Goal: Task Accomplishment & Management: Use online tool/utility

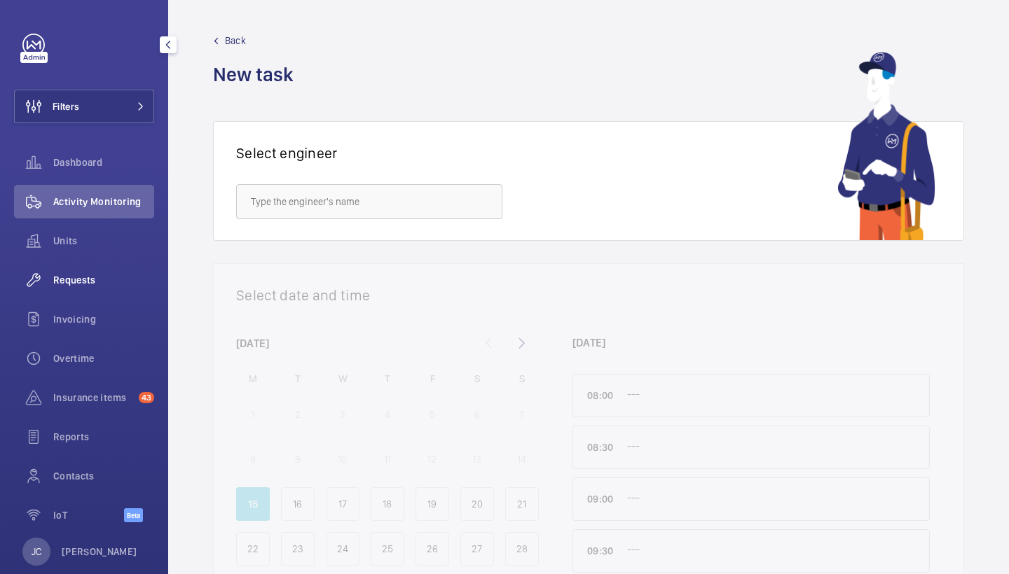
click at [96, 281] on span "Requests" at bounding box center [103, 280] width 101 height 14
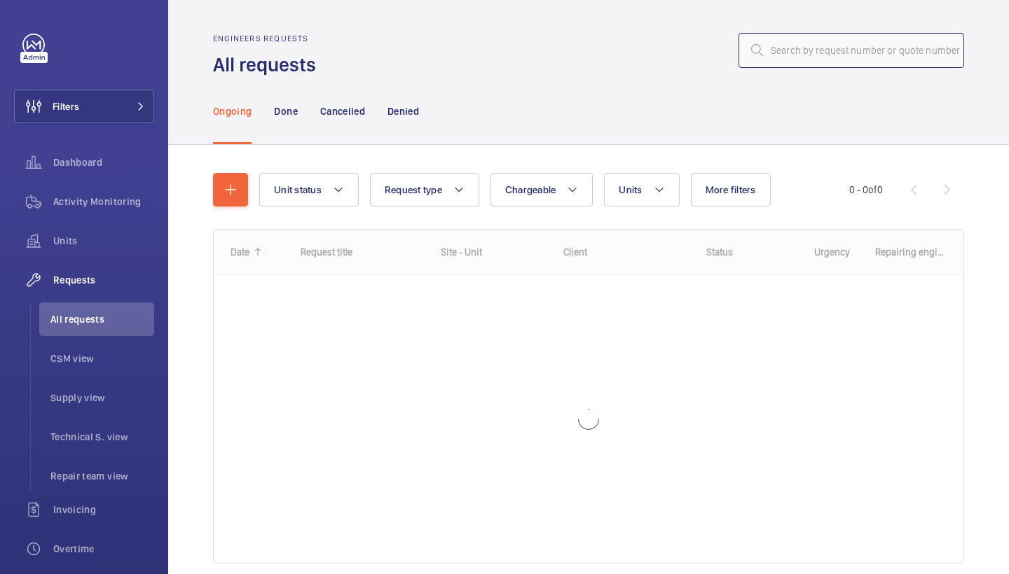
click at [871, 55] on input "text" at bounding box center [851, 50] width 226 height 35
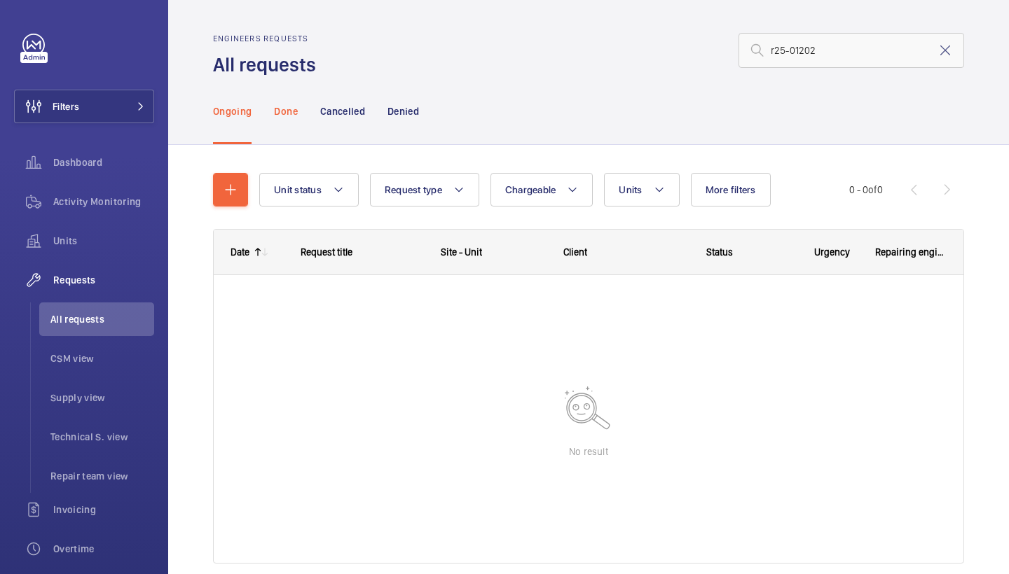
click at [281, 115] on p "Done" at bounding box center [285, 111] width 23 height 14
click at [230, 136] on div "Ongoing" at bounding box center [232, 111] width 39 height 67
click at [357, 111] on p "Cancelled" at bounding box center [342, 111] width 45 height 14
click at [415, 113] on p "Denied" at bounding box center [403, 111] width 32 height 14
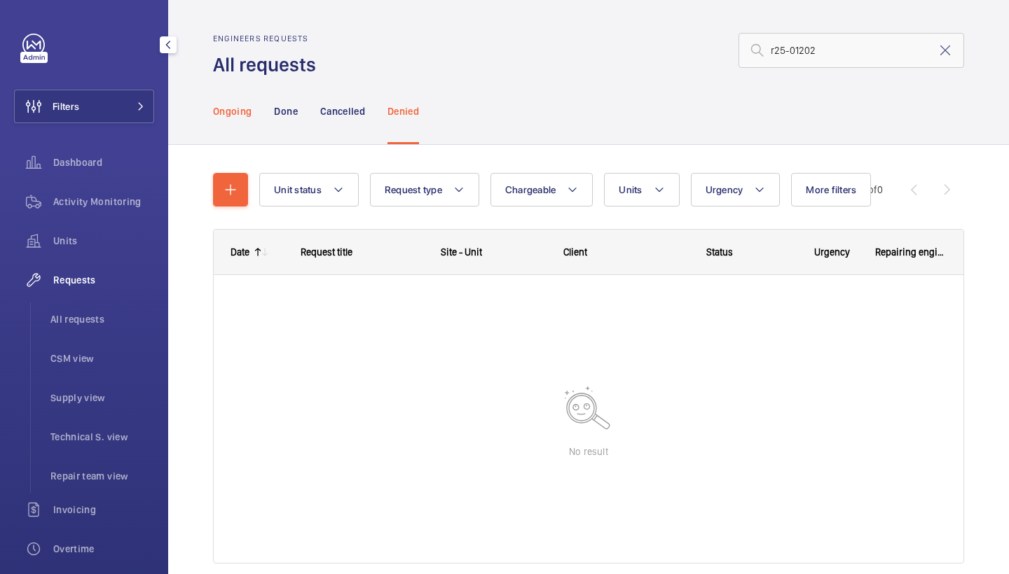
click at [231, 110] on p "Ongoing" at bounding box center [232, 111] width 39 height 14
click at [803, 51] on input "r25-01202" at bounding box center [851, 50] width 226 height 35
click at [796, 50] on input "r25-012102" at bounding box center [851, 50] width 226 height 35
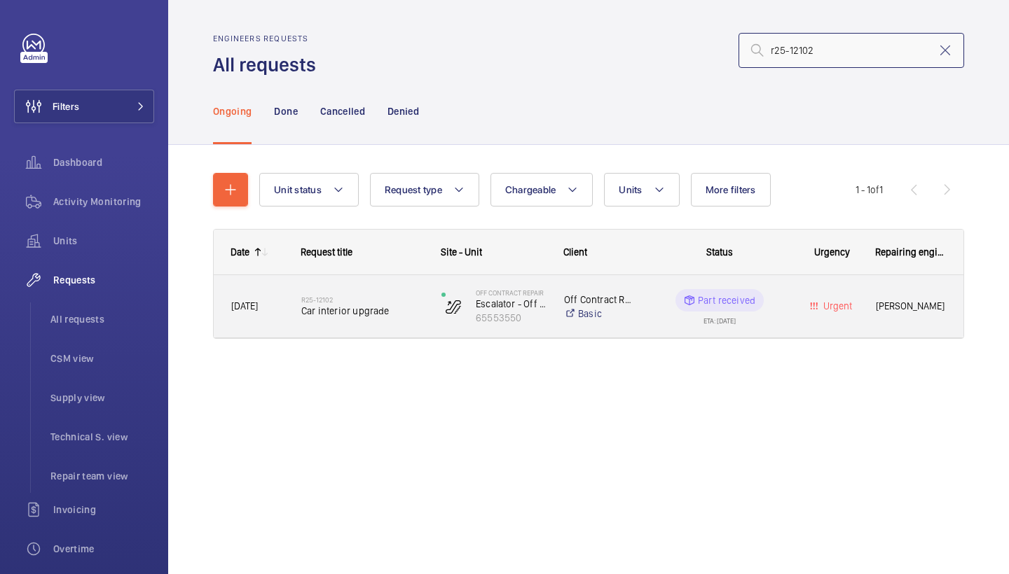
type input "r25-12102"
click at [397, 329] on div "R25-12102 Car interior upgrade" at bounding box center [353, 306] width 139 height 63
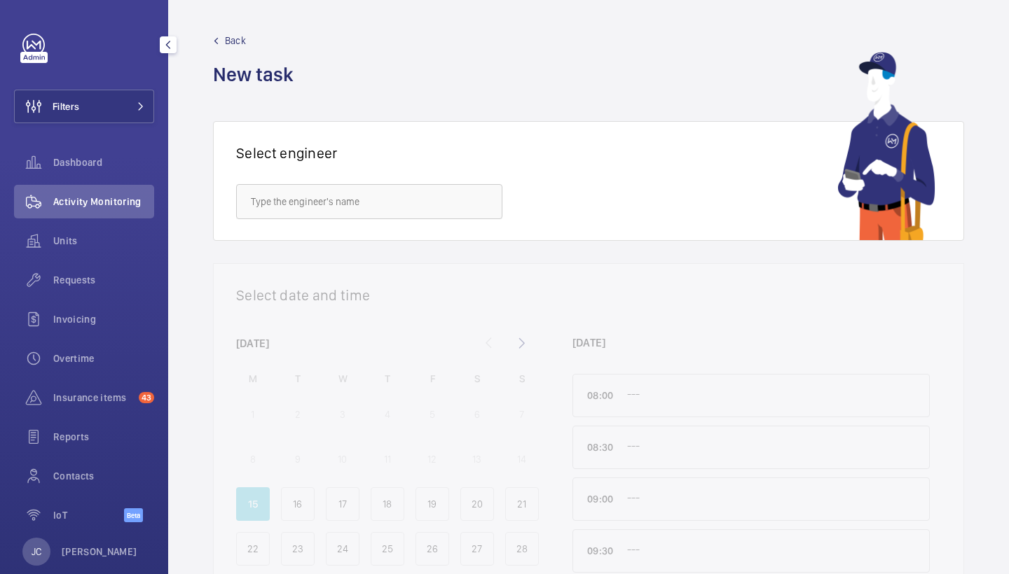
click at [132, 211] on div "Activity Monitoring" at bounding box center [84, 202] width 140 height 34
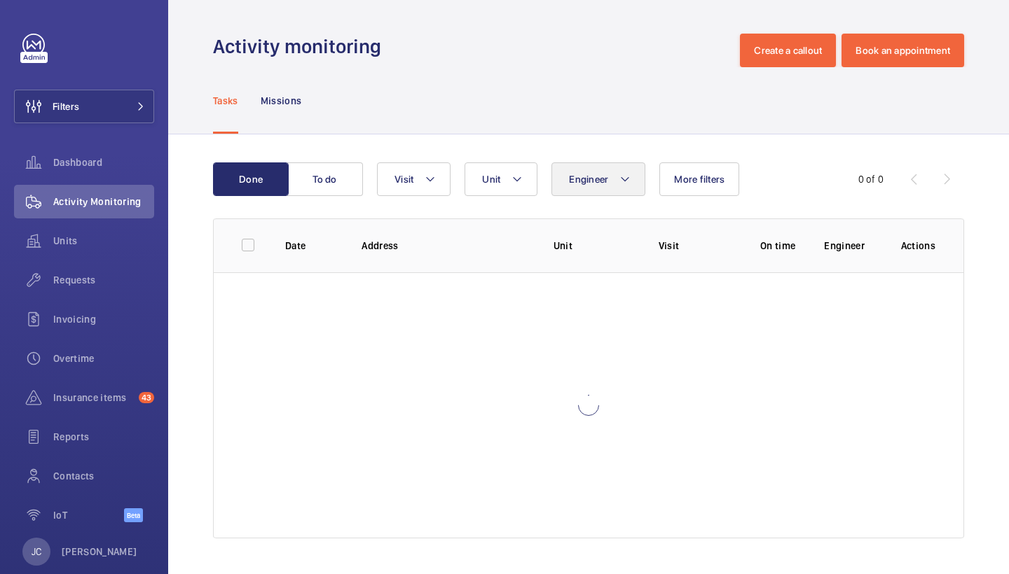
click at [600, 179] on span "Engineer" at bounding box center [588, 179] width 39 height 11
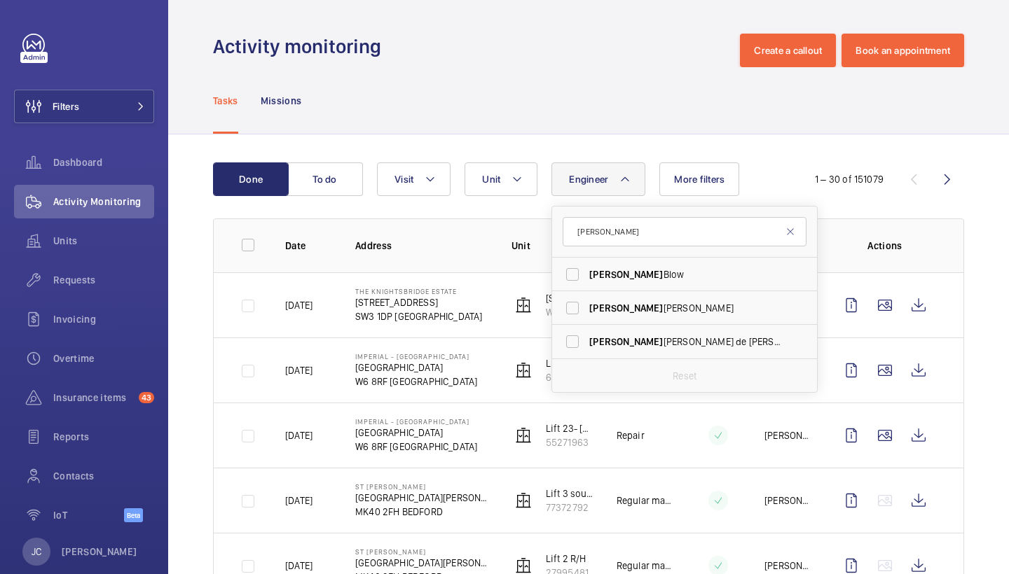
type input "Alex"
drag, startPoint x: 602, startPoint y: 170, endPoint x: 639, endPoint y: 348, distance: 182.4
click at [639, 348] on span "Alex Nicola de Paula Pirozzolo" at bounding box center [685, 342] width 193 height 14
click at [586, 348] on input "Alex Nicola de Paula Pirozzolo" at bounding box center [572, 342] width 28 height 28
checkbox input "true"
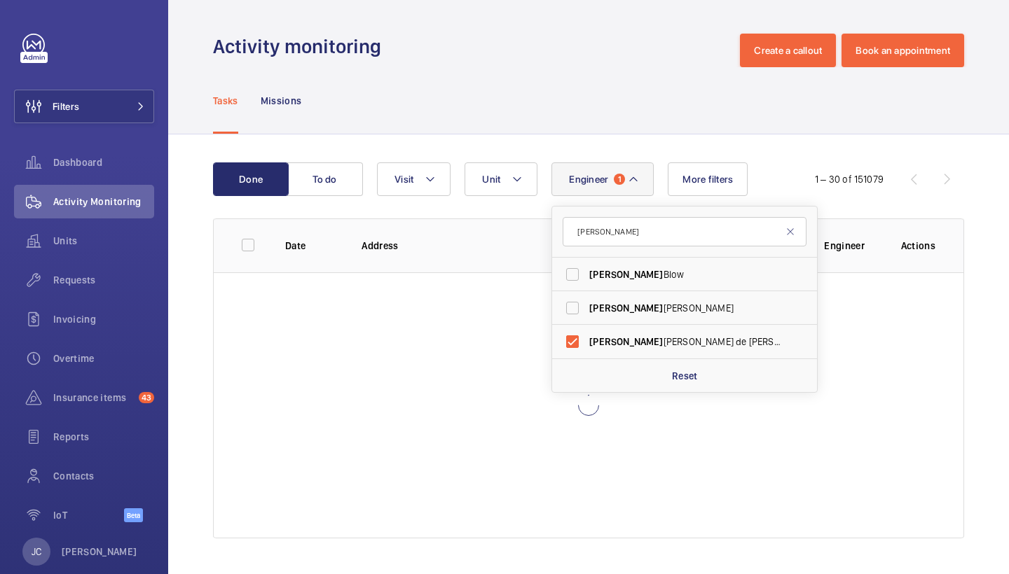
click at [661, 110] on div "Tasks Missions" at bounding box center [588, 100] width 751 height 67
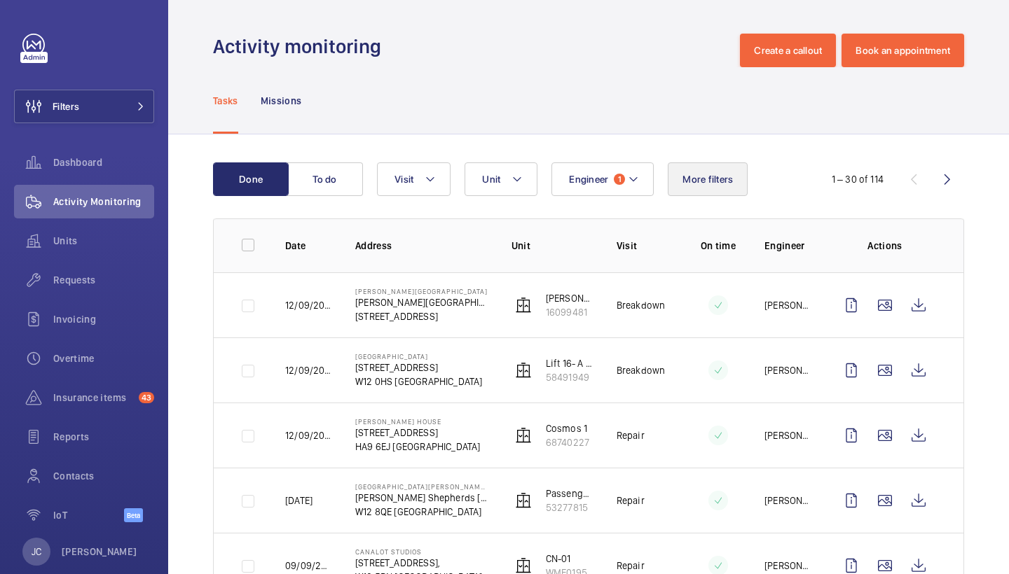
click at [696, 177] on span "More filters" at bounding box center [707, 179] width 50 height 11
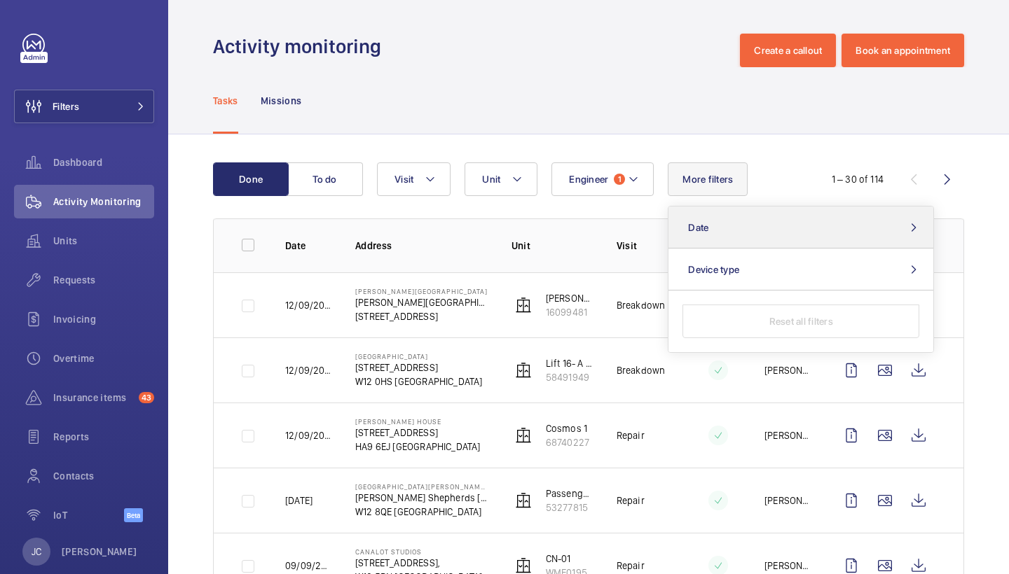
click at [729, 222] on button "Date" at bounding box center [800, 228] width 265 height 42
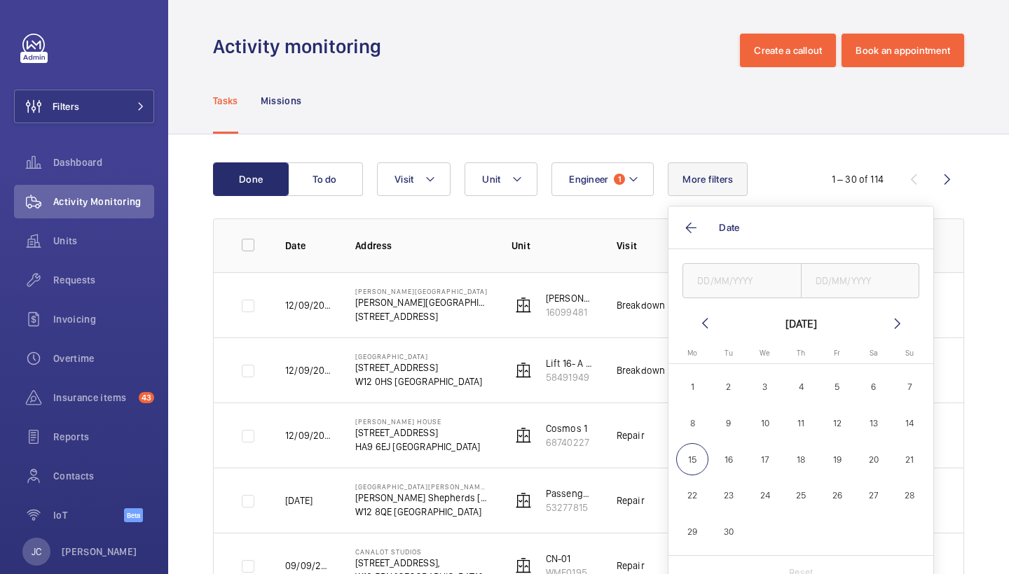
click at [803, 426] on span "11" at bounding box center [801, 423] width 33 height 33
type input "[DATE]"
click at [841, 291] on input "text" at bounding box center [860, 280] width 119 height 35
click at [811, 426] on span "11" at bounding box center [801, 423] width 33 height 33
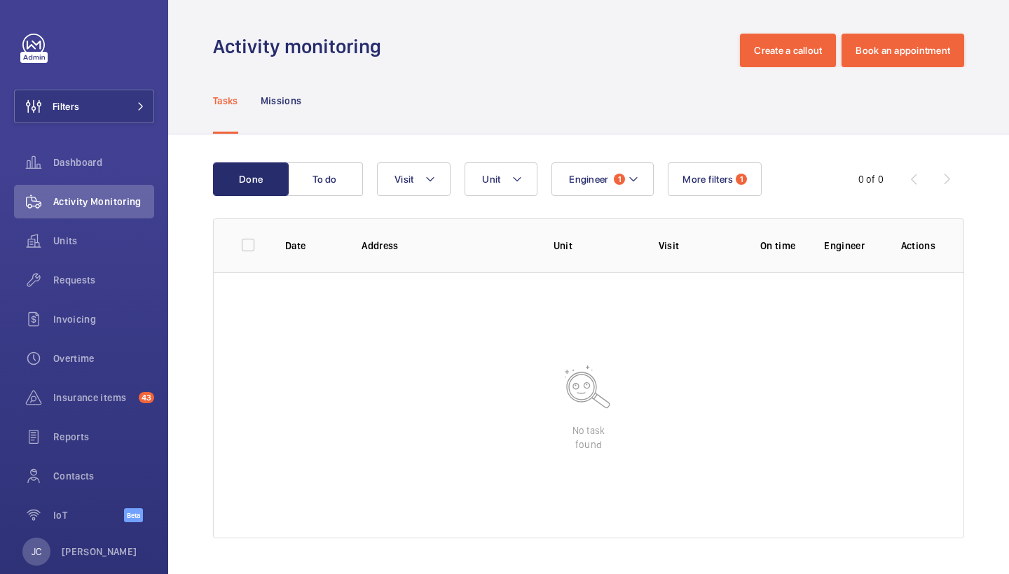
click at [666, 95] on div "Tasks Missions" at bounding box center [588, 100] width 751 height 67
click at [103, 215] on div "Activity Monitoring" at bounding box center [84, 202] width 140 height 34
click at [345, 193] on button "To do" at bounding box center [325, 180] width 76 height 34
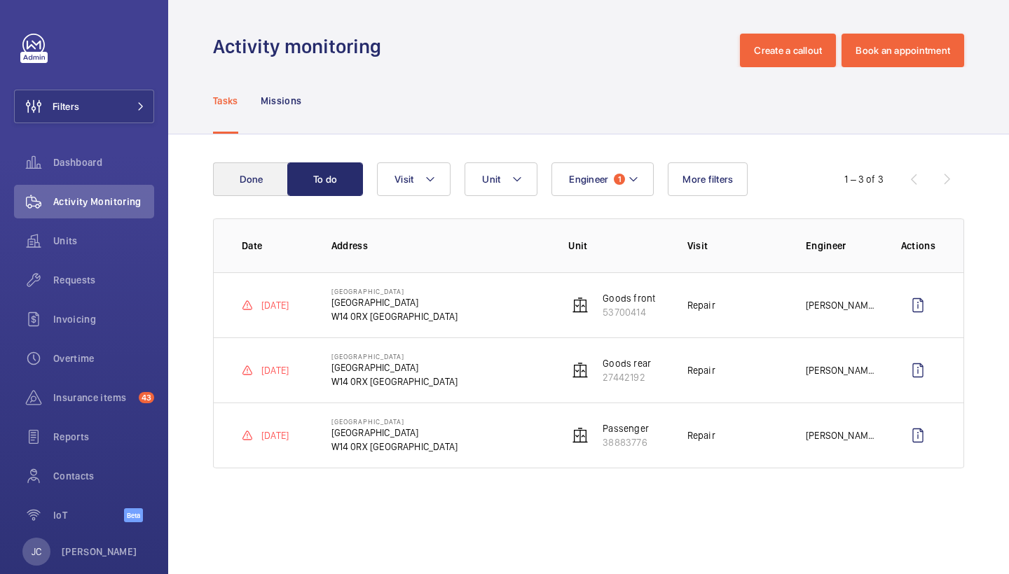
click at [275, 184] on button "Done" at bounding box center [251, 180] width 76 height 34
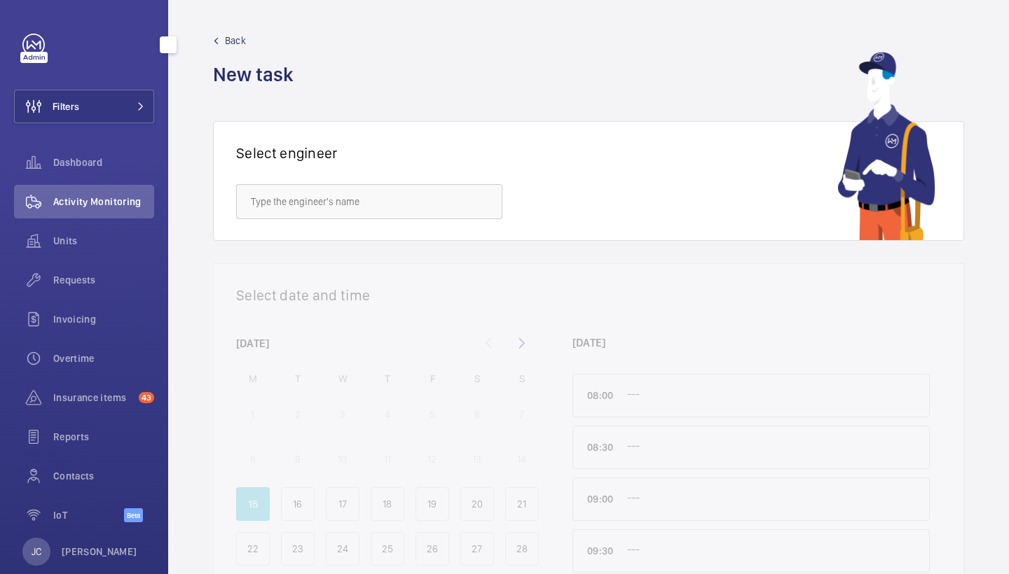
click at [156, 115] on div "Filters Dashboard Activity Monitoring Units Requests Invoicing Overtime Insuran…" at bounding box center [84, 287] width 168 height 574
click at [125, 117] on button "Filters" at bounding box center [84, 107] width 140 height 34
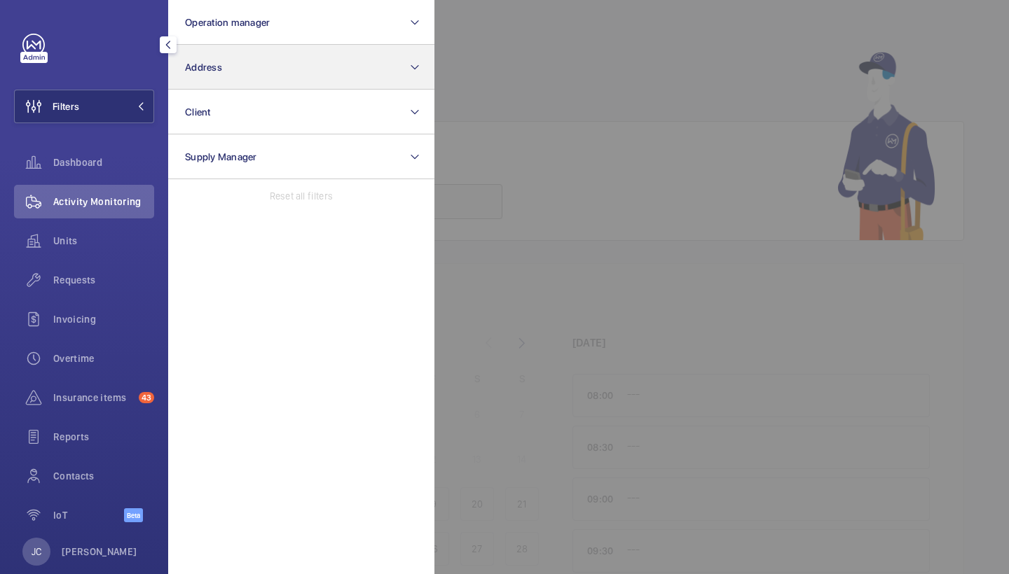
click at [219, 81] on button "Address" at bounding box center [301, 67] width 266 height 45
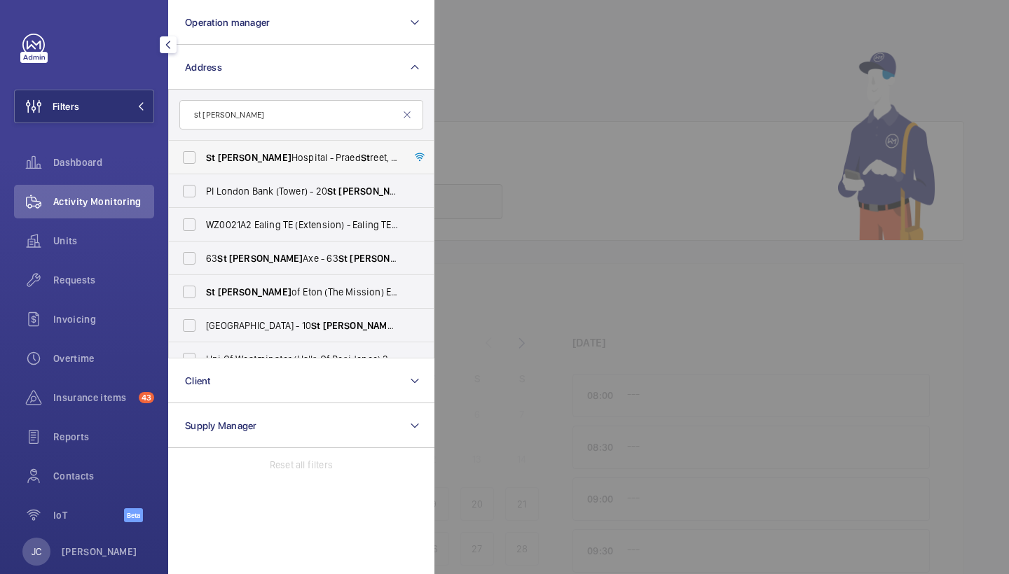
type input "st mary"
click at [282, 165] on label "St Mary Hospital - Praed St reet, LONDON W2 1NY" at bounding box center [291, 158] width 244 height 34
click at [203, 165] on input "St Mary Hospital - Praed St reet, LONDON W2 1NY" at bounding box center [189, 158] width 28 height 28
checkbox input "true"
click at [86, 287] on span "Requests" at bounding box center [103, 280] width 101 height 14
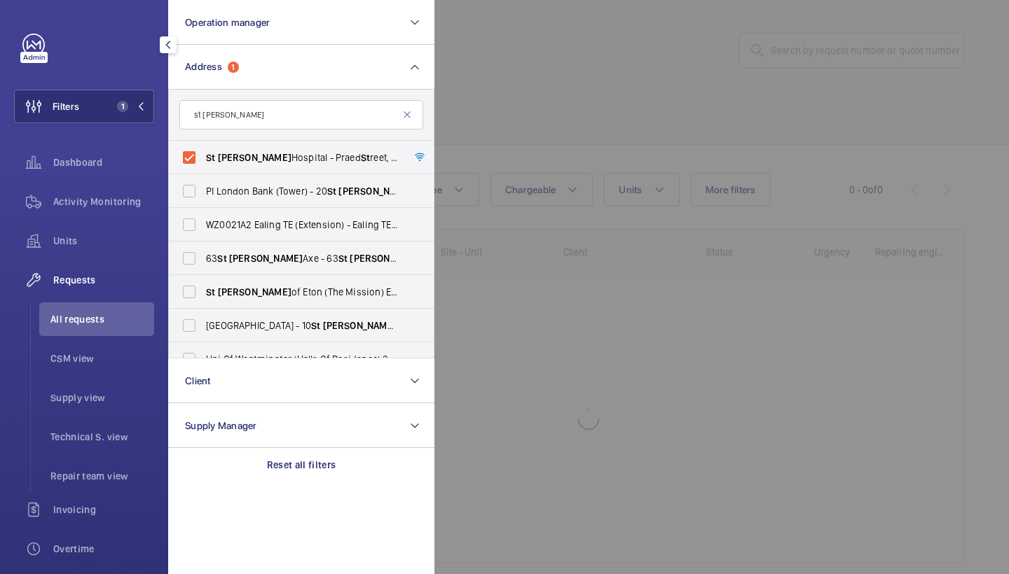
click at [600, 92] on div at bounding box center [938, 287] width 1009 height 574
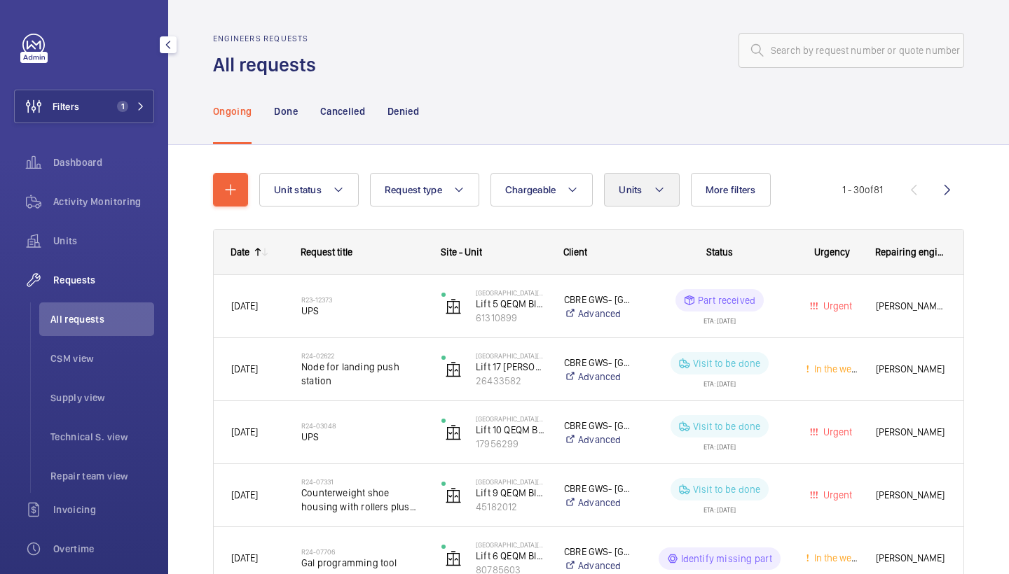
click at [638, 193] on span "Units" at bounding box center [630, 189] width 23 height 11
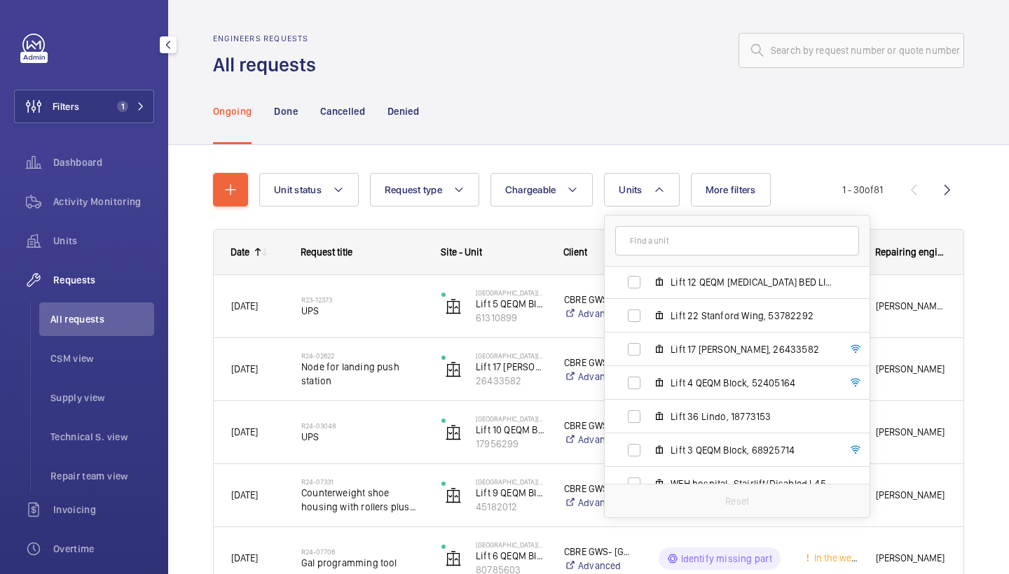
scroll to position [81, 0]
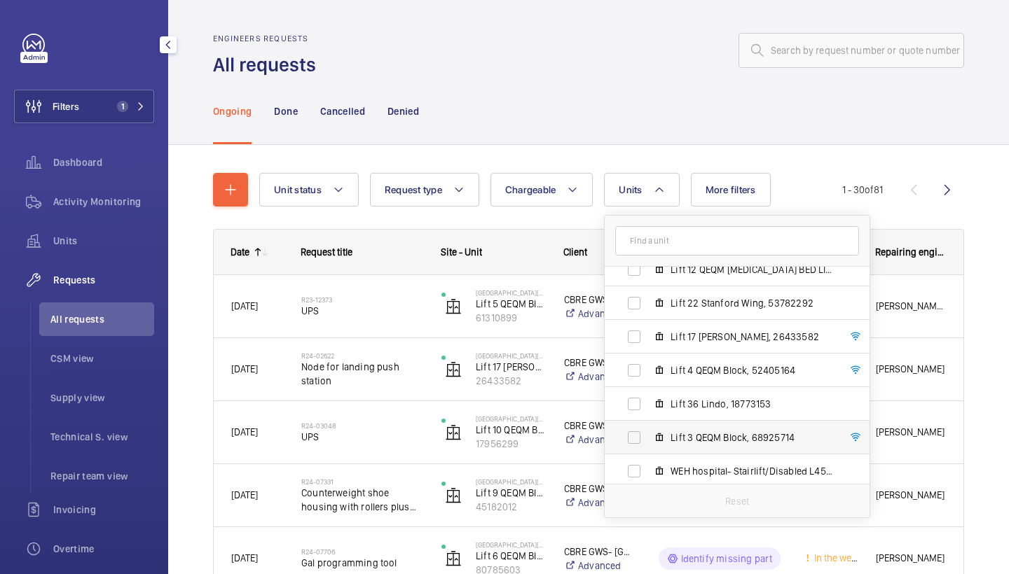
click at [707, 424] on label "Lift 3 QEQM Block, 68925714" at bounding box center [726, 438] width 242 height 34
click at [648, 424] on input "Lift 3 QEQM Block, 68925714" at bounding box center [634, 438] width 28 height 28
checkbox input "true"
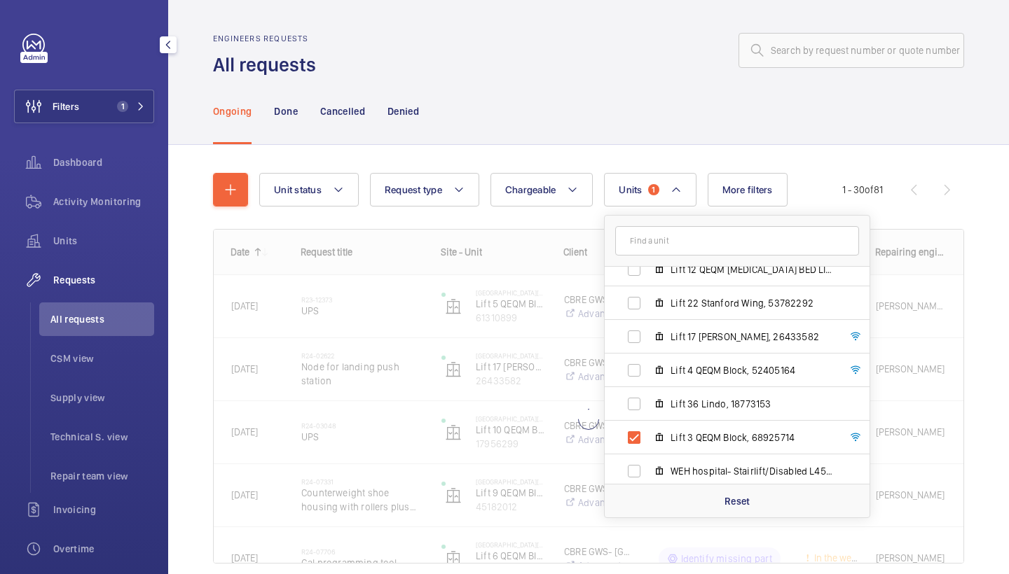
click at [663, 99] on div "Ongoing Done Cancelled Denied" at bounding box center [588, 111] width 751 height 67
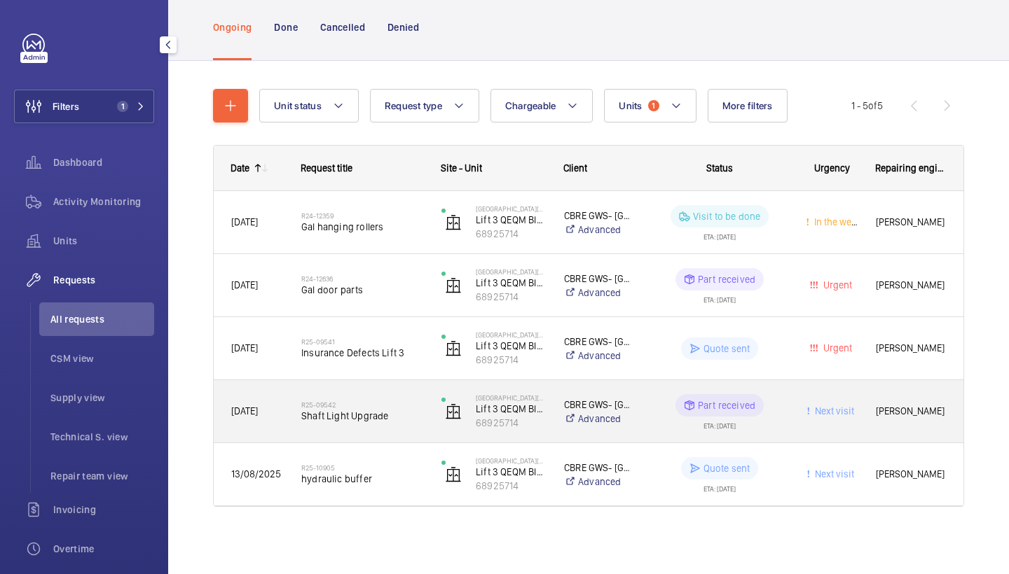
scroll to position [84, 0]
click at [373, 403] on h2 "R25-09542" at bounding box center [362, 405] width 122 height 8
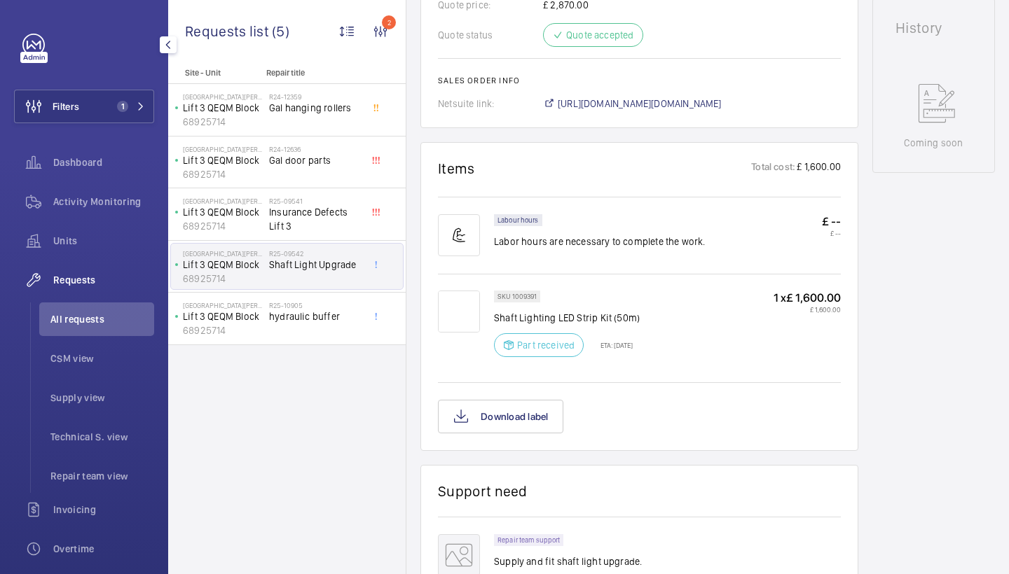
scroll to position [680, 0]
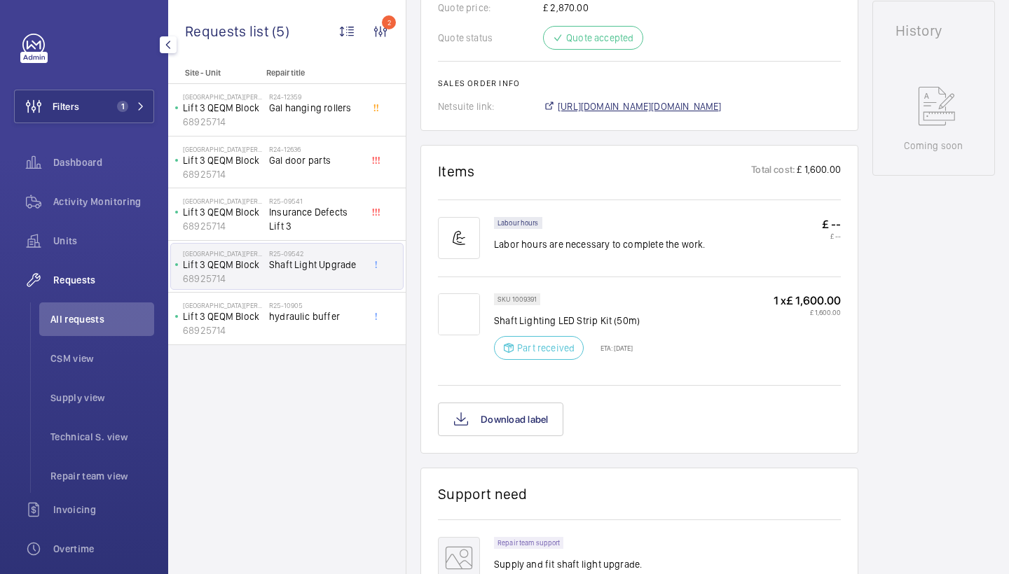
click at [722, 101] on span "https://6461500.app.netsuite.com/app/accounting/transactions/salesord.nl?id=298…" at bounding box center [640, 106] width 164 height 14
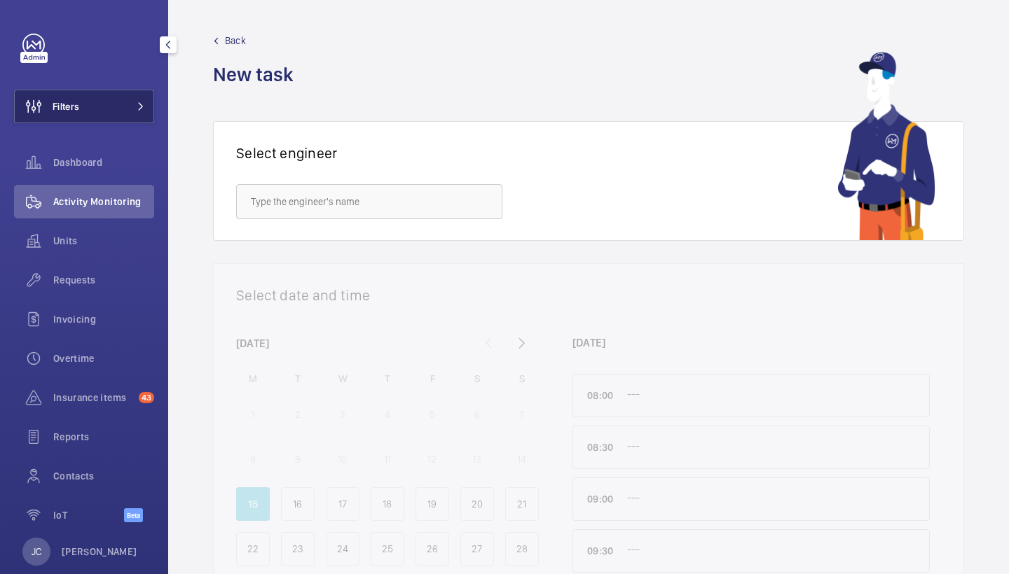
click at [102, 106] on button "Filters" at bounding box center [84, 107] width 140 height 34
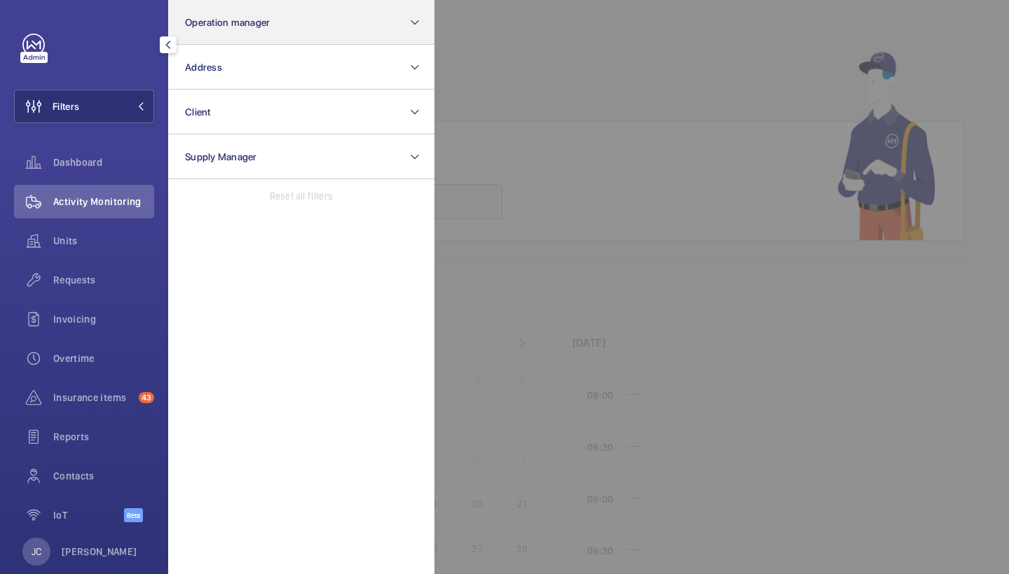
click at [277, 44] on button "Operation manager" at bounding box center [301, 22] width 266 height 45
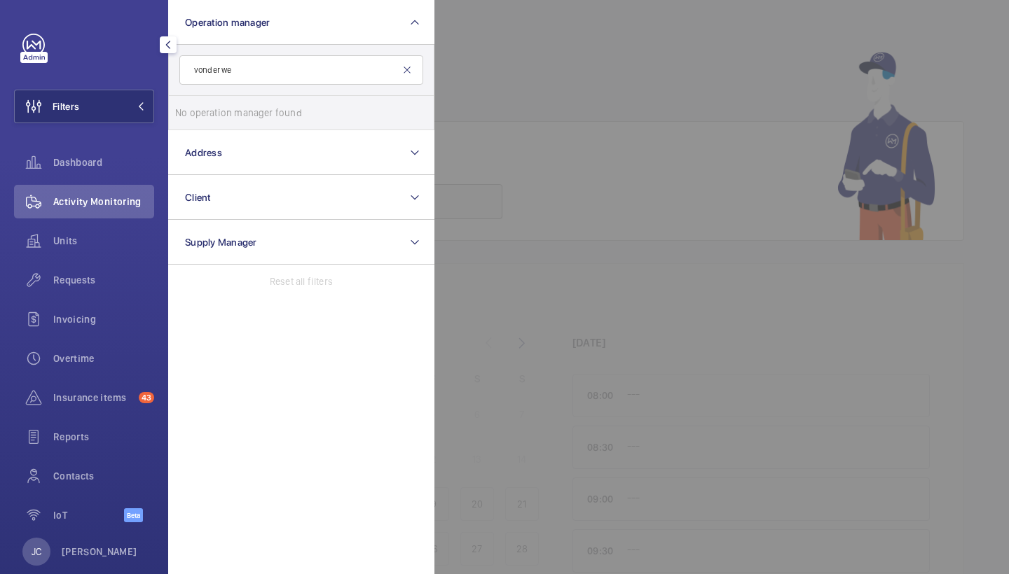
type input "vonder we"
click at [409, 71] on mat-icon at bounding box center [406, 69] width 11 height 11
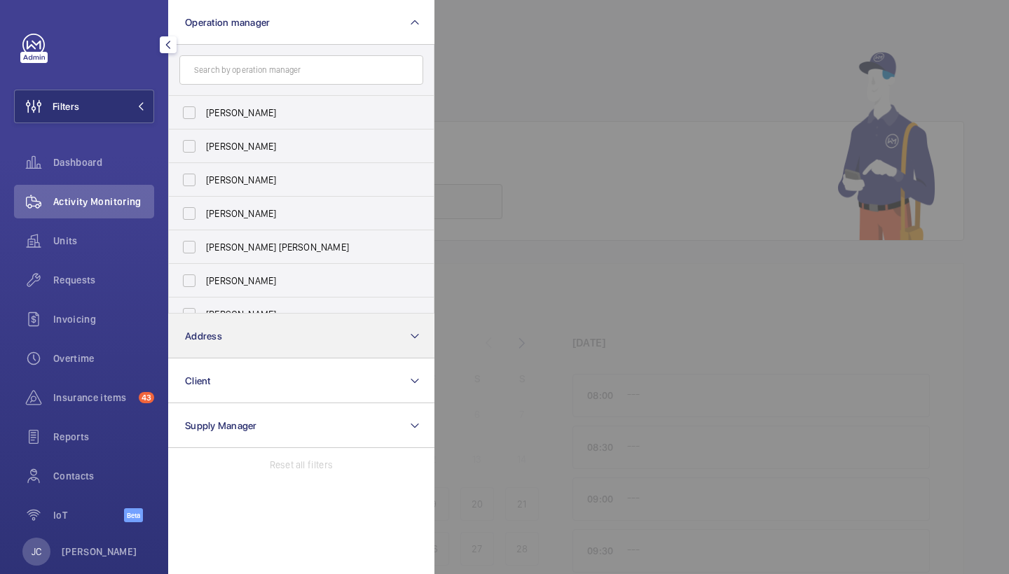
click at [240, 329] on button "Address" at bounding box center [301, 336] width 266 height 45
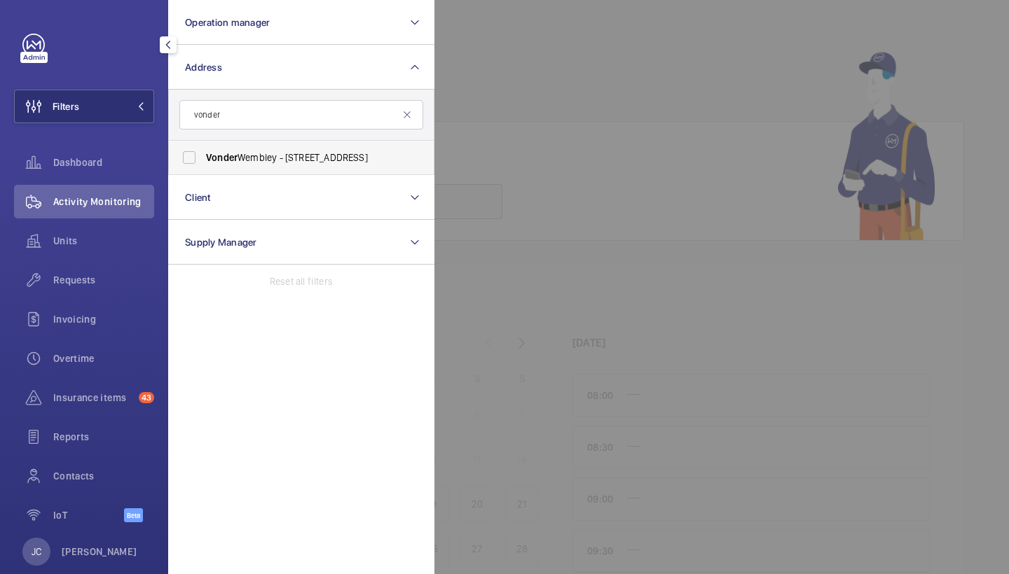
type input "vonder"
click at [332, 164] on span "Vonder Wembley - 1a Olympic Way, LONDON HA9 0NE" at bounding box center [302, 158] width 193 height 14
click at [203, 164] on input "Vonder Wembley - 1a Olympic Way, LONDON HA9 0NE" at bounding box center [189, 158] width 28 height 28
checkbox input "true"
click at [97, 292] on div "Requests" at bounding box center [84, 280] width 140 height 34
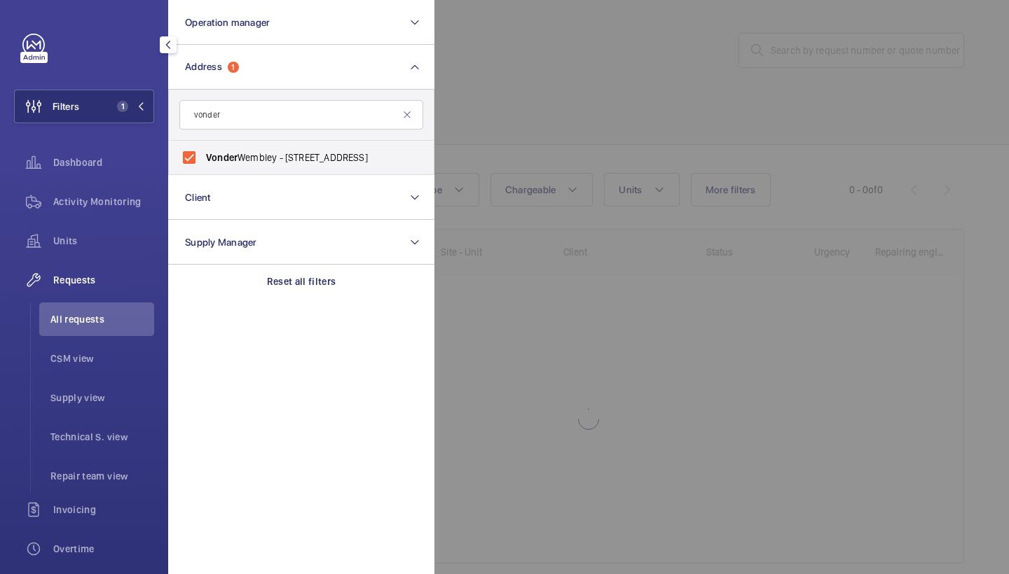
click at [516, 97] on div at bounding box center [938, 287] width 1009 height 574
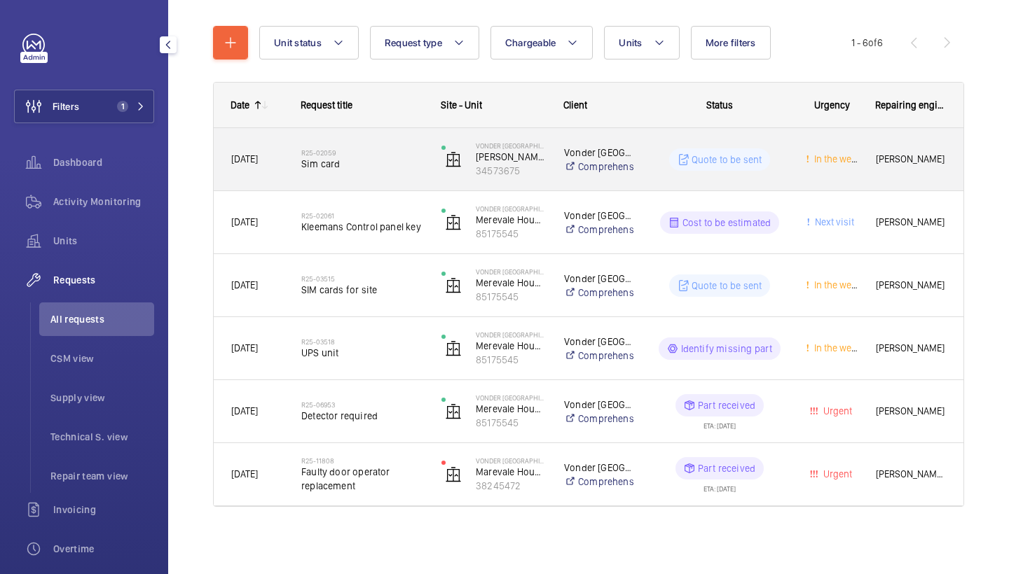
scroll to position [147, 0]
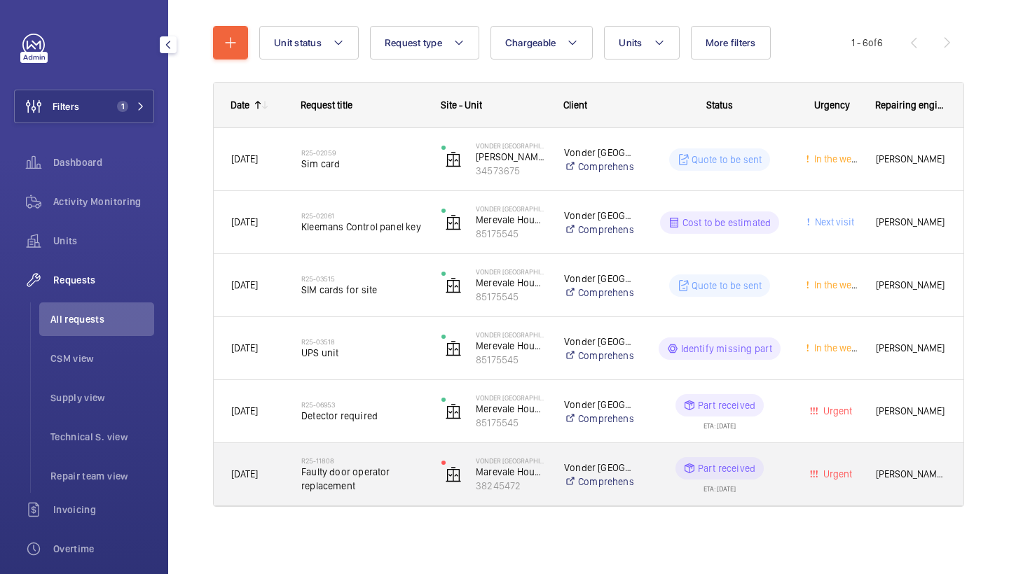
click at [393, 481] on span "Faulty door operator replacement" at bounding box center [362, 479] width 122 height 28
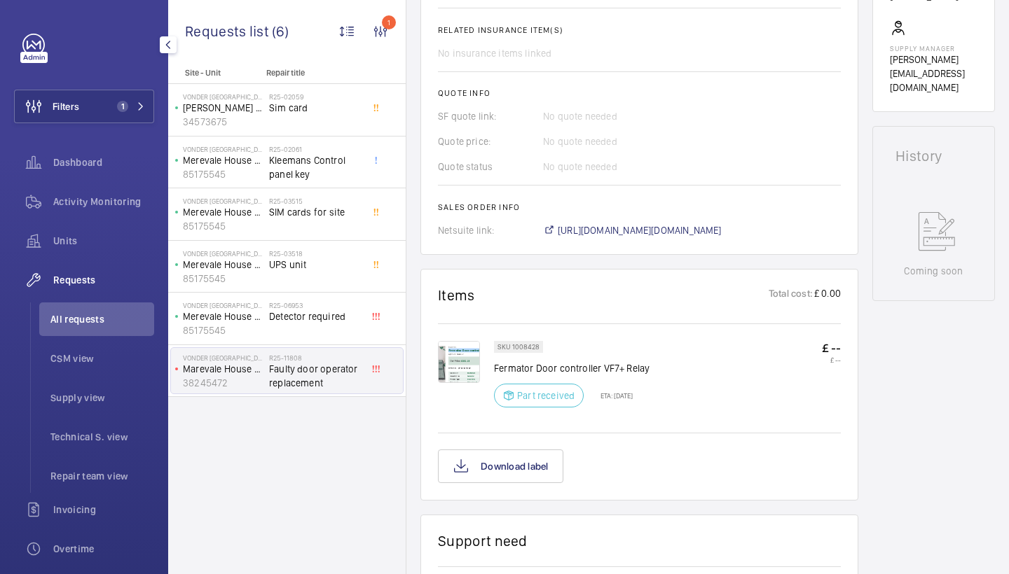
scroll to position [652, 0]
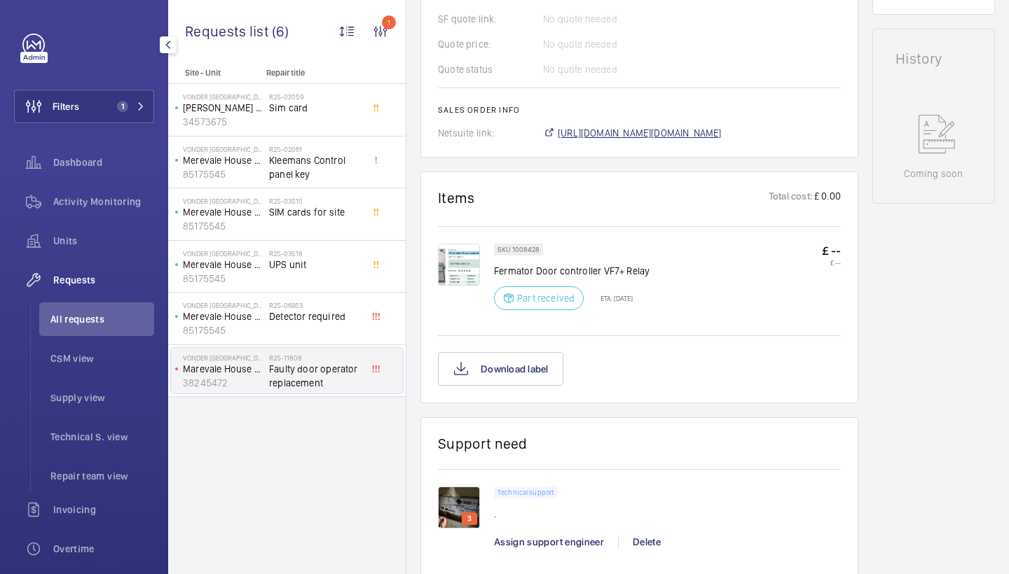
click at [688, 136] on span "https://6461500.app.netsuite.com/app/accounting/transactions/salesord.nl?id=298…" at bounding box center [640, 133] width 164 height 14
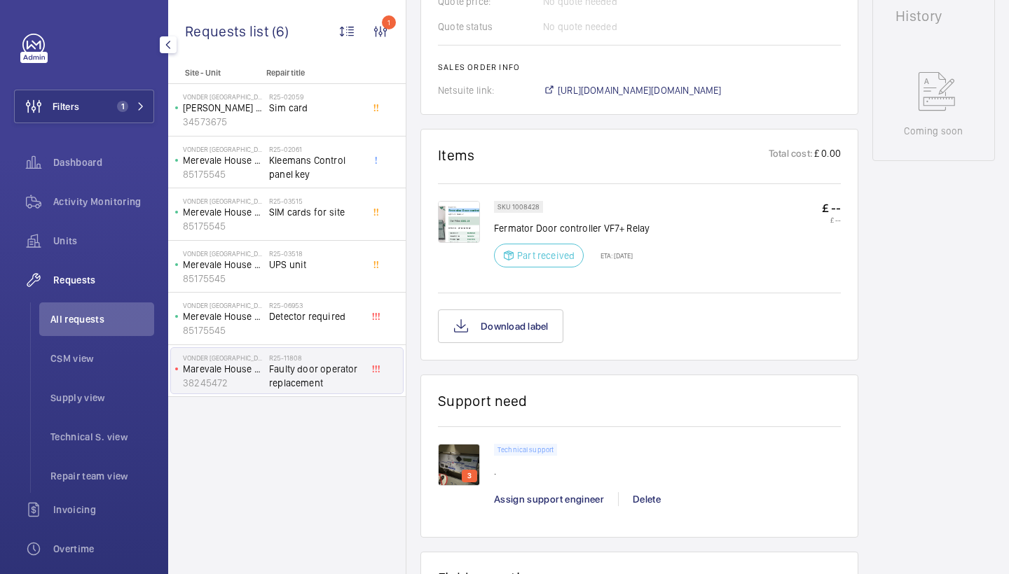
scroll to position [696, 0]
click at [457, 221] on img at bounding box center [459, 221] width 42 height 42
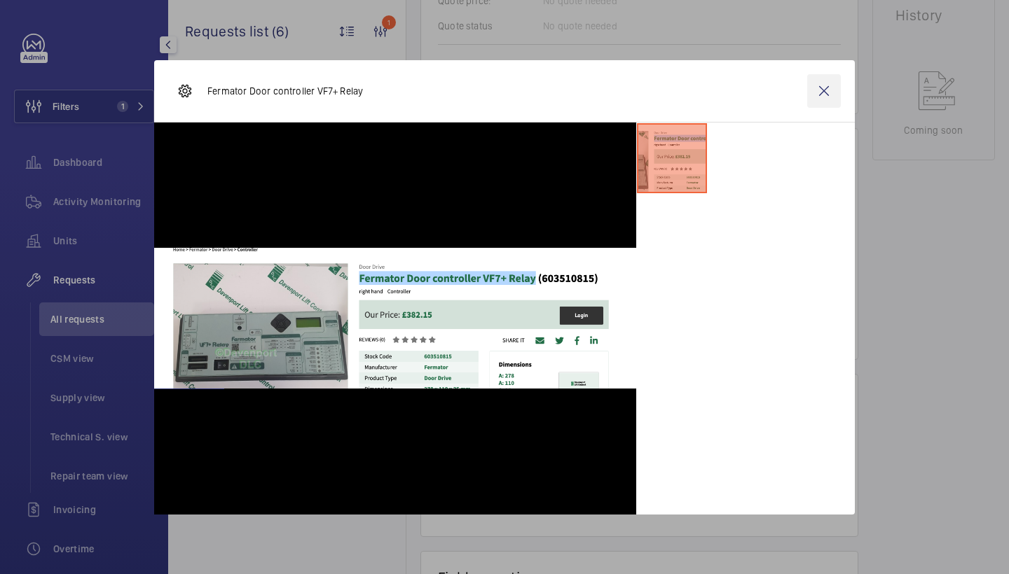
click at [824, 90] on wm-front-icon-button at bounding box center [824, 91] width 34 height 34
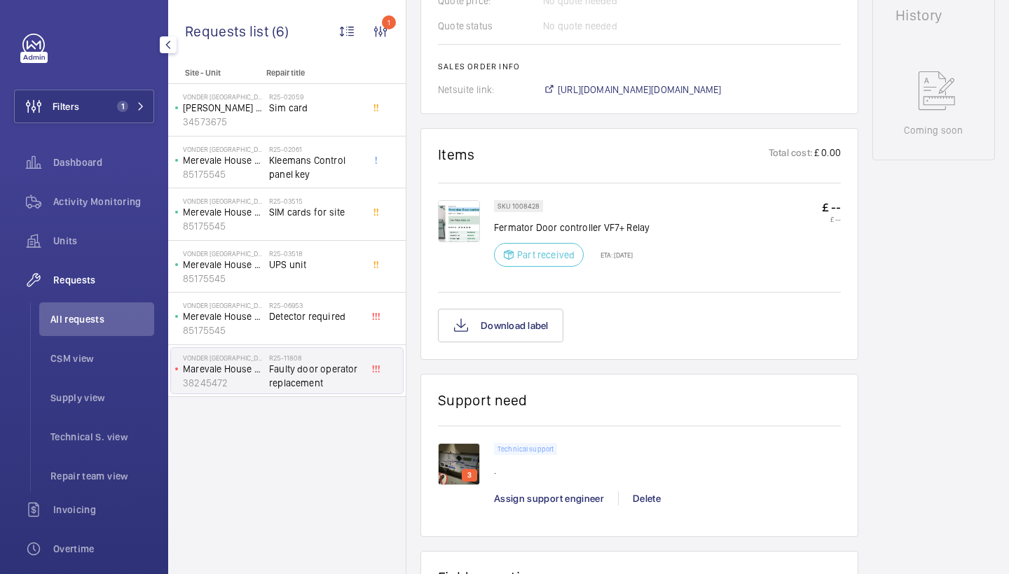
click at [461, 220] on img at bounding box center [459, 221] width 42 height 42
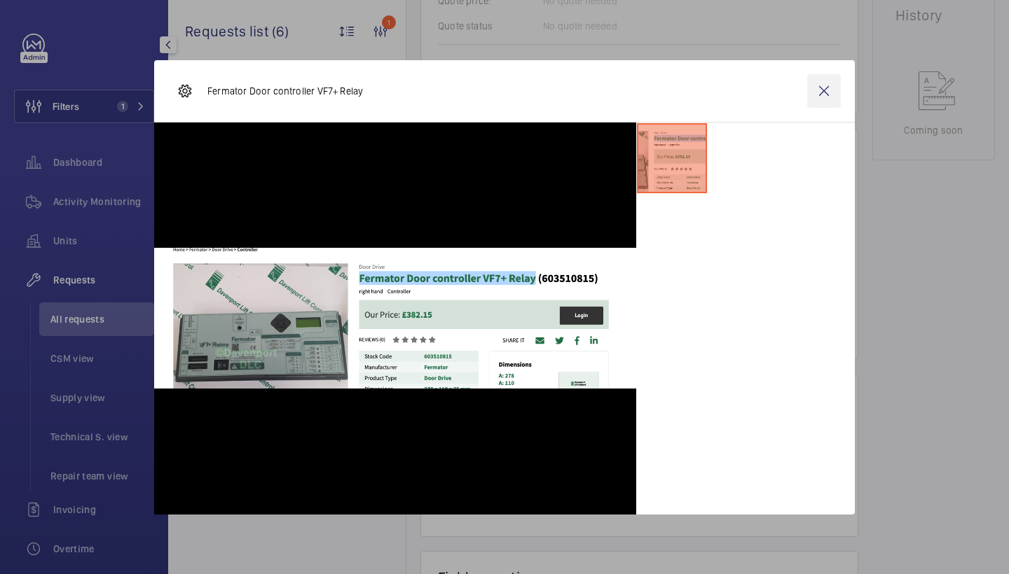
click at [834, 93] on wm-front-icon-button at bounding box center [824, 91] width 34 height 34
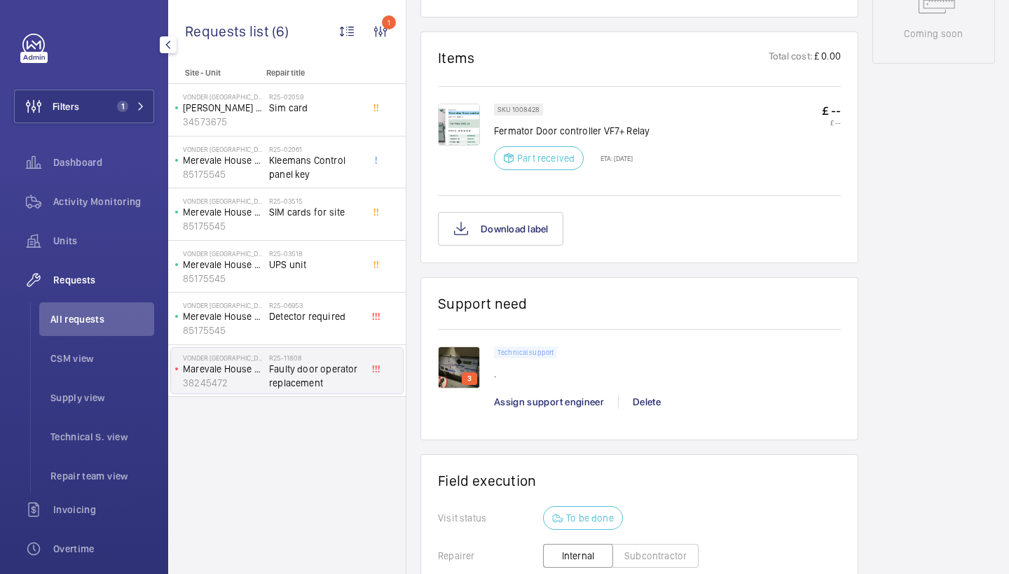
scroll to position [799, 0]
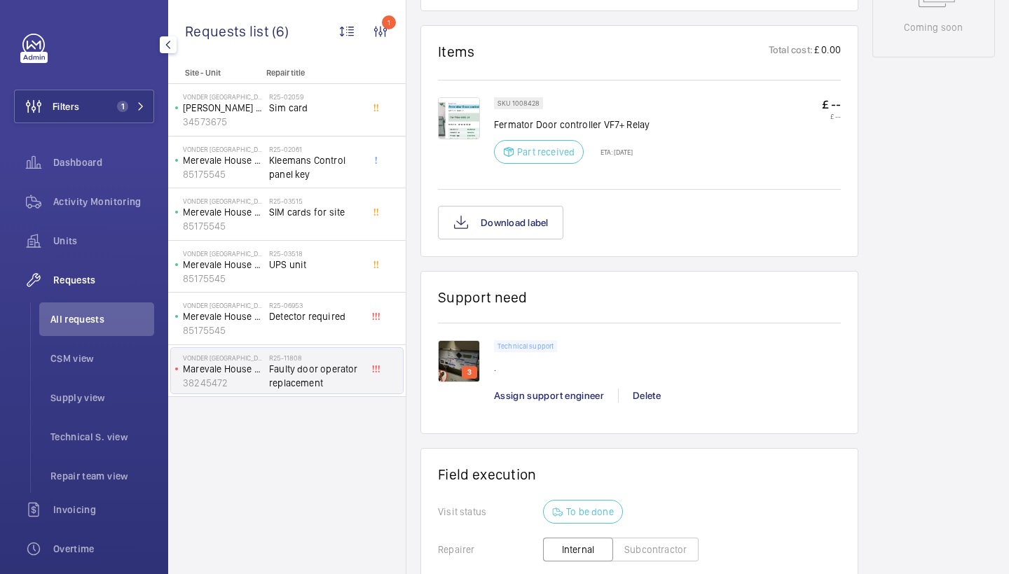
click at [471, 340] on img at bounding box center [459, 361] width 42 height 42
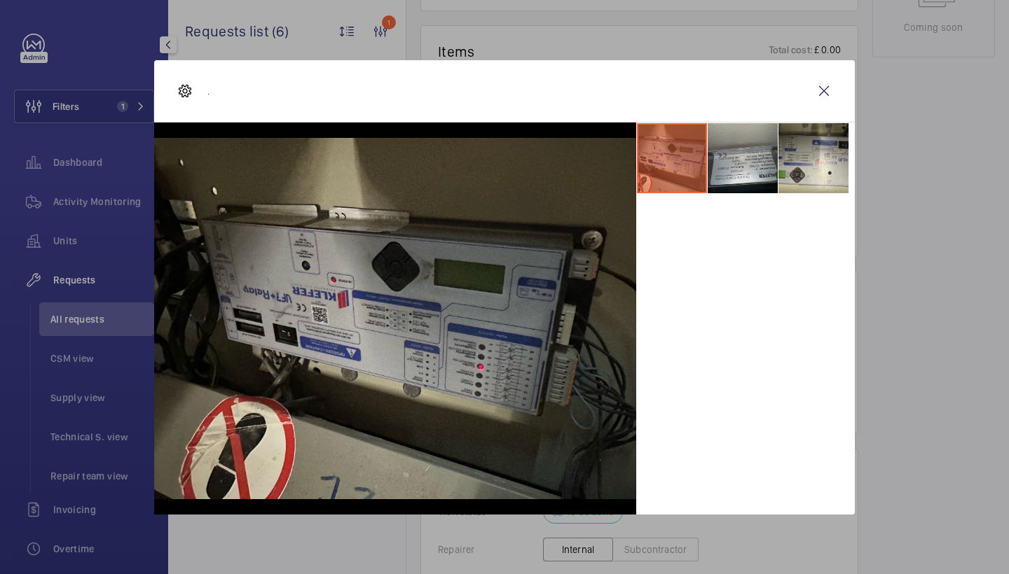
click at [774, 158] on li at bounding box center [743, 158] width 70 height 70
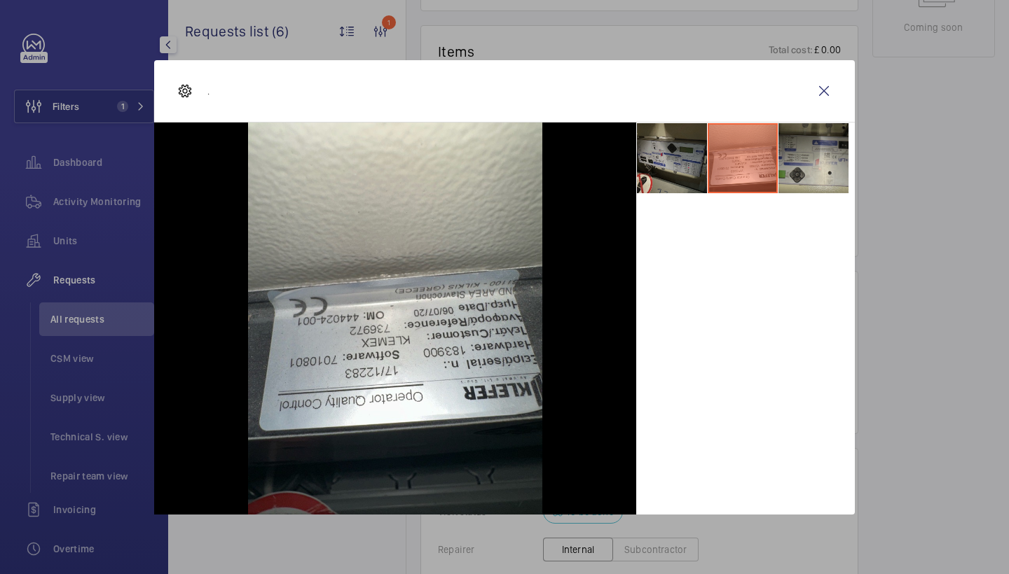
click at [807, 146] on li at bounding box center [813, 158] width 70 height 70
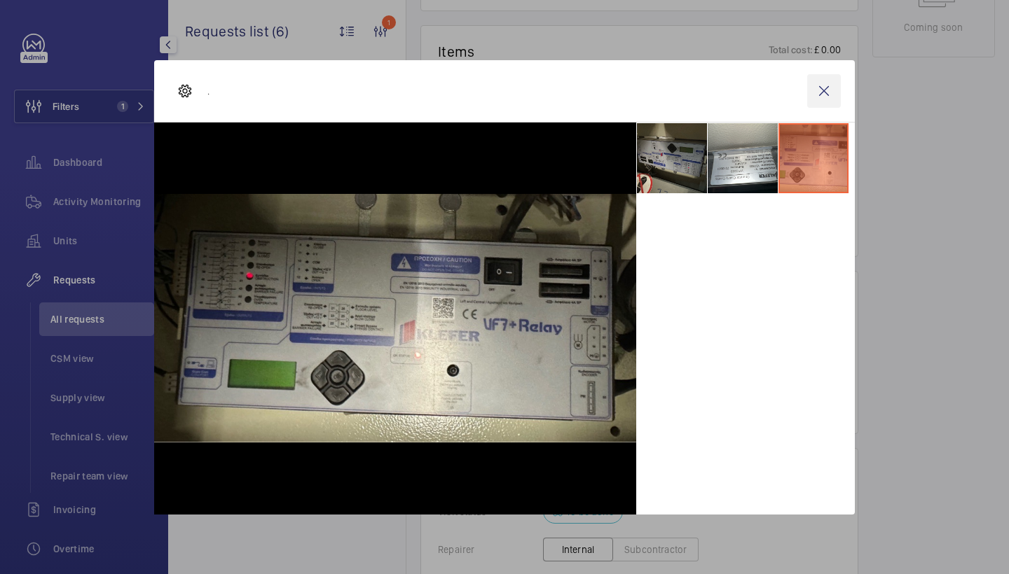
click at [814, 100] on wm-front-icon-button at bounding box center [824, 91] width 34 height 34
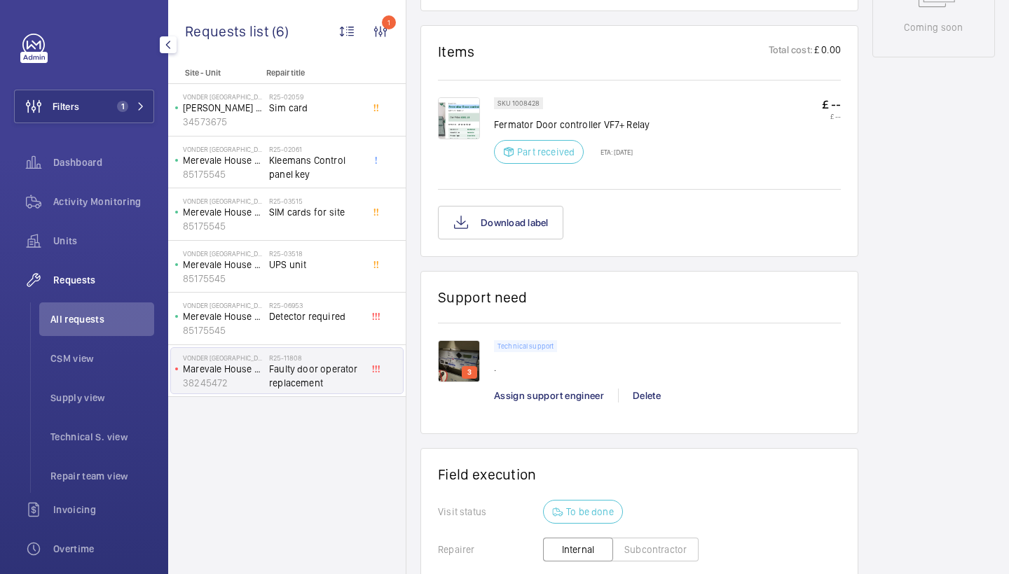
click at [460, 366] on img at bounding box center [459, 361] width 42 height 42
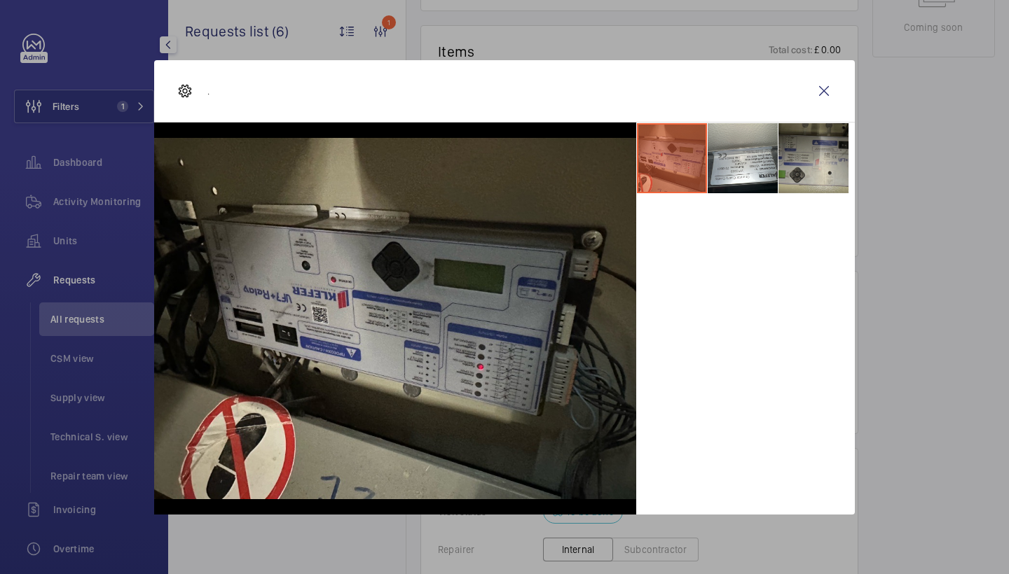
click at [780, 151] on li at bounding box center [813, 158] width 70 height 70
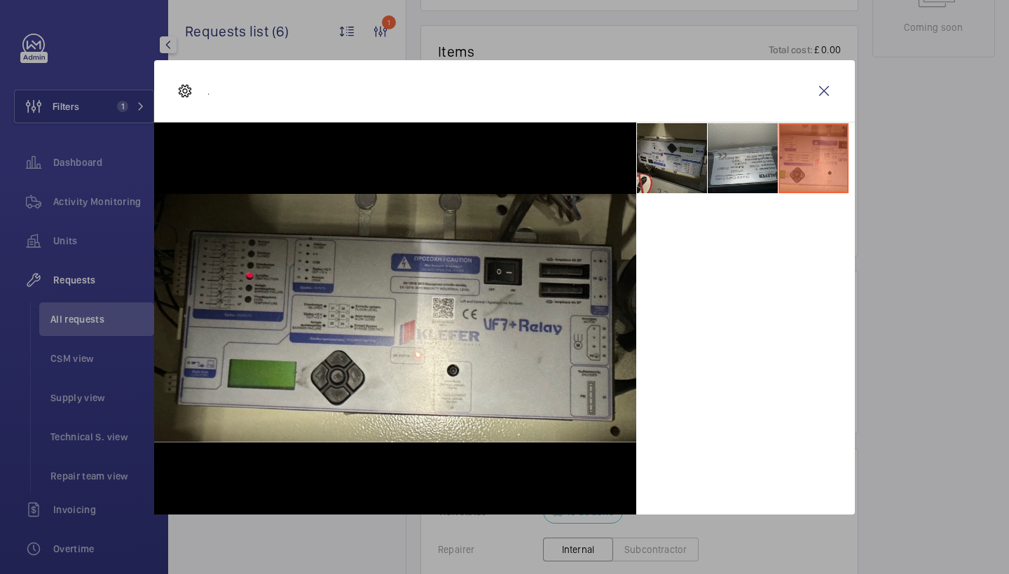
click at [764, 146] on li at bounding box center [743, 158] width 70 height 70
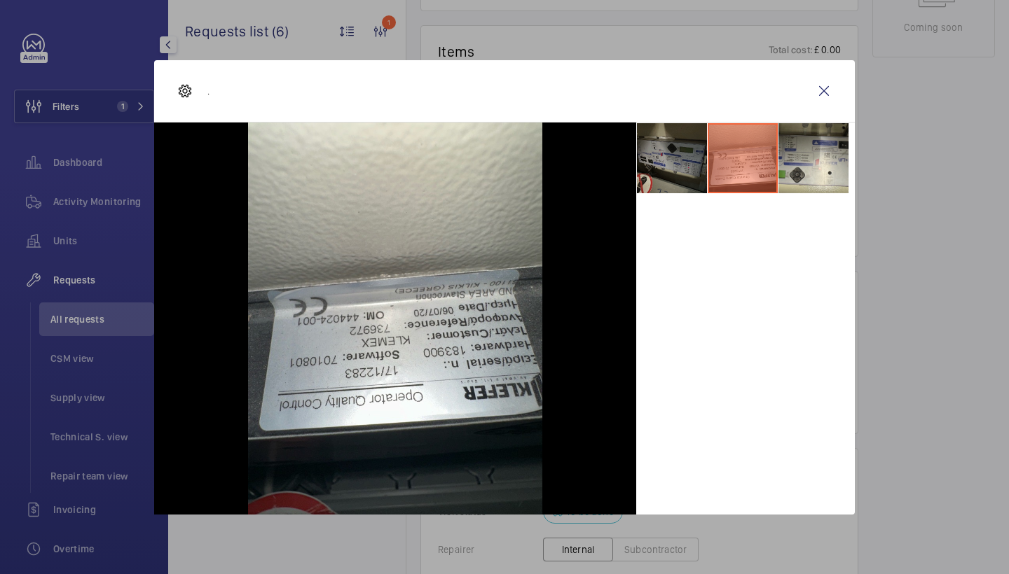
click at [688, 164] on li at bounding box center [672, 158] width 70 height 70
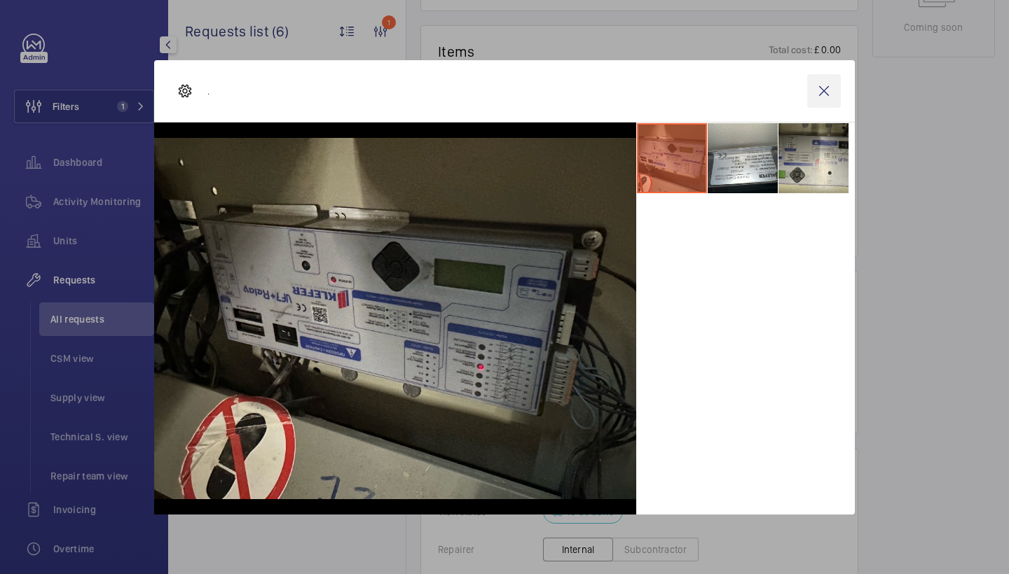
click at [827, 86] on wm-front-icon-button at bounding box center [824, 91] width 34 height 34
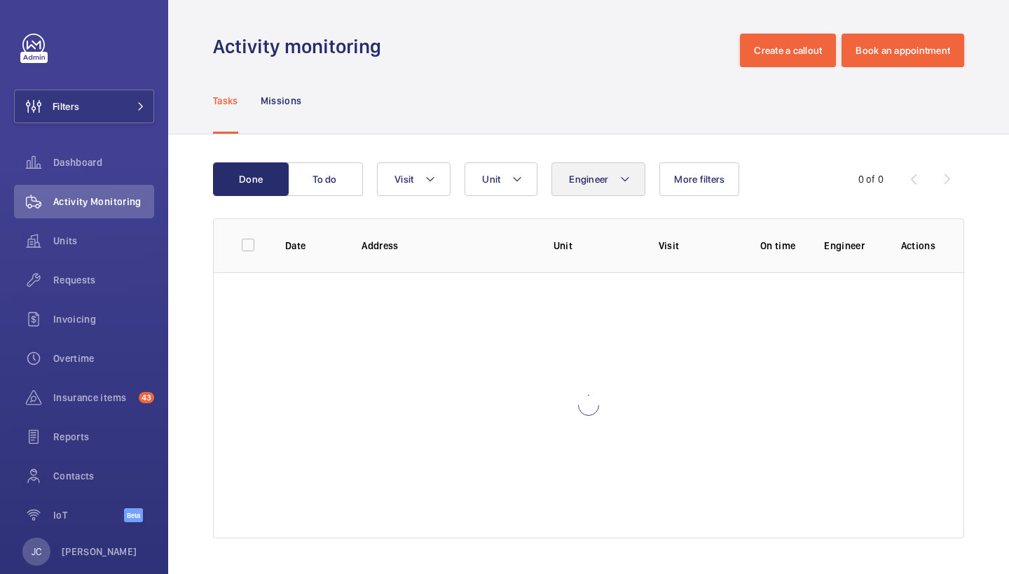
click at [626, 183] on mat-icon at bounding box center [624, 179] width 11 height 17
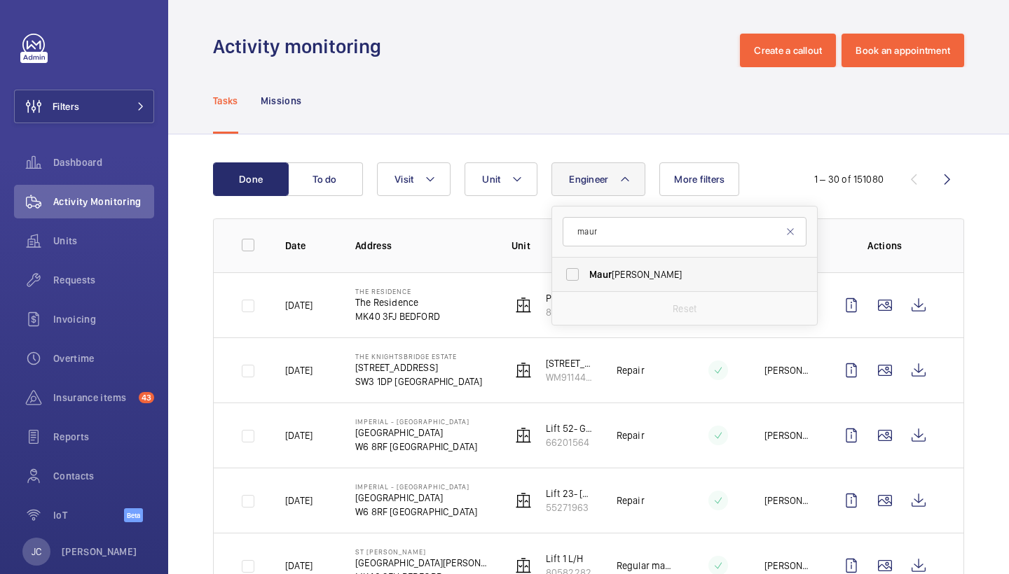
type input "maur"
click at [613, 285] on label "Maur ice Shanley" at bounding box center [674, 275] width 244 height 34
click at [586, 285] on input "Maur ice Shanley" at bounding box center [572, 275] width 28 height 28
checkbox input "true"
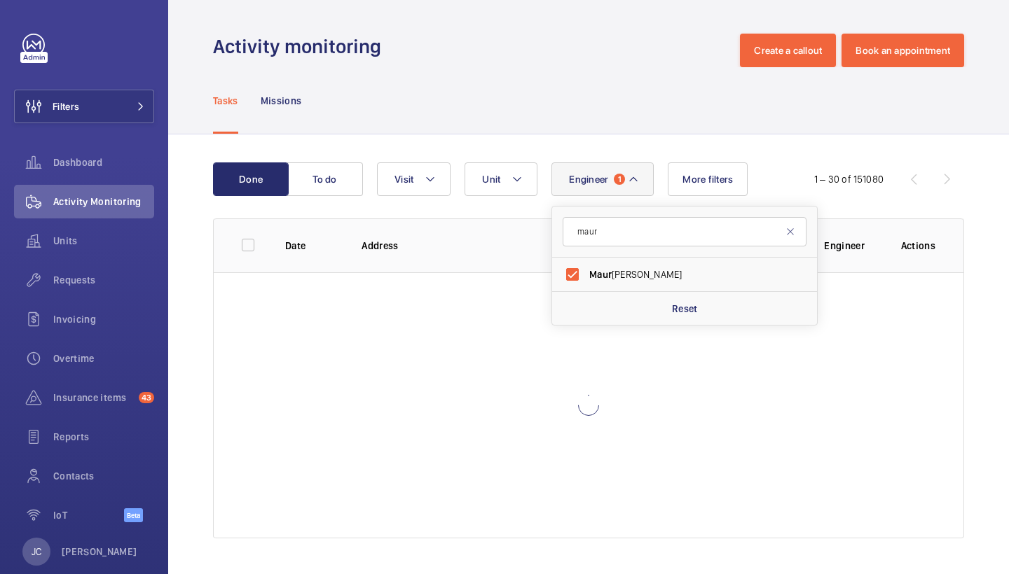
click at [616, 103] on div "Tasks Missions" at bounding box center [588, 100] width 751 height 67
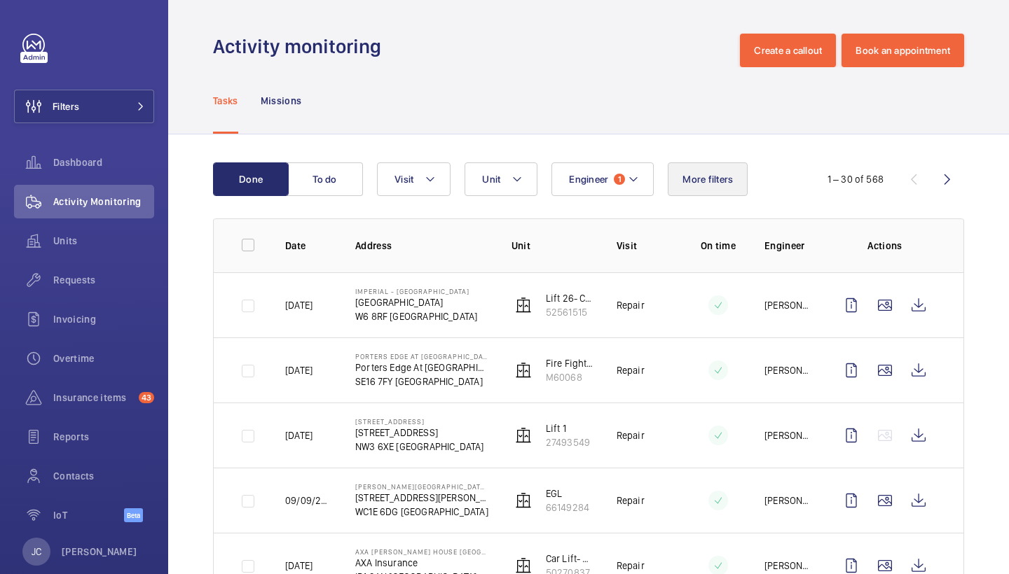
click at [710, 184] on span "More filters" at bounding box center [707, 179] width 50 height 11
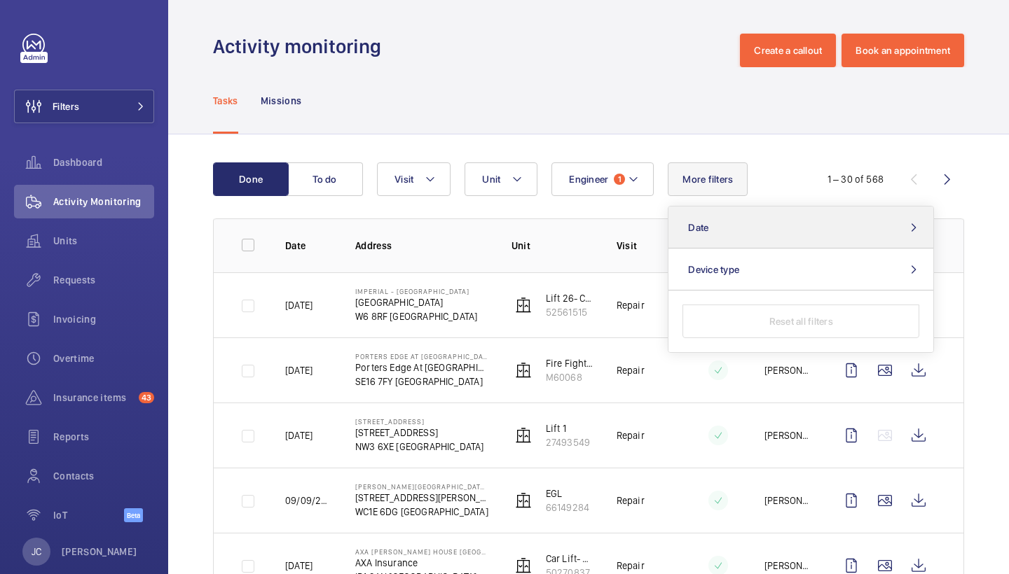
click at [738, 228] on button "Date" at bounding box center [800, 228] width 265 height 42
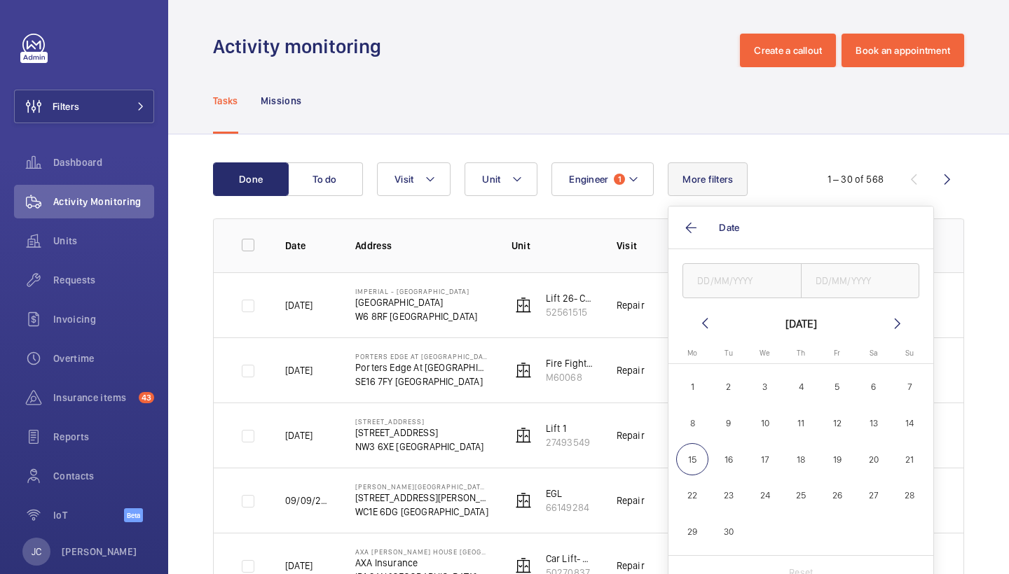
click at [689, 319] on mat-calendar "September 2025 Monday Mo Tuesday Tu Wednesday We Thursday Th Friday Fr Saturday…" at bounding box center [800, 435] width 265 height 240
click at [694, 319] on mat-calendar "September 2025 Monday Mo Tuesday Tu Wednesday We Thursday Th Friday Fr Saturday…" at bounding box center [800, 435] width 265 height 240
click at [702, 320] on mat-icon at bounding box center [704, 323] width 17 height 17
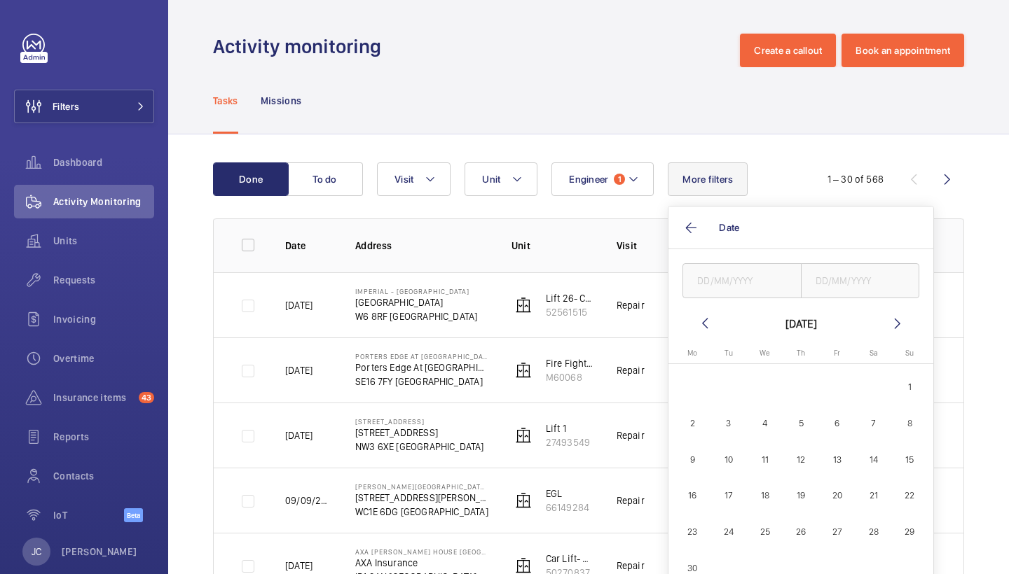
click at [702, 320] on mat-icon at bounding box center [704, 323] width 17 height 17
click at [691, 570] on span "31" at bounding box center [692, 568] width 33 height 33
type input "31/03/2025"
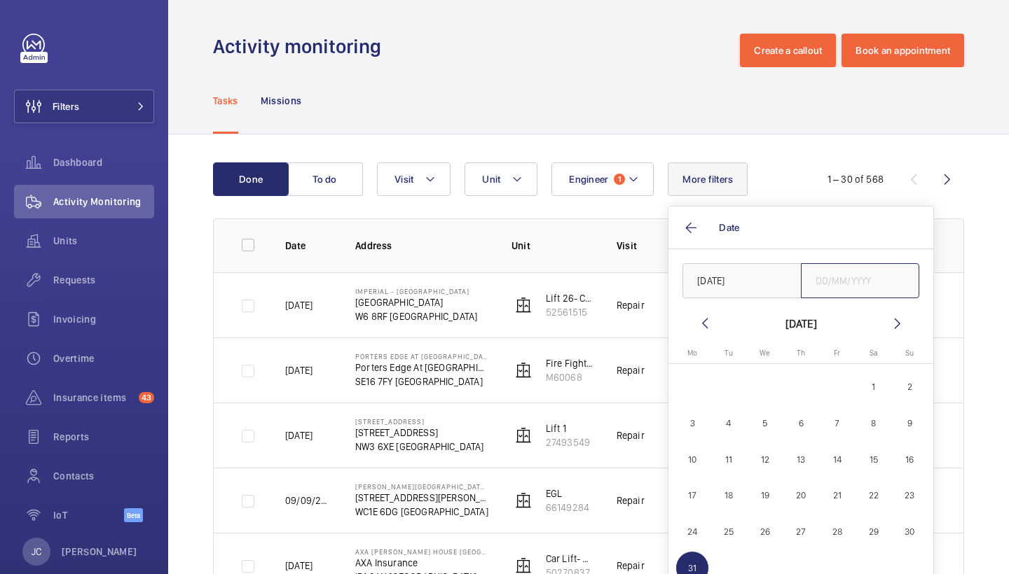
click at [843, 273] on input "text" at bounding box center [860, 280] width 119 height 35
click at [698, 573] on span "31" at bounding box center [692, 568] width 33 height 33
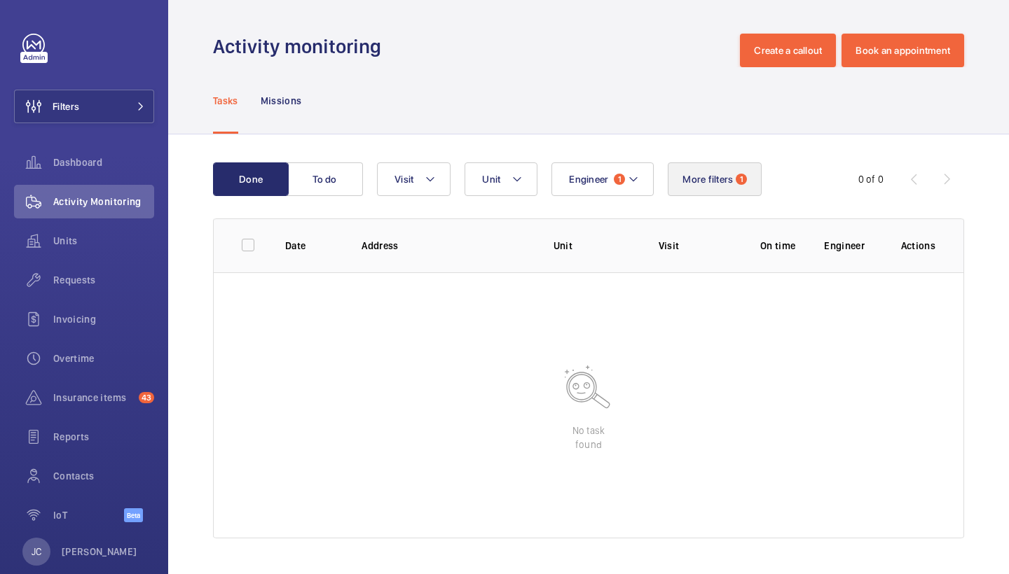
click at [724, 174] on span "More filters" at bounding box center [707, 179] width 50 height 11
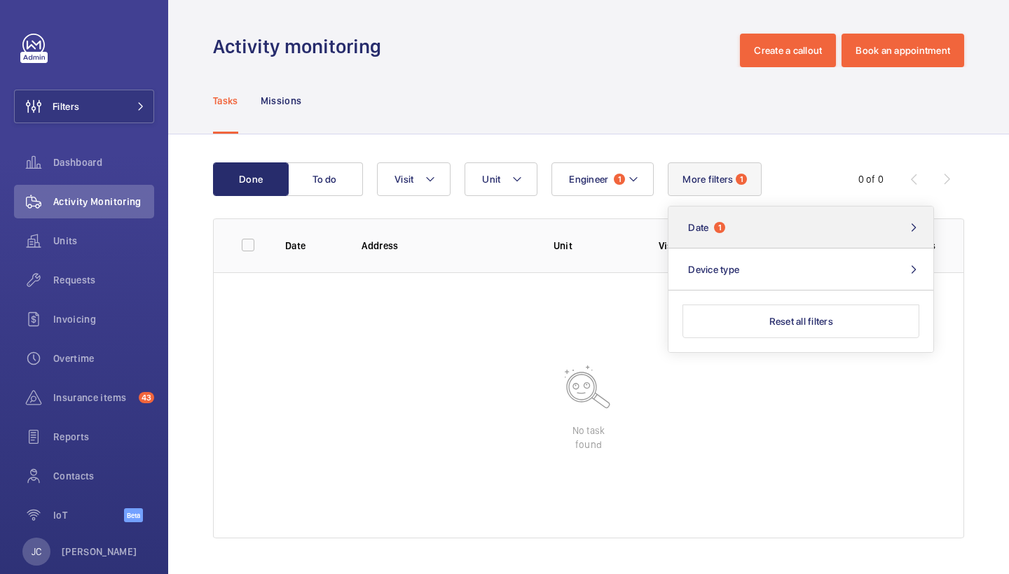
click at [752, 227] on button "Date 1" at bounding box center [800, 228] width 265 height 42
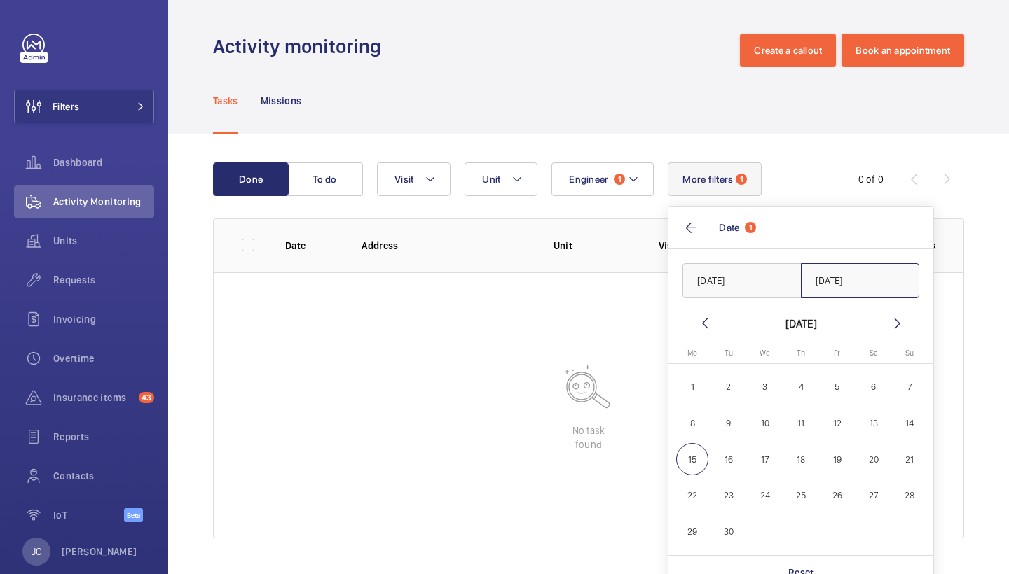
click at [827, 288] on input "31/03/2025" at bounding box center [860, 280] width 119 height 35
click at [701, 323] on mat-icon at bounding box center [704, 323] width 17 height 17
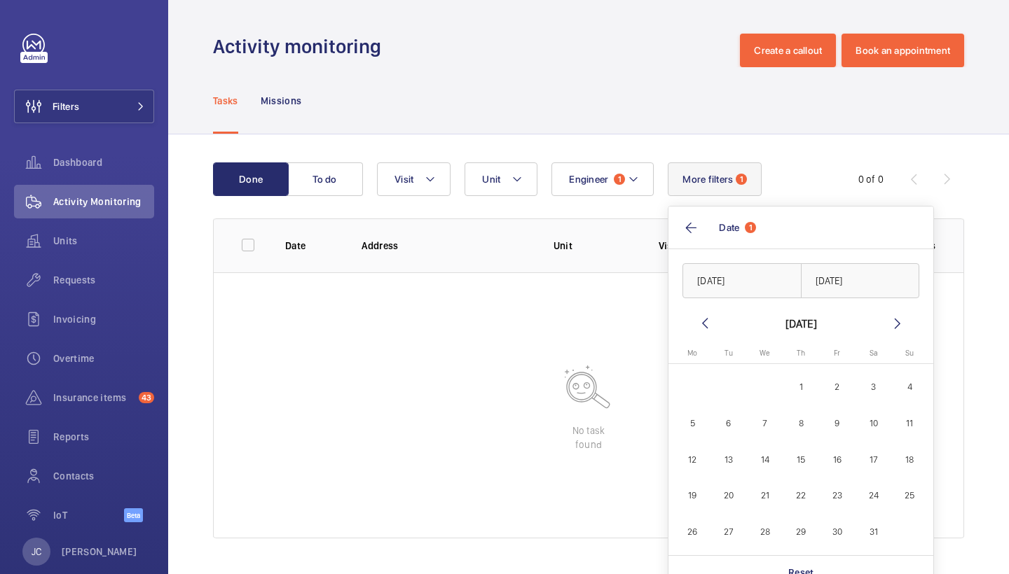
click at [701, 323] on mat-icon at bounding box center [704, 323] width 17 height 17
click at [895, 317] on mat-icon at bounding box center [897, 323] width 17 height 17
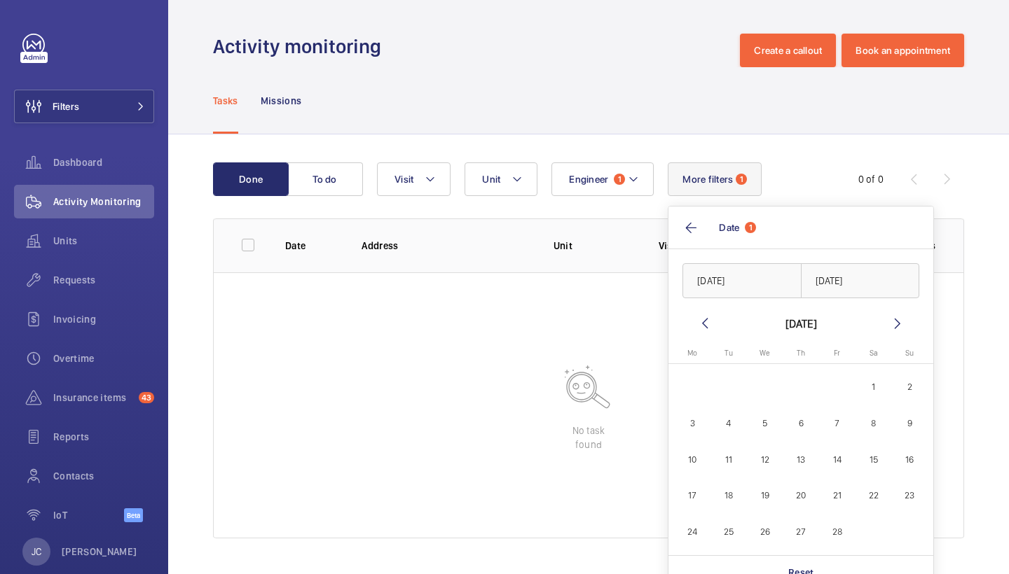
click at [895, 317] on mat-icon at bounding box center [897, 323] width 17 height 17
click at [904, 537] on span "30" at bounding box center [909, 532] width 33 height 33
type input "30/03/2025"
click at [839, 279] on input "text" at bounding box center [860, 280] width 119 height 35
click at [688, 563] on span "31" at bounding box center [692, 568] width 33 height 33
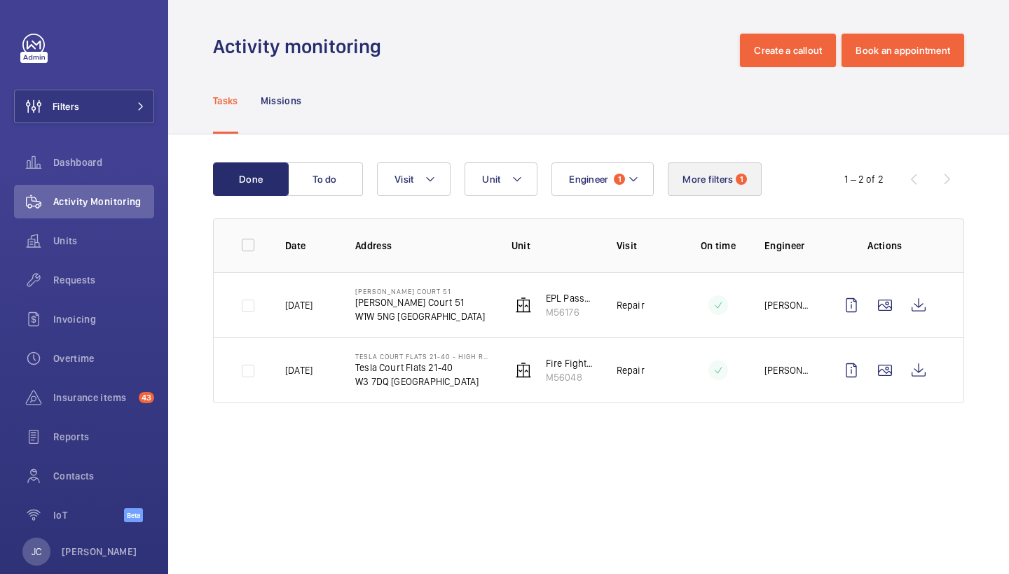
click at [713, 188] on button "More filters 1" at bounding box center [715, 180] width 94 height 34
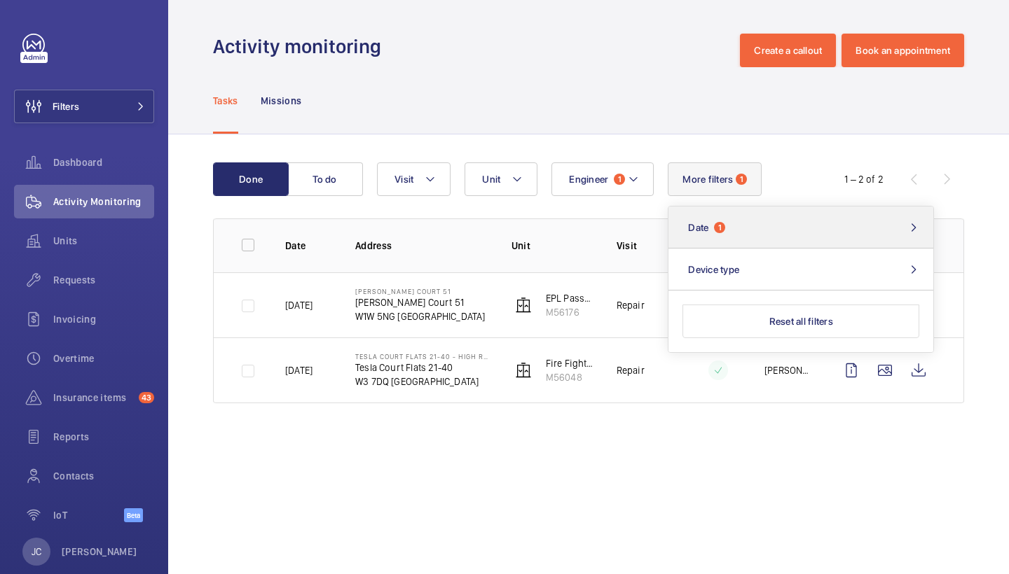
click at [753, 226] on button "Date 1" at bounding box center [800, 228] width 265 height 42
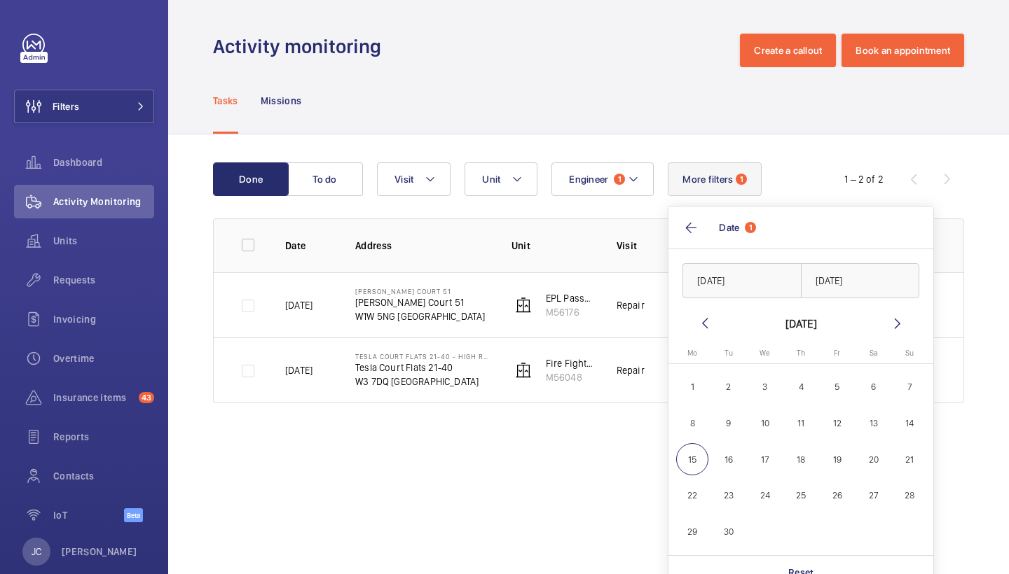
click at [693, 324] on mat-calendar "September 2025 Monday Mo Tuesday Tu Wednesday We Thursday Th Friday Fr Saturday…" at bounding box center [800, 435] width 265 height 240
click at [700, 324] on mat-icon at bounding box center [704, 323] width 17 height 17
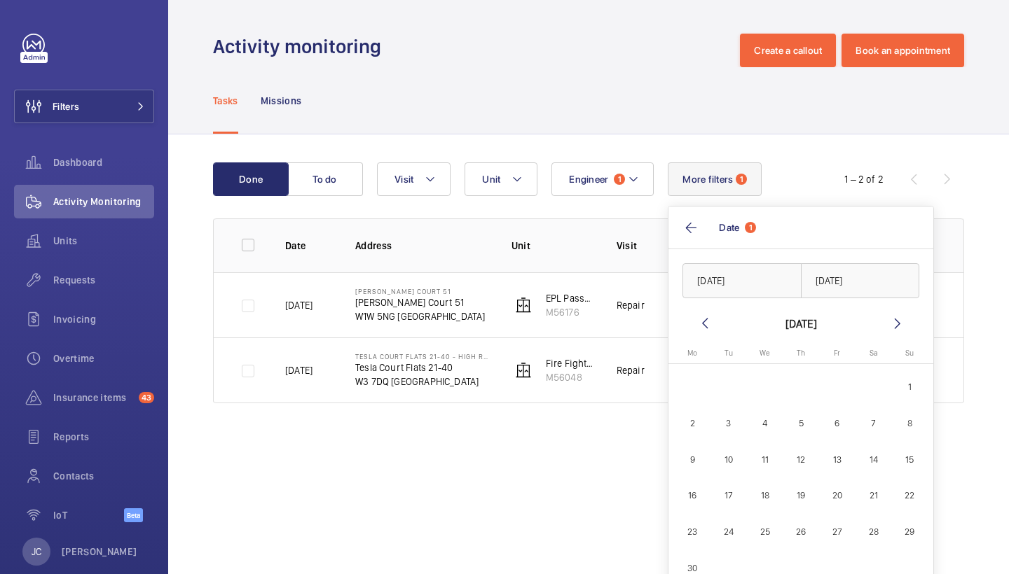
click at [700, 324] on mat-icon at bounding box center [704, 323] width 17 height 17
click at [892, 317] on mat-icon at bounding box center [897, 323] width 17 height 17
click at [852, 275] on input "31/03/2025" at bounding box center [860, 280] width 119 height 35
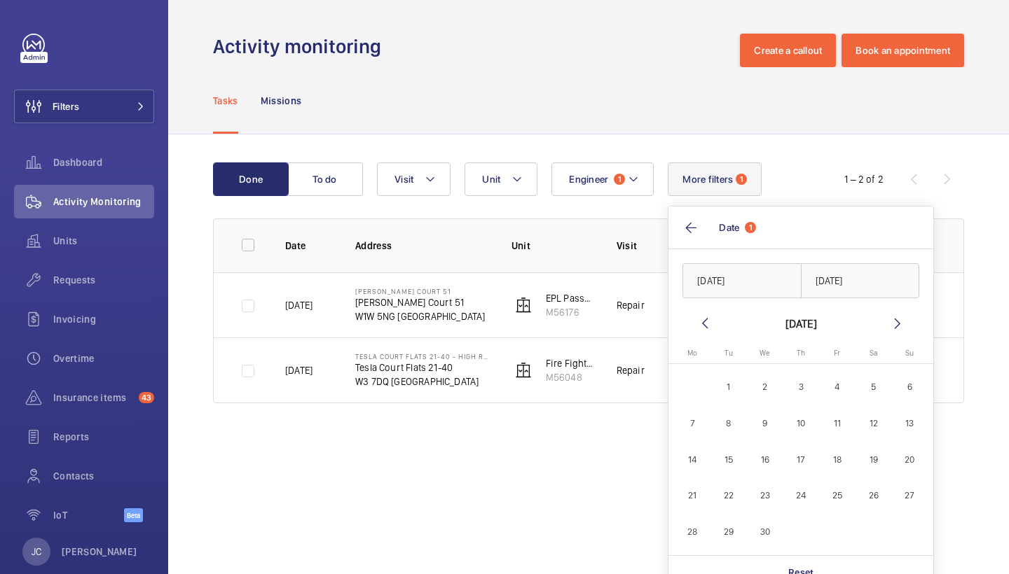
click at [729, 380] on span "1" at bounding box center [728, 387] width 33 height 33
type input "01/04/2025"
click at [703, 322] on mat-icon at bounding box center [704, 323] width 17 height 17
click at [903, 537] on span "30" at bounding box center [909, 532] width 33 height 33
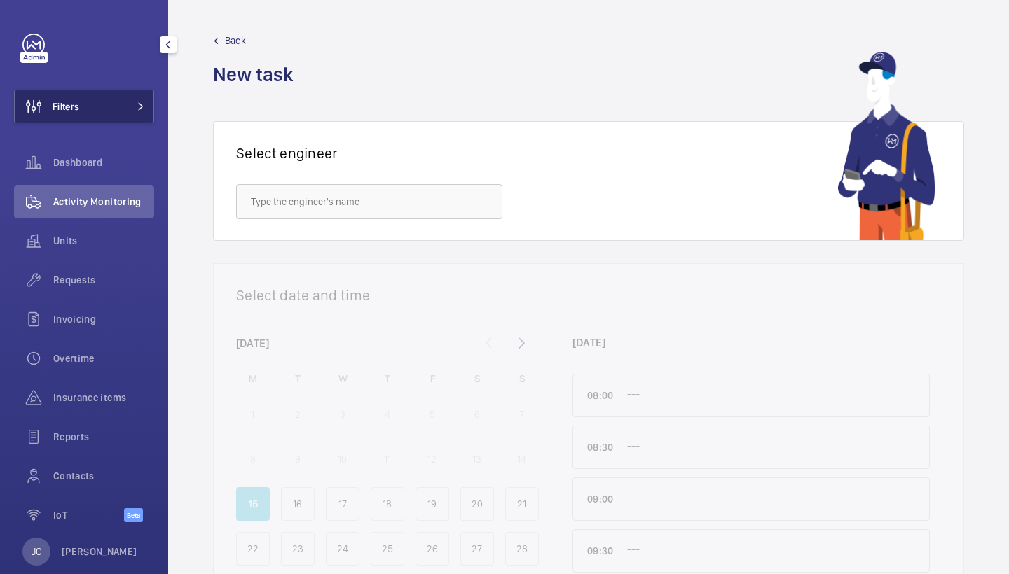
click at [91, 105] on button "Filters" at bounding box center [84, 107] width 140 height 34
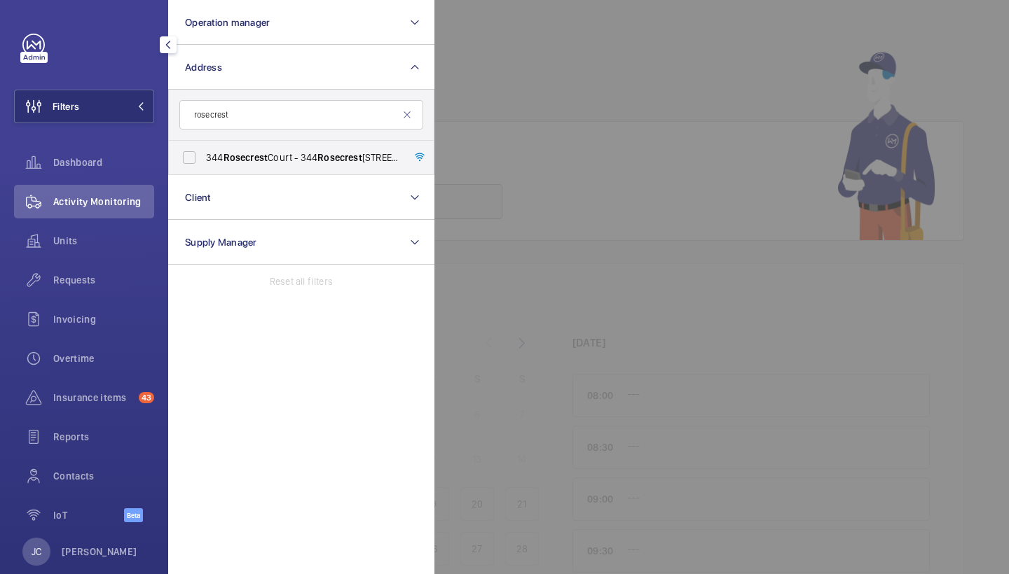
type input "rose crest"
drag, startPoint x: 0, startPoint y: 0, endPoint x: 280, endPoint y: 149, distance: 316.8
click at [280, 149] on label "[STREET_ADDRESS]" at bounding box center [291, 158] width 244 height 34
click at [203, 149] on input "[STREET_ADDRESS]" at bounding box center [189, 158] width 28 height 28
checkbox input "true"
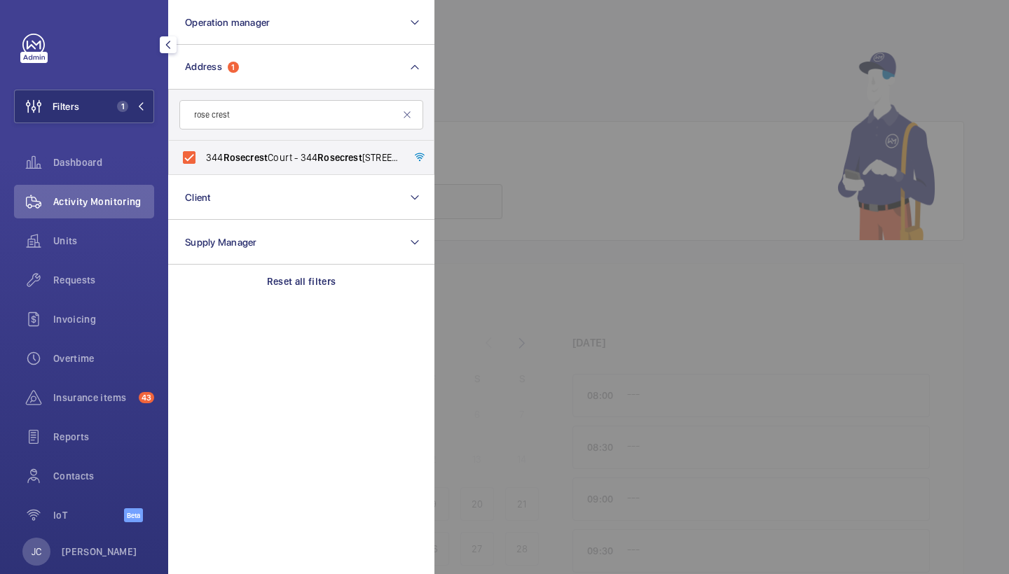
click at [509, 130] on div at bounding box center [938, 287] width 1009 height 574
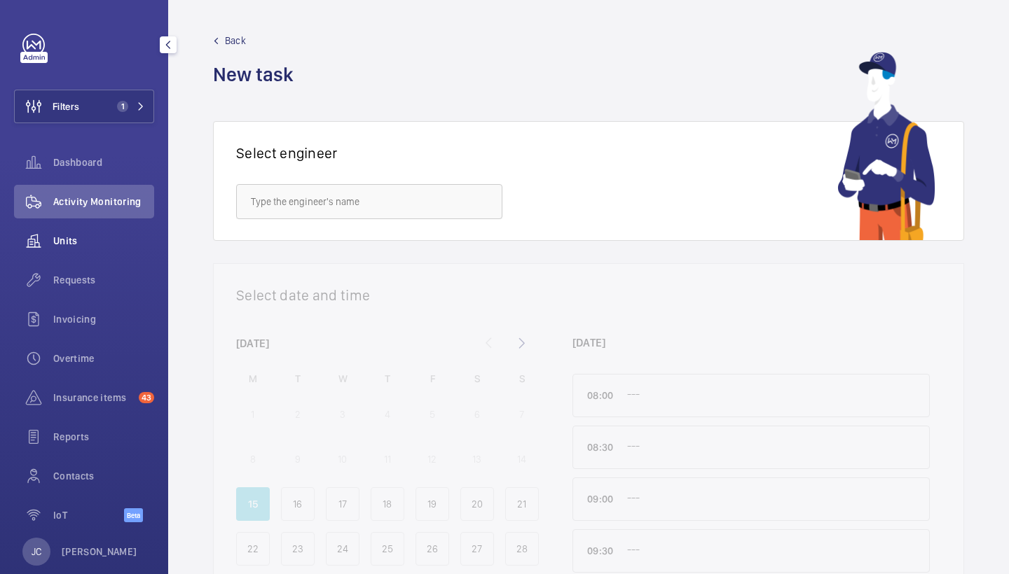
click at [77, 283] on span "Requests" at bounding box center [103, 280] width 101 height 14
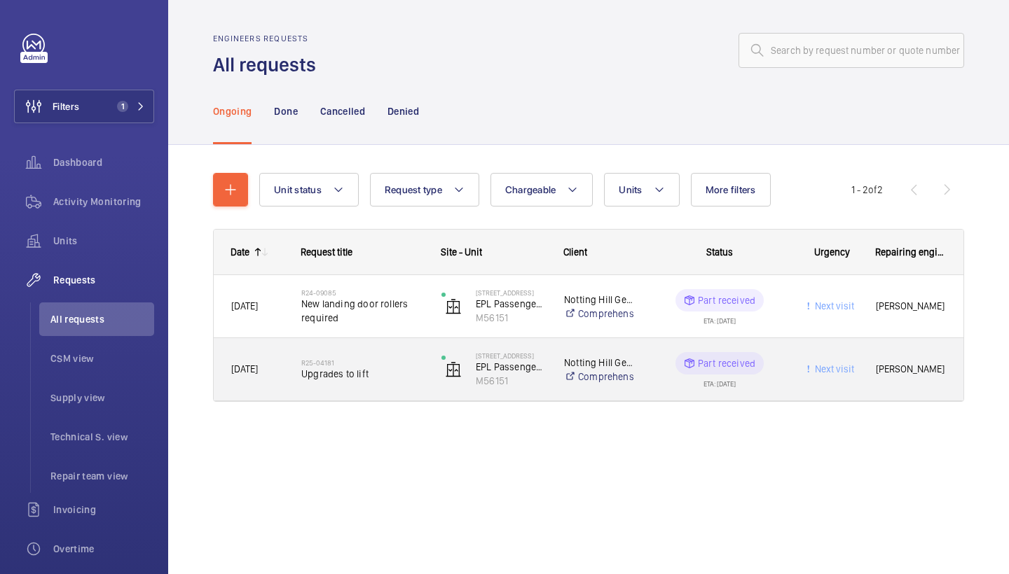
click at [345, 366] on h2 "R25-04181" at bounding box center [362, 363] width 122 height 8
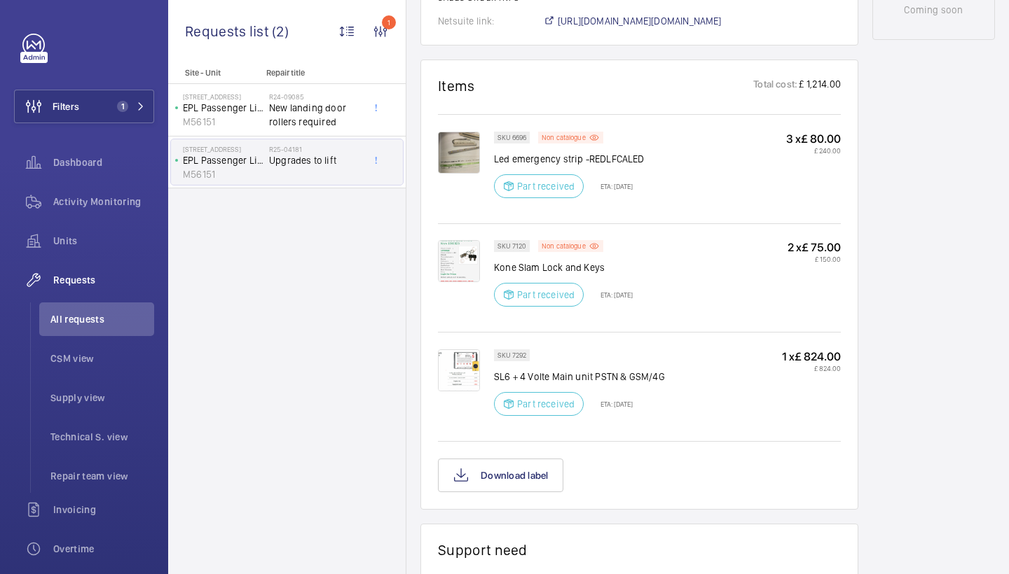
scroll to position [766, 0]
click at [469, 158] on img at bounding box center [459, 152] width 42 height 42
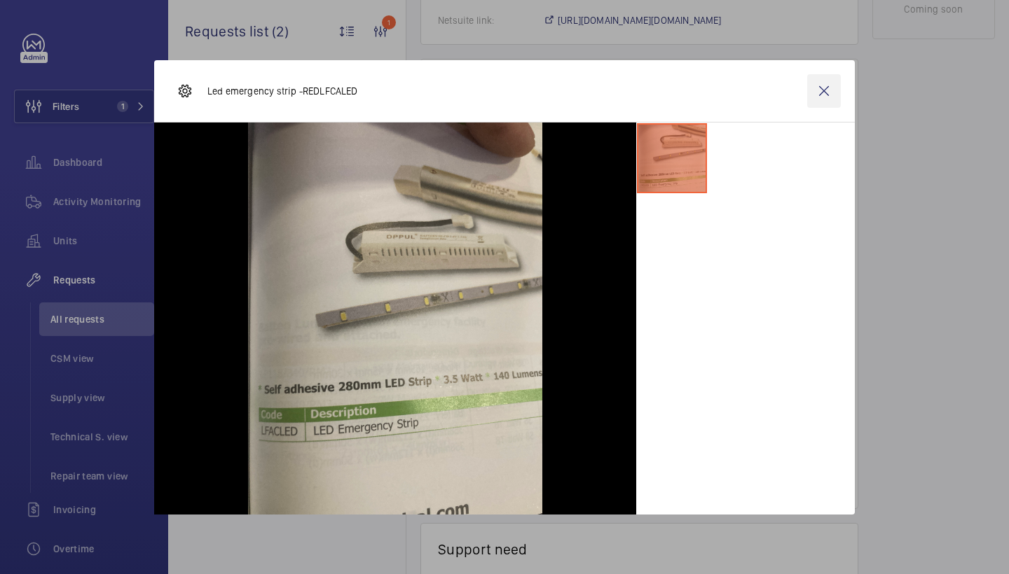
click at [825, 92] on wm-front-icon-button at bounding box center [824, 91] width 34 height 34
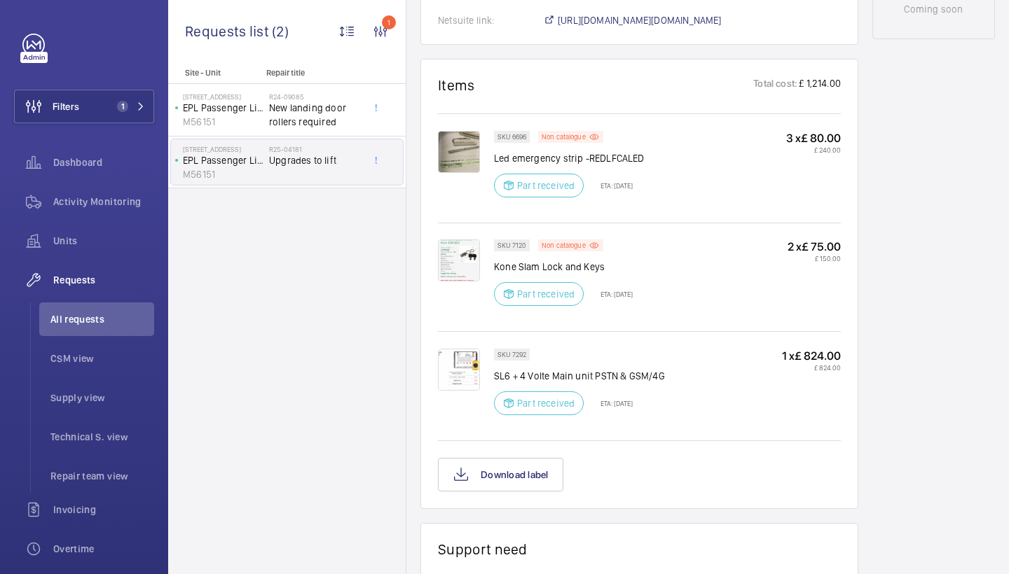
click at [462, 256] on img at bounding box center [459, 261] width 42 height 42
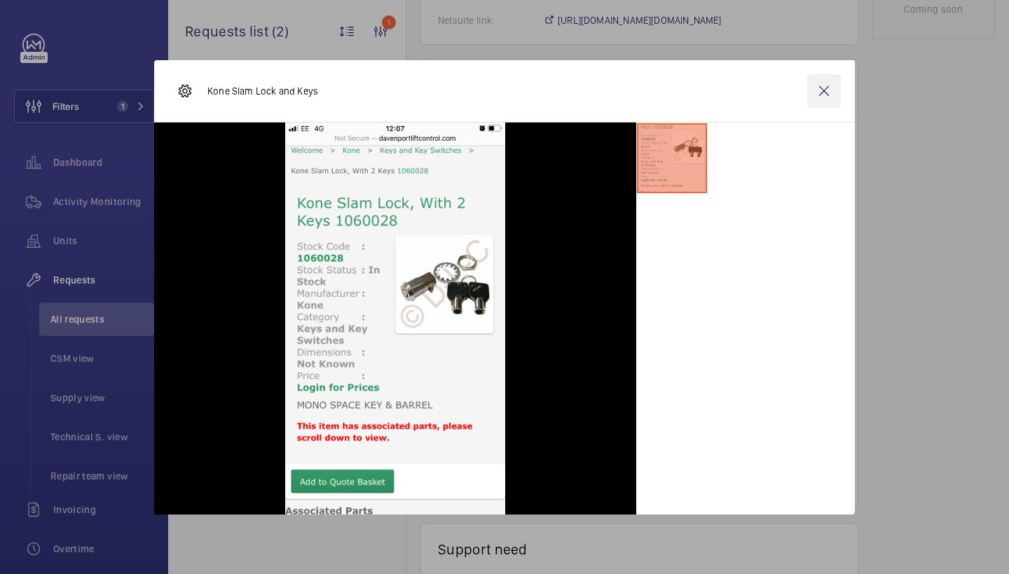
click at [827, 86] on wm-front-icon-button at bounding box center [824, 91] width 34 height 34
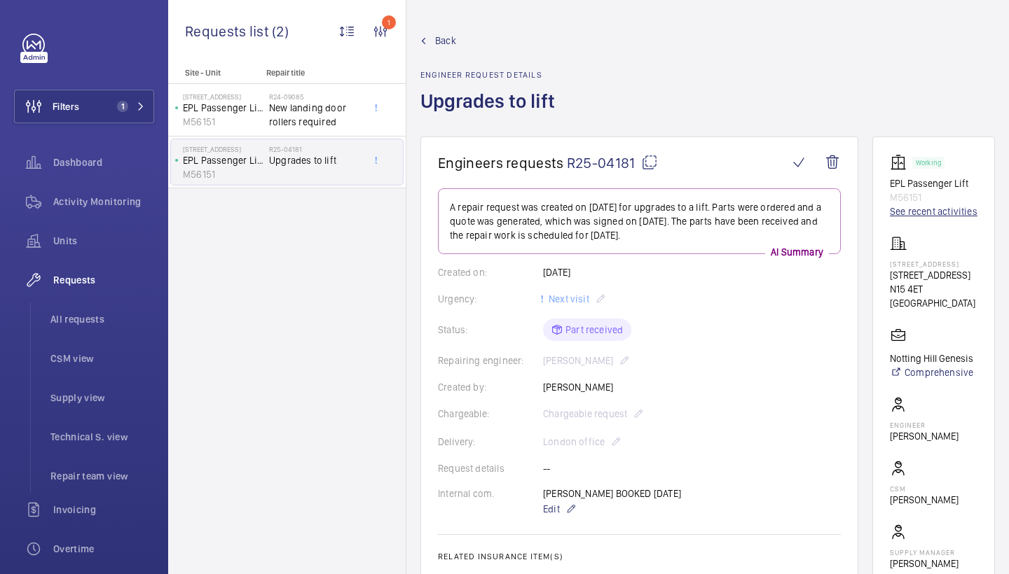
scroll to position [-1, 0]
click at [906, 219] on link "See recent activities" at bounding box center [934, 212] width 88 height 14
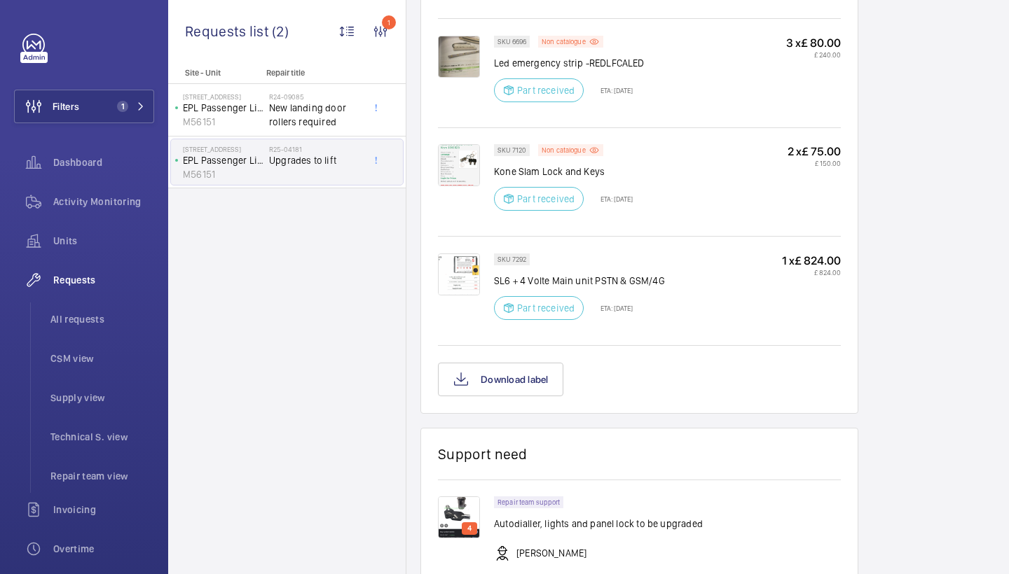
scroll to position [852, 0]
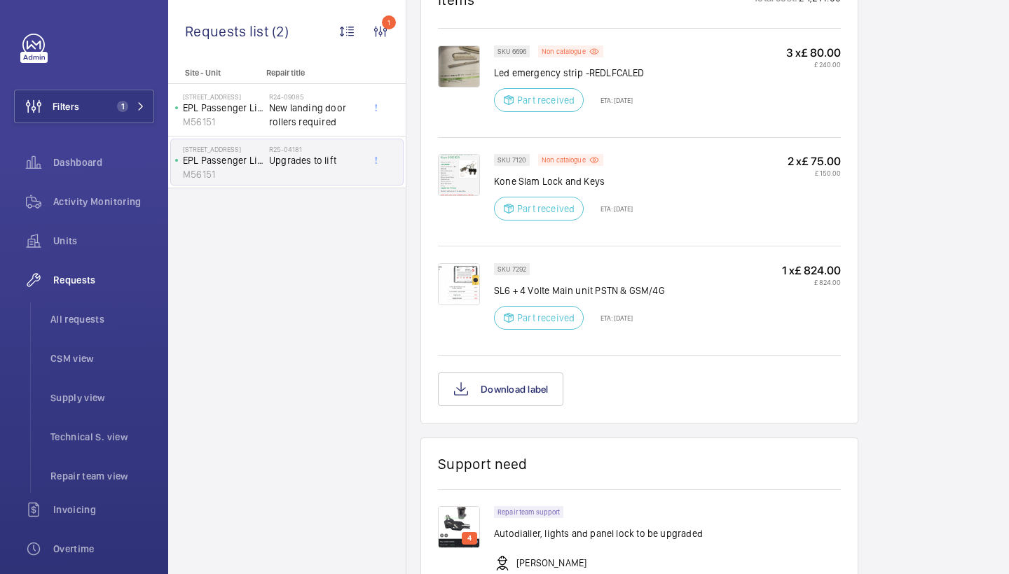
click at [450, 182] on img at bounding box center [459, 175] width 42 height 42
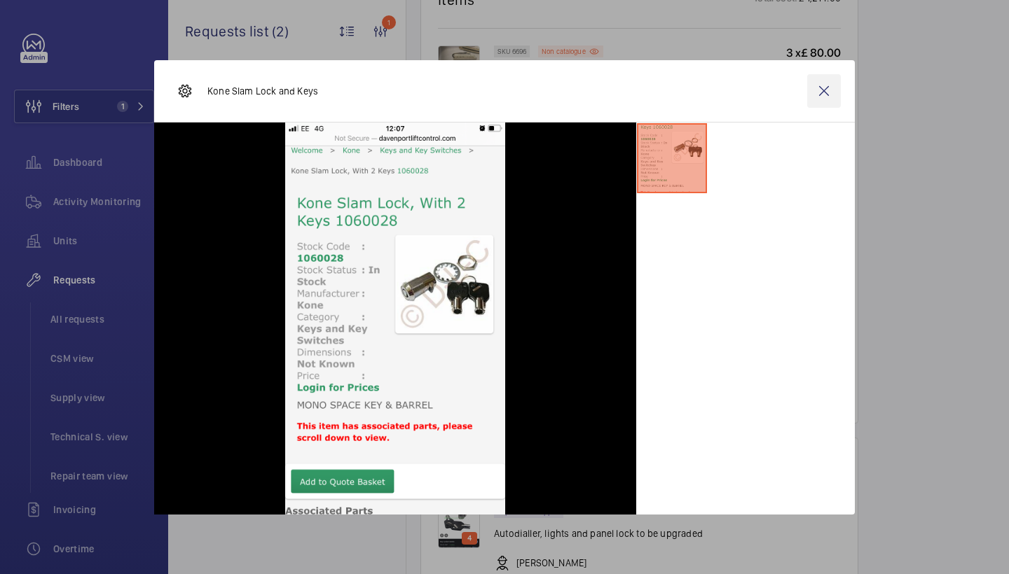
click at [835, 104] on wm-front-icon-button at bounding box center [824, 91] width 34 height 34
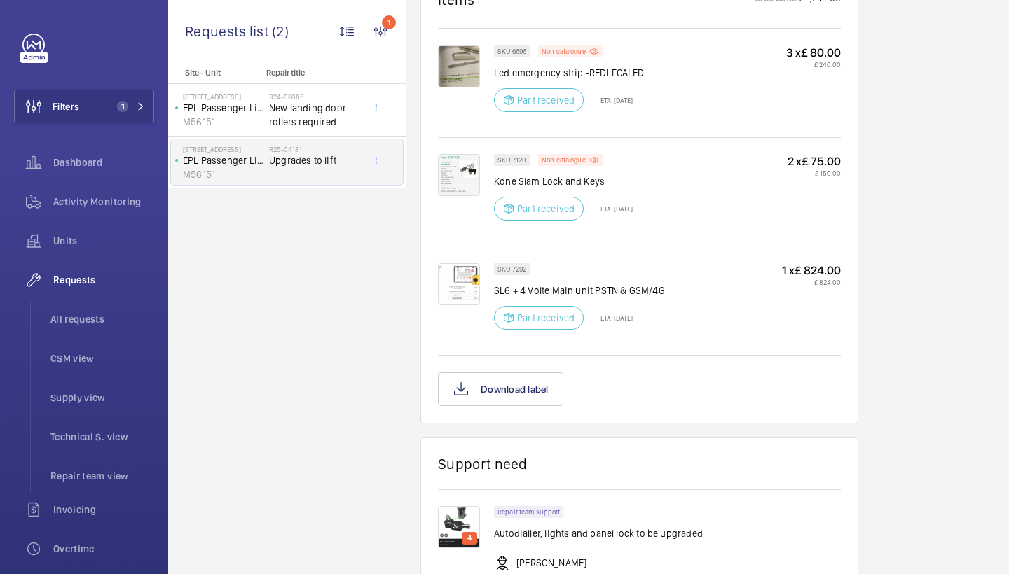
click at [455, 283] on img at bounding box center [459, 284] width 42 height 42
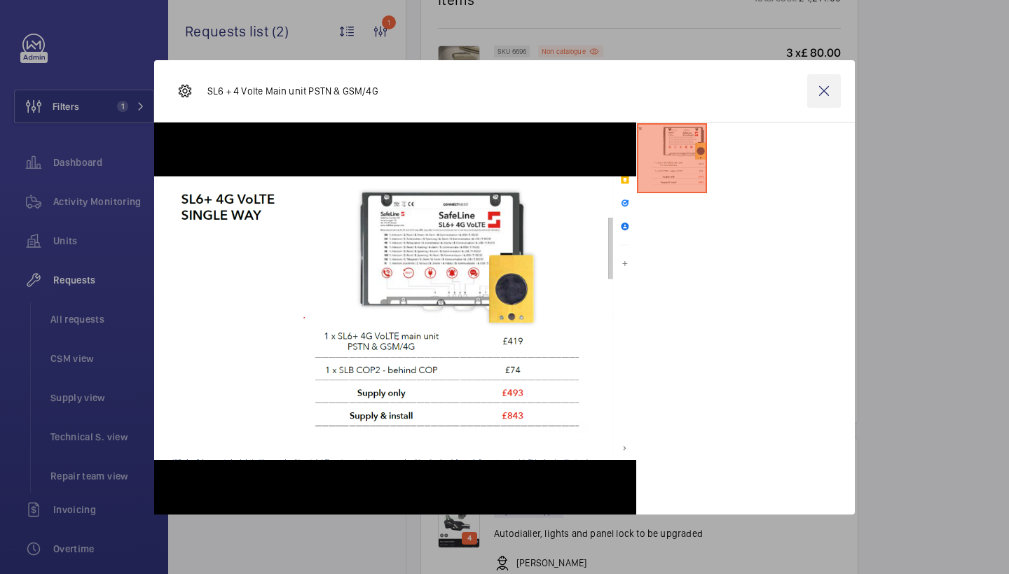
click at [827, 85] on wm-front-icon-button at bounding box center [824, 91] width 34 height 34
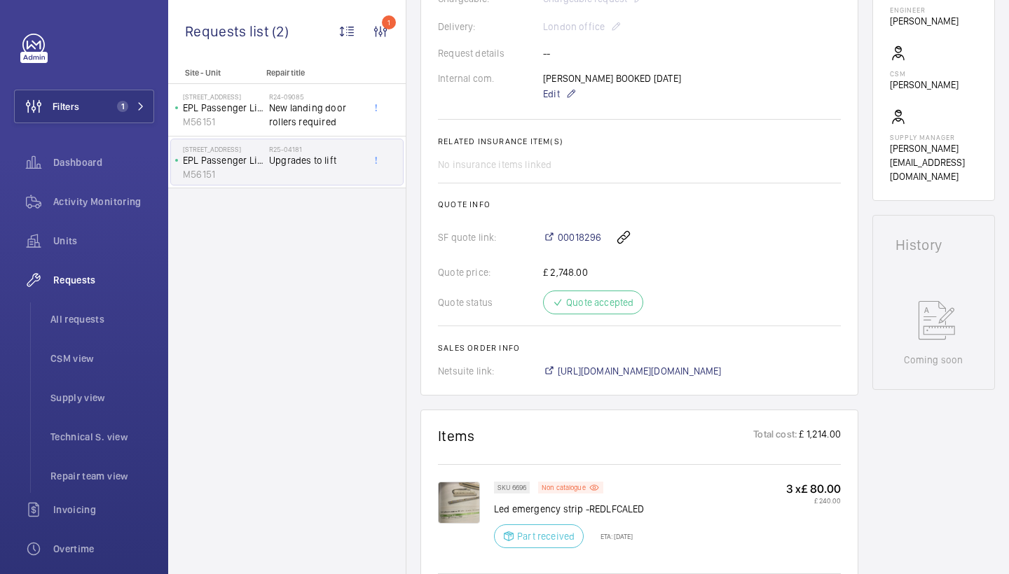
scroll to position [682, 0]
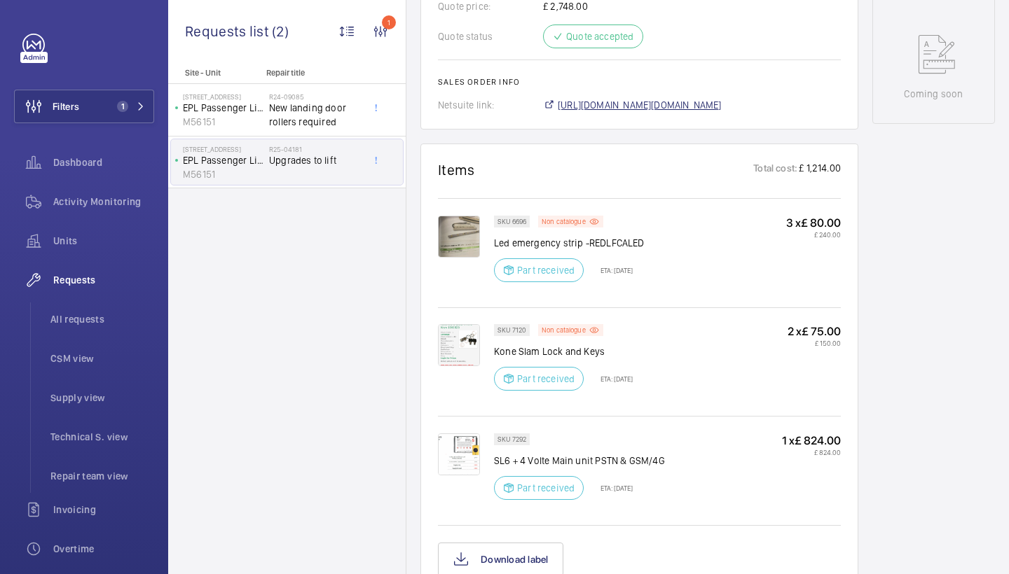
click at [607, 102] on span "[URL][DOMAIN_NAME][DOMAIN_NAME]" at bounding box center [640, 105] width 164 height 14
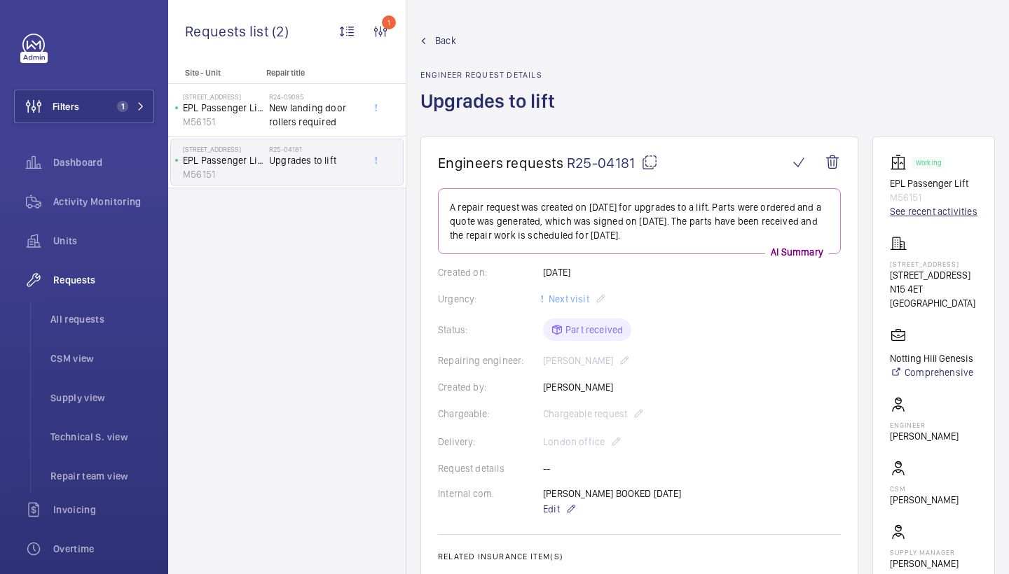
scroll to position [0, 0]
click at [904, 218] on link "See recent activities" at bounding box center [934, 212] width 88 height 14
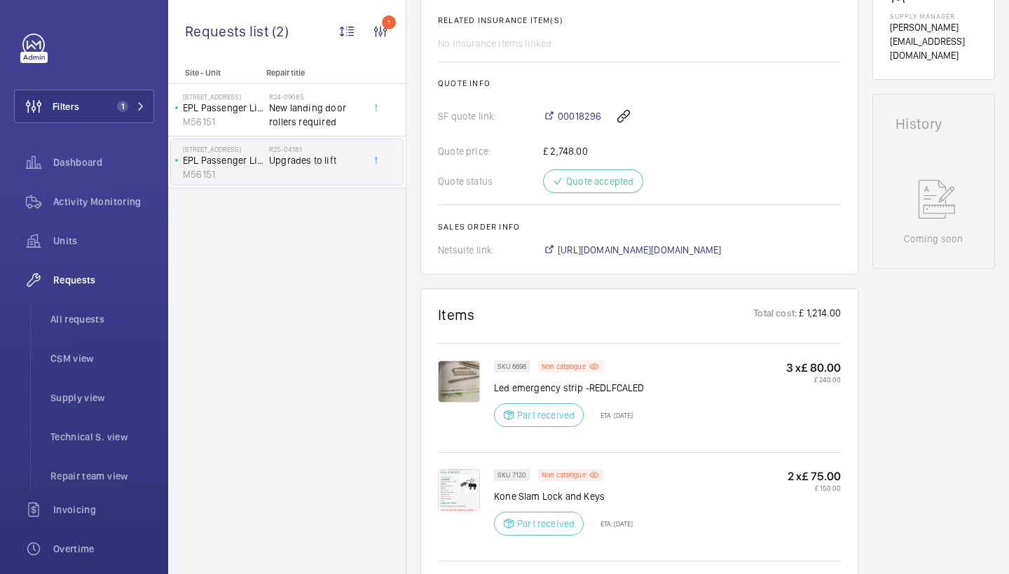
scroll to position [537, 0]
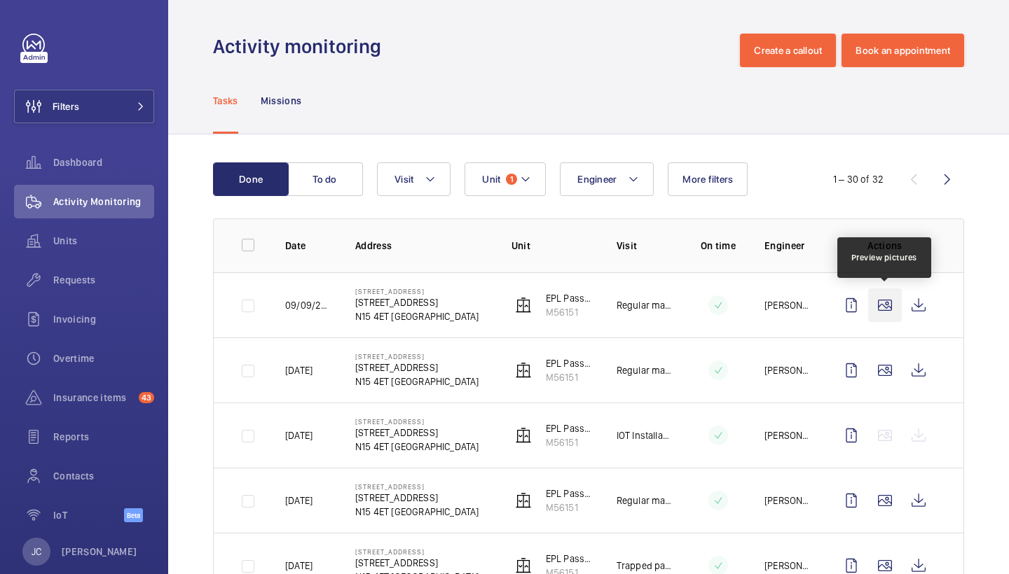
click at [885, 303] on wm-front-icon-button at bounding box center [885, 306] width 34 height 34
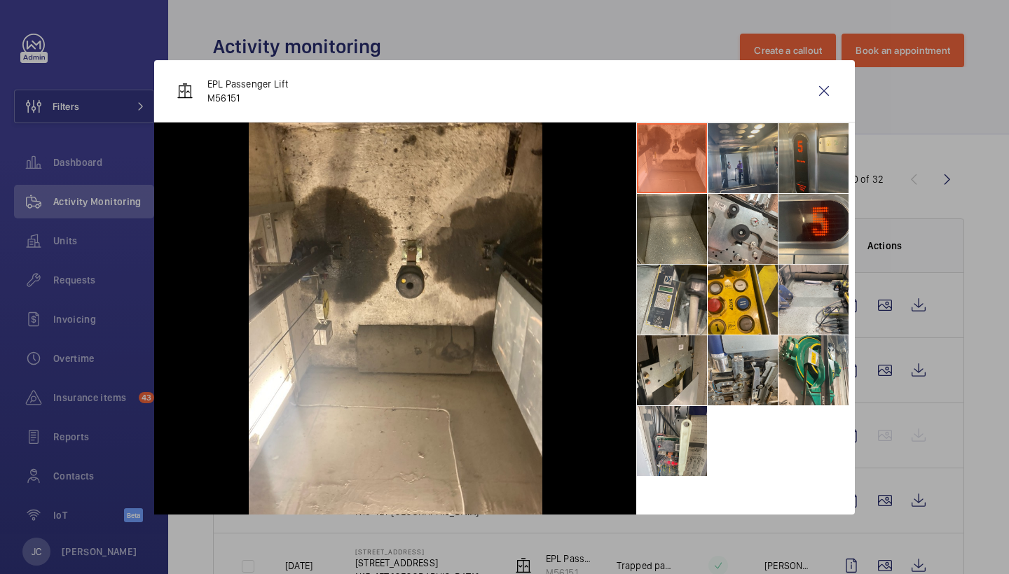
click at [752, 169] on li at bounding box center [743, 158] width 70 height 70
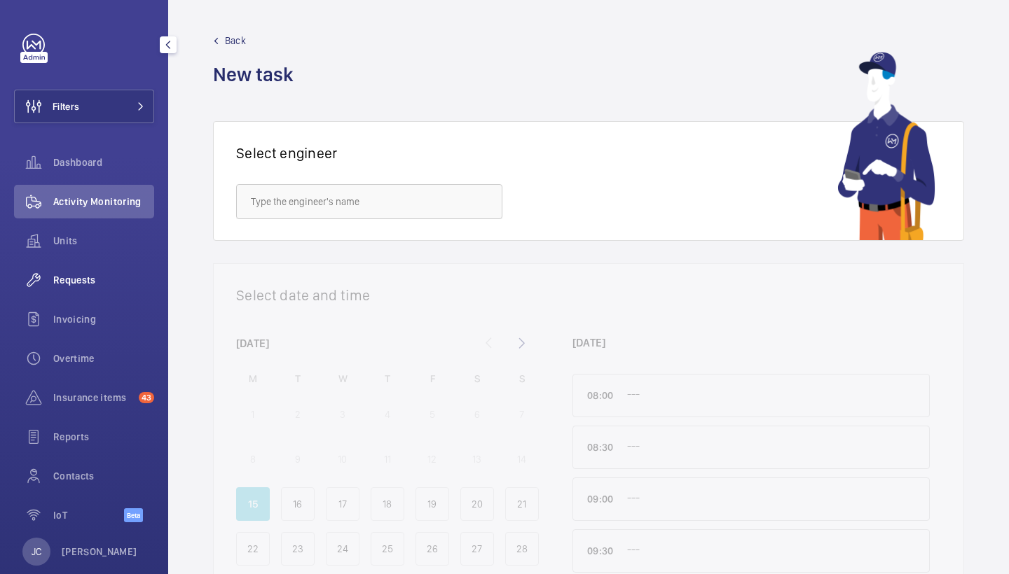
click at [20, 280] on wm-front-icon-button at bounding box center [33, 280] width 39 height 34
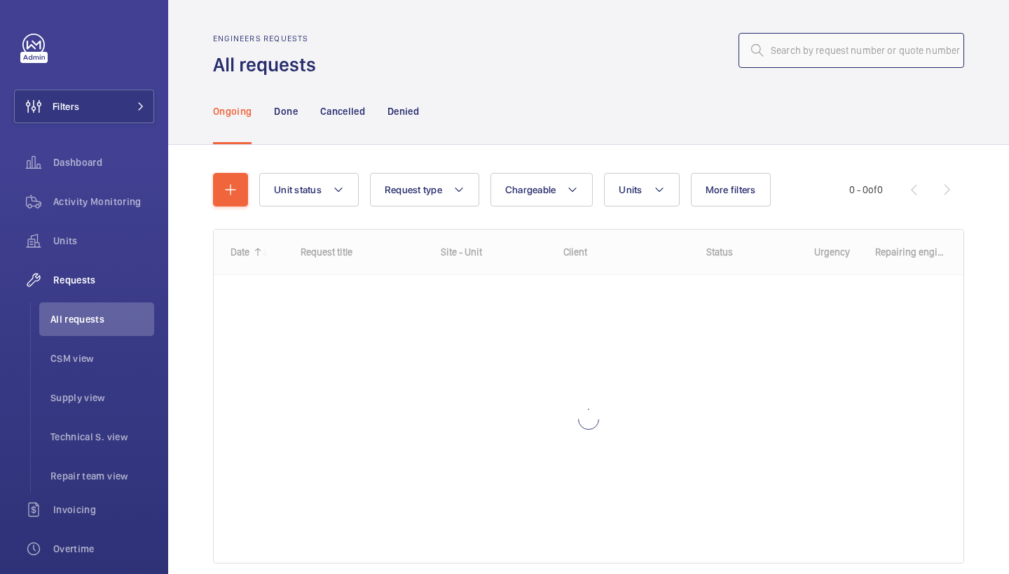
click at [859, 40] on input "text" at bounding box center [851, 50] width 226 height 35
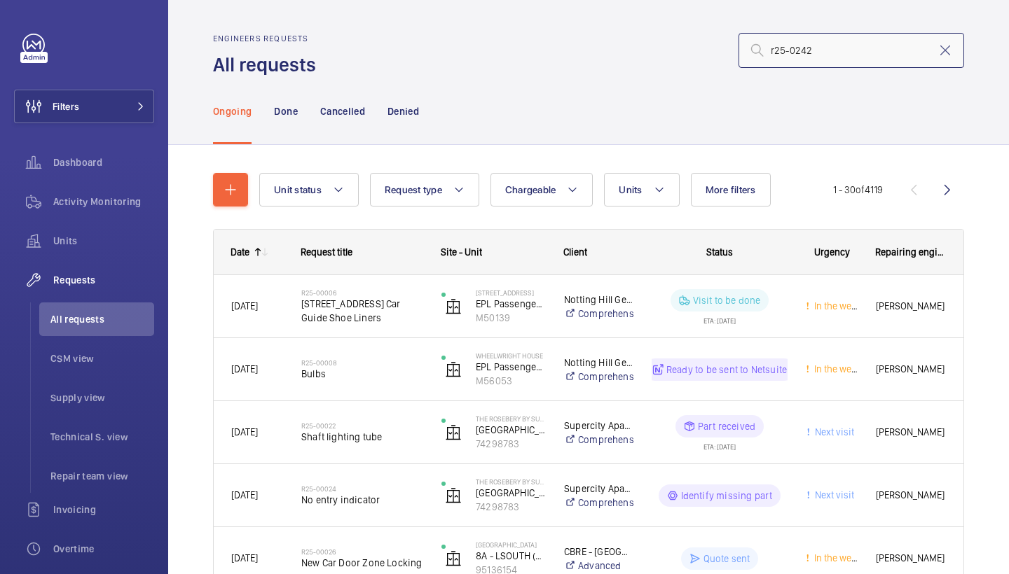
type input "r25-02420"
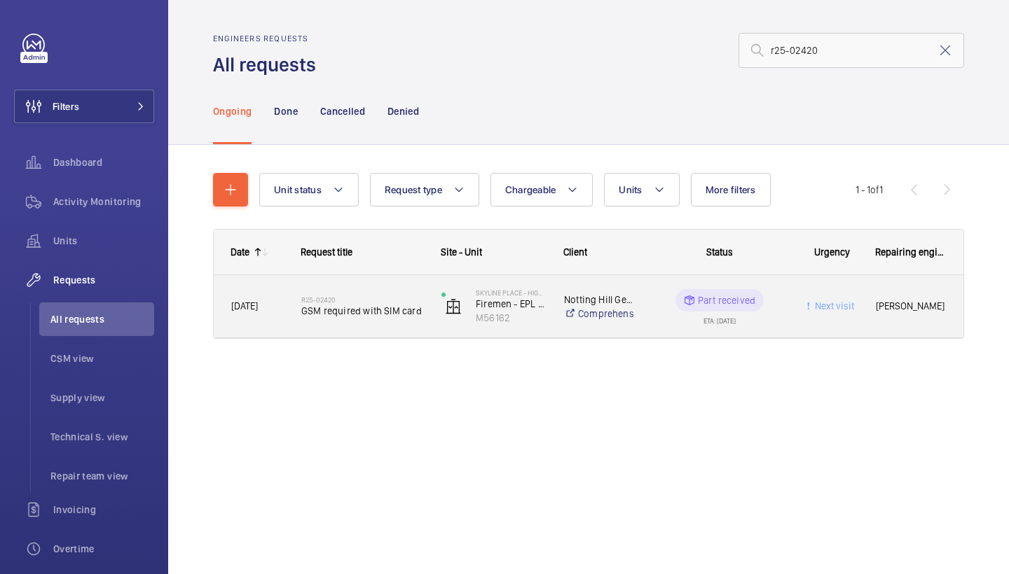
click at [352, 312] on span "GSM required with SIM card" at bounding box center [362, 311] width 122 height 14
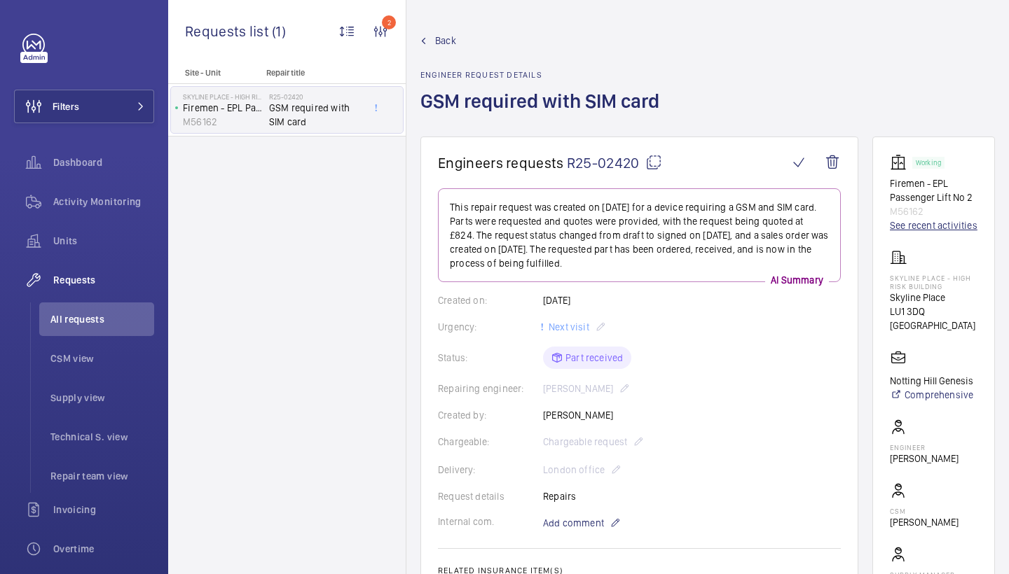
click at [918, 228] on link "See recent activities" at bounding box center [934, 226] width 88 height 14
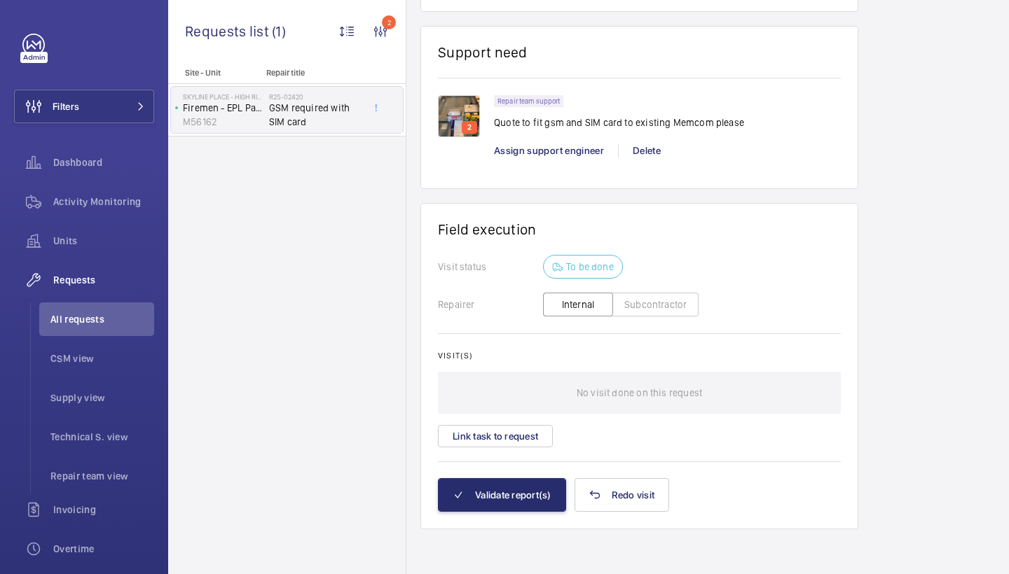
scroll to position [1059, 0]
click at [447, 104] on img at bounding box center [459, 116] width 42 height 42
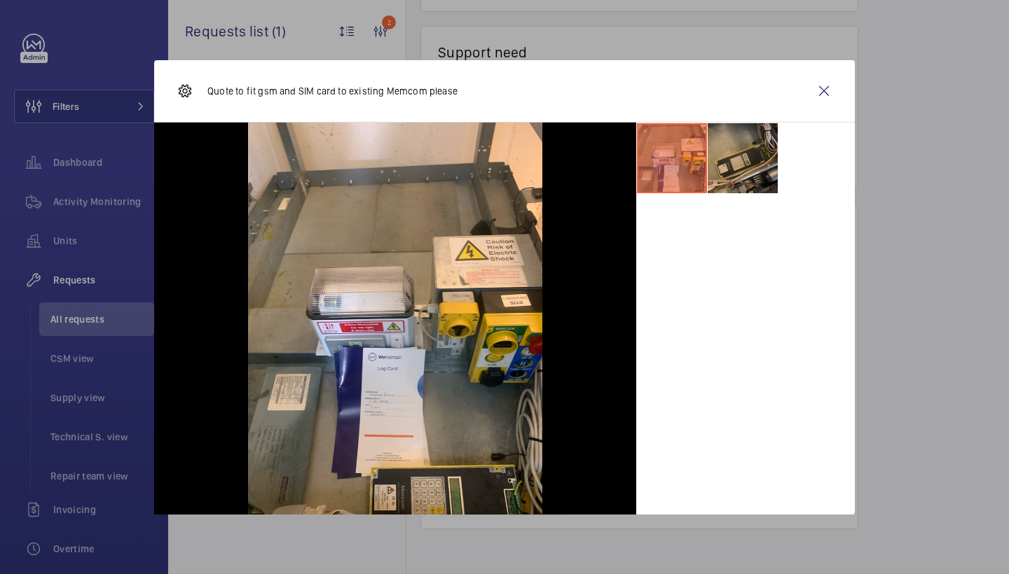
click at [755, 149] on li at bounding box center [743, 158] width 70 height 70
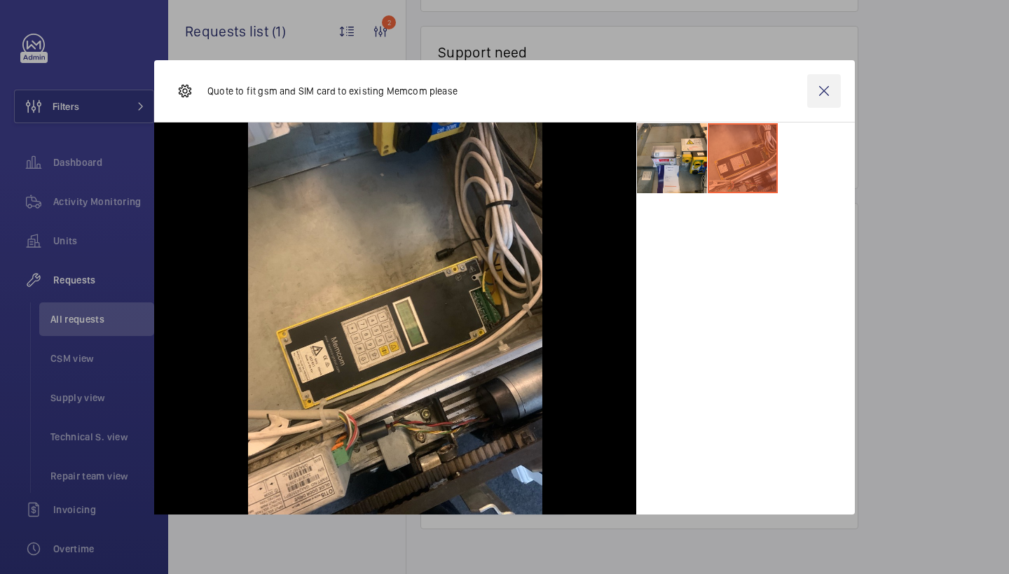
click at [817, 85] on wm-front-icon-button at bounding box center [824, 91] width 34 height 34
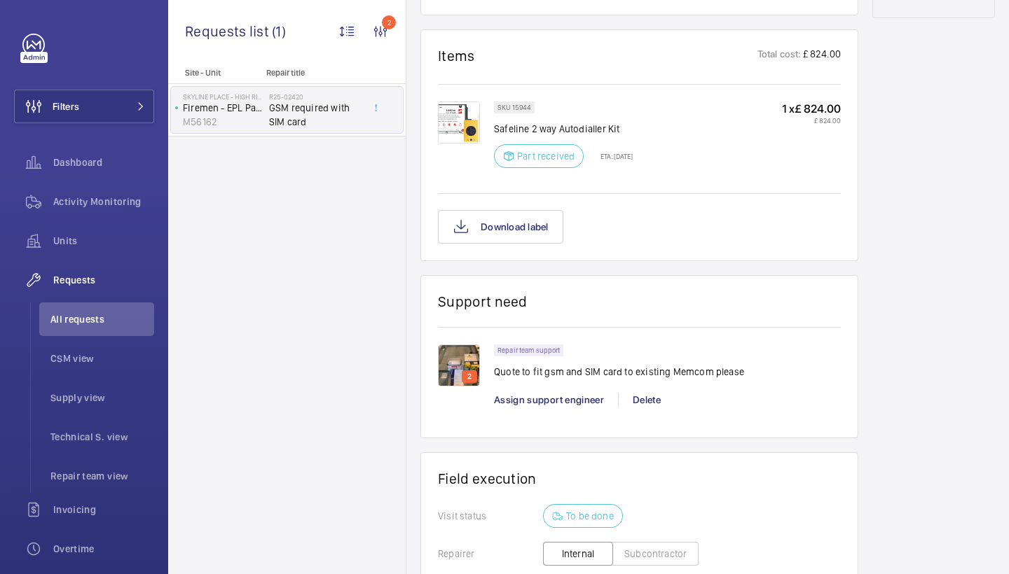
scroll to position [747, 0]
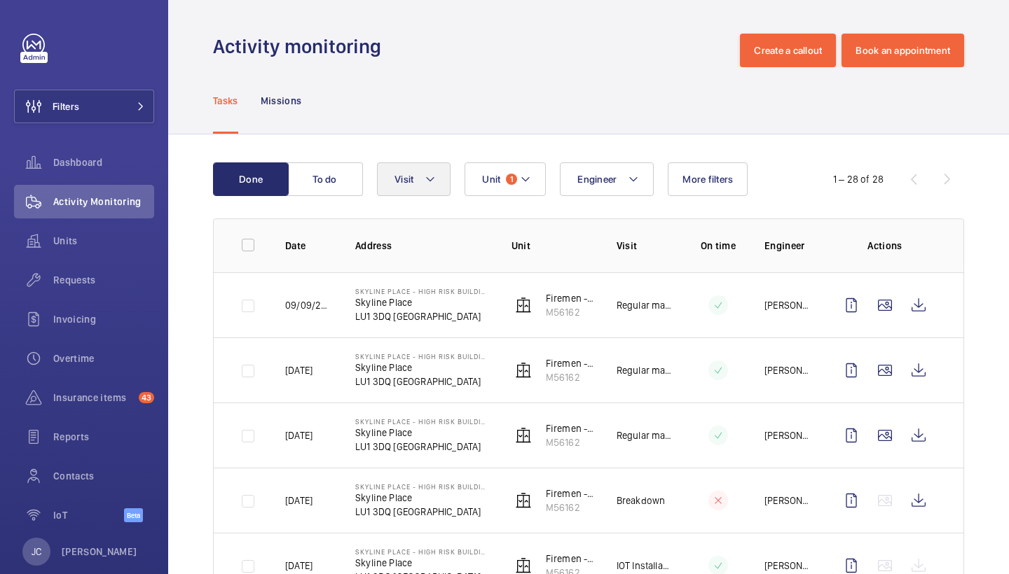
click at [440, 174] on button "Visit" at bounding box center [414, 180] width 74 height 34
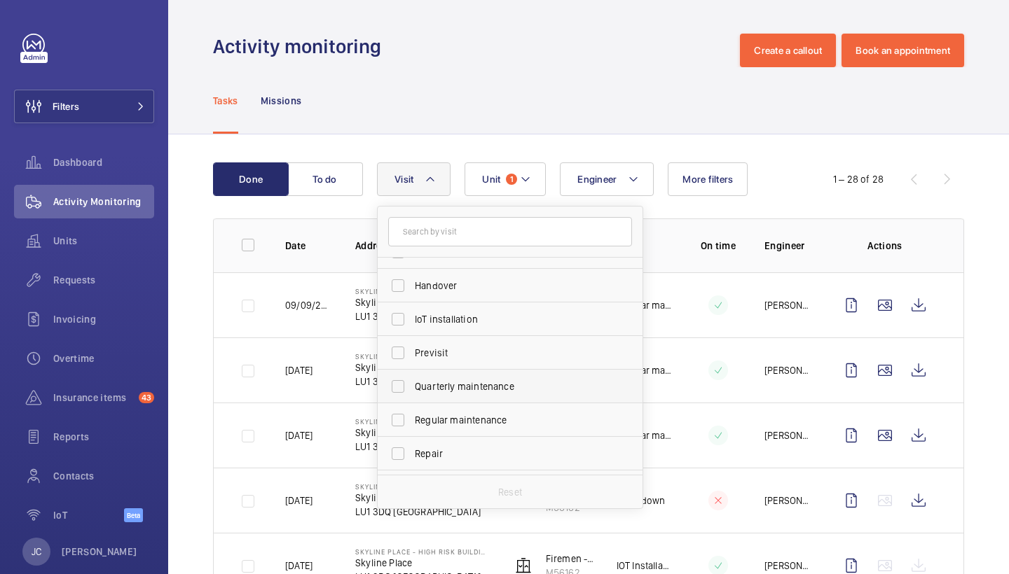
scroll to position [126, 0]
click at [448, 439] on label "Repair" at bounding box center [500, 451] width 244 height 34
click at [412, 439] on input "Repair" at bounding box center [398, 451] width 28 height 28
checkbox input "true"
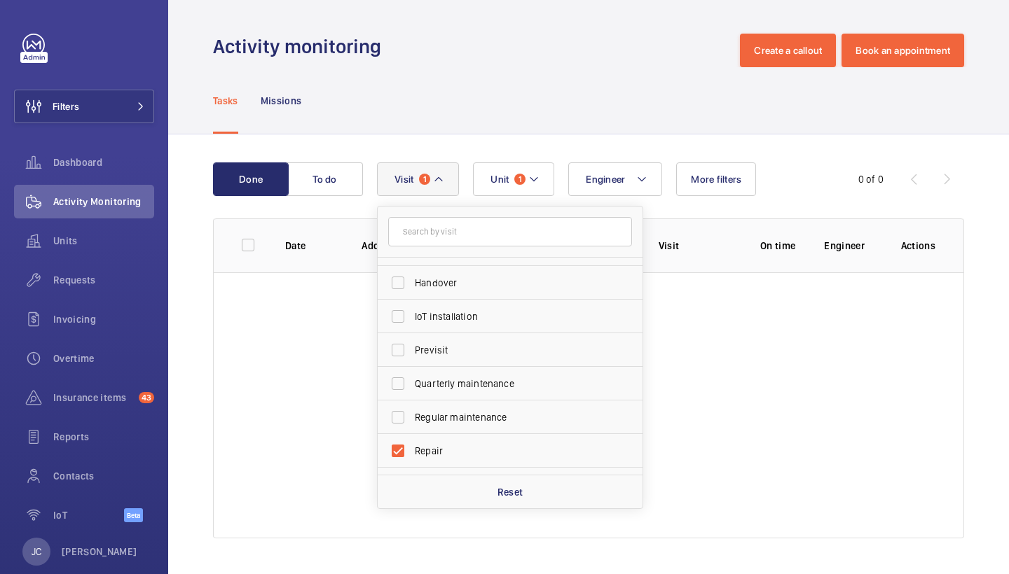
click at [463, 67] on div "Tasks Missions" at bounding box center [588, 100] width 751 height 67
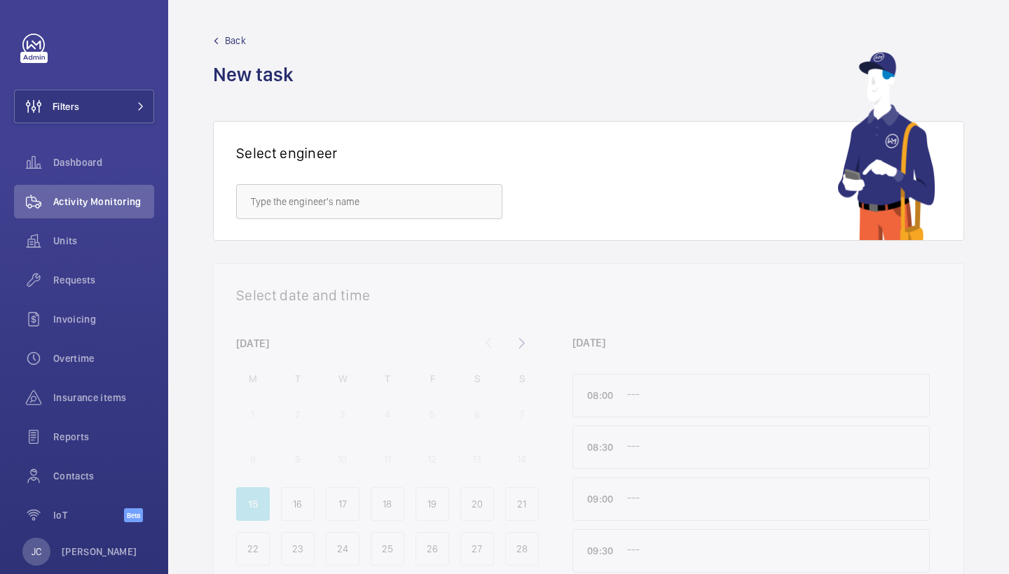
click at [469, 444] on div at bounding box center [589, 476] width 750 height 425
click at [103, 285] on span "Requests" at bounding box center [103, 280] width 101 height 14
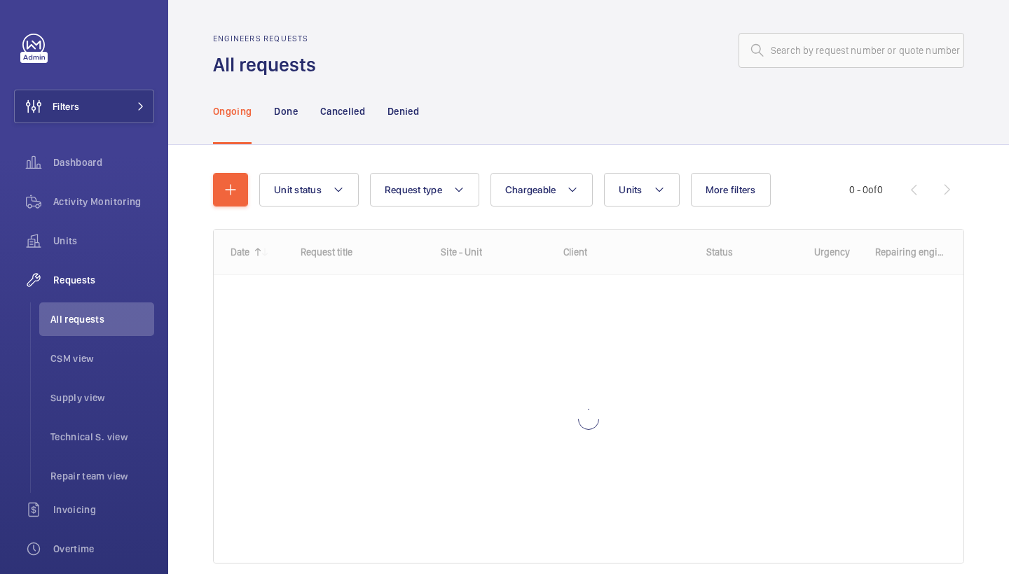
click at [911, 73] on div "Engineers requests All requests" at bounding box center [588, 56] width 751 height 44
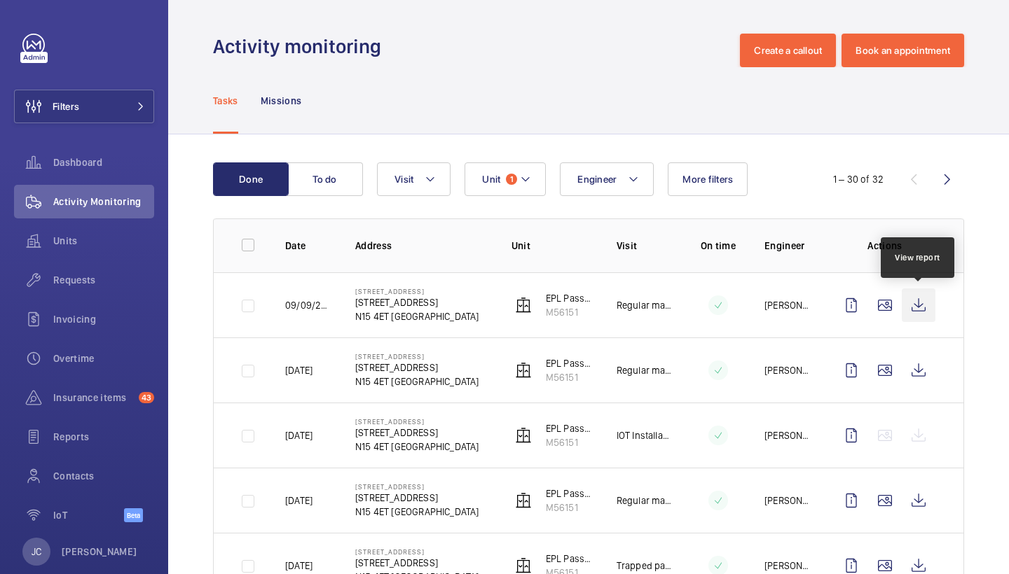
click at [920, 308] on wm-front-icon-button at bounding box center [919, 306] width 34 height 34
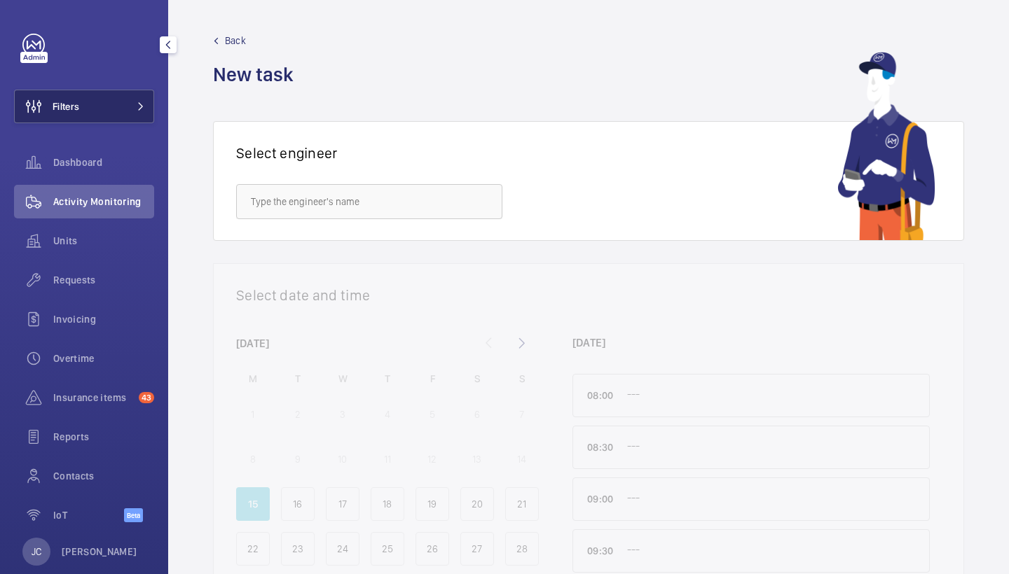
click at [109, 116] on button "Filters" at bounding box center [84, 107] width 140 height 34
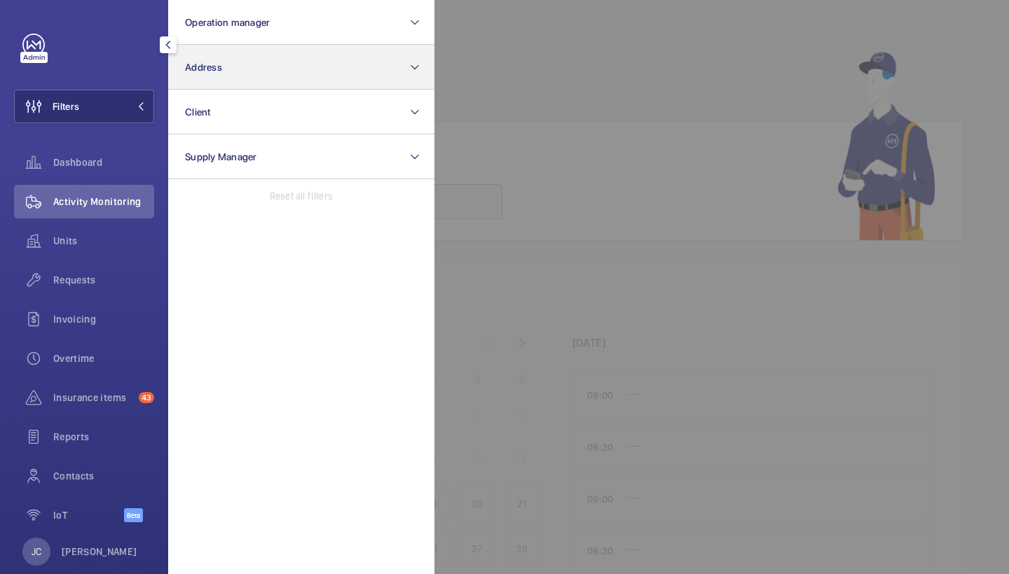
click at [219, 89] on button "Address" at bounding box center [301, 67] width 266 height 45
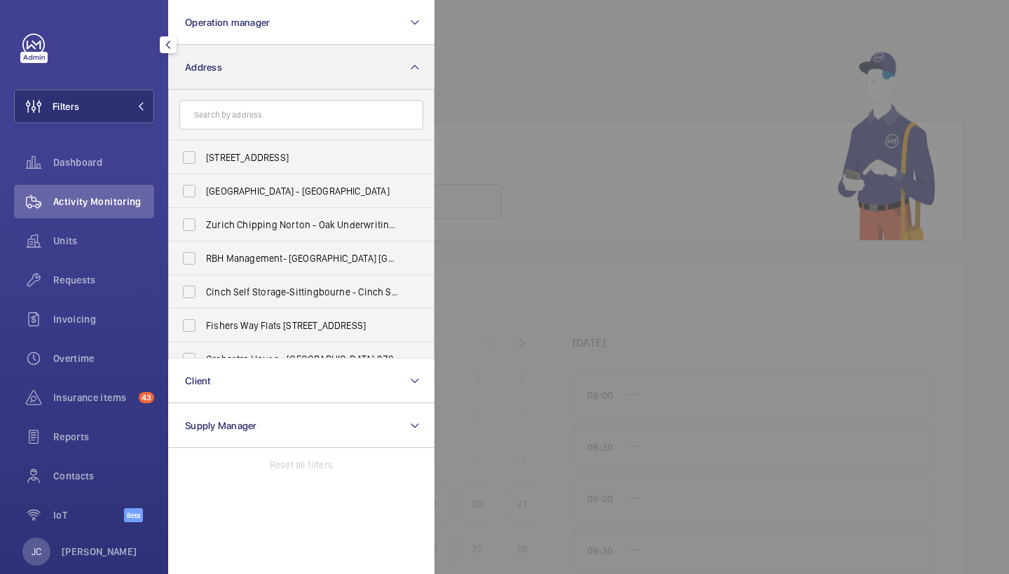
click at [234, 58] on button "Address" at bounding box center [301, 67] width 266 height 45
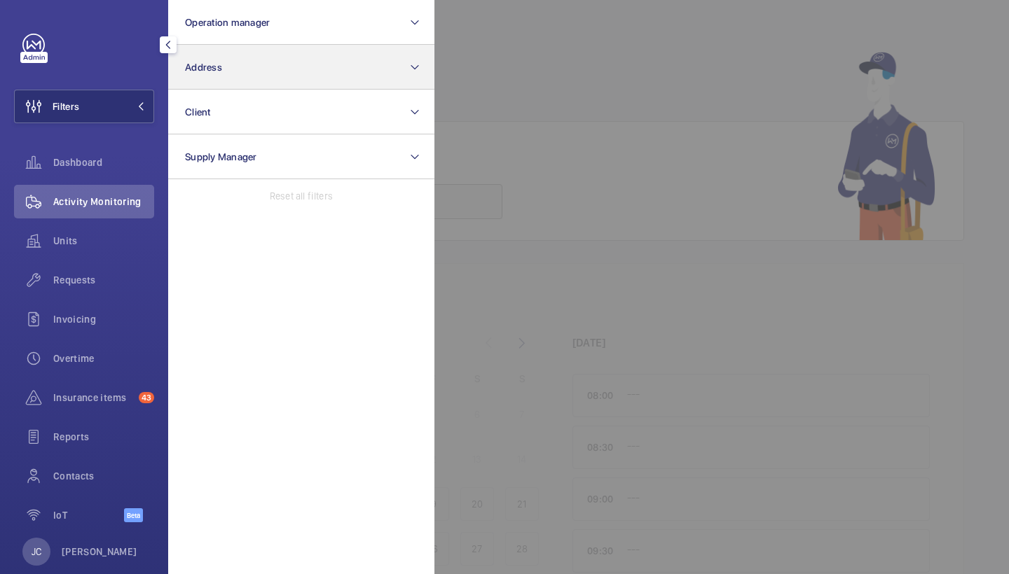
click at [234, 58] on button "Address" at bounding box center [301, 67] width 266 height 45
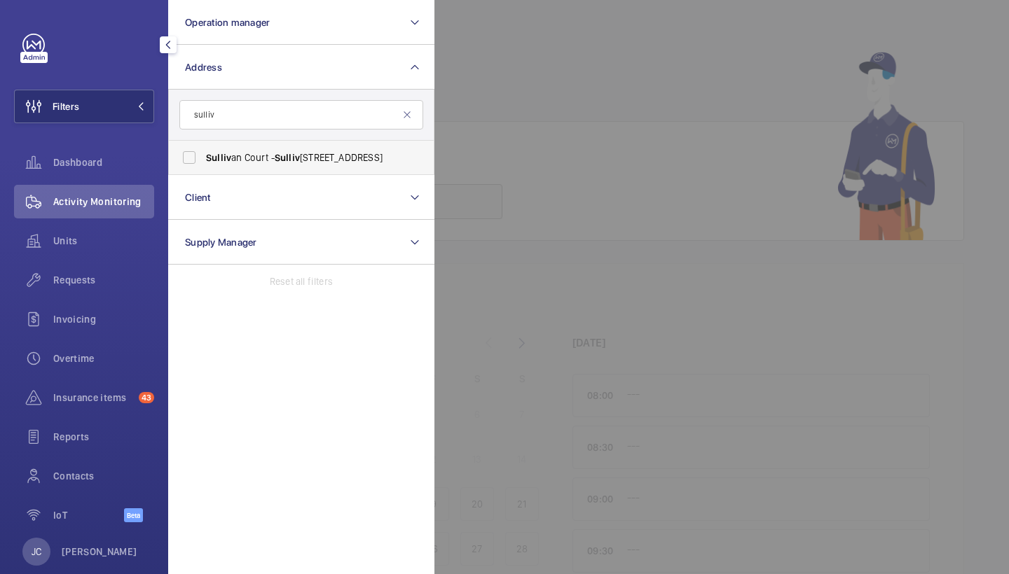
type input "sulliv"
click at [242, 154] on span "Sulliv an Court - [GEOGRAPHIC_DATA]" at bounding box center [302, 158] width 193 height 14
click at [203, 154] on input "Sulliv an Court - [GEOGRAPHIC_DATA]" at bounding box center [189, 158] width 28 height 28
checkbox input "true"
click at [60, 252] on div "Units" at bounding box center [84, 241] width 140 height 34
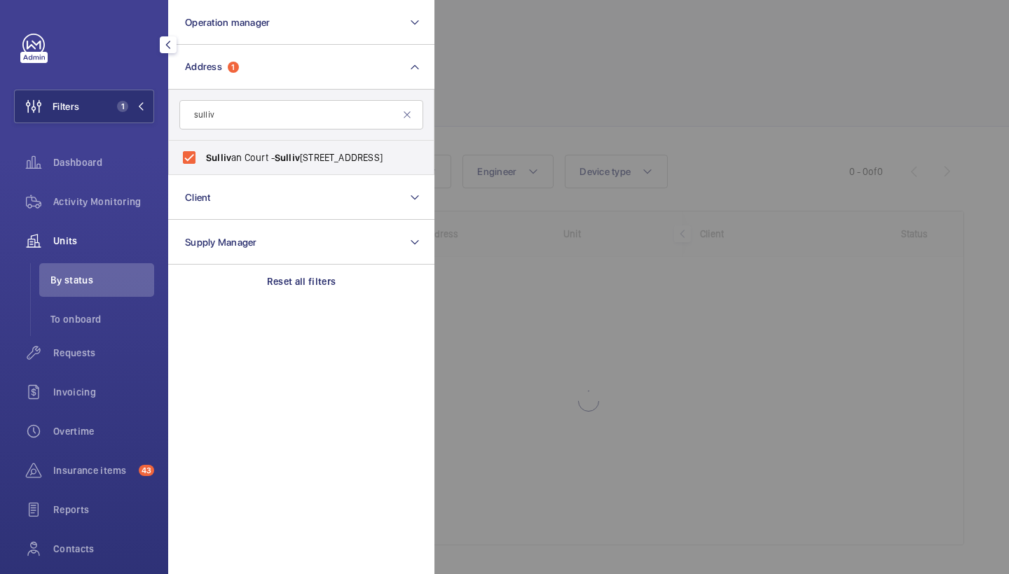
click at [640, 67] on div at bounding box center [938, 287] width 1009 height 574
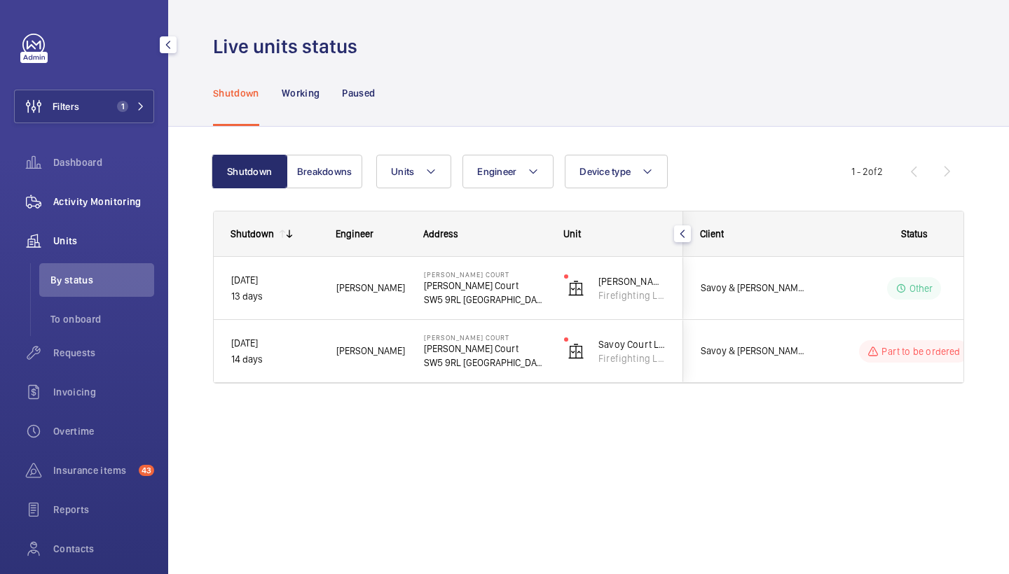
click at [146, 200] on span "Activity Monitoring" at bounding box center [103, 202] width 101 height 14
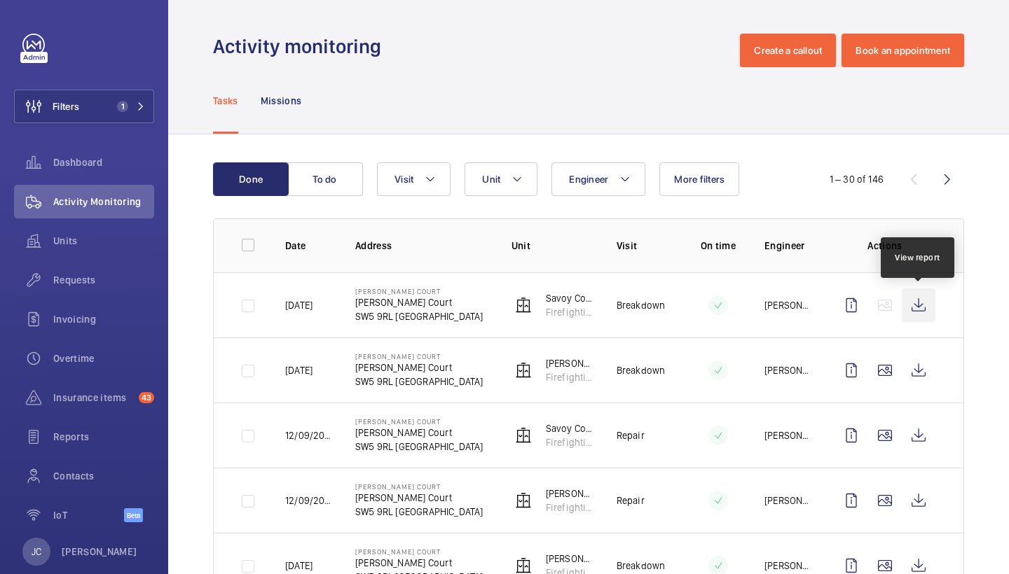
click at [918, 312] on wm-front-icon-button at bounding box center [919, 306] width 34 height 34
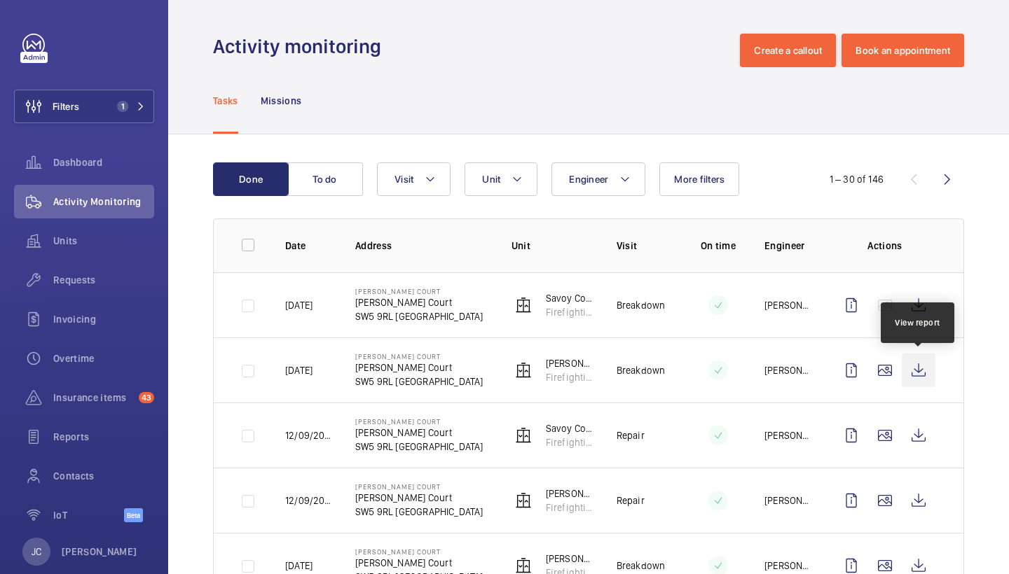
click at [920, 366] on wm-front-icon-button at bounding box center [919, 371] width 34 height 34
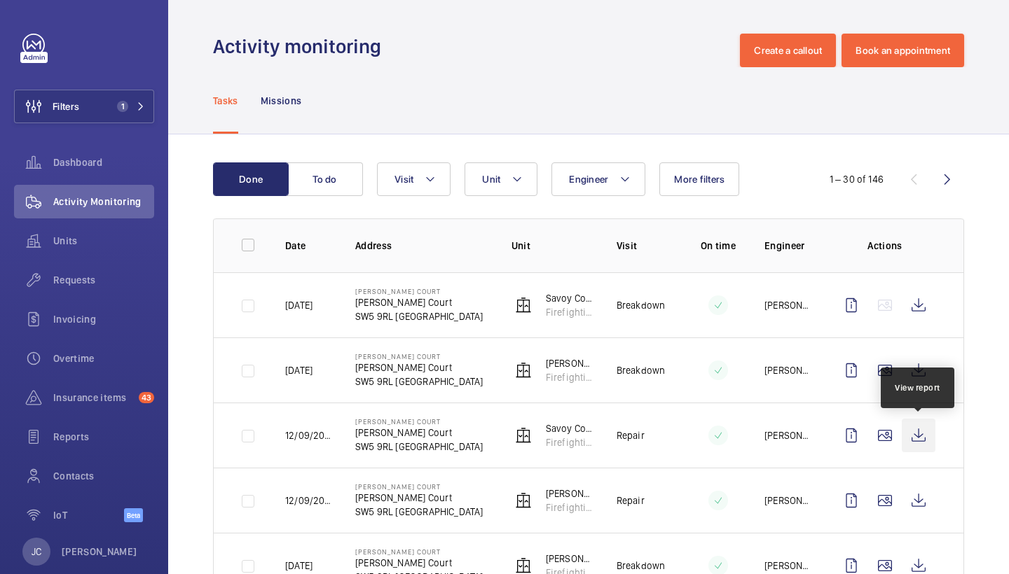
click at [926, 437] on wm-front-icon-button at bounding box center [919, 436] width 34 height 34
click at [916, 499] on wm-front-icon-button at bounding box center [919, 501] width 34 height 34
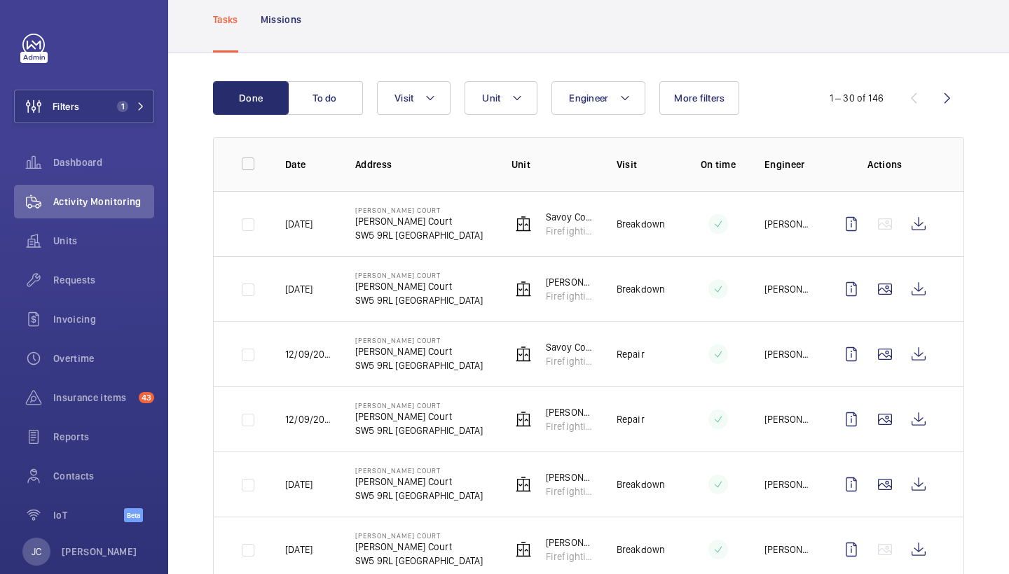
scroll to position [85, 0]
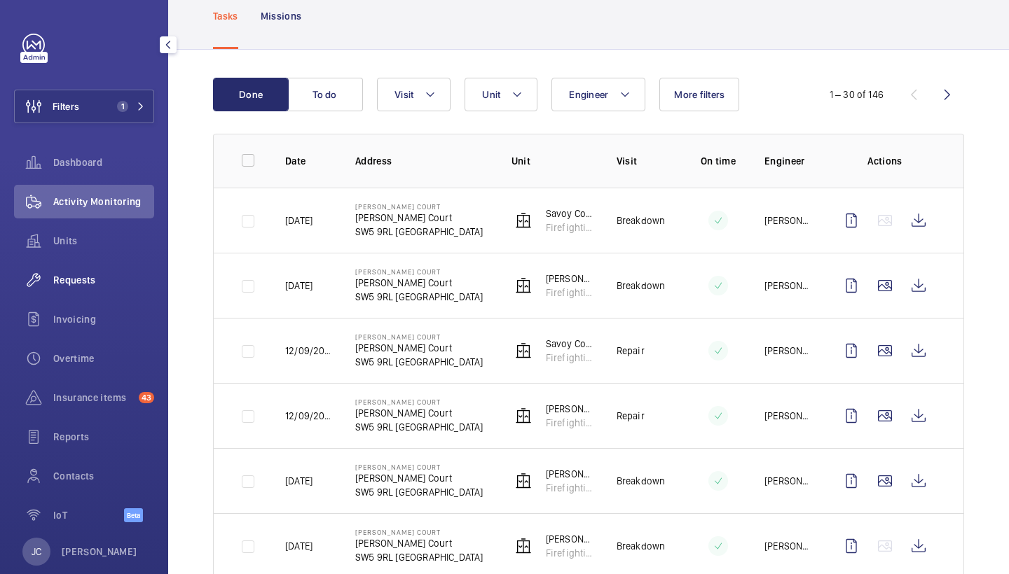
click at [104, 286] on span "Requests" at bounding box center [103, 280] width 101 height 14
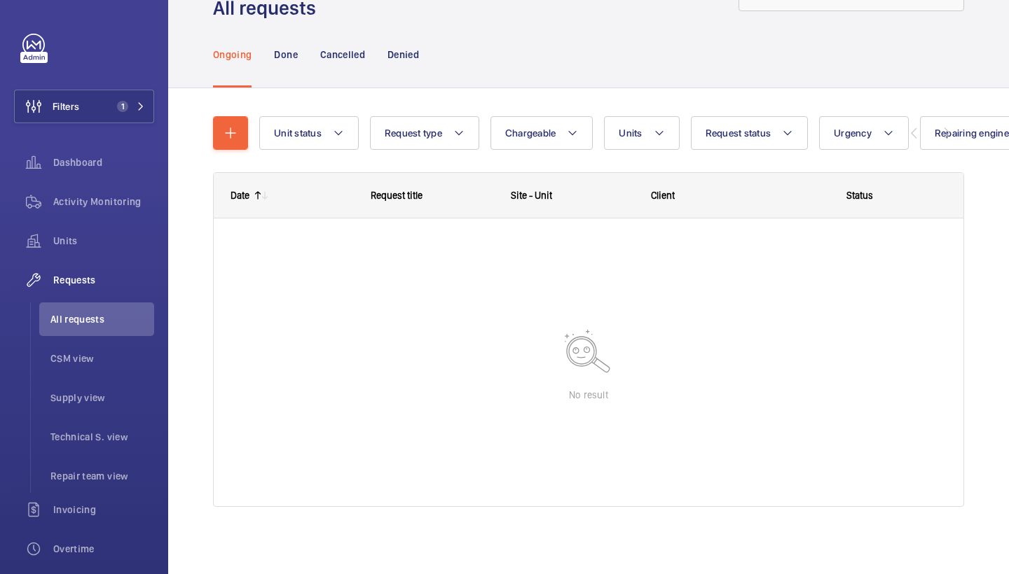
scroll to position [57, 0]
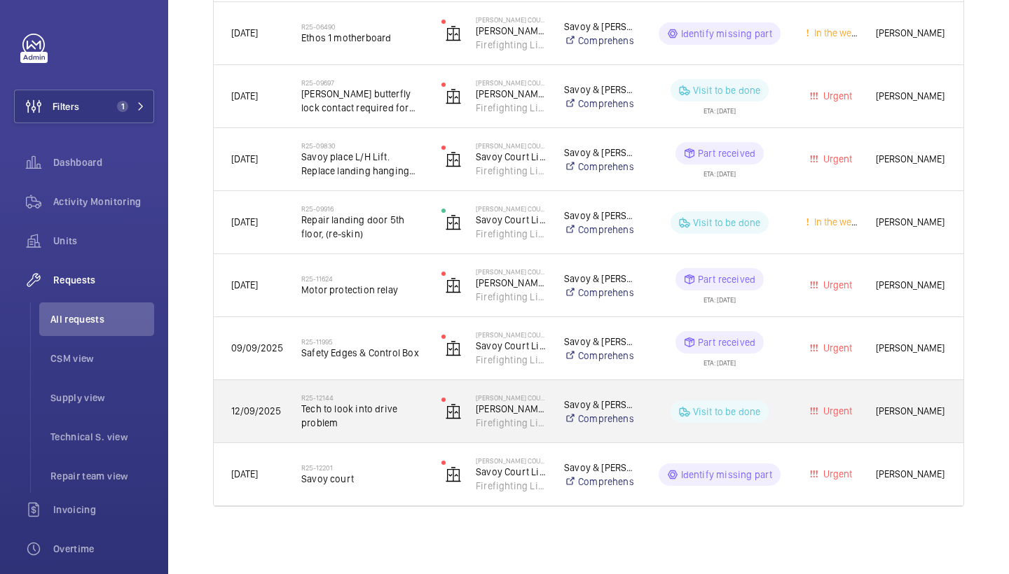
scroll to position [715, 0]
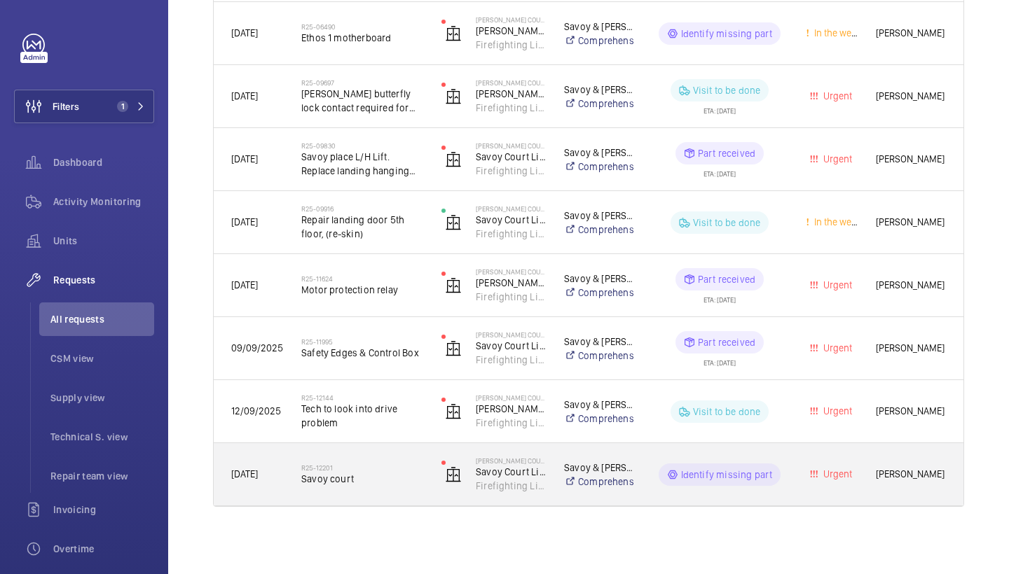
click at [392, 486] on div "R25-[STREET_ADDRESS]" at bounding box center [362, 475] width 122 height 41
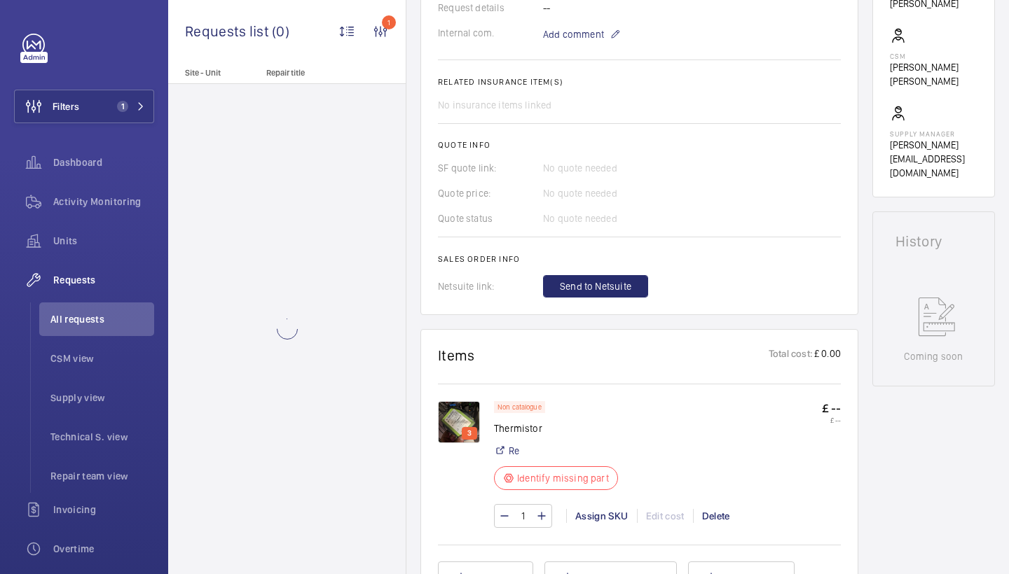
scroll to position [820, 0]
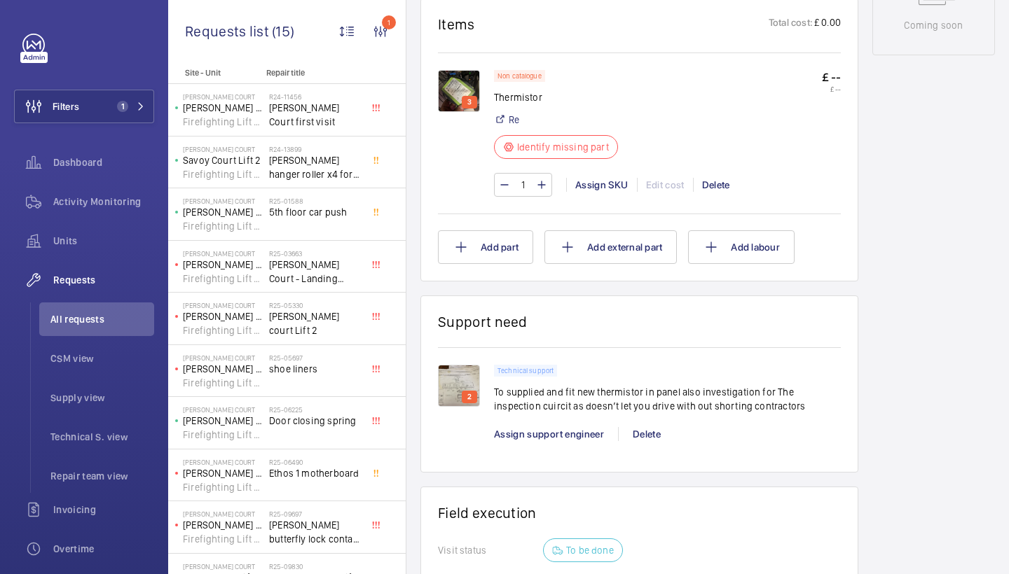
click at [454, 373] on img at bounding box center [459, 386] width 42 height 42
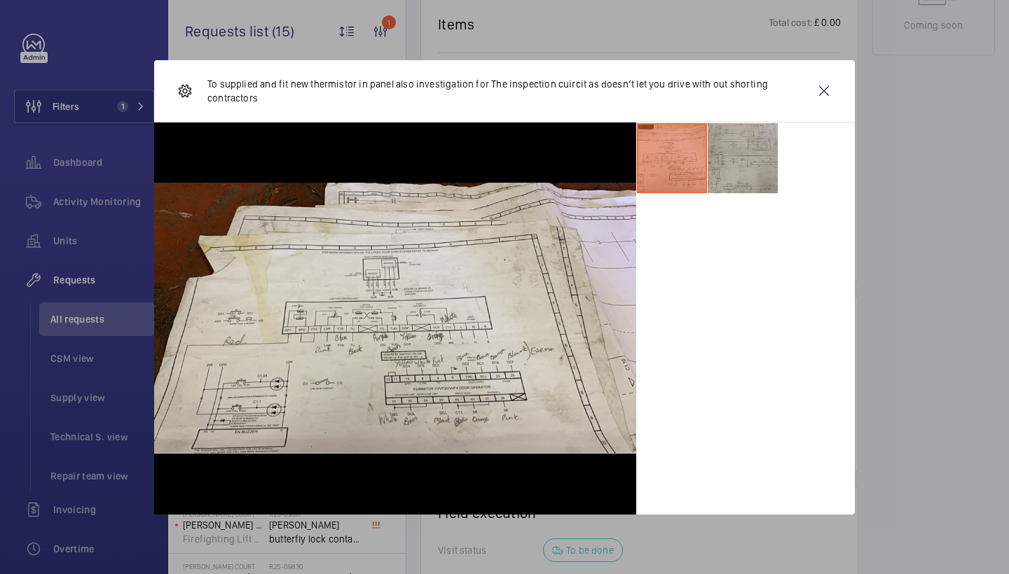
click at [727, 179] on li at bounding box center [743, 158] width 70 height 70
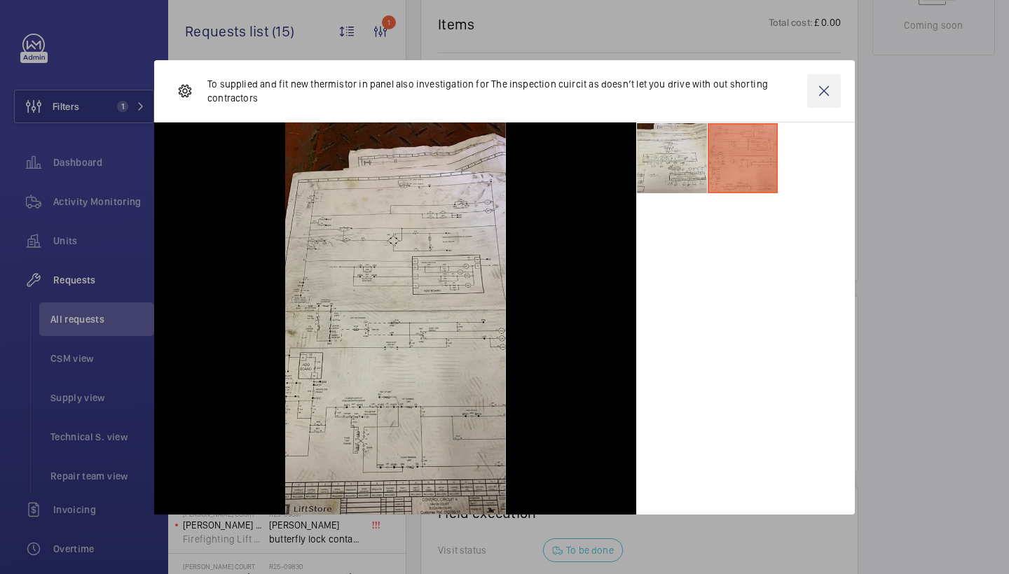
click at [812, 92] on wm-front-icon-button at bounding box center [824, 91] width 34 height 34
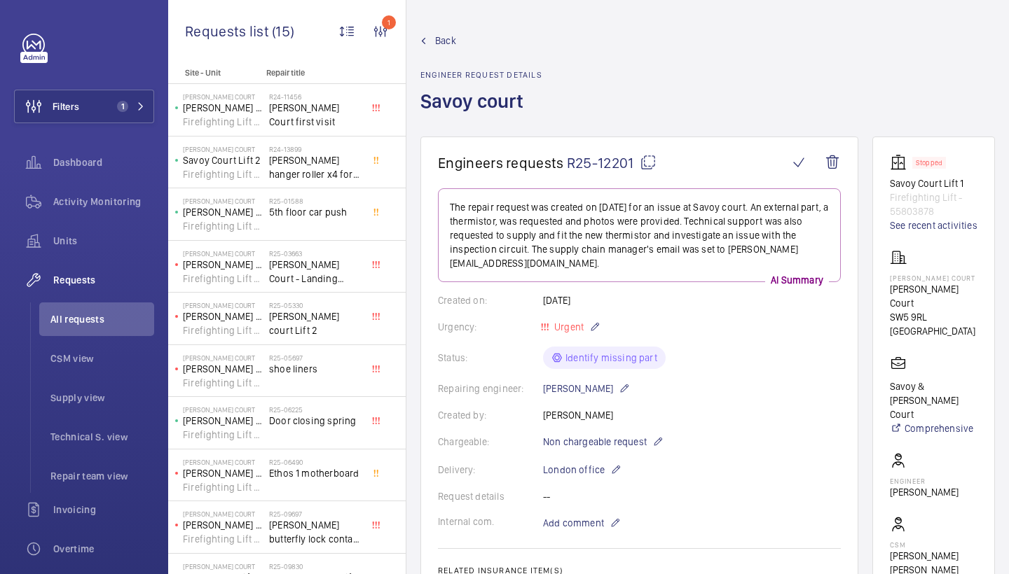
scroll to position [0, 0]
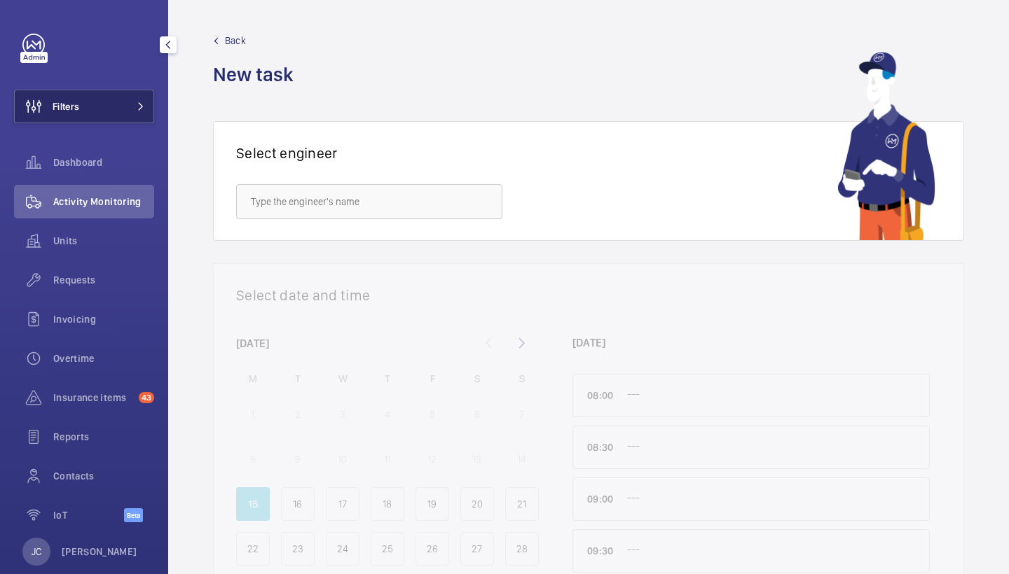
click at [120, 105] on button "Filters" at bounding box center [84, 107] width 140 height 34
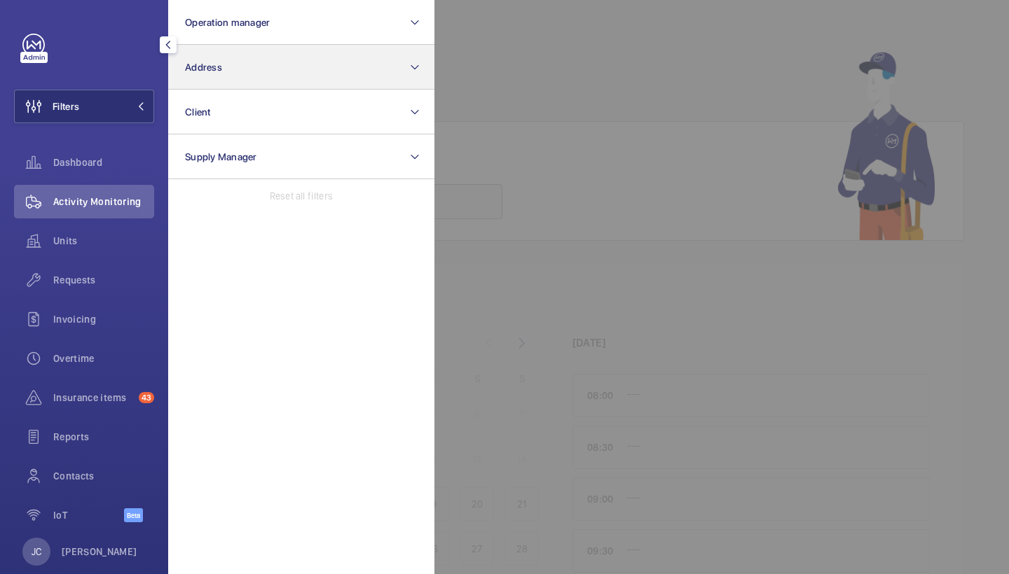
click at [237, 78] on button "Address" at bounding box center [301, 67] width 266 height 45
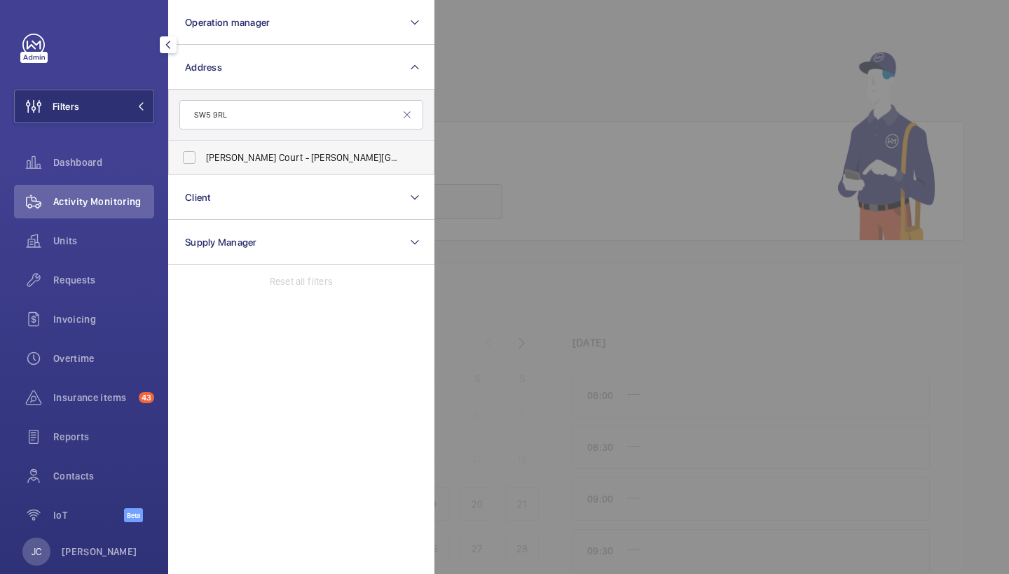
type input "SW5 9RL"
click at [287, 165] on label "[PERSON_NAME][STREET_ADDRESS][PERSON_NAME]" at bounding box center [291, 158] width 244 height 34
click at [203, 165] on input "[PERSON_NAME][STREET_ADDRESS][PERSON_NAME]" at bounding box center [189, 158] width 28 height 28
checkbox input "true"
click at [60, 234] on span "Units" at bounding box center [103, 241] width 101 height 14
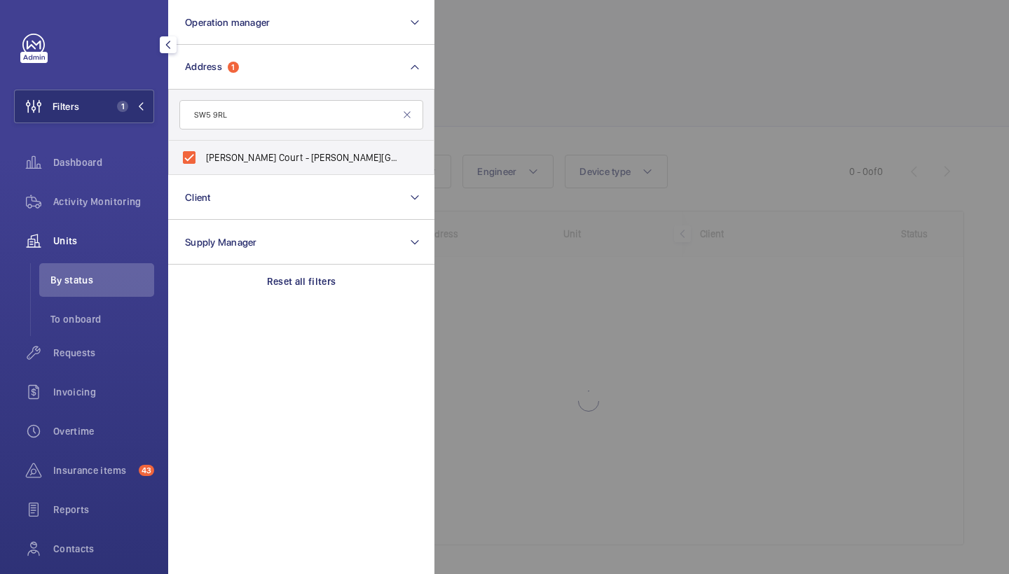
click at [514, 102] on div at bounding box center [938, 287] width 1009 height 574
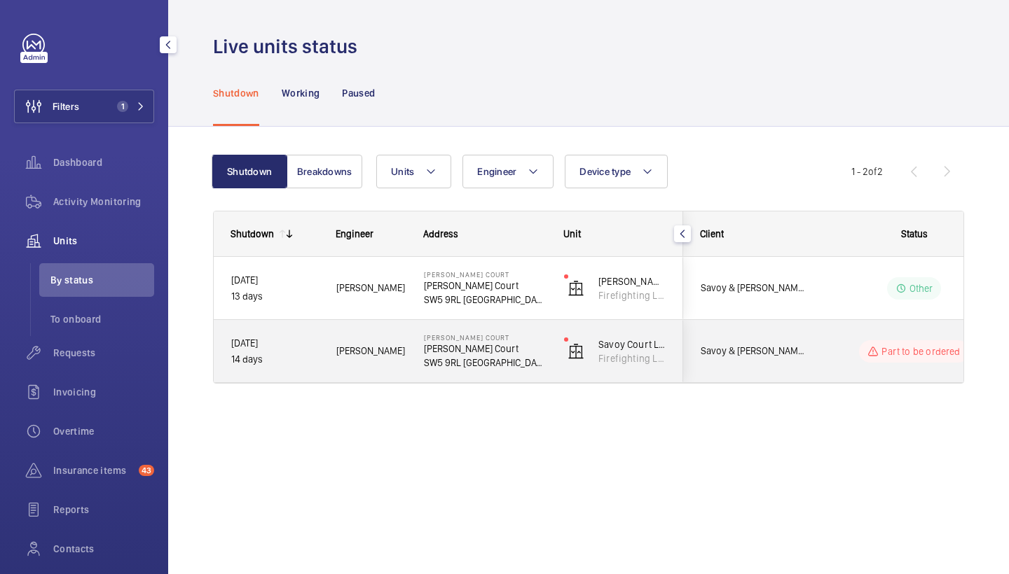
click at [388, 348] on span "[PERSON_NAME]" at bounding box center [370, 351] width 69 height 16
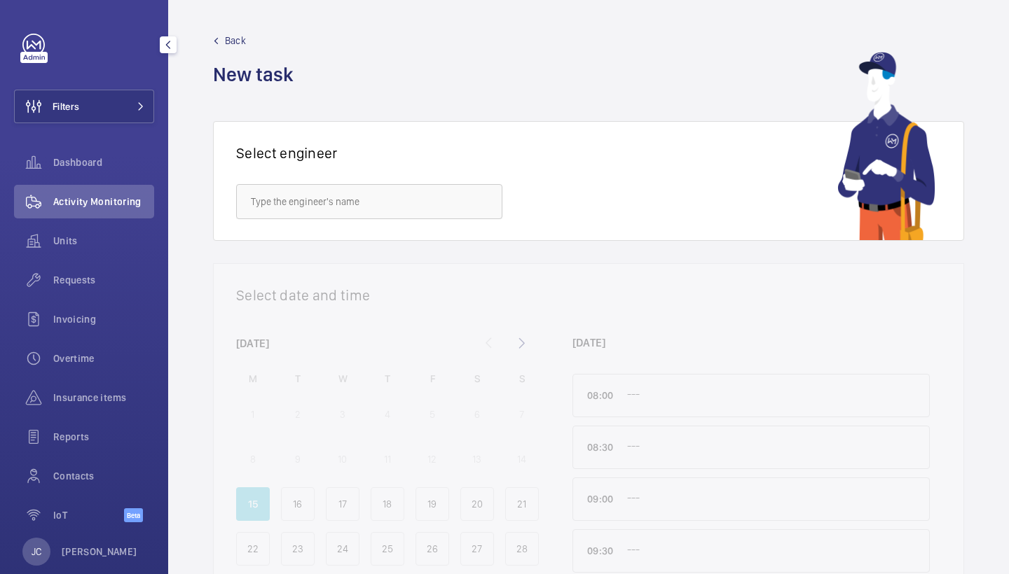
click at [124, 88] on div "Filters Dashboard Activity Monitoring Units Requests Invoicing Overtime Insuran…" at bounding box center [84, 286] width 140 height 504
click at [124, 102] on button "Filters" at bounding box center [84, 107] width 140 height 34
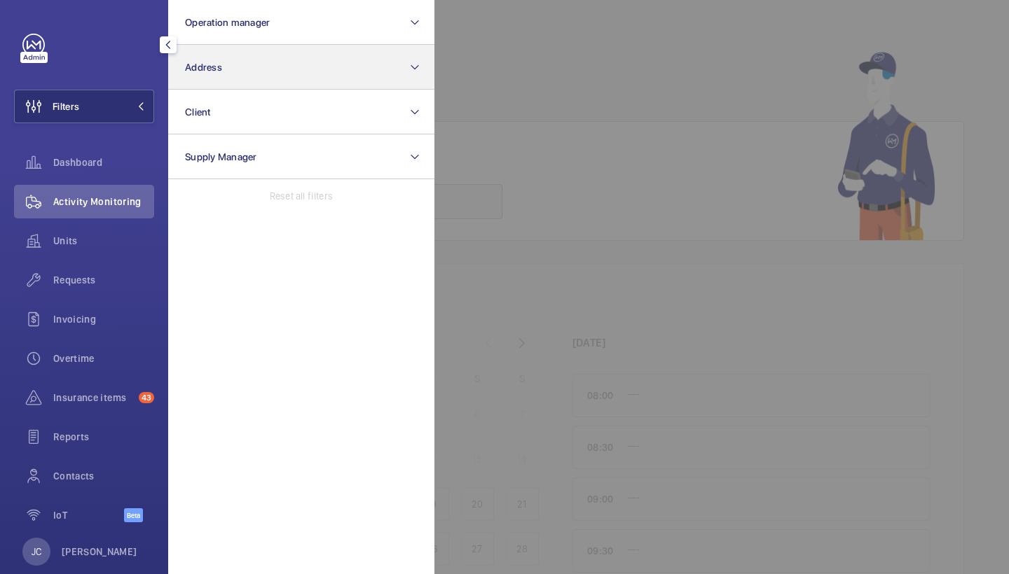
click at [232, 79] on button "Address" at bounding box center [301, 67] width 266 height 45
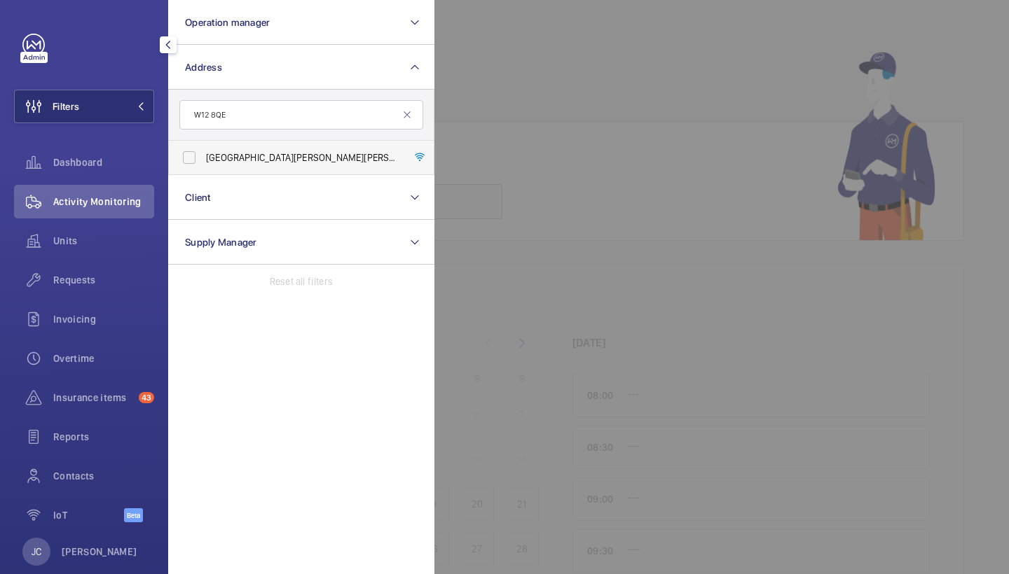
type input "W12 8QE"
click at [321, 156] on span "Shepherds Bush Dorsett Hotel - Dorsett Shepherds Bush,, LONDON W12 8QE" at bounding box center [302, 158] width 193 height 14
click at [203, 156] on input "Shepherds Bush Dorsett Hotel - Dorsett Shepherds Bush,, LONDON W12 8QE" at bounding box center [189, 158] width 28 height 28
checkbox input "true"
click at [83, 235] on span "Units" at bounding box center [103, 241] width 101 height 14
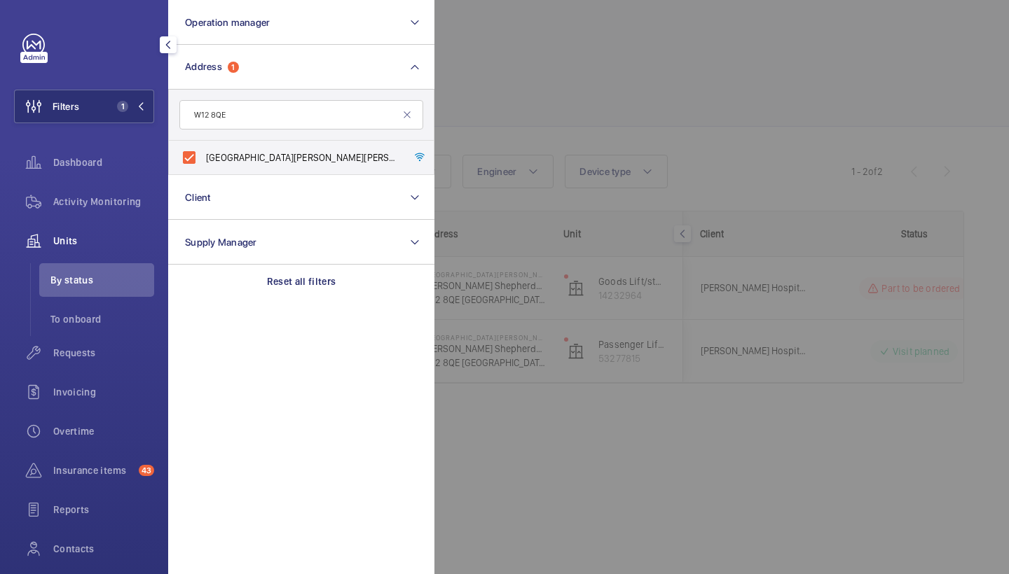
click at [589, 45] on div at bounding box center [938, 287] width 1009 height 574
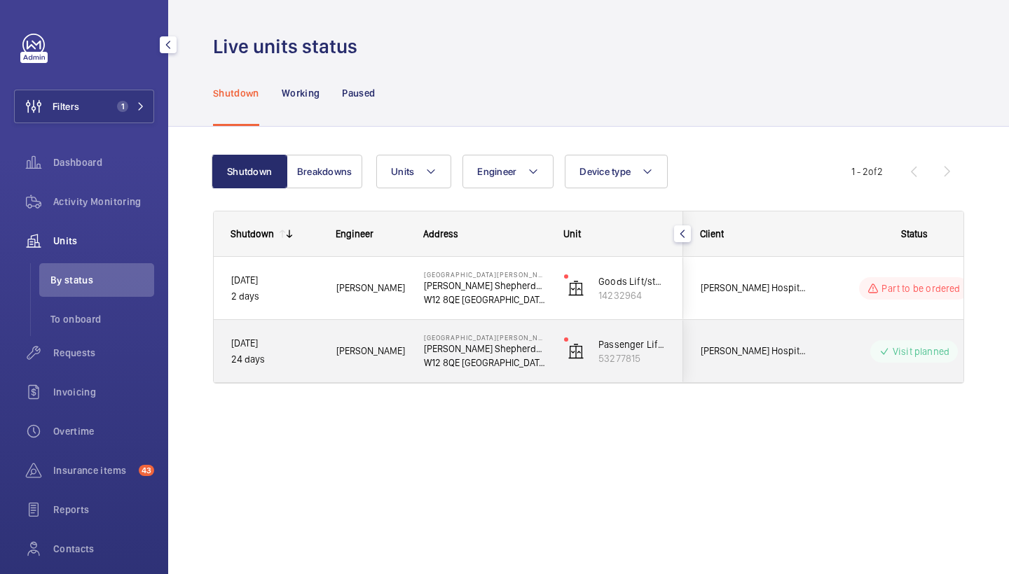
click at [467, 373] on div "Shepherds Bush Dorsett Hotel Dorsett Shepherds Bush, W12 8QE LONDON" at bounding box center [476, 351] width 139 height 63
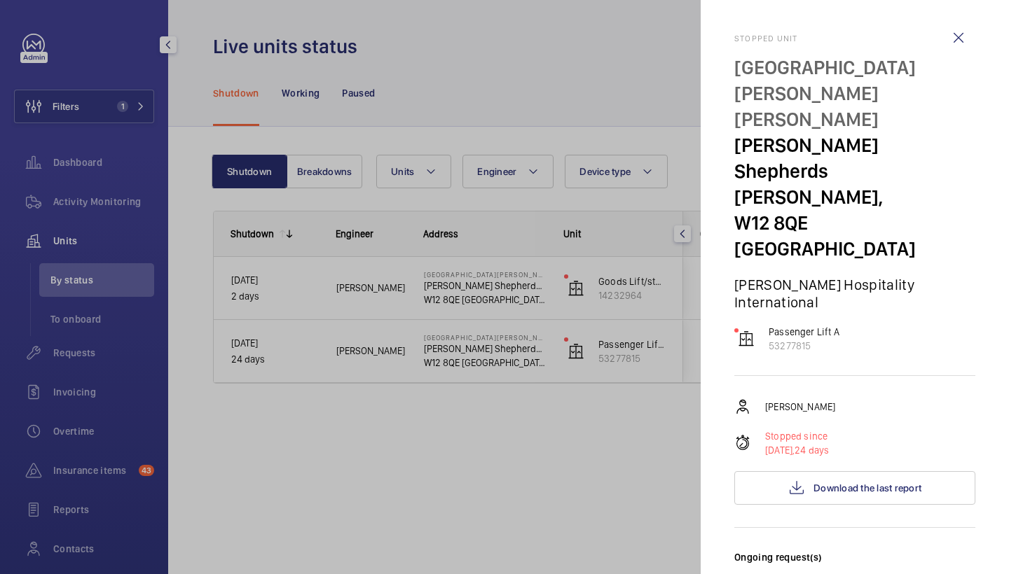
click at [640, 136] on div at bounding box center [504, 287] width 1009 height 574
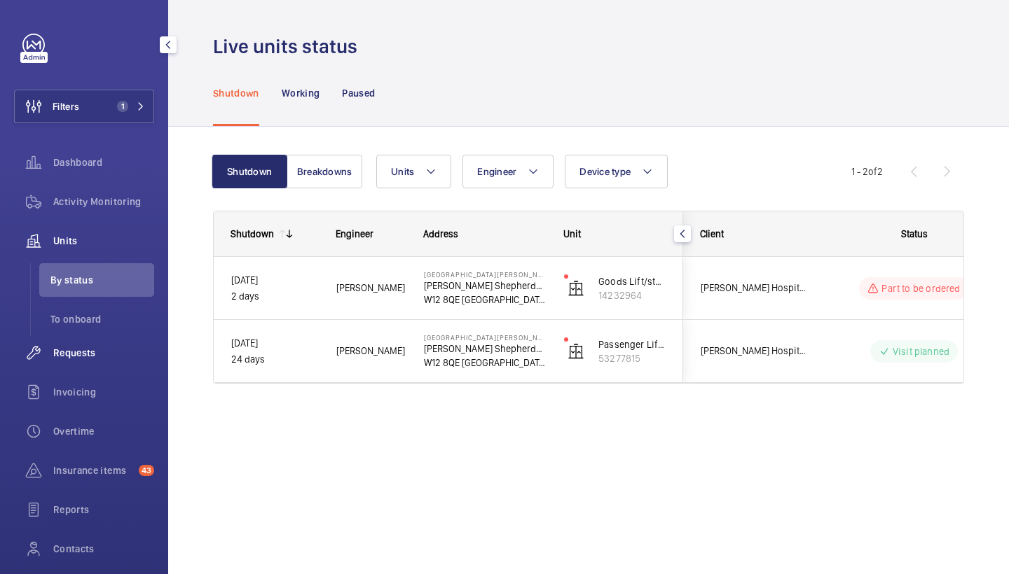
click at [68, 354] on span "Requests" at bounding box center [103, 353] width 101 height 14
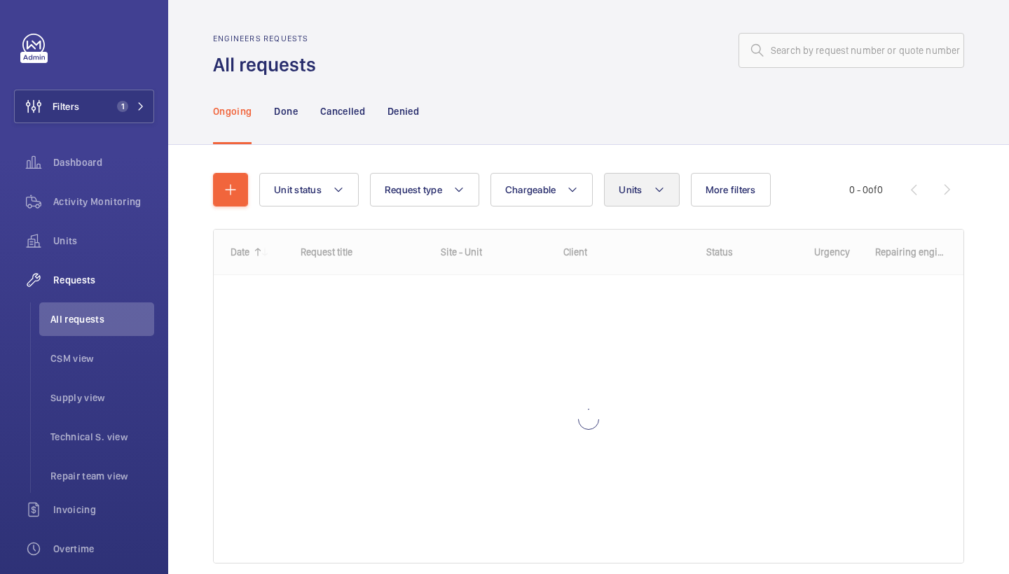
click at [672, 204] on button "Units" at bounding box center [641, 190] width 75 height 34
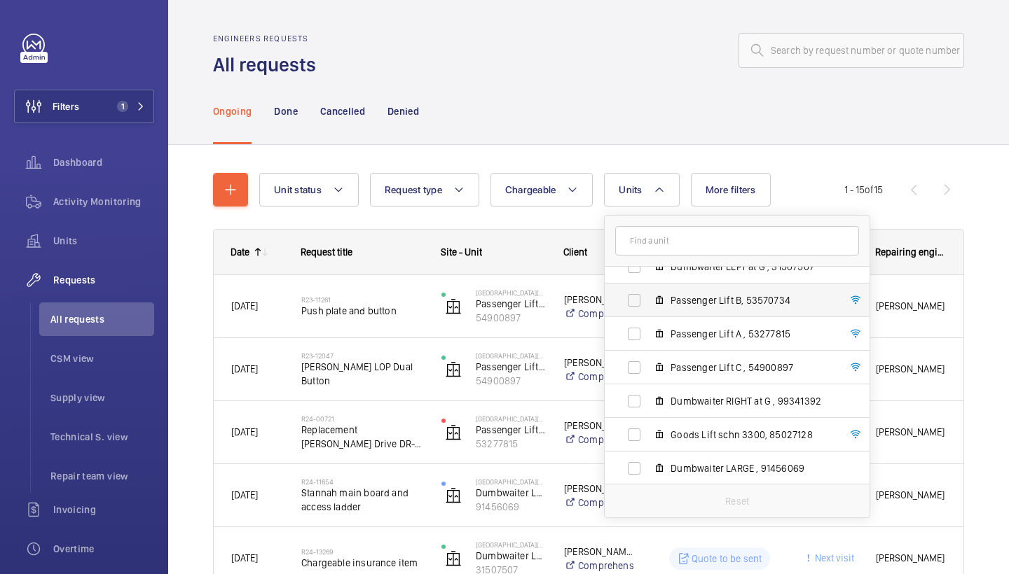
scroll to position [51, 0]
click at [743, 342] on label "Passenger Lift A , 53277815" at bounding box center [726, 334] width 242 height 34
click at [648, 342] on input "Passenger Lift A , 53277815" at bounding box center [634, 333] width 28 height 28
checkbox input "true"
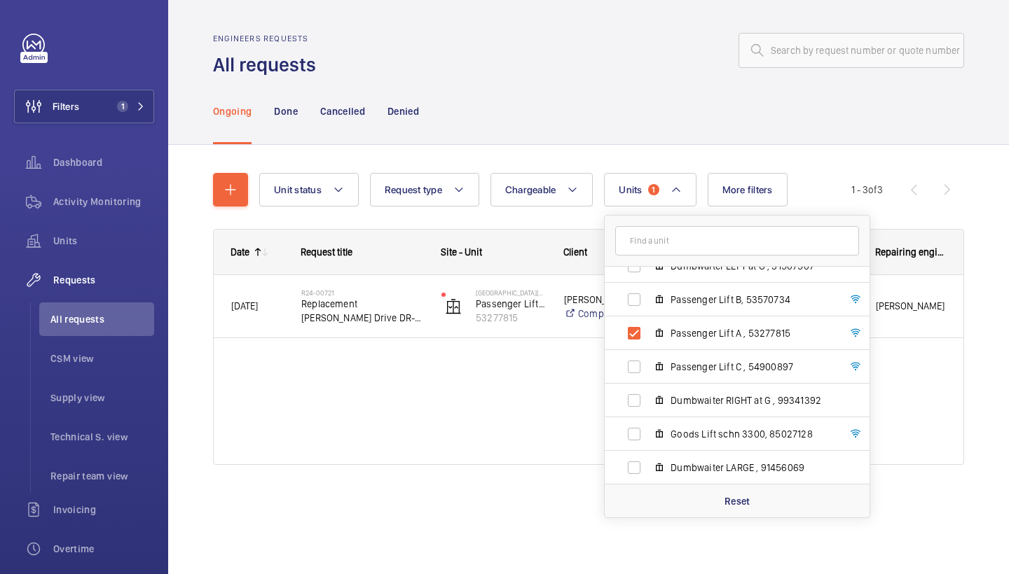
click at [656, 95] on div "Ongoing Done Cancelled Denied" at bounding box center [588, 111] width 751 height 67
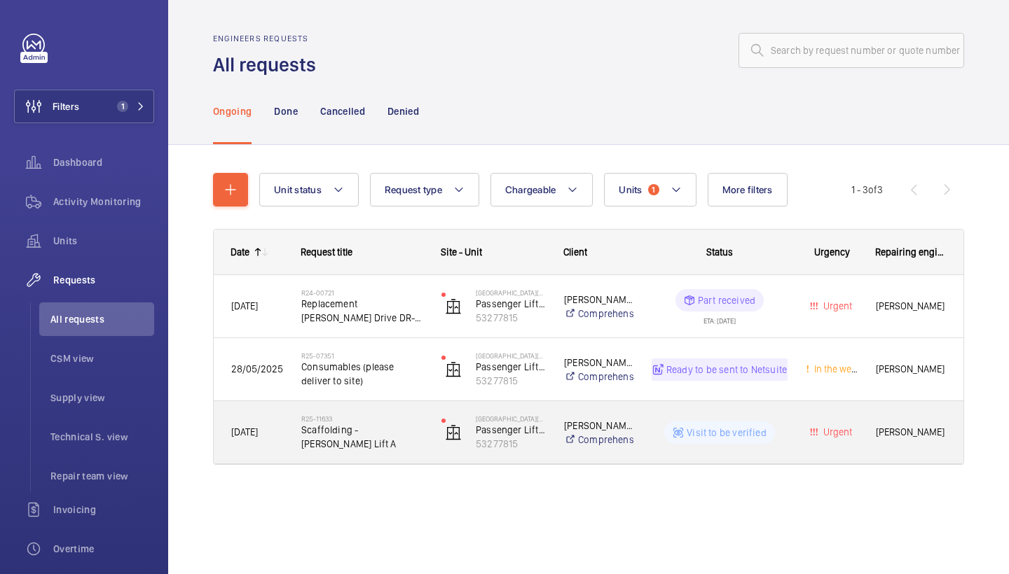
click at [392, 405] on div "R25-11633 Scaffolding - Dorsett Lift A" at bounding box center [353, 432] width 139 height 63
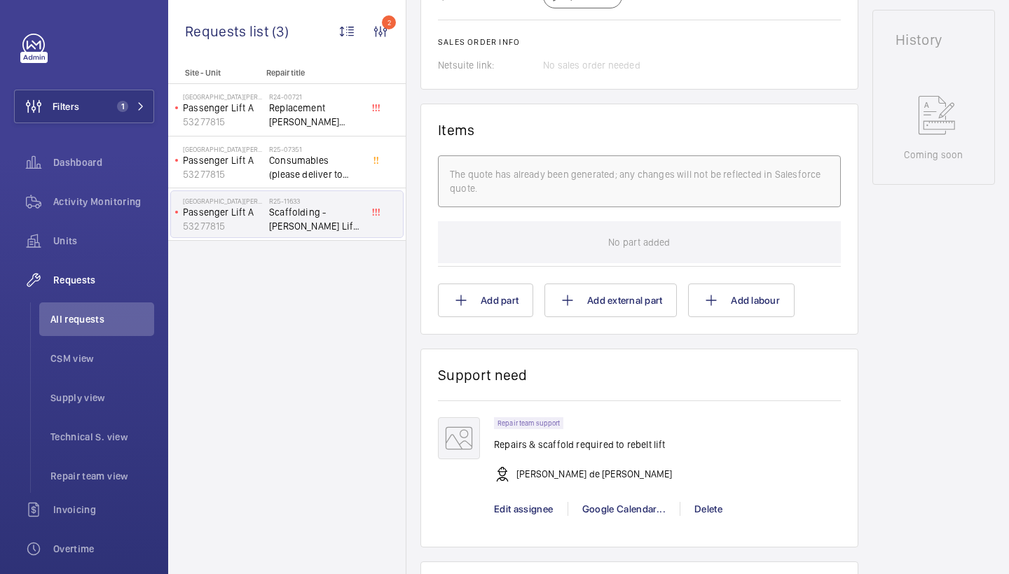
scroll to position [1011, 0]
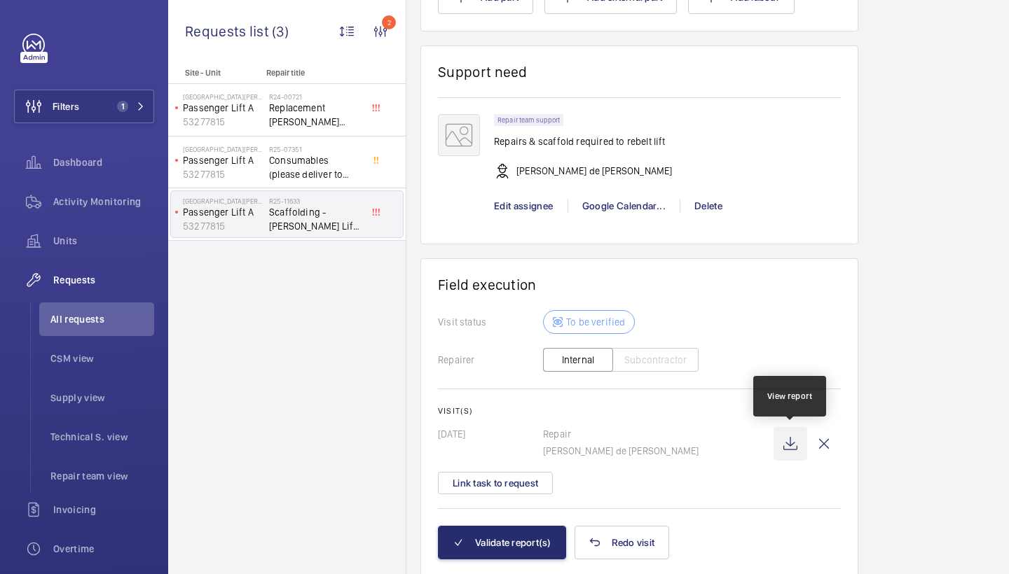
click at [781, 441] on wm-front-icon-button at bounding box center [790, 444] width 34 height 34
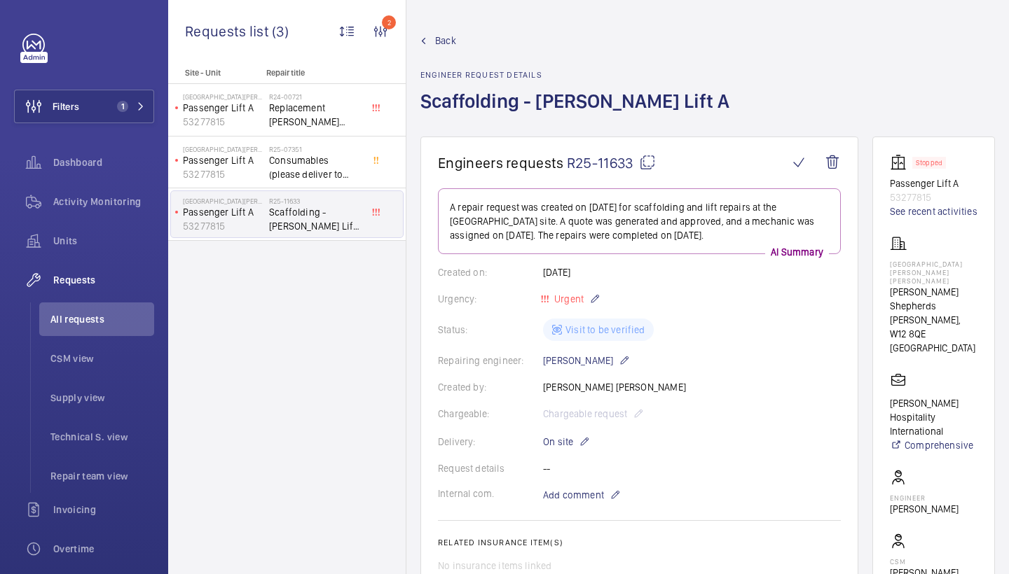
scroll to position [0, 0]
click at [444, 38] on span "Back" at bounding box center [445, 41] width 21 height 14
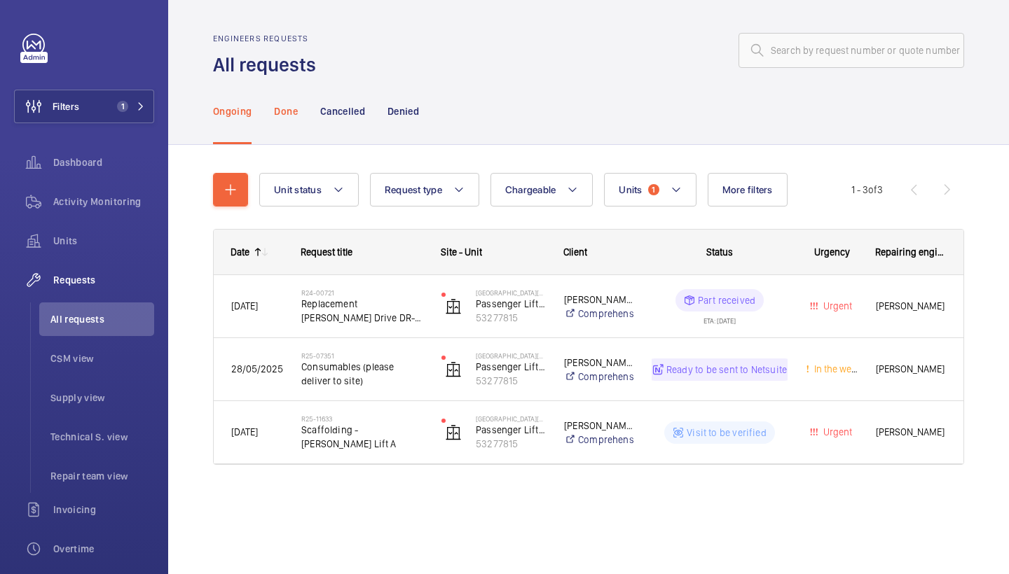
click at [284, 118] on div "Done" at bounding box center [285, 111] width 23 height 67
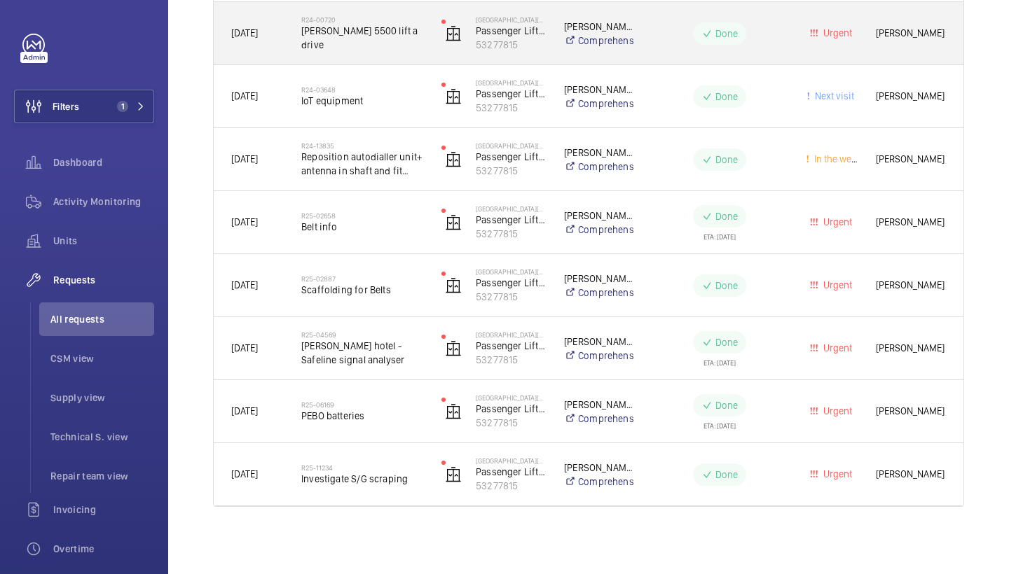
scroll to position [525, 0]
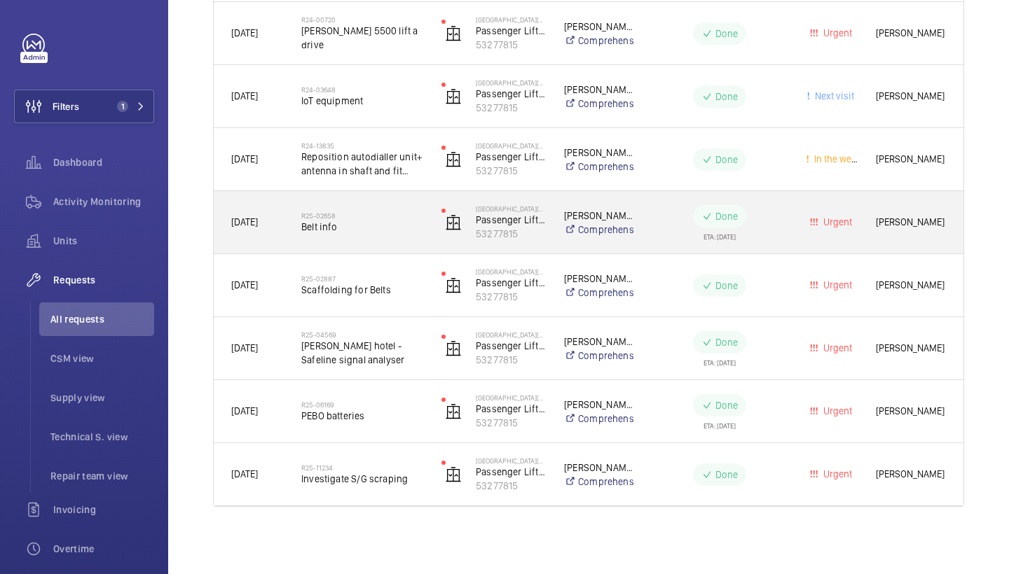
click at [356, 234] on div "R25-02658 Belt info" at bounding box center [362, 222] width 122 height 41
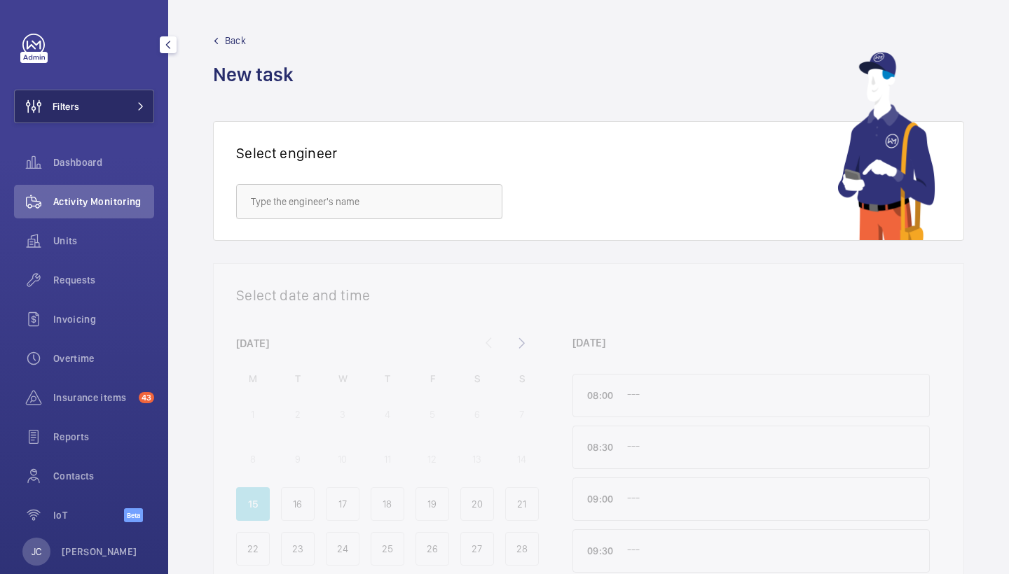
click at [124, 97] on button "Filters" at bounding box center [84, 107] width 140 height 34
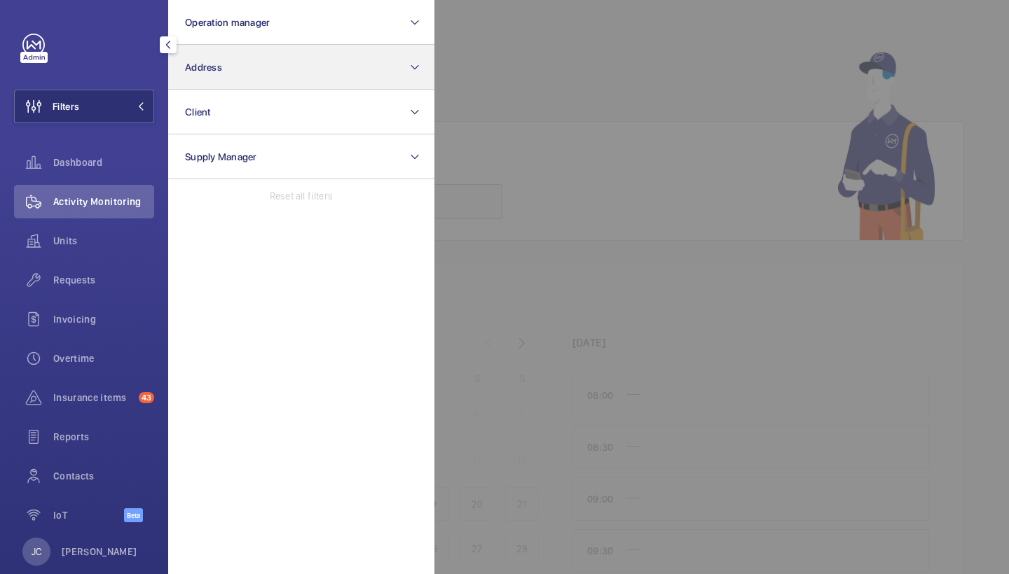
click at [247, 74] on button "Address" at bounding box center [301, 67] width 266 height 45
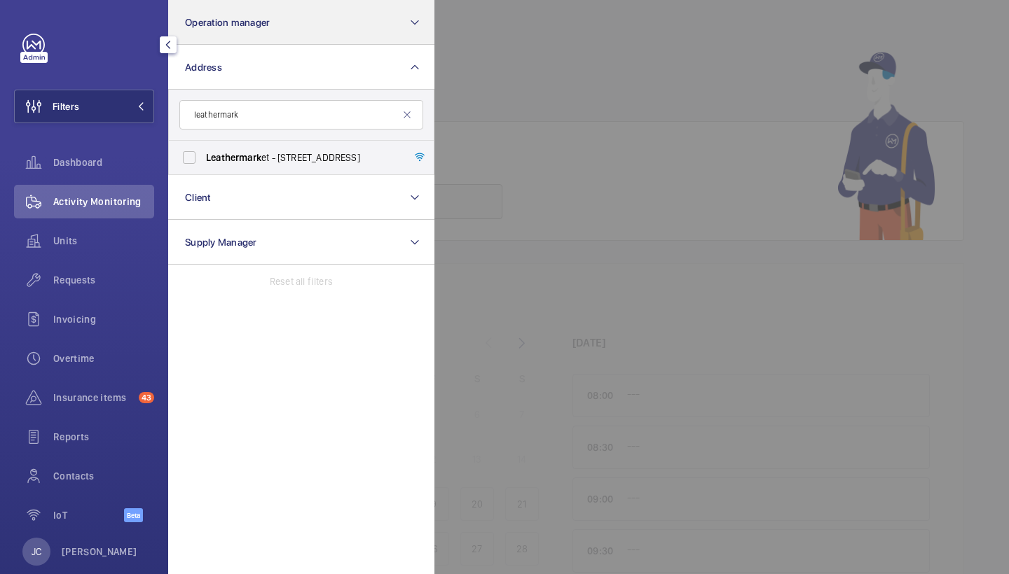
type input "leather mark"
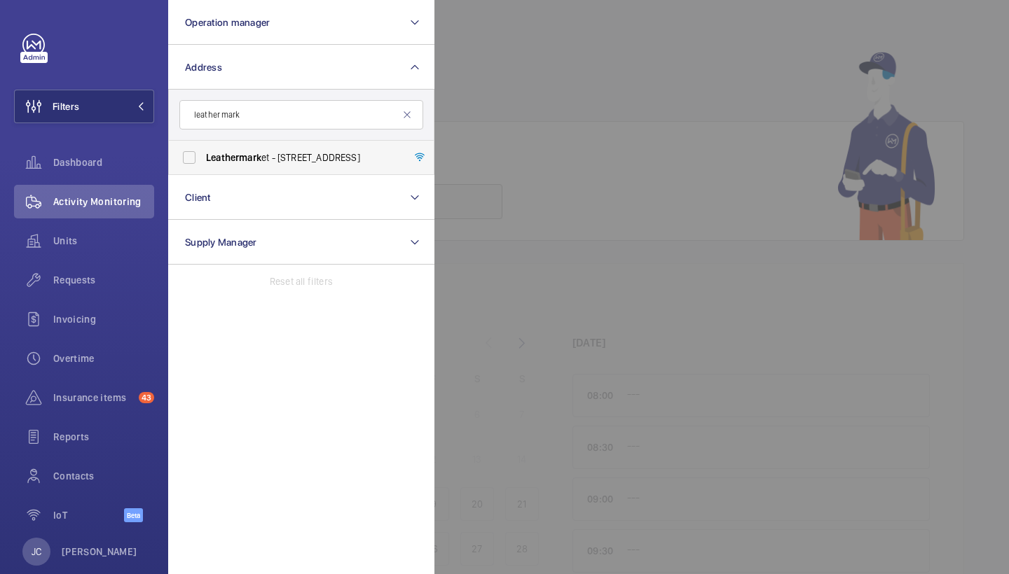
drag, startPoint x: 307, startPoint y: 21, endPoint x: 267, endPoint y: 153, distance: 137.6
click at [267, 153] on span "Leather mark et - [STREET_ADDRESS]" at bounding box center [302, 158] width 193 height 14
click at [203, 153] on input "Leather mark et - [STREET_ADDRESS]" at bounding box center [189, 158] width 28 height 28
checkbox input "true"
click at [92, 203] on span "Activity Monitoring" at bounding box center [103, 202] width 101 height 14
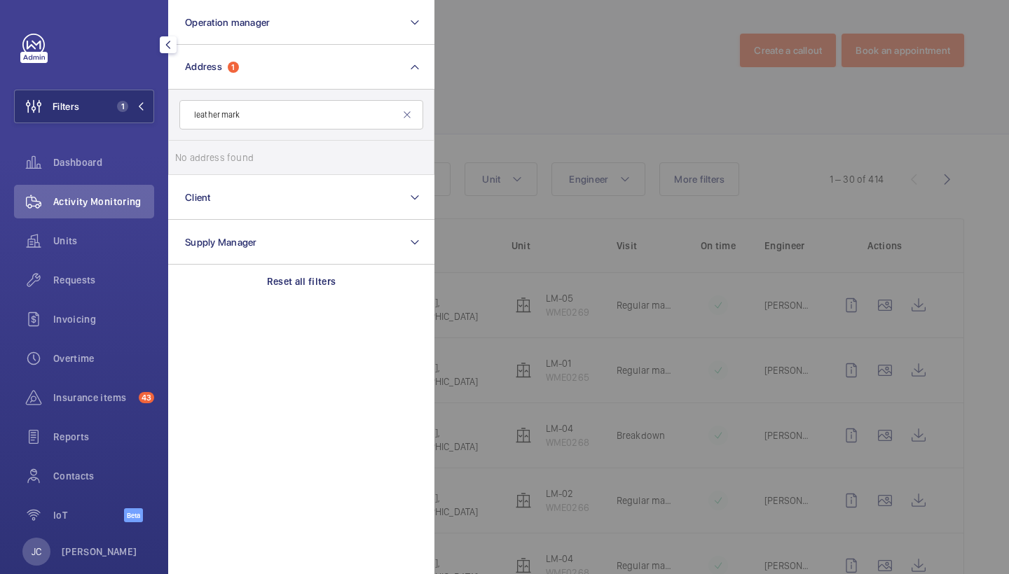
click at [486, 52] on div at bounding box center [938, 287] width 1009 height 574
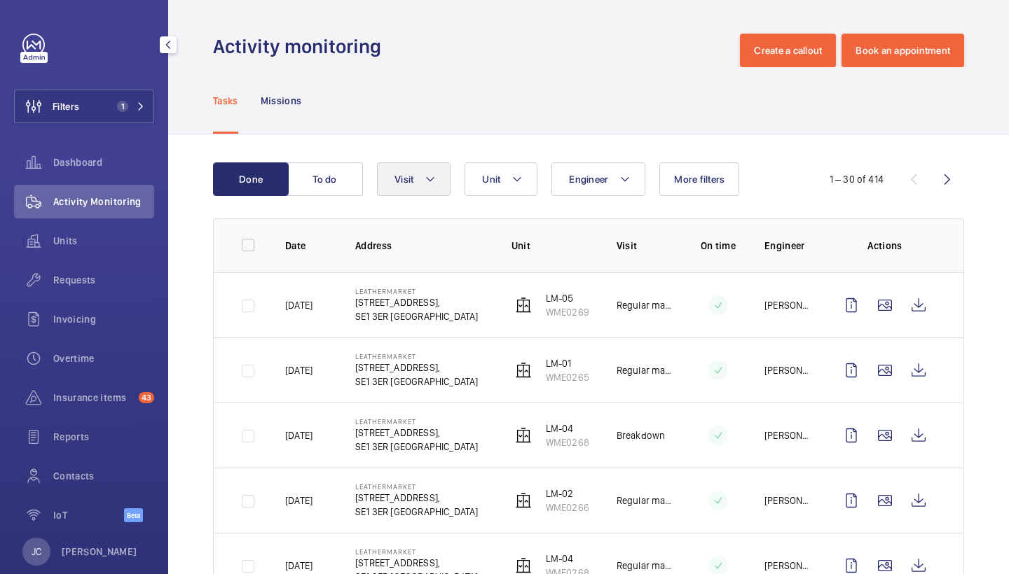
click at [415, 179] on button "Visit" at bounding box center [414, 180] width 74 height 34
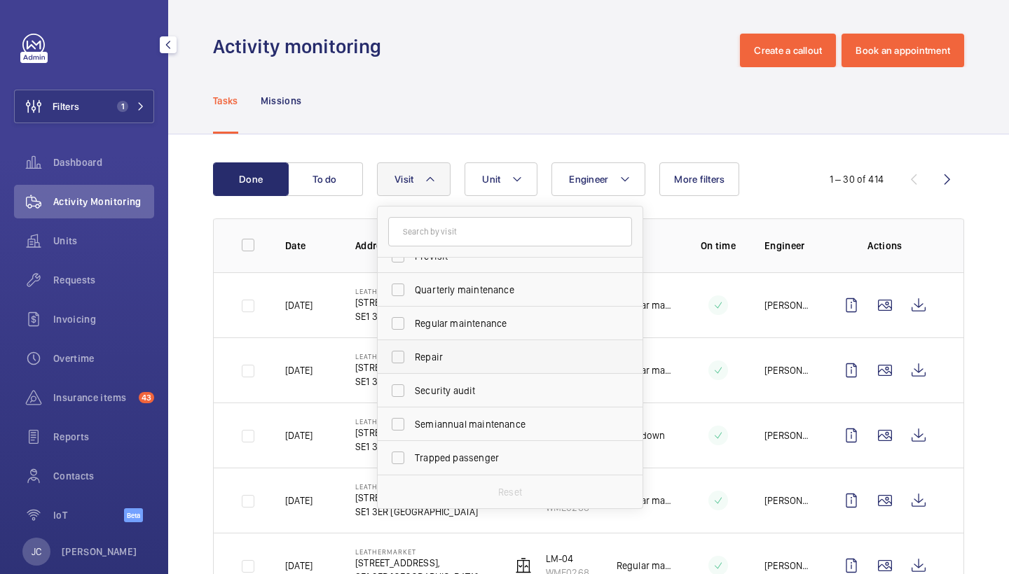
scroll to position [220, 0]
click at [474, 350] on label "Repair" at bounding box center [500, 357] width 244 height 34
click at [412, 350] on input "Repair" at bounding box center [398, 357] width 28 height 28
checkbox input "true"
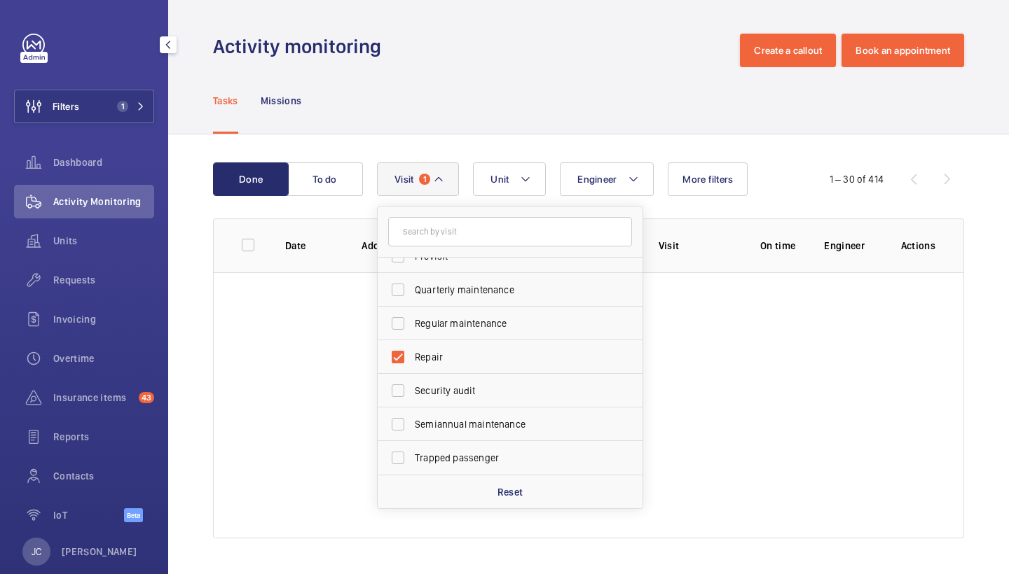
click at [568, 77] on div "Tasks Missions" at bounding box center [588, 100] width 751 height 67
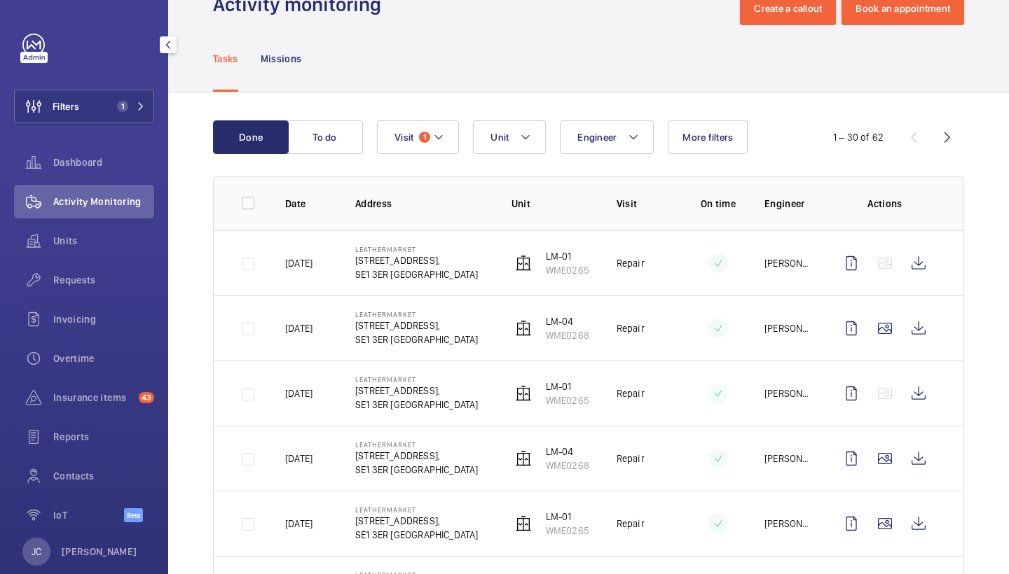
scroll to position [43, 0]
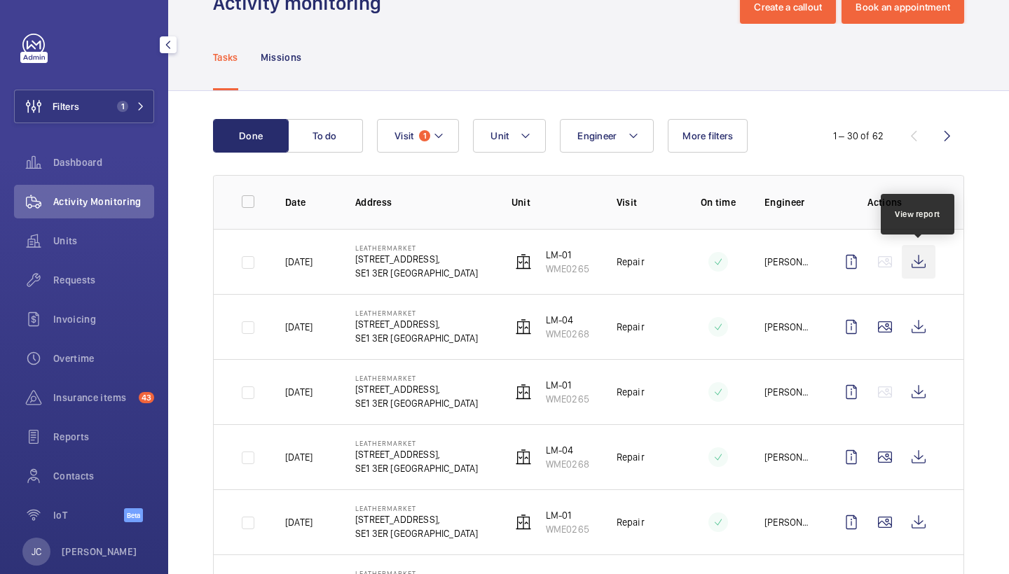
click at [925, 265] on wm-front-icon-button at bounding box center [919, 262] width 34 height 34
click at [924, 331] on wm-front-icon-button at bounding box center [919, 327] width 34 height 34
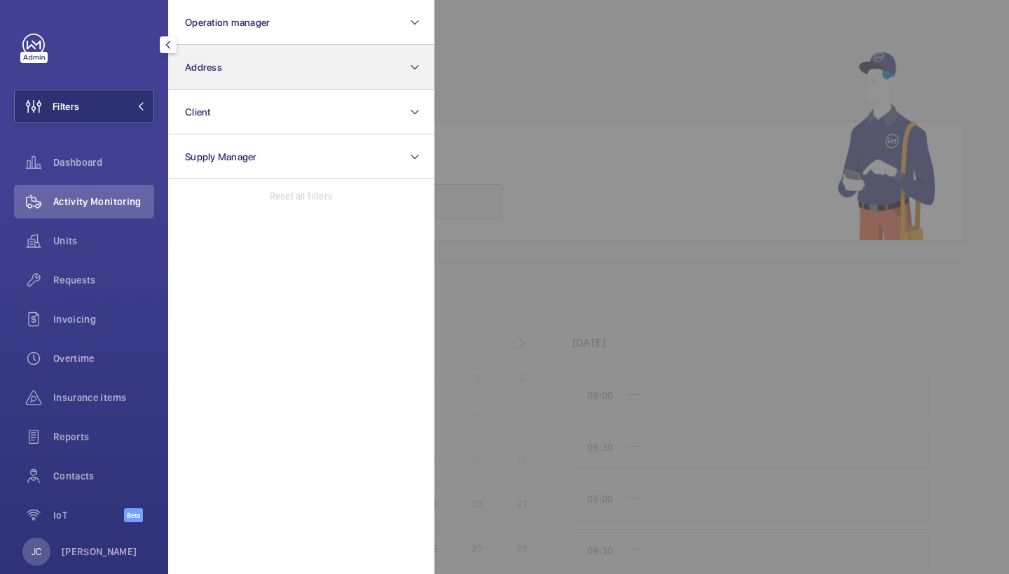
click at [226, 78] on button "Address" at bounding box center [301, 67] width 266 height 45
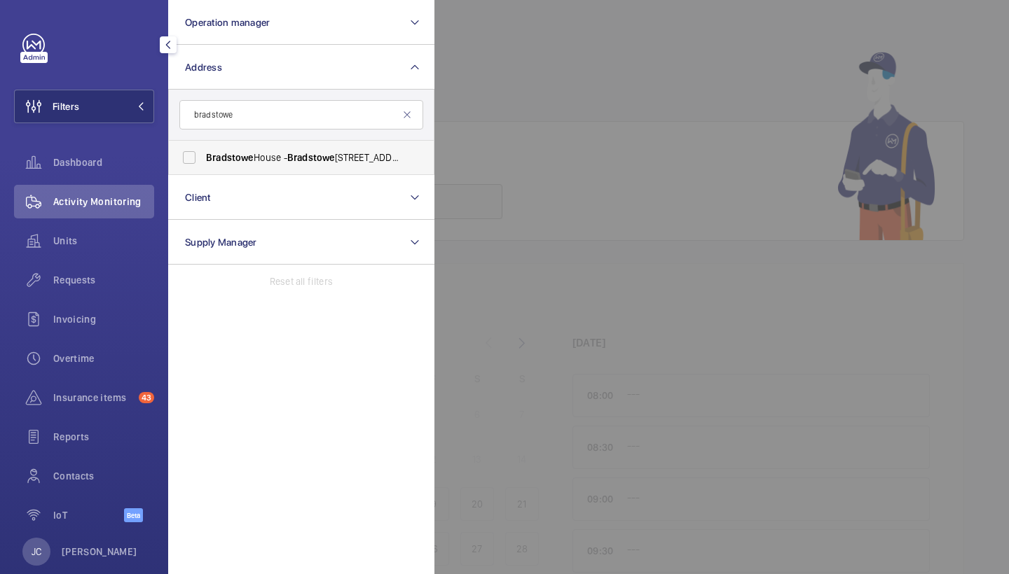
type input "bradstowe"
click at [245, 155] on span "Bradstowe" at bounding box center [230, 157] width 48 height 11
click at [203, 155] on input "[GEOGRAPHIC_DATA] - [GEOGRAPHIC_DATA], [GEOGRAPHIC_DATA] HA1 1EH" at bounding box center [189, 158] width 28 height 28
checkbox input "true"
click at [516, 124] on div at bounding box center [938, 287] width 1009 height 574
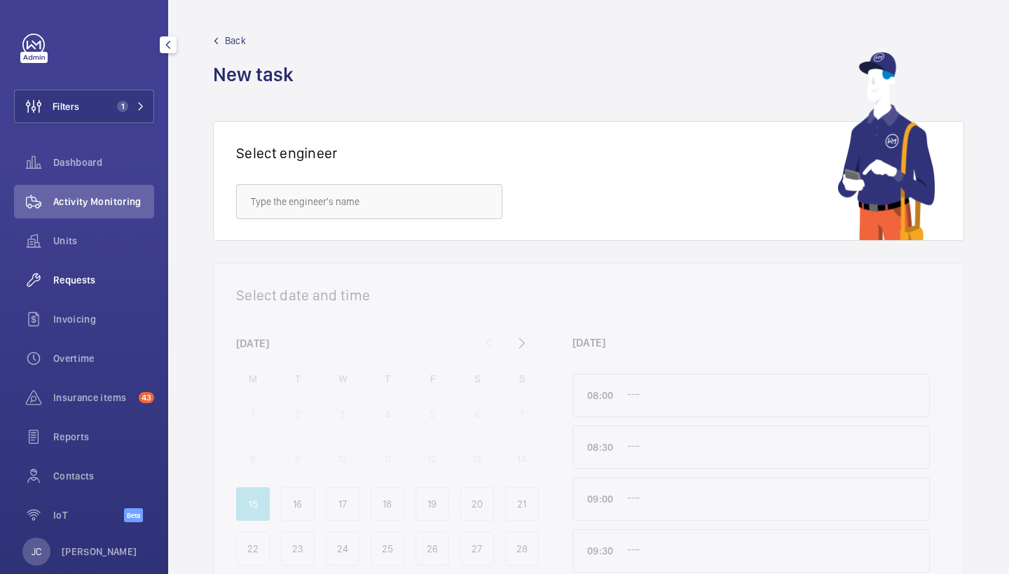
click at [109, 285] on span "Requests" at bounding box center [103, 280] width 101 height 14
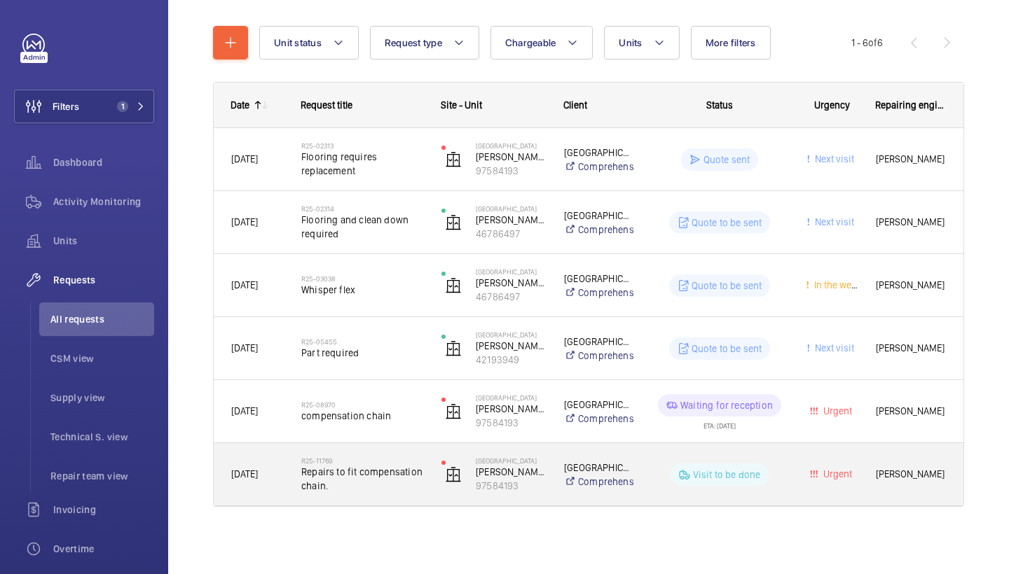
scroll to position [147, 0]
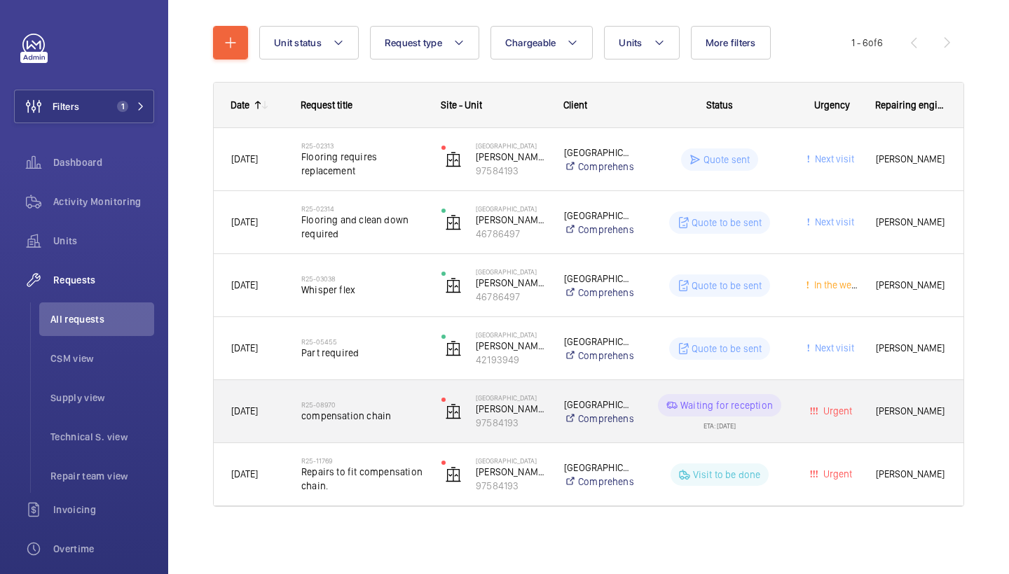
click at [373, 418] on span "compensation chain" at bounding box center [362, 416] width 122 height 14
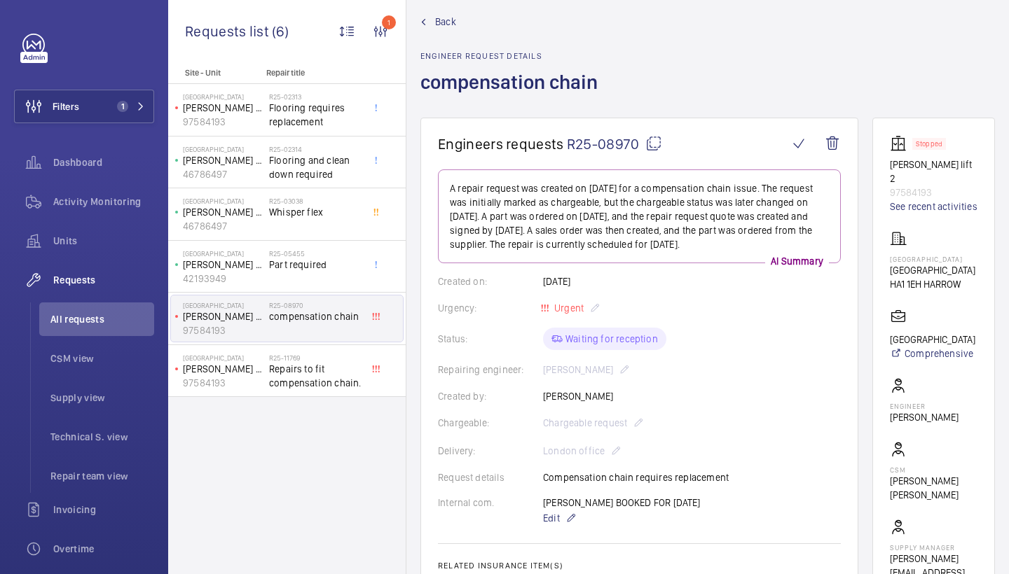
scroll to position [20, 0]
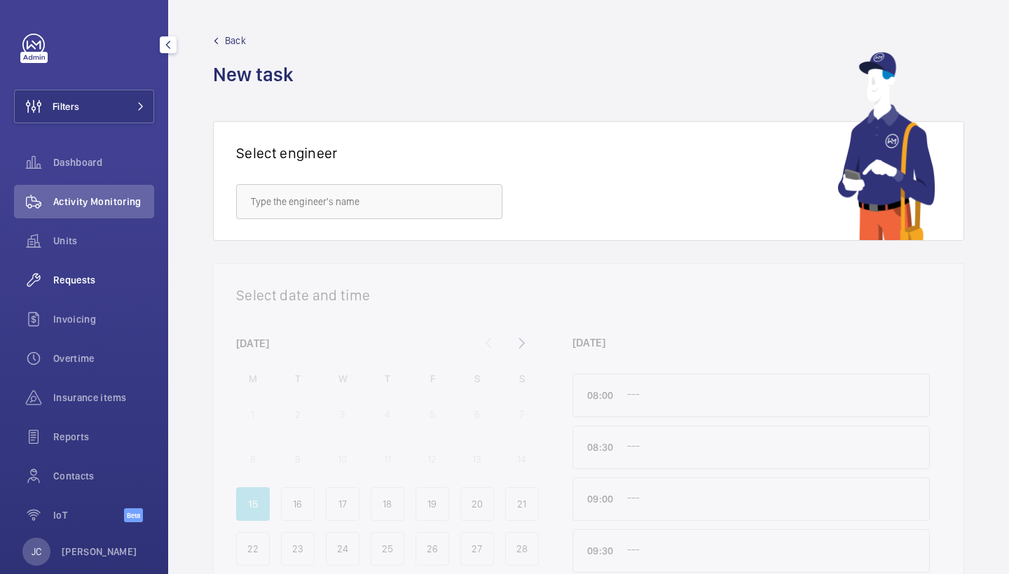
click at [89, 292] on div "Requests" at bounding box center [84, 280] width 140 height 34
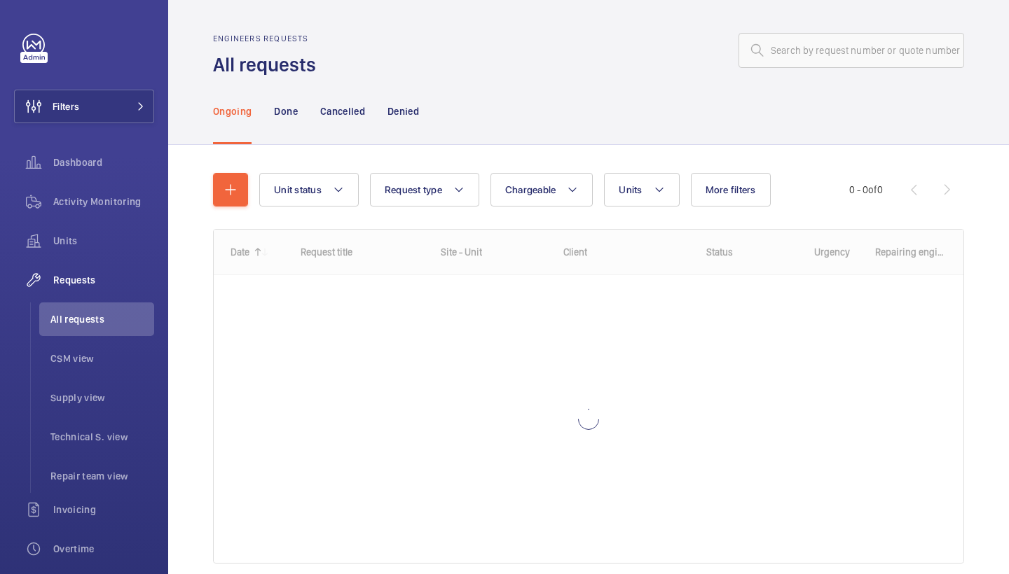
click at [815, 69] on div "Engineers requests All requests" at bounding box center [588, 56] width 751 height 44
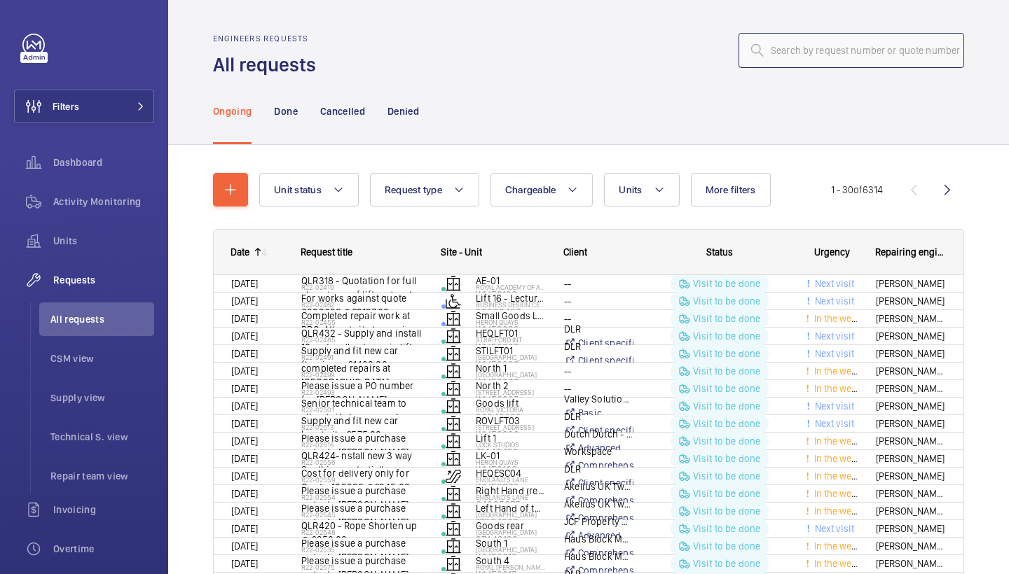
click at [815, 58] on input "text" at bounding box center [851, 50] width 226 height 35
paste input "R25-09442"
type input "R25-09442"
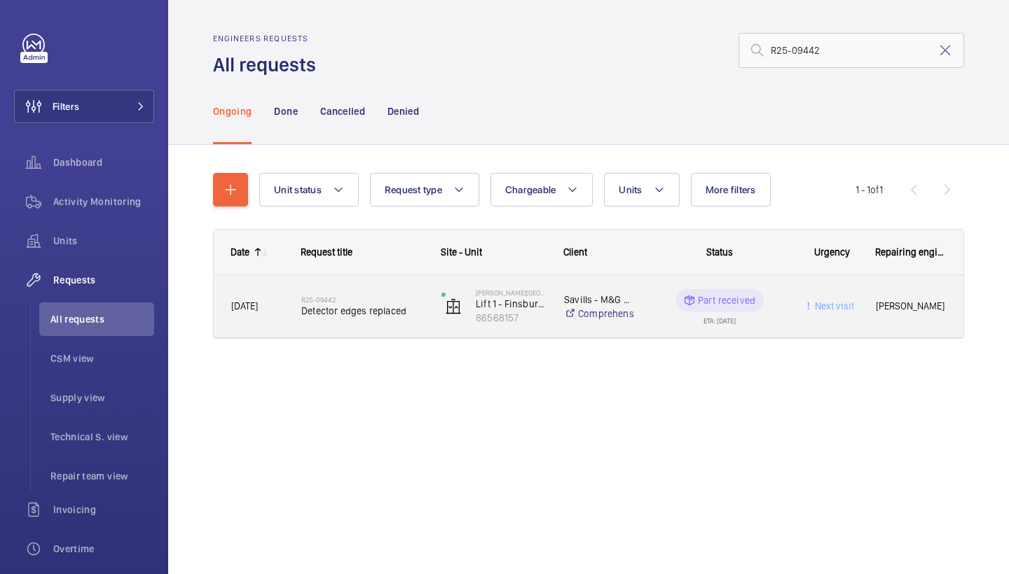
click at [387, 283] on div "R25-09442 Detector edges replaced" at bounding box center [353, 306] width 139 height 63
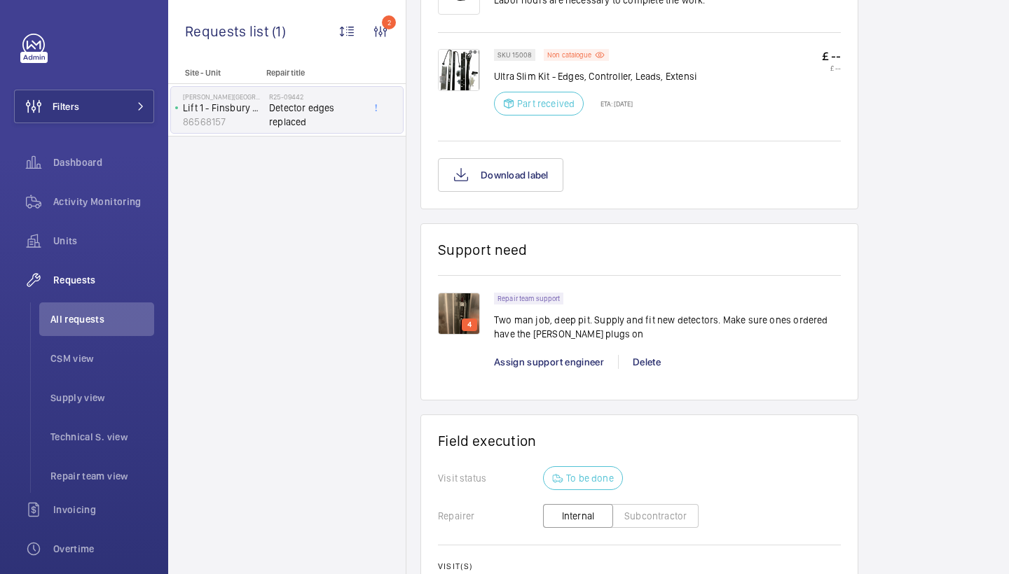
scroll to position [896, 0]
click at [464, 317] on img at bounding box center [459, 313] width 42 height 42
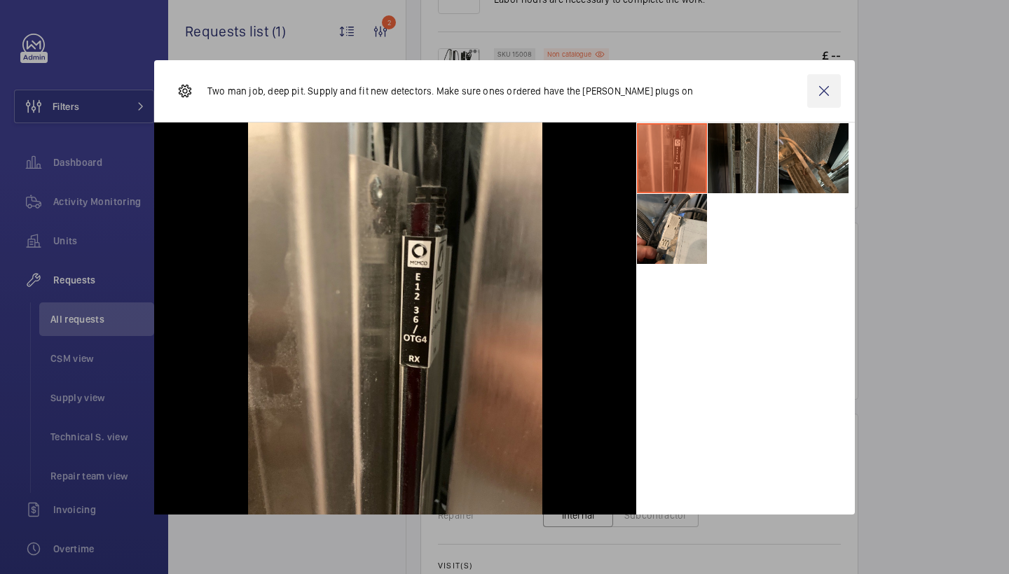
click at [826, 106] on wm-front-icon-button at bounding box center [824, 91] width 34 height 34
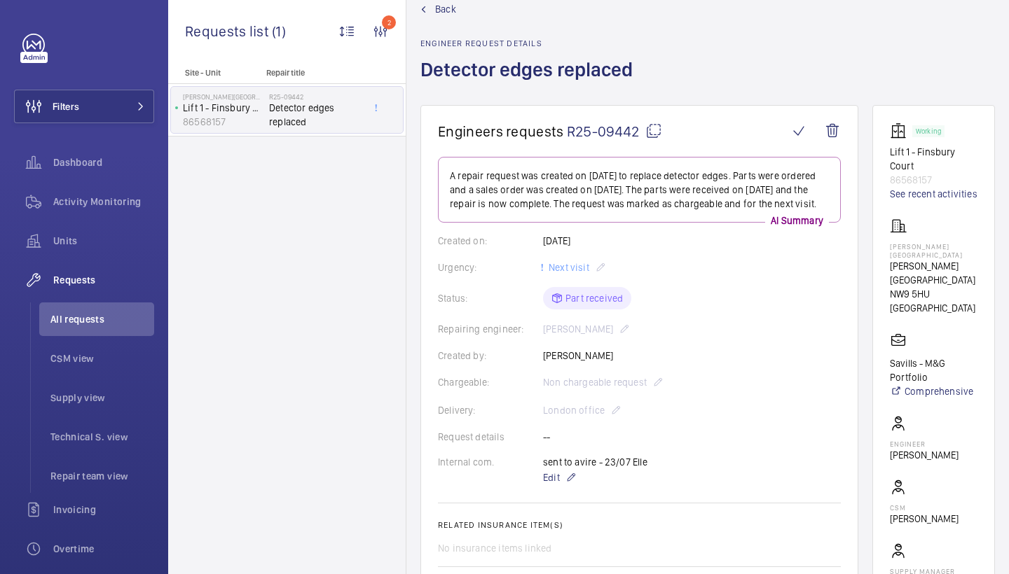
scroll to position [33, 0]
click at [509, 1] on link "Back" at bounding box center [530, 8] width 221 height 14
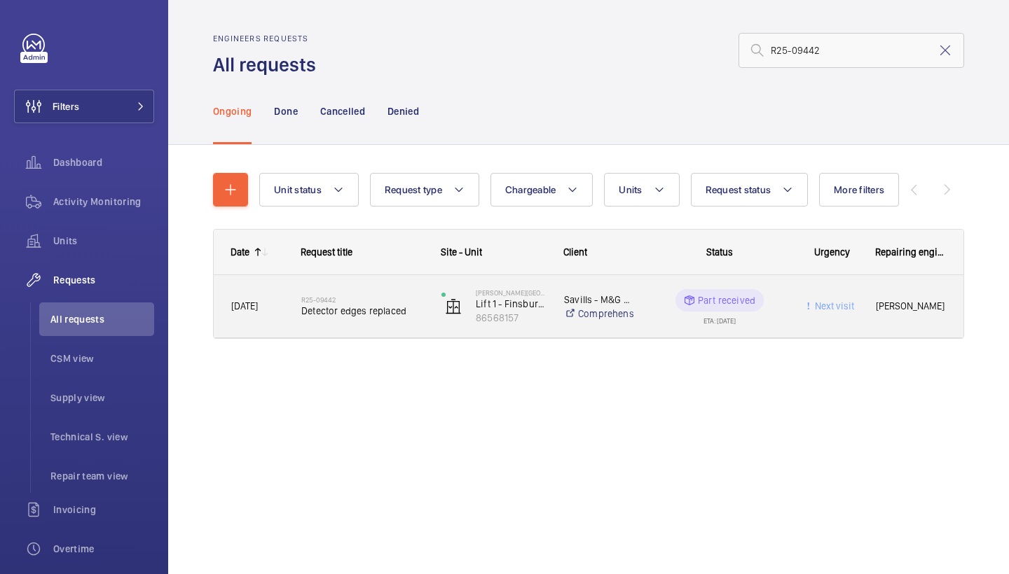
click at [359, 290] on div "R25-09442 Detector edges replaced" at bounding box center [362, 307] width 122 height 41
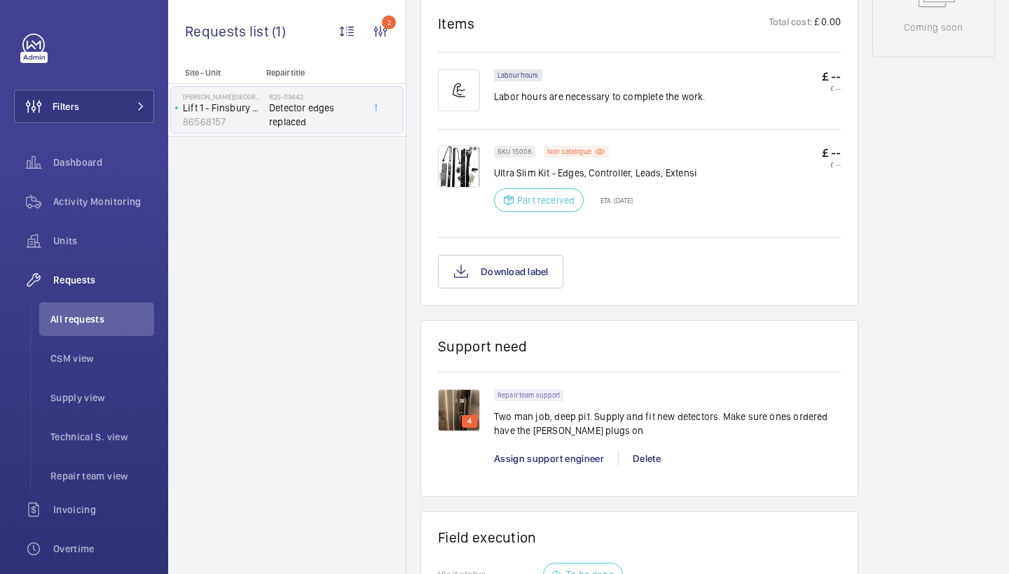
scroll to position [798, 0]
click at [455, 177] on img at bounding box center [459, 167] width 42 height 42
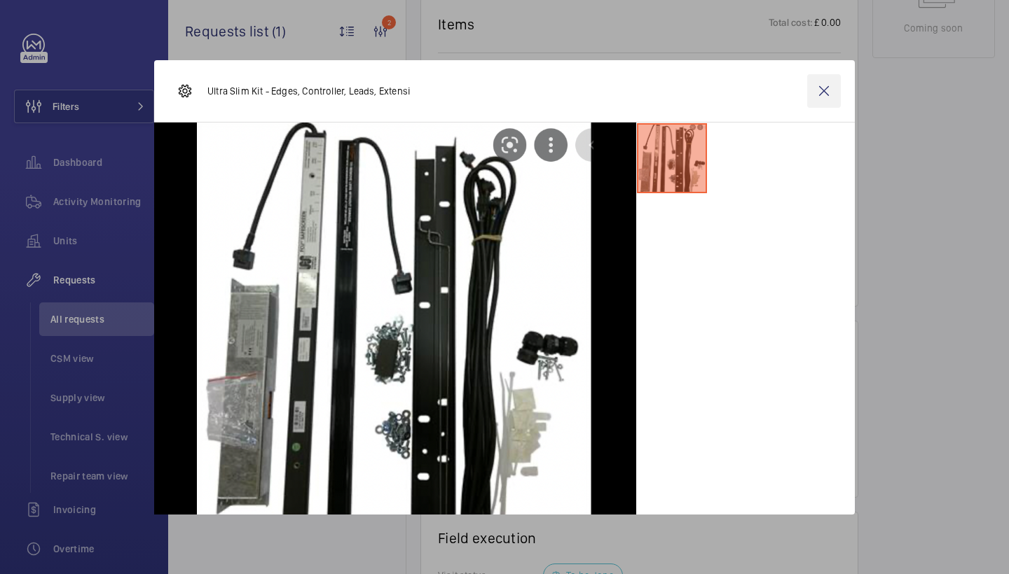
click at [829, 90] on wm-front-icon-button at bounding box center [824, 91] width 34 height 34
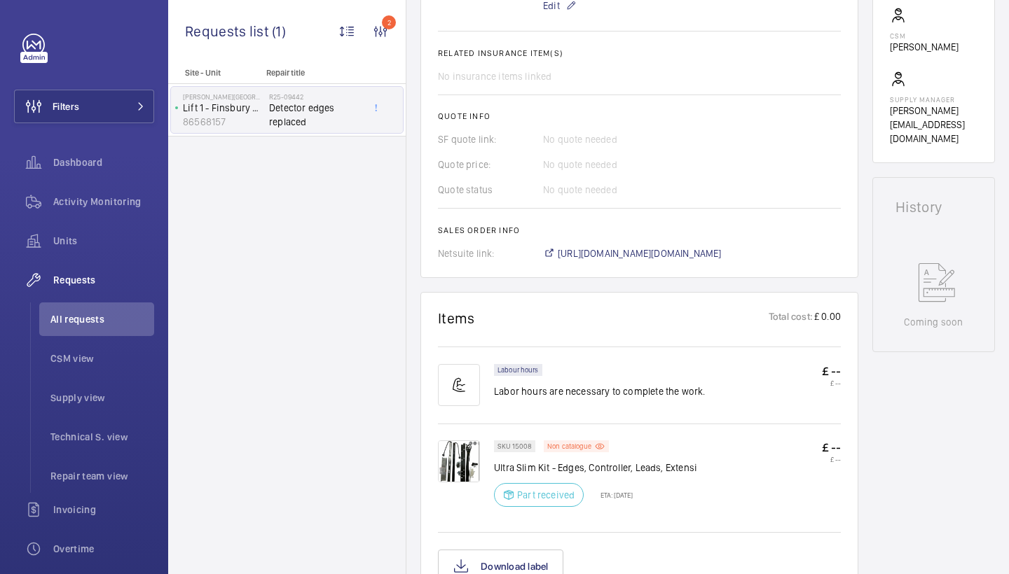
scroll to position [483, 0]
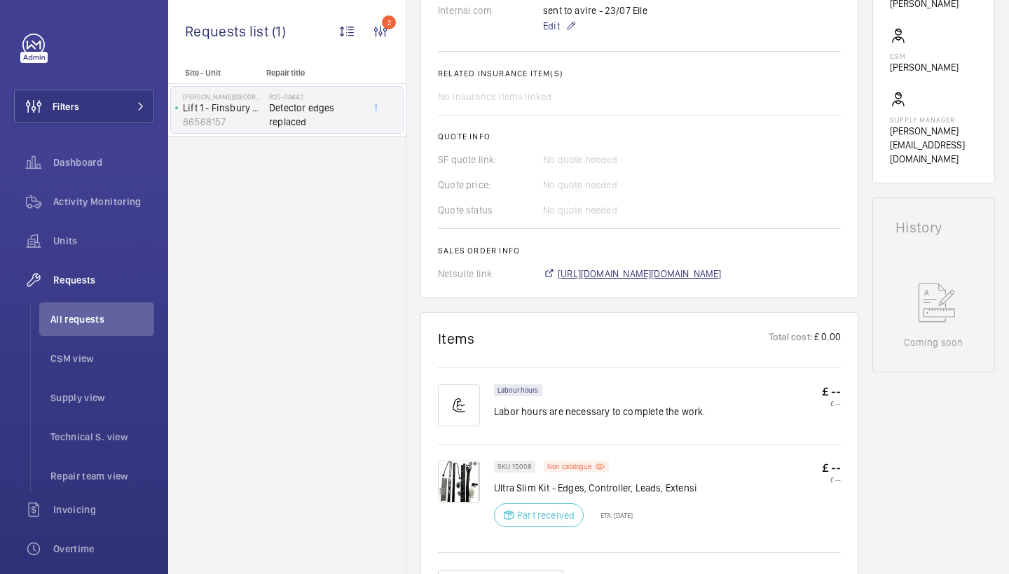
click at [644, 281] on span "https://6461500.app.netsuite.com/app/accounting/transactions/salesord.nl?id=290…" at bounding box center [640, 274] width 164 height 14
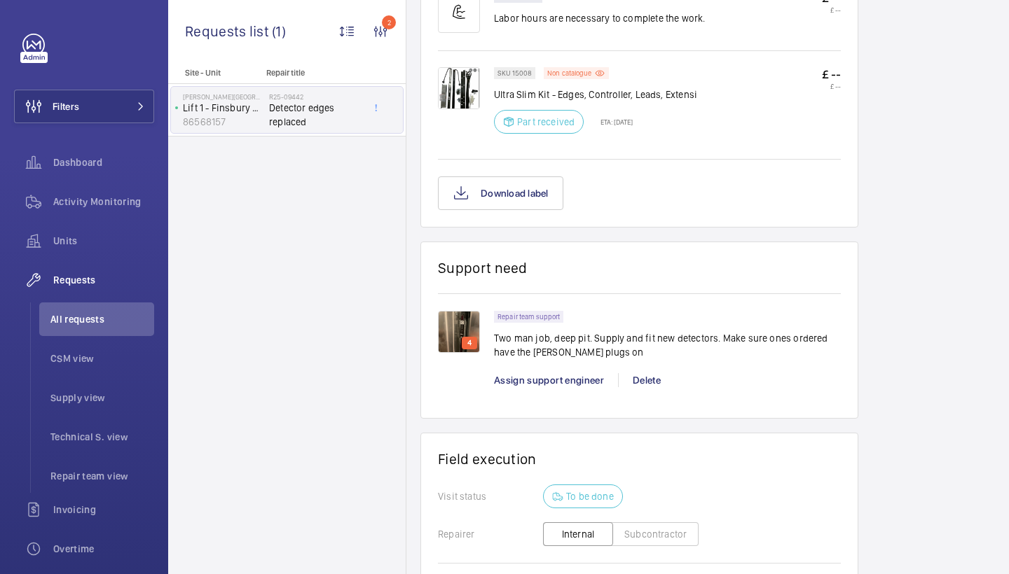
scroll to position [920, 0]
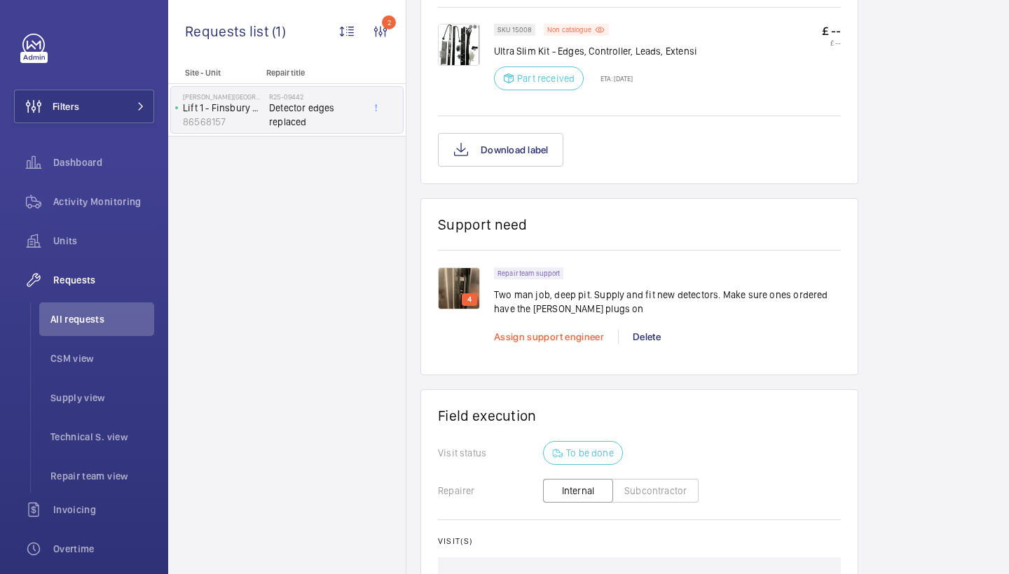
click at [562, 343] on span "Assign support engineer" at bounding box center [549, 336] width 110 height 11
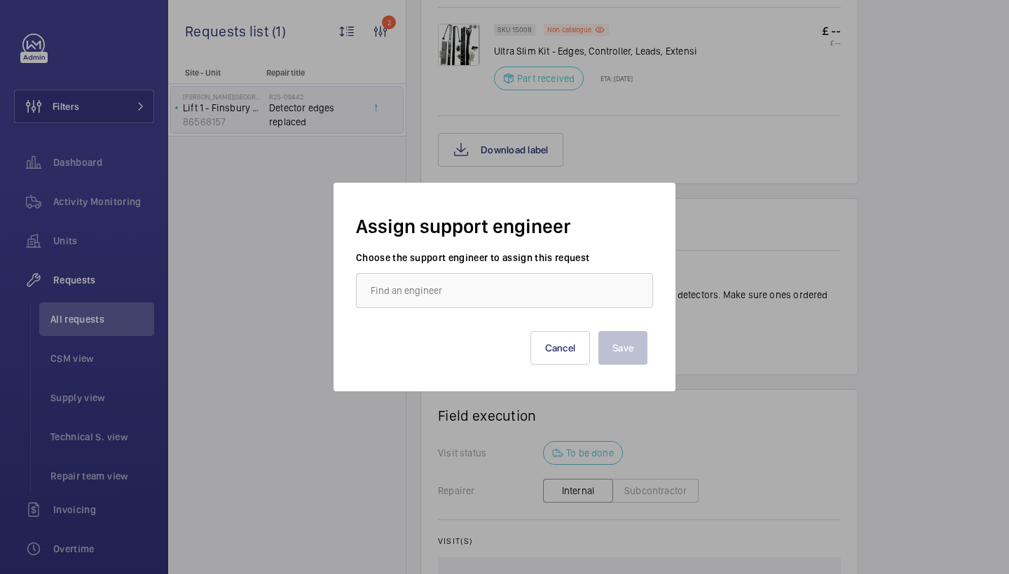
click at [580, 372] on div "Assign support engineer Choose the support engineer to assign this request Save…" at bounding box center [504, 287] width 342 height 209
click at [570, 350] on button "Cancel" at bounding box center [560, 348] width 60 height 34
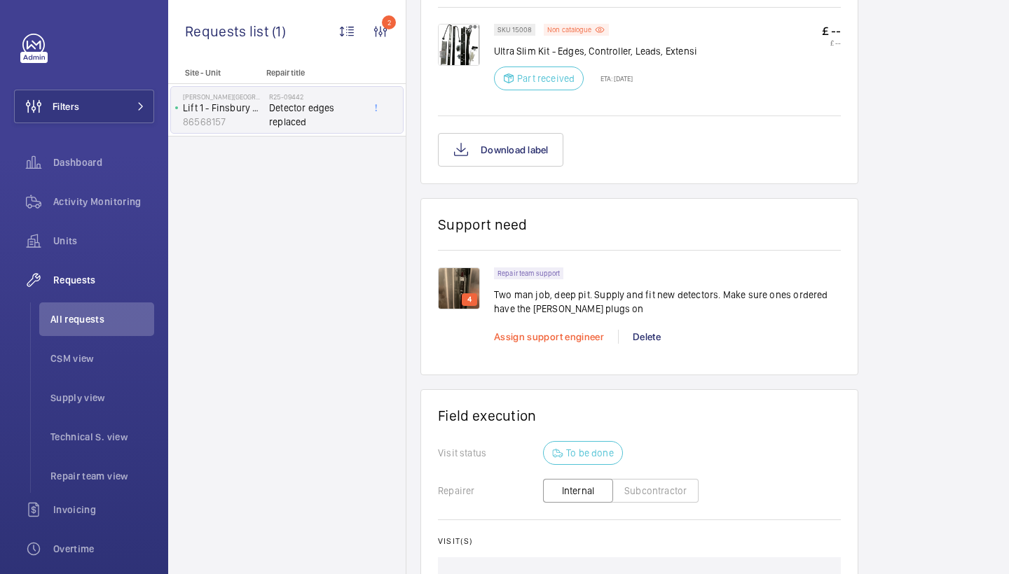
click at [571, 343] on span "Assign support engineer" at bounding box center [549, 336] width 110 height 11
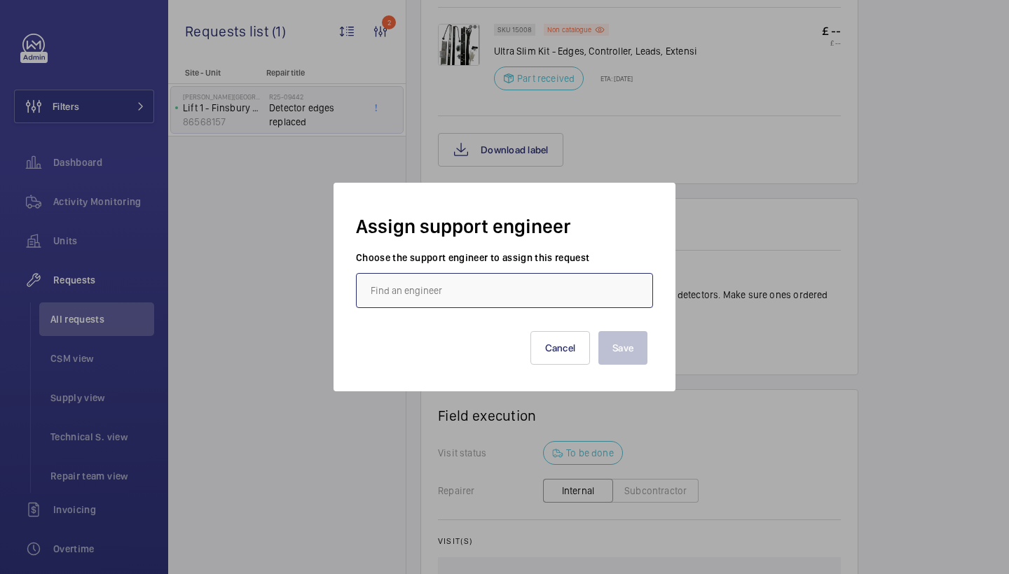
click at [399, 286] on input "text" at bounding box center [504, 290] width 297 height 35
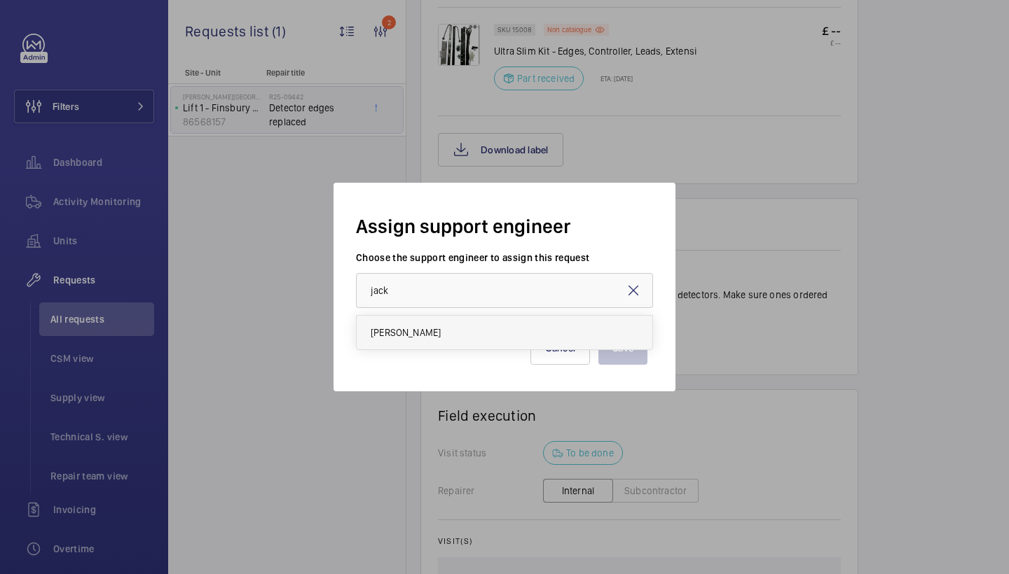
click at [412, 332] on span "Jack Gambie" at bounding box center [406, 333] width 70 height 14
type input "Jack Gambie"
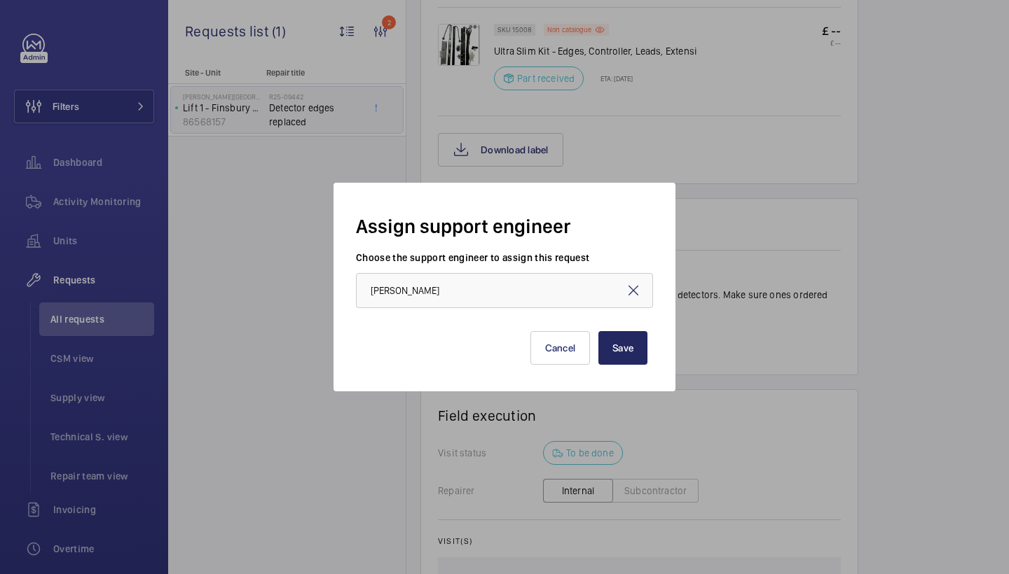
click at [623, 348] on button "Save" at bounding box center [622, 348] width 49 height 34
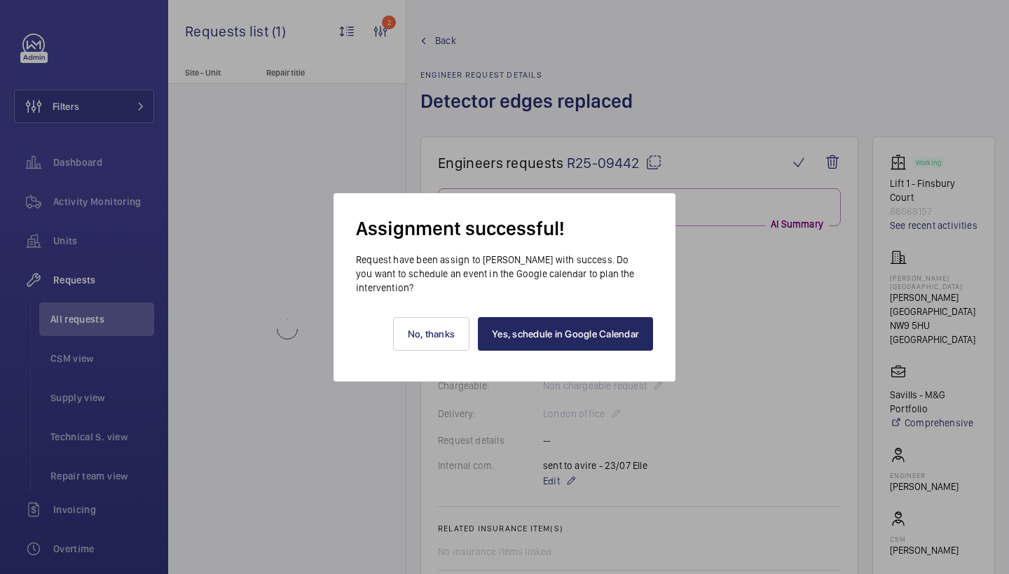
click at [586, 330] on link "Yes, schedule in Google Calendar" at bounding box center [565, 334] width 175 height 34
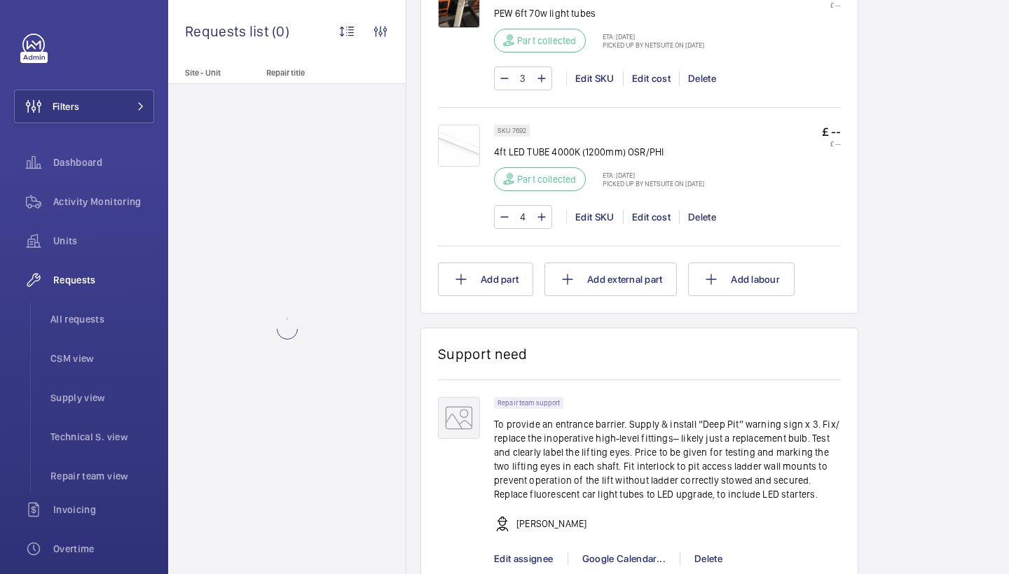
scroll to position [1312, 0]
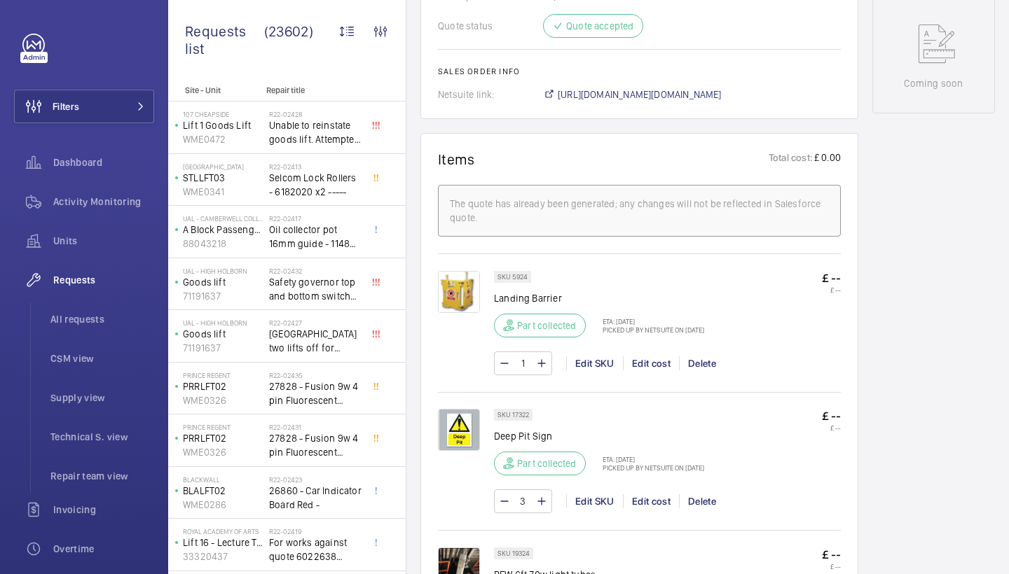
scroll to position [316, 0]
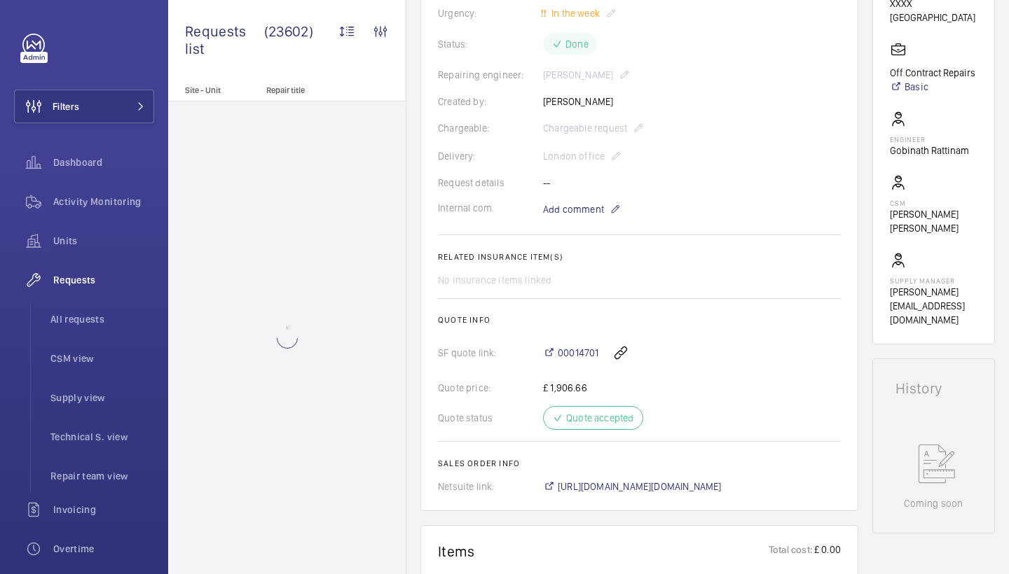
scroll to position [319, 0]
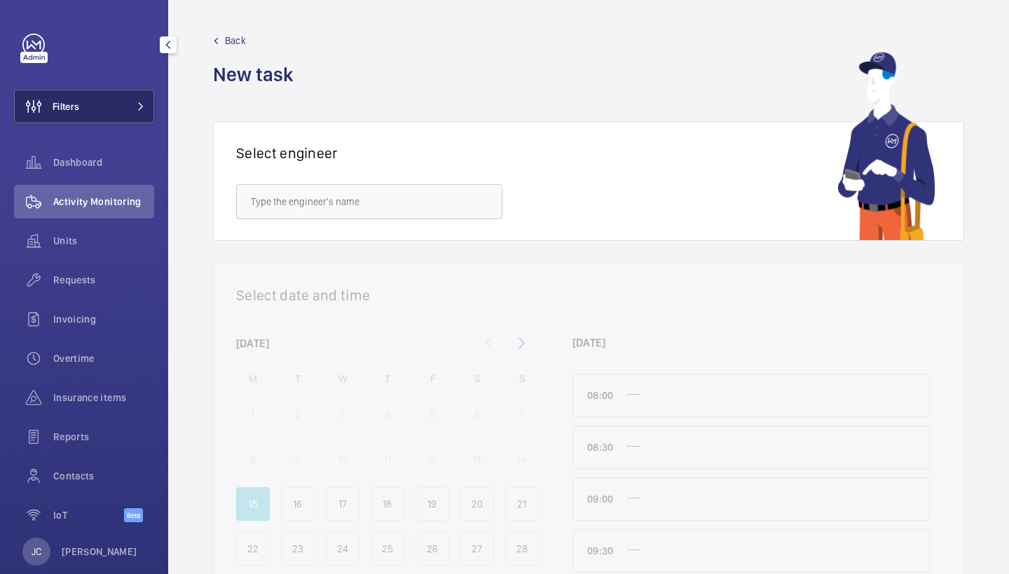
click at [116, 99] on button "Filters" at bounding box center [84, 107] width 140 height 34
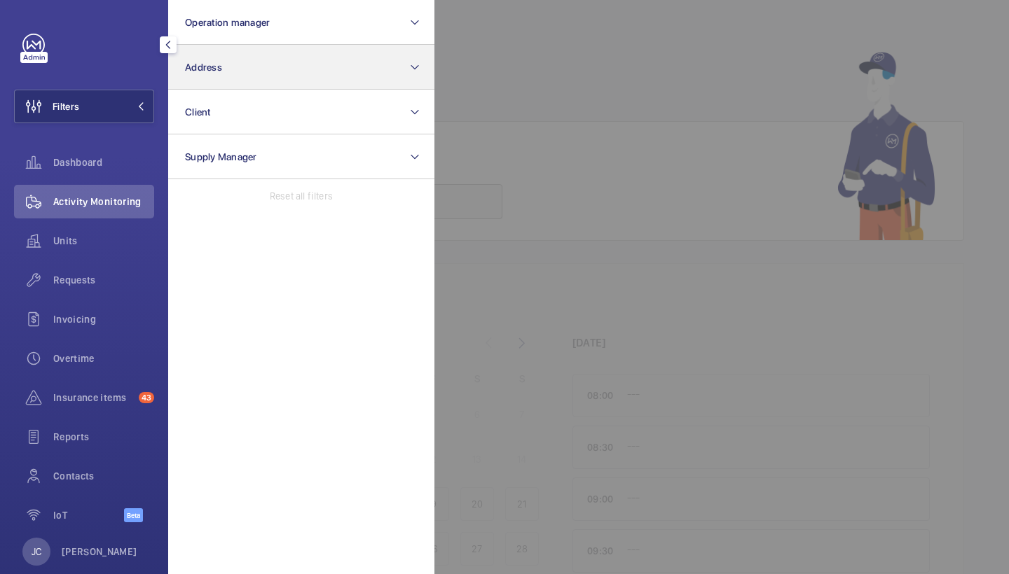
click at [244, 60] on button "Address" at bounding box center [301, 67] width 266 height 45
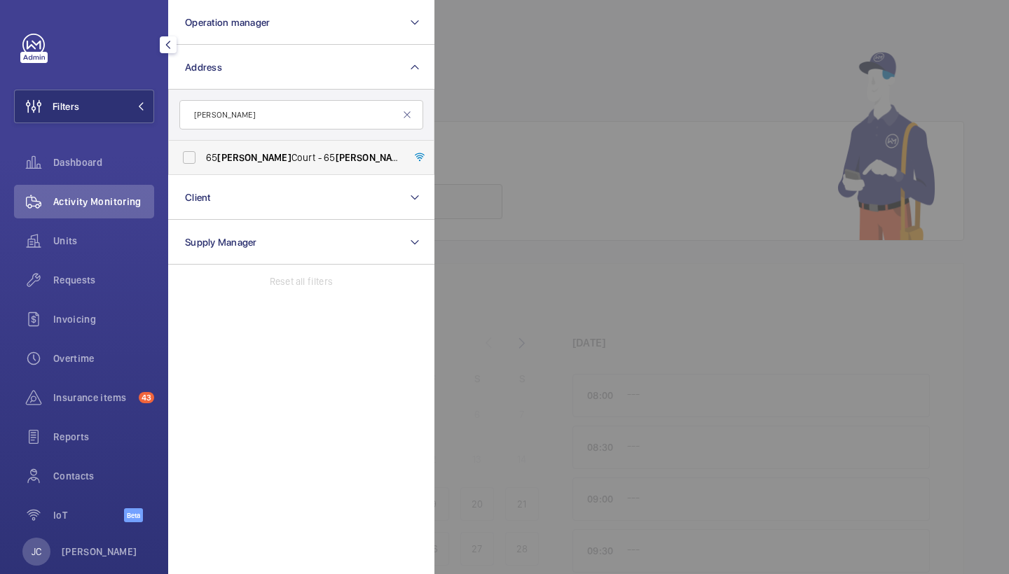
type input "[PERSON_NAME]"
click at [278, 149] on label "[STREET_ADDRESS][PERSON_NAME][PERSON_NAME]" at bounding box center [291, 158] width 244 height 34
click at [203, 149] on input "[STREET_ADDRESS][PERSON_NAME][PERSON_NAME]" at bounding box center [189, 158] width 28 height 28
checkbox input "true"
click at [71, 262] on div "Units" at bounding box center [84, 243] width 140 height 39
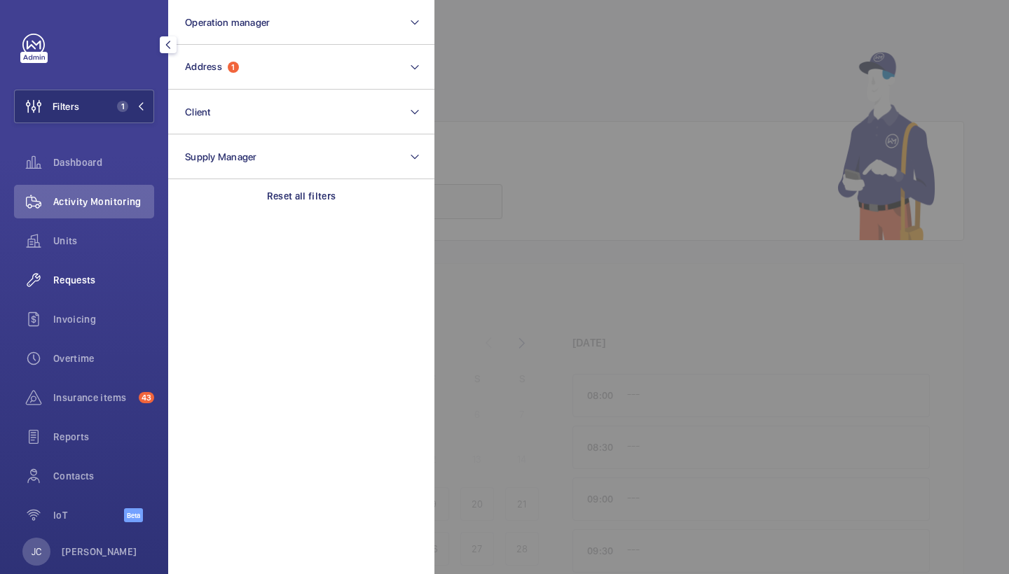
click at [89, 276] on span "Requests" at bounding box center [103, 280] width 101 height 14
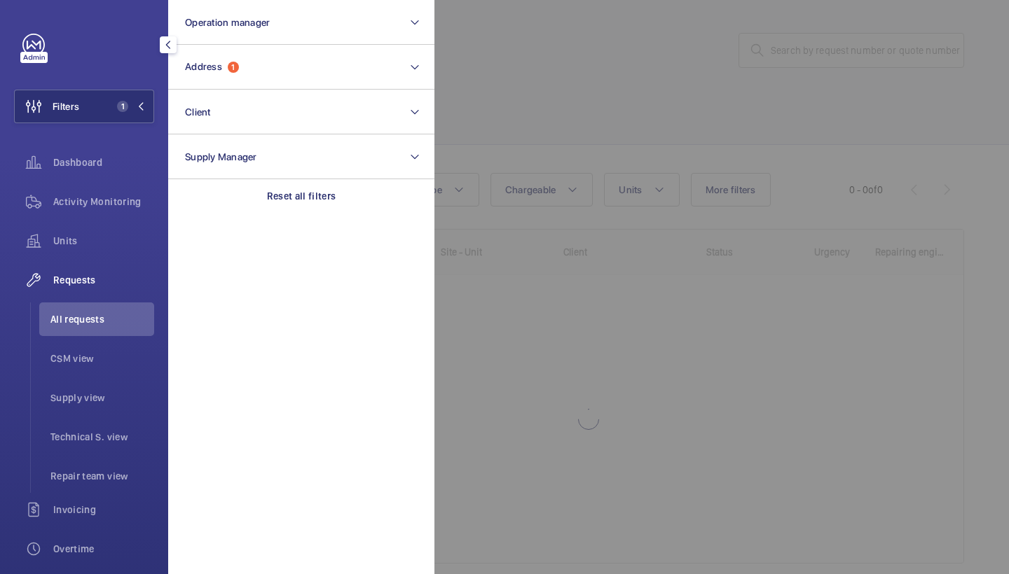
click at [526, 118] on div at bounding box center [938, 287] width 1009 height 574
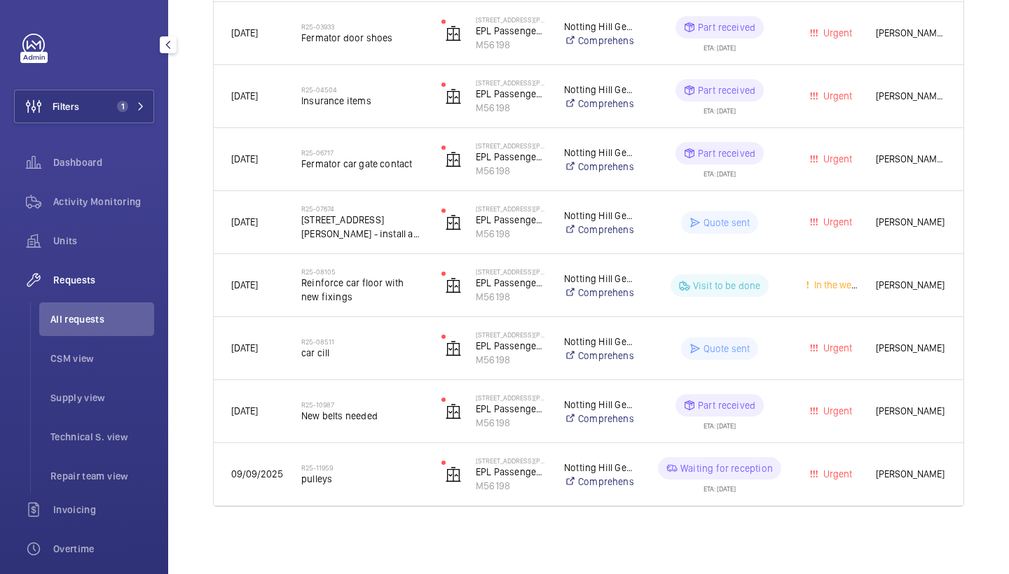
scroll to position [588, 0]
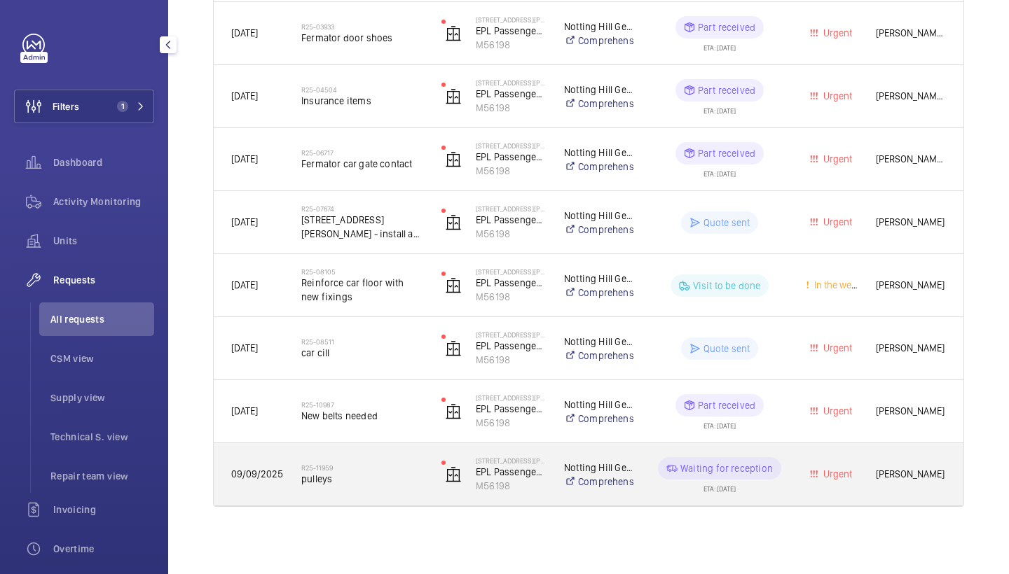
click at [367, 472] on span "pulleys" at bounding box center [362, 479] width 122 height 14
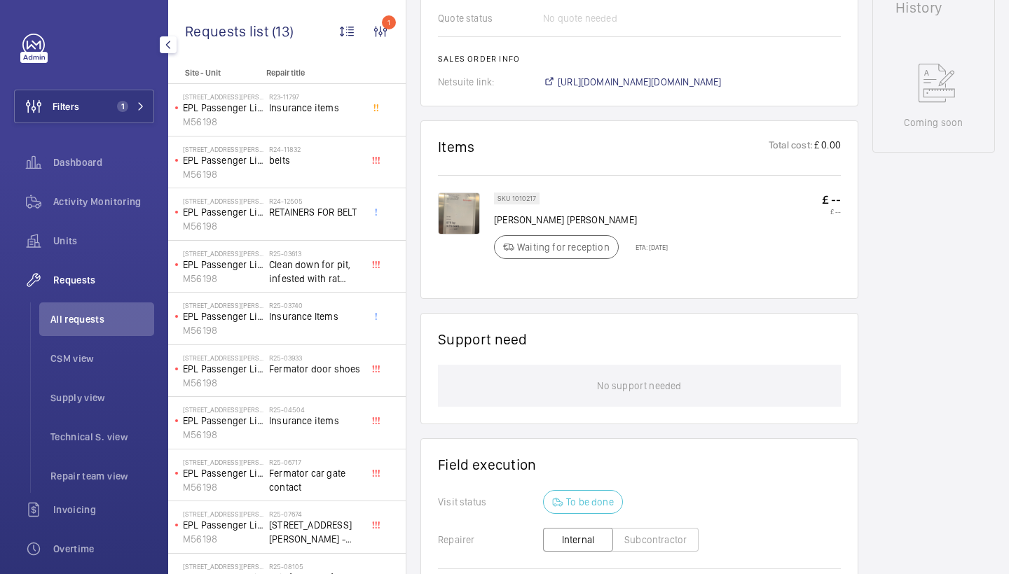
scroll to position [675, 0]
click at [471, 217] on img at bounding box center [459, 214] width 42 height 42
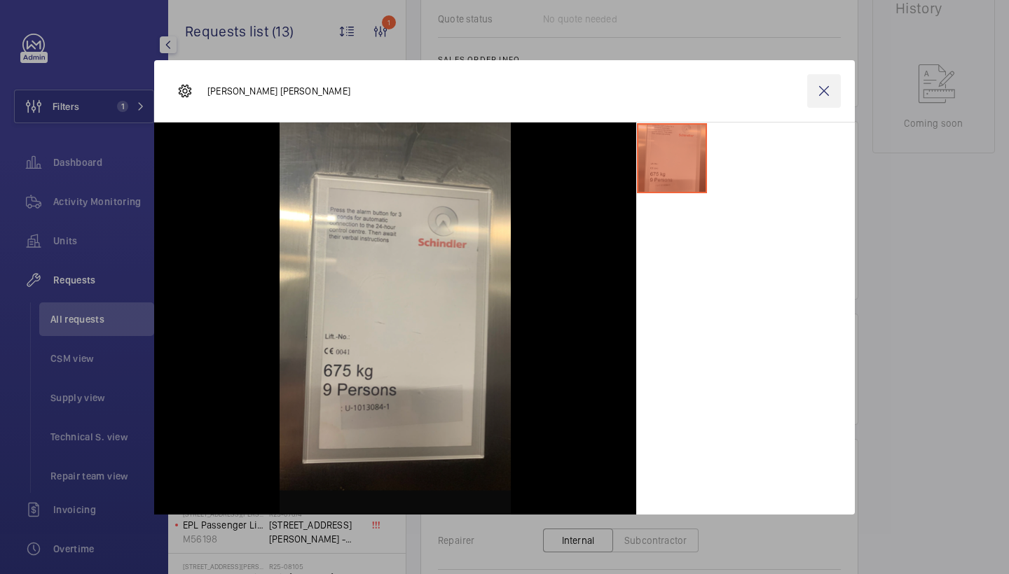
click at [820, 102] on wm-front-icon-button at bounding box center [824, 91] width 34 height 34
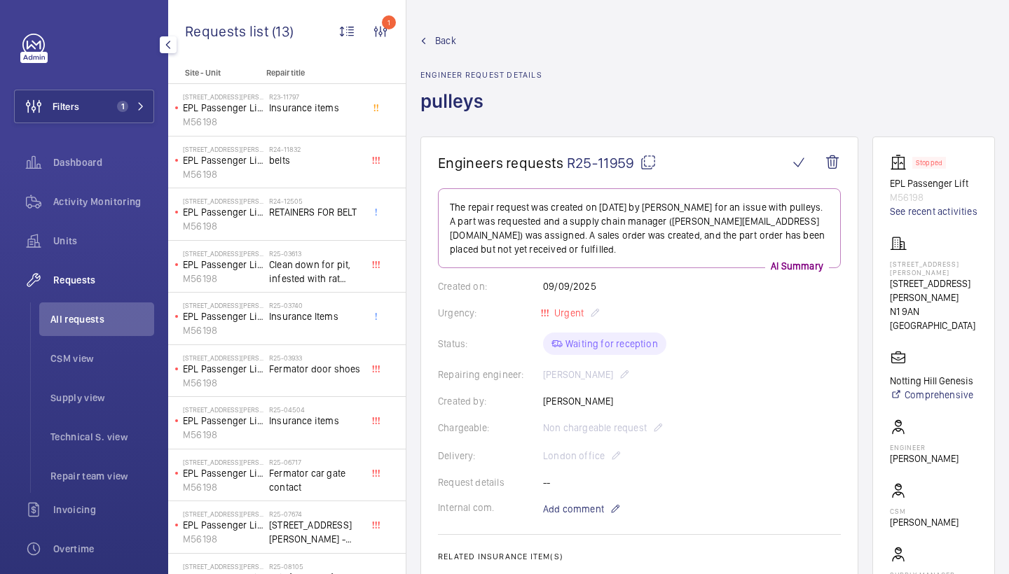
scroll to position [0, 0]
click at [442, 43] on span "Back" at bounding box center [445, 41] width 21 height 14
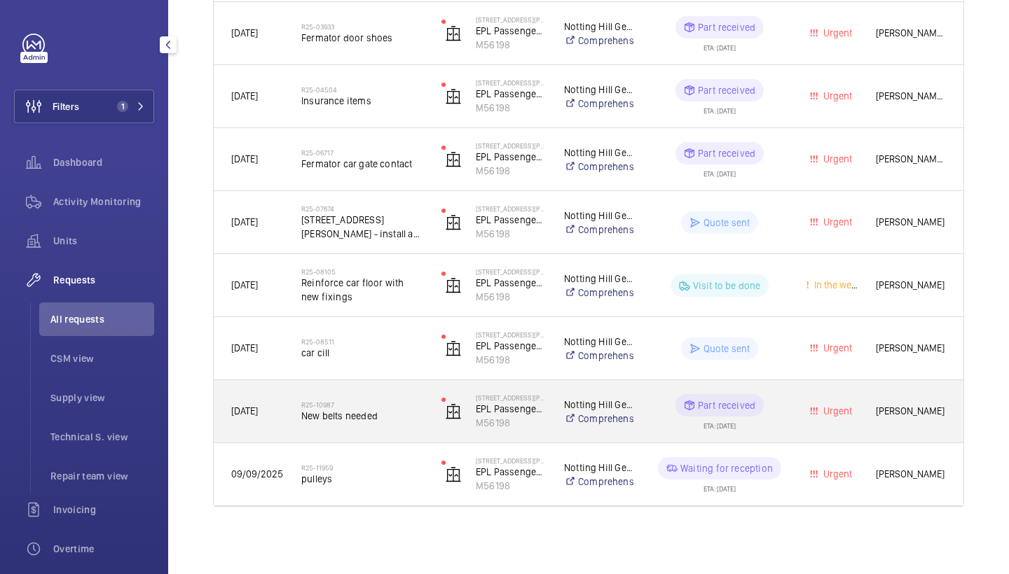
scroll to position [588, 0]
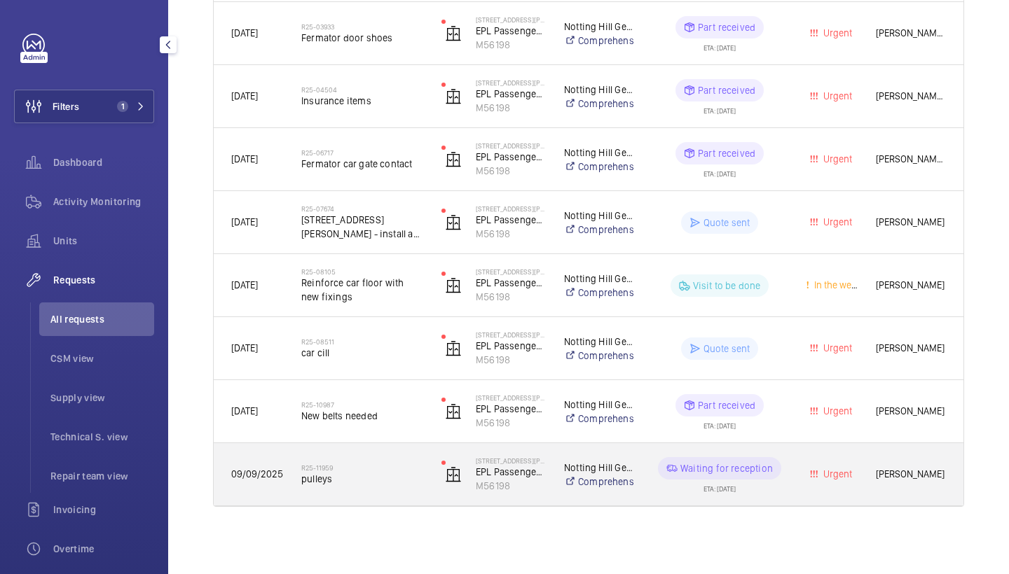
click at [337, 479] on span "pulleys" at bounding box center [362, 479] width 122 height 14
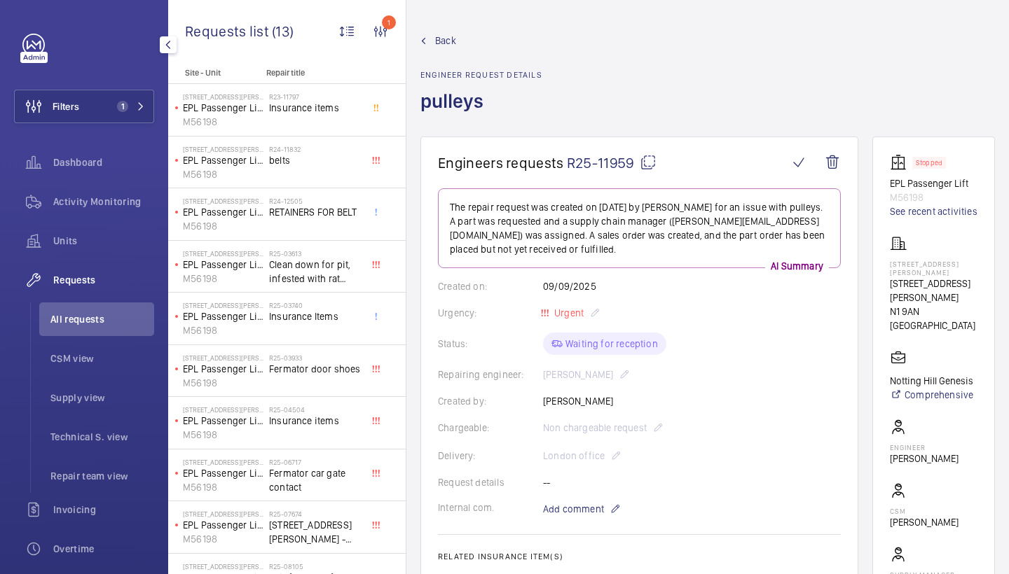
click at [437, 41] on span "Back" at bounding box center [445, 41] width 21 height 14
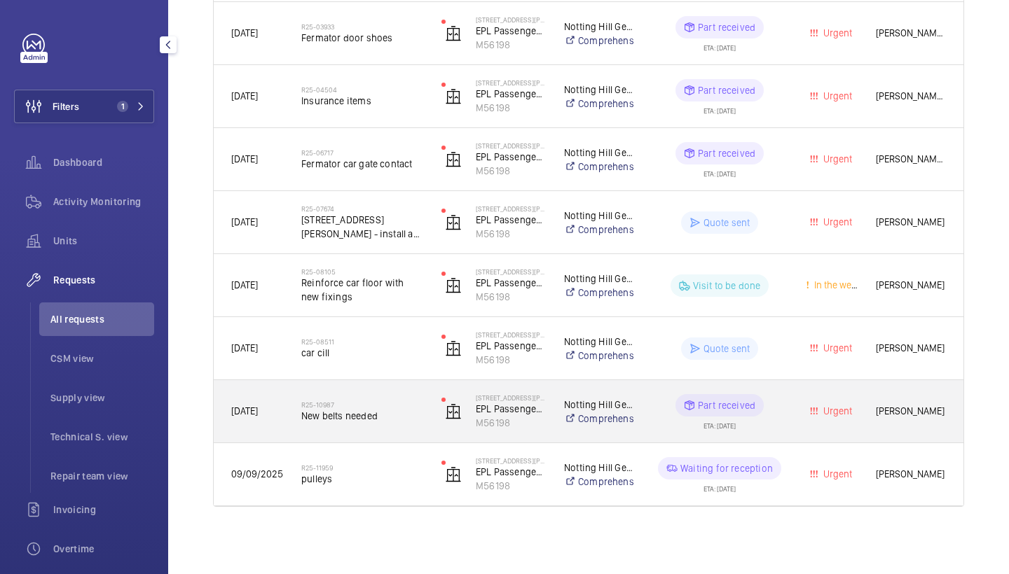
scroll to position [588, 0]
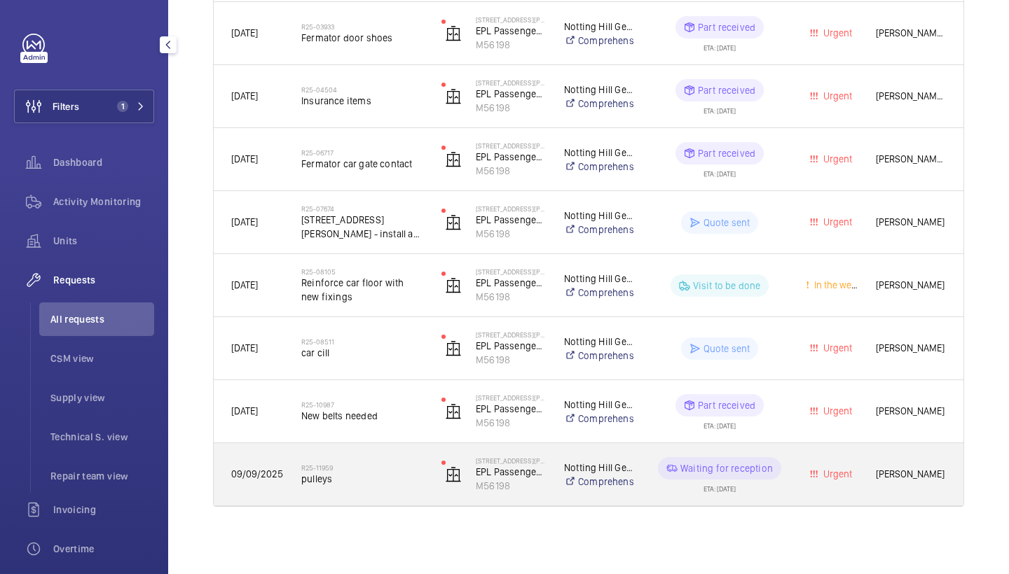
click at [373, 458] on div "R25-11959 pulleys" at bounding box center [362, 475] width 122 height 41
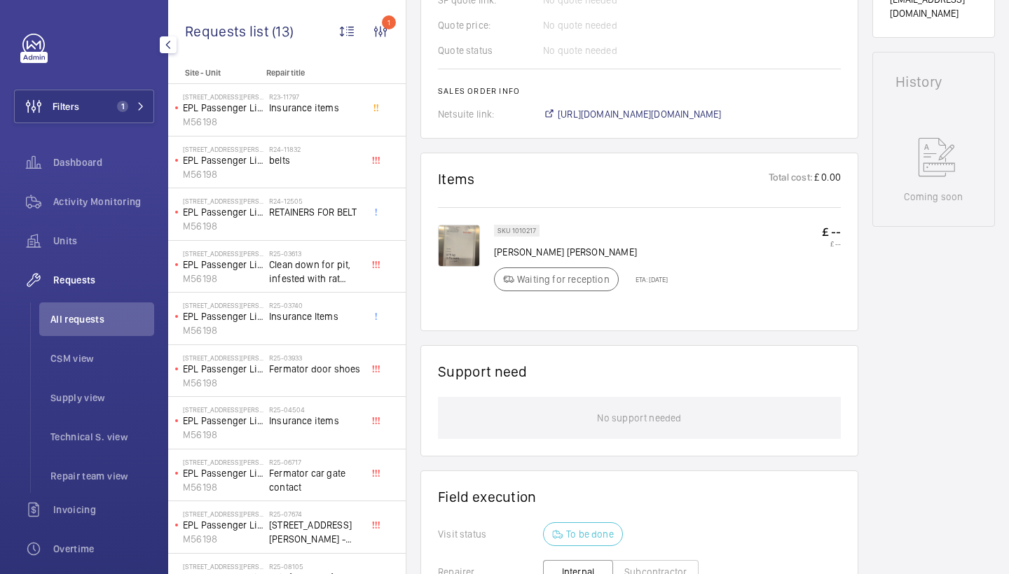
scroll to position [686, 0]
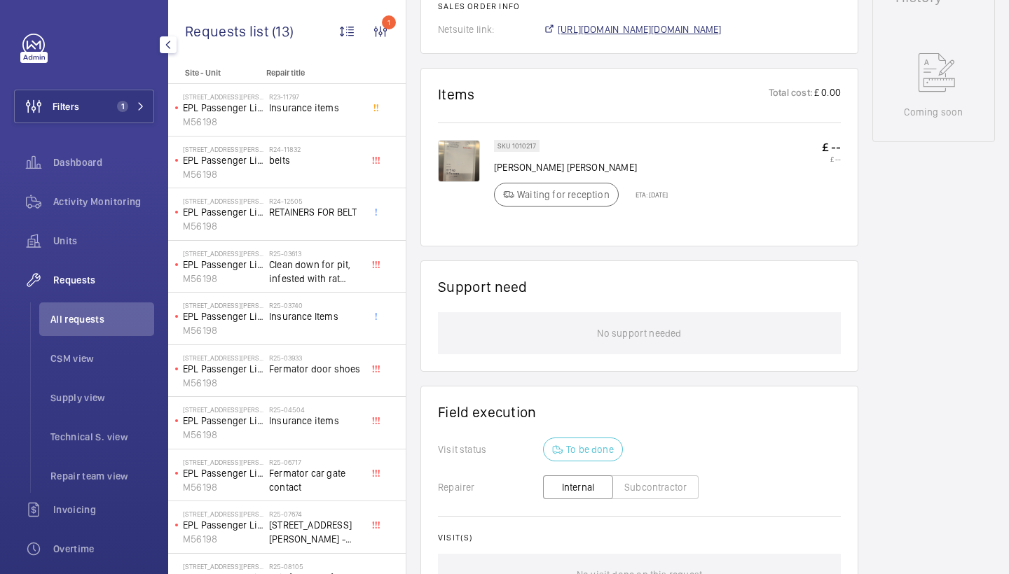
click at [708, 30] on span "[URL][DOMAIN_NAME][DOMAIN_NAME]" at bounding box center [640, 29] width 164 height 14
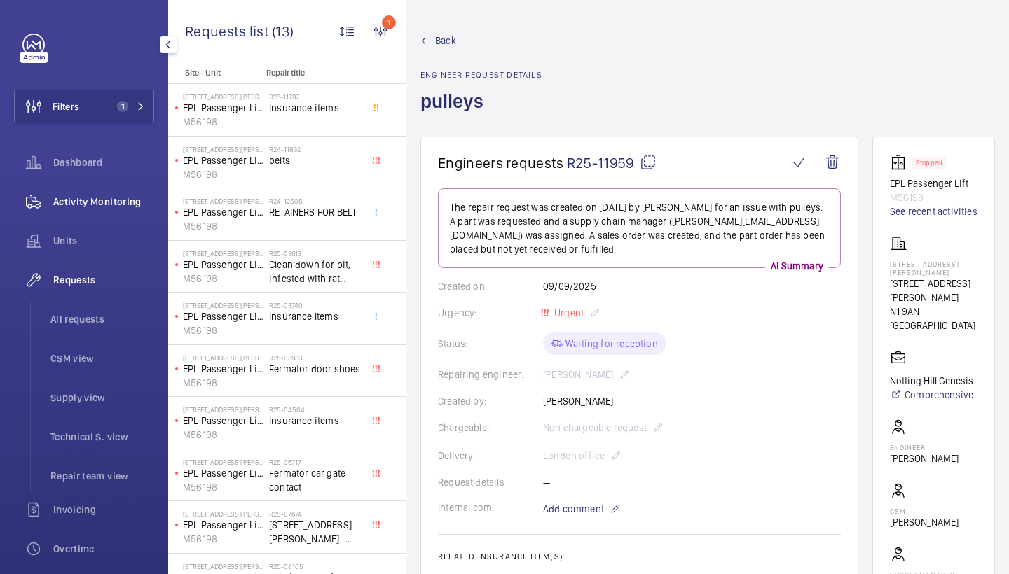
scroll to position [0, 0]
click at [111, 202] on span "Activity Monitoring" at bounding box center [103, 202] width 101 height 14
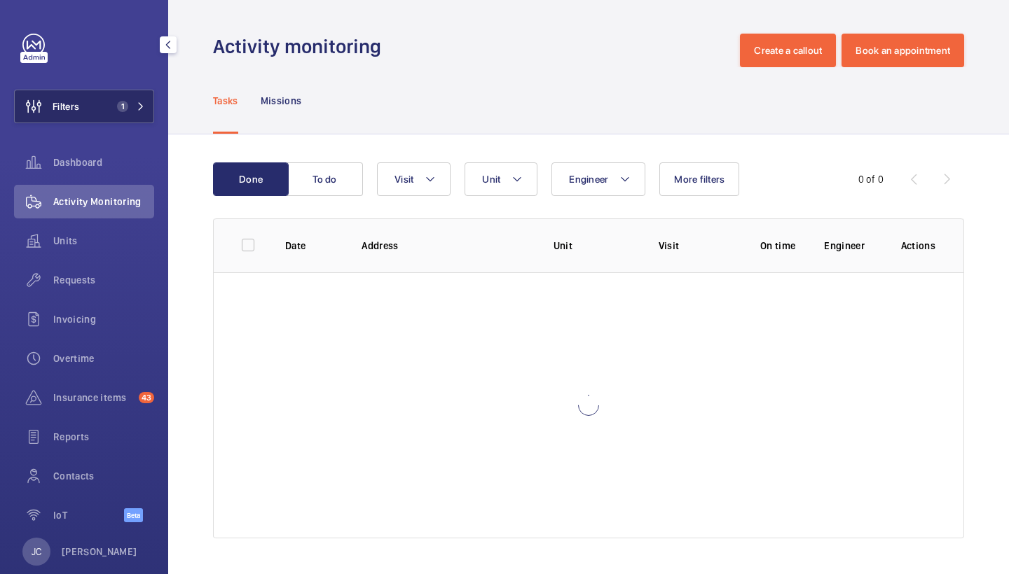
click at [104, 111] on button "Filters 1" at bounding box center [84, 107] width 140 height 34
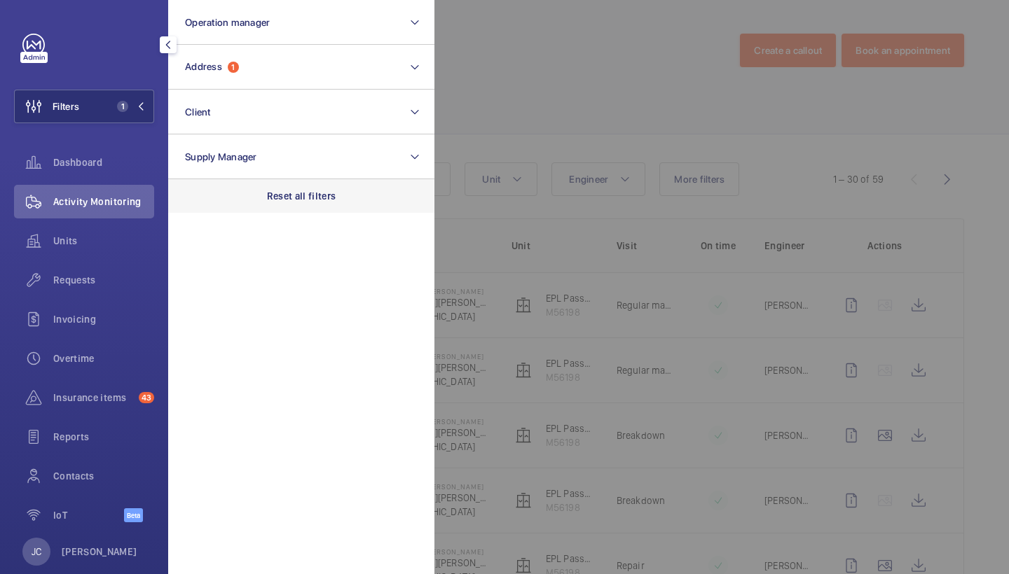
click at [291, 209] on div "Reset all filters" at bounding box center [301, 196] width 266 height 34
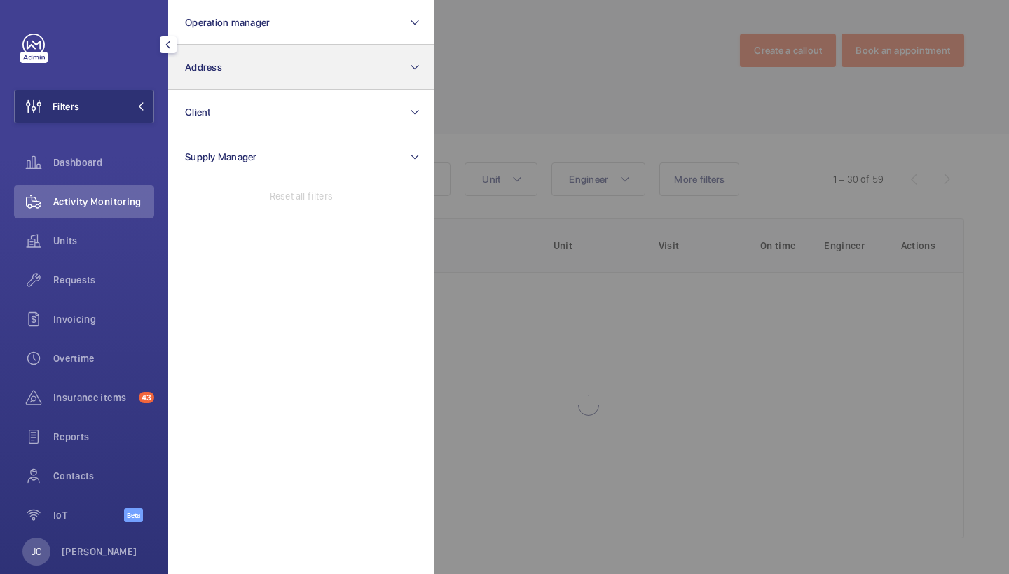
click at [286, 85] on button "Address" at bounding box center [301, 67] width 266 height 45
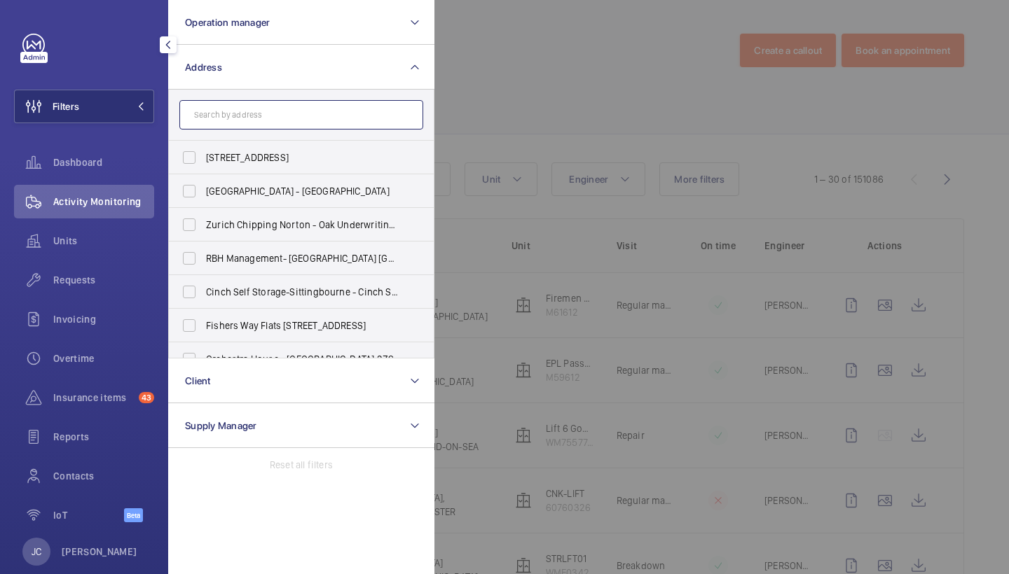
click at [266, 109] on input "text" at bounding box center [301, 114] width 244 height 29
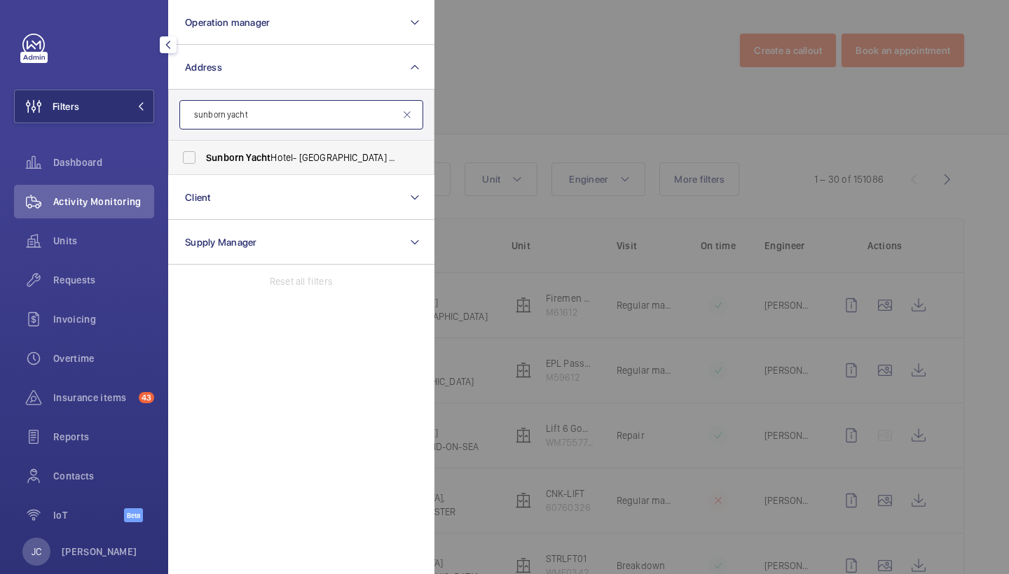
type input "sunborn yacht"
click at [274, 153] on span "[GEOGRAPHIC_DATA]- [GEOGRAPHIC_DATA] - [GEOGRAPHIC_DATA]" at bounding box center [302, 158] width 193 height 14
click at [203, 153] on input "[GEOGRAPHIC_DATA]- [GEOGRAPHIC_DATA] - [GEOGRAPHIC_DATA]" at bounding box center [189, 158] width 28 height 28
checkbox input "true"
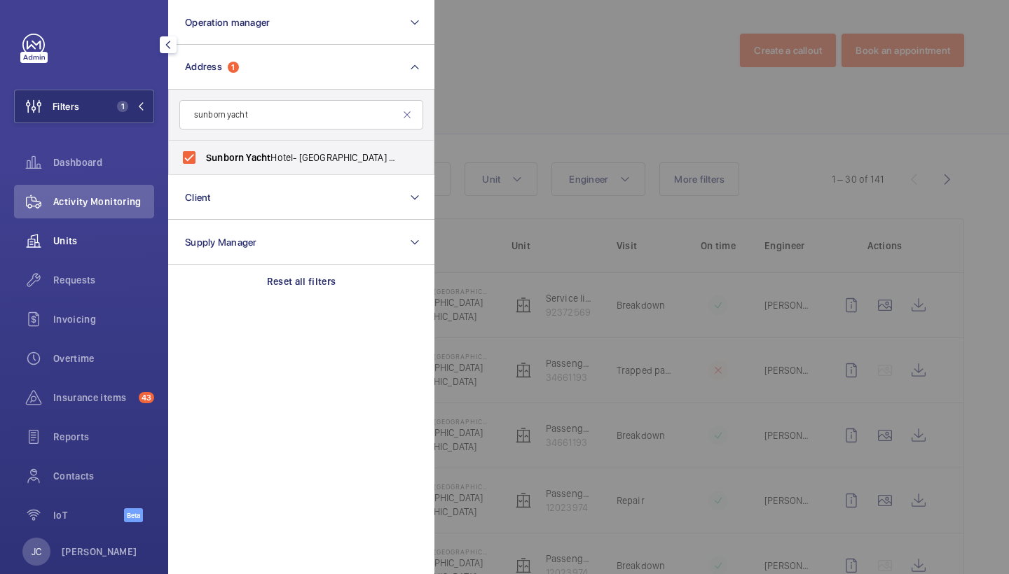
click at [102, 235] on span "Units" at bounding box center [103, 241] width 101 height 14
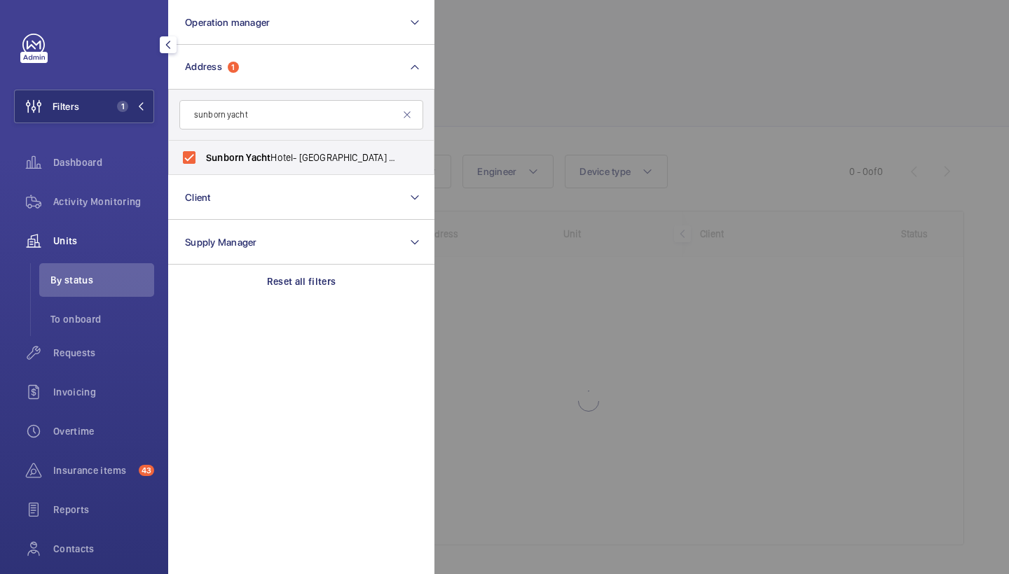
click at [621, 109] on div at bounding box center [938, 287] width 1009 height 574
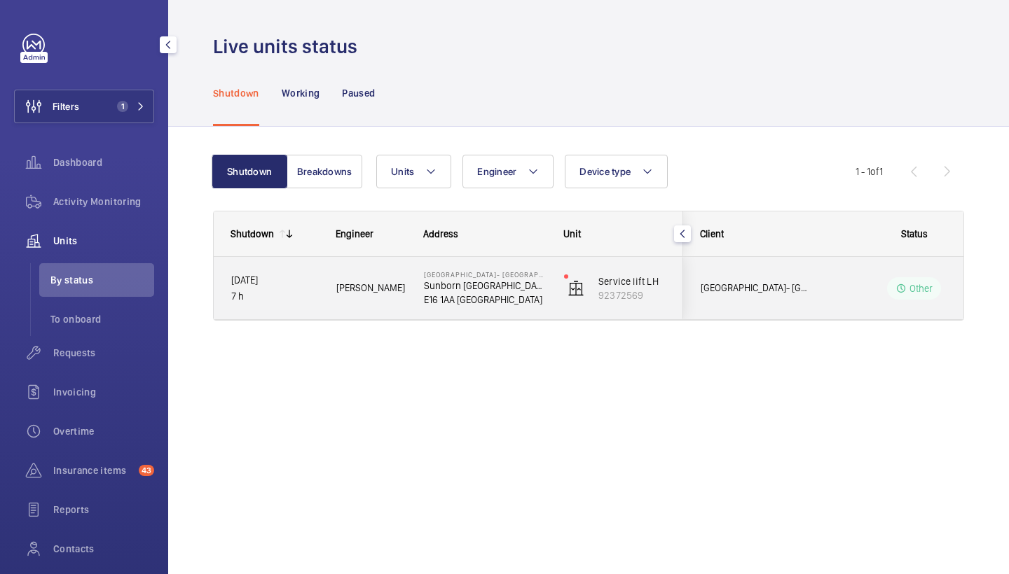
click at [512, 284] on p "Sunborn [GEOGRAPHIC_DATA]" at bounding box center [485, 286] width 122 height 14
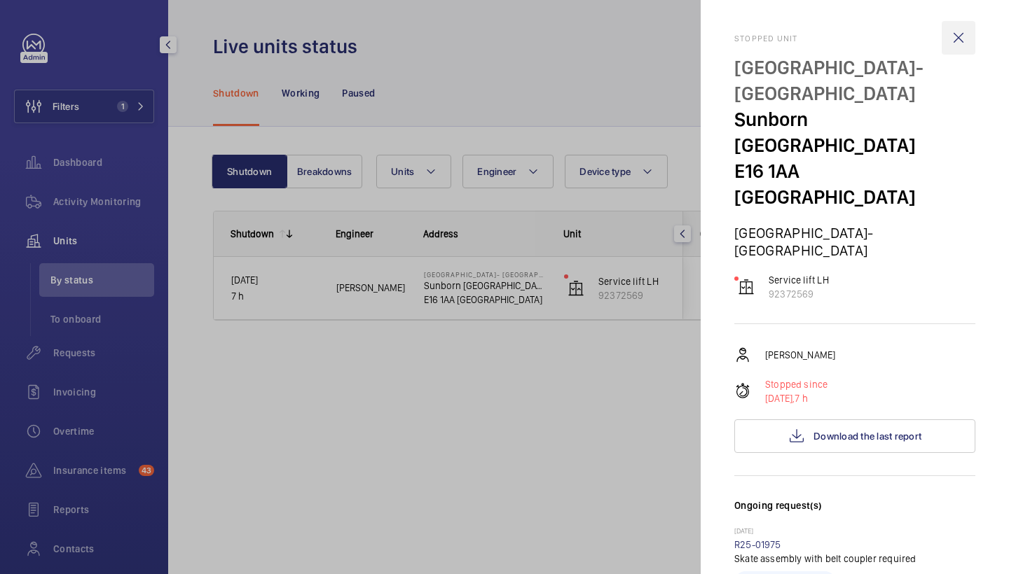
click at [957, 43] on wm-front-icon-button at bounding box center [958, 38] width 34 height 34
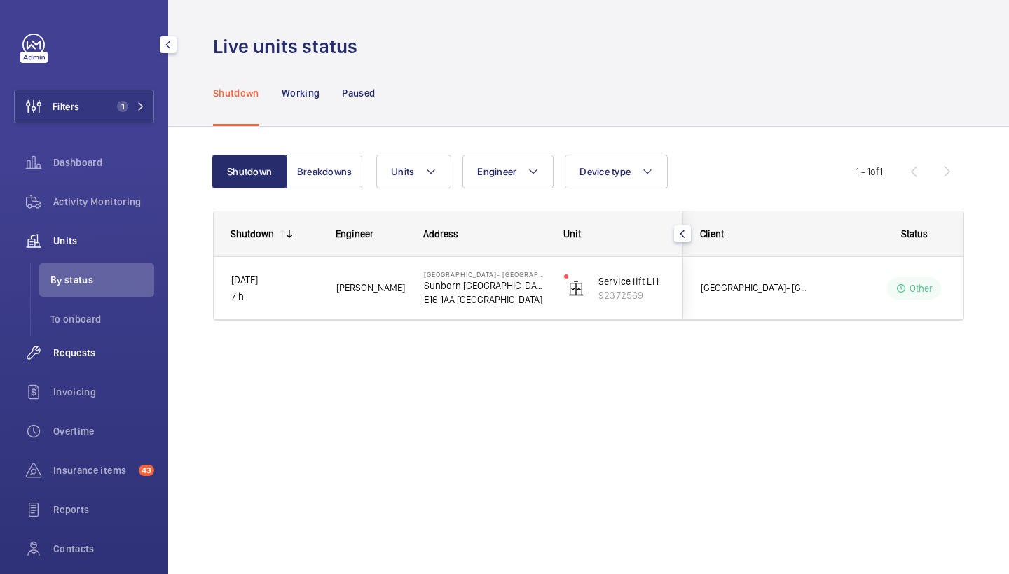
click at [76, 344] on div "Requests" at bounding box center [84, 353] width 140 height 34
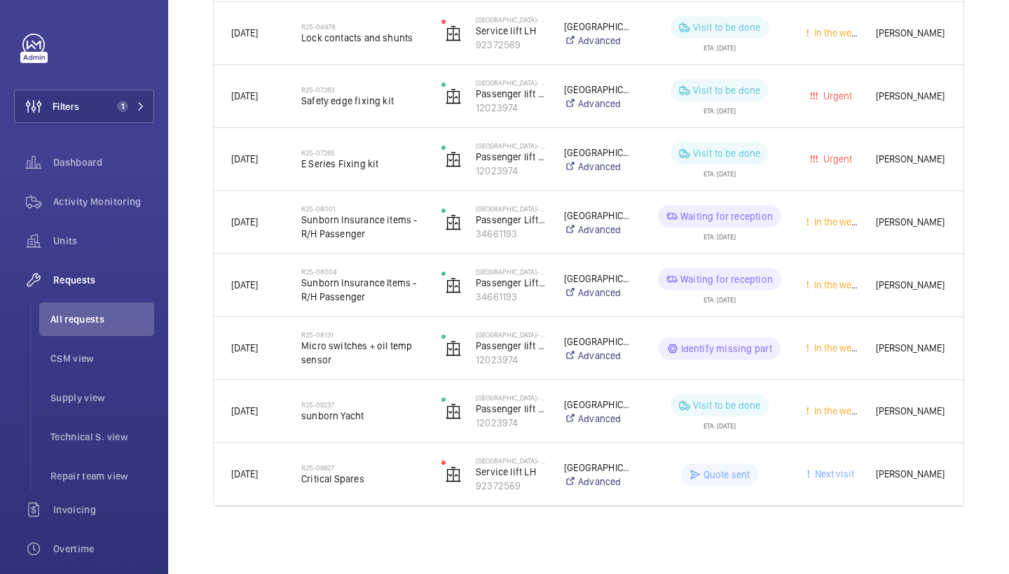
scroll to position [462, 0]
click at [134, 192] on div "Activity Monitoring" at bounding box center [84, 202] width 140 height 34
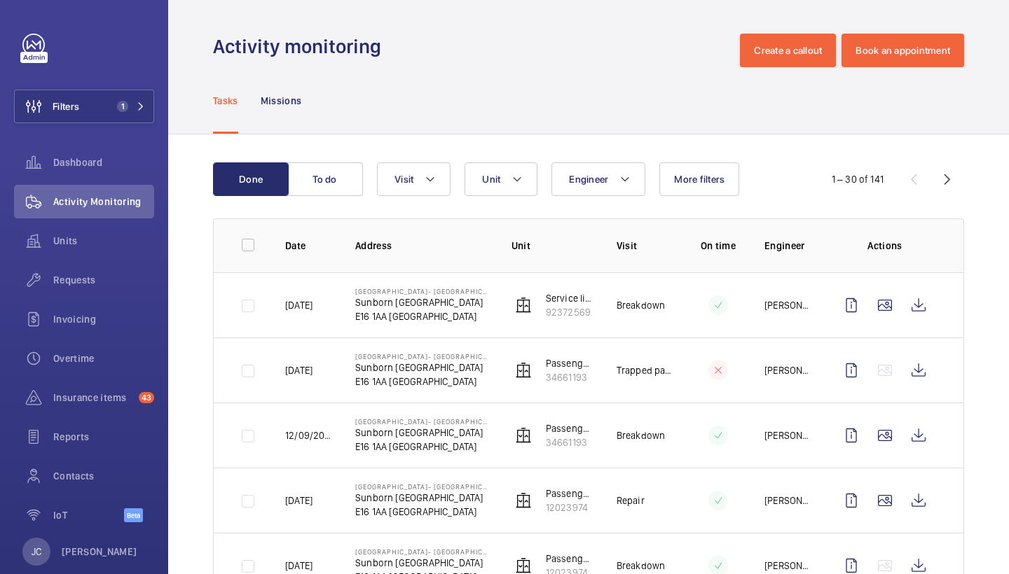
scroll to position [4, 0]
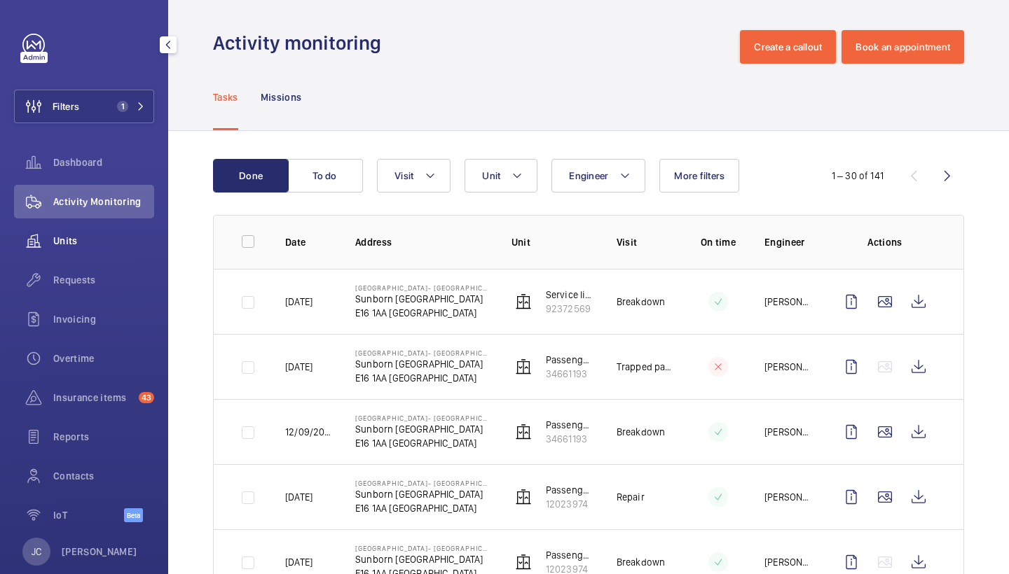
click at [120, 244] on span "Units" at bounding box center [103, 241] width 101 height 14
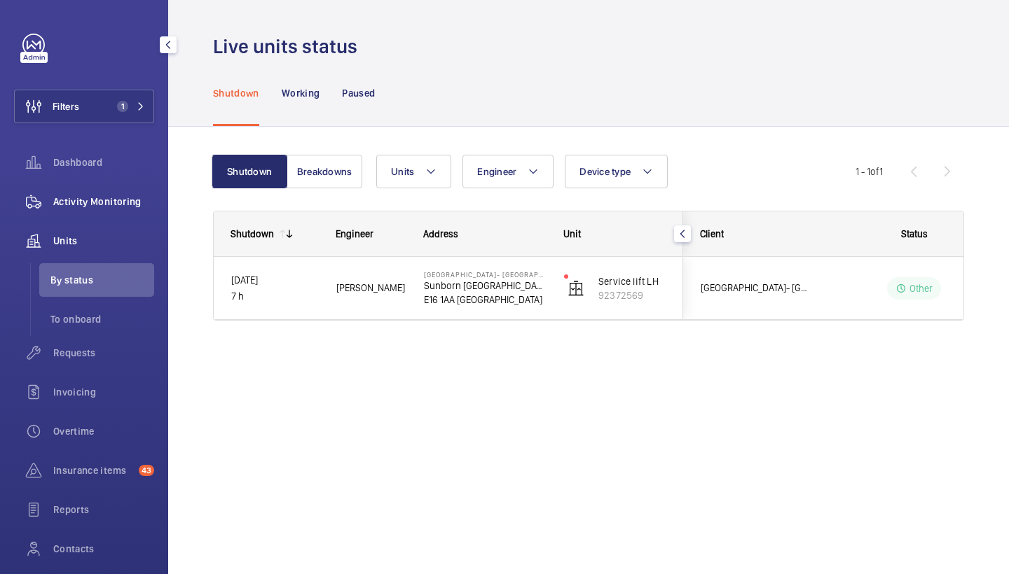
click at [120, 192] on div "Activity Monitoring" at bounding box center [84, 202] width 140 height 34
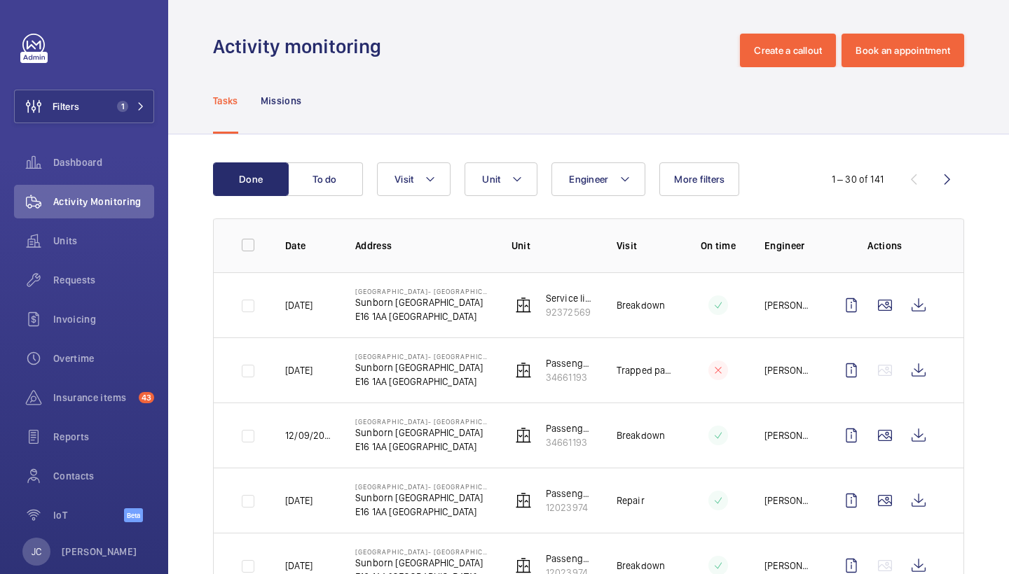
click at [514, 177] on mat-icon at bounding box center [516, 179] width 11 height 17
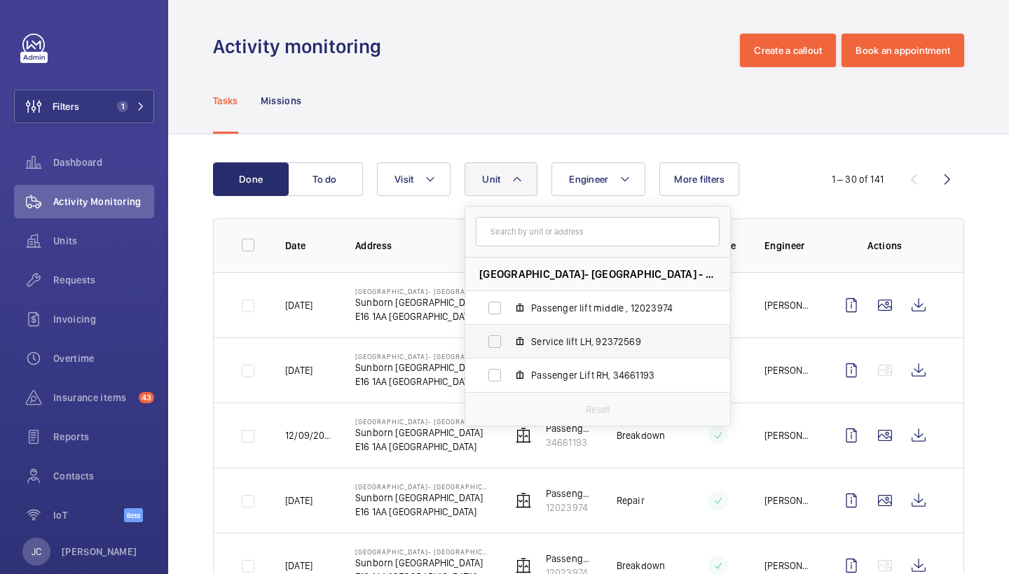
click at [604, 347] on span "Service lift LH, 92372569" at bounding box center [612, 342] width 163 height 14
click at [509, 347] on input "Service lift LH, 92372569" at bounding box center [495, 342] width 28 height 28
checkbox input "true"
click at [575, 62] on div "Activity monitoring Create a callout Book an appointment" at bounding box center [588, 51] width 751 height 34
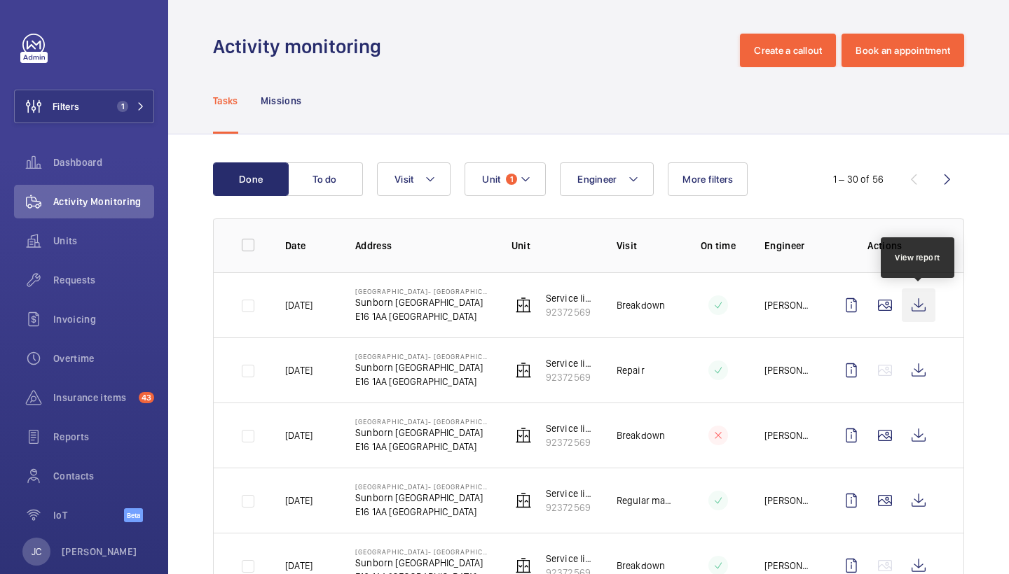
click at [920, 298] on wm-front-icon-button at bounding box center [919, 306] width 34 height 34
click at [64, 287] on div "Requests" at bounding box center [84, 280] width 140 height 34
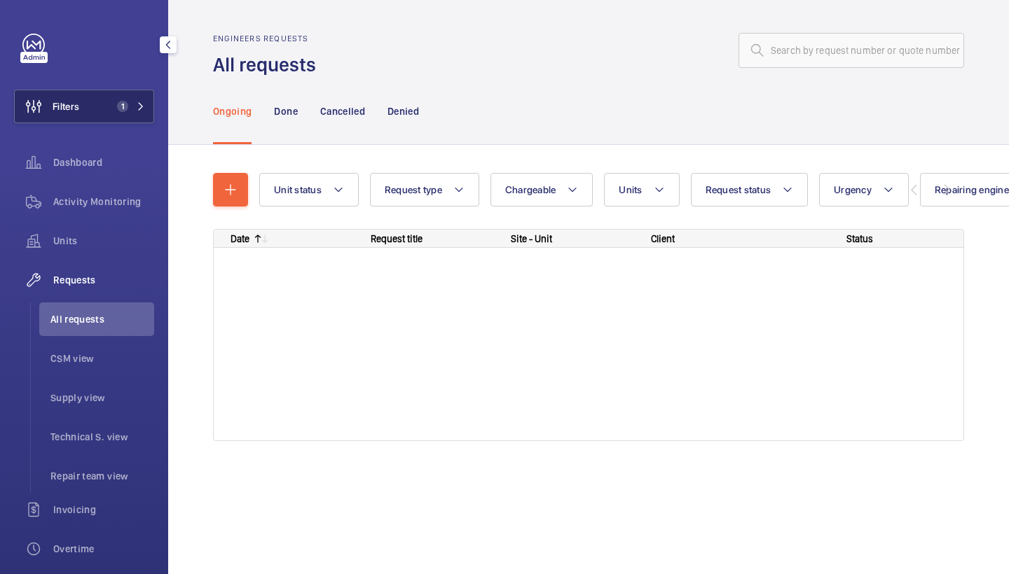
click at [135, 107] on span "1" at bounding box center [128, 106] width 34 height 11
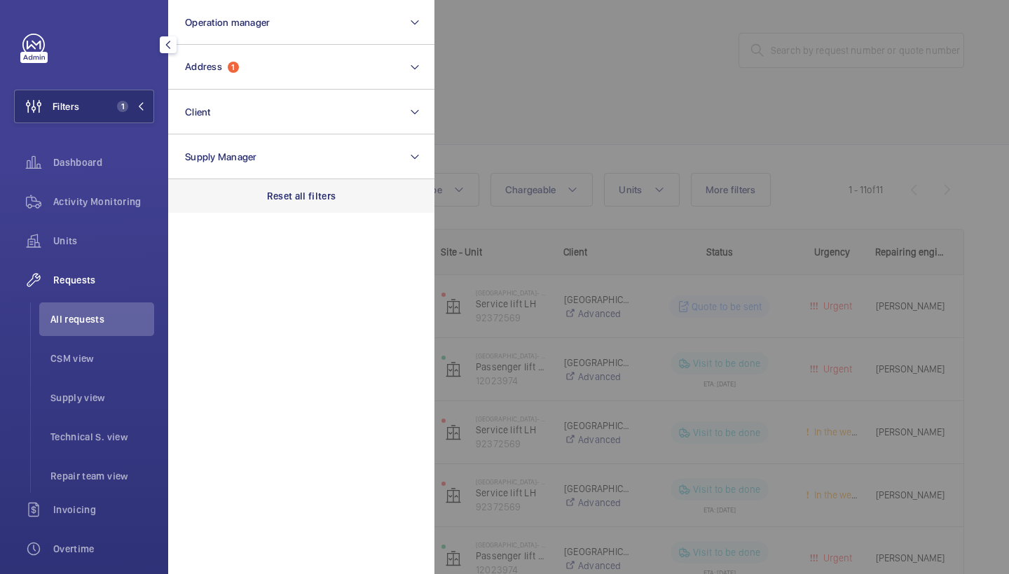
click at [292, 200] on p "Reset all filters" at bounding box center [301, 196] width 69 height 14
click at [657, 50] on div at bounding box center [938, 287] width 1009 height 574
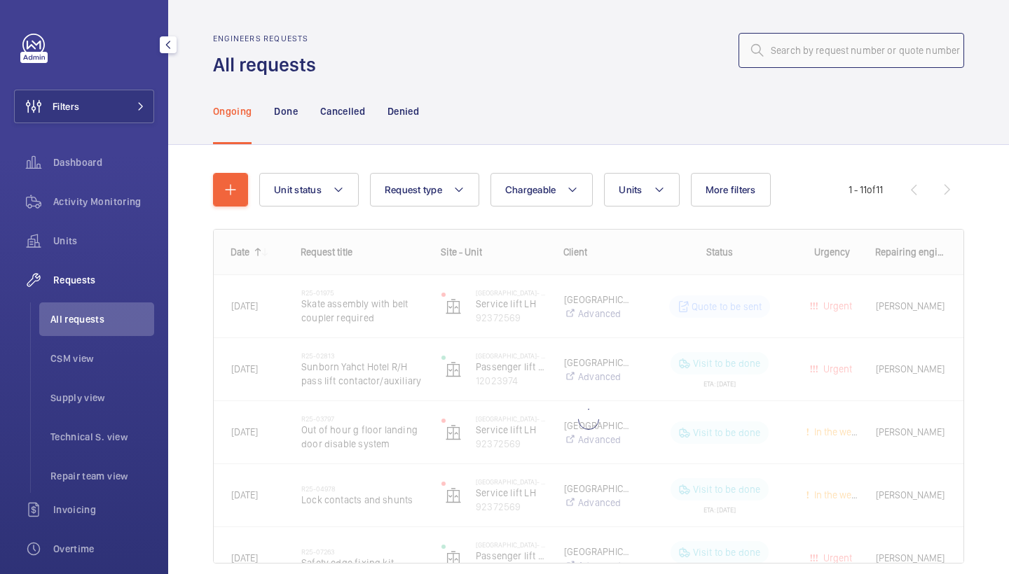
click at [801, 50] on input "text" at bounding box center [851, 50] width 226 height 35
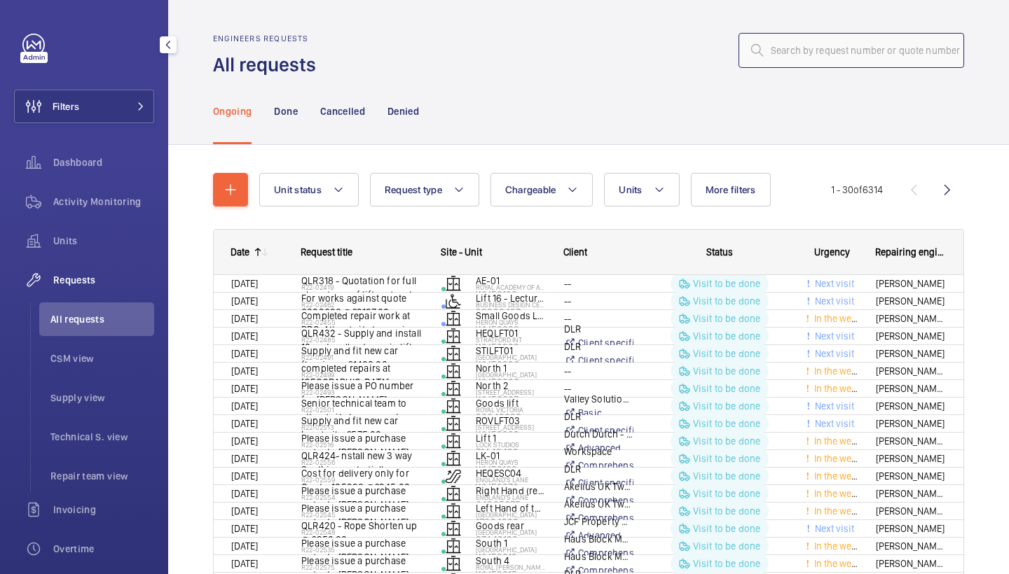
paste input "R25-10515"
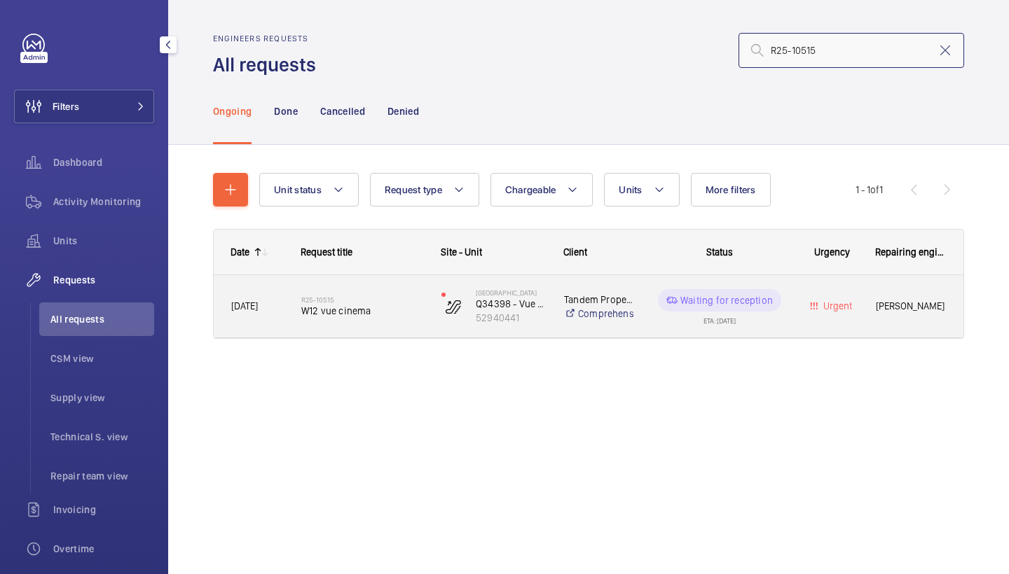
type input "R25-10515"
click at [375, 289] on div "R25-10515 W12 vue cinema" at bounding box center [362, 307] width 122 height 41
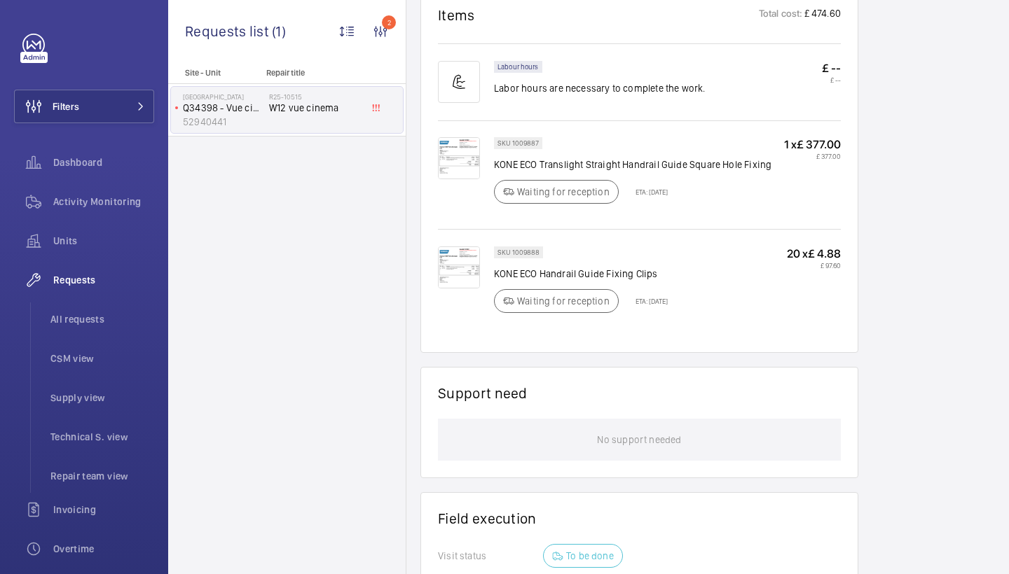
scroll to position [864, 0]
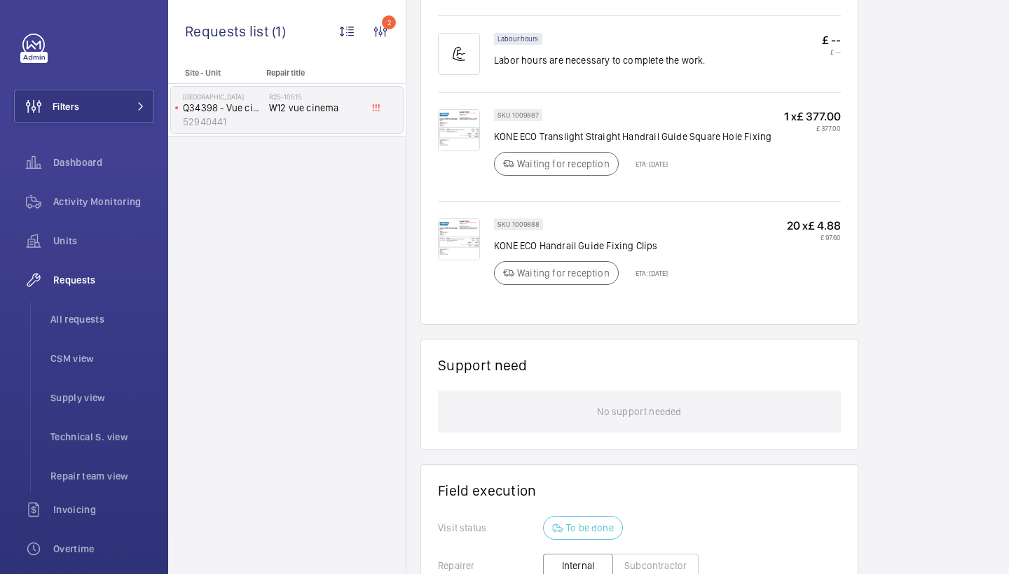
click at [448, 249] on img at bounding box center [459, 240] width 42 height 42
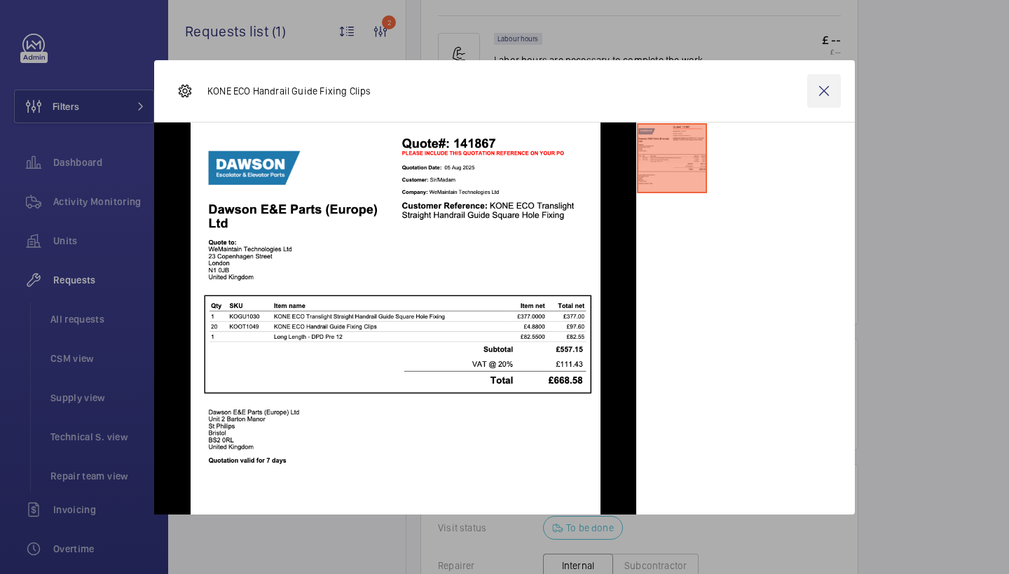
click at [823, 85] on wm-front-icon-button at bounding box center [824, 91] width 34 height 34
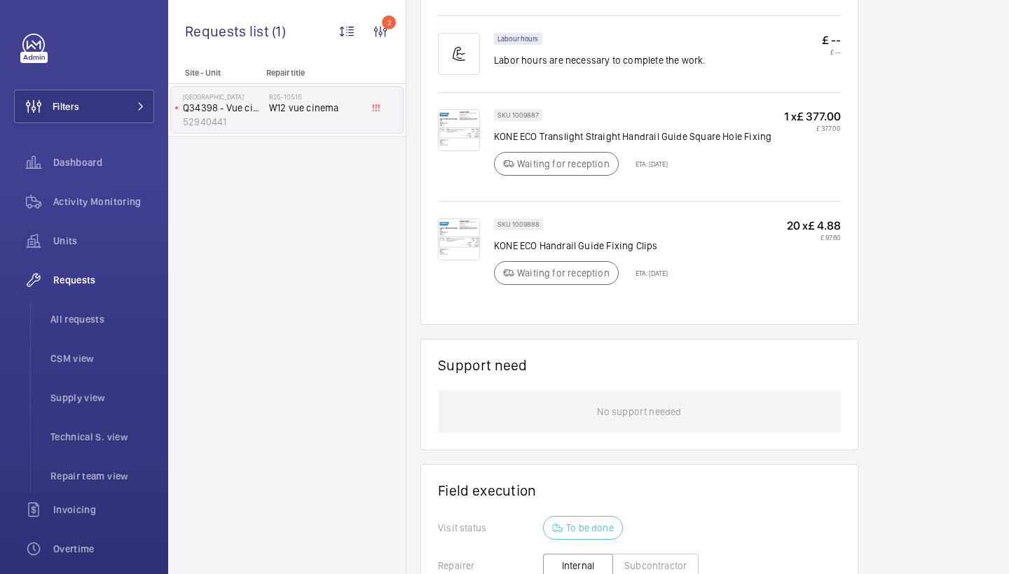
click at [451, 124] on img at bounding box center [459, 130] width 42 height 42
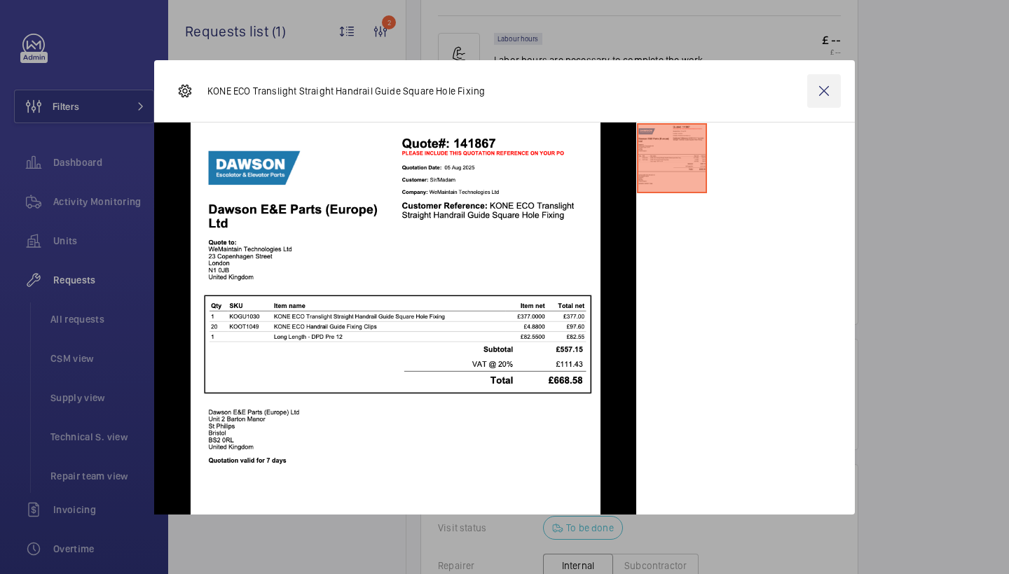
click at [835, 85] on wm-front-icon-button at bounding box center [824, 91] width 34 height 34
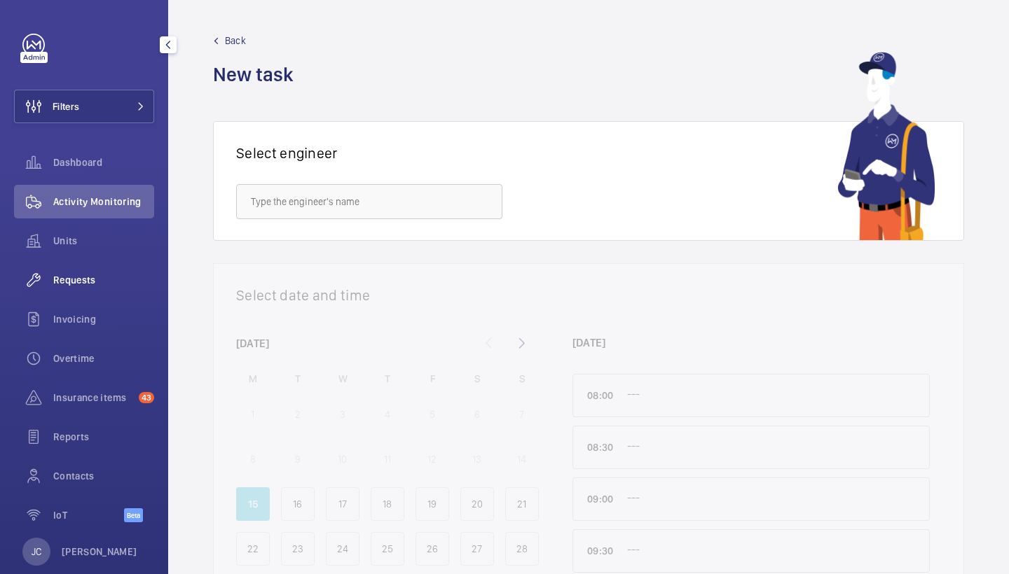
click at [69, 272] on div "Requests" at bounding box center [84, 280] width 140 height 34
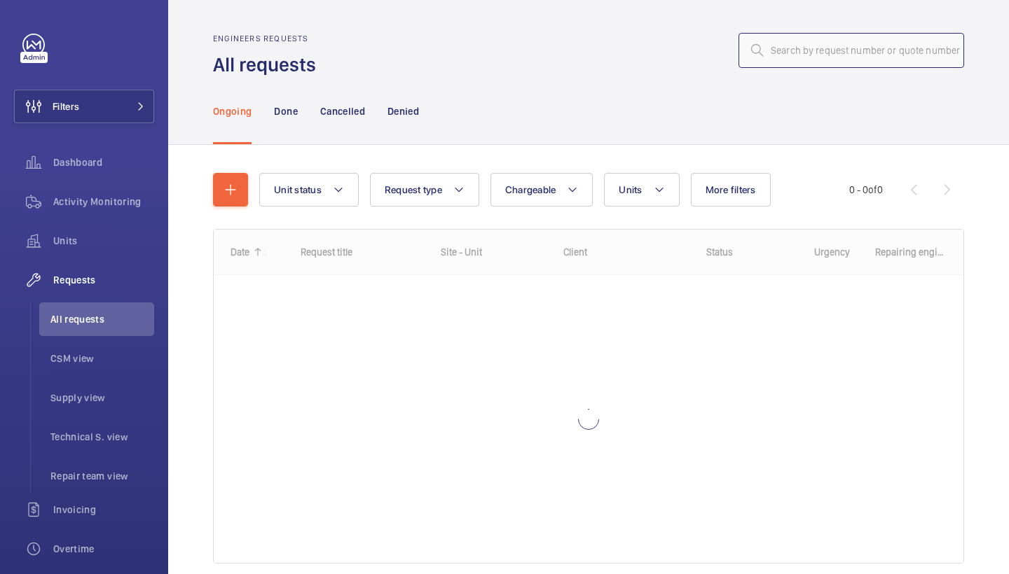
click at [899, 53] on input "text" at bounding box center [851, 50] width 226 height 35
paste input "R25-10515"
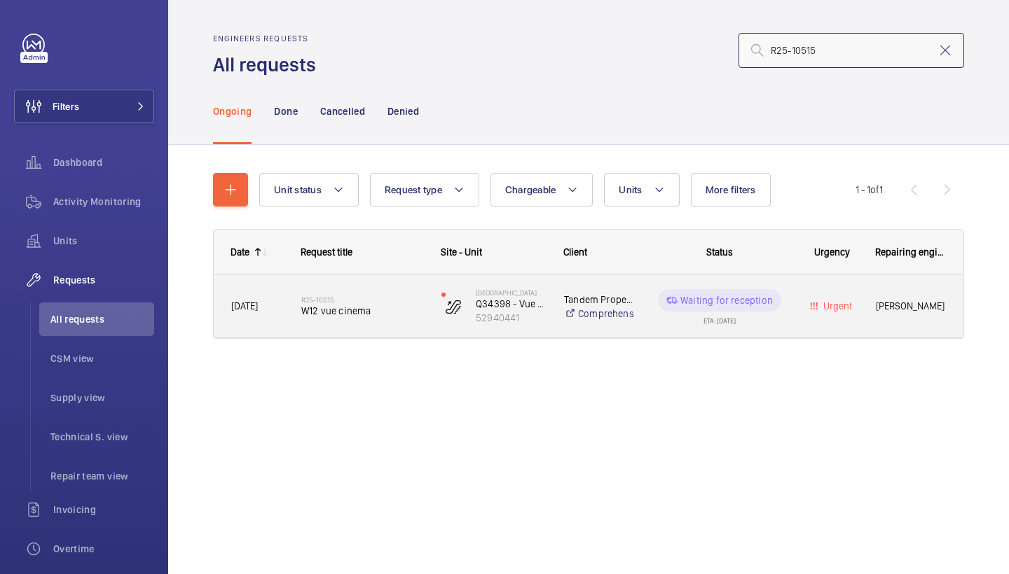
type input "R25-10515"
click at [429, 296] on div "W12 Shopping Centre Q34398 - Vue cinema 1-2 Escal 52940441" at bounding box center [485, 306] width 121 height 57
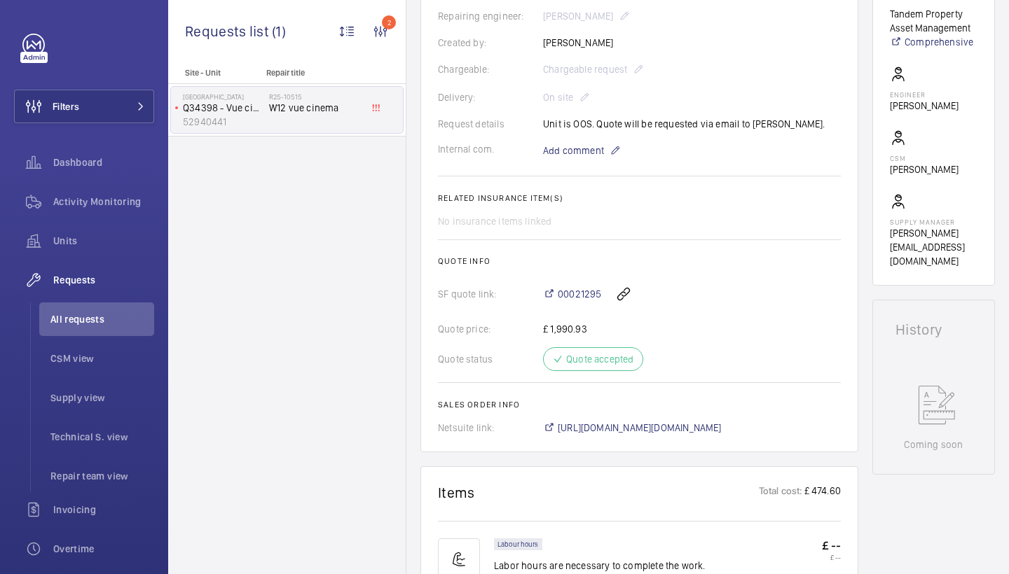
scroll to position [404, 0]
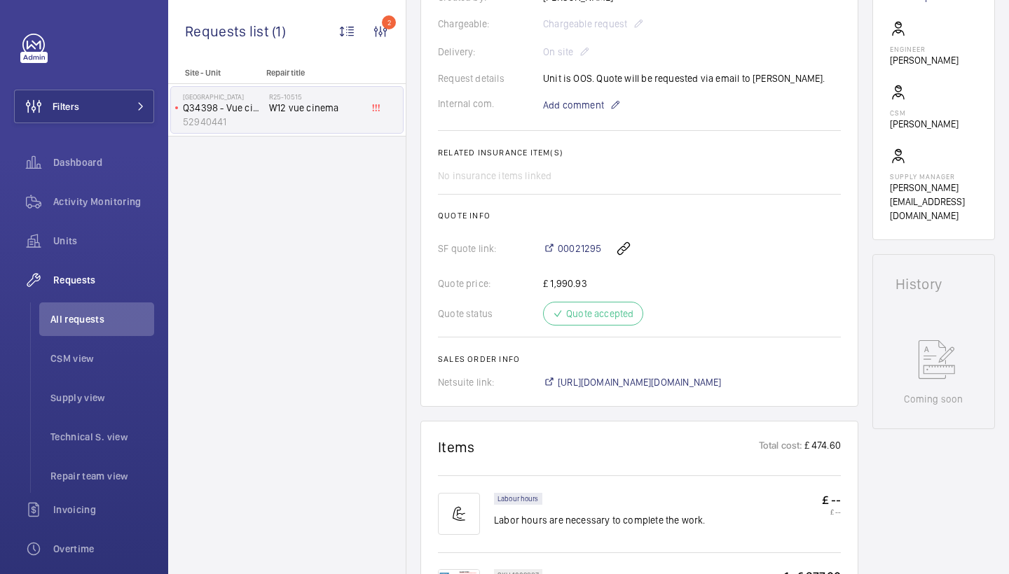
click at [691, 389] on wm-front-card "Engineers requests R25-10515 A repair request was created on [DATE] for a W12 v…" at bounding box center [639, 69] width 438 height 675
click at [691, 379] on span "[URL][DOMAIN_NAME][DOMAIN_NAME]" at bounding box center [640, 382] width 164 height 14
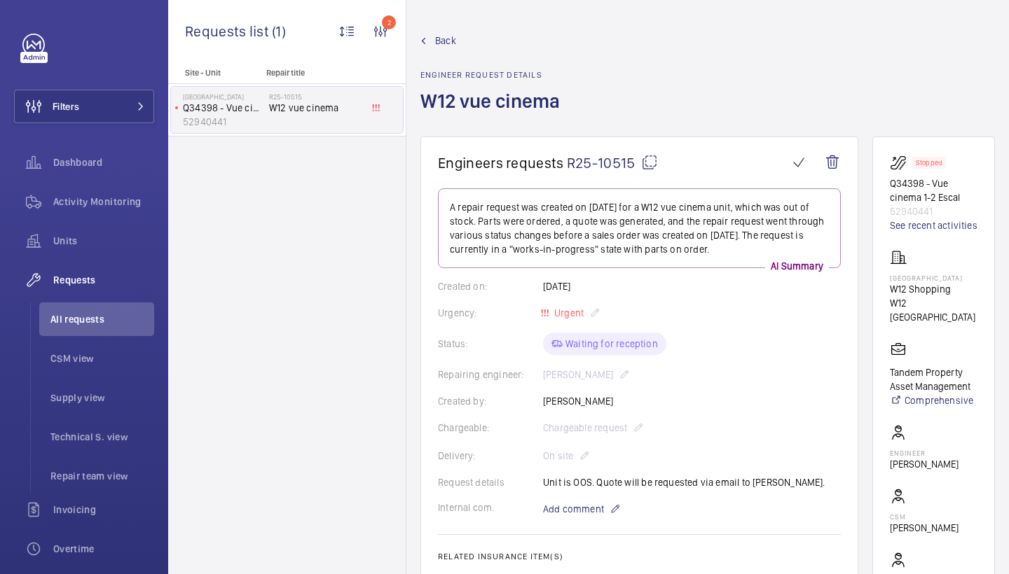
scroll to position [0, 0]
click at [904, 233] on link "See recent activities" at bounding box center [934, 226] width 88 height 14
drag, startPoint x: 891, startPoint y: 211, endPoint x: 940, endPoint y: 209, distance: 49.1
click at [940, 210] on wm-front-card "Stopped Q34398 - Vue cinema 1-2 Escal 52940441 See recent activities [GEOGRAPHI…" at bounding box center [933, 391] width 123 height 508
click at [805, 50] on div "Back Engineer request details W12 vue cinema" at bounding box center [707, 85] width 574 height 103
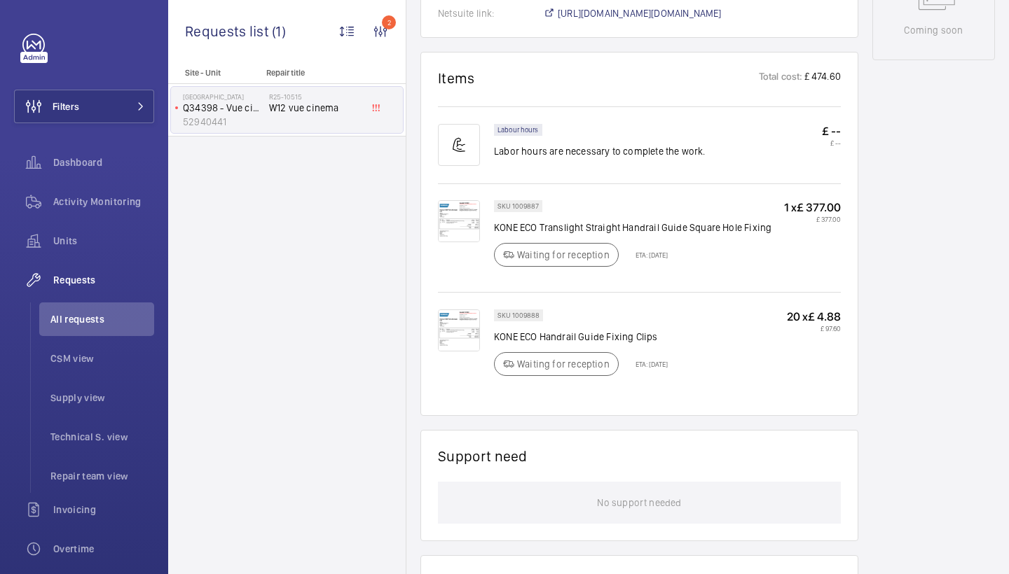
scroll to position [944, 0]
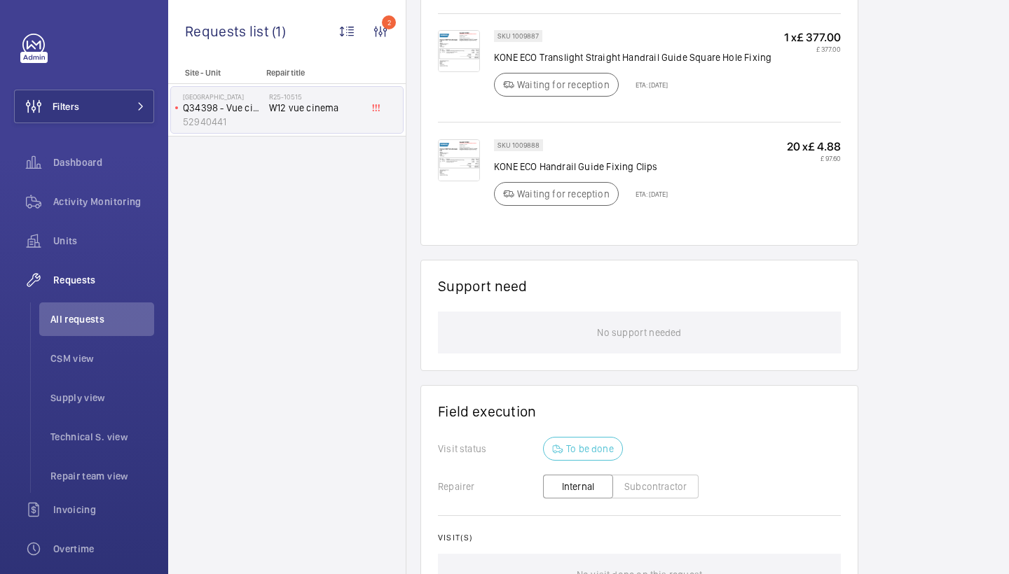
click at [468, 50] on img at bounding box center [459, 51] width 42 height 42
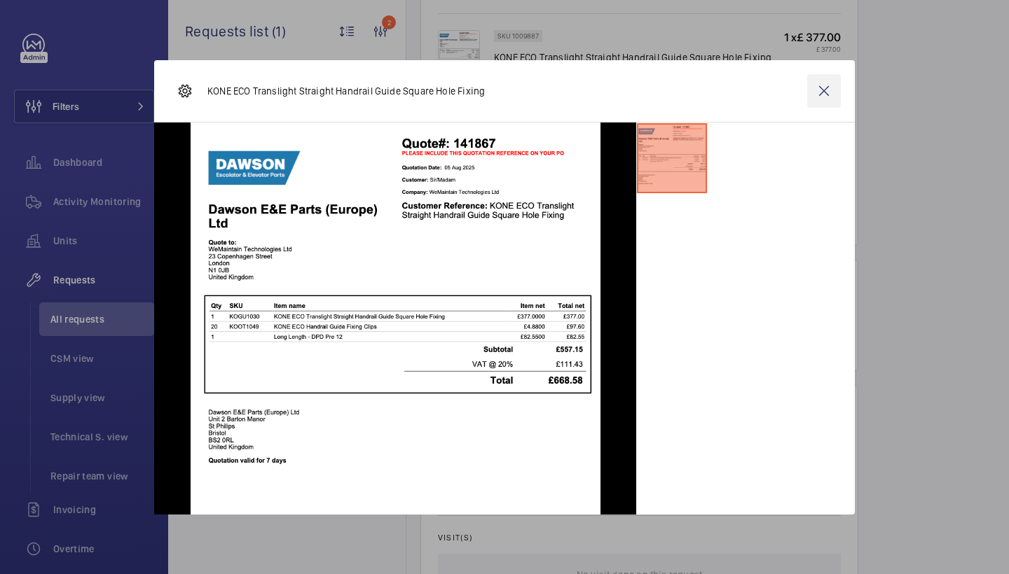
click at [834, 96] on wm-front-icon-button at bounding box center [824, 91] width 34 height 34
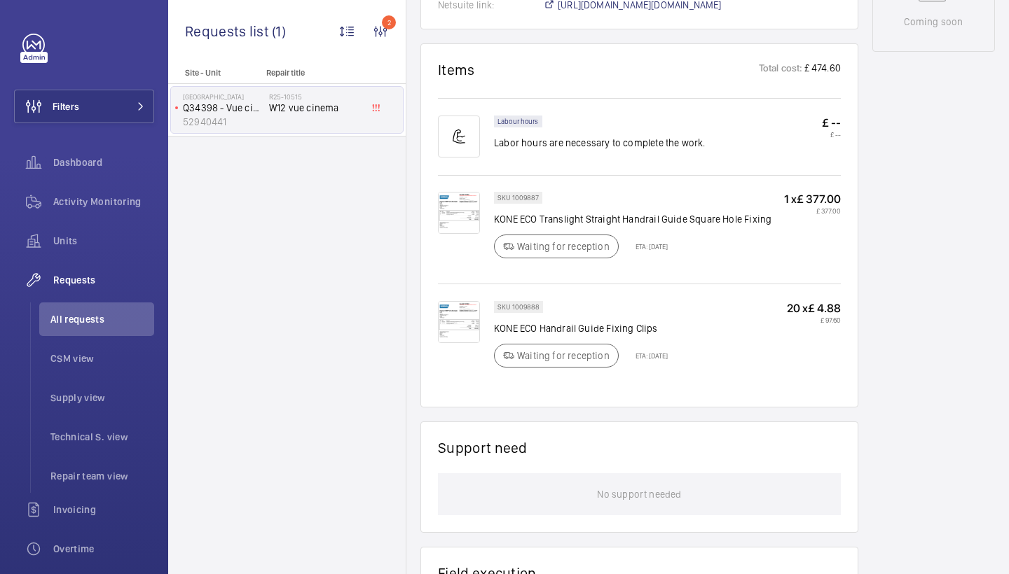
scroll to position [782, 0]
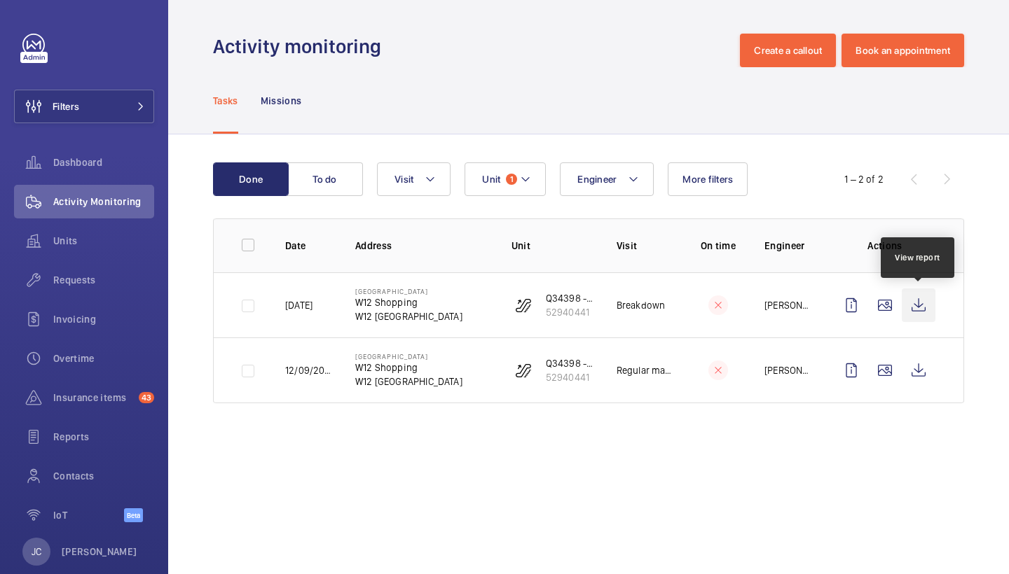
click at [915, 302] on wm-front-icon-button at bounding box center [919, 306] width 34 height 34
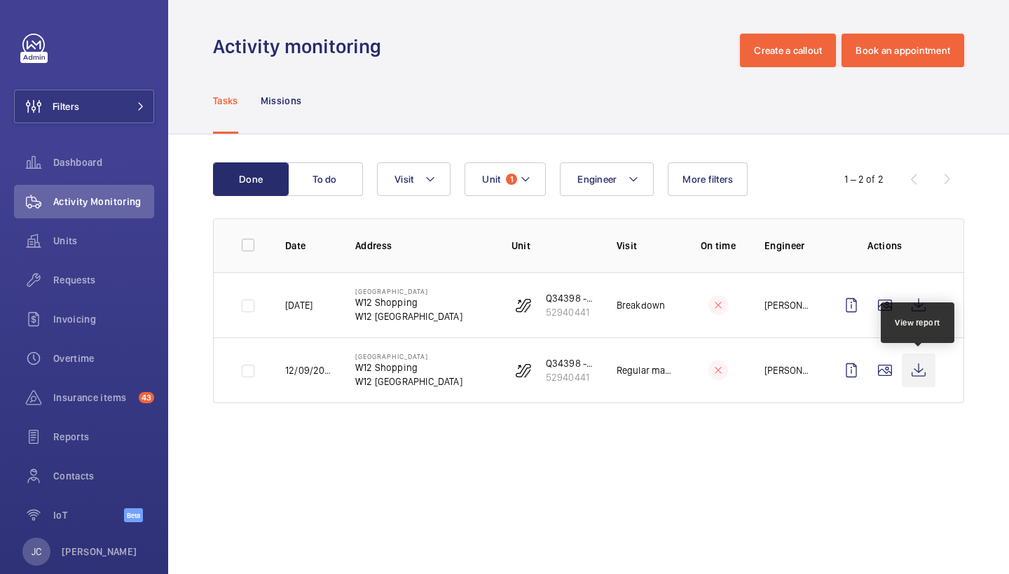
click at [919, 366] on wm-front-icon-button at bounding box center [919, 371] width 34 height 34
click at [916, 308] on wm-front-icon-button at bounding box center [919, 306] width 34 height 34
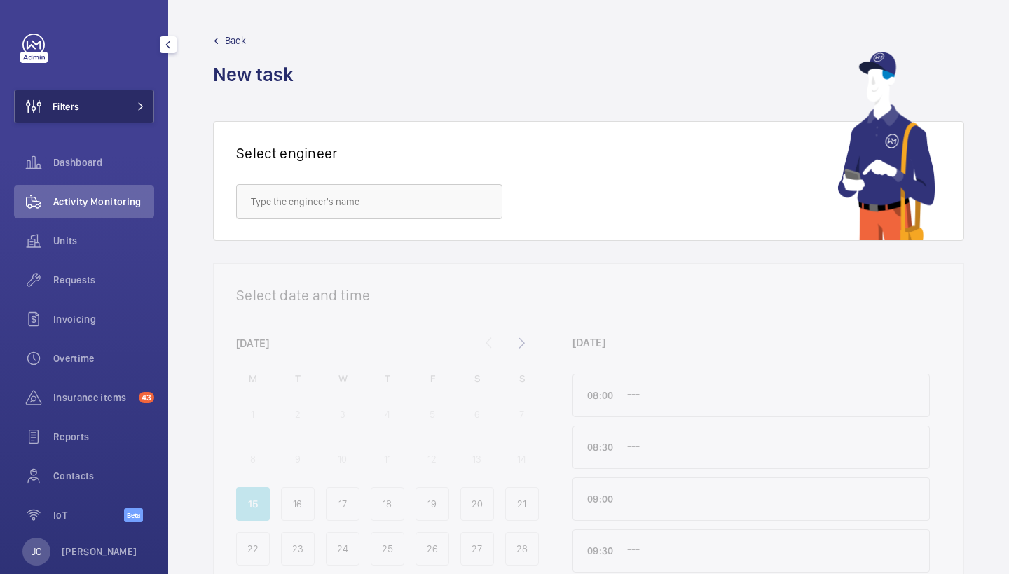
click at [90, 111] on button "Filters" at bounding box center [84, 107] width 140 height 34
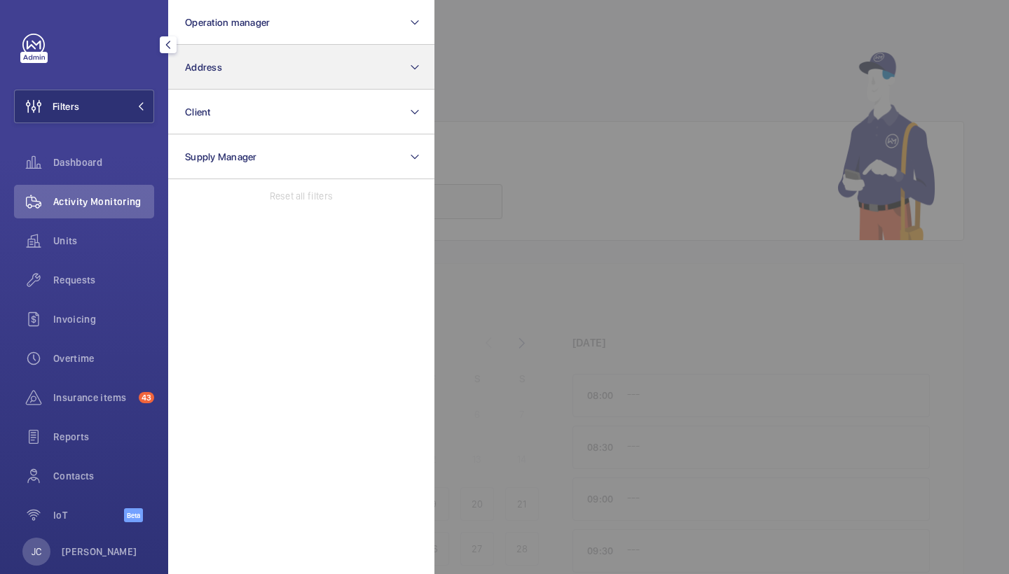
click at [195, 62] on span "Address" at bounding box center [203, 67] width 37 height 11
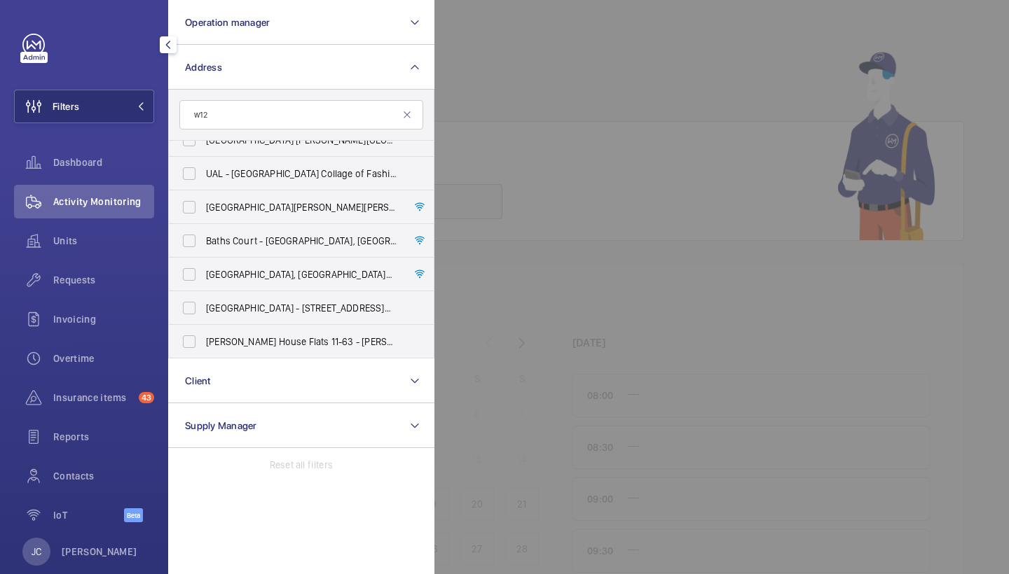
scroll to position [257, 0]
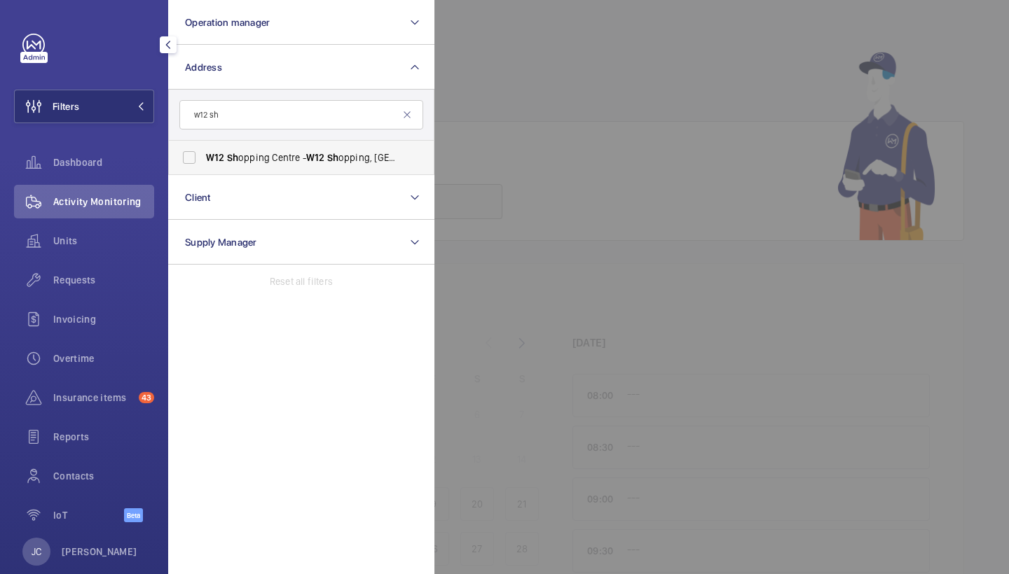
type input "w12 sh"
click at [256, 159] on span "W12 Sh opping Centre - [GEOGRAPHIC_DATA]" at bounding box center [302, 158] width 193 height 14
click at [203, 159] on input "W12 Sh opping Centre - [GEOGRAPHIC_DATA]" at bounding box center [189, 158] width 28 height 28
checkbox input "true"
click at [116, 199] on span "Activity Monitoring" at bounding box center [103, 202] width 101 height 14
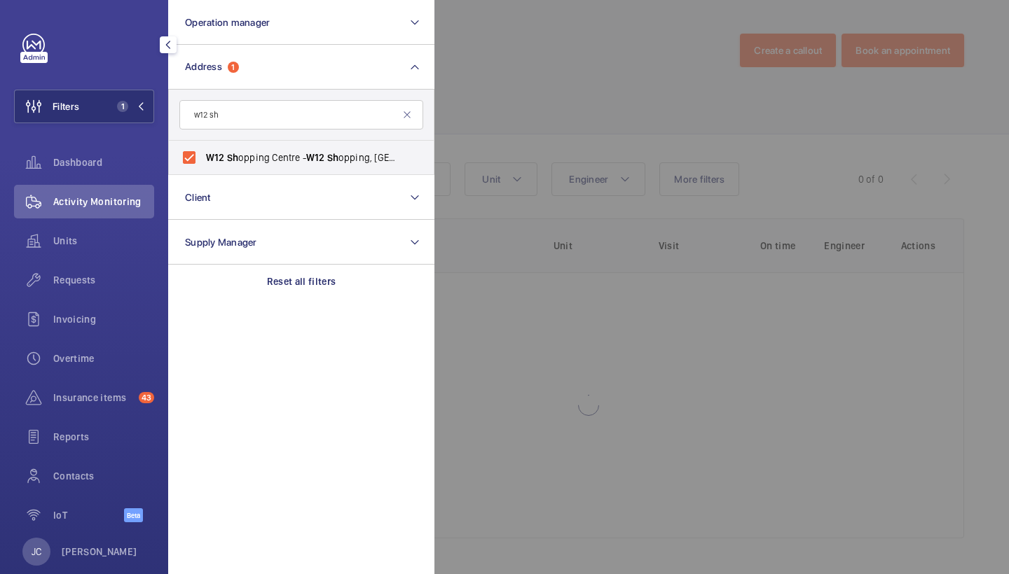
click at [564, 81] on div at bounding box center [938, 287] width 1009 height 574
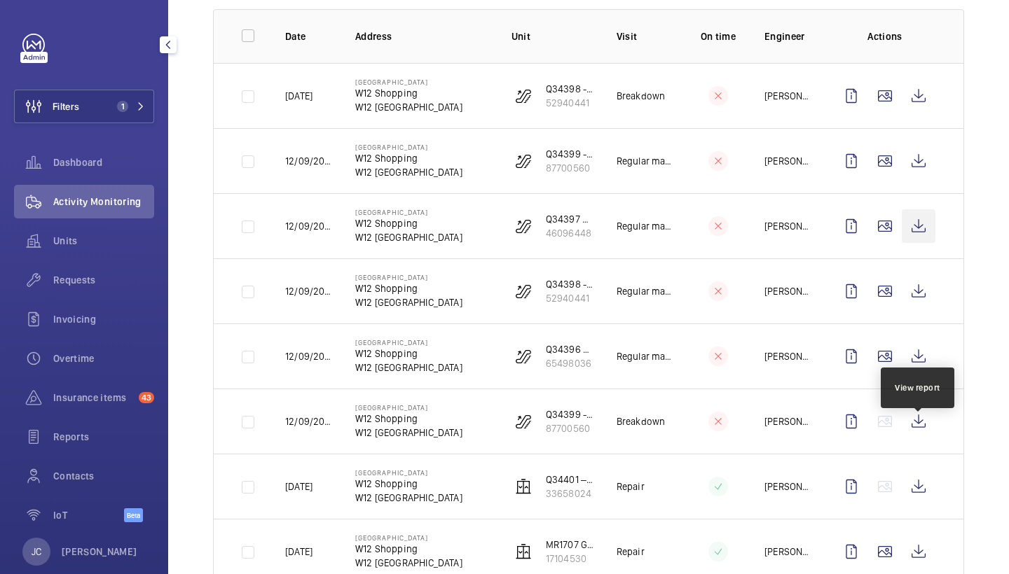
scroll to position [213, 0]
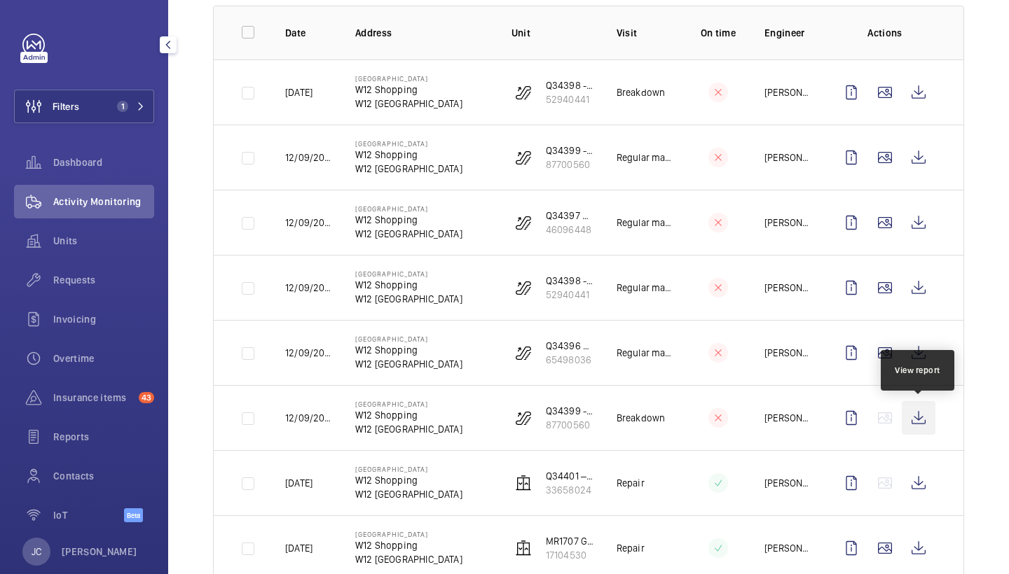
click at [913, 419] on wm-front-icon-button at bounding box center [919, 418] width 34 height 34
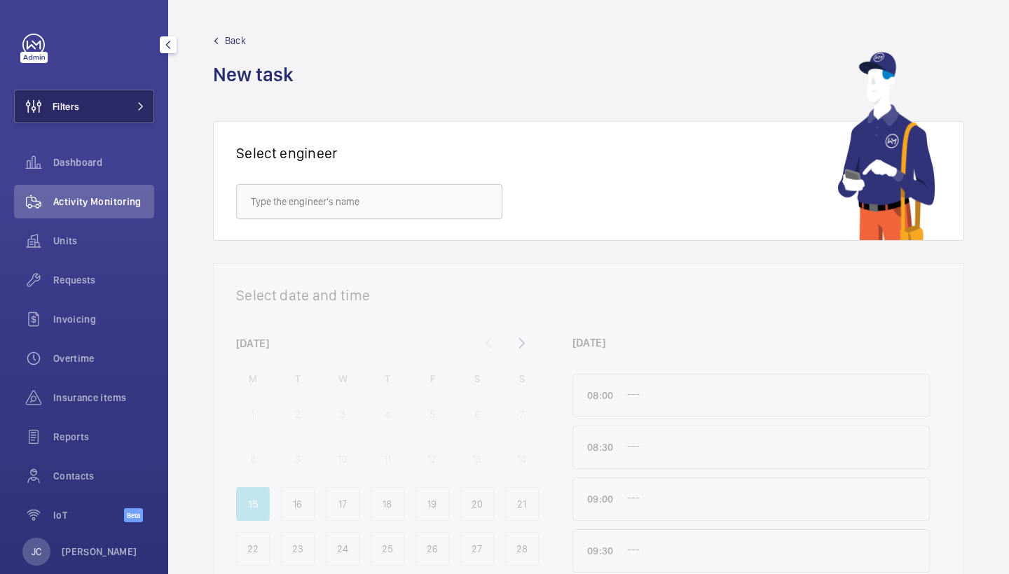
click at [130, 103] on span at bounding box center [136, 106] width 17 height 8
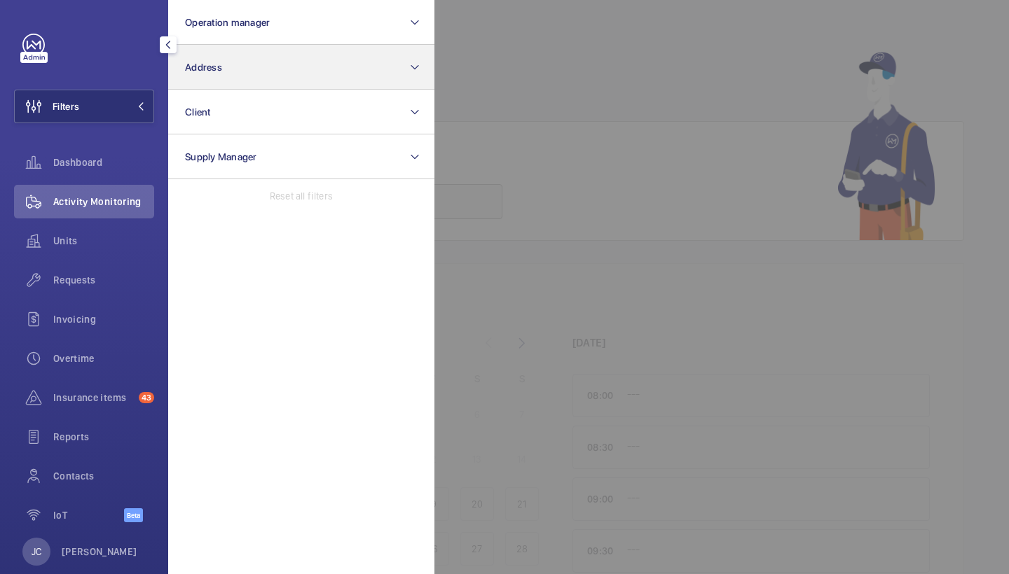
click at [209, 79] on button "Address" at bounding box center [301, 67] width 266 height 45
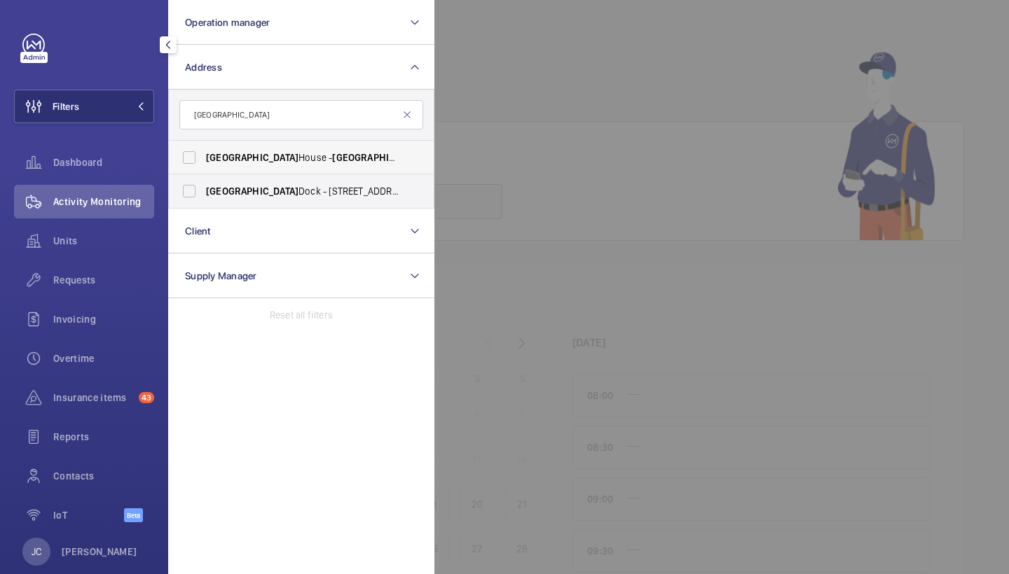
type input "[GEOGRAPHIC_DATA]"
click at [280, 153] on span "[PERSON_NAME][STREET_ADDRESS][PERSON_NAME]" at bounding box center [302, 158] width 193 height 14
click at [203, 153] on input "[PERSON_NAME][STREET_ADDRESS][PERSON_NAME]" at bounding box center [189, 158] width 28 height 28
checkbox input "true"
click at [118, 270] on div "Requests" at bounding box center [84, 280] width 140 height 34
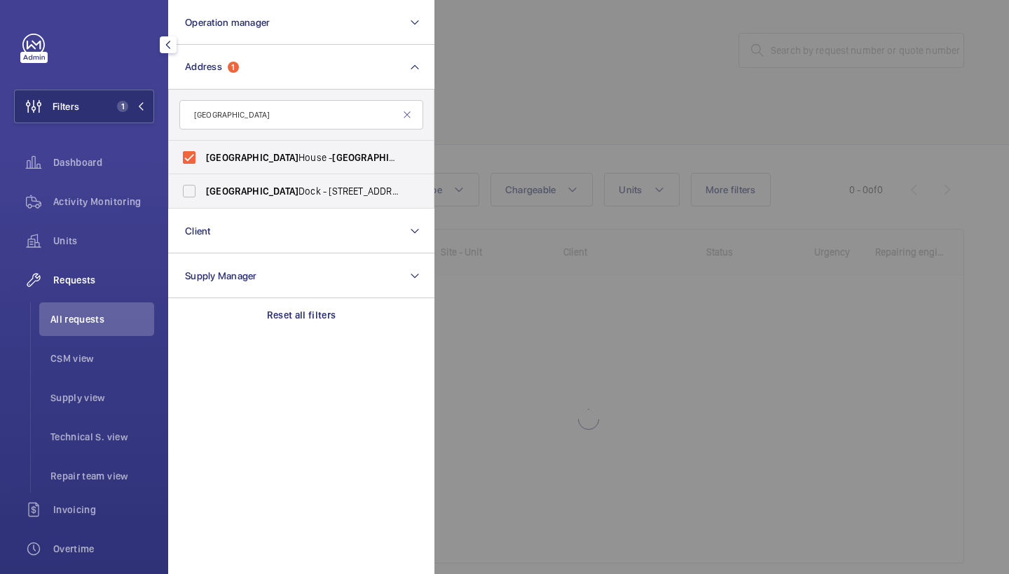
click at [579, 85] on div at bounding box center [938, 287] width 1009 height 574
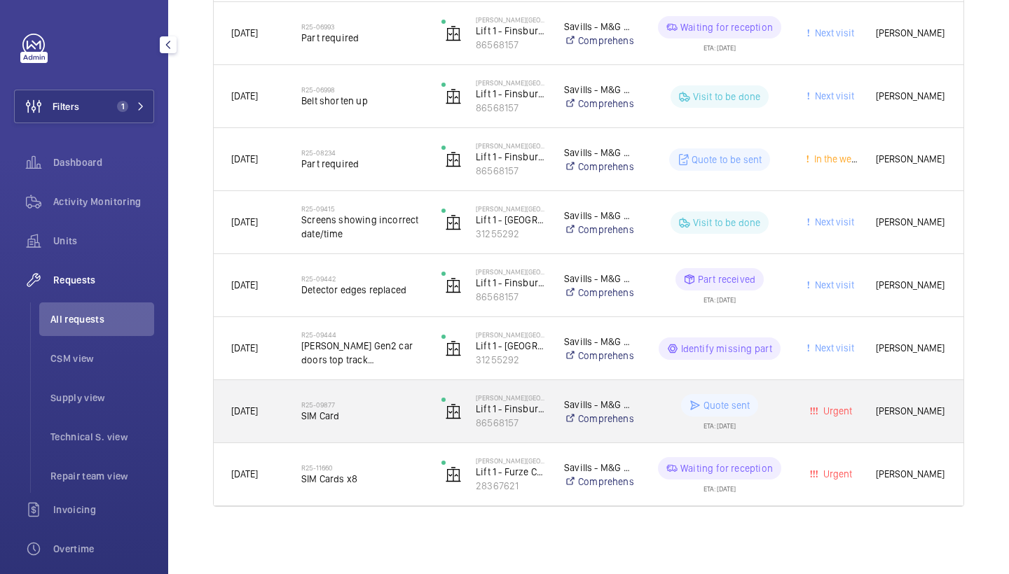
scroll to position [336, 0]
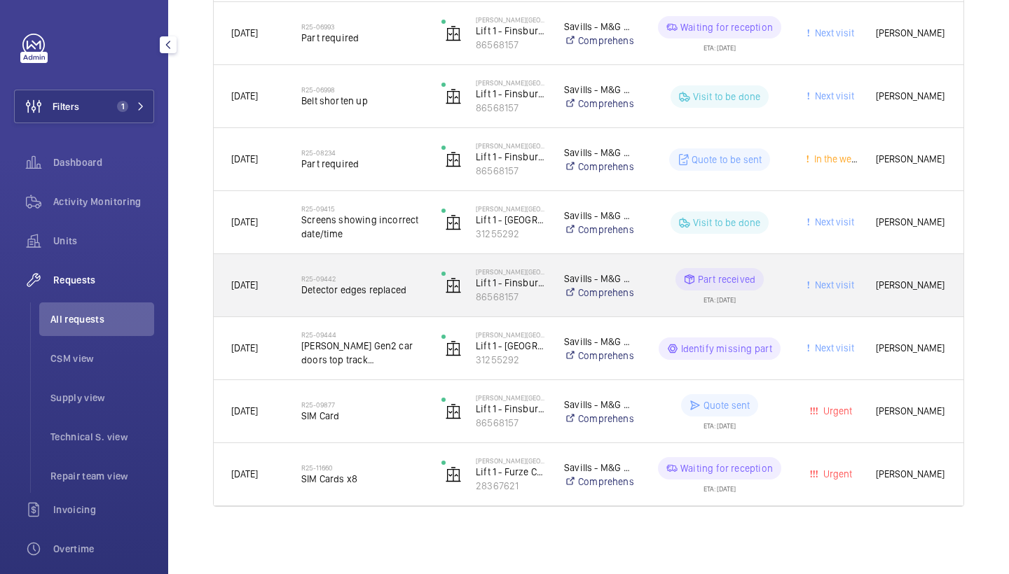
click at [380, 277] on h2 "R25-09442" at bounding box center [362, 279] width 122 height 8
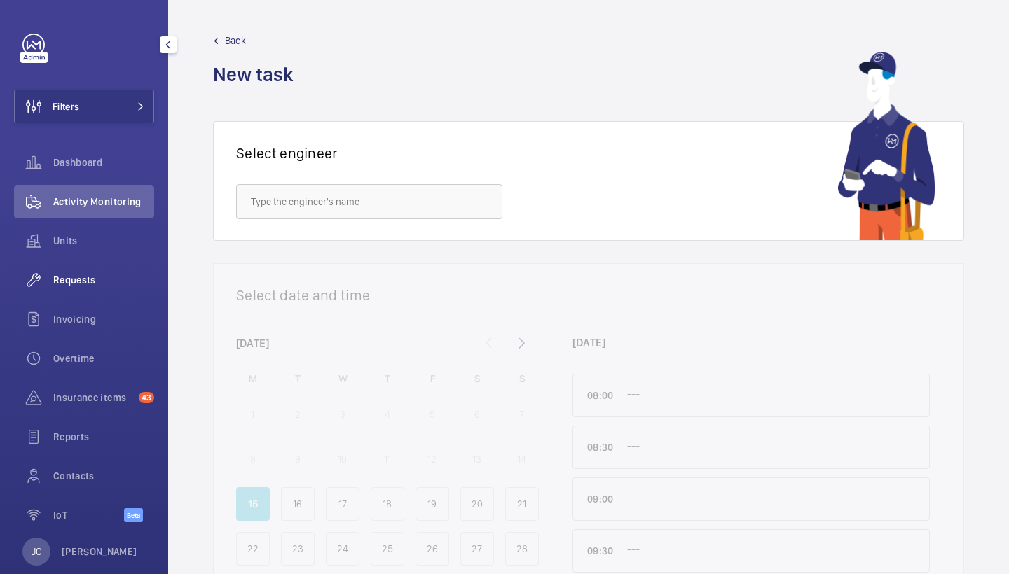
click at [97, 265] on div "Requests" at bounding box center [84, 280] width 140 height 34
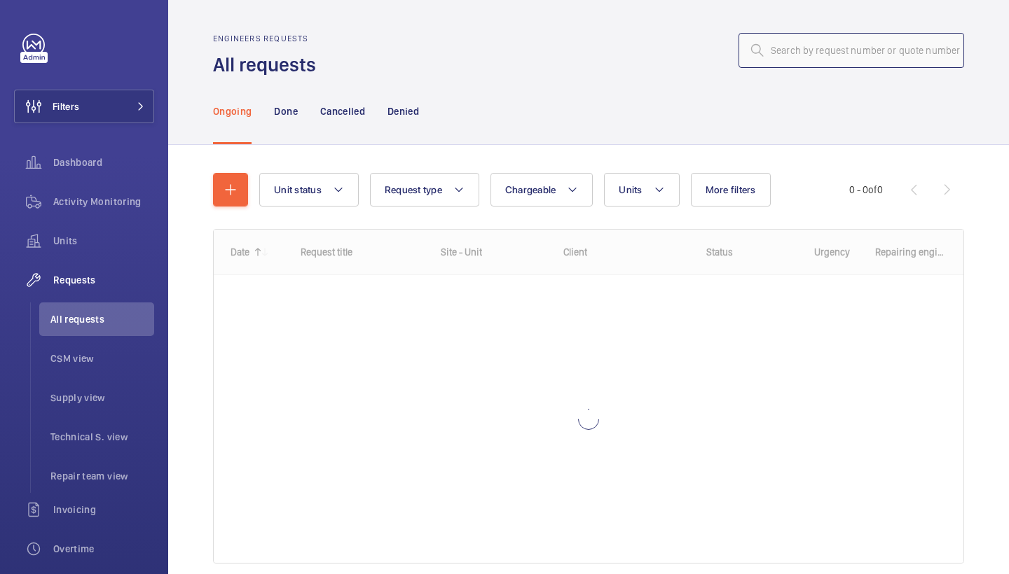
click at [809, 36] on input "text" at bounding box center [851, 50] width 226 height 35
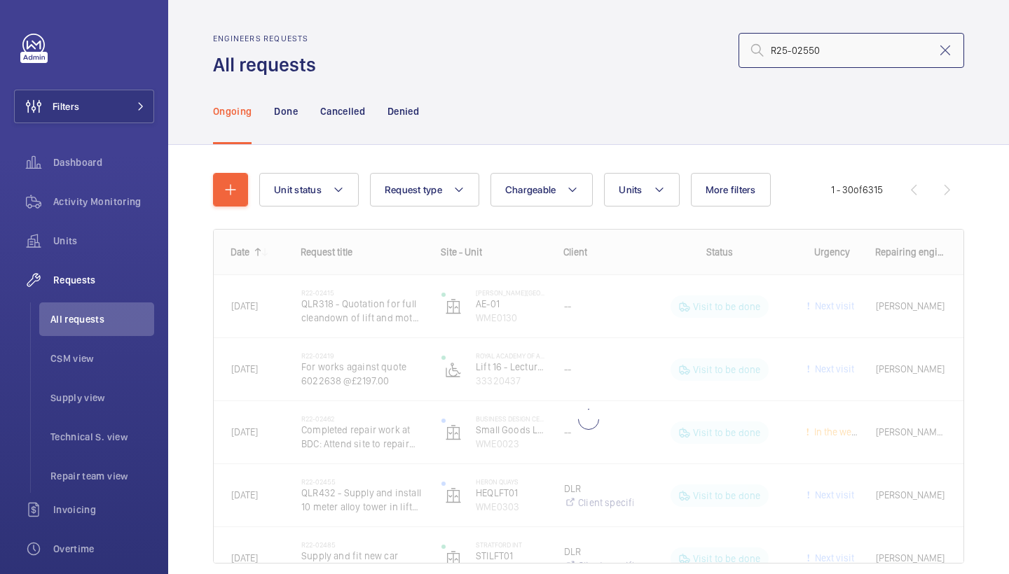
type input "R25-02550"
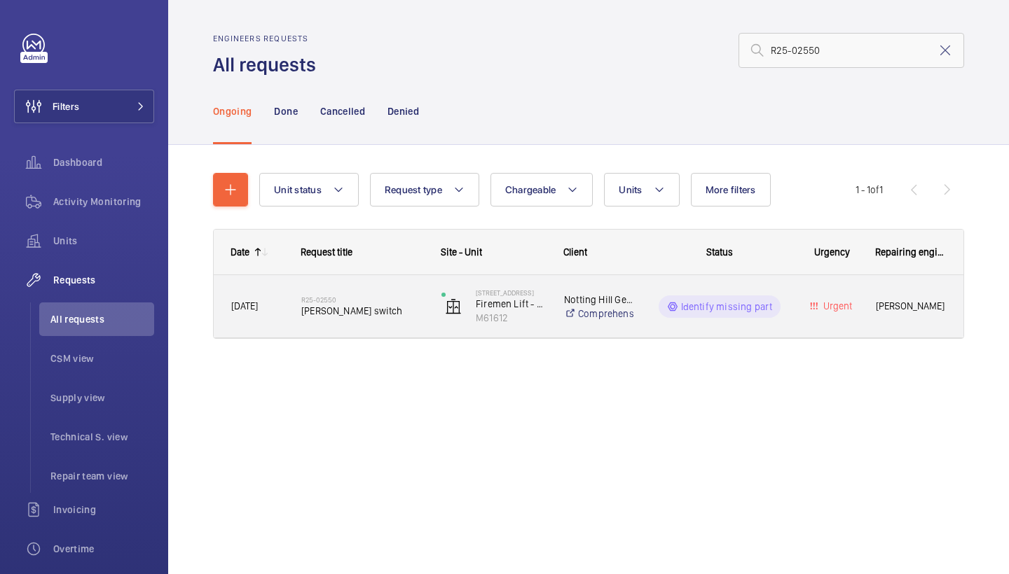
click at [342, 296] on h2 "R25-02550" at bounding box center [362, 300] width 122 height 8
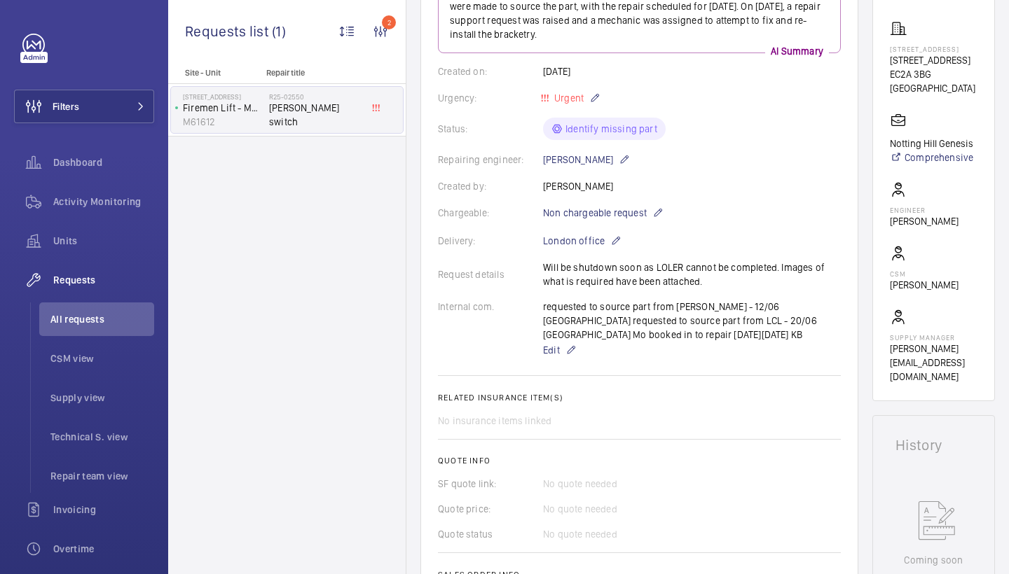
scroll to position [99, 0]
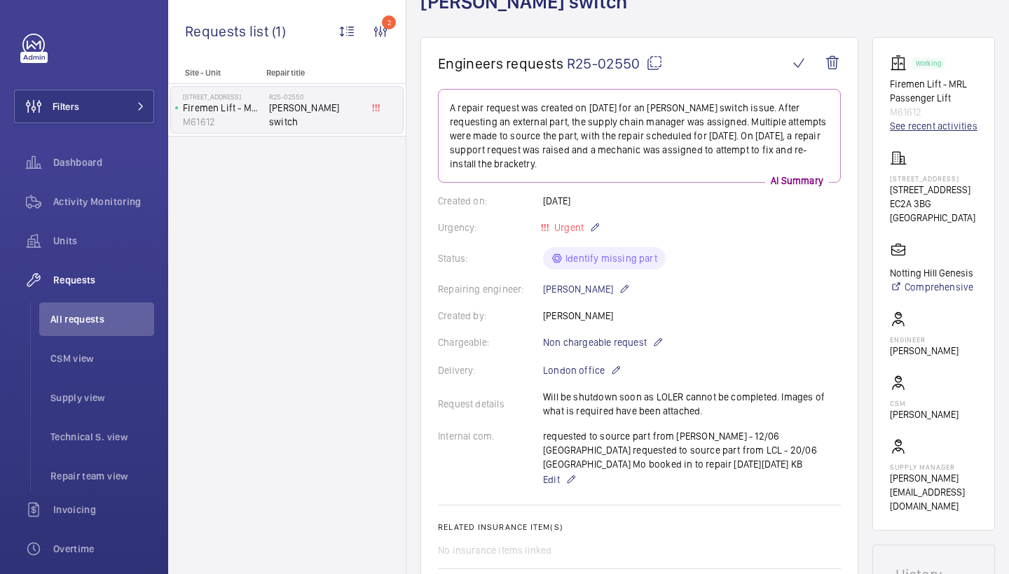
click at [916, 128] on link "See recent activities" at bounding box center [934, 126] width 88 height 14
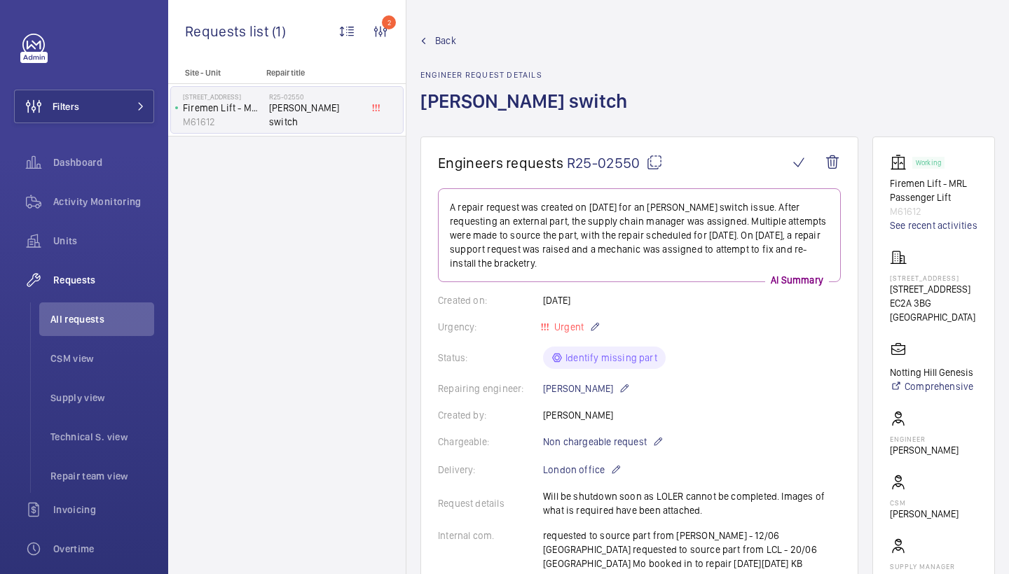
scroll to position [0, 0]
click at [455, 39] on span "Back" at bounding box center [445, 41] width 21 height 14
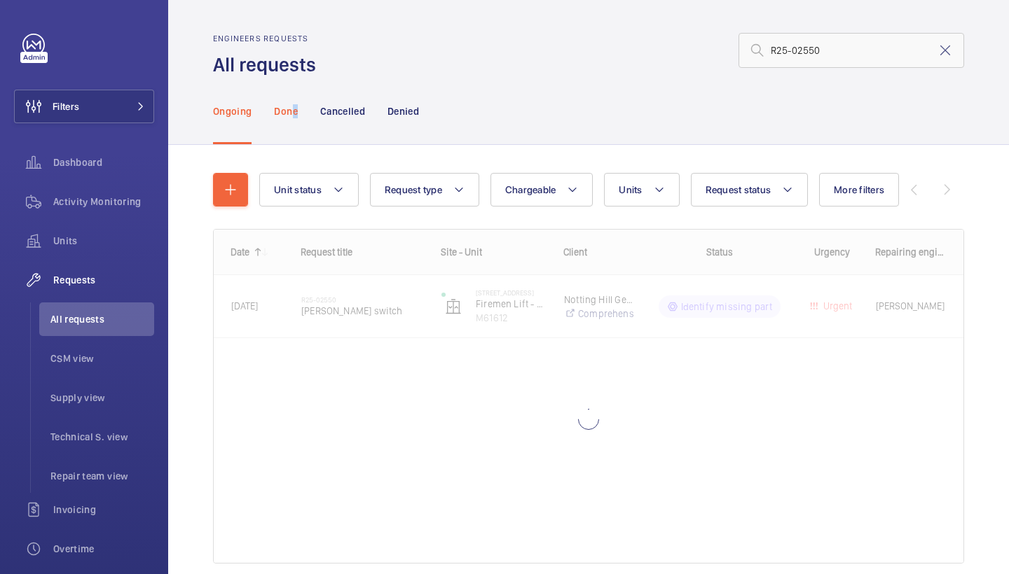
click at [295, 116] on p "Done" at bounding box center [285, 111] width 23 height 14
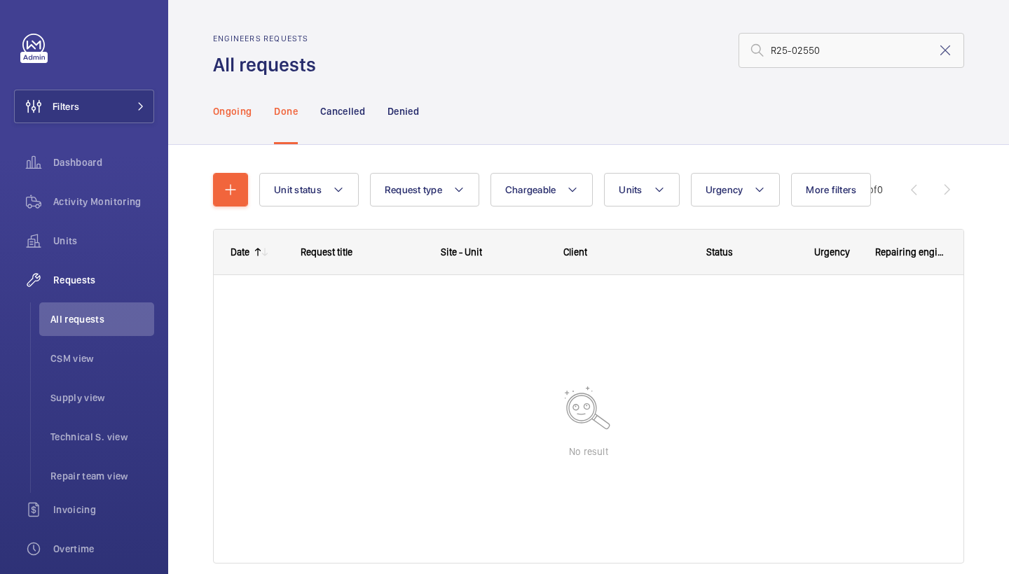
click at [244, 106] on p "Ongoing" at bounding box center [232, 111] width 39 height 14
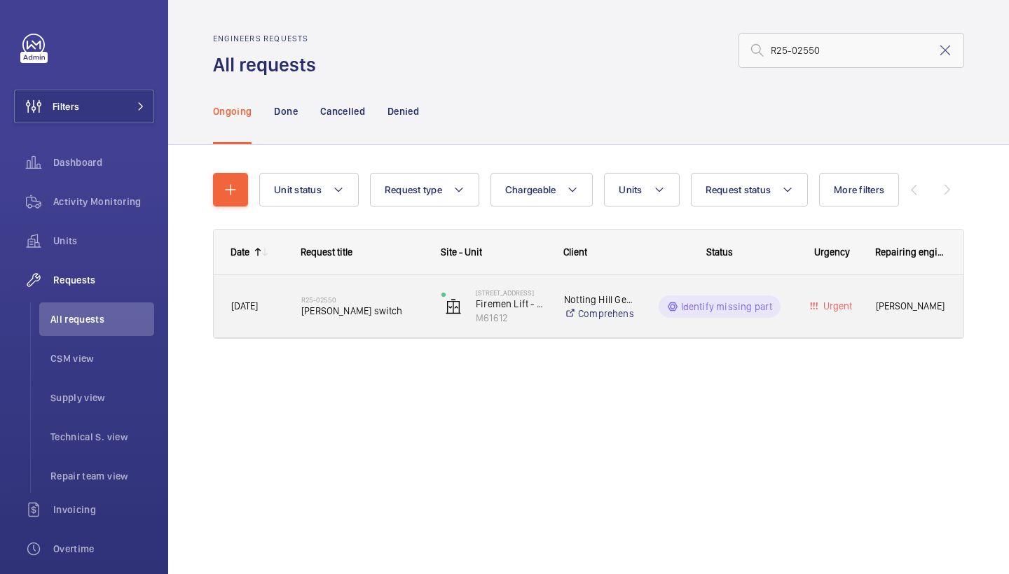
click at [394, 315] on span "[PERSON_NAME] switch" at bounding box center [362, 311] width 122 height 14
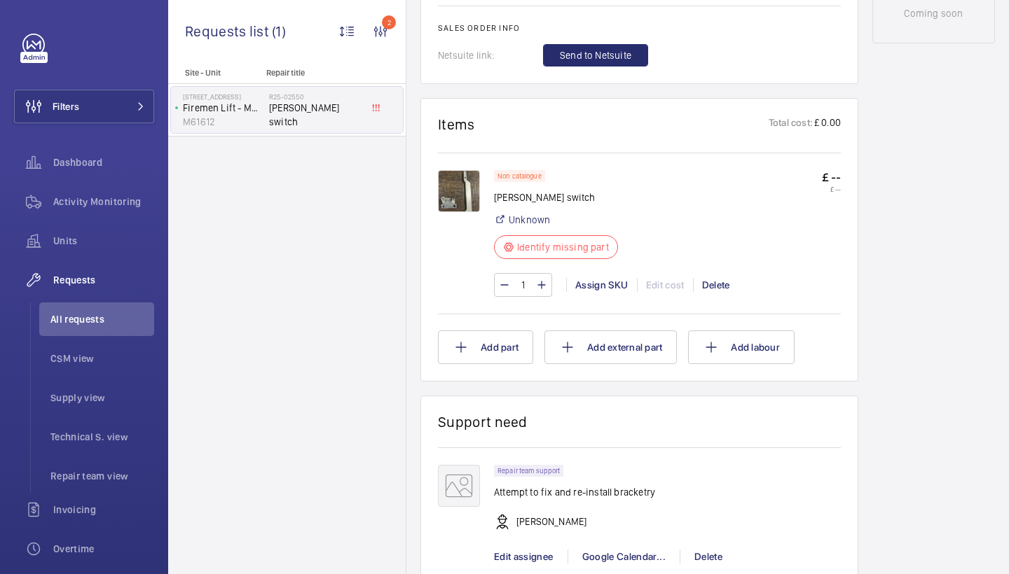
scroll to position [782, 0]
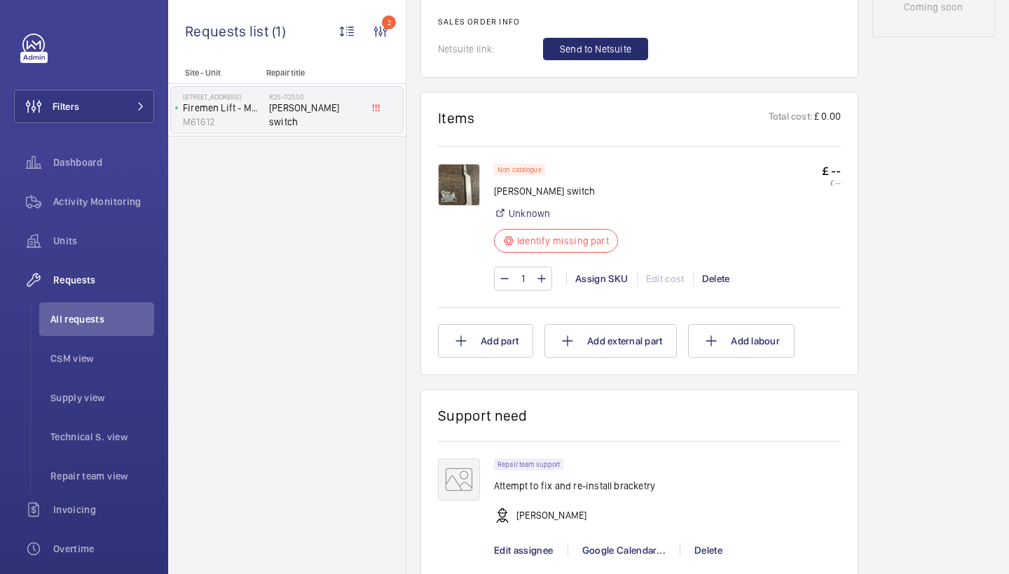
click at [478, 190] on img at bounding box center [459, 185] width 42 height 42
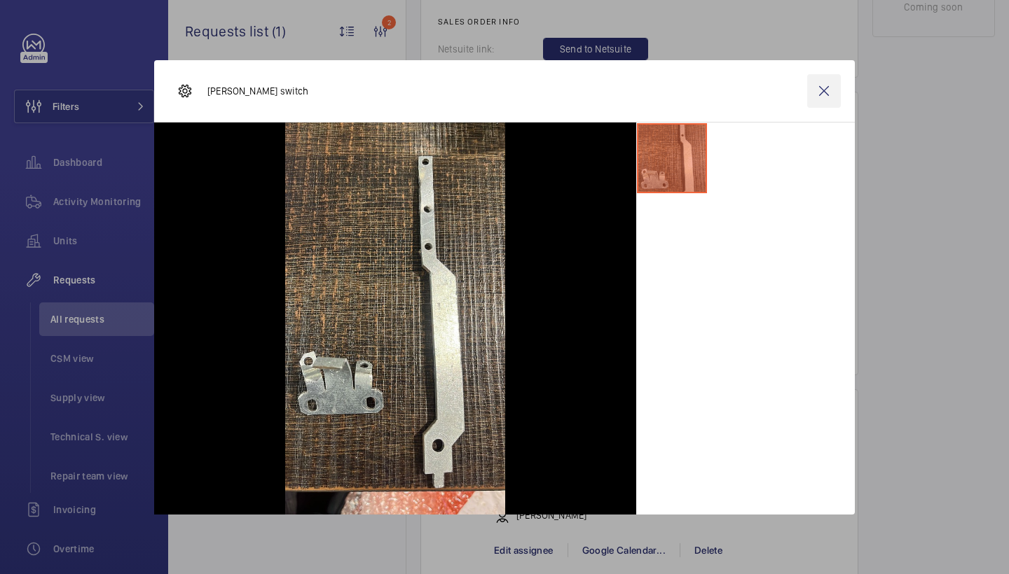
click at [823, 96] on wm-front-icon-button at bounding box center [824, 91] width 34 height 34
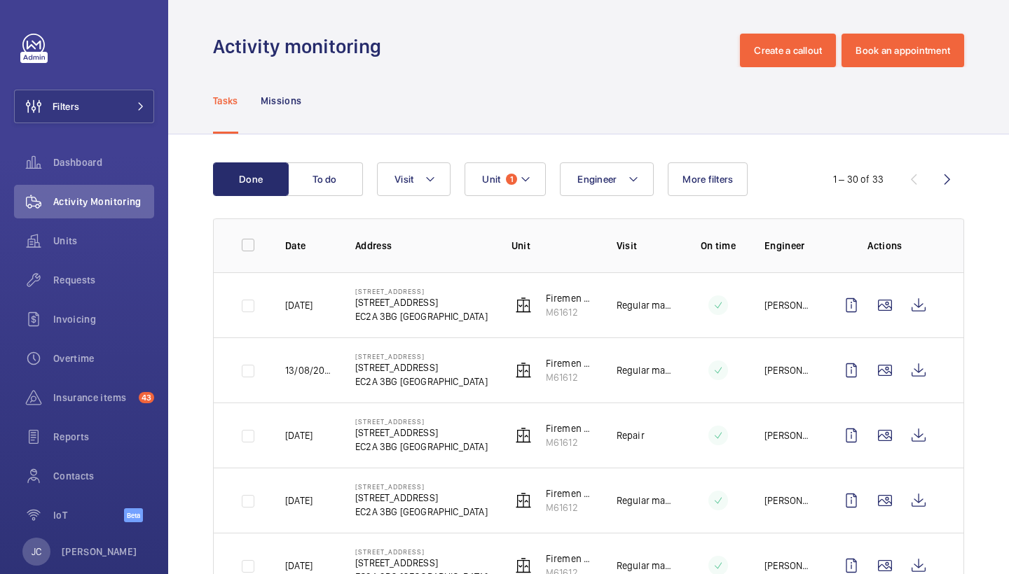
scroll to position [45, 0]
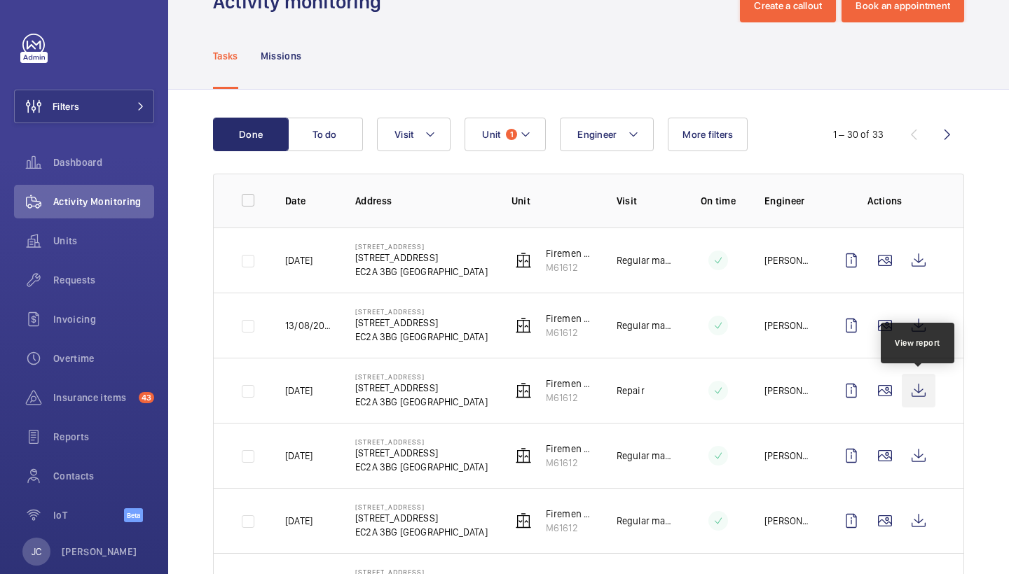
click at [920, 385] on wm-front-icon-button at bounding box center [919, 391] width 34 height 34
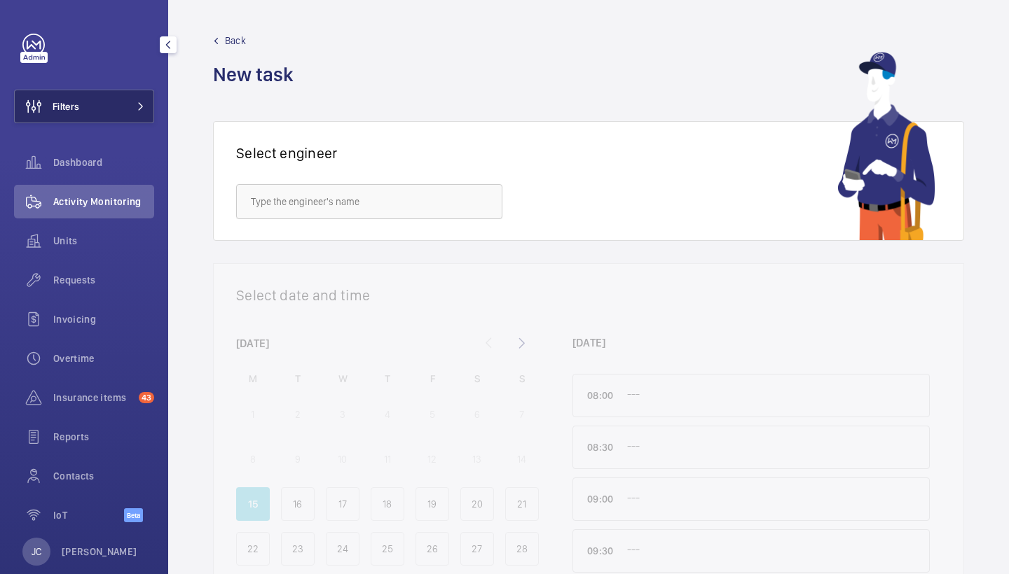
click at [119, 120] on button "Filters" at bounding box center [84, 107] width 140 height 34
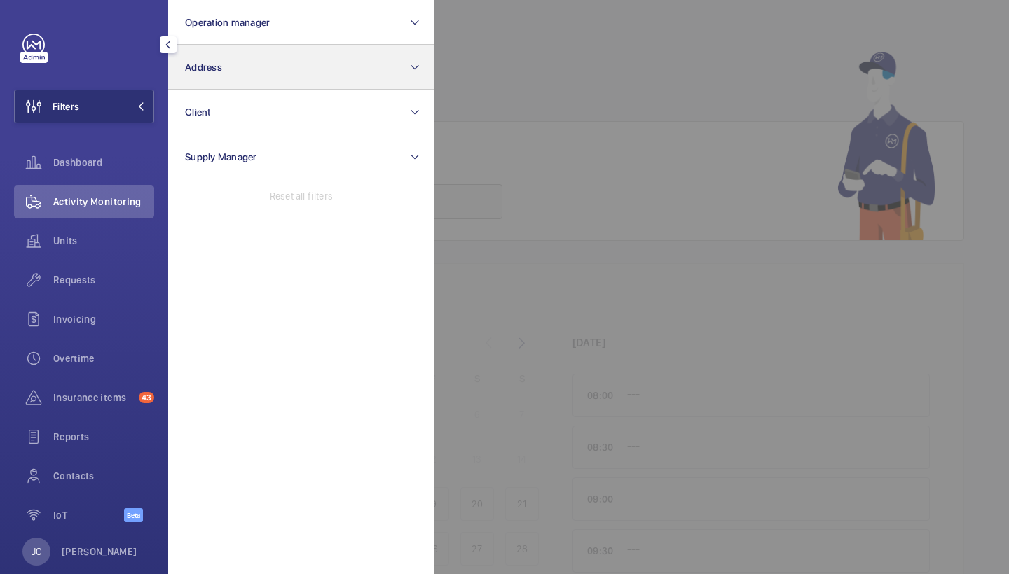
click at [231, 69] on button "Address" at bounding box center [301, 67] width 266 height 45
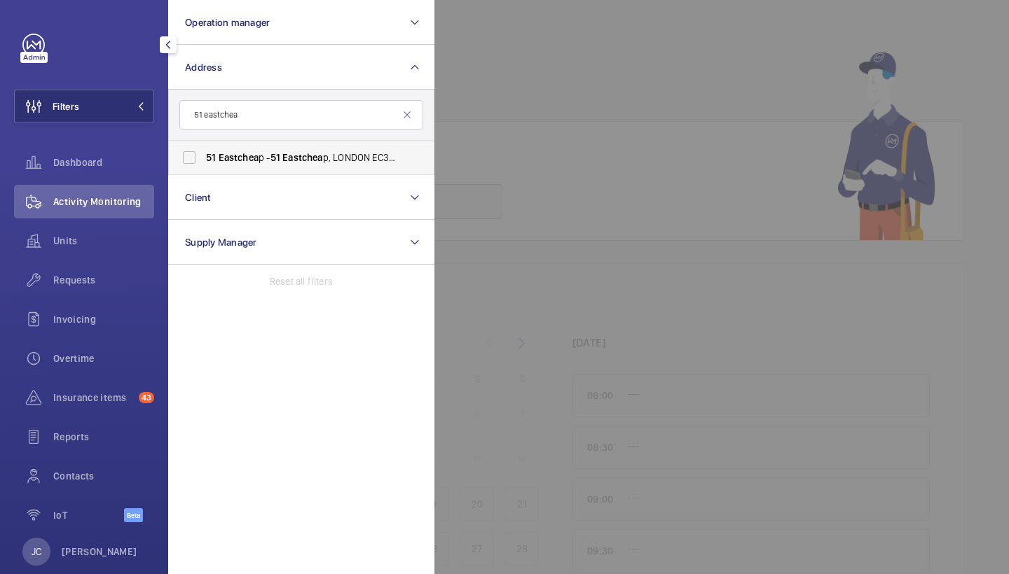
type input "51 eastchea"
click at [240, 141] on label "[STREET_ADDRESS]" at bounding box center [291, 158] width 244 height 34
click at [203, 144] on input "[STREET_ADDRESS]" at bounding box center [189, 158] width 28 height 28
checkbox input "true"
click at [116, 209] on div "Activity Monitoring" at bounding box center [84, 202] width 140 height 34
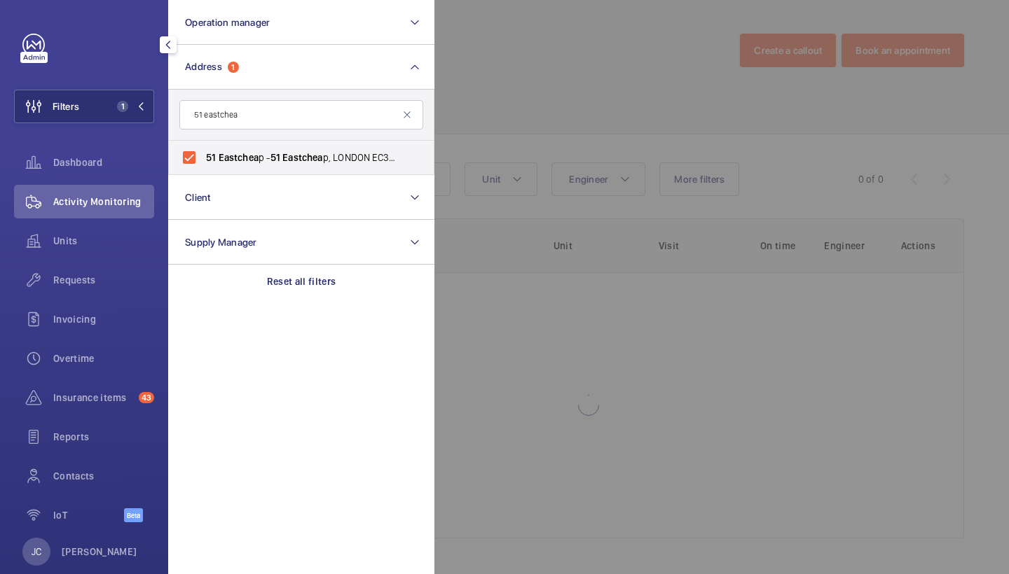
click at [598, 99] on div at bounding box center [938, 287] width 1009 height 574
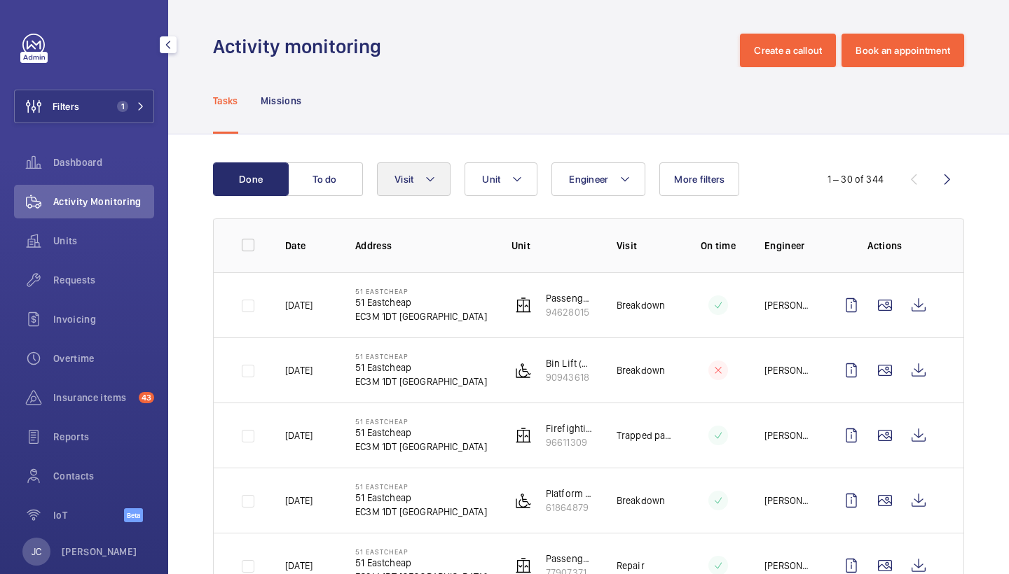
click at [427, 182] on mat-icon at bounding box center [430, 179] width 11 height 17
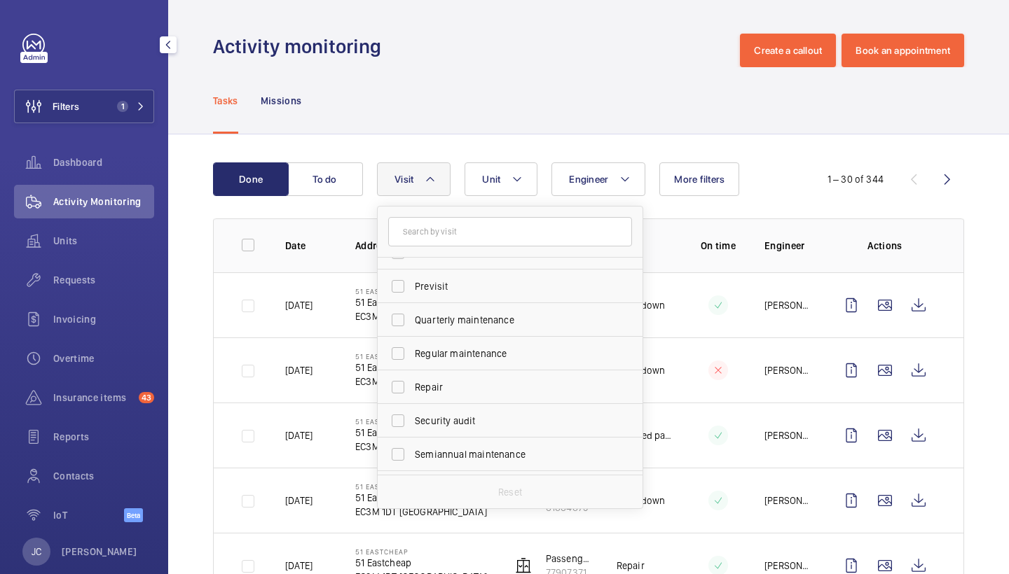
scroll to position [191, 0]
click at [458, 381] on span "Repair" at bounding box center [511, 386] width 193 height 14
click at [412, 381] on input "Repair" at bounding box center [398, 386] width 28 height 28
checkbox input "true"
click at [501, 62] on div "Activity monitoring Create a callout Book an appointment" at bounding box center [588, 51] width 751 height 34
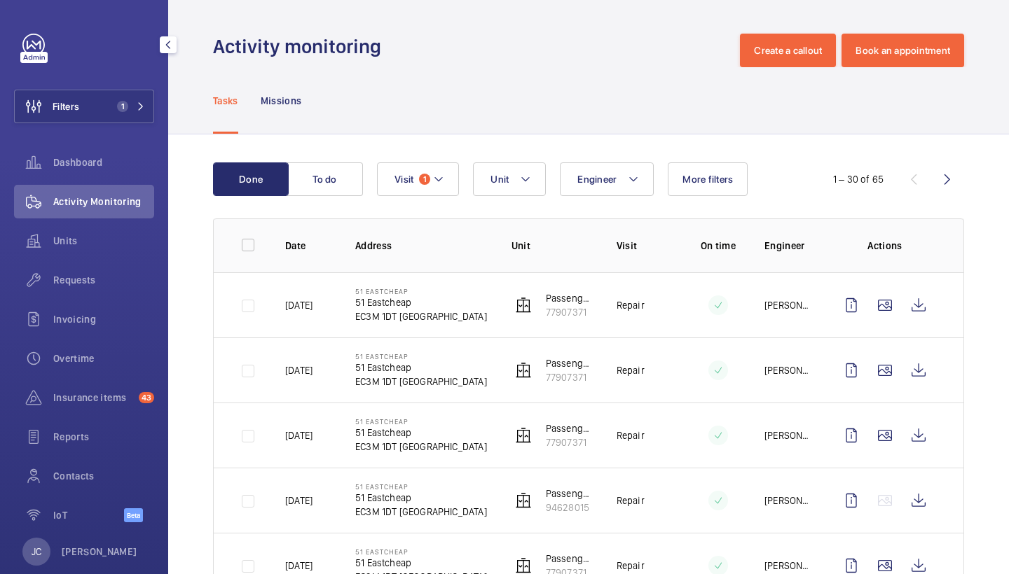
click at [924, 326] on td at bounding box center [887, 304] width 151 height 65
click at [922, 312] on wm-front-icon-button at bounding box center [919, 306] width 34 height 34
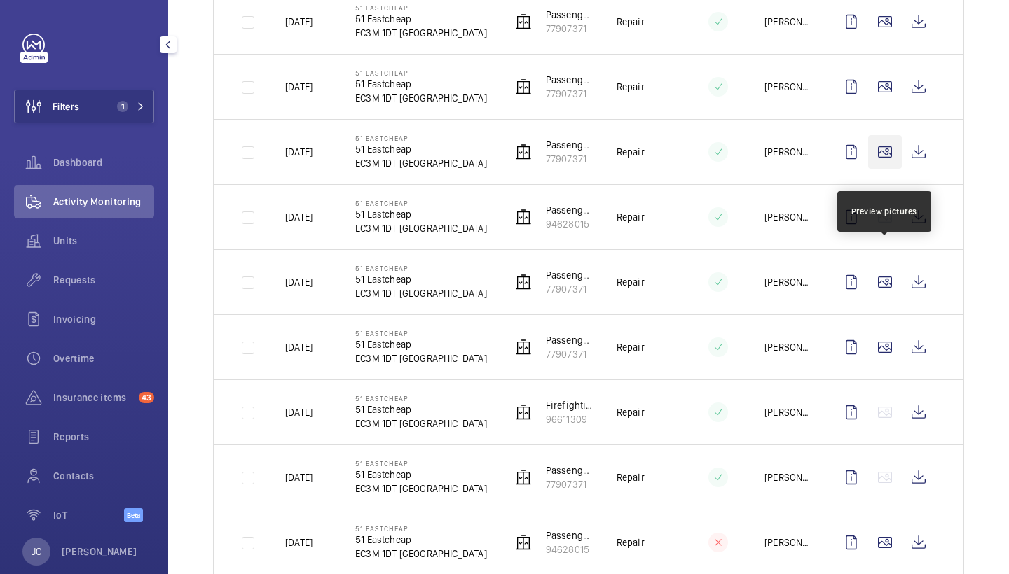
scroll to position [331, 0]
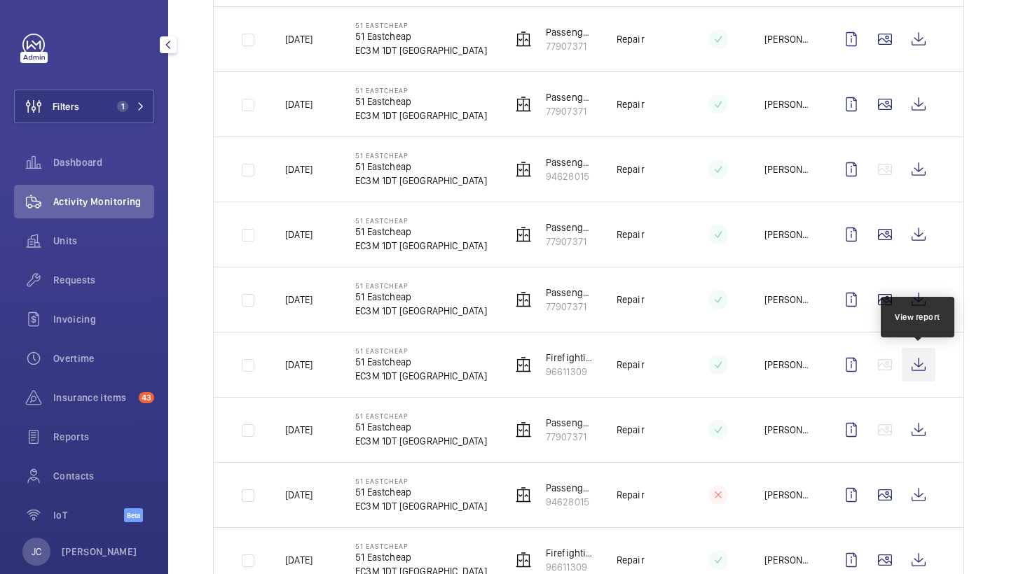
click at [924, 366] on wm-front-icon-button at bounding box center [919, 365] width 34 height 34
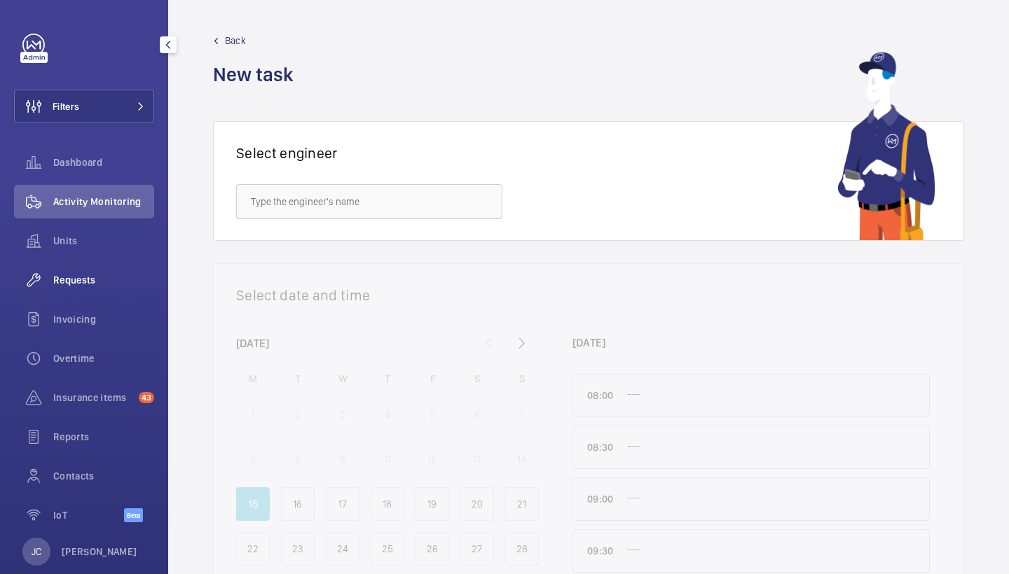
click at [90, 289] on div "Requests" at bounding box center [84, 280] width 140 height 34
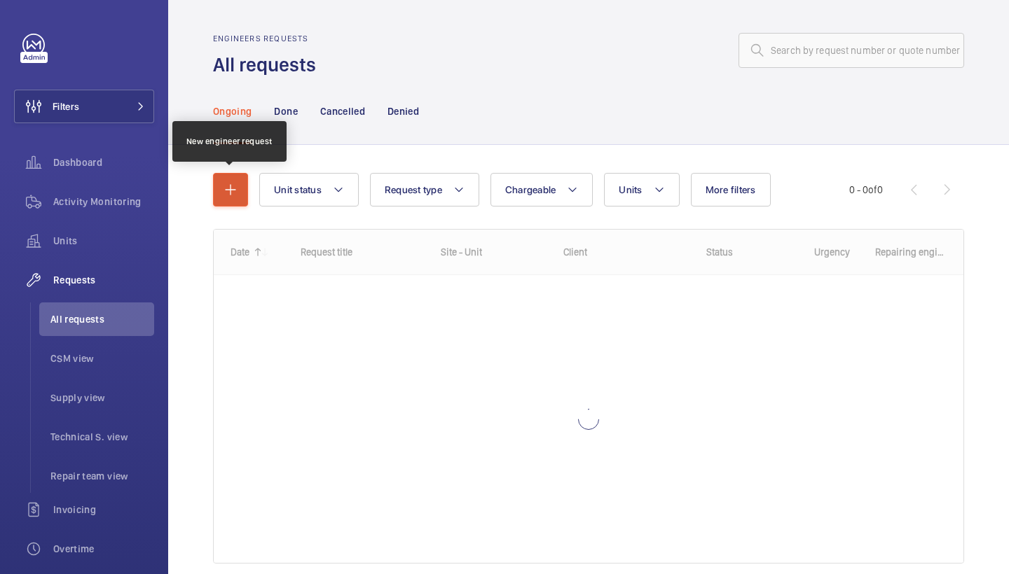
click at [233, 193] on mat-icon "button" at bounding box center [230, 189] width 17 height 17
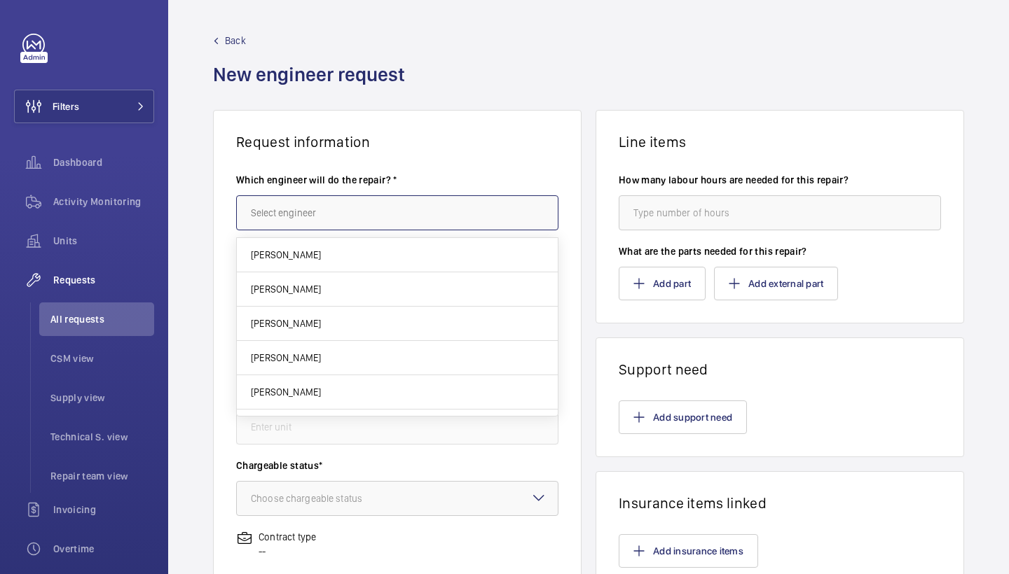
click at [349, 203] on input "text" at bounding box center [397, 212] width 322 height 35
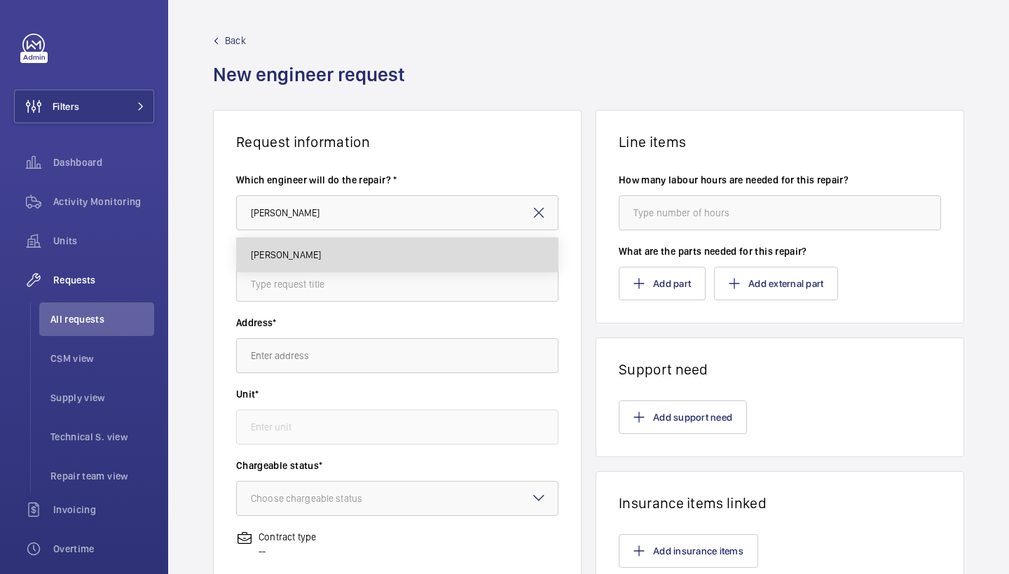
drag, startPoint x: 349, startPoint y: 203, endPoint x: 327, endPoint y: 263, distance: 64.0
click at [327, 263] on mat-option "[PERSON_NAME]" at bounding box center [397, 255] width 321 height 34
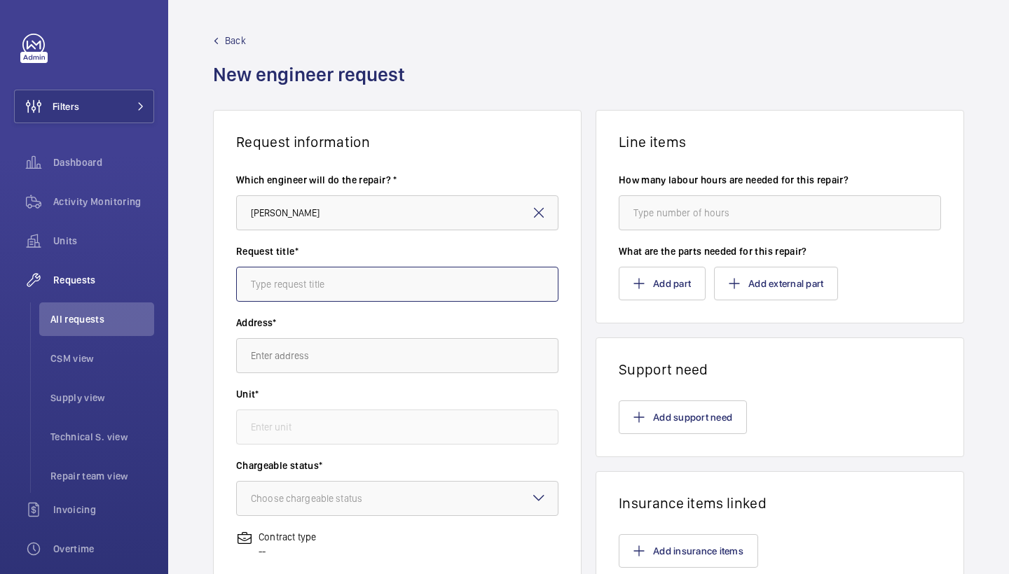
type input "Keith"
click at [365, 282] on input "text" at bounding box center [397, 284] width 322 height 35
type input "pew items"
click at [404, 372] on input "text" at bounding box center [397, 355] width 322 height 35
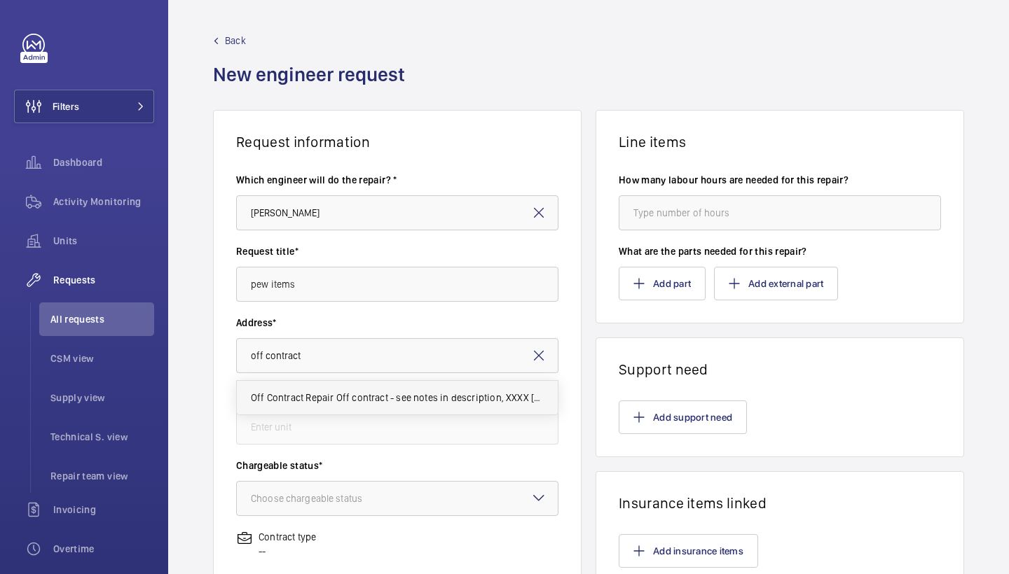
click at [413, 406] on mat-option "Off Contract Repair Off contract - see notes in description, XXXX LONDON" at bounding box center [397, 398] width 321 height 34
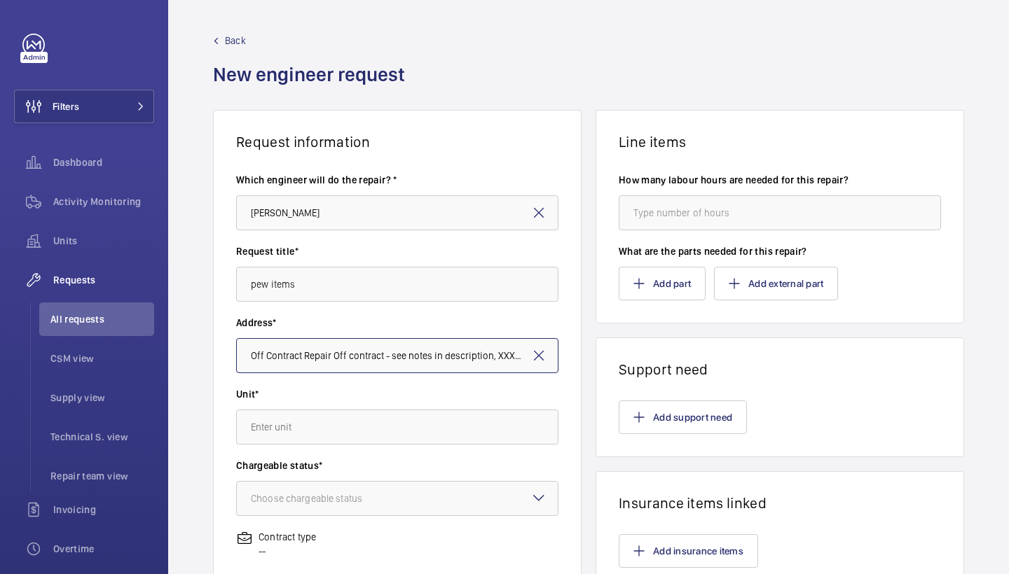
type input "off contract"
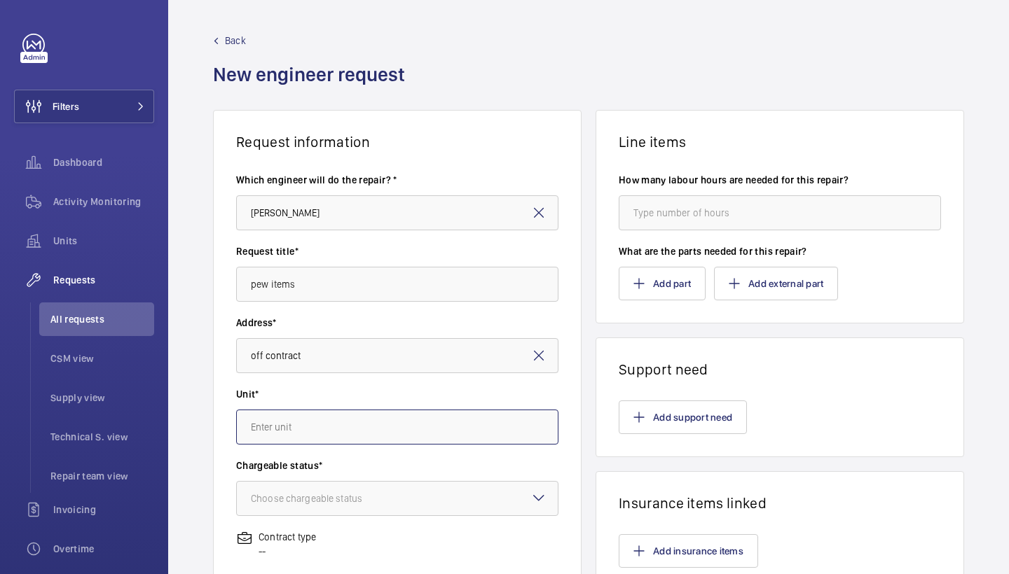
click at [417, 436] on input "text" at bounding box center [397, 427] width 322 height 35
click at [418, 506] on mat-option "97359413 - Lift - Off Contract" at bounding box center [397, 504] width 321 height 34
type input "97359413 - Lift - Off Contract"
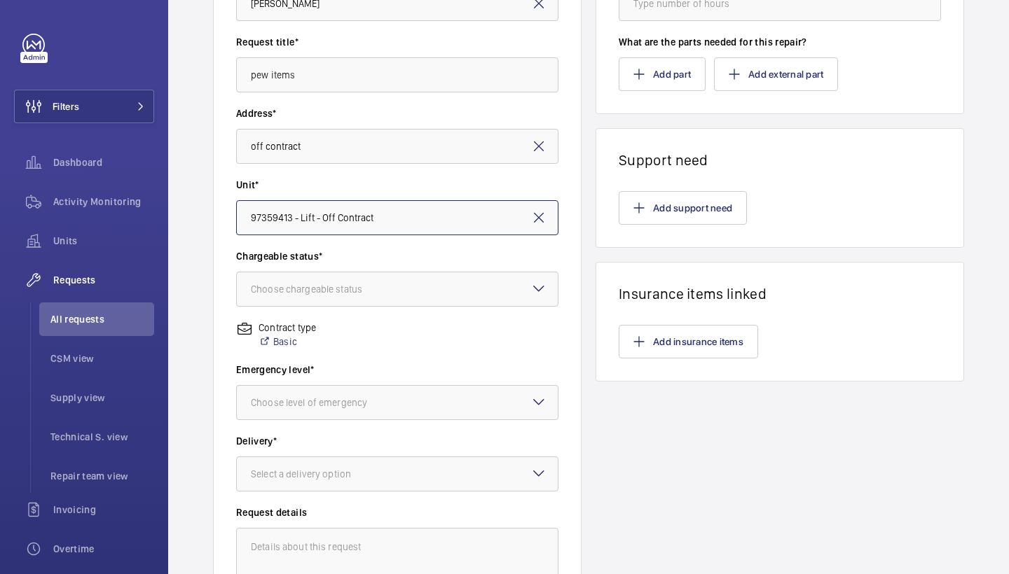
scroll to position [212, 0]
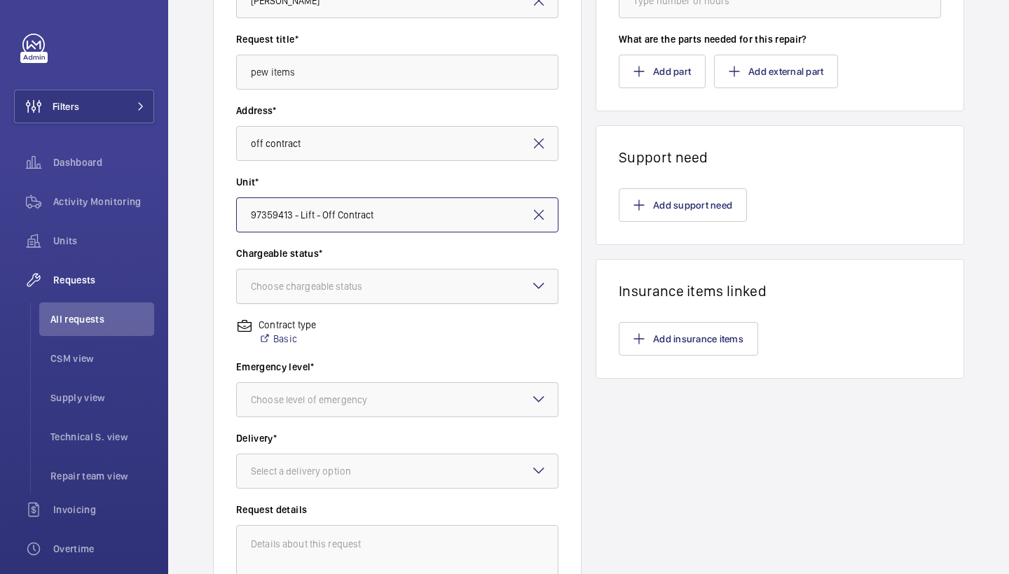
click at [447, 301] on div at bounding box center [397, 287] width 321 height 34
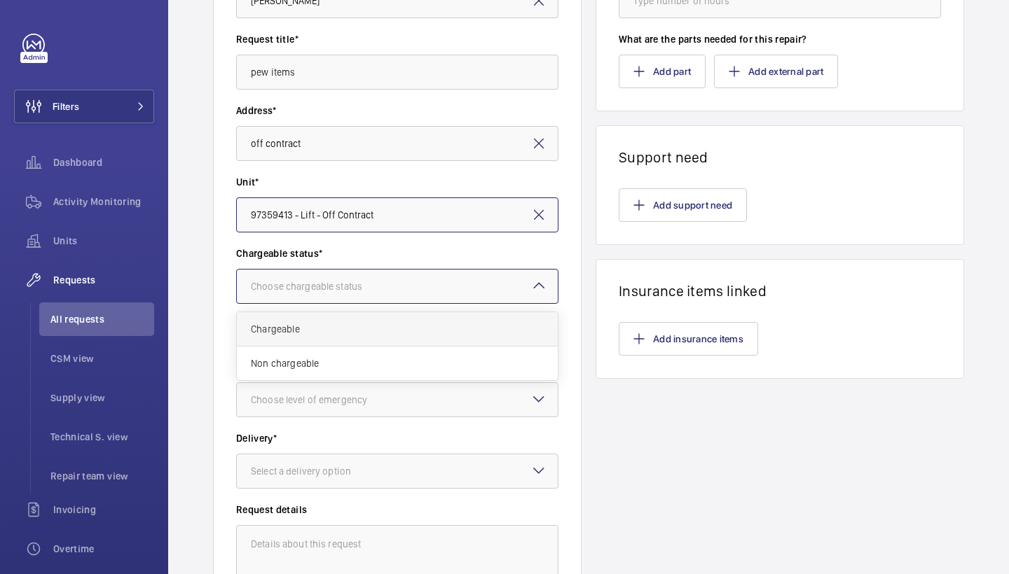
click at [410, 324] on span "Chargeable" at bounding box center [397, 329] width 293 height 14
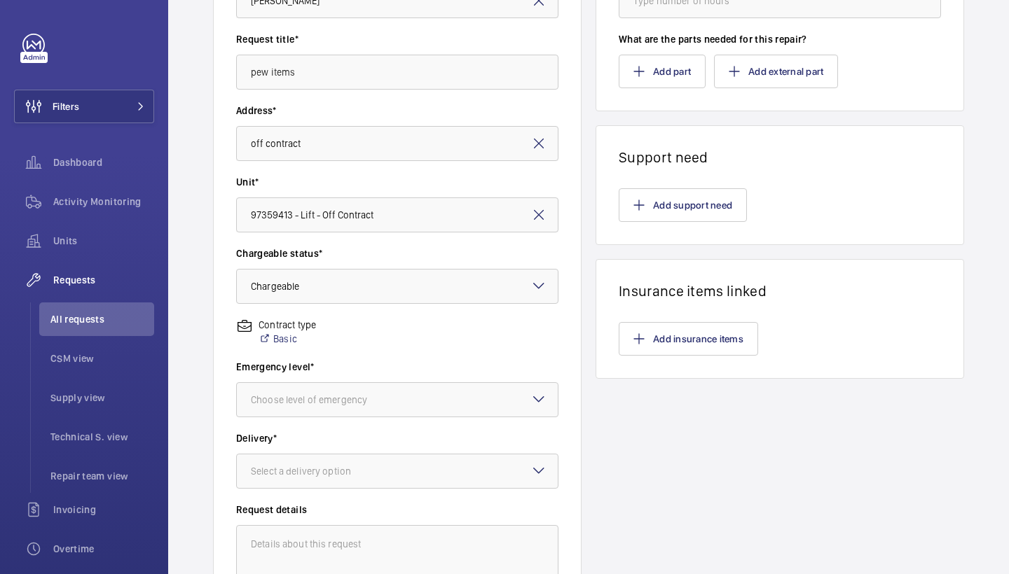
click at [391, 380] on wm-front-input-dropdown "Emergency level* Choose level of emergency" at bounding box center [397, 388] width 322 height 57
click at [392, 386] on div at bounding box center [397, 400] width 321 height 34
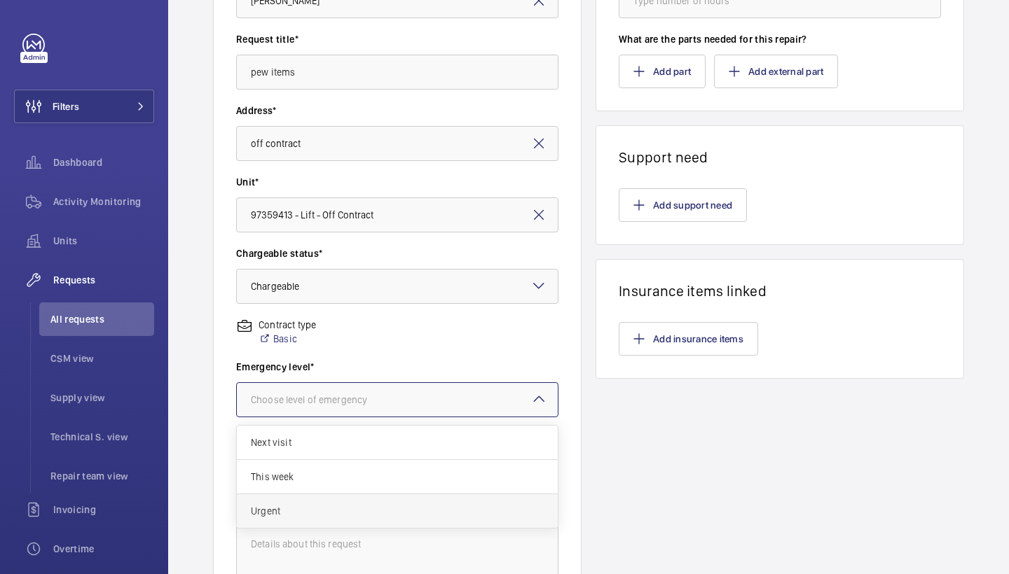
click at [338, 509] on span "Urgent" at bounding box center [397, 511] width 293 height 14
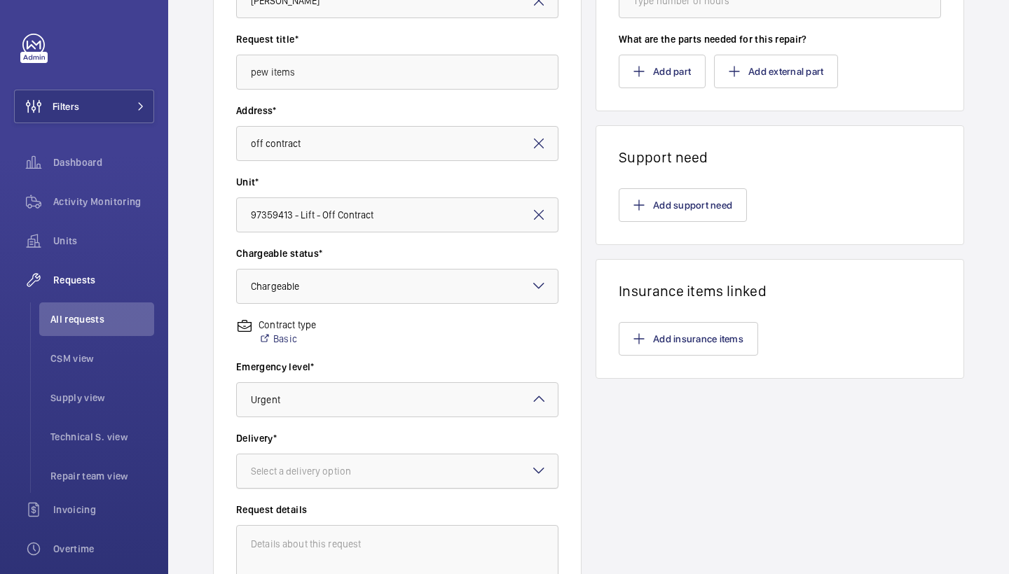
drag, startPoint x: 350, startPoint y: 481, endPoint x: 408, endPoint y: 462, distance: 61.6
click at [350, 480] on div at bounding box center [397, 472] width 321 height 34
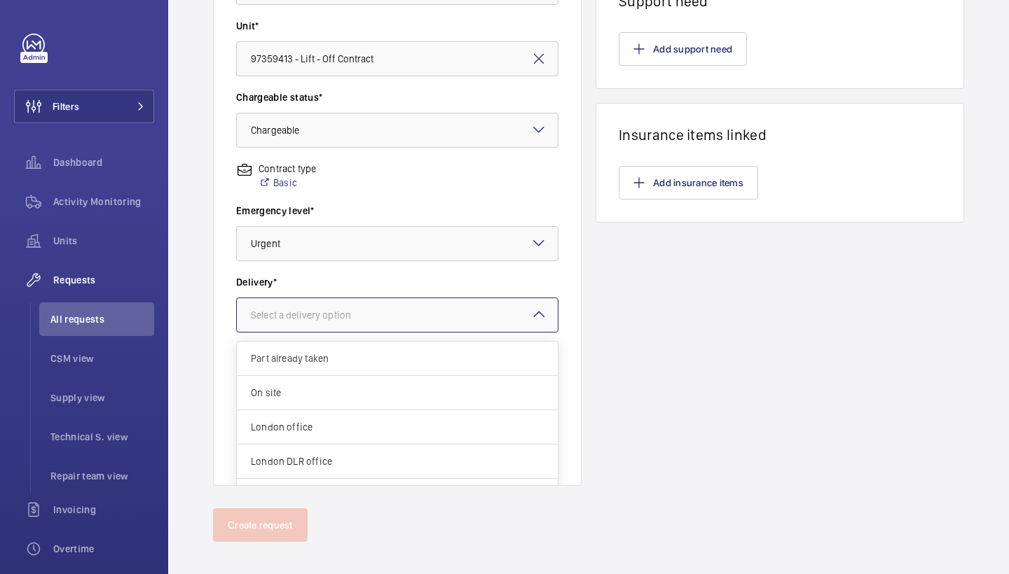
scroll to position [374, 0]
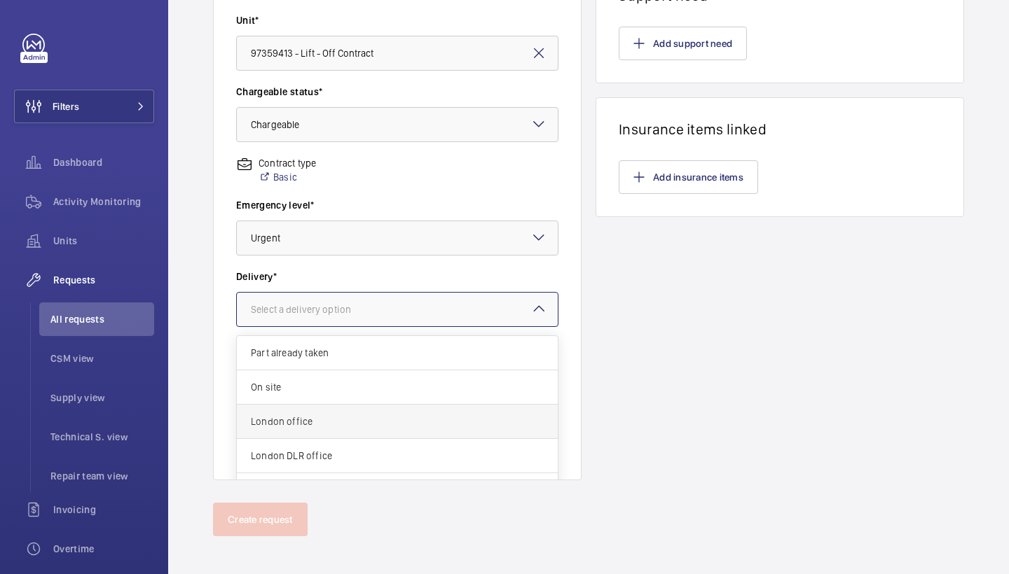
click at [451, 412] on div "London office" at bounding box center [397, 422] width 321 height 34
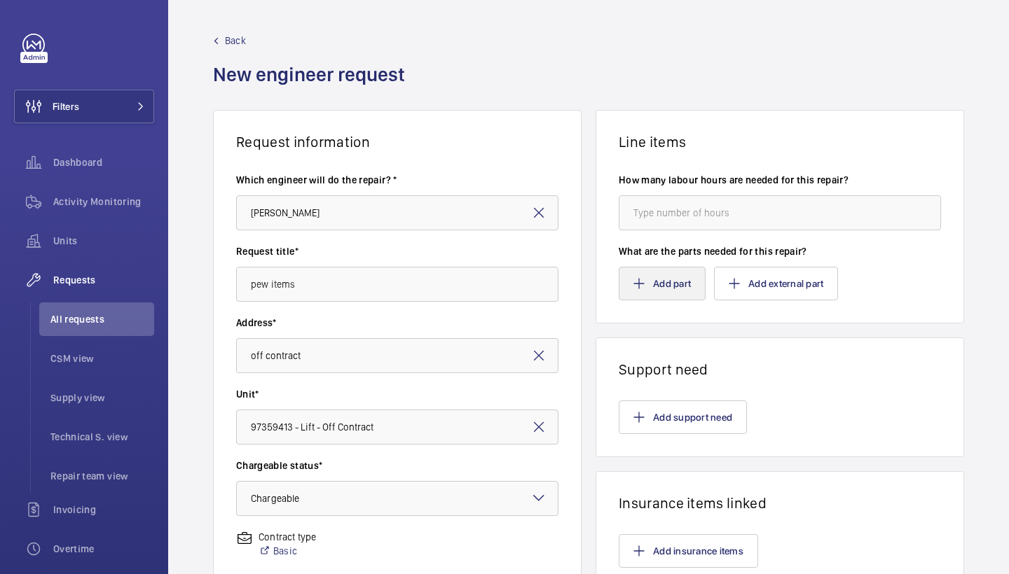
scroll to position [0, 0]
click at [660, 282] on button "Add part" at bounding box center [662, 284] width 87 height 34
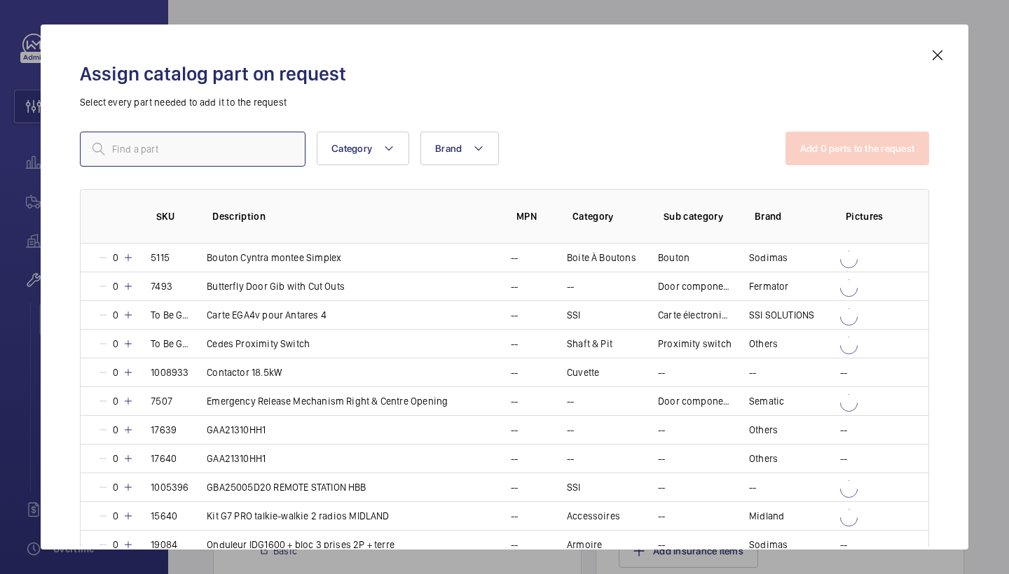
click at [226, 149] on input "text" at bounding box center [193, 149] width 226 height 35
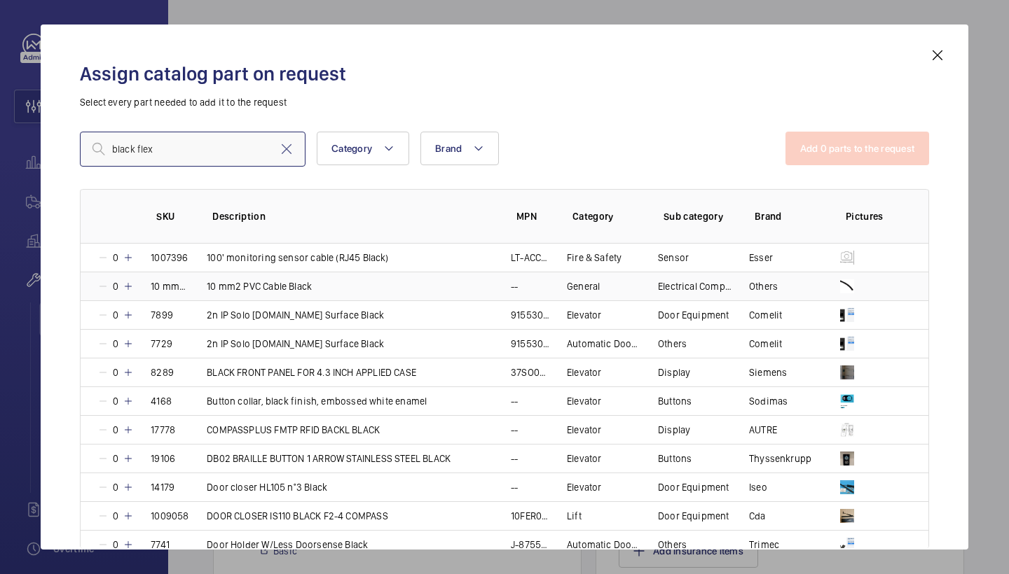
type input "black flex"
click at [130, 285] on mat-icon at bounding box center [128, 286] width 11 height 11
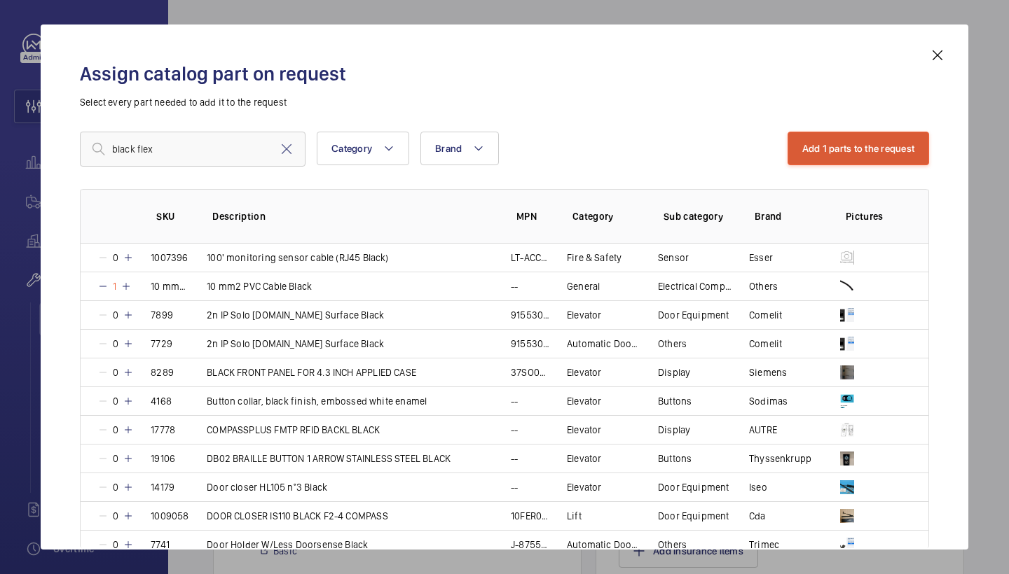
click at [853, 159] on button "Add 1 parts to the request" at bounding box center [858, 149] width 142 height 34
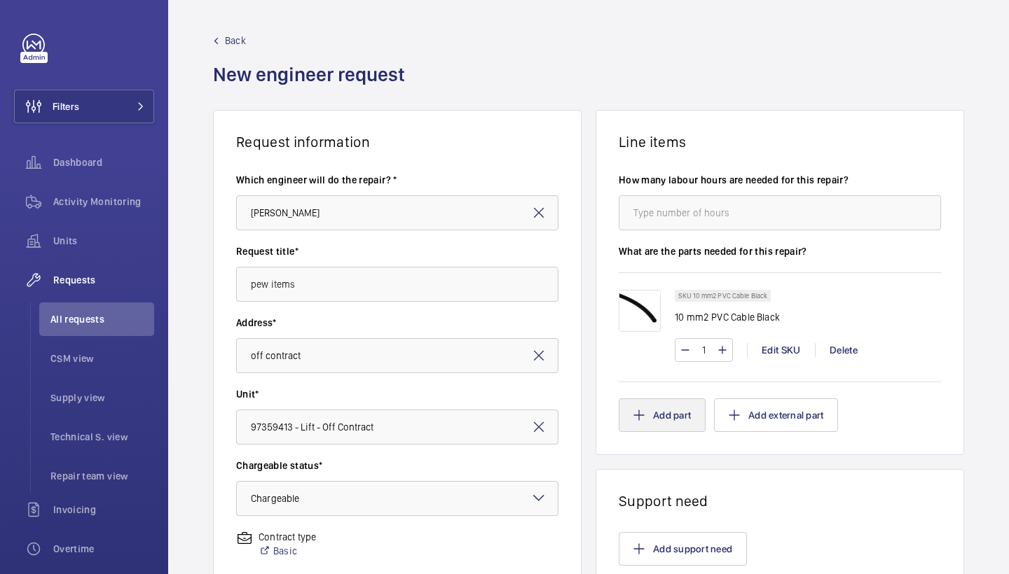
click at [636, 403] on button "Add part" at bounding box center [662, 416] width 87 height 34
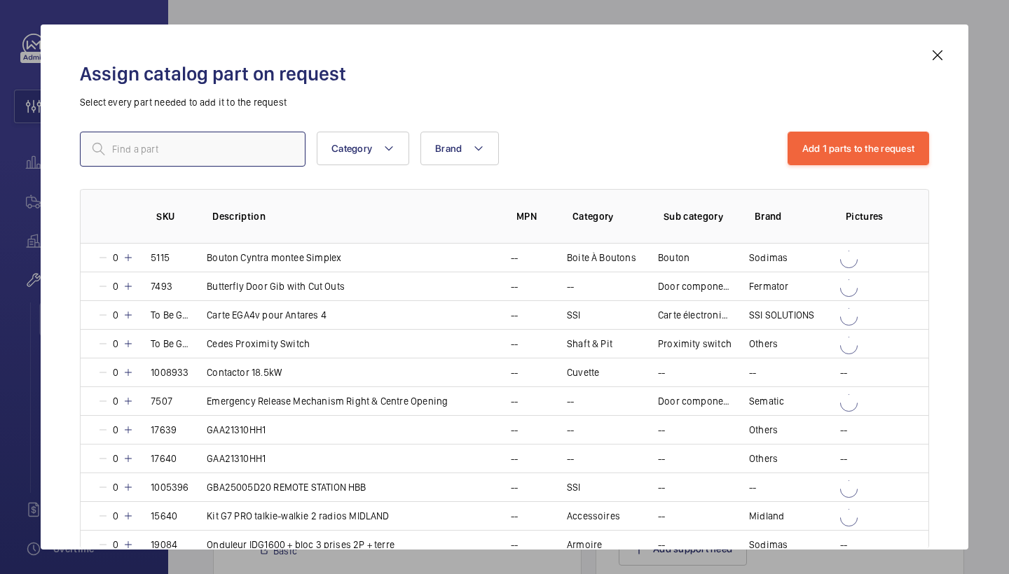
click at [268, 158] on input "text" at bounding box center [193, 149] width 226 height 35
click at [274, 151] on input "text" at bounding box center [193, 149] width 226 height 35
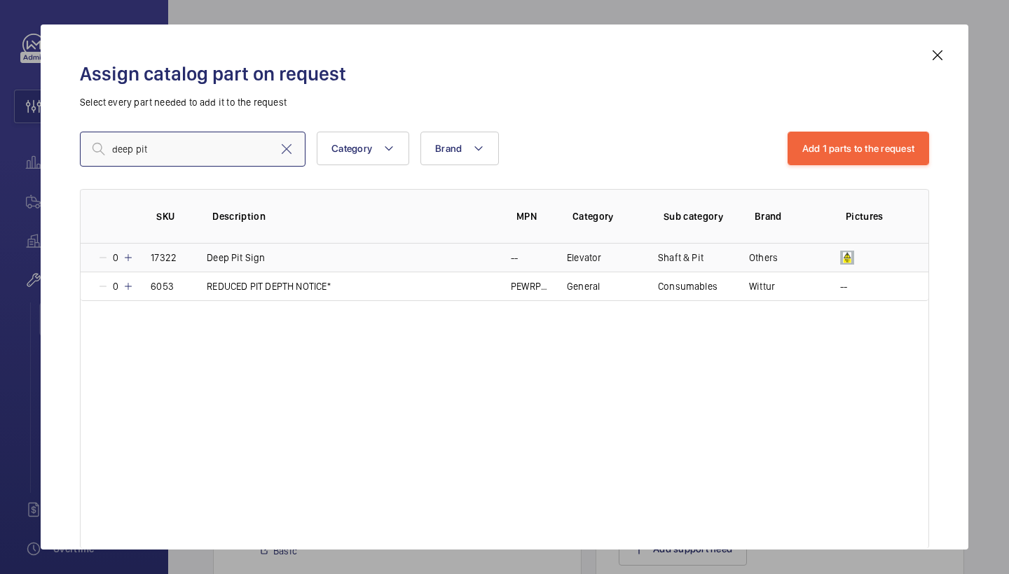
type input "deep pit"
click at [130, 258] on mat-icon at bounding box center [128, 257] width 11 height 11
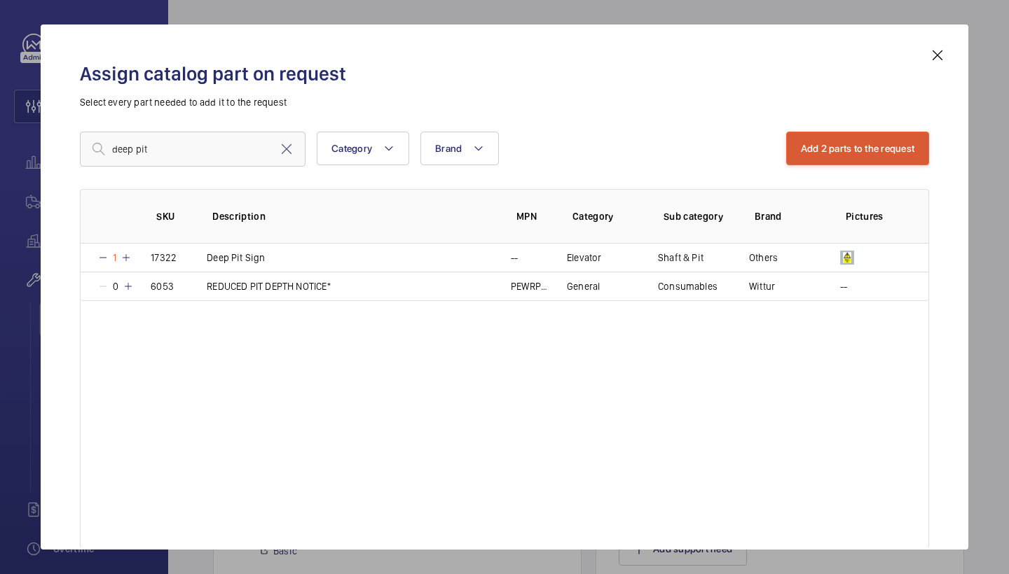
click at [806, 143] on button "Add 2 parts to the request" at bounding box center [858, 149] width 144 height 34
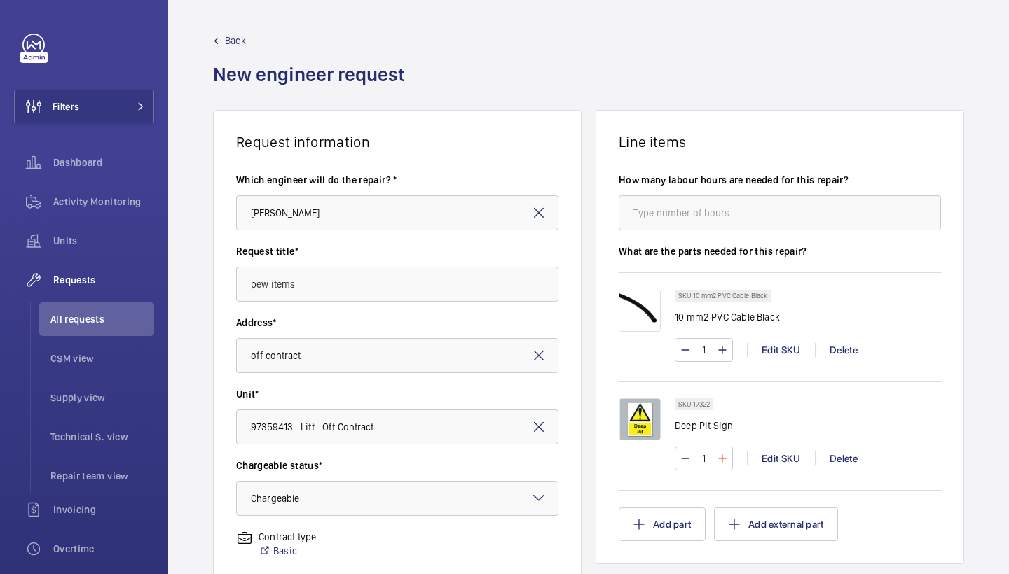
click at [724, 462] on mat-icon at bounding box center [722, 458] width 11 height 17
type input "2"
click at [666, 521] on button "Add part" at bounding box center [662, 525] width 87 height 34
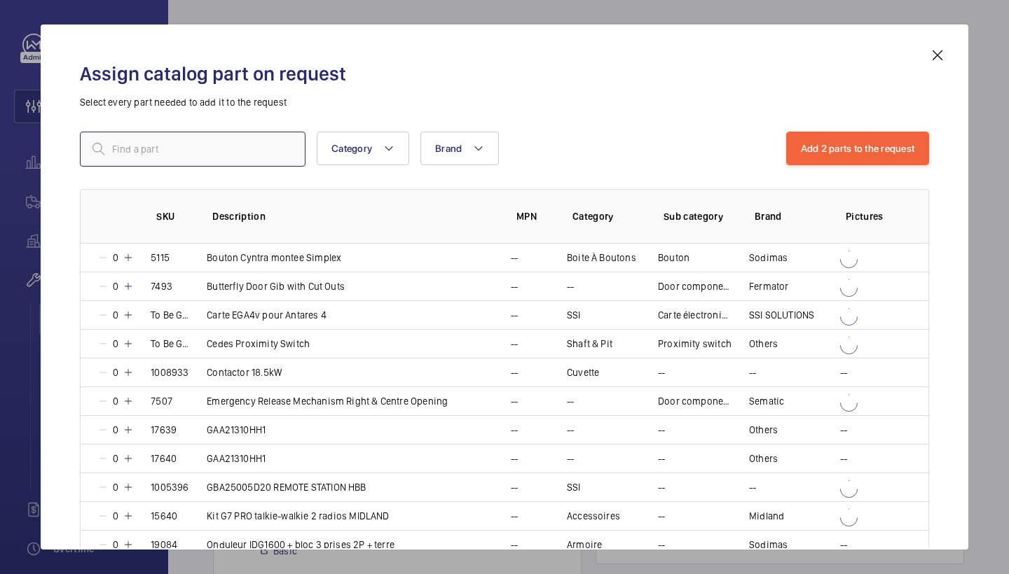
click at [223, 142] on input "text" at bounding box center [193, 149] width 226 height 35
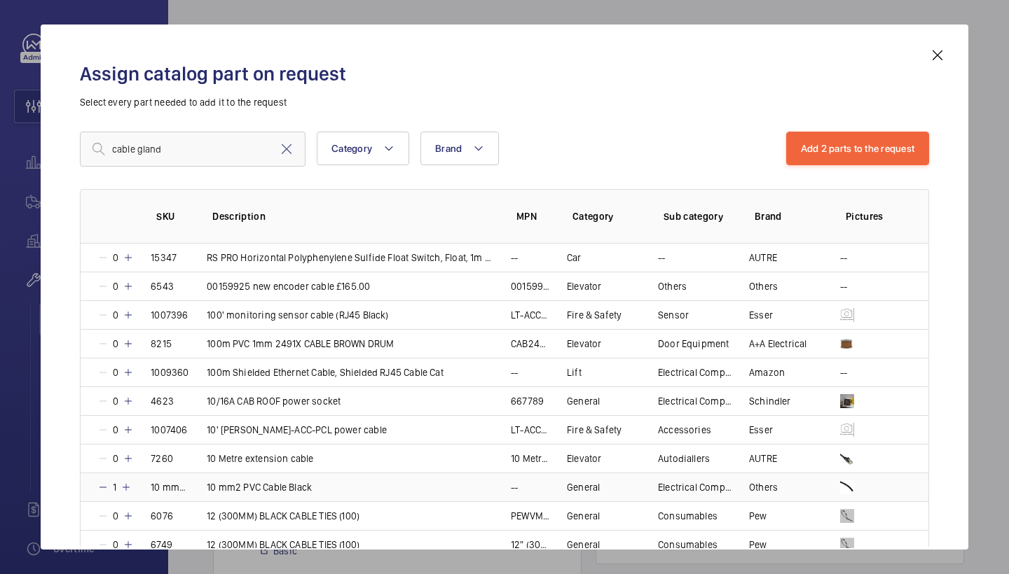
click at [128, 487] on mat-icon at bounding box center [125, 487] width 11 height 11
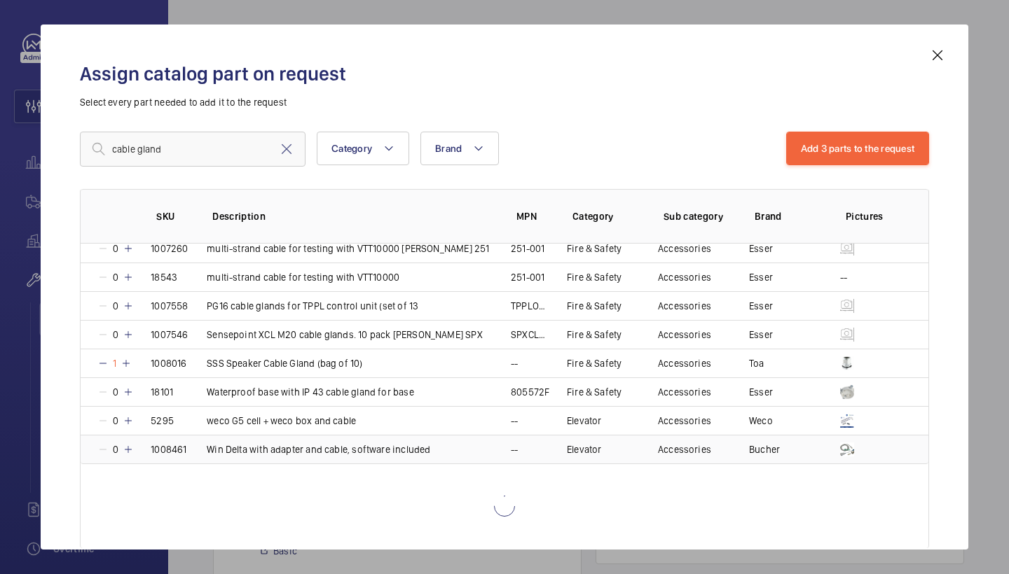
scroll to position [124, 0]
click at [198, 161] on input "cable gland" at bounding box center [193, 149] width 226 height 35
drag, startPoint x: 193, startPoint y: 160, endPoint x: 62, endPoint y: 152, distance: 130.6
click at [63, 152] on div "Assign catalog part on request Select every part needed to add it to the reques…" at bounding box center [504, 298] width 883 height 503
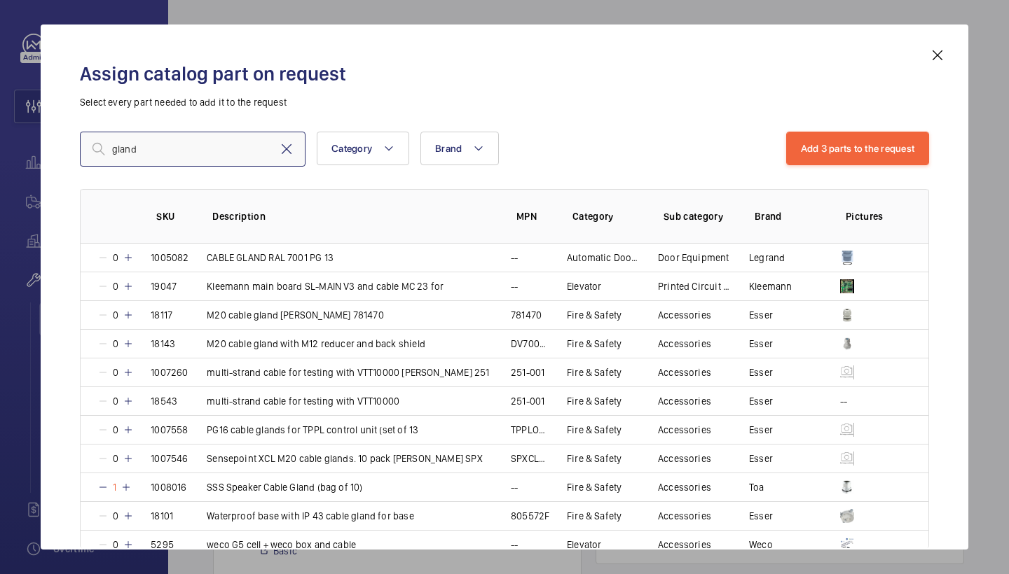
scroll to position [0, 0]
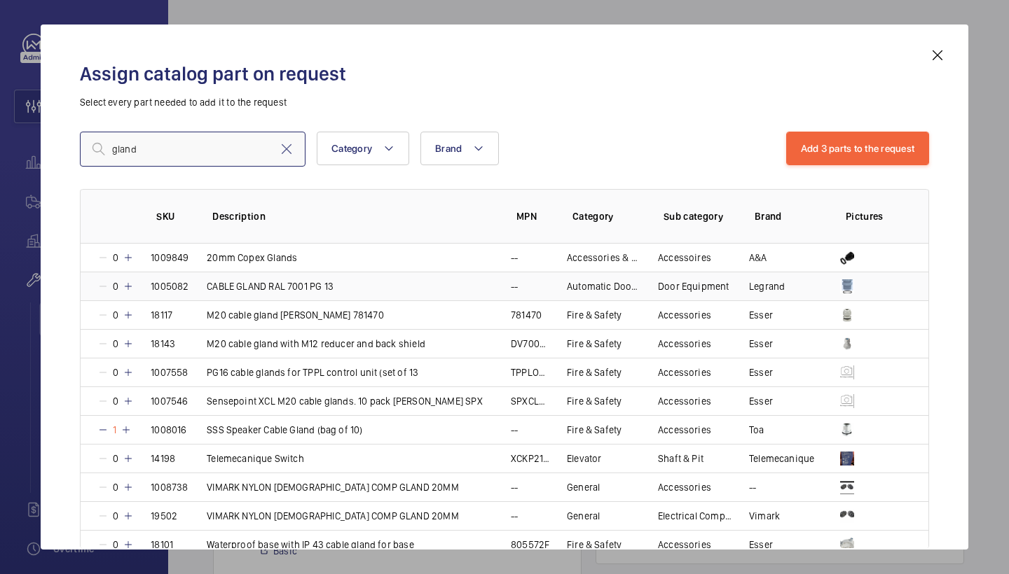
type input "gland"
click at [130, 284] on mat-icon at bounding box center [128, 286] width 11 height 11
click at [127, 256] on mat-icon at bounding box center [128, 257] width 11 height 11
click at [104, 288] on mat-icon at bounding box center [102, 286] width 11 height 11
click at [828, 168] on div "gland Category Brand More filters Reset all filters Add 4 parts to the request …" at bounding box center [504, 307] width 849 height 350
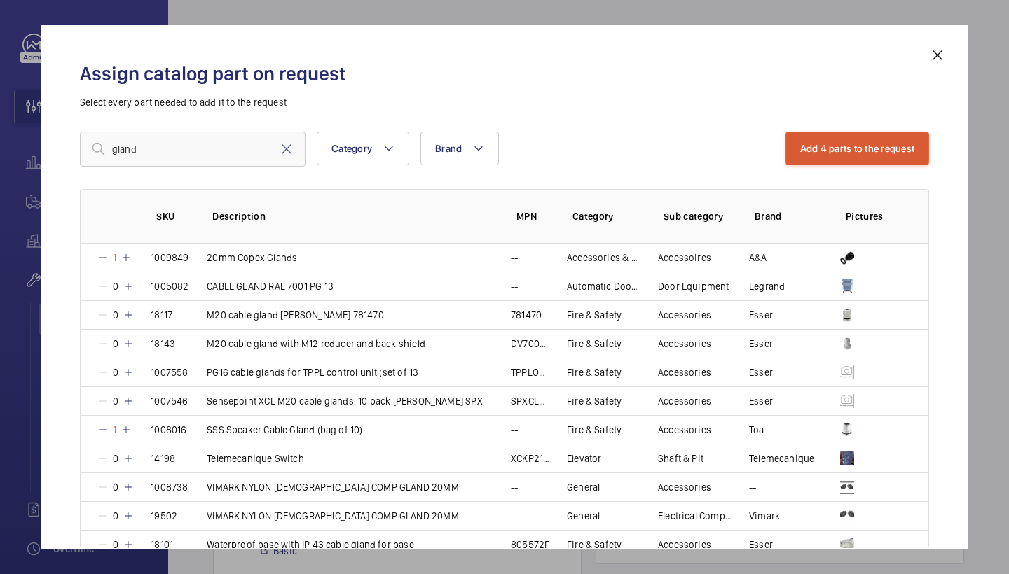
click at [840, 148] on button "Add 4 parts to the request" at bounding box center [857, 149] width 144 height 34
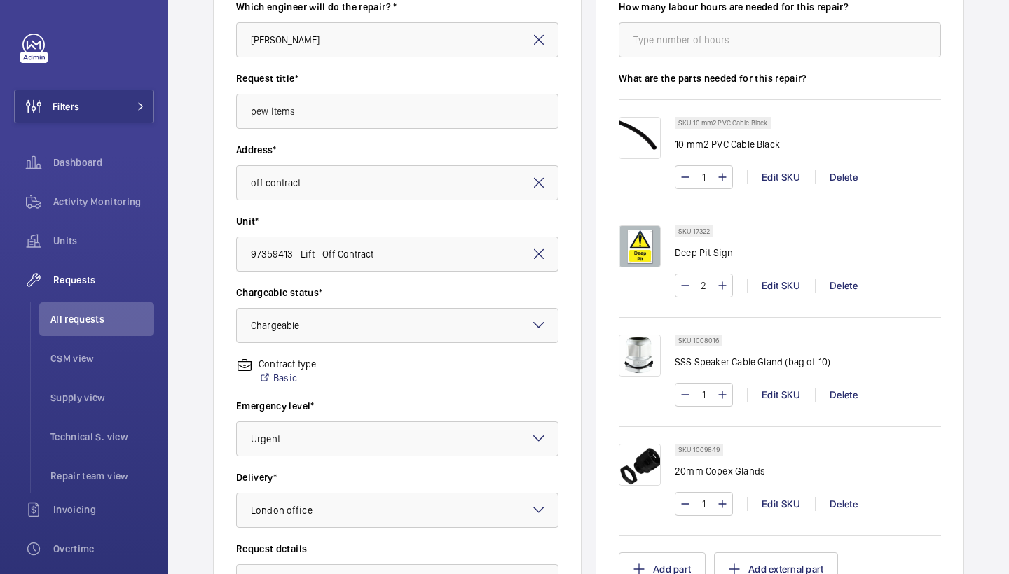
scroll to position [180, 0]
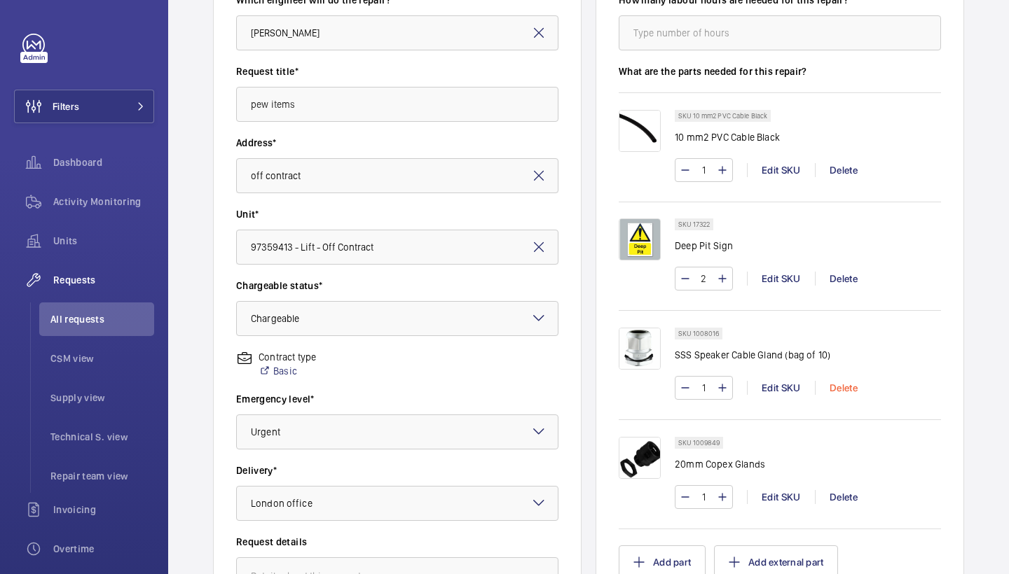
click at [850, 390] on div "Delete" at bounding box center [843, 388] width 57 height 14
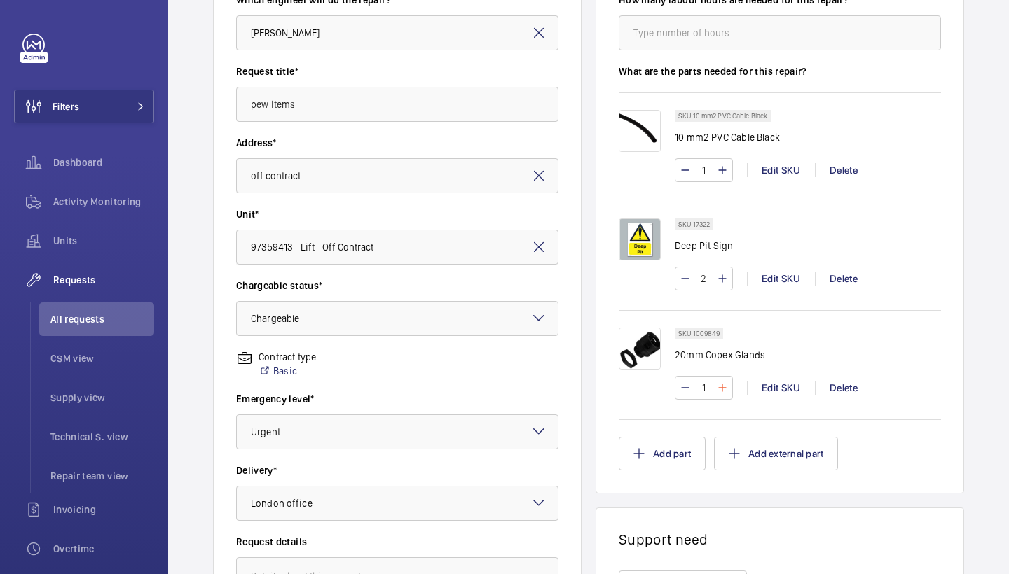
click at [726, 387] on mat-icon at bounding box center [722, 388] width 11 height 17
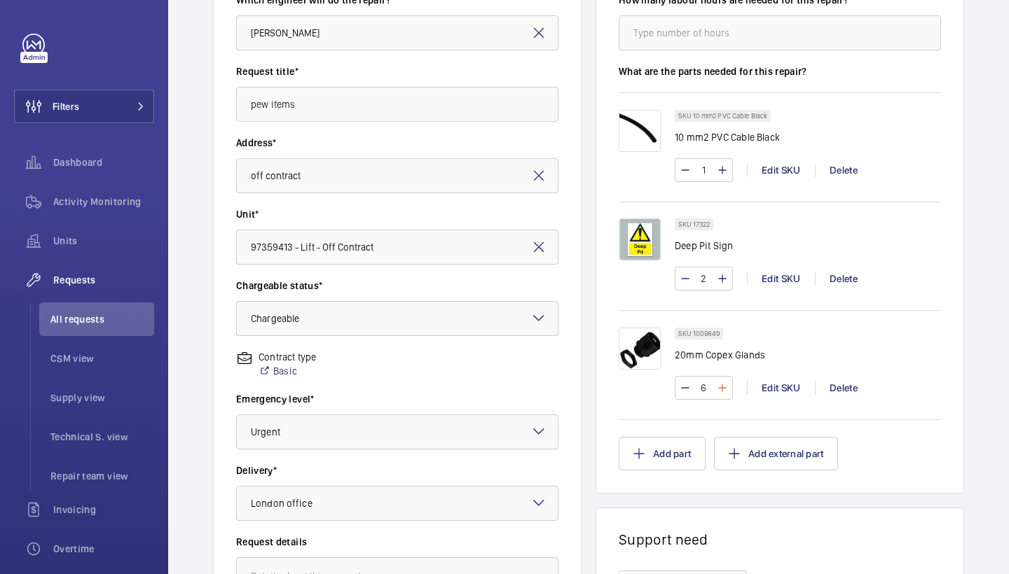
click at [726, 387] on mat-icon at bounding box center [722, 388] width 11 height 17
type input "10"
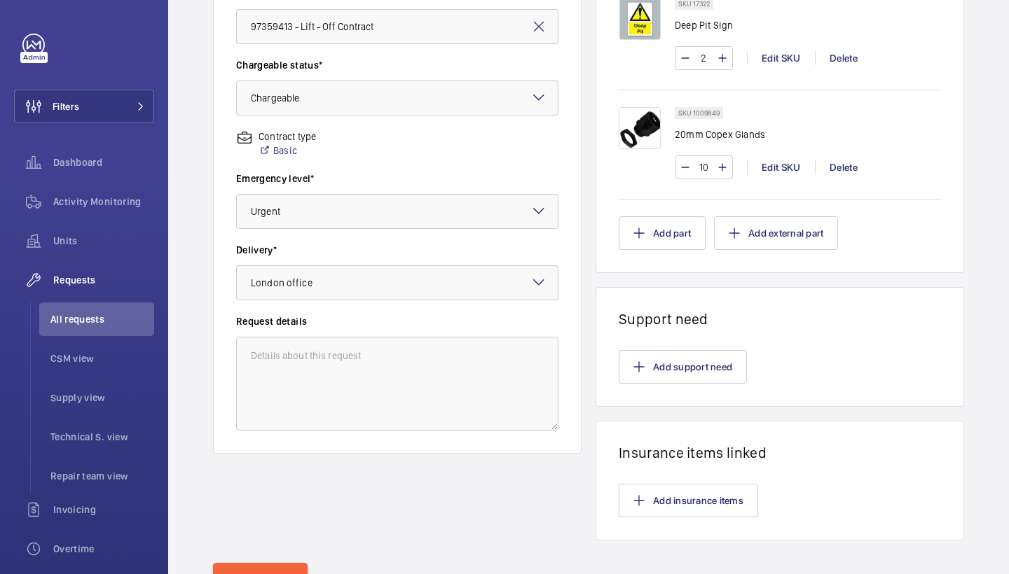
scroll to position [425, 0]
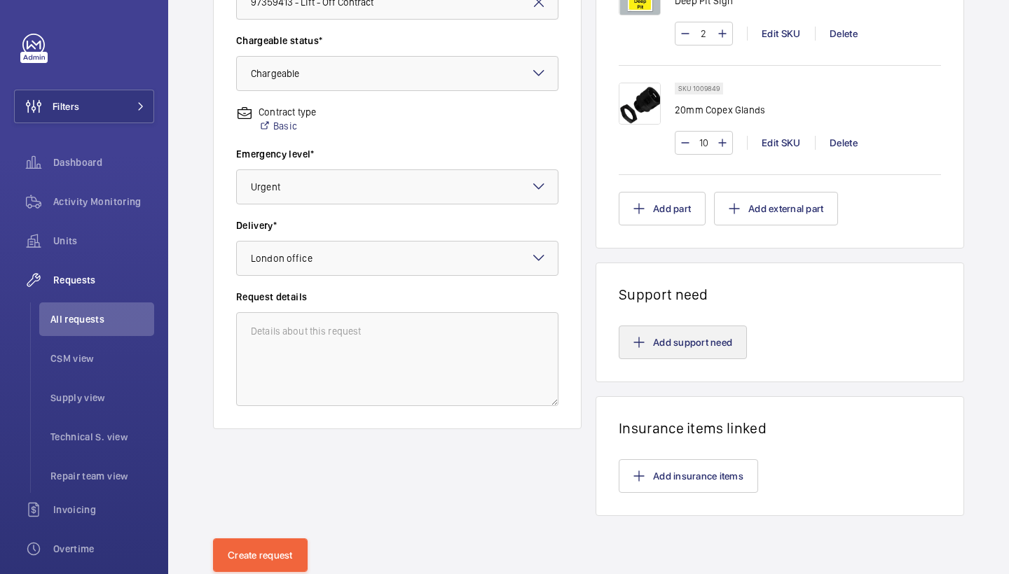
click at [650, 339] on button "Add support need" at bounding box center [683, 343] width 128 height 34
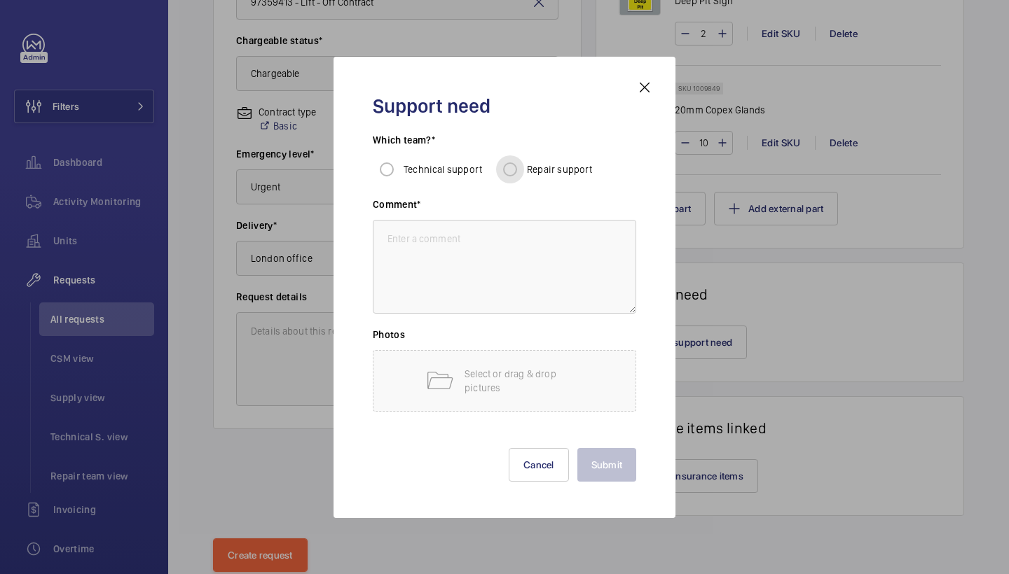
click at [517, 180] on input "Repair support" at bounding box center [510, 170] width 28 height 28
radio input "true"
click at [518, 296] on textarea at bounding box center [504, 267] width 263 height 94
type textarea "subby fitting"
click at [625, 467] on button "Submit" at bounding box center [607, 465] width 60 height 34
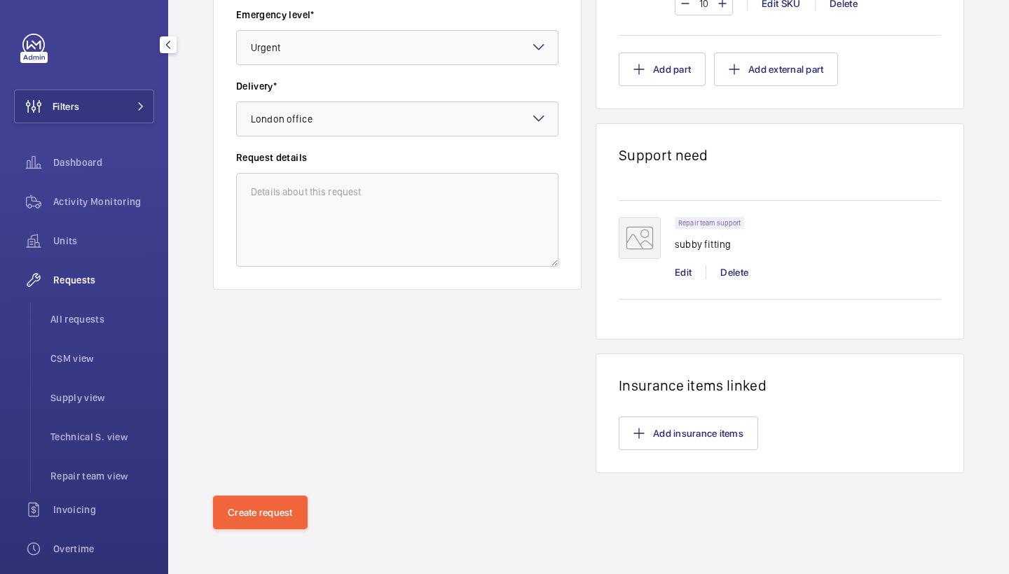
scroll to position [565, 0]
click at [289, 502] on button "Create request" at bounding box center [260, 513] width 95 height 34
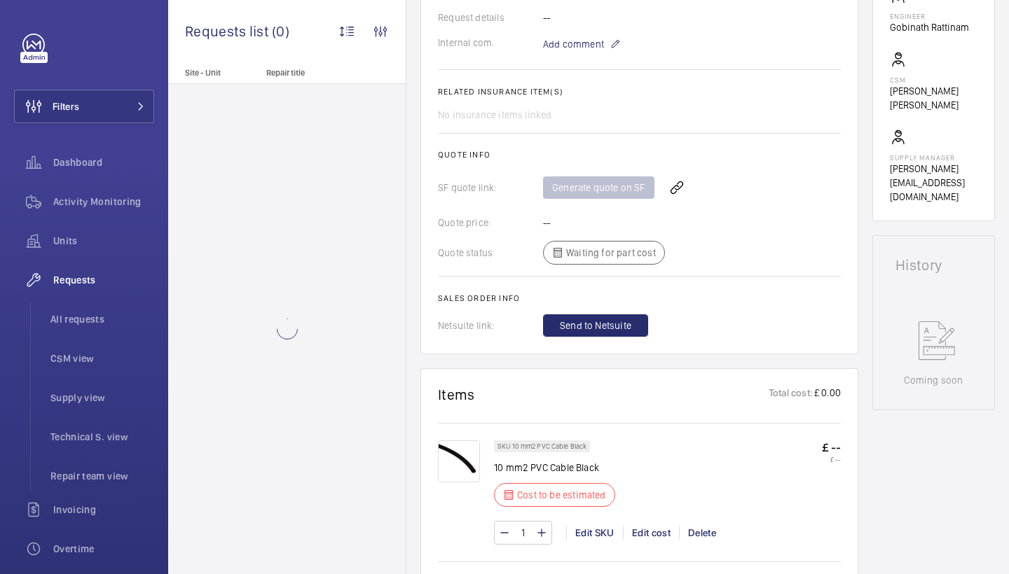
scroll to position [610, 0]
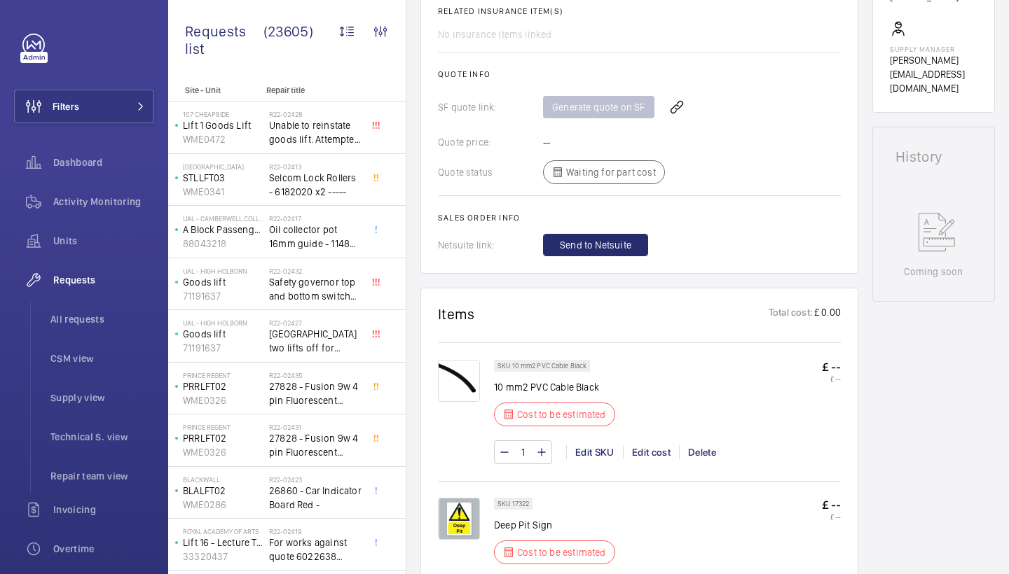
scroll to position [529, 0]
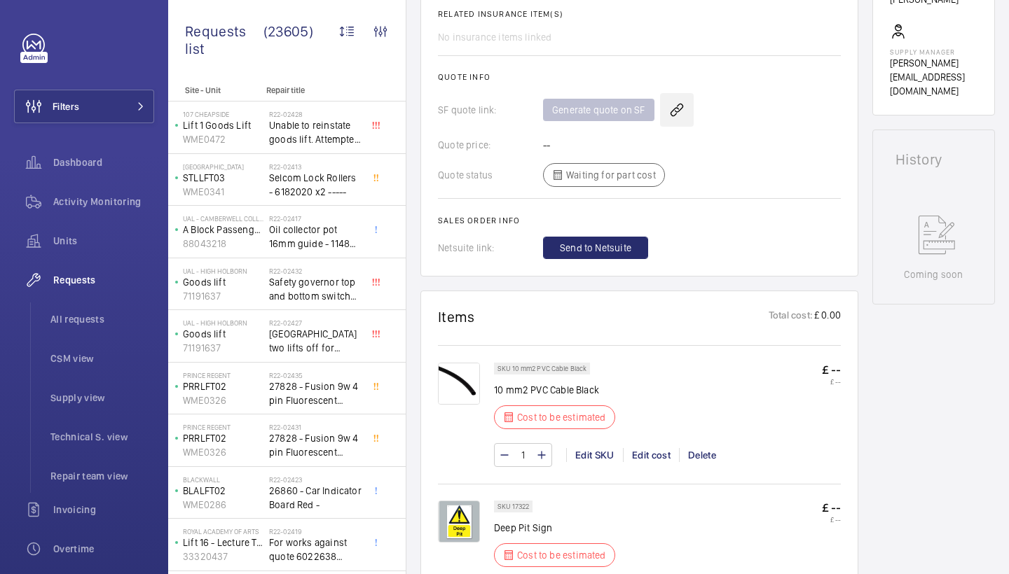
click at [678, 104] on wm-front-icon-button at bounding box center [677, 110] width 34 height 34
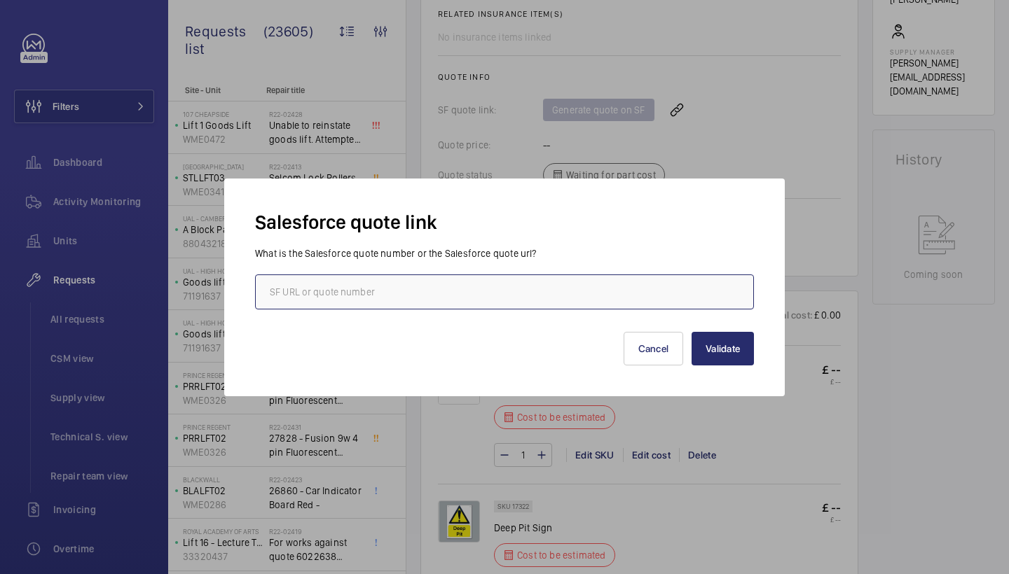
click at [331, 282] on input "text" at bounding box center [504, 292] width 499 height 35
paste input "00014701"
type input "00014701"
drag, startPoint x: 726, startPoint y: 347, endPoint x: 577, endPoint y: 352, distance: 150.0
click at [726, 347] on button "Validate" at bounding box center [722, 349] width 62 height 34
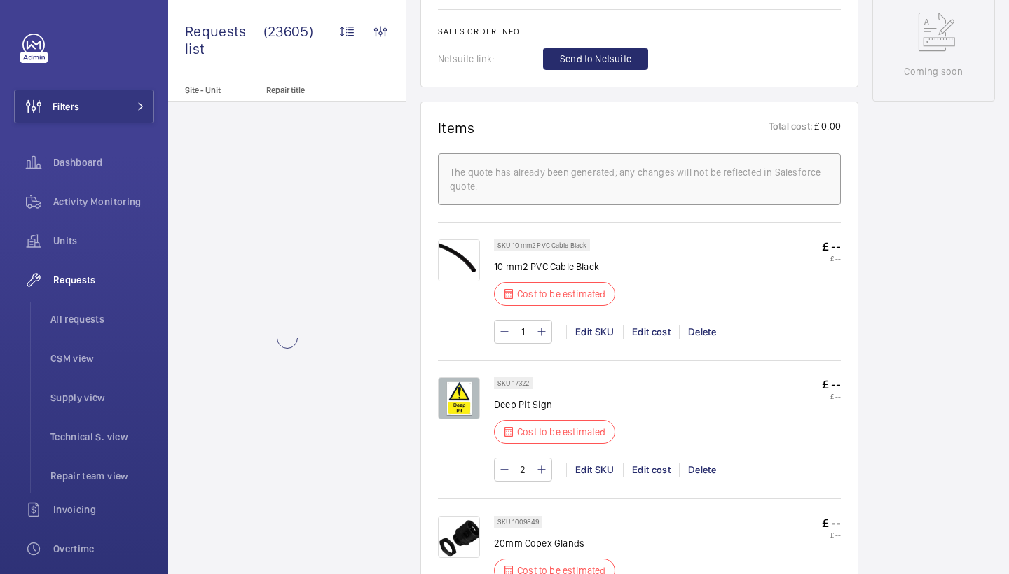
scroll to position [773, 0]
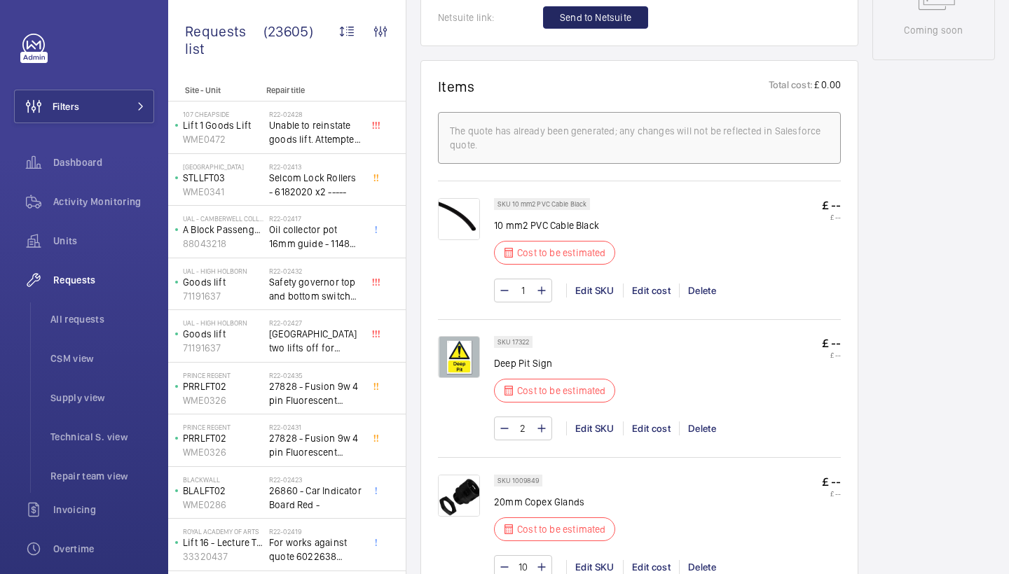
click at [603, 22] on span "Send to Netsuite" at bounding box center [595, 18] width 71 height 14
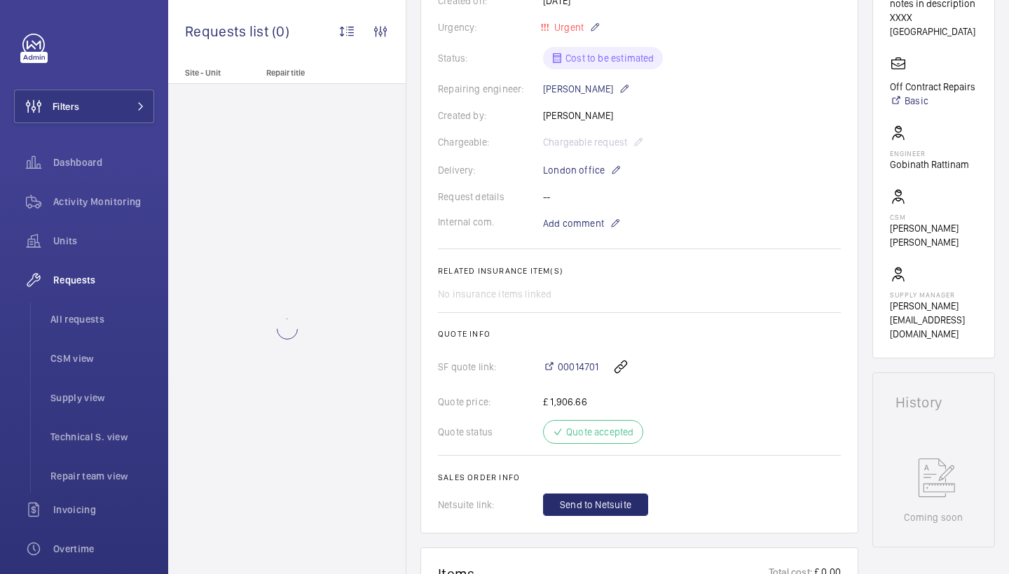
scroll to position [513, 0]
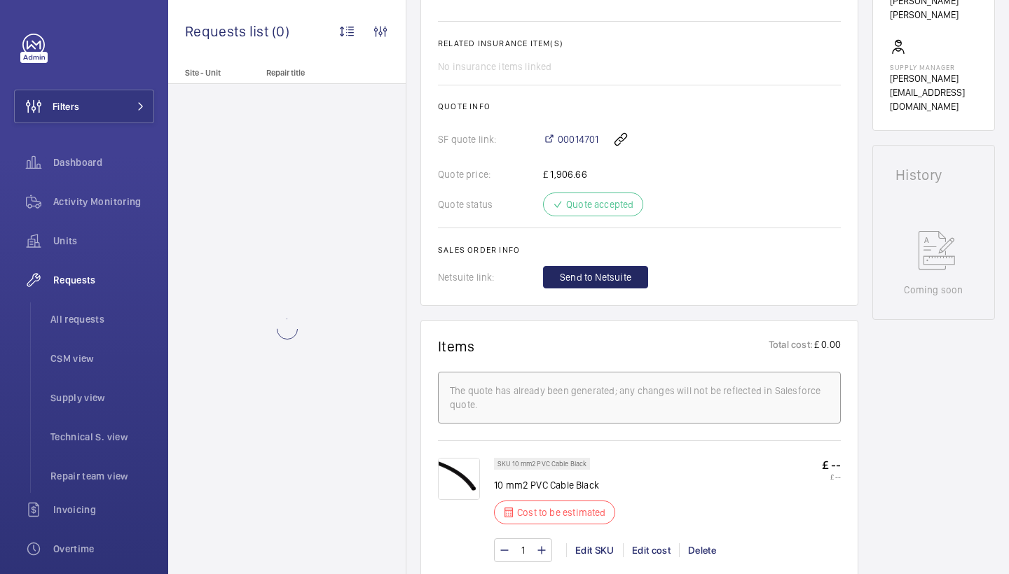
click at [600, 282] on span "Send to Netsuite" at bounding box center [595, 277] width 71 height 14
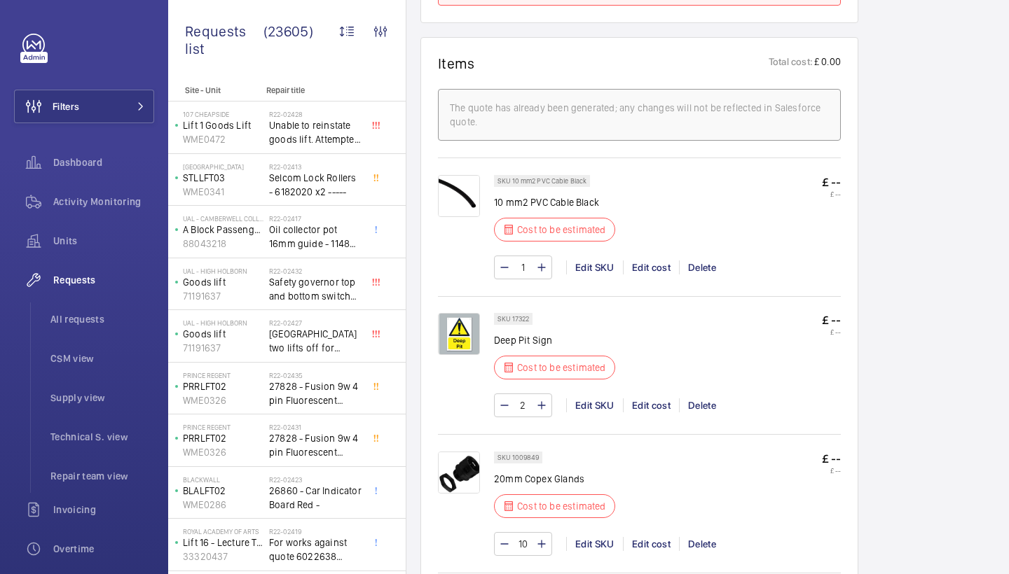
scroll to position [848, 0]
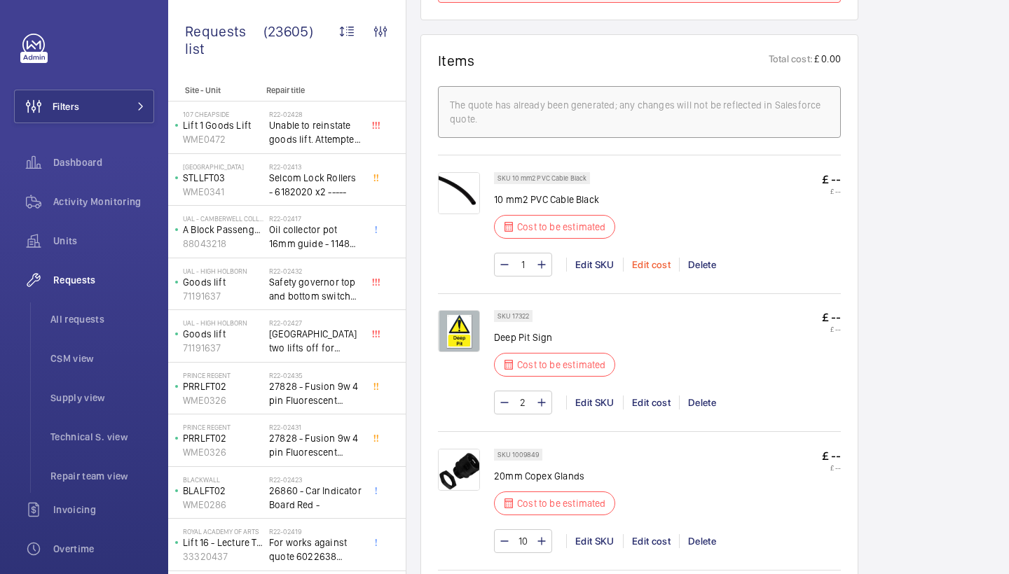
click at [654, 267] on div "Edit cost" at bounding box center [651, 265] width 56 height 14
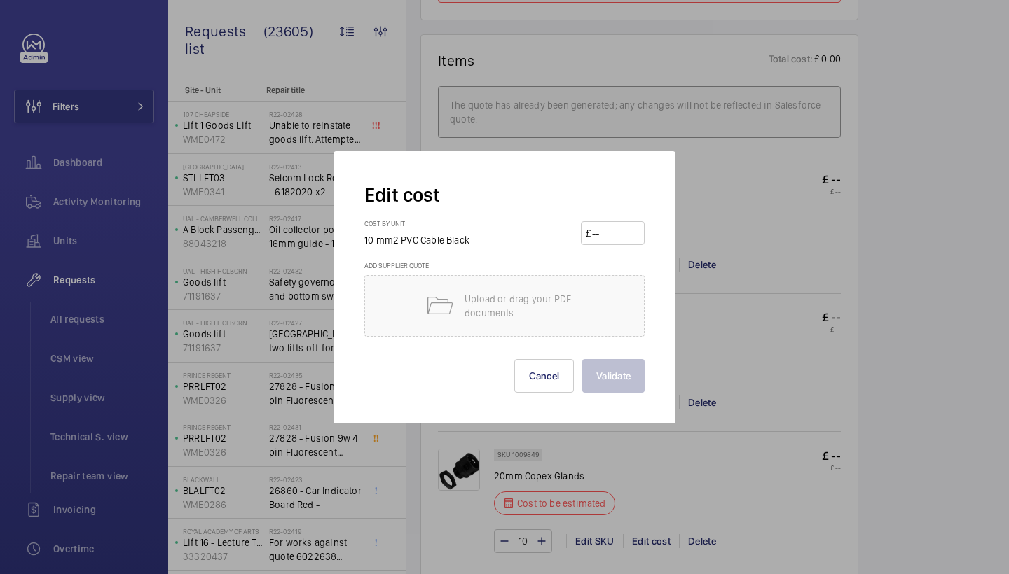
click at [616, 241] on input "number" at bounding box center [615, 233] width 49 height 22
type input "40.17"
click at [609, 392] on button "Validate" at bounding box center [613, 376] width 62 height 34
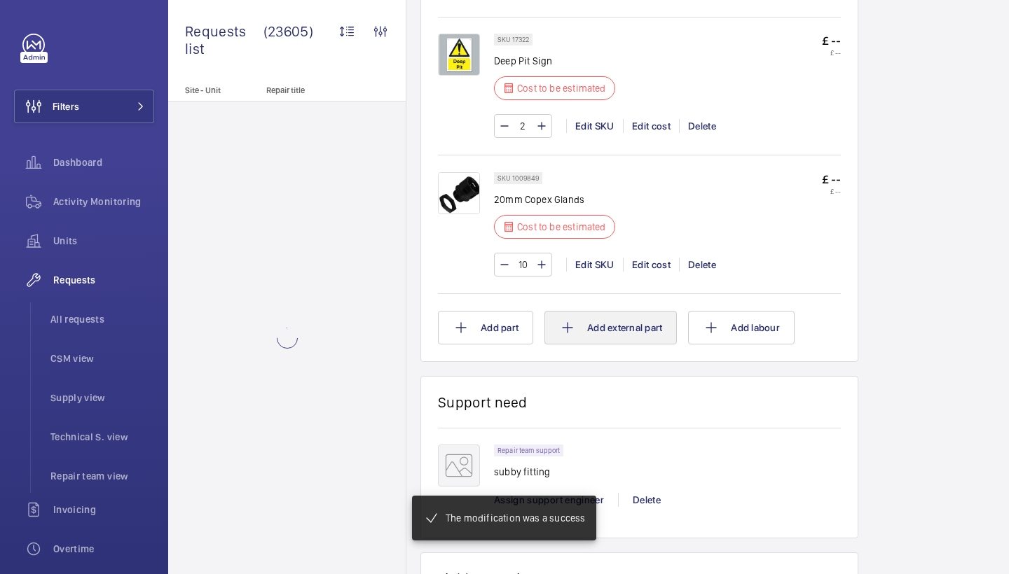
scroll to position [1007, 0]
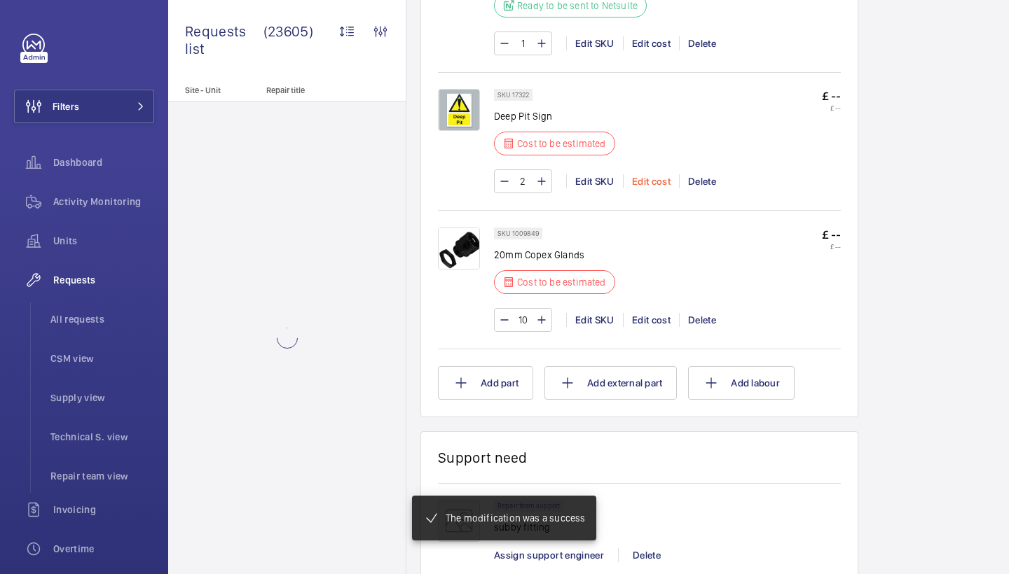
click at [640, 185] on div "Edit cost" at bounding box center [651, 181] width 56 height 14
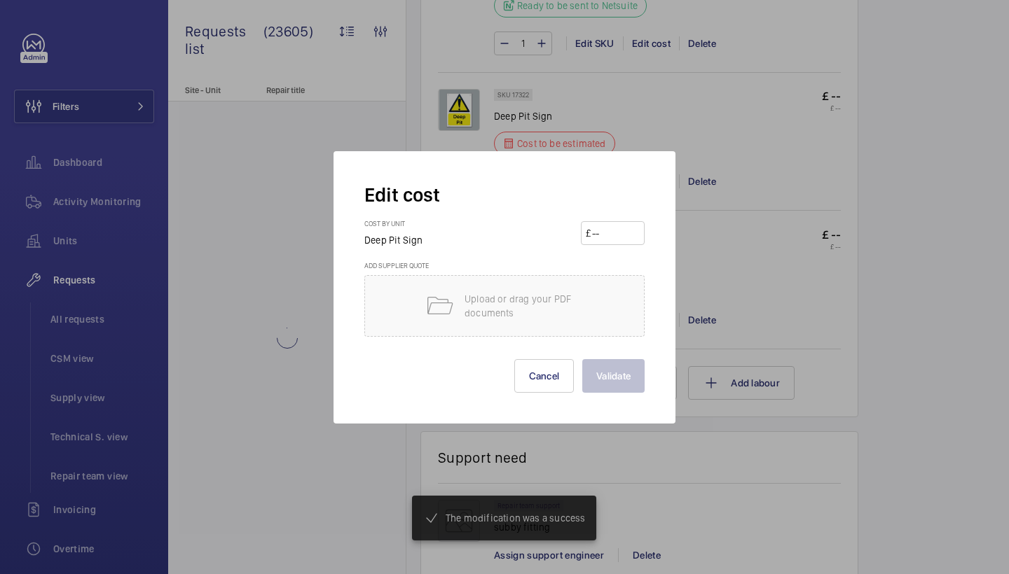
click at [612, 228] on input "number" at bounding box center [615, 233] width 49 height 22
type input "7"
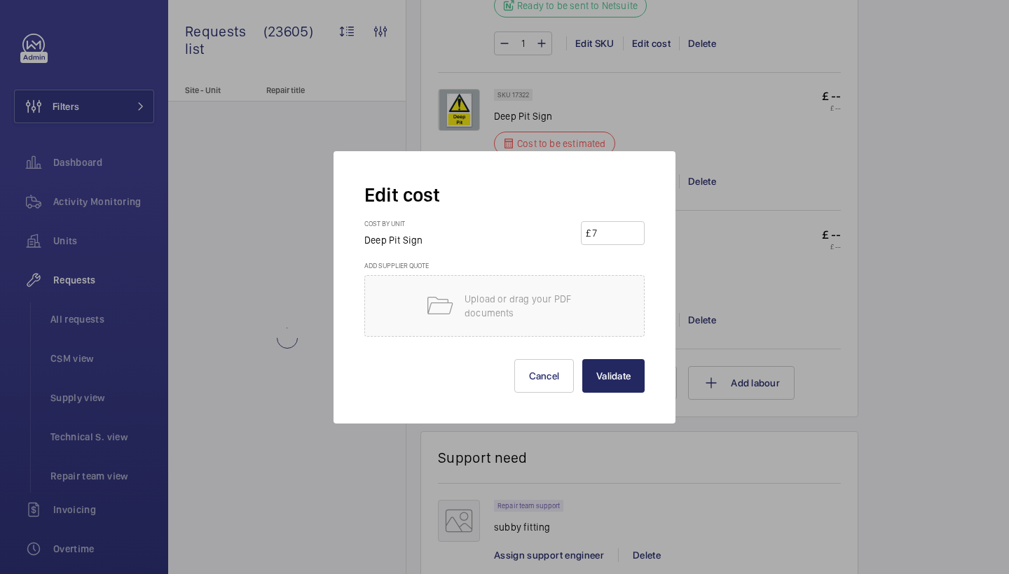
click at [626, 391] on button "Validate" at bounding box center [613, 376] width 62 height 34
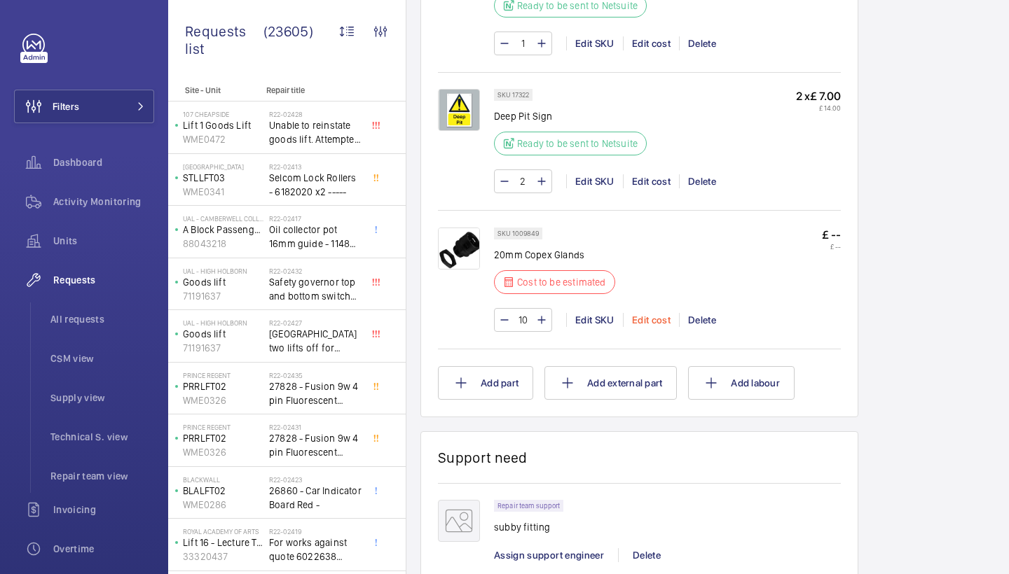
click at [647, 319] on div "Edit cost" at bounding box center [651, 320] width 56 height 14
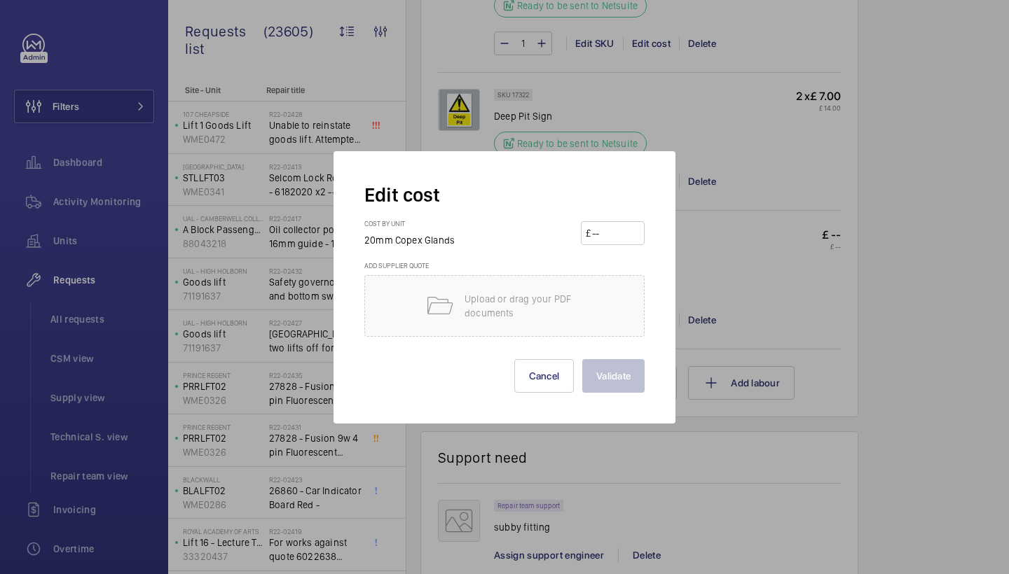
click at [619, 231] on input "number" at bounding box center [615, 233] width 49 height 22
type input "5"
click at [628, 371] on button "Validate" at bounding box center [613, 376] width 62 height 34
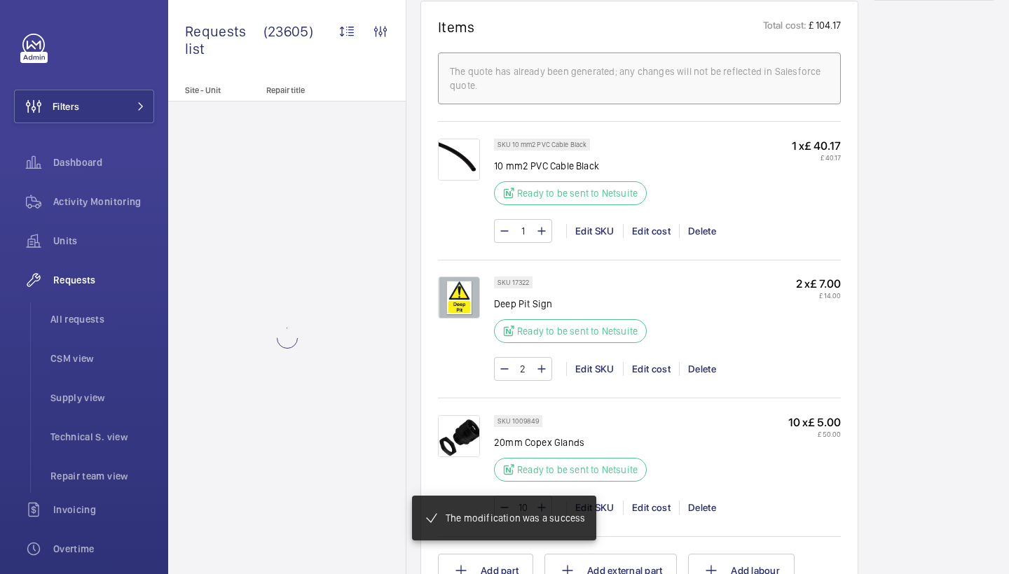
scroll to position [586, 0]
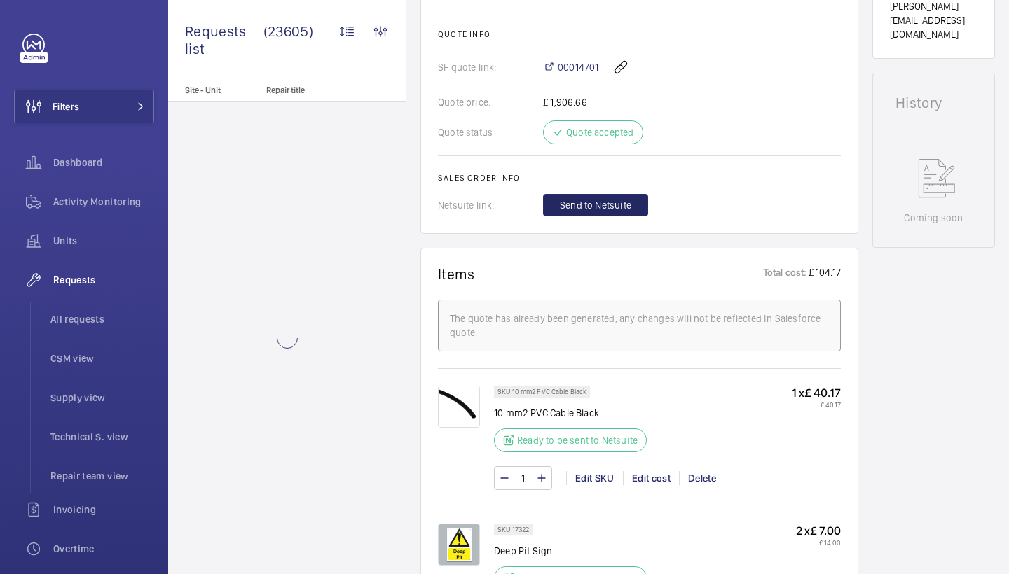
click at [630, 216] on button "Send to Netsuite" at bounding box center [595, 205] width 105 height 22
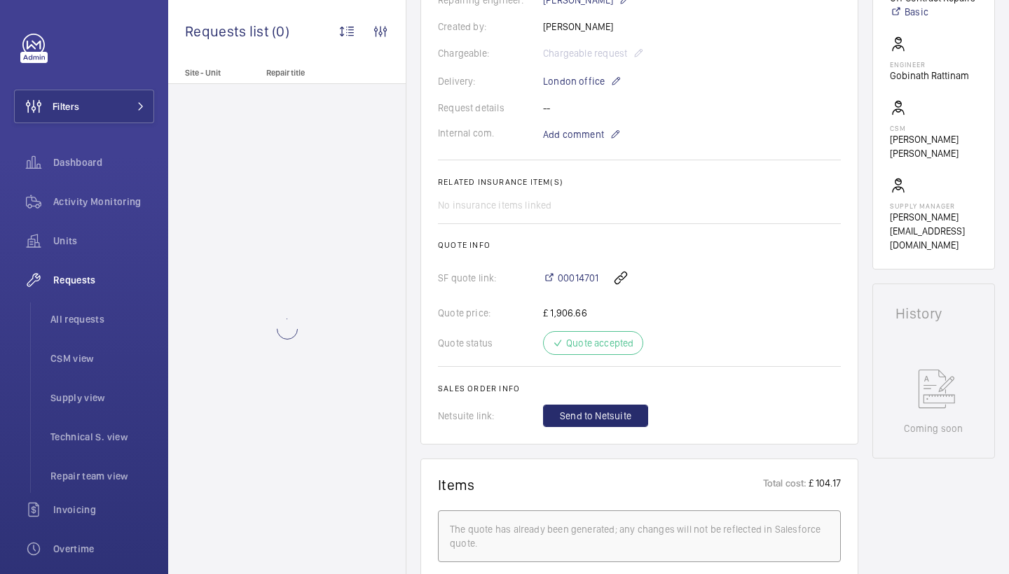
scroll to position [591, 0]
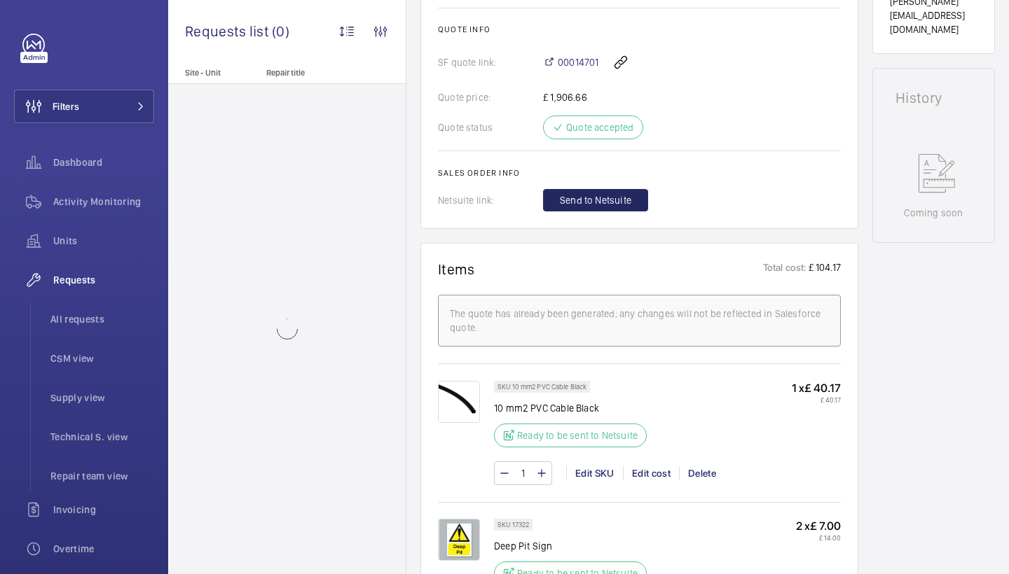
click at [630, 209] on button "Send to Netsuite" at bounding box center [595, 200] width 105 height 22
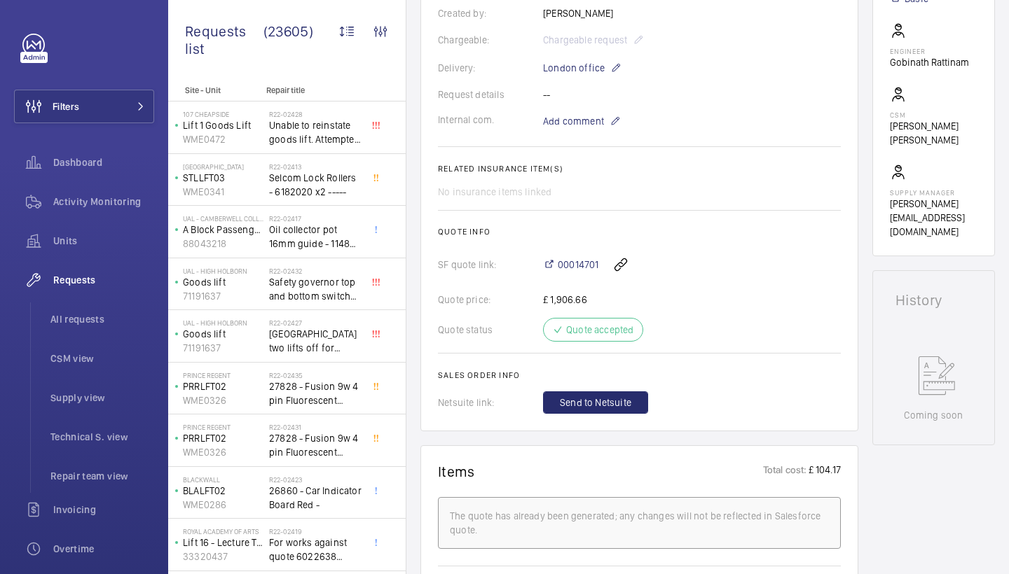
scroll to position [389, 0]
click at [609, 399] on span "Send to Netsuite" at bounding box center [595, 401] width 71 height 14
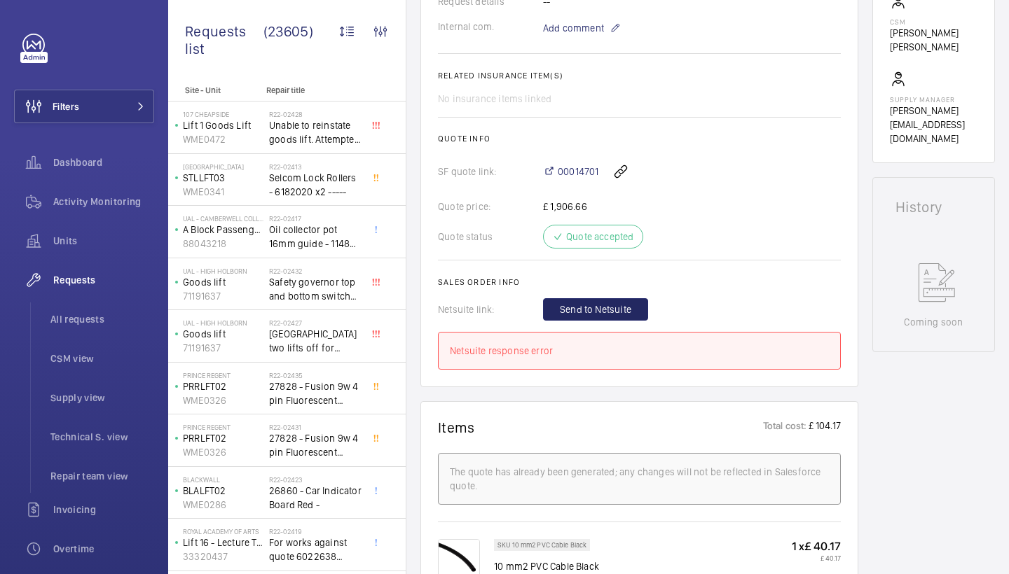
scroll to position [501, 0]
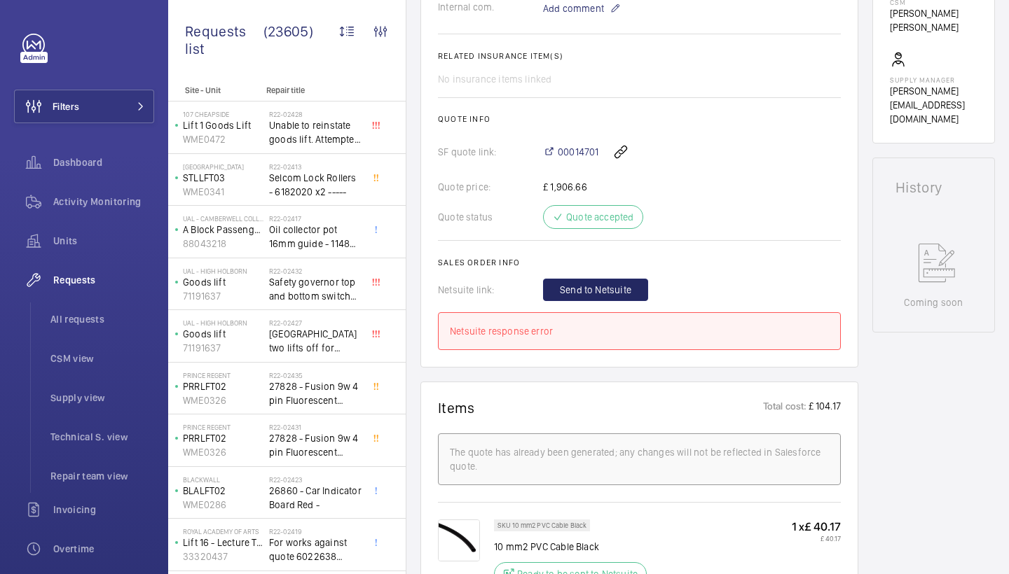
click at [616, 291] on span "Send to Netsuite" at bounding box center [595, 290] width 71 height 14
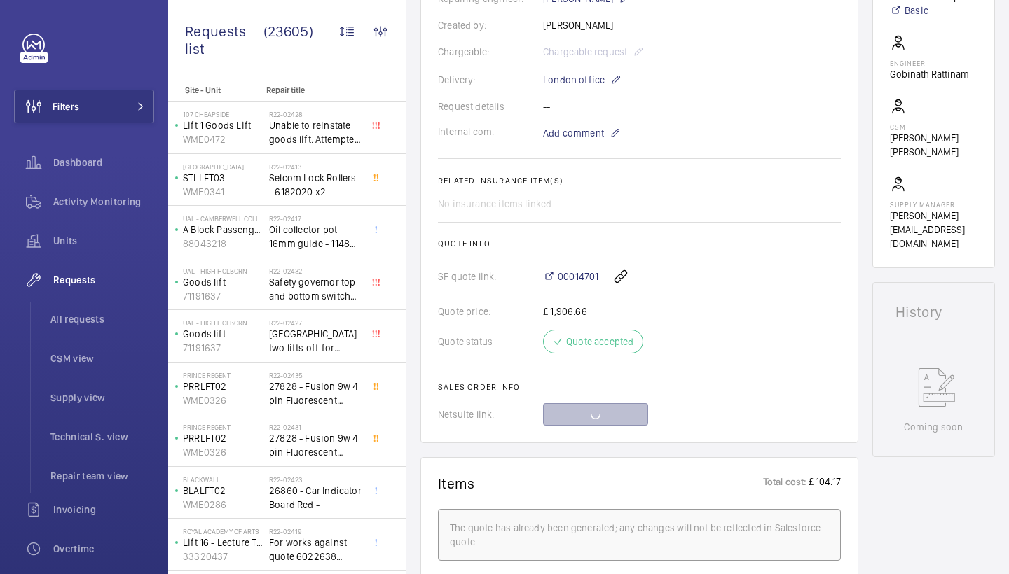
scroll to position [359, 0]
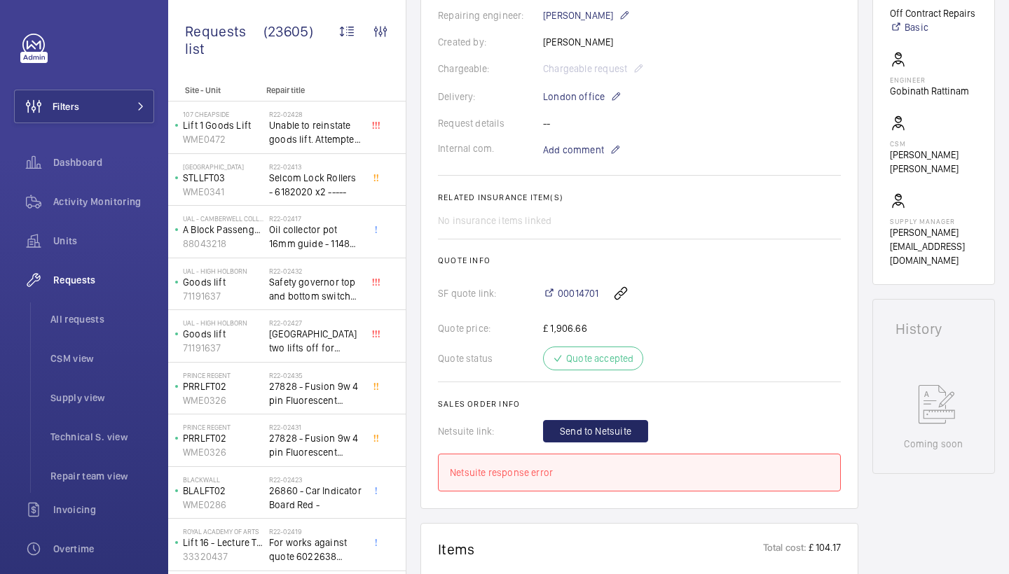
click at [628, 434] on span "Send to Netsuite" at bounding box center [595, 432] width 71 height 14
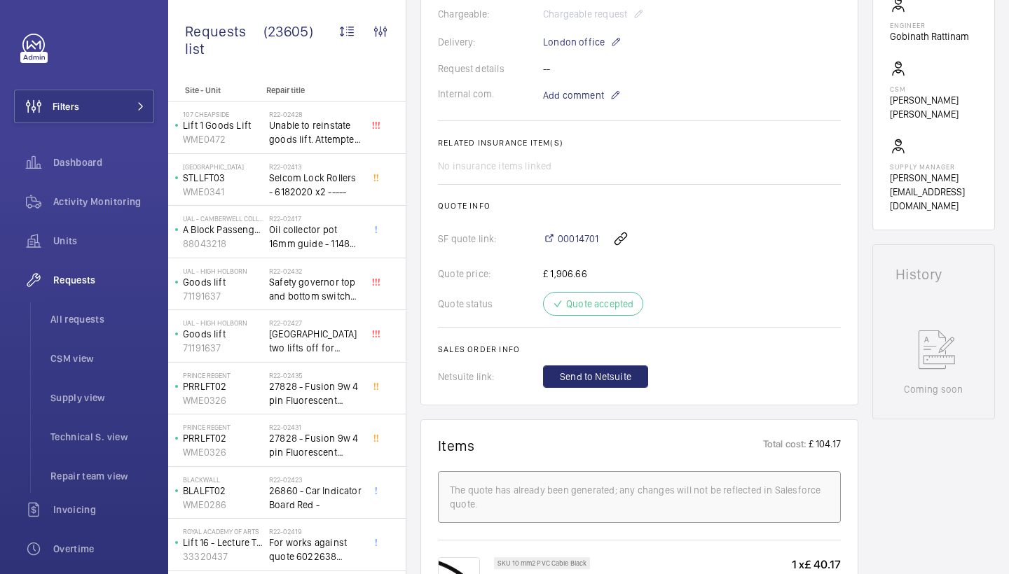
scroll to position [576, 0]
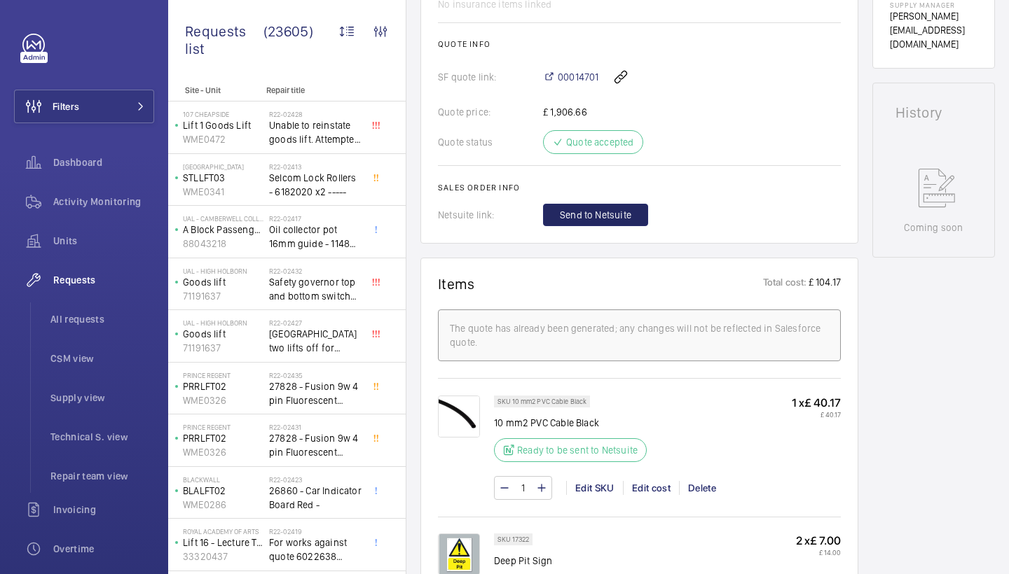
click at [599, 215] on span "Send to Netsuite" at bounding box center [595, 215] width 71 height 14
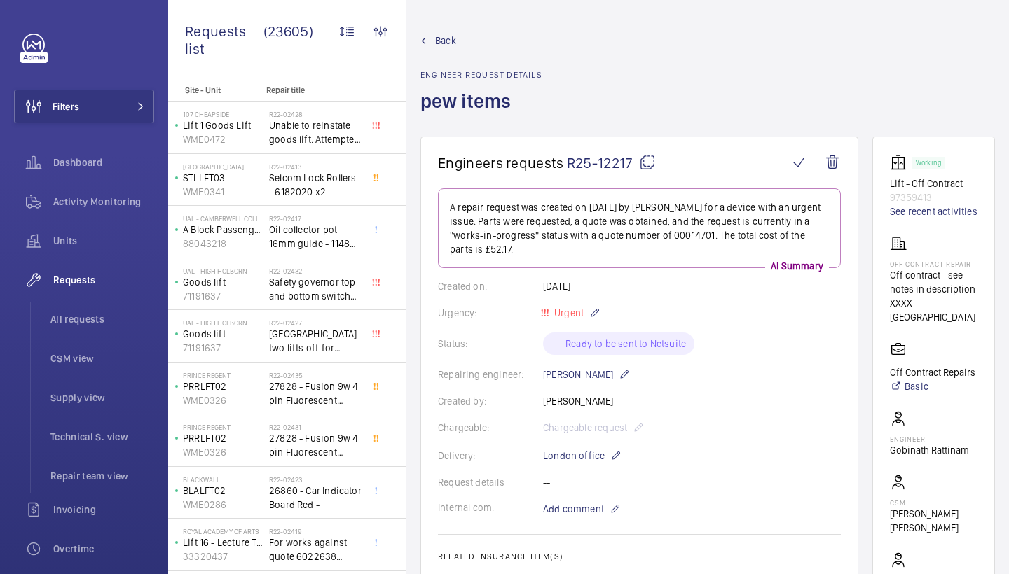
scroll to position [18, 0]
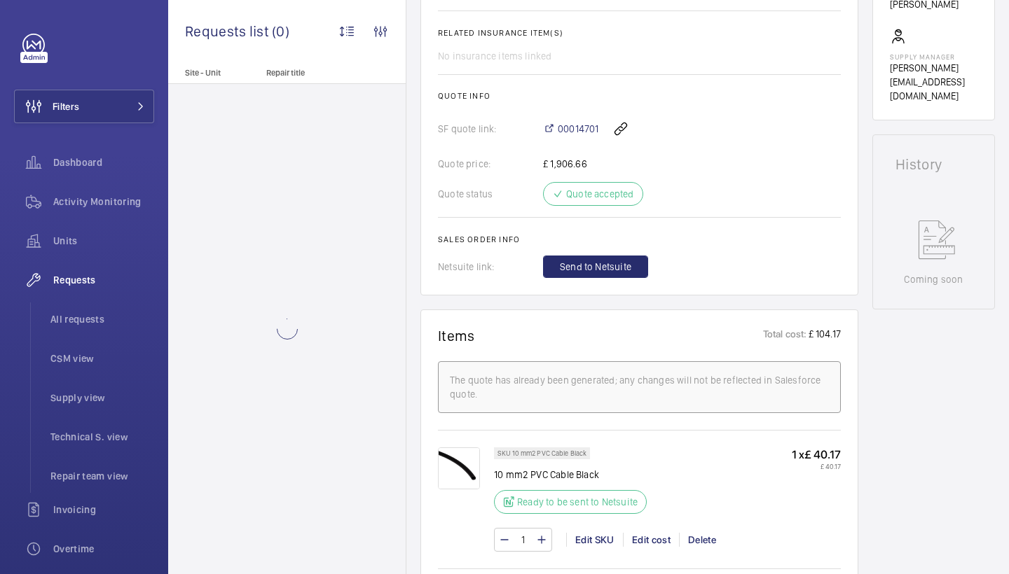
scroll to position [567, 0]
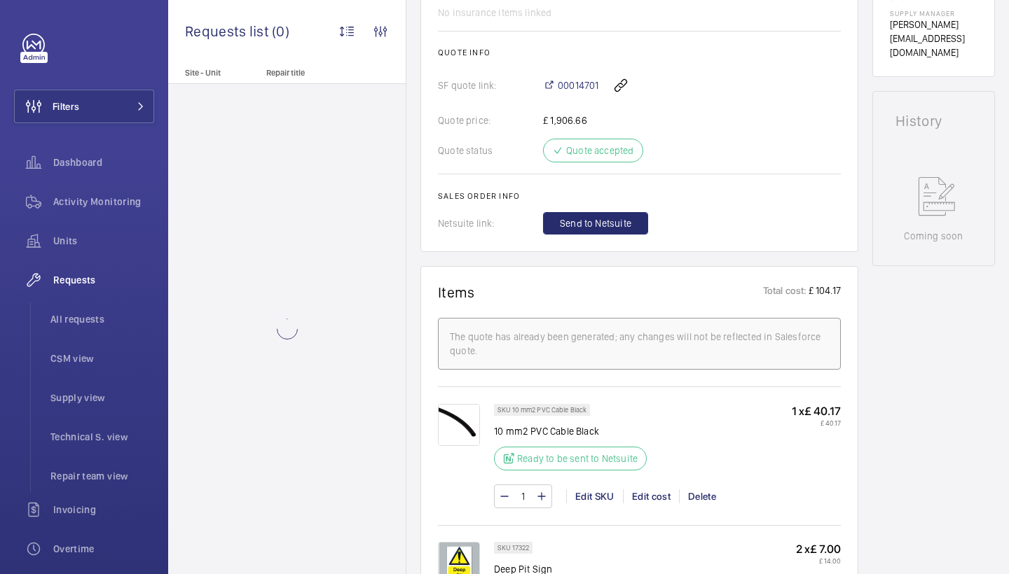
click at [623, 221] on span "Send to Netsuite" at bounding box center [595, 223] width 71 height 14
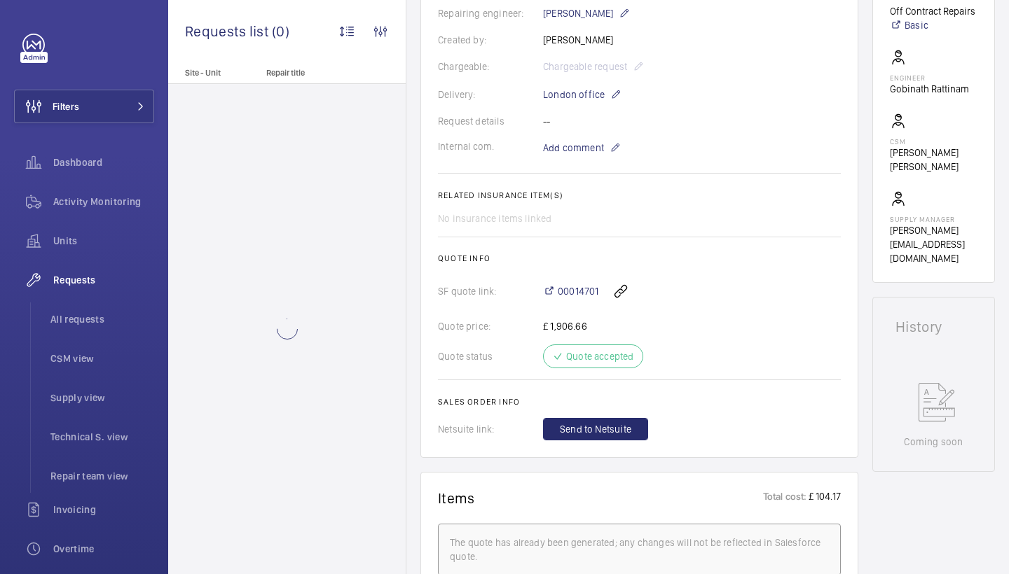
scroll to position [379, 0]
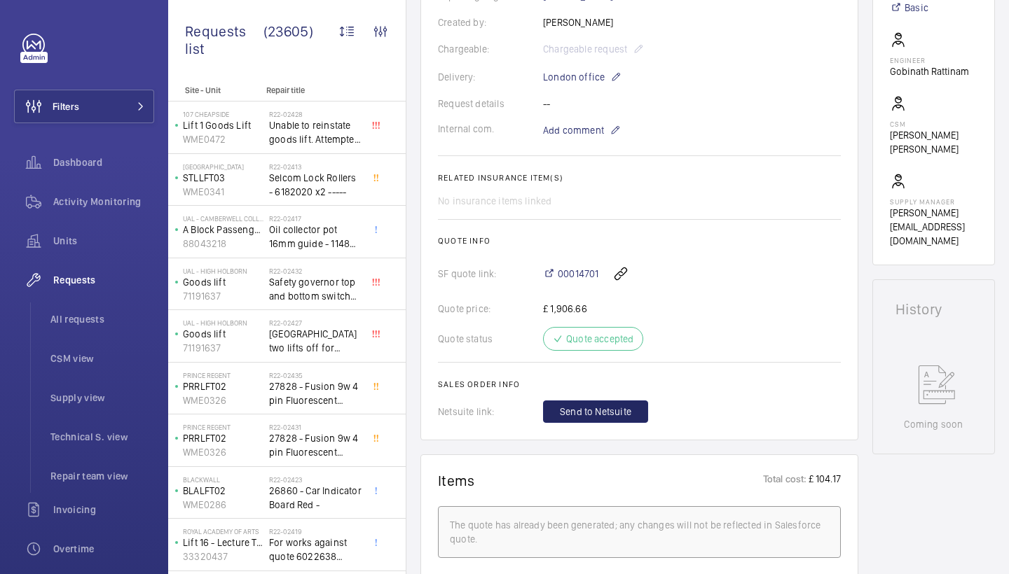
click at [606, 405] on span "Send to Netsuite" at bounding box center [595, 412] width 71 height 14
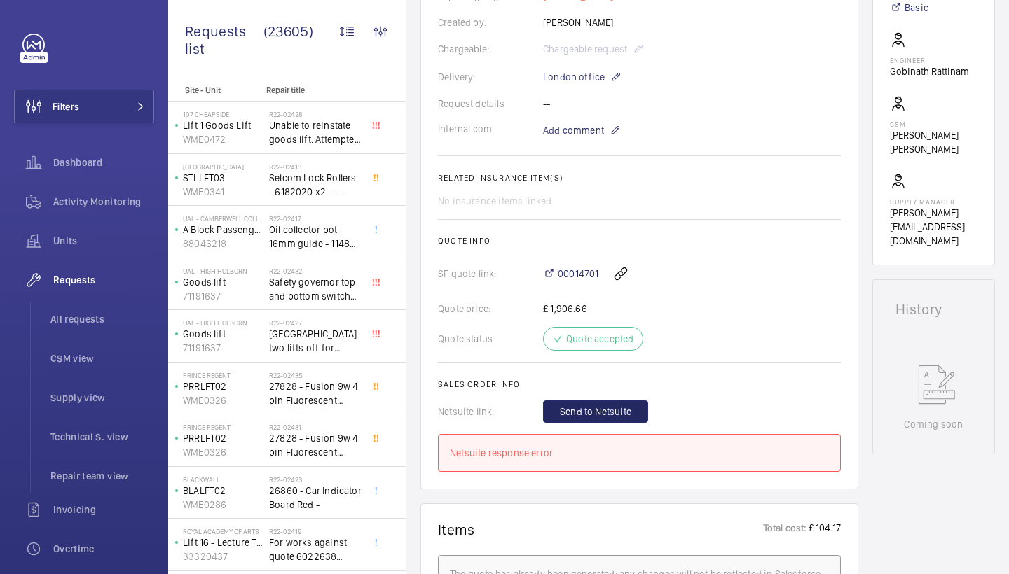
click at [702, 0] on html "Filters Dashboard Activity Monitoring Units Requests All requests CSM view Supp…" at bounding box center [504, 287] width 1009 height 574
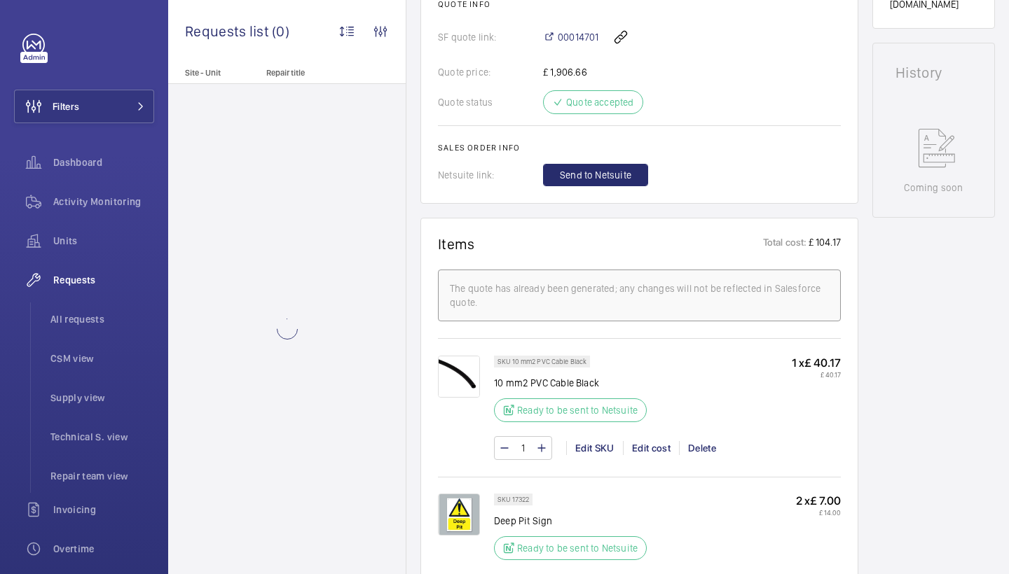
scroll to position [709, 0]
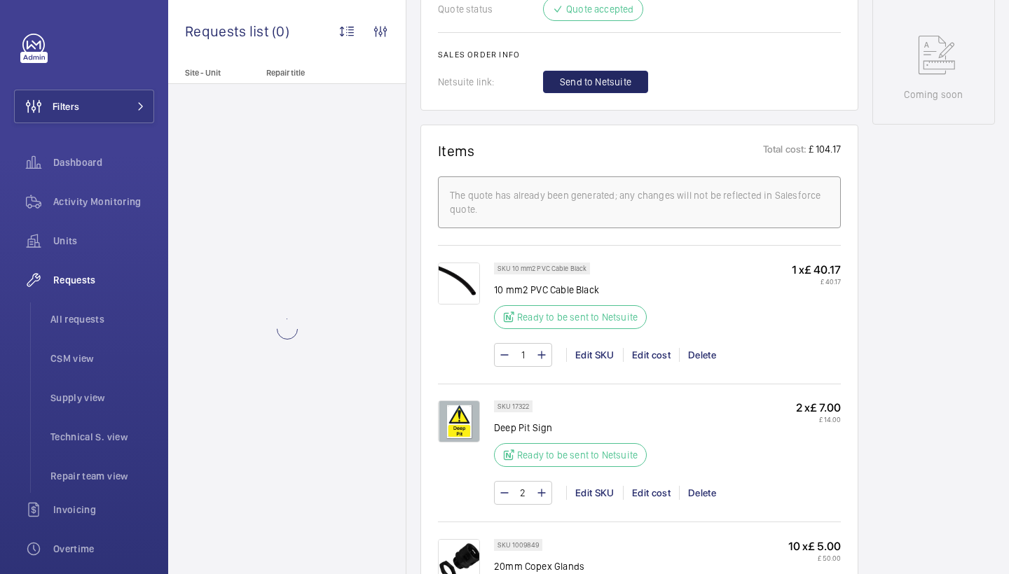
click at [600, 73] on button "Send to Netsuite" at bounding box center [595, 82] width 105 height 22
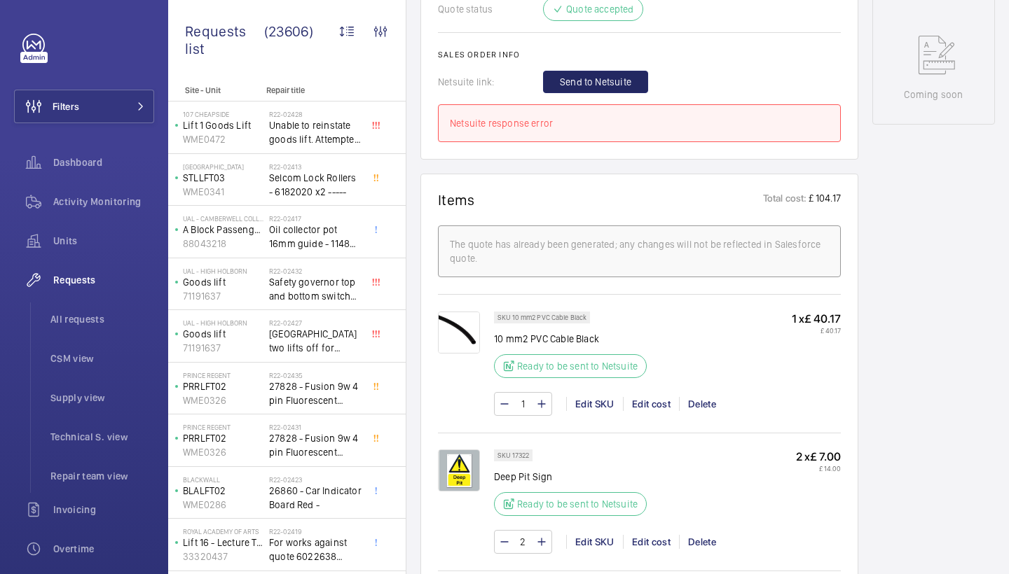
click at [600, 73] on button "Send to Netsuite" at bounding box center [595, 82] width 105 height 22
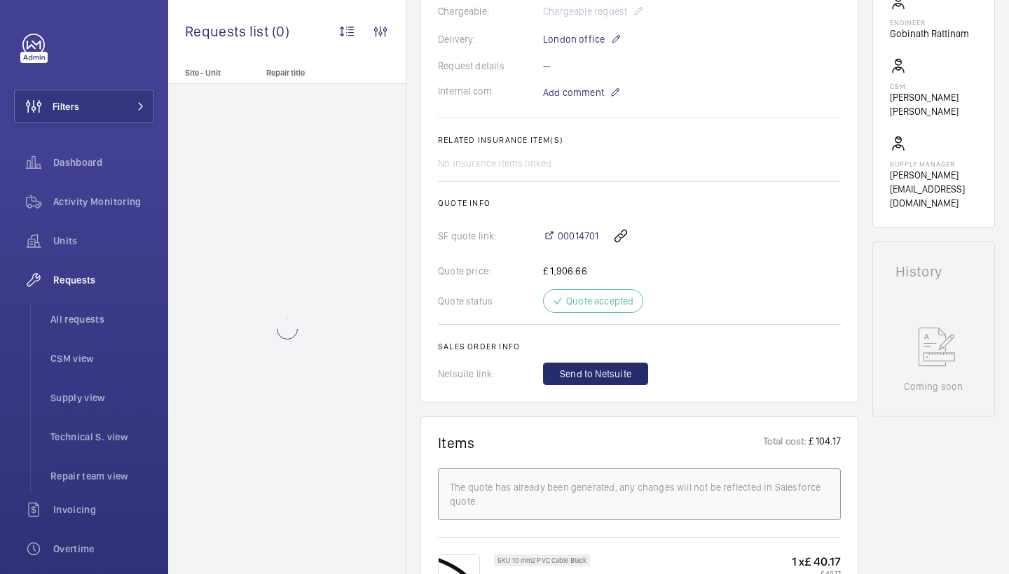
scroll to position [513, 0]
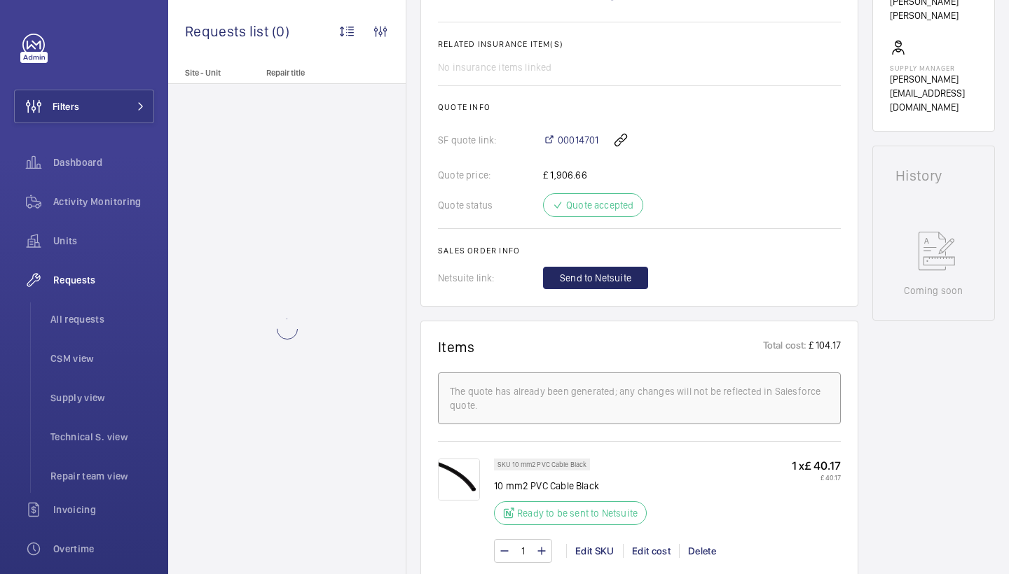
click at [616, 285] on button "Send to Netsuite" at bounding box center [595, 278] width 105 height 22
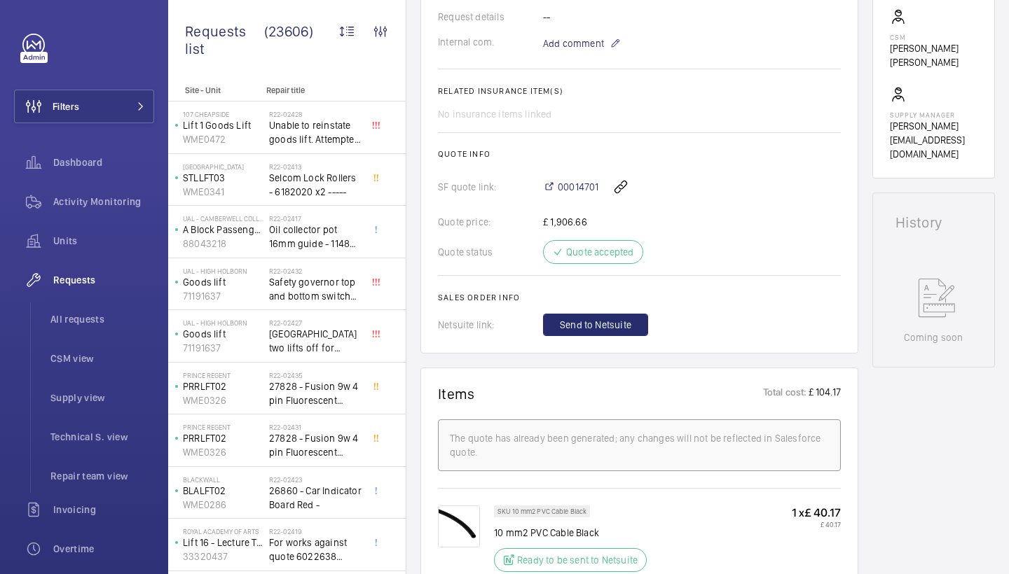
scroll to position [499, 0]
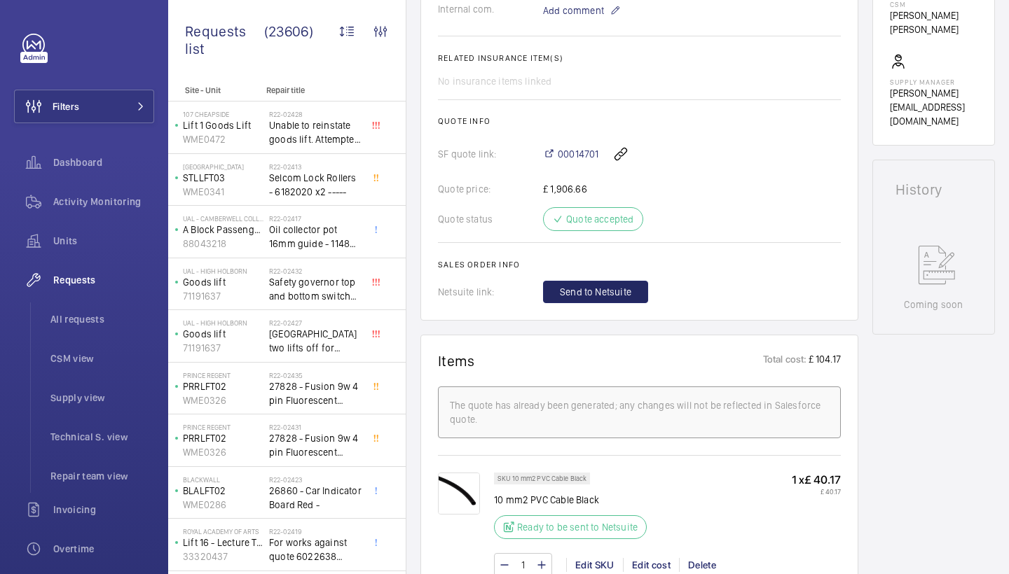
click at [640, 296] on button "Send to Netsuite" at bounding box center [595, 292] width 105 height 22
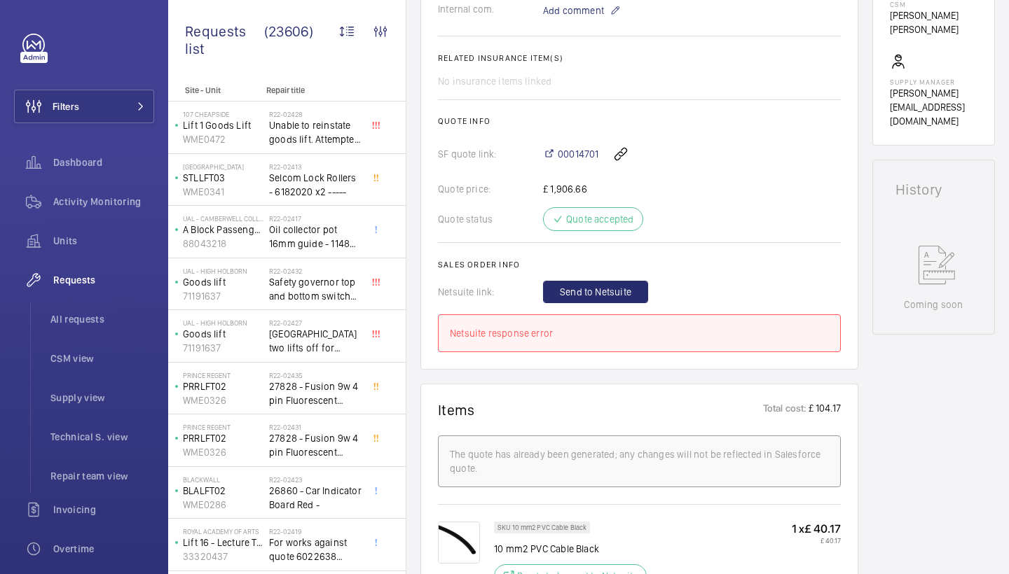
click at [619, 277] on wm-front-card-body "A repair request was created on [DATE] by [PERSON_NAME] for a device with an ur…" at bounding box center [639, 21] width 403 height 663
click at [618, 282] on button "Send to Netsuite" at bounding box center [595, 292] width 105 height 22
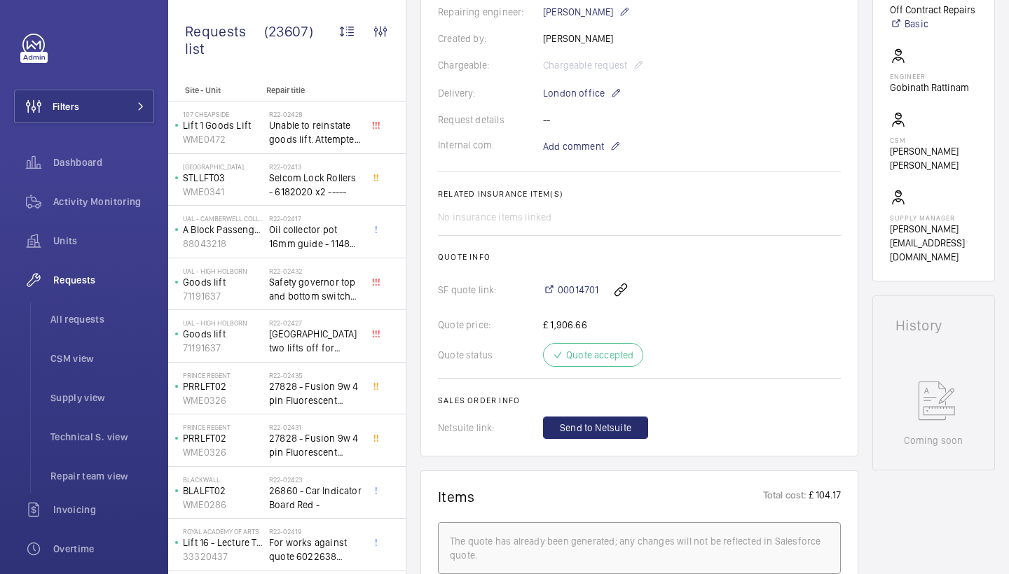
scroll to position [449, 0]
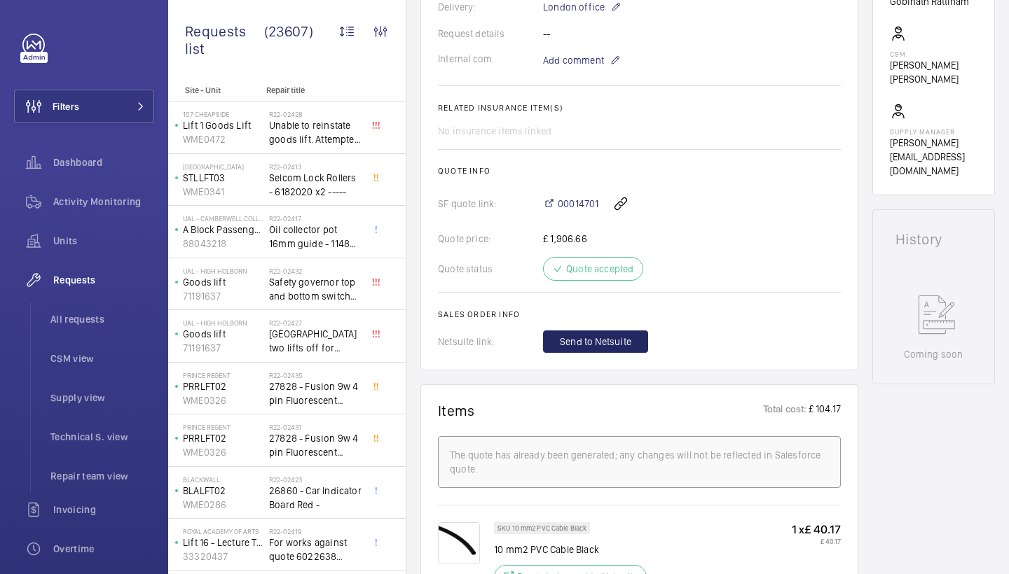
click at [603, 345] on span "Send to Netsuite" at bounding box center [595, 342] width 71 height 14
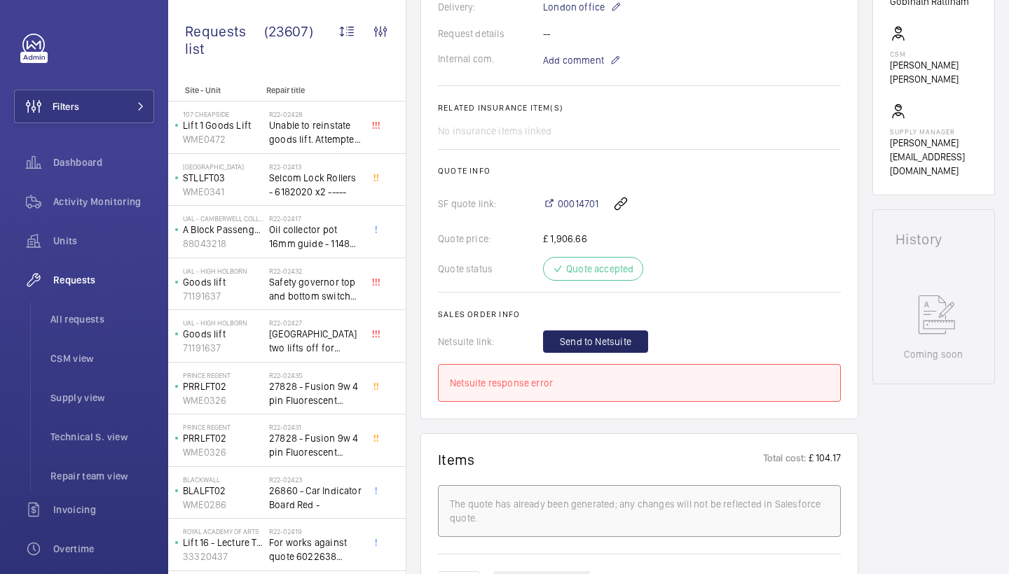
drag, startPoint x: 634, startPoint y: 77, endPoint x: 816, endPoint y: 344, distance: 323.1
click at [816, 351] on div "Send to Netsuite" at bounding box center [692, 342] width 298 height 22
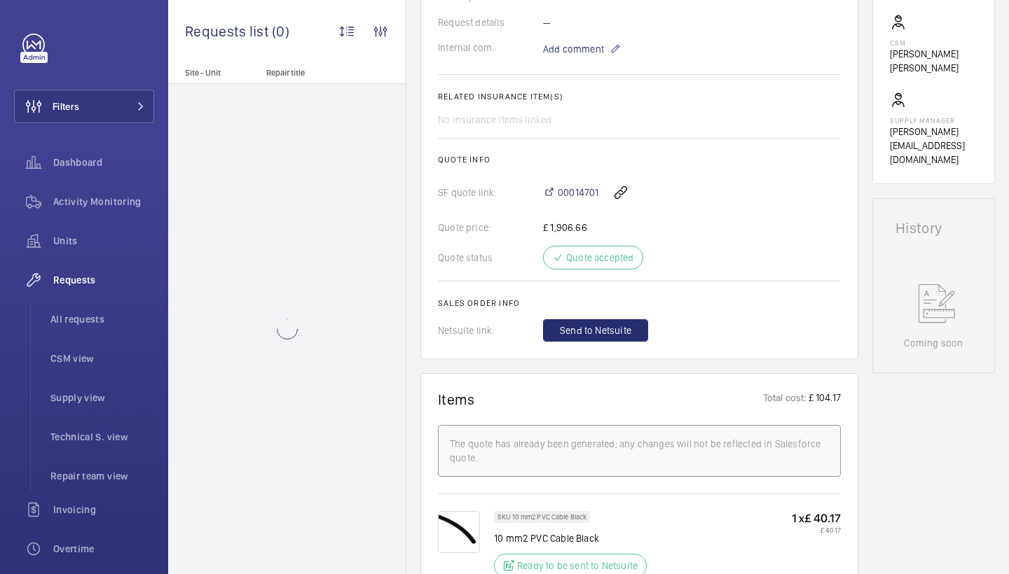
scroll to position [651, 0]
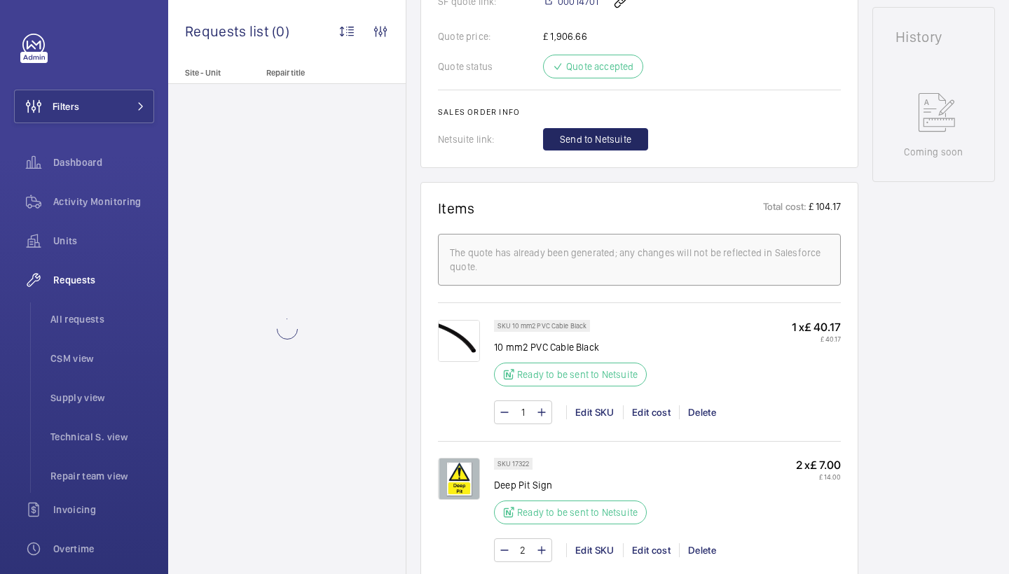
click at [597, 146] on button "Send to Netsuite" at bounding box center [595, 139] width 105 height 22
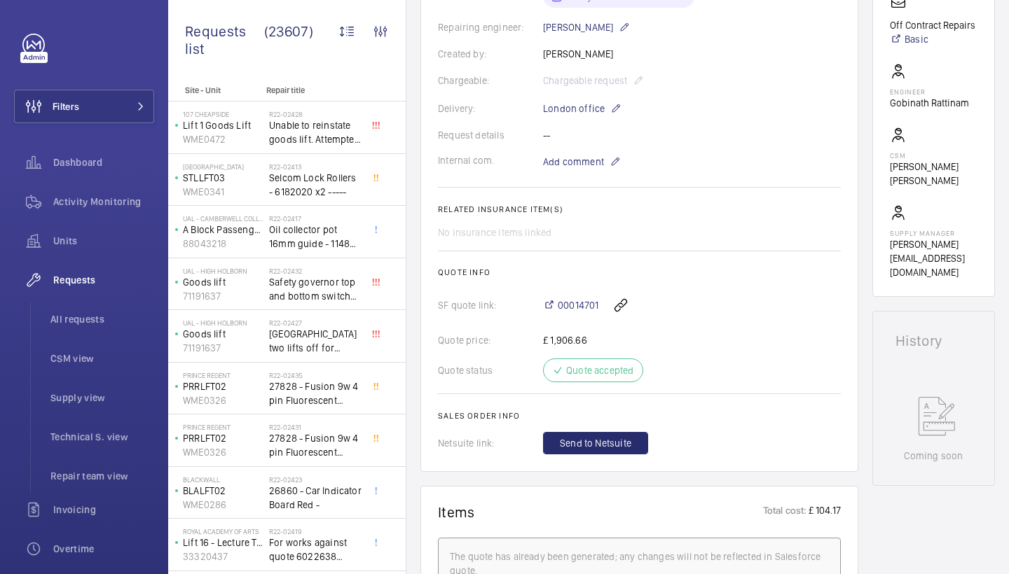
scroll to position [468, 0]
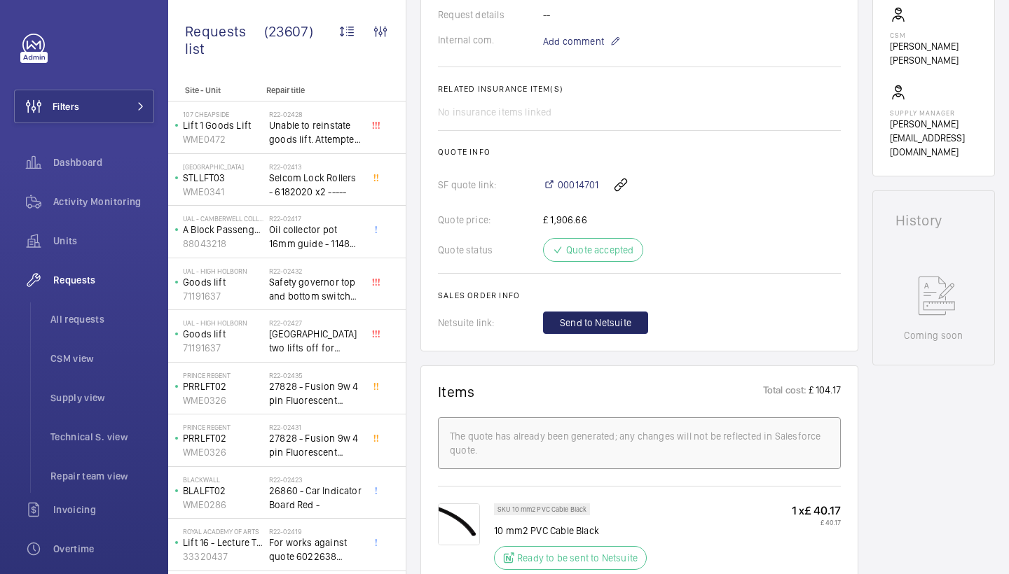
click at [634, 312] on button "Send to Netsuite" at bounding box center [595, 323] width 105 height 22
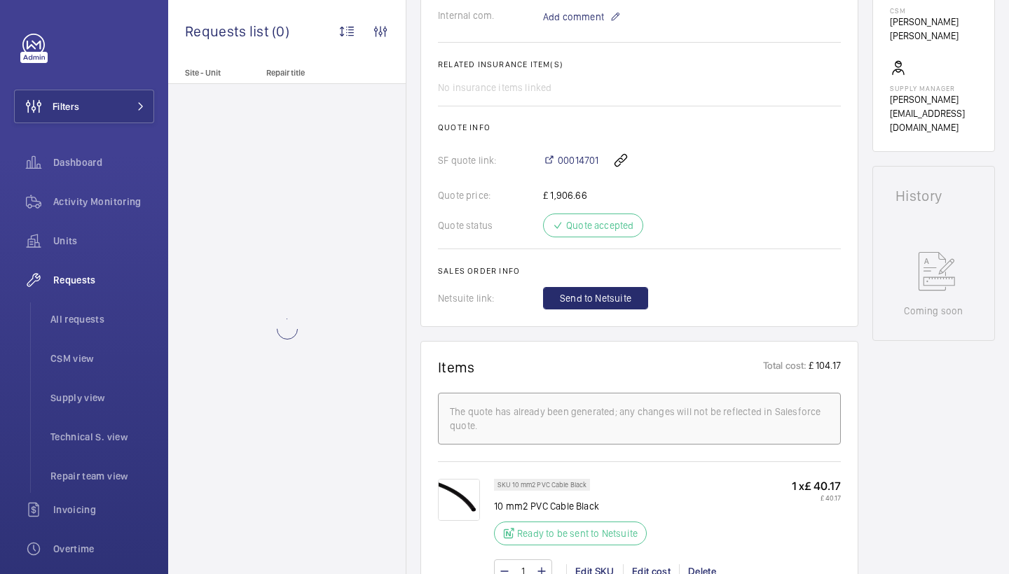
scroll to position [626, 0]
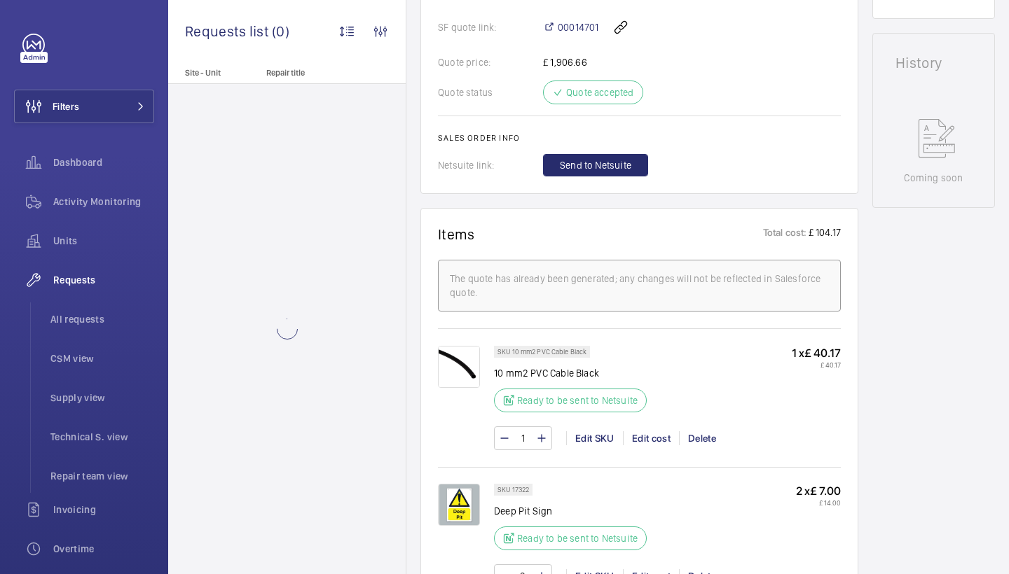
click at [610, 167] on span "Send to Netsuite" at bounding box center [595, 165] width 71 height 14
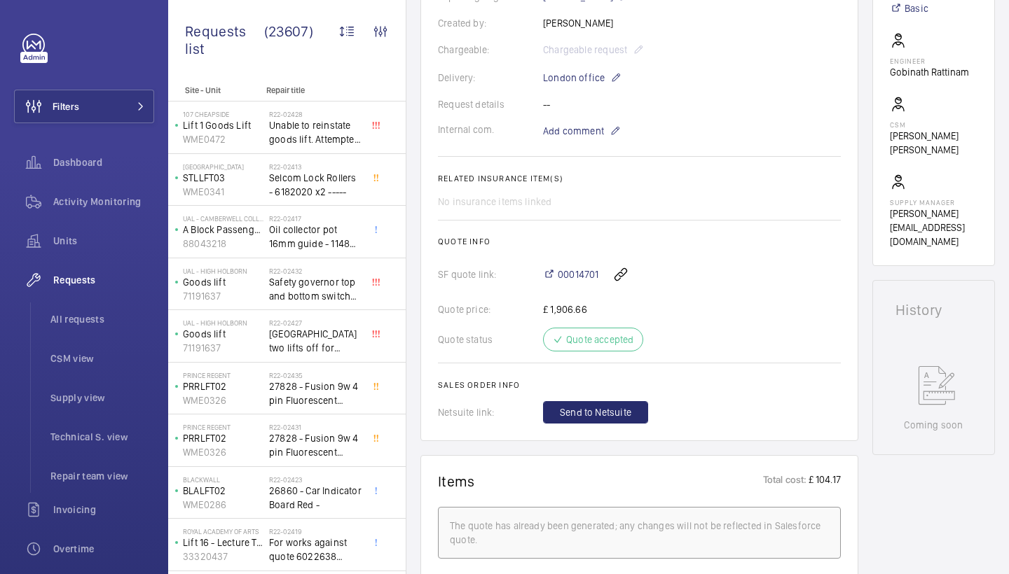
scroll to position [402, 0]
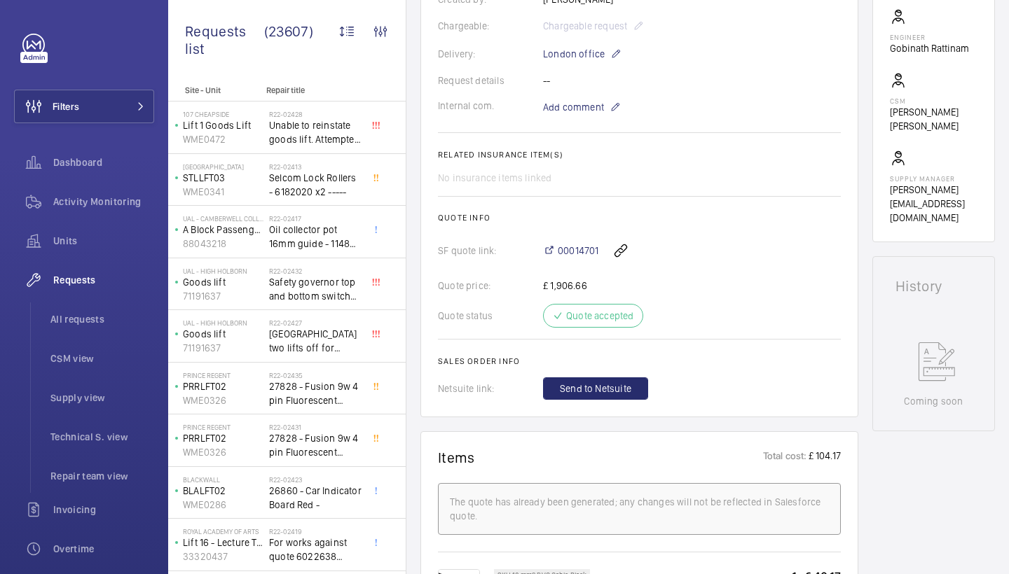
drag, startPoint x: 574, startPoint y: 388, endPoint x: 578, endPoint y: 396, distance: 8.5
click at [574, 388] on span "Send to Netsuite" at bounding box center [595, 389] width 71 height 14
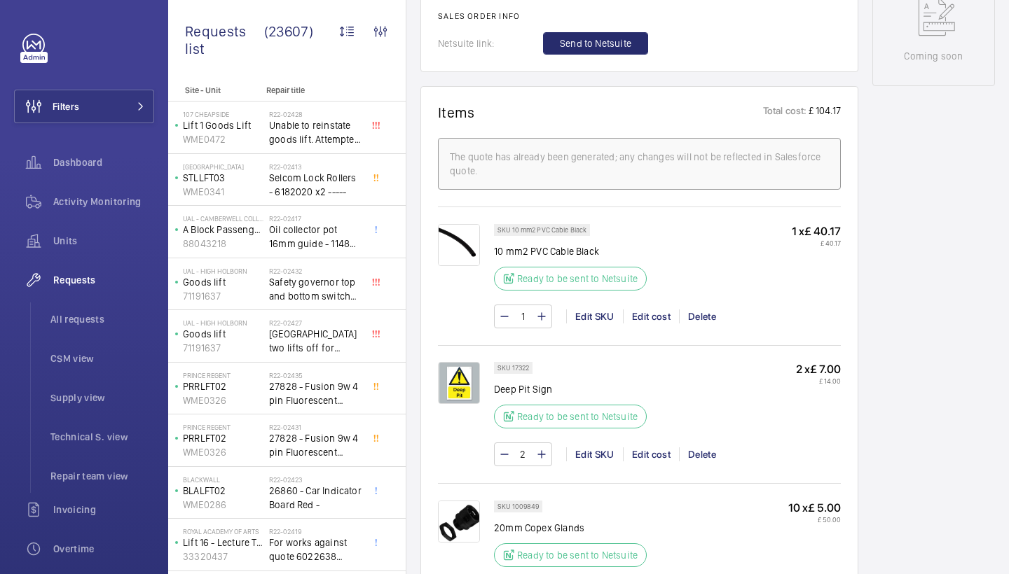
scroll to position [749, 0]
click at [618, 39] on span "Send to Netsuite" at bounding box center [595, 42] width 71 height 14
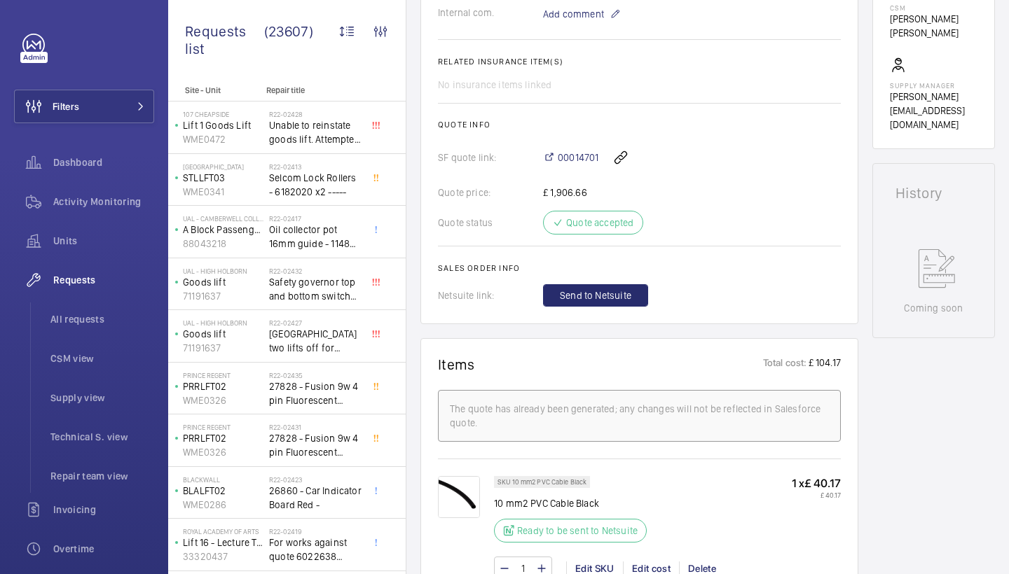
scroll to position [598, 0]
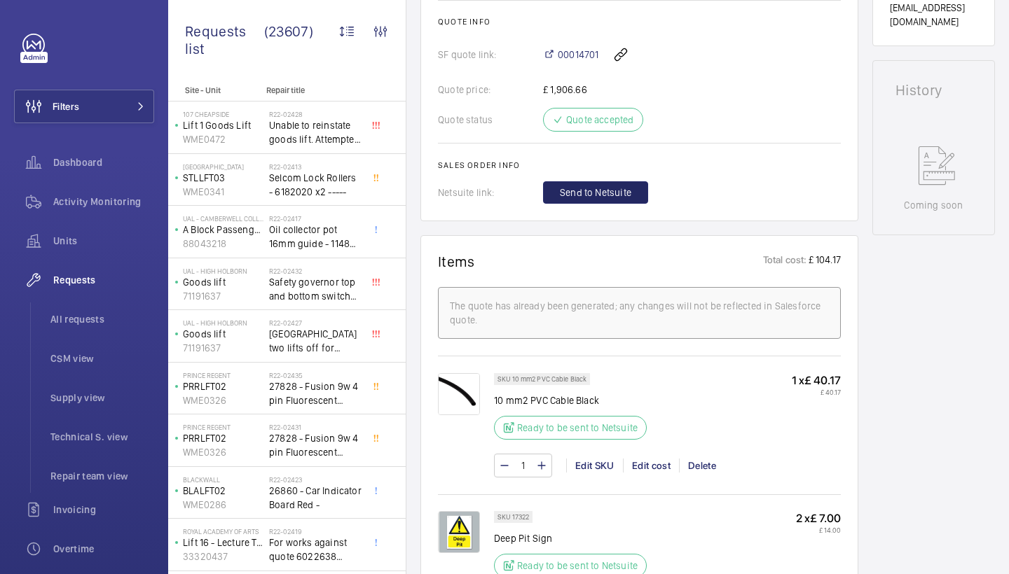
click at [606, 186] on span "Send to Netsuite" at bounding box center [595, 193] width 71 height 14
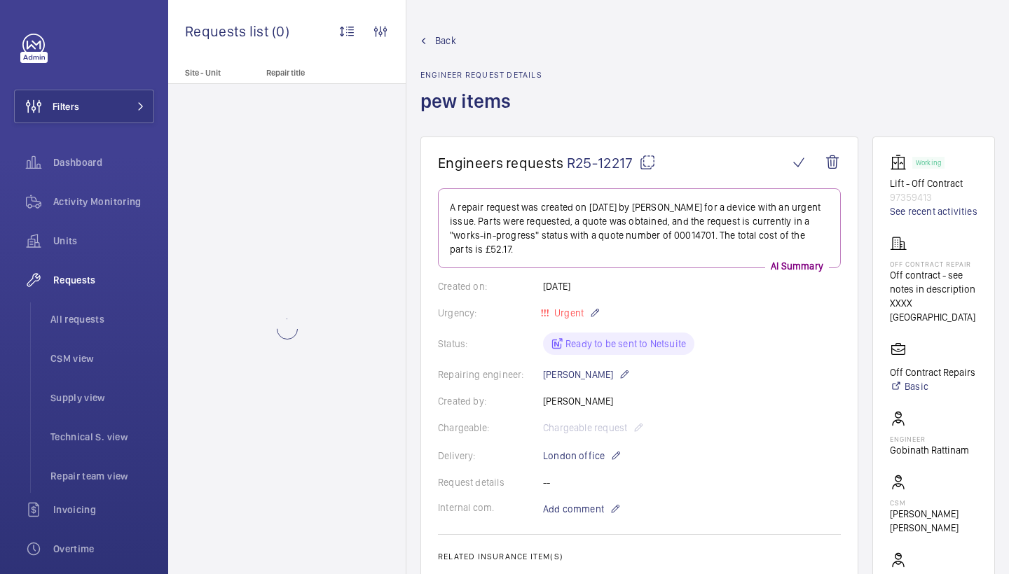
scroll to position [459, 0]
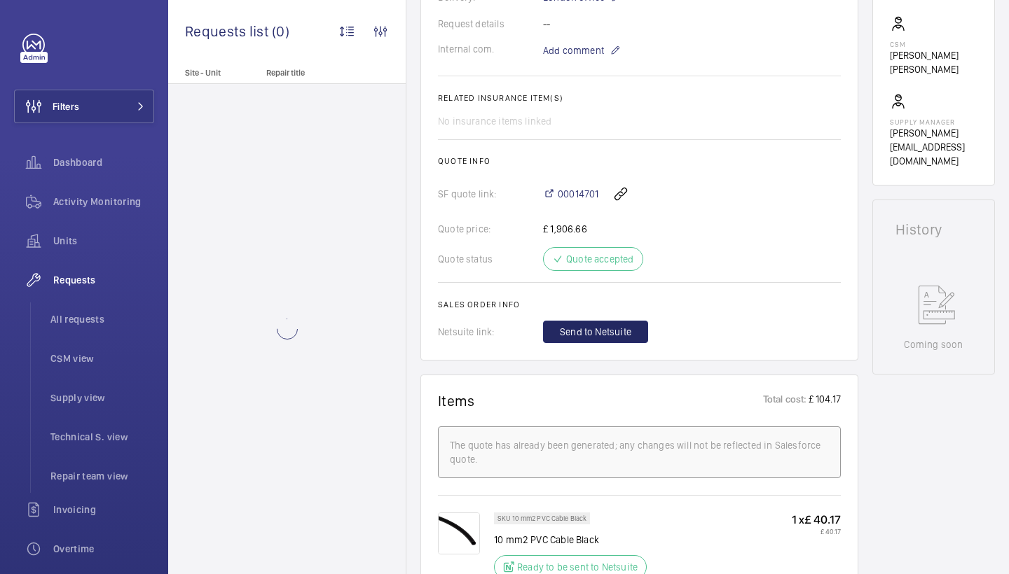
click at [612, 329] on span "Send to Netsuite" at bounding box center [595, 332] width 71 height 14
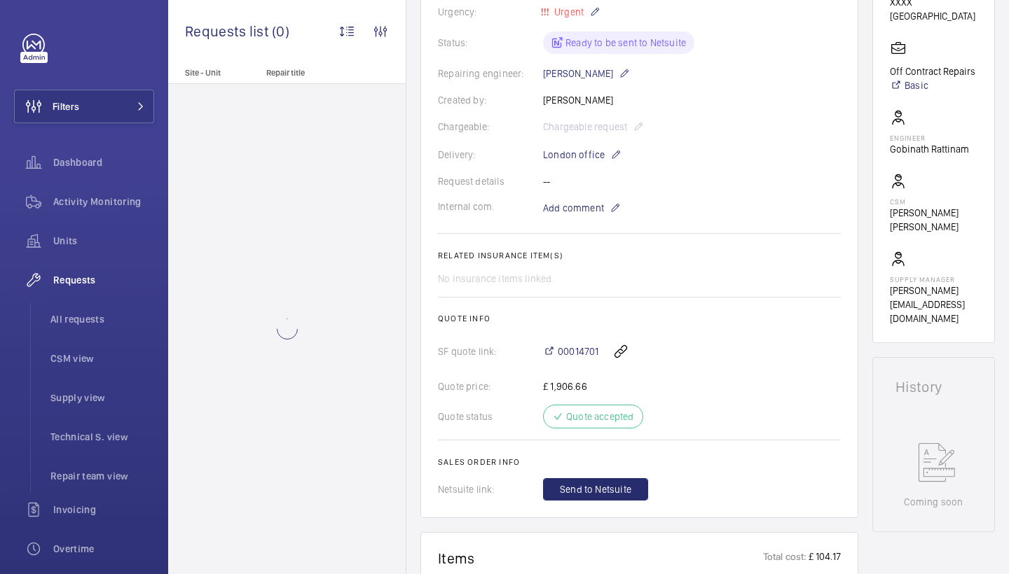
scroll to position [418, 0]
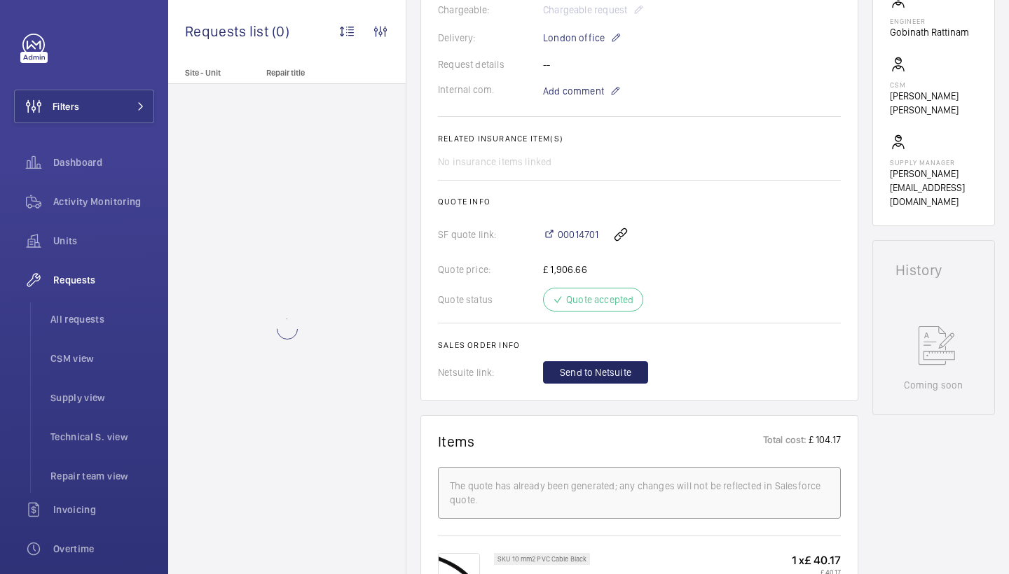
click at [593, 372] on span "Send to Netsuite" at bounding box center [595, 373] width 71 height 14
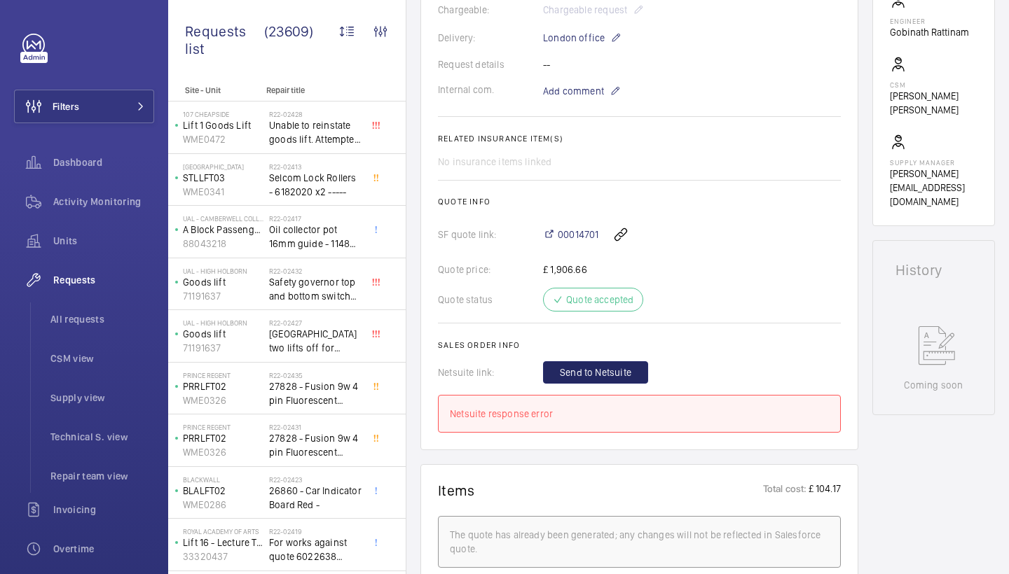
click at [624, 368] on span "Send to Netsuite" at bounding box center [595, 373] width 71 height 14
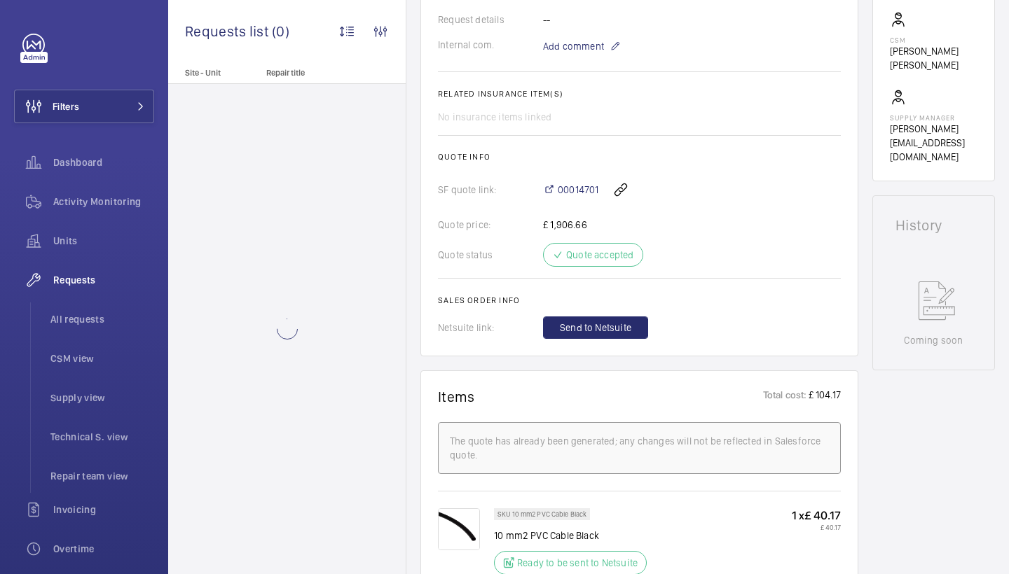
scroll to position [579, 0]
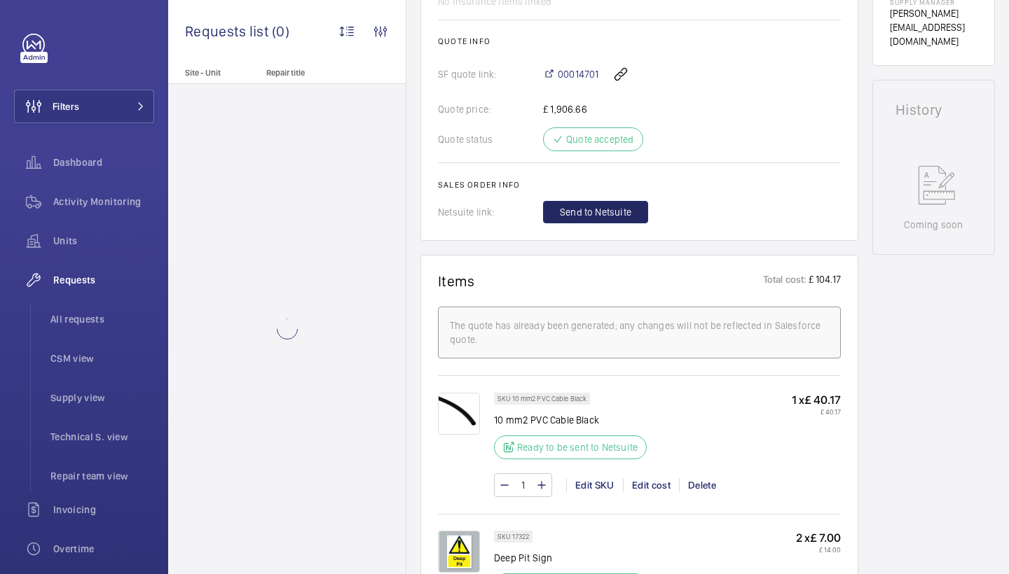
click at [608, 209] on span "Send to Netsuite" at bounding box center [595, 212] width 71 height 14
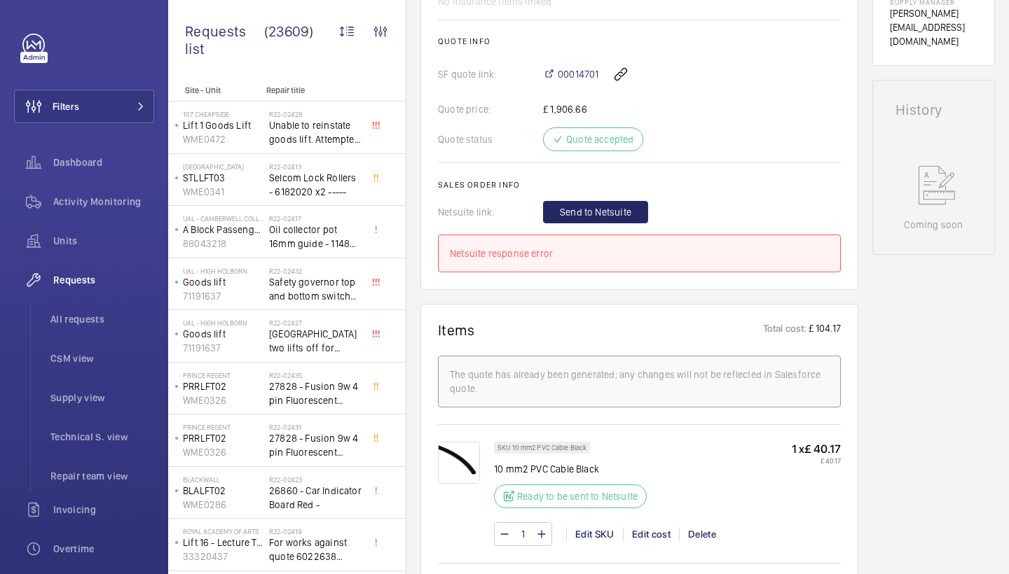
click at [611, 217] on span "Send to Netsuite" at bounding box center [595, 212] width 71 height 14
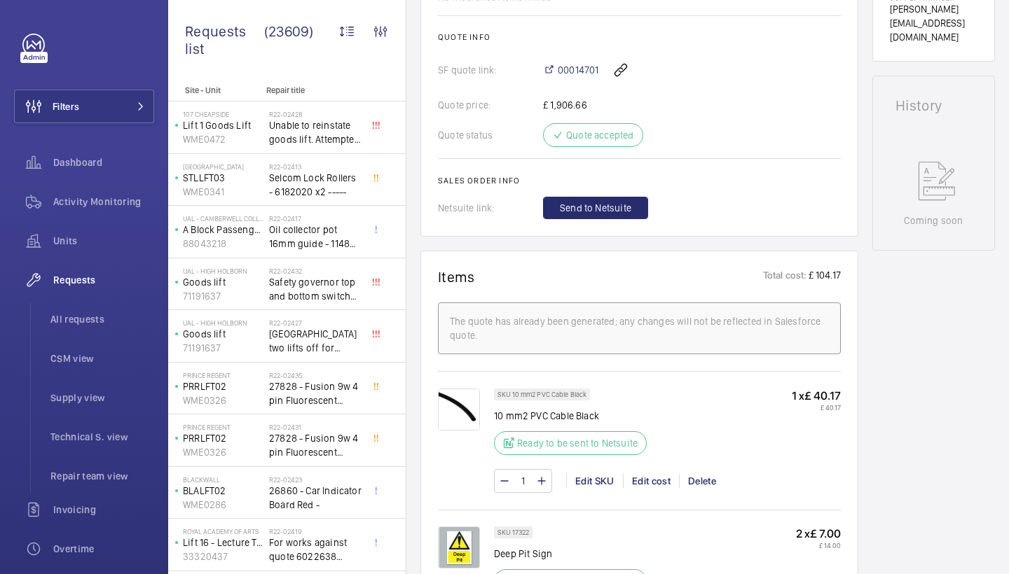
scroll to position [662, 0]
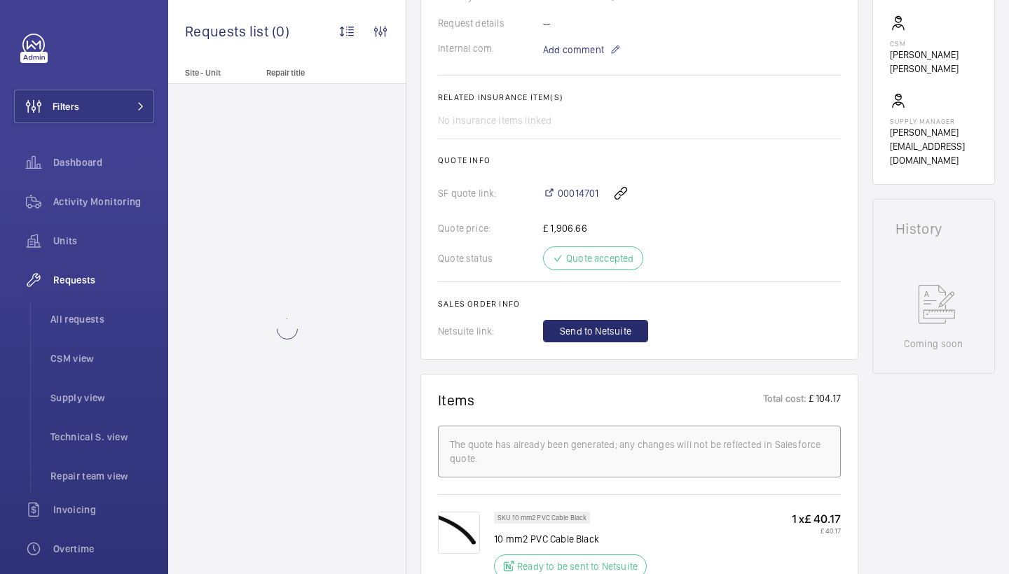
scroll to position [595, 0]
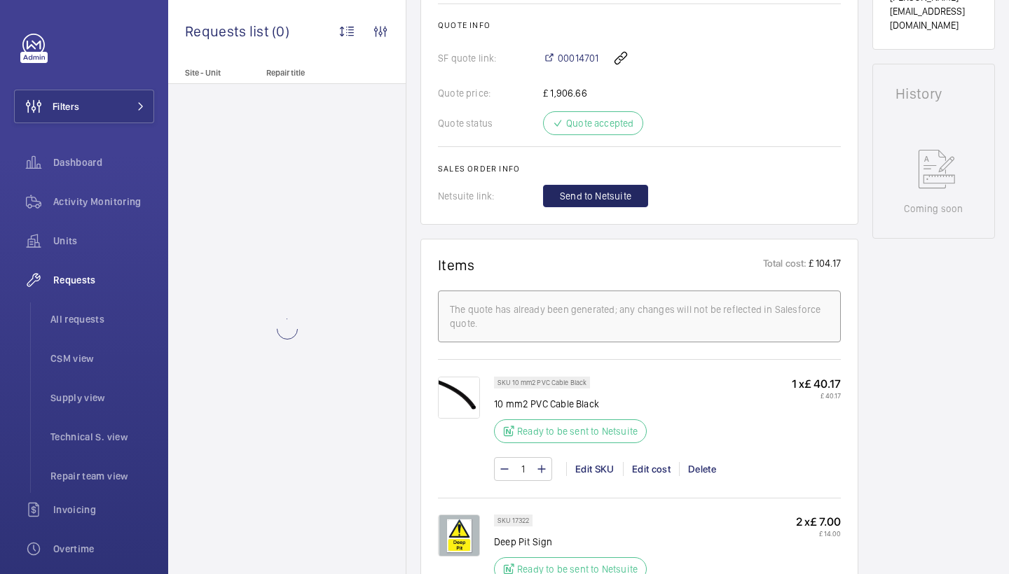
click at [584, 190] on span "Send to Netsuite" at bounding box center [595, 196] width 71 height 14
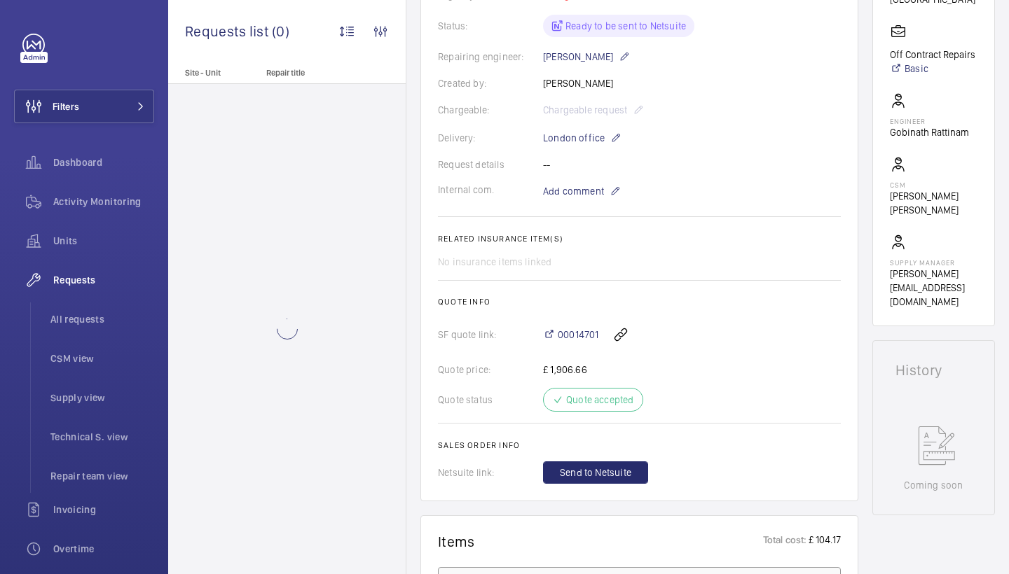
scroll to position [333, 0]
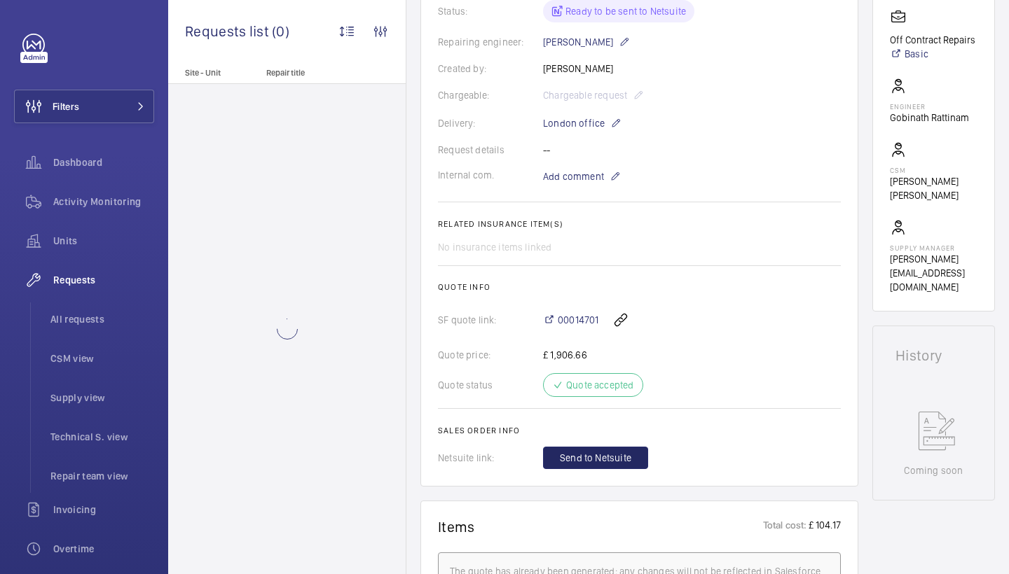
click at [587, 463] on span "Send to Netsuite" at bounding box center [595, 458] width 71 height 14
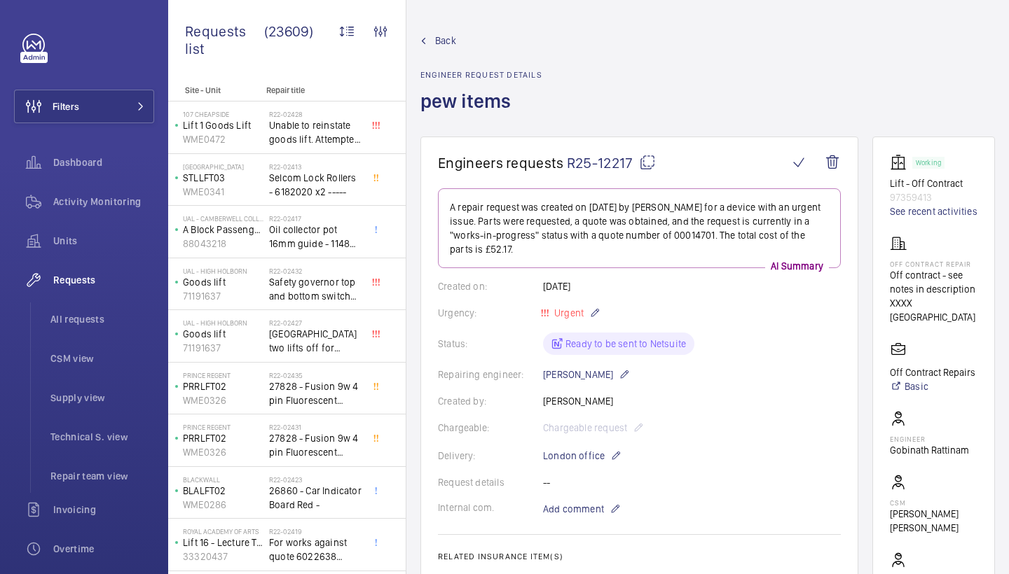
scroll to position [0, 0]
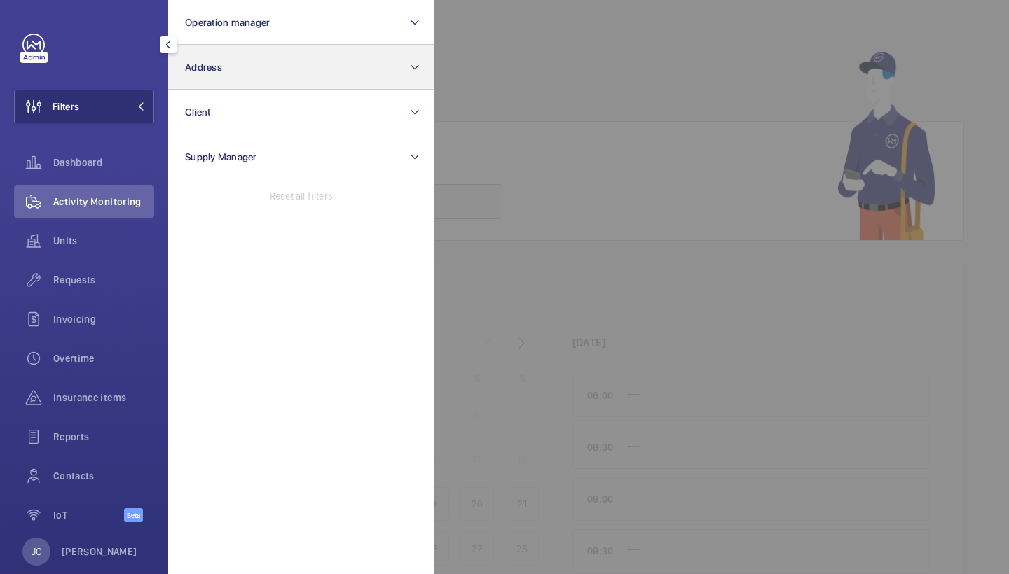
click at [239, 80] on button "Address" at bounding box center [301, 67] width 266 height 45
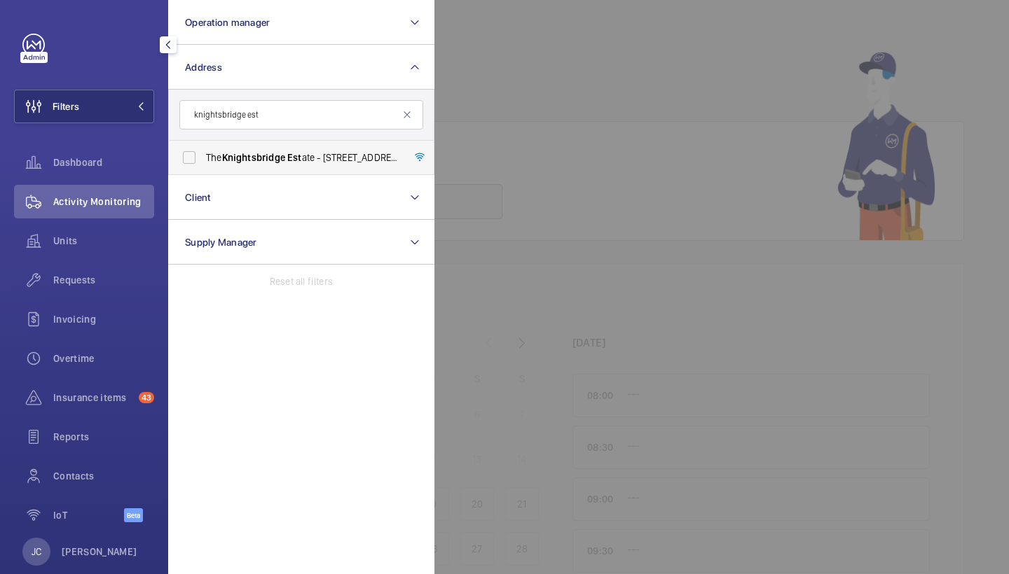
type input "knightsbridge est"
click at [303, 161] on span "The Knightsbridge Est ate - 55-57 Brompton Road, LONDON SW3 1DP" at bounding box center [302, 158] width 193 height 14
click at [203, 161] on input "The Knightsbridge Est ate - 55-57 Brompton Road, LONDON SW3 1DP" at bounding box center [189, 158] width 28 height 28
checkbox input "true"
click at [60, 184] on div "Dashboard" at bounding box center [84, 165] width 140 height 39
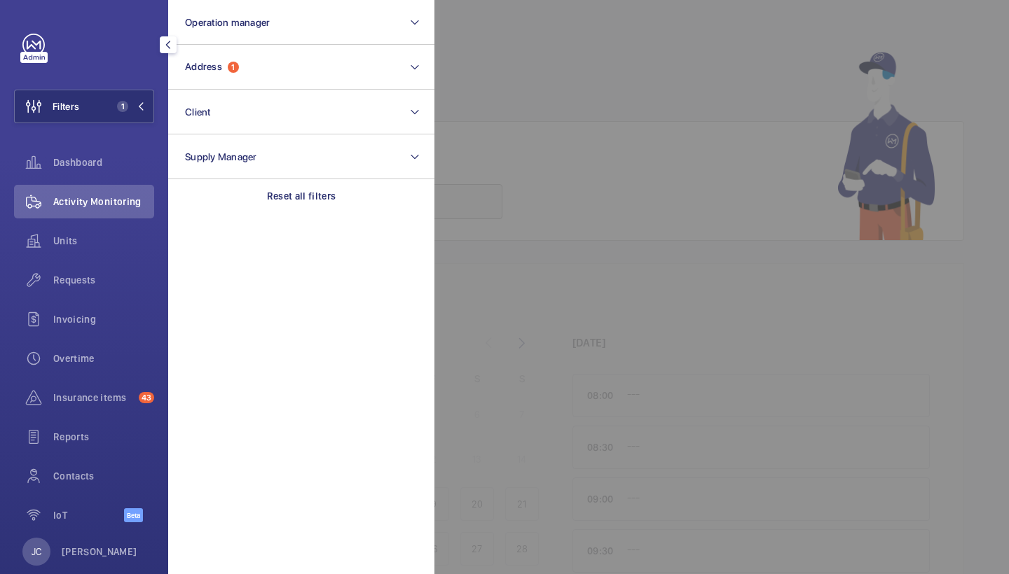
click at [66, 208] on span "Activity Monitoring" at bounding box center [103, 202] width 101 height 14
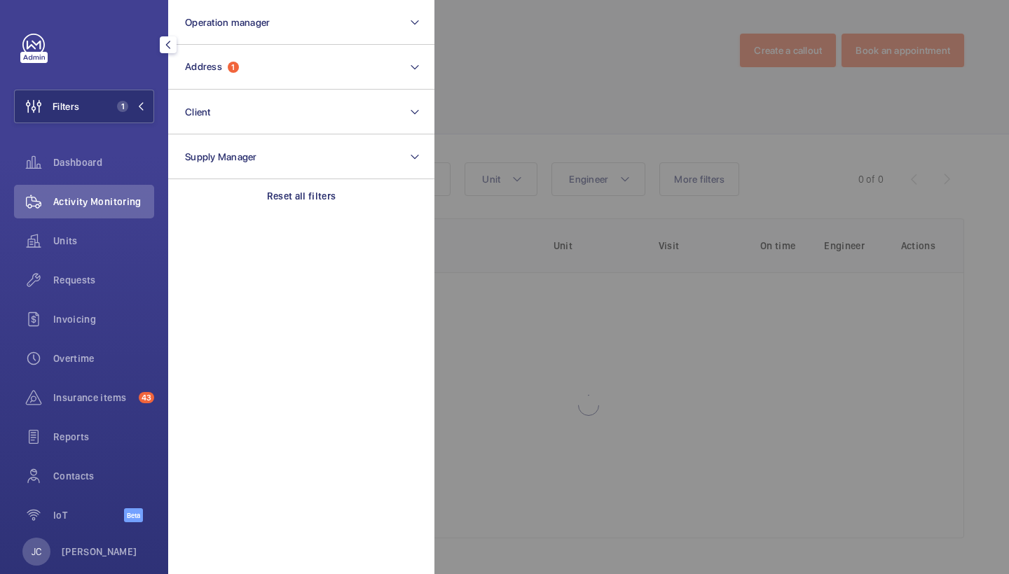
click at [534, 155] on div at bounding box center [938, 287] width 1009 height 574
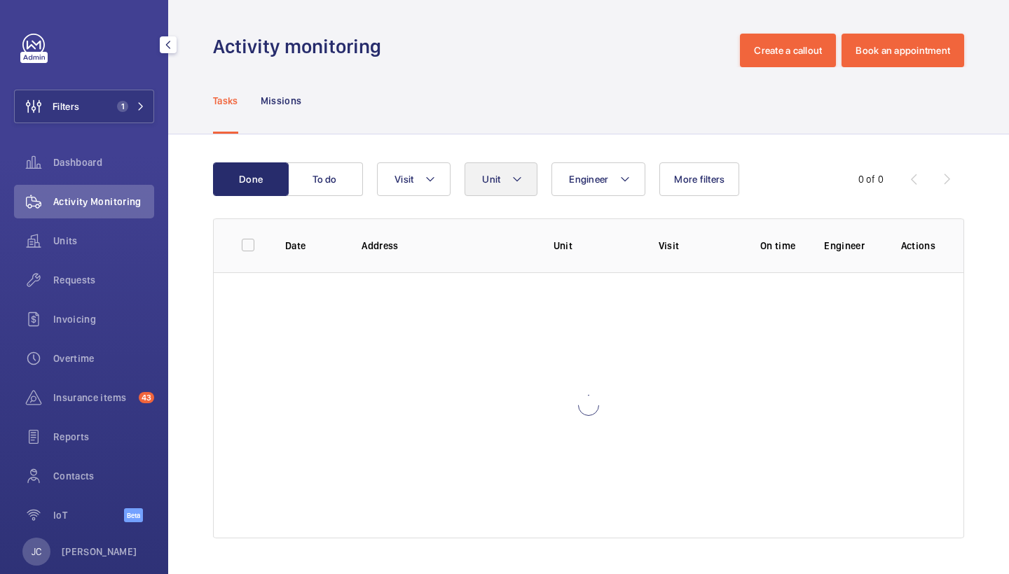
click at [530, 169] on button "Unit" at bounding box center [500, 180] width 73 height 34
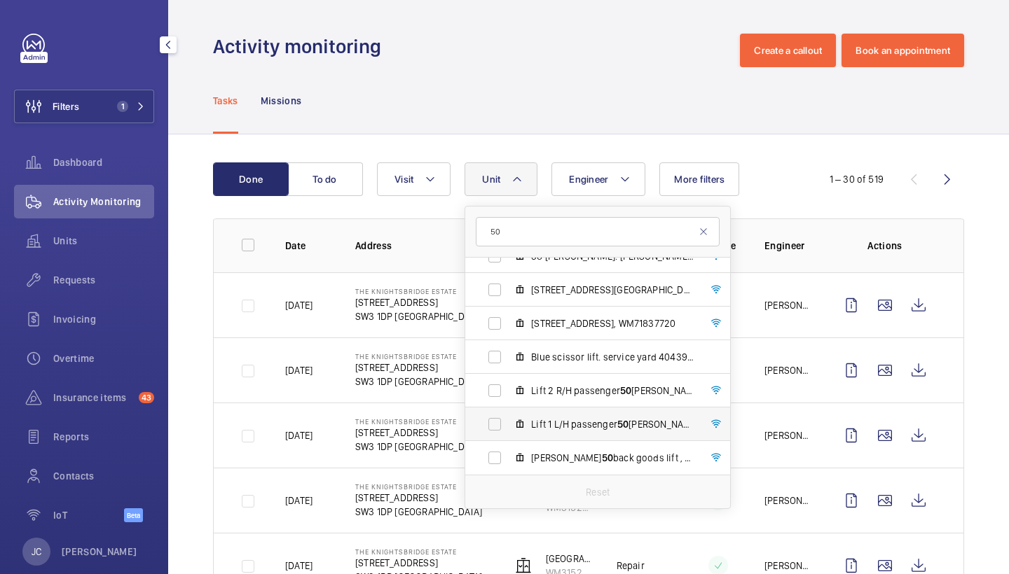
scroll to position [85, 0]
type input "50"
click at [598, 428] on span "Lift 1 L/H passenger 50 Hans cresent., WM28635457" at bounding box center [612, 425] width 163 height 14
click at [509, 428] on input "Lift 1 L/H passenger 50 Hans cresent., WM28635457" at bounding box center [495, 424] width 28 height 28
checkbox input "true"
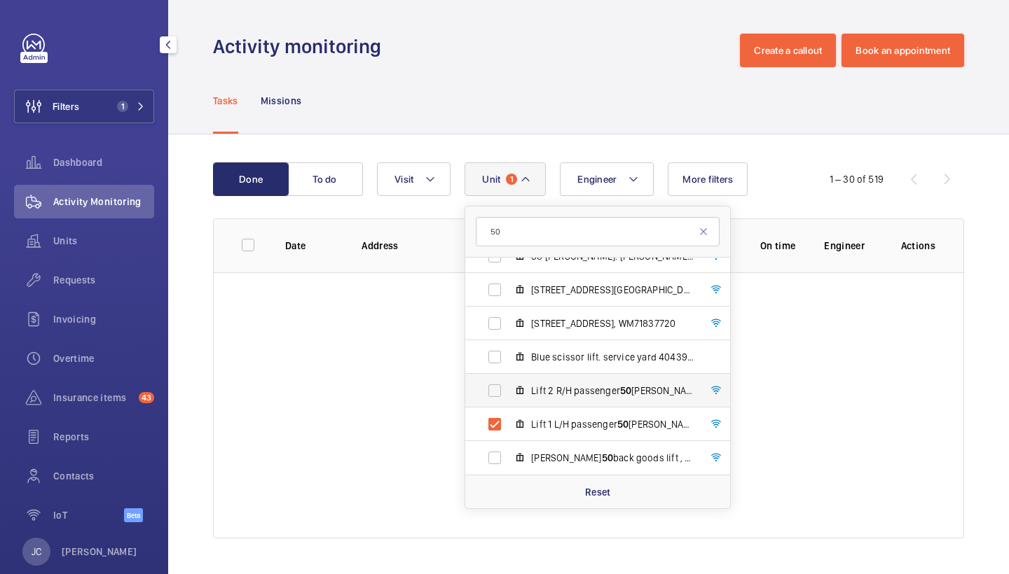
click at [612, 389] on span "Lift 2 R/H passenger 50 Hans Cresent., WM63042470" at bounding box center [612, 391] width 163 height 14
click at [509, 389] on input "Lift 2 R/H passenger 50 Hans Cresent., WM63042470" at bounding box center [495, 391] width 28 height 28
checkbox input "true"
click at [574, 71] on div "Tasks Missions" at bounding box center [588, 100] width 751 height 67
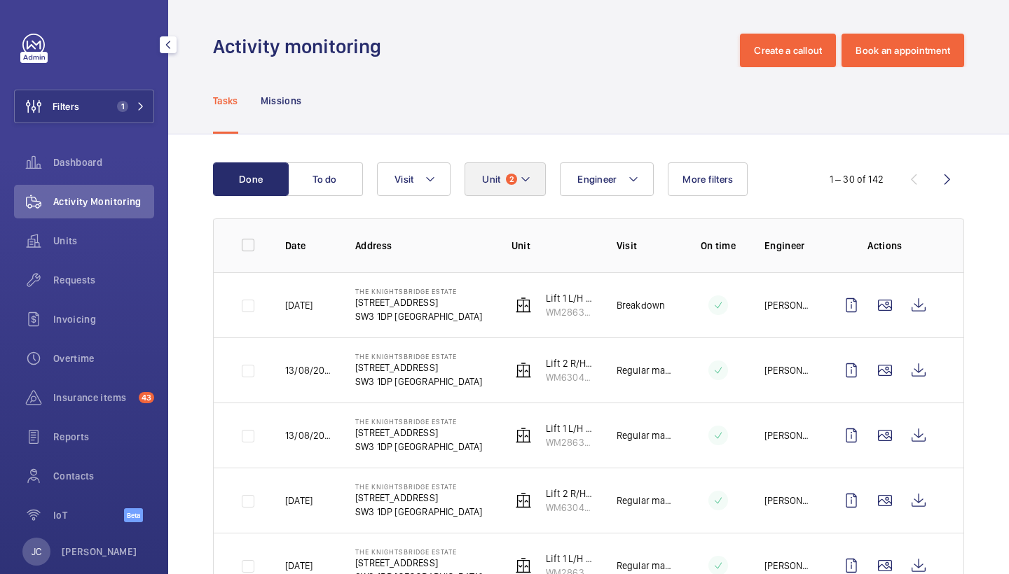
click at [521, 184] on mat-icon at bounding box center [525, 179] width 11 height 17
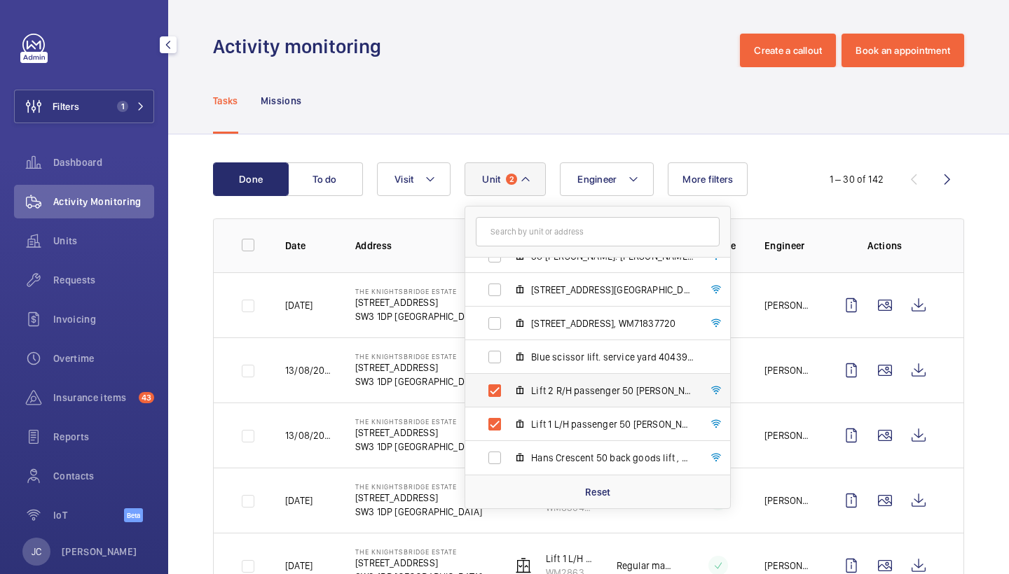
scroll to position [85, 0]
click at [623, 396] on span "Lift 2 R/H passenger 50 Hans Cresent., WM63042470" at bounding box center [612, 391] width 163 height 14
click at [509, 396] on input "Lift 2 R/H passenger 50 Hans Cresent., WM63042470" at bounding box center [495, 391] width 28 height 28
checkbox input "false"
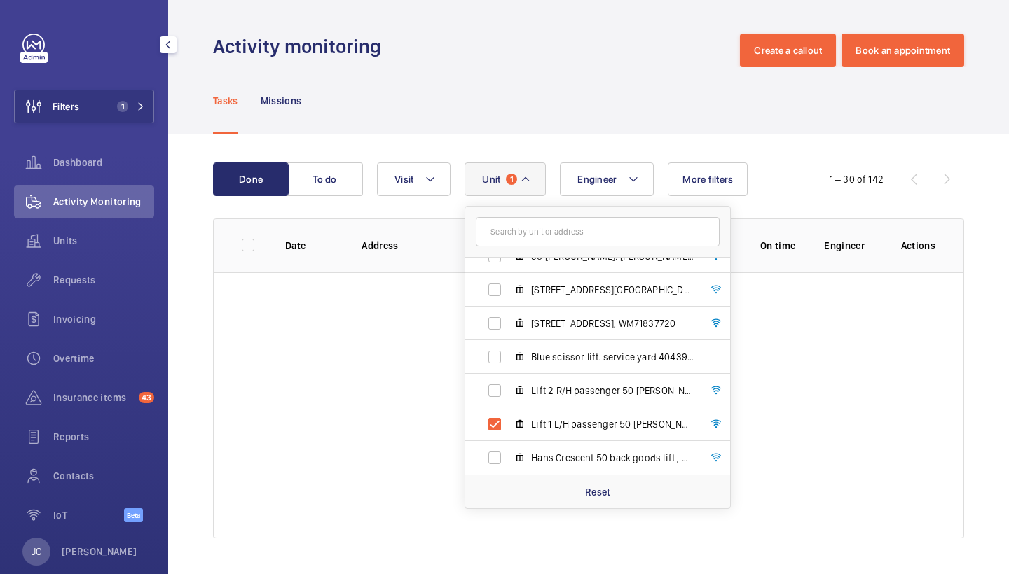
click at [579, 138] on div "Done To do Engineer Unit 1 The Knightsbridge Estate - 55-57 Brompton Road, SW3 …" at bounding box center [588, 353] width 841 height 438
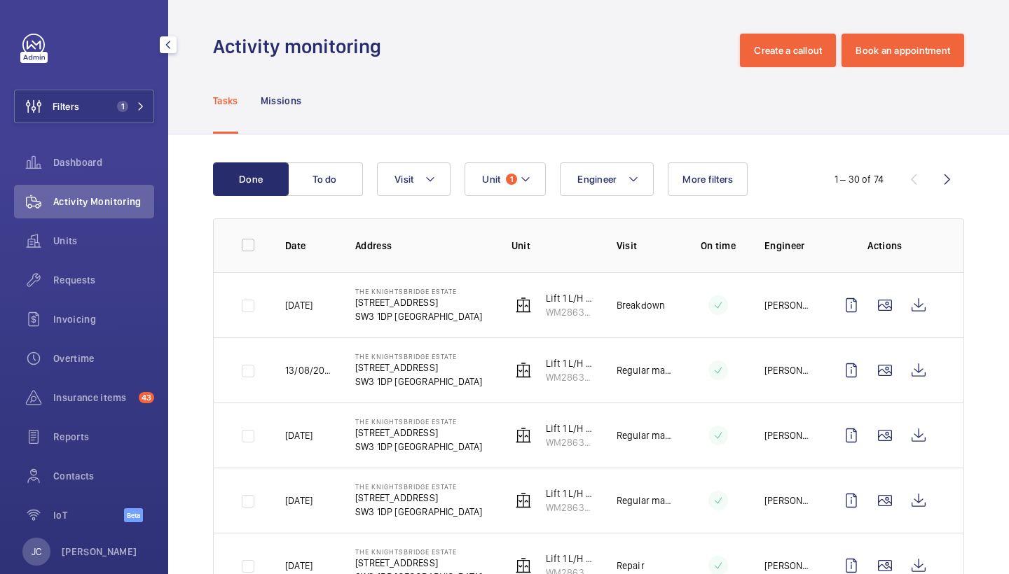
scroll to position [11, 0]
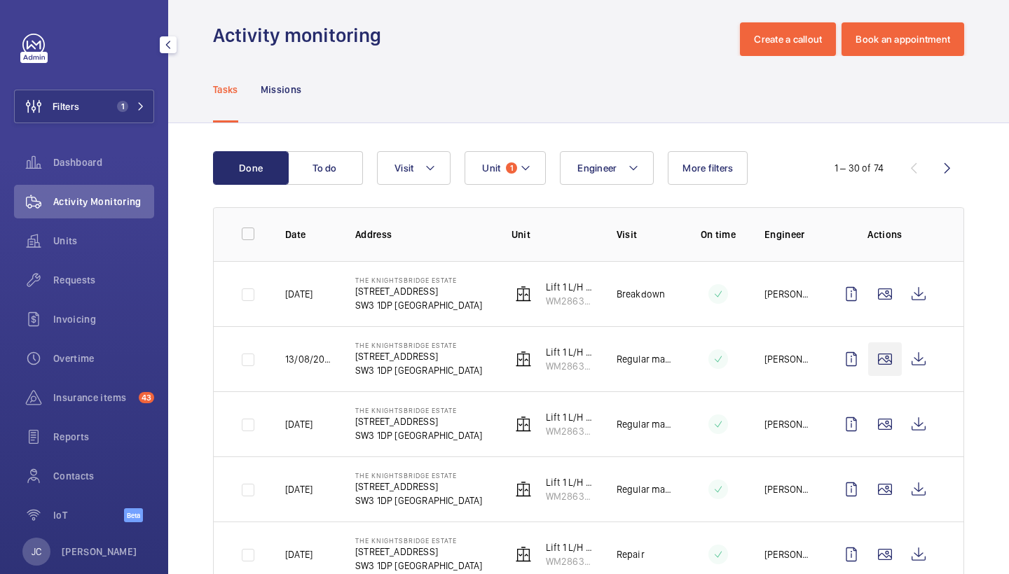
click at [882, 363] on wm-front-icon-button at bounding box center [885, 360] width 34 height 34
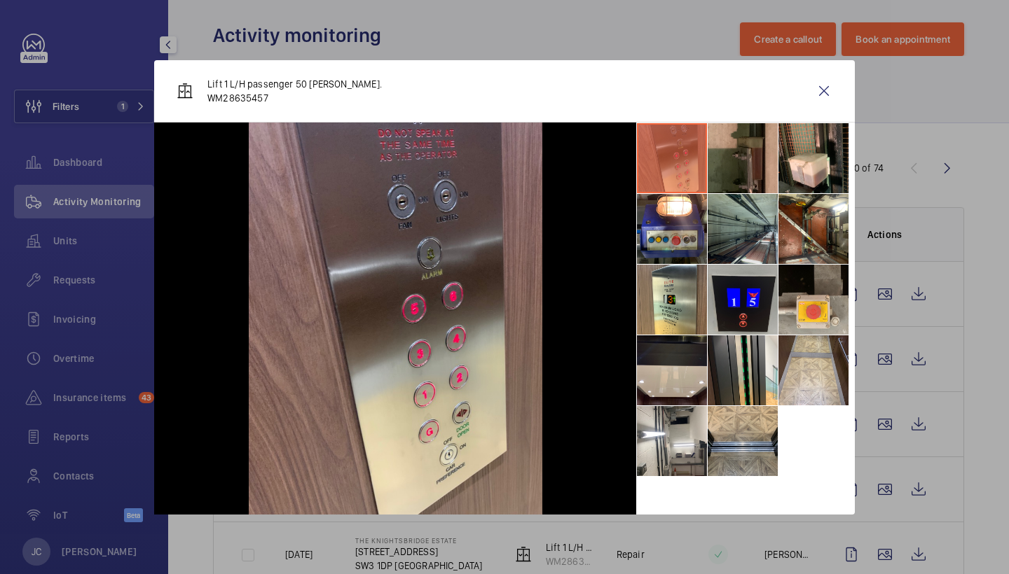
click at [755, 214] on li at bounding box center [743, 229] width 70 height 70
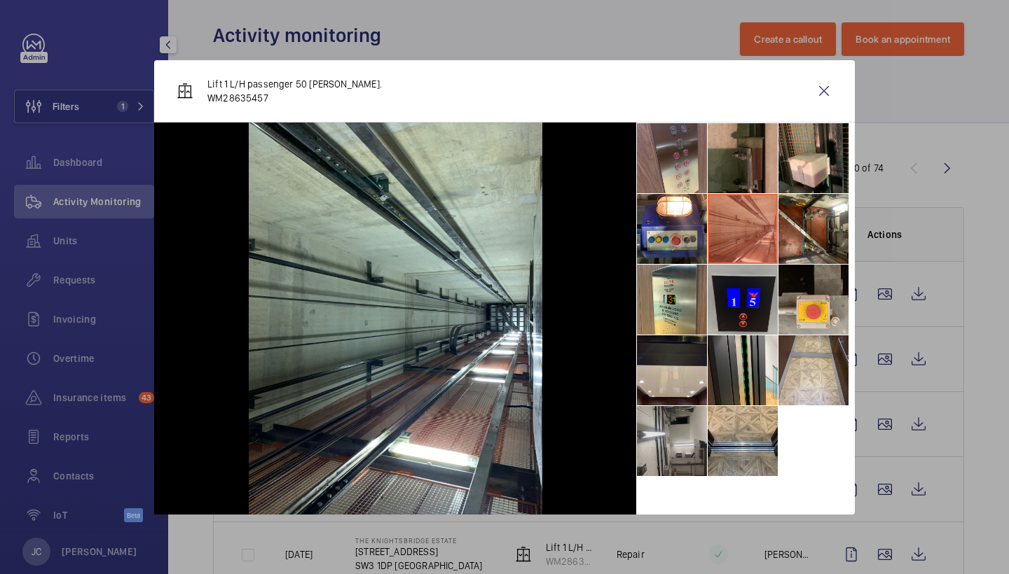
click at [688, 448] on li at bounding box center [672, 441] width 70 height 70
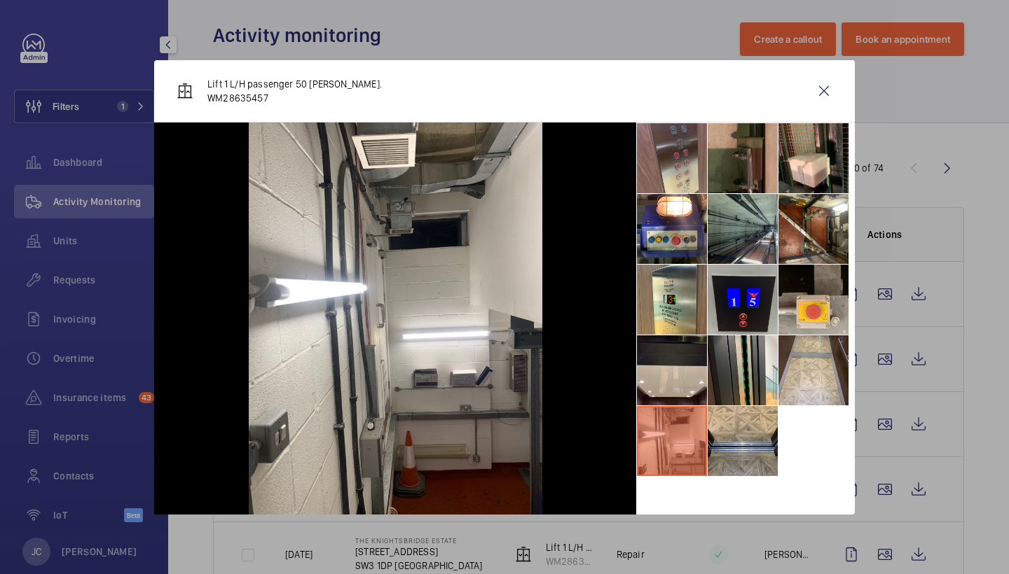
click at [760, 217] on li at bounding box center [743, 229] width 70 height 70
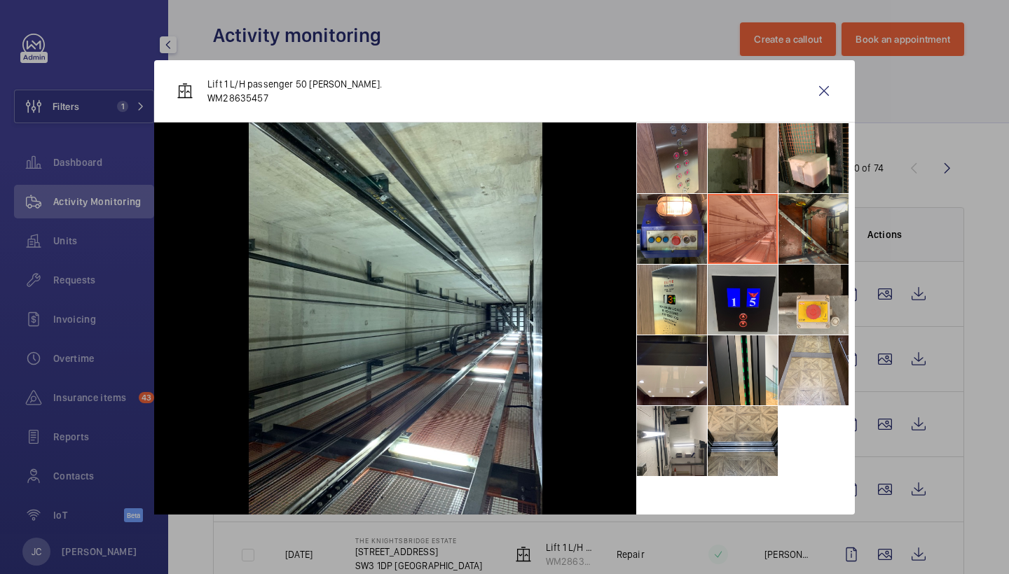
click at [839, 227] on li at bounding box center [813, 229] width 70 height 70
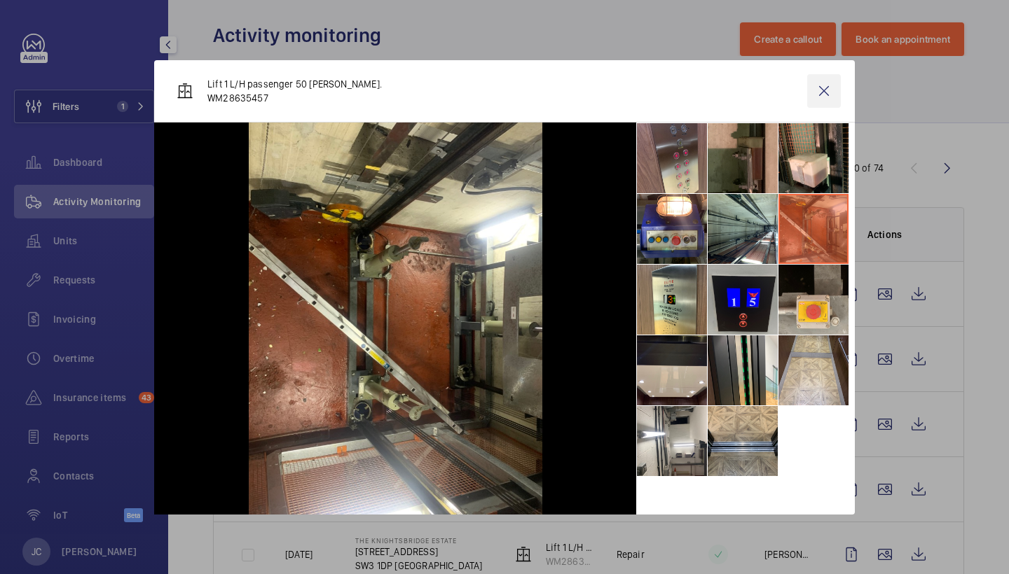
click at [820, 94] on wm-front-icon-button at bounding box center [824, 91] width 34 height 34
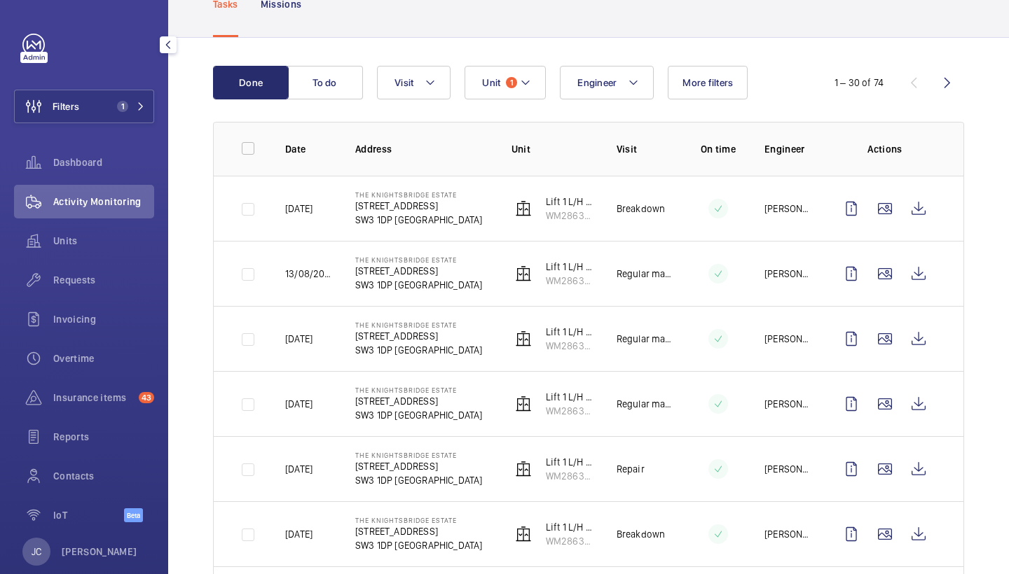
scroll to position [123, 0]
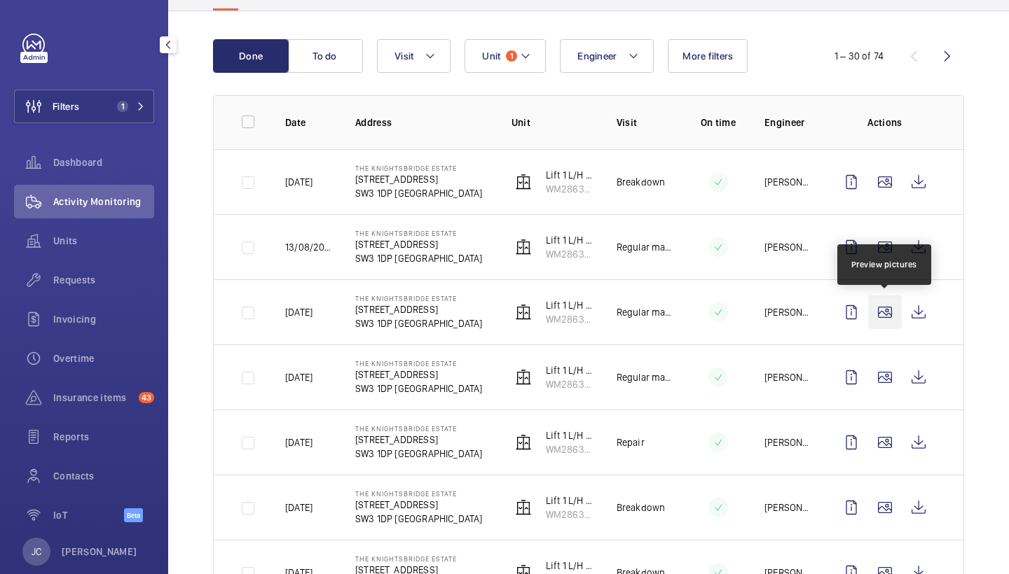
click at [880, 307] on wm-front-icon-button at bounding box center [885, 313] width 34 height 34
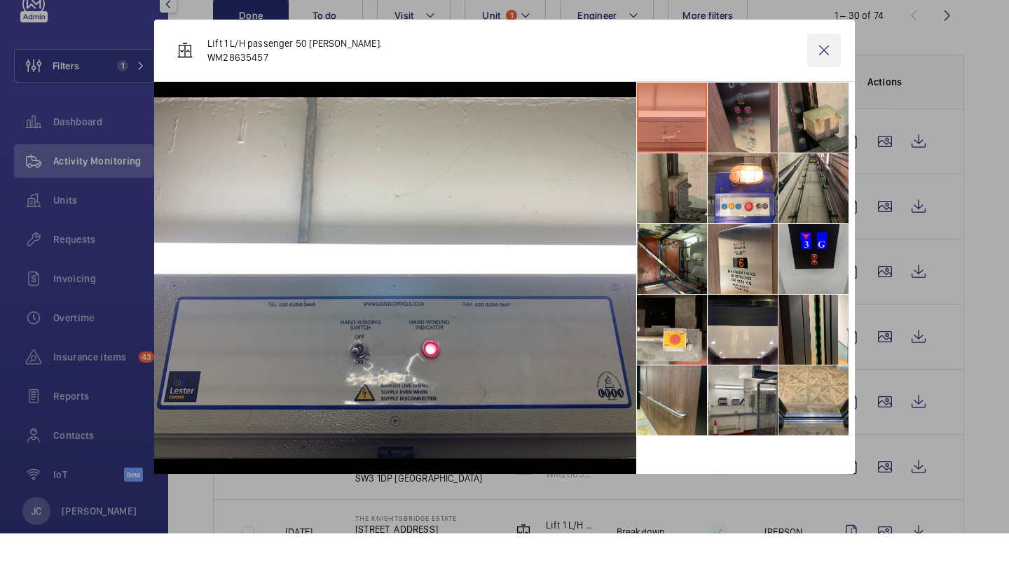
click at [827, 74] on wm-front-icon-button at bounding box center [824, 91] width 34 height 34
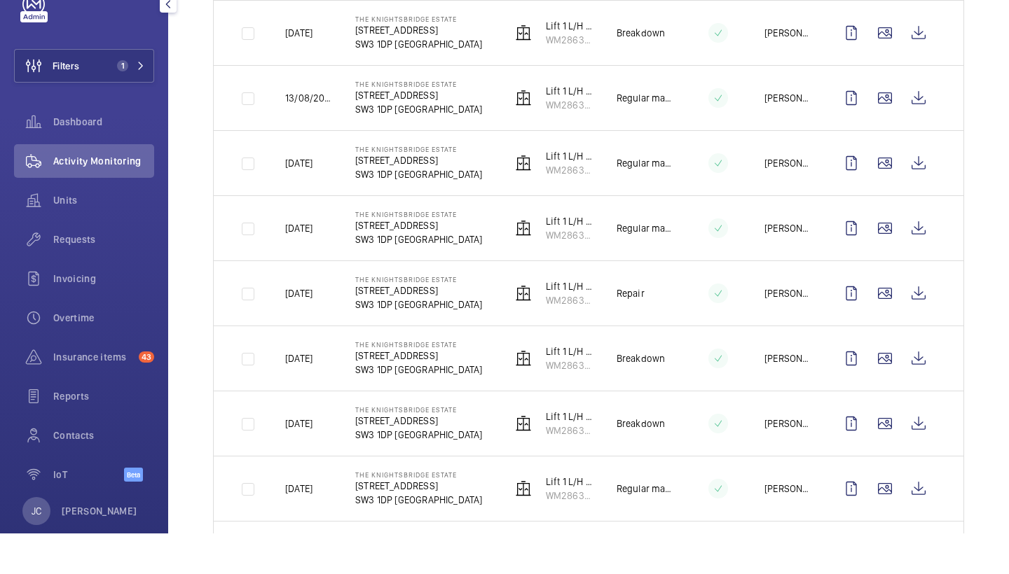
scroll to position [253, 0]
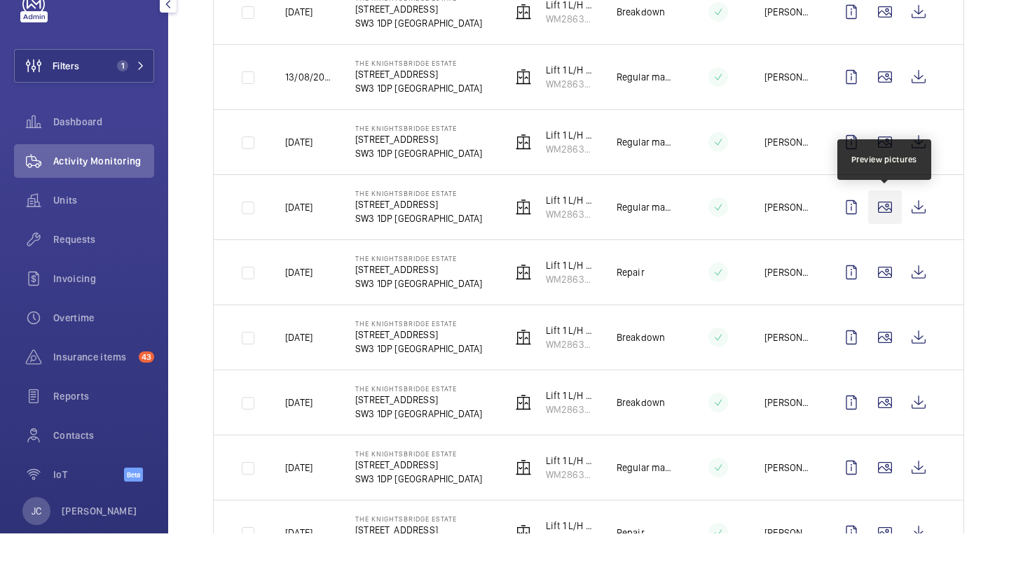
click at [888, 231] on wm-front-icon-button at bounding box center [885, 248] width 34 height 34
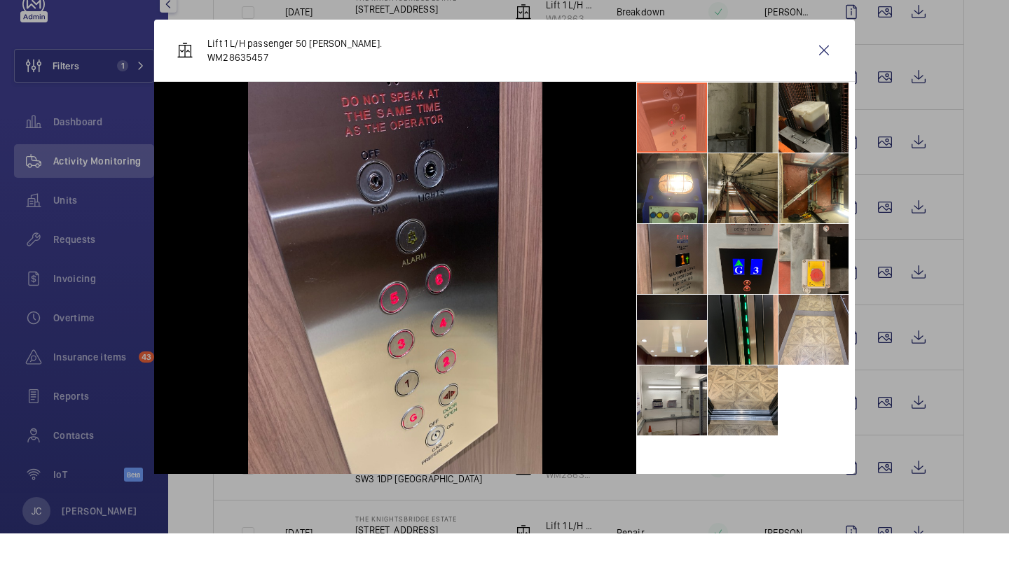
click at [738, 194] on li at bounding box center [743, 229] width 70 height 70
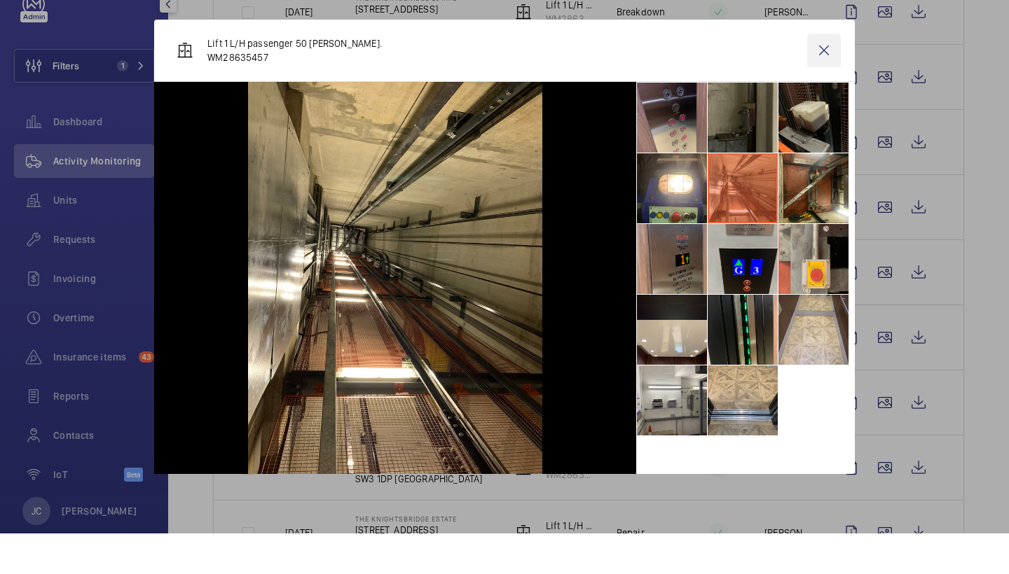
click at [829, 74] on wm-front-icon-button at bounding box center [824, 91] width 34 height 34
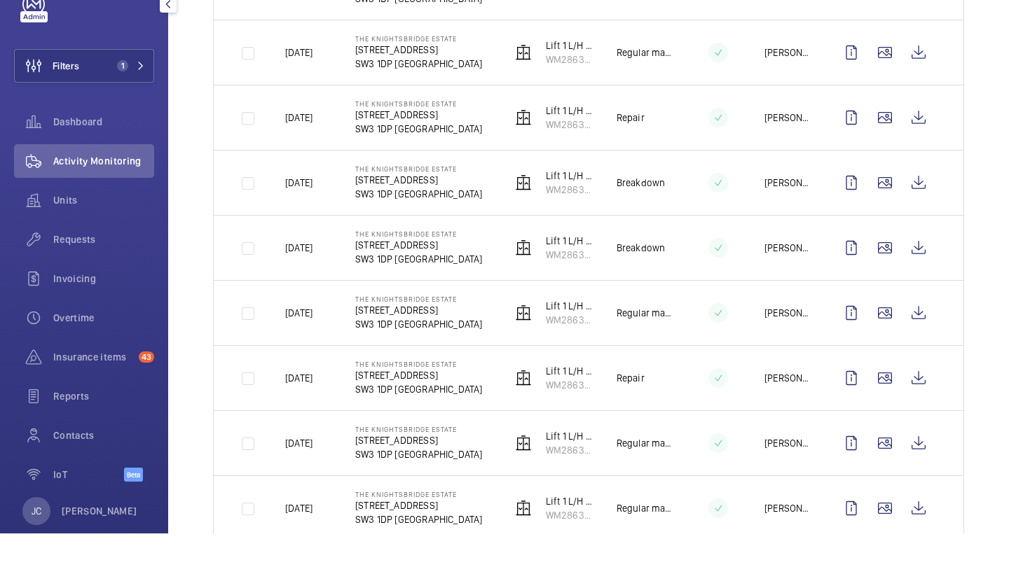
scroll to position [415, 0]
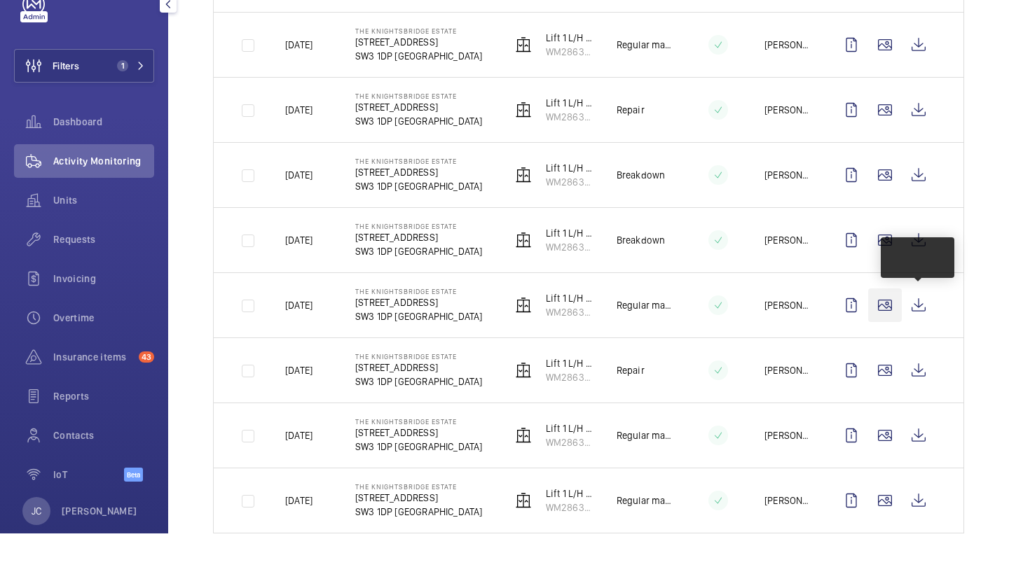
click at [892, 329] on wm-front-icon-button at bounding box center [885, 346] width 34 height 34
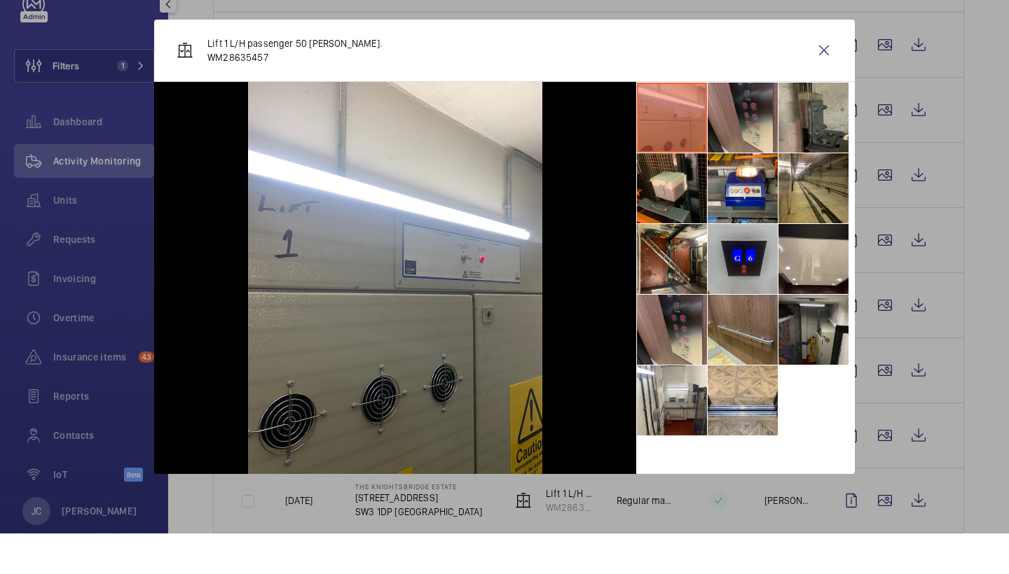
click at [805, 336] on li at bounding box center [813, 371] width 70 height 70
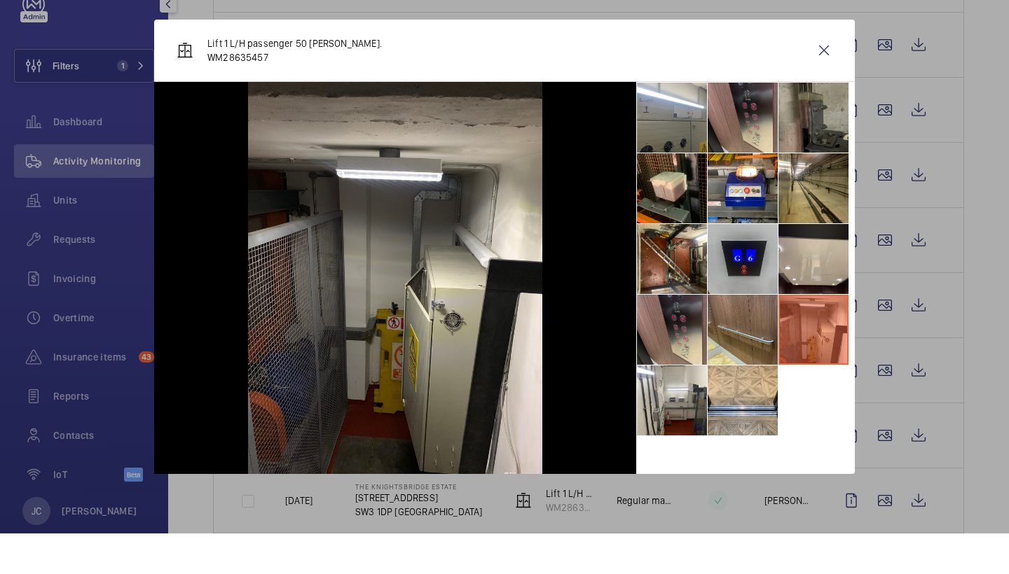
click at [799, 123] on li at bounding box center [813, 158] width 70 height 70
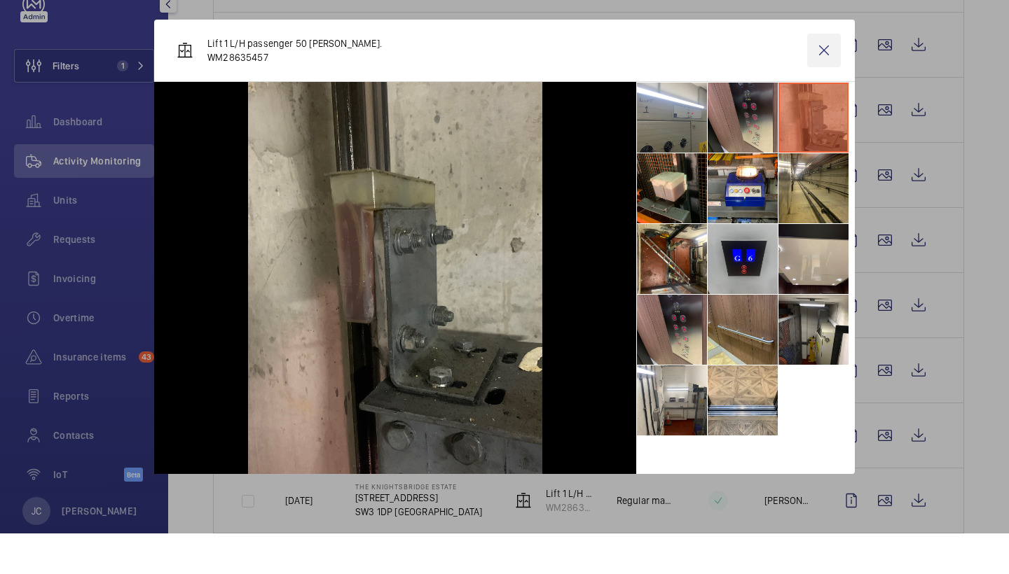
click at [822, 74] on wm-front-icon-button at bounding box center [824, 91] width 34 height 34
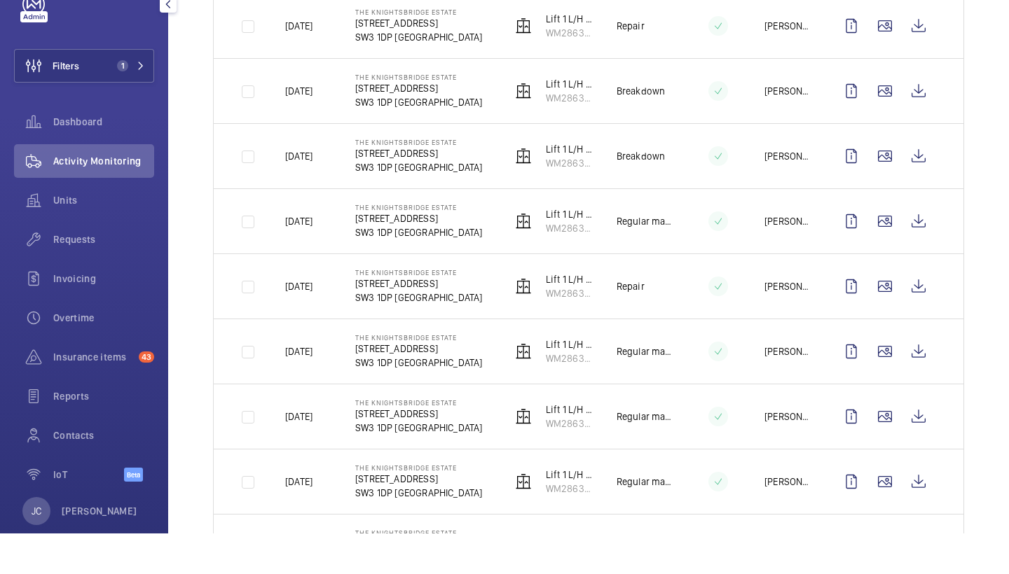
scroll to position [534, 0]
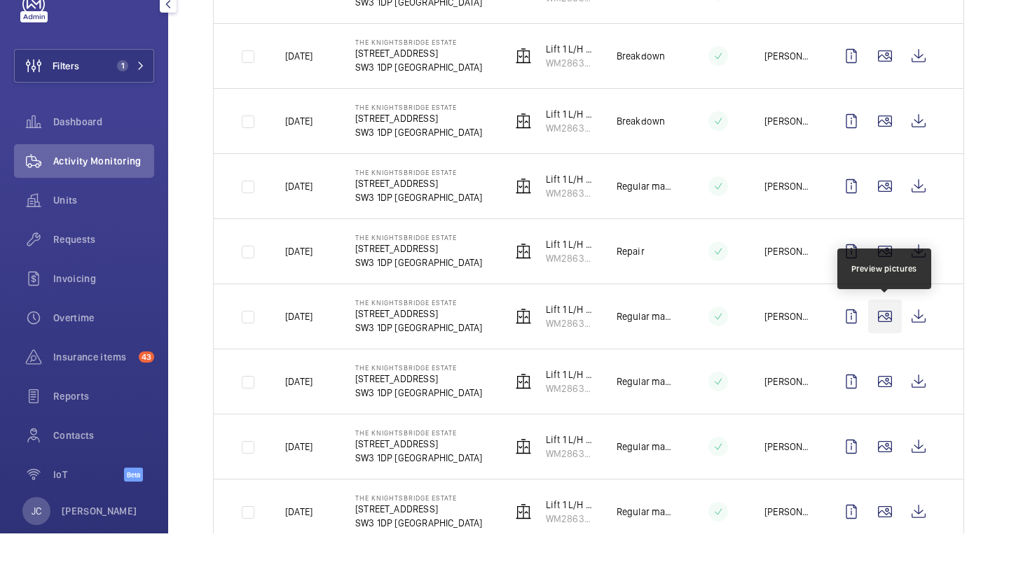
click at [881, 340] on wm-front-icon-button at bounding box center [885, 357] width 34 height 34
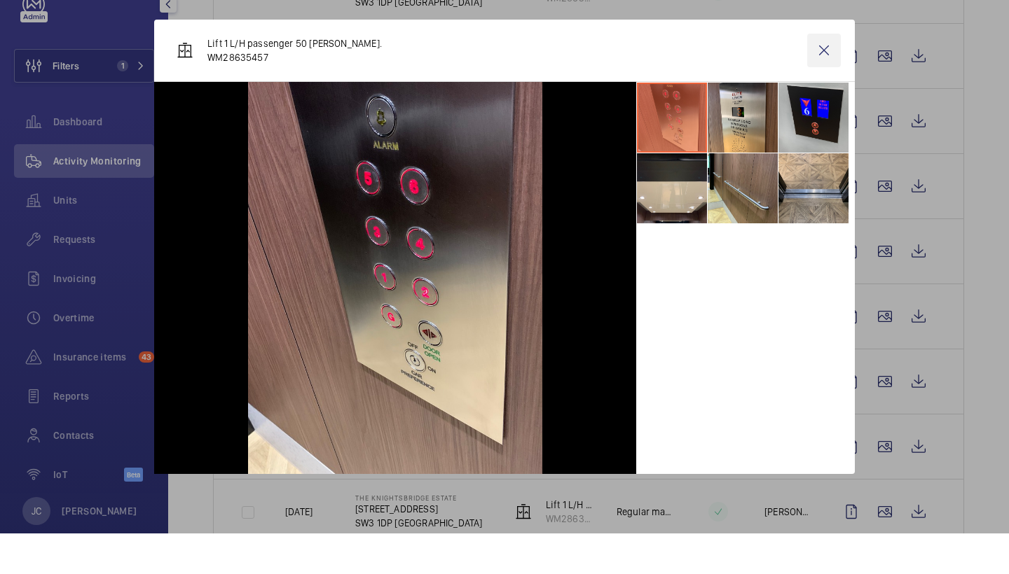
click at [822, 74] on wm-front-icon-button at bounding box center [824, 91] width 34 height 34
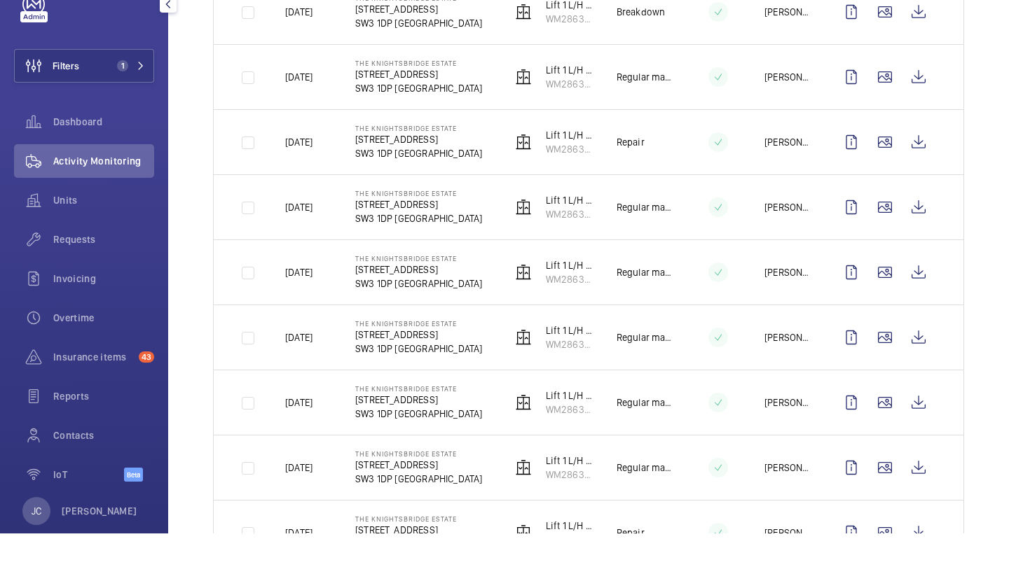
scroll to position [645, 0]
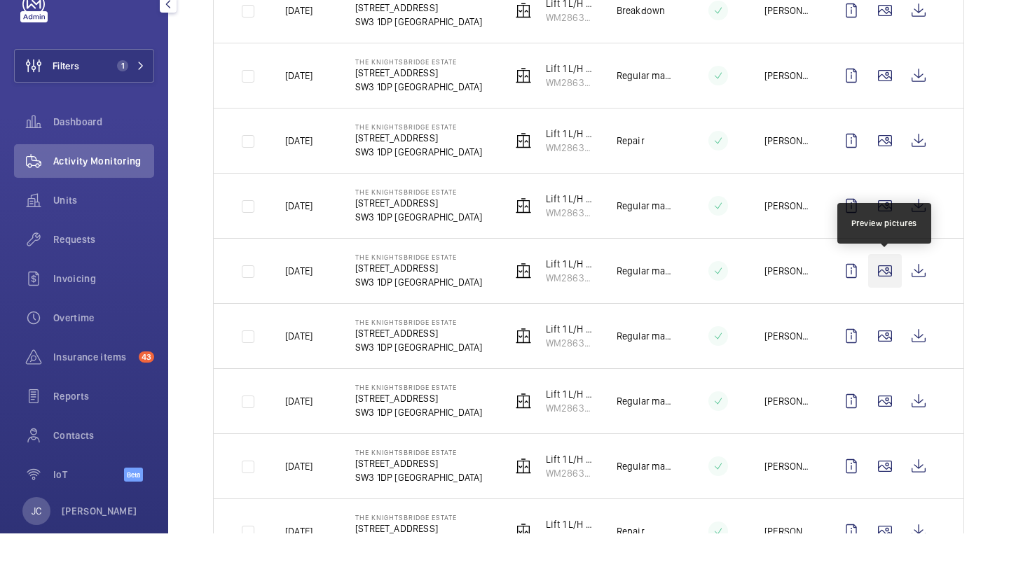
click at [890, 295] on wm-front-icon-button at bounding box center [885, 312] width 34 height 34
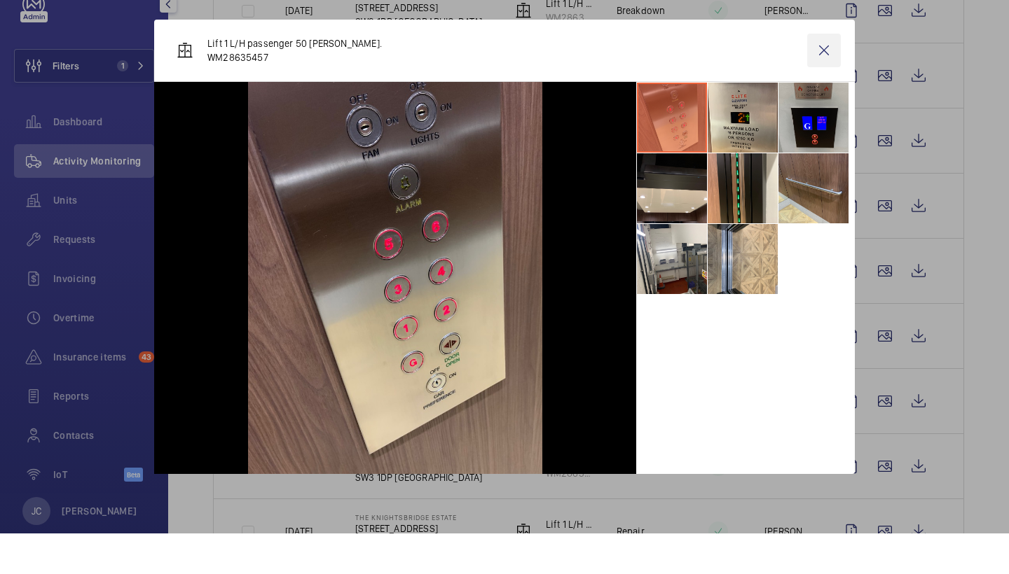
click at [828, 74] on wm-front-icon-button at bounding box center [824, 91] width 34 height 34
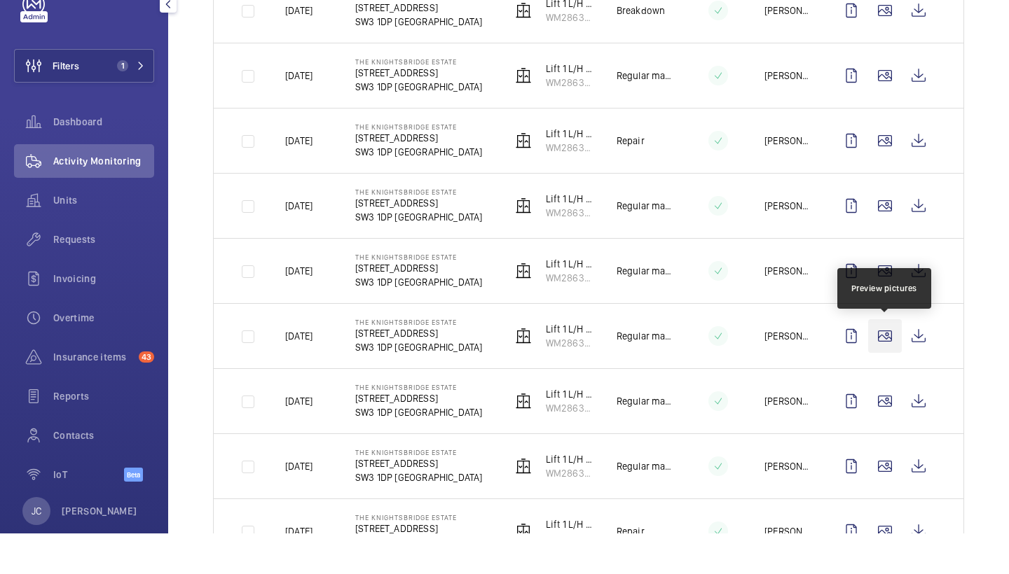
click at [880, 360] on wm-front-icon-button at bounding box center [885, 377] width 34 height 34
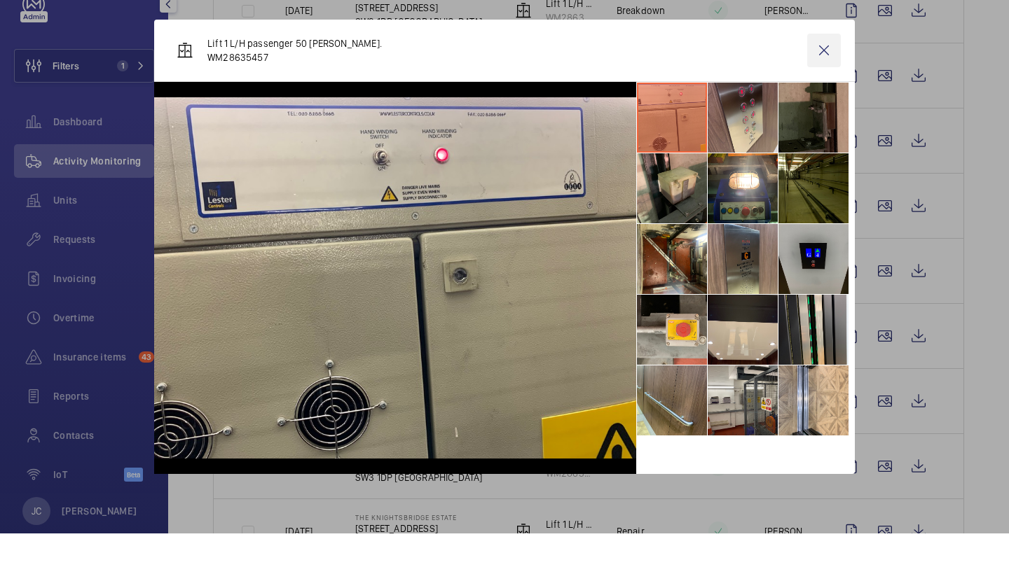
click at [829, 74] on wm-front-icon-button at bounding box center [824, 91] width 34 height 34
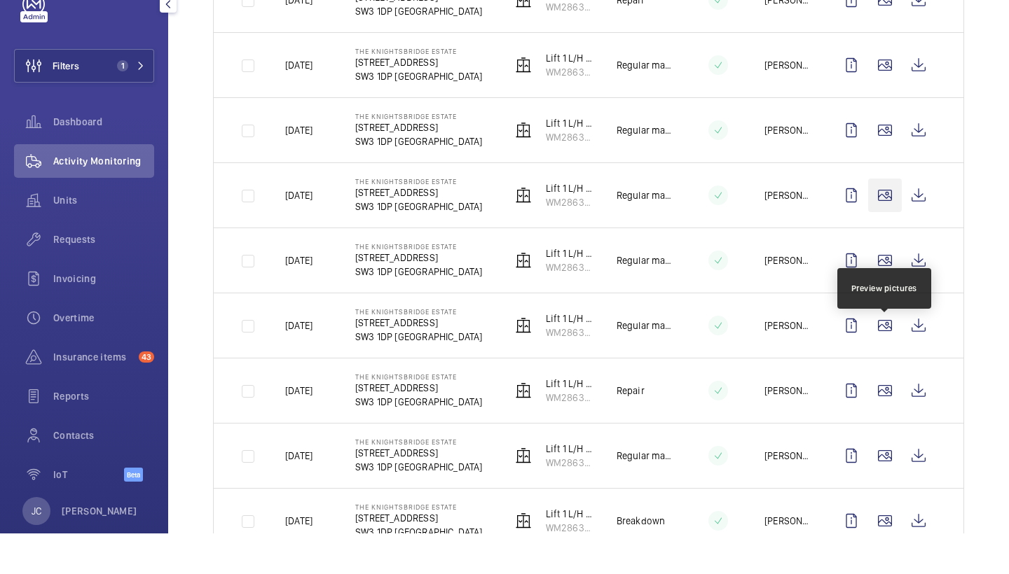
scroll to position [789, 0]
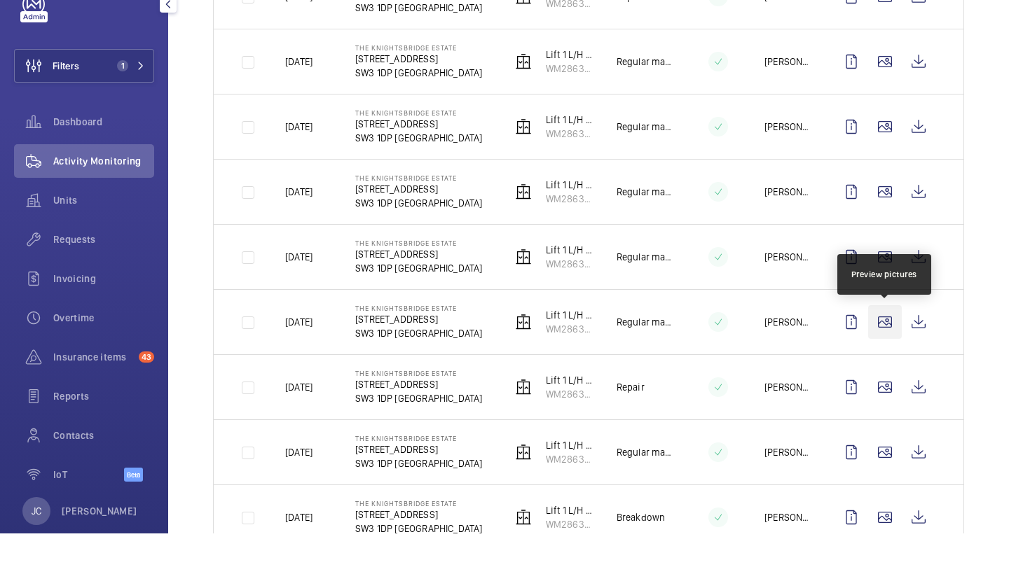
click at [894, 346] on wm-front-icon-button at bounding box center [885, 363] width 34 height 34
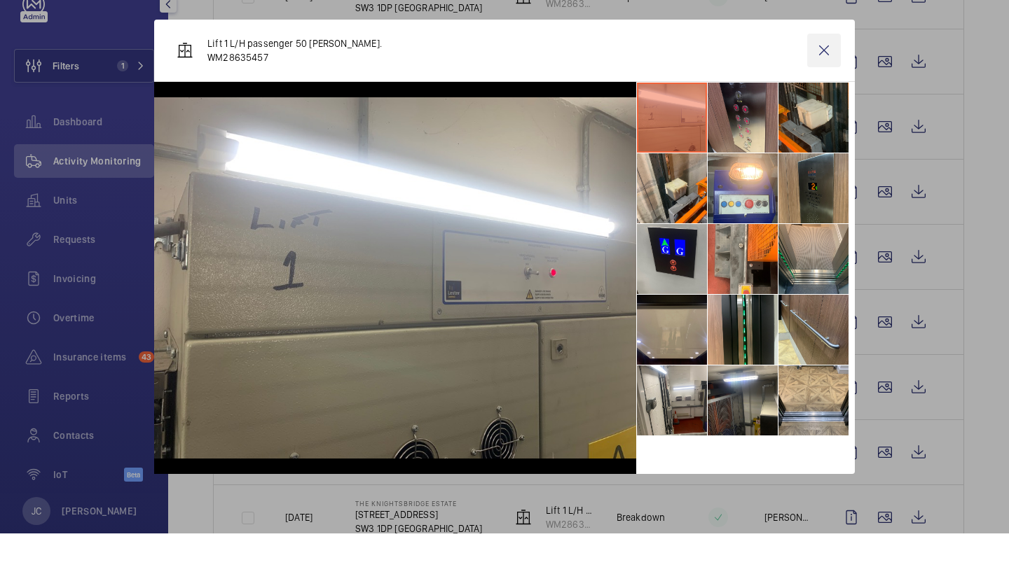
click at [822, 74] on wm-front-icon-button at bounding box center [824, 91] width 34 height 34
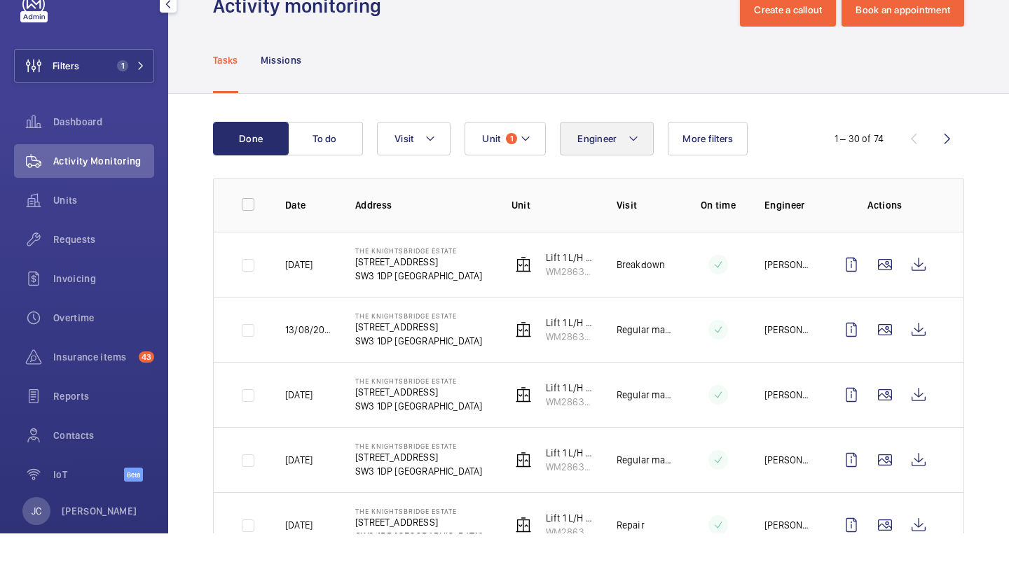
scroll to position [-1, 0]
click at [635, 163] on button "Engineer" at bounding box center [607, 180] width 94 height 34
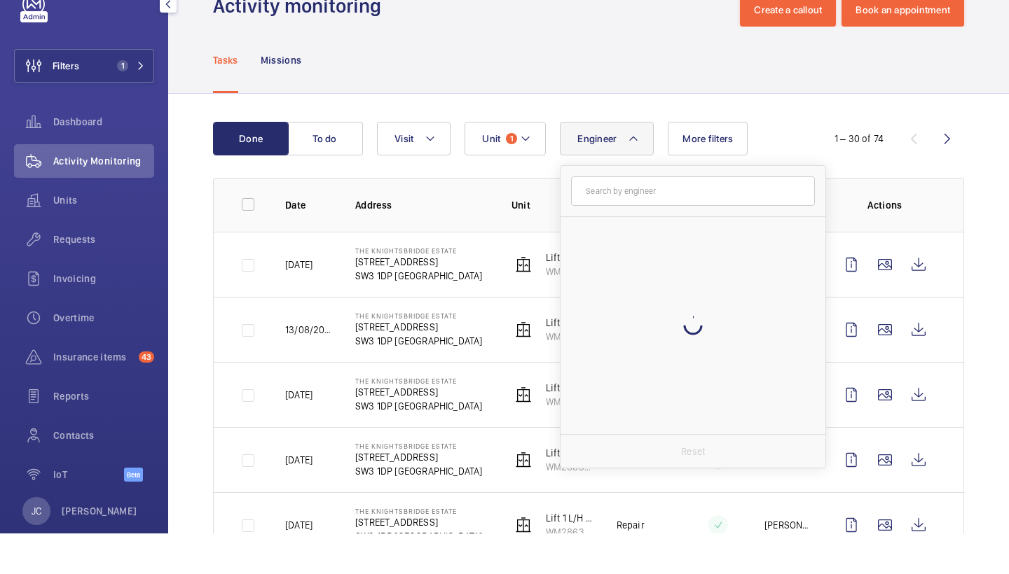
scroll to position [0, 0]
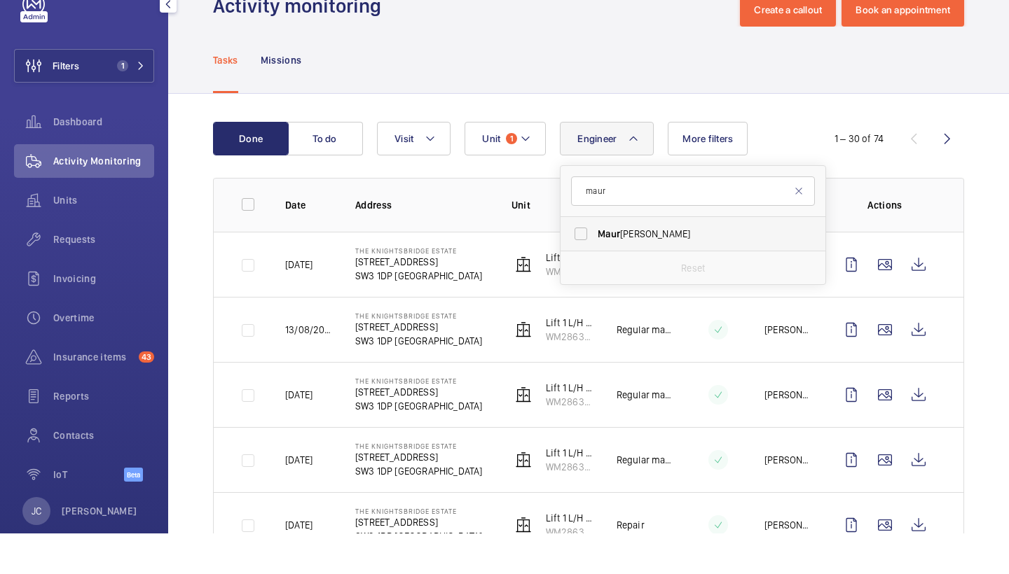
type input "maur"
click at [607, 258] on label "Maur ice Shanley" at bounding box center [682, 275] width 244 height 34
click at [595, 261] on input "Maur ice Shanley" at bounding box center [581, 275] width 28 height 28
checkbox input "true"
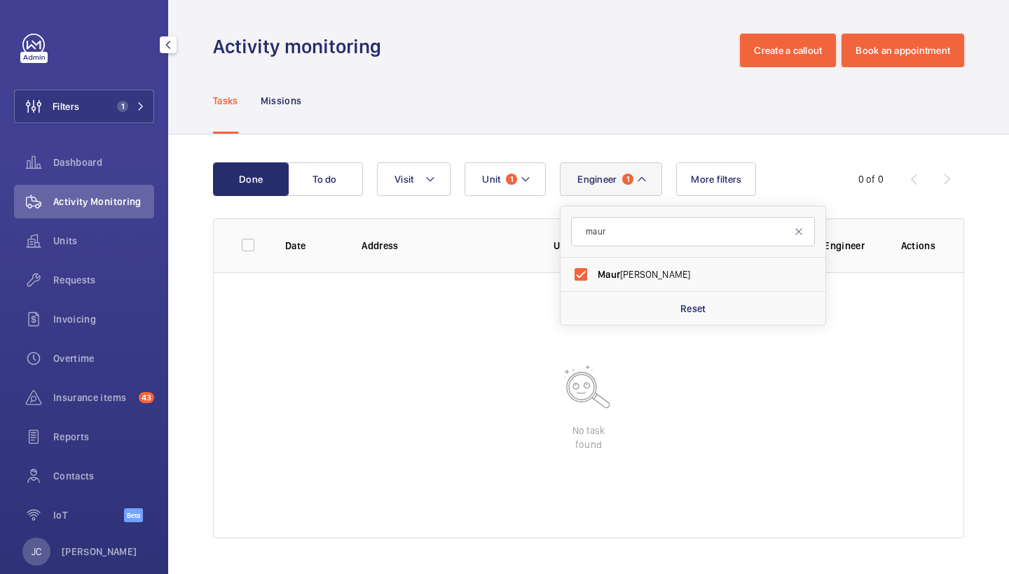
click at [597, 42] on div "Activity monitoring Create a callout Book an appointment" at bounding box center [588, 51] width 751 height 34
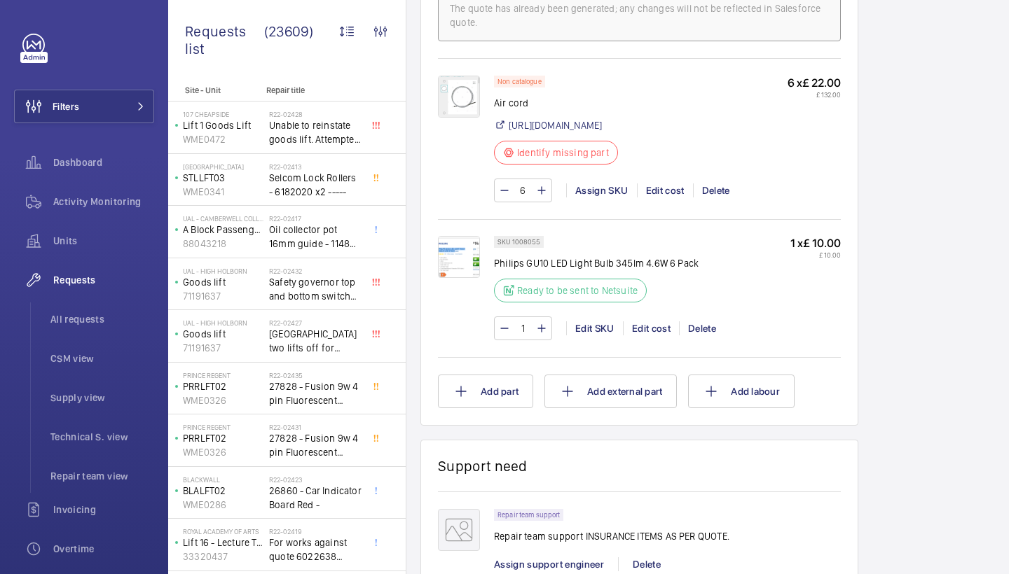
scroll to position [1119, 0]
click at [474, 87] on img at bounding box center [459, 97] width 42 height 42
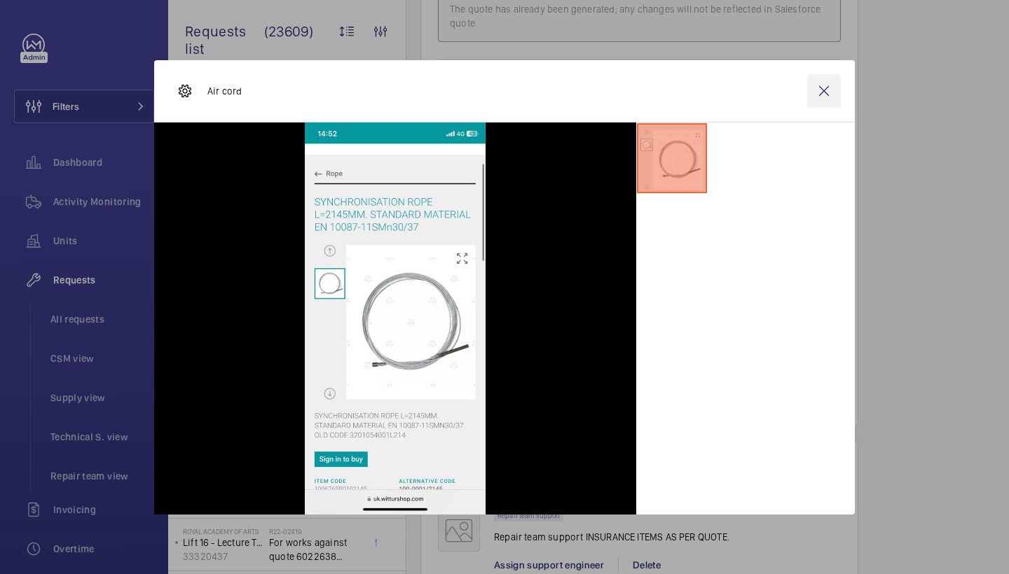
click at [824, 91] on wm-front-icon-button at bounding box center [824, 91] width 34 height 34
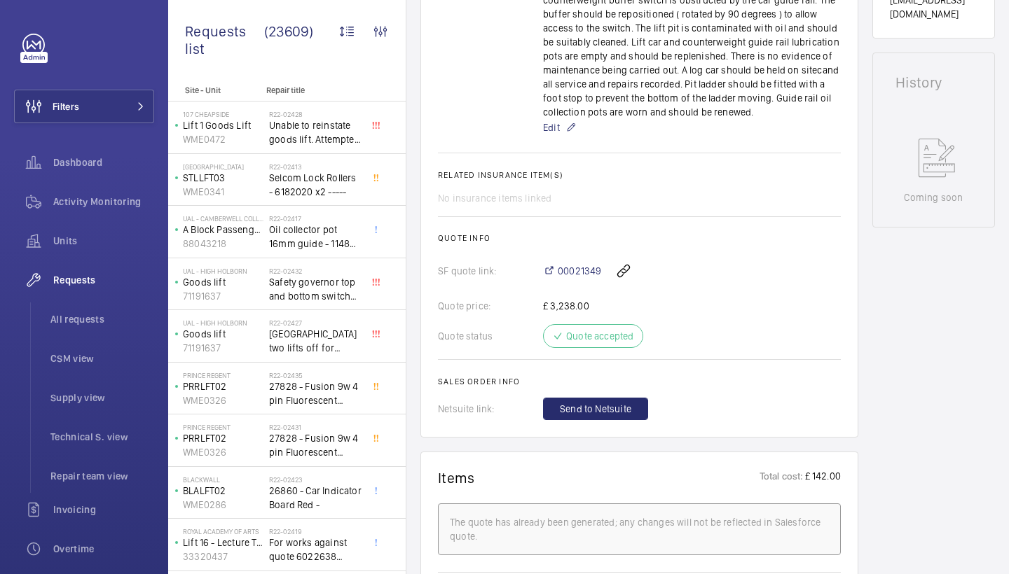
scroll to position [1049, 0]
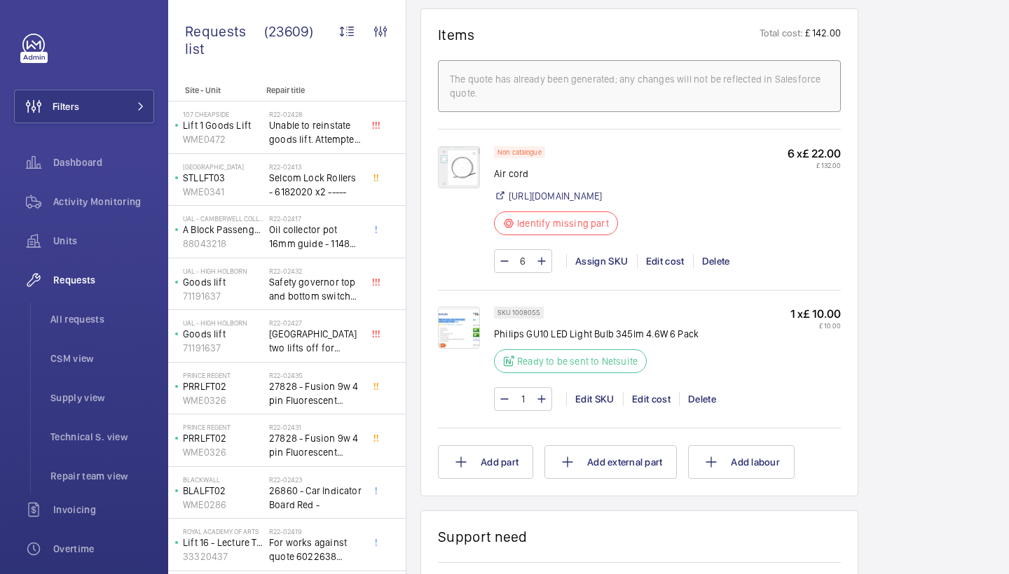
click at [451, 137] on div "Non catalogue Air cord [URL][DOMAIN_NAME] Identify missing part 6 x £ 22.00 £ 1…" at bounding box center [639, 208] width 403 height 158
click at [464, 179] on img at bounding box center [459, 167] width 42 height 42
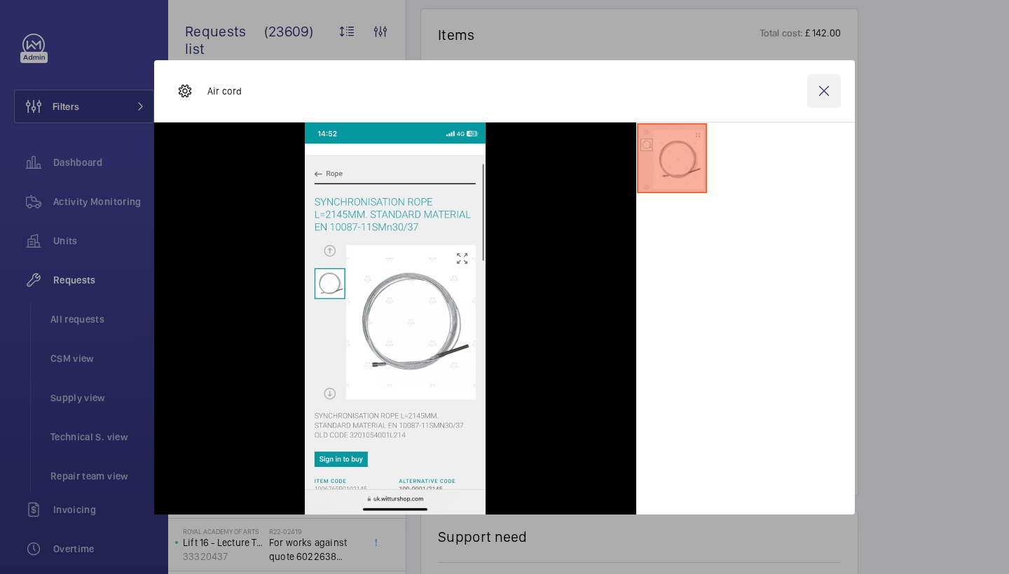
click at [821, 98] on wm-front-icon-button at bounding box center [824, 91] width 34 height 34
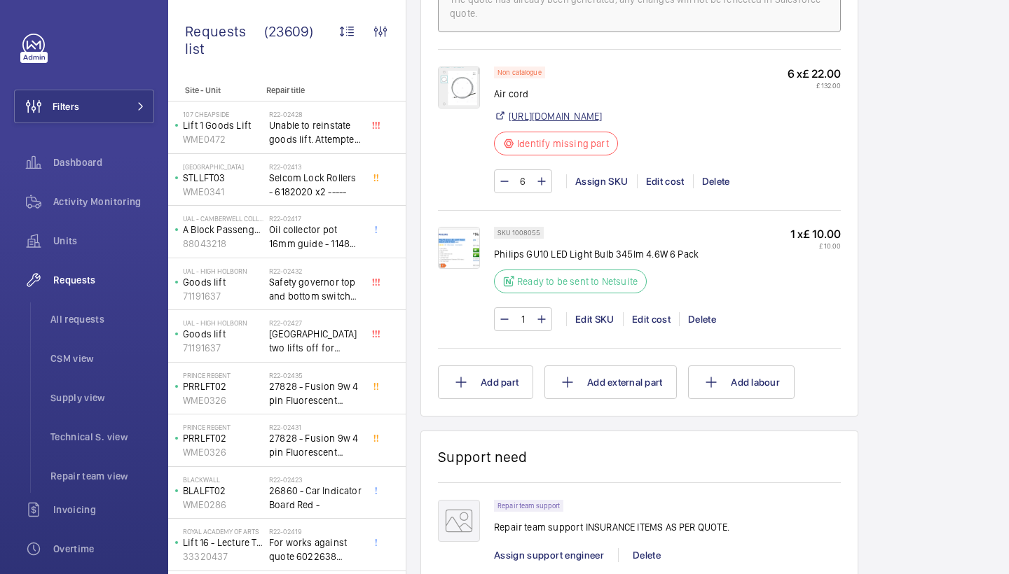
scroll to position [1164, 0]
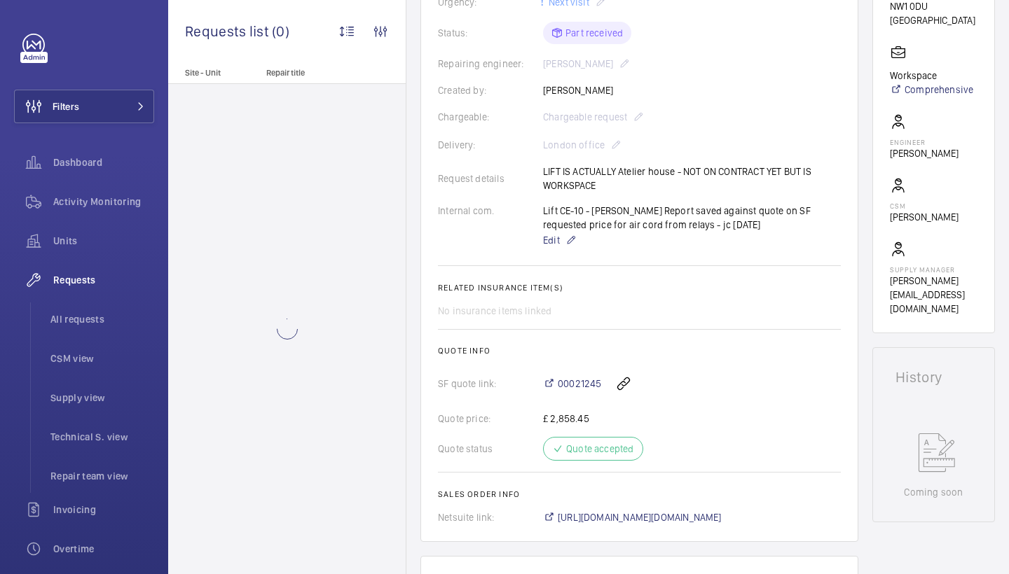
scroll to position [344, 0]
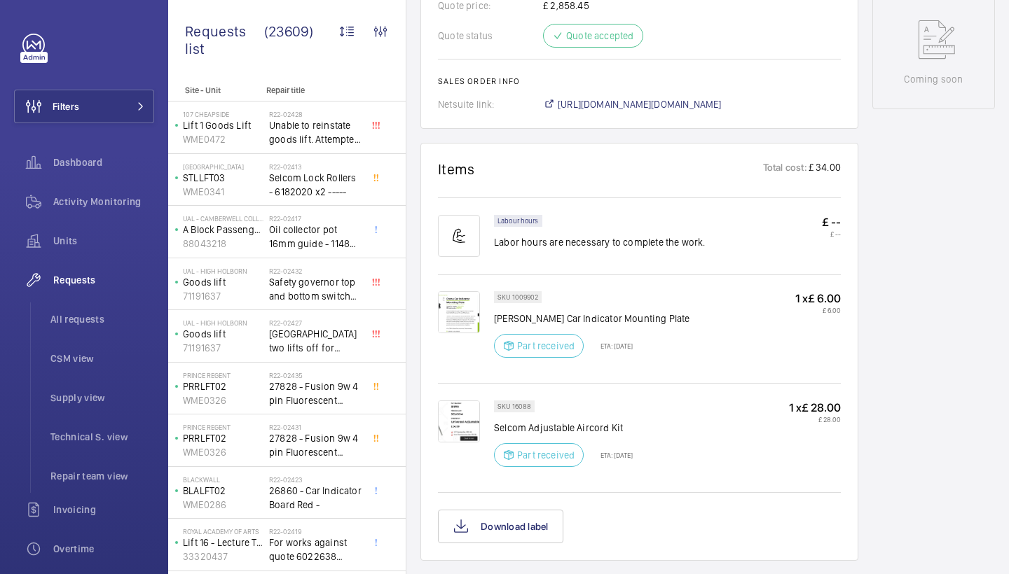
scroll to position [872, 0]
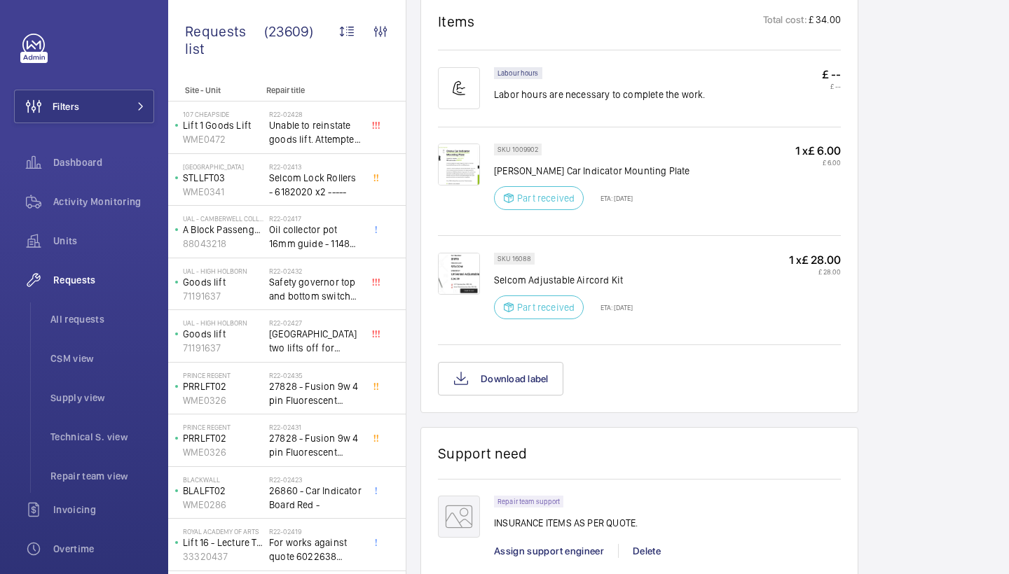
click at [461, 278] on img at bounding box center [459, 274] width 42 height 42
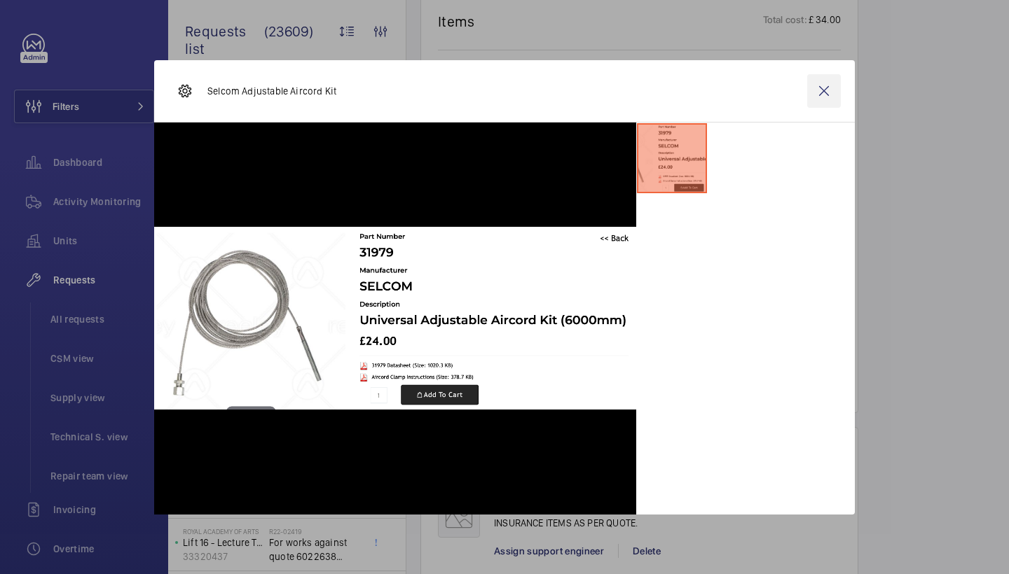
click at [828, 97] on wm-front-icon-button at bounding box center [824, 91] width 34 height 34
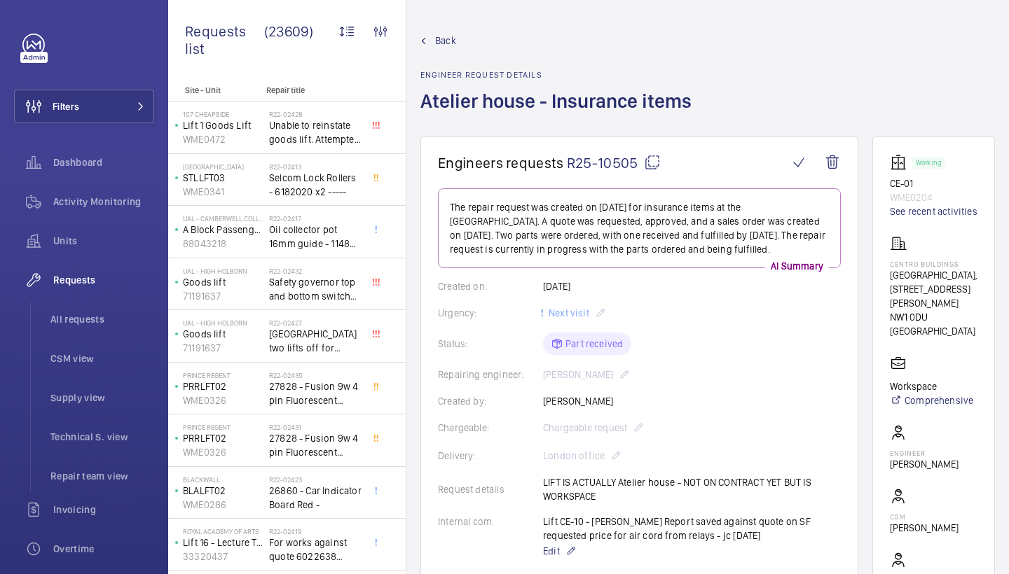
scroll to position [0, 0]
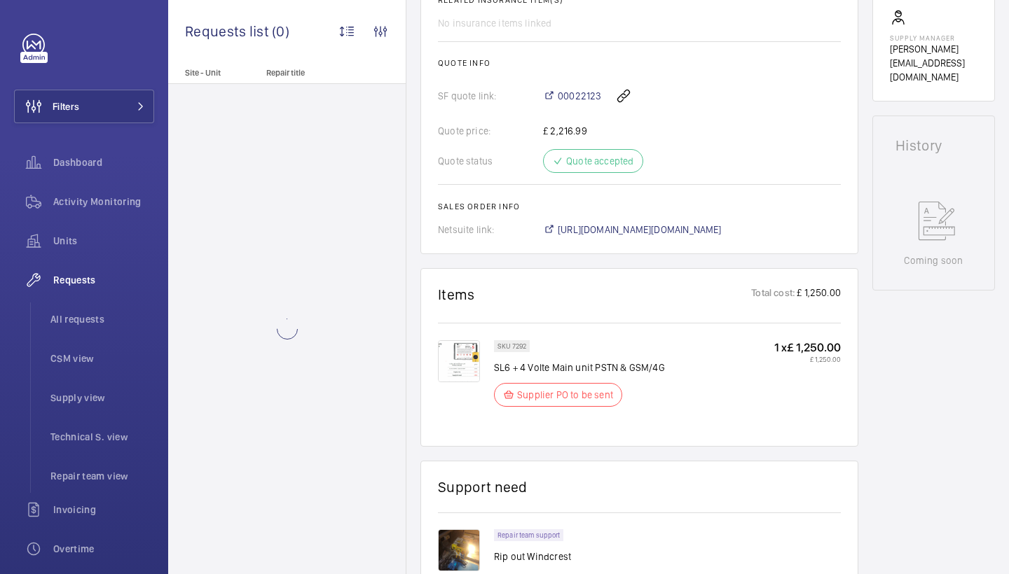
scroll to position [558, 0]
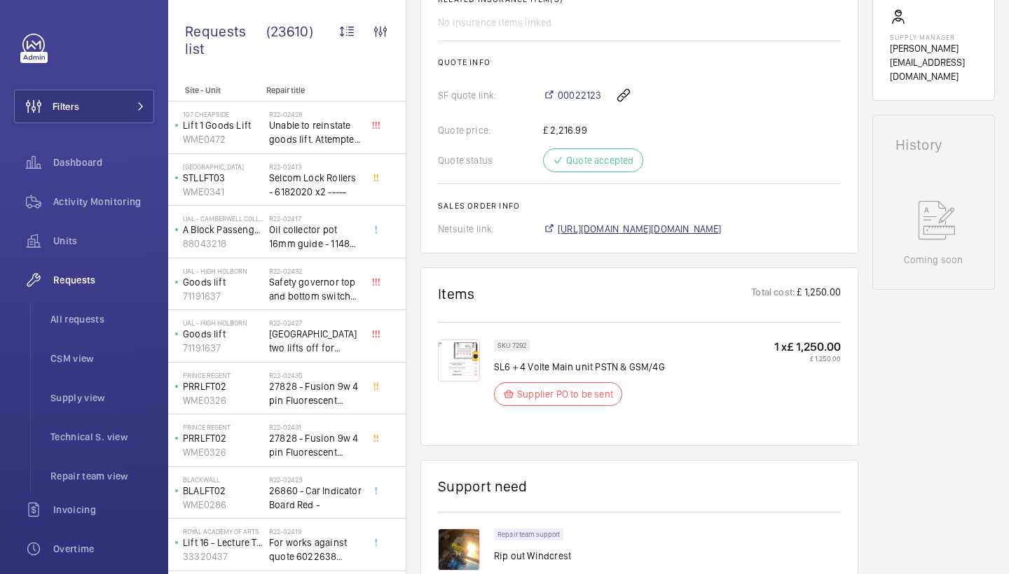
click at [705, 230] on span "[URL][DOMAIN_NAME][DOMAIN_NAME]" at bounding box center [640, 229] width 164 height 14
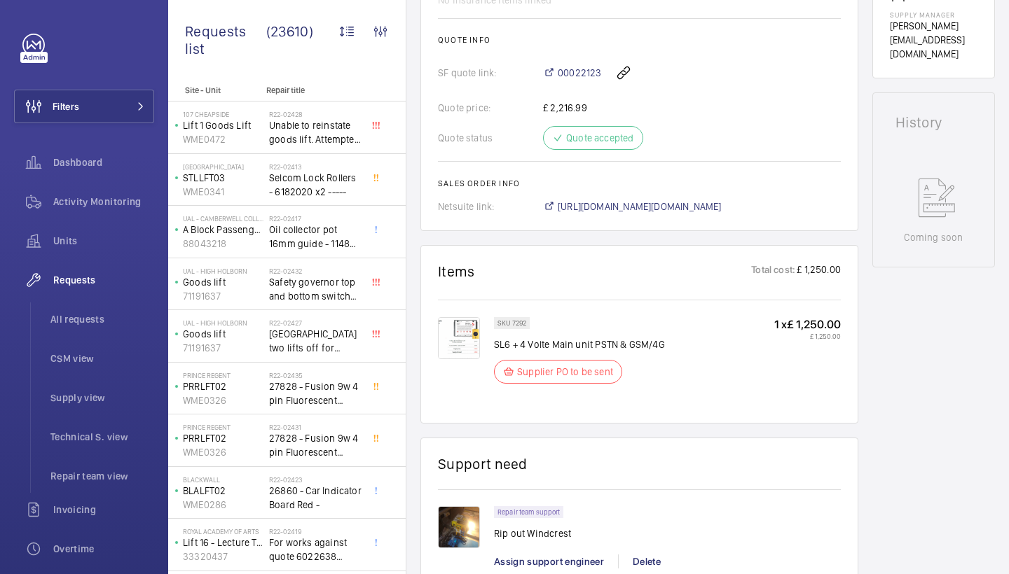
scroll to position [593, 0]
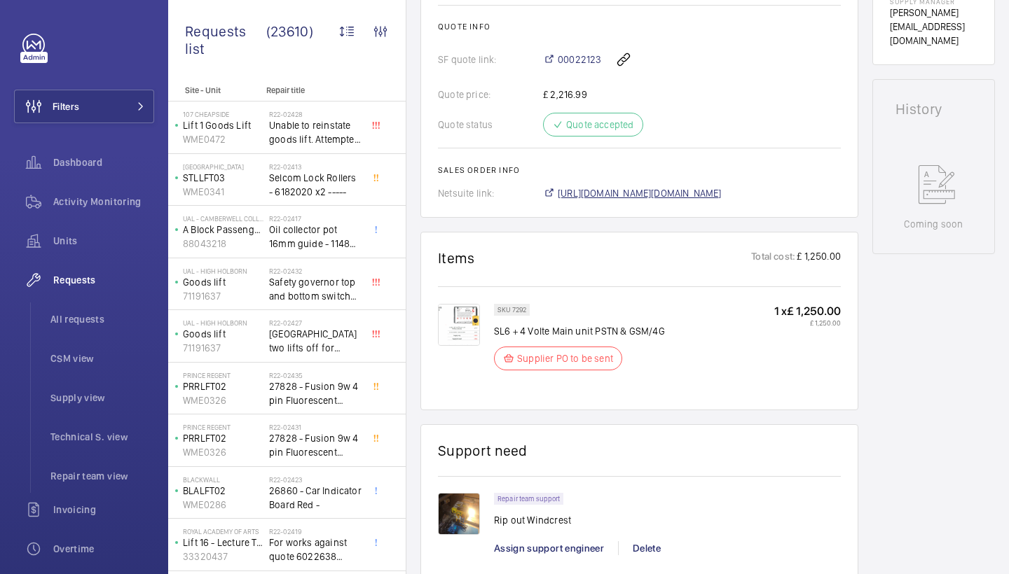
click at [691, 193] on span "[URL][DOMAIN_NAME][DOMAIN_NAME]" at bounding box center [640, 193] width 164 height 14
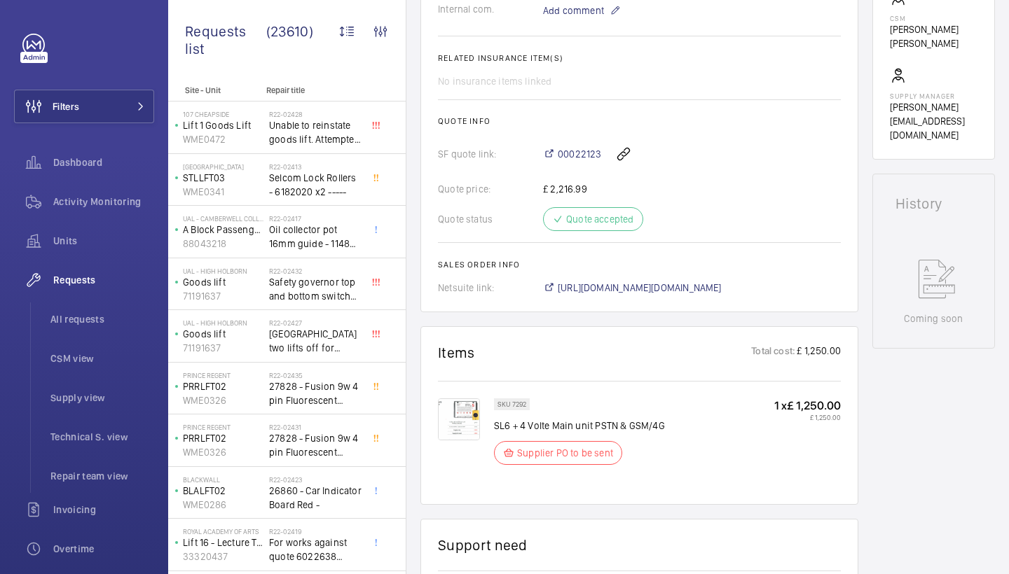
scroll to position [495, 0]
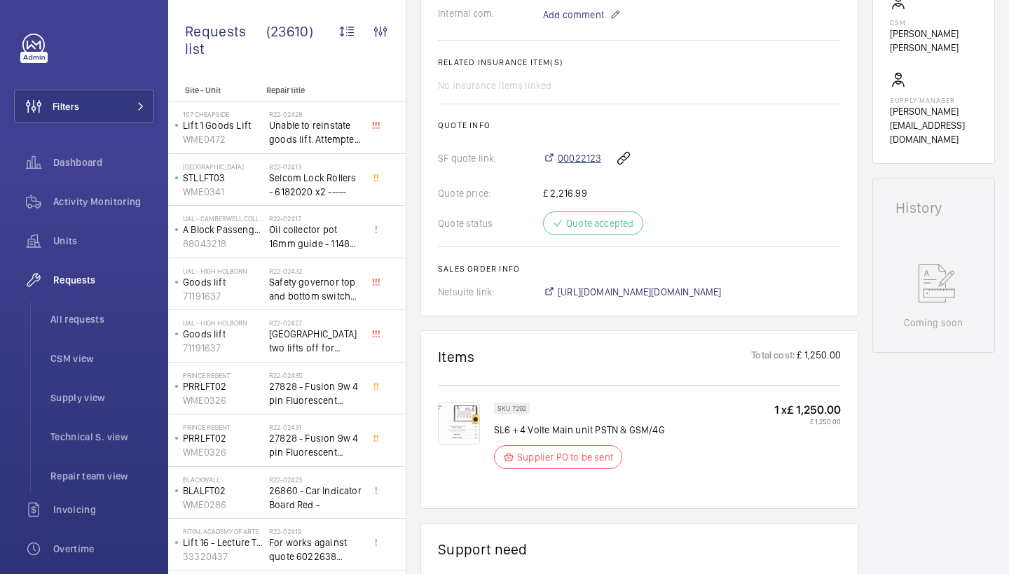
click at [586, 156] on span "00022123" at bounding box center [579, 158] width 43 height 14
click at [677, 287] on span "[URL][DOMAIN_NAME][DOMAIN_NAME]" at bounding box center [640, 292] width 164 height 14
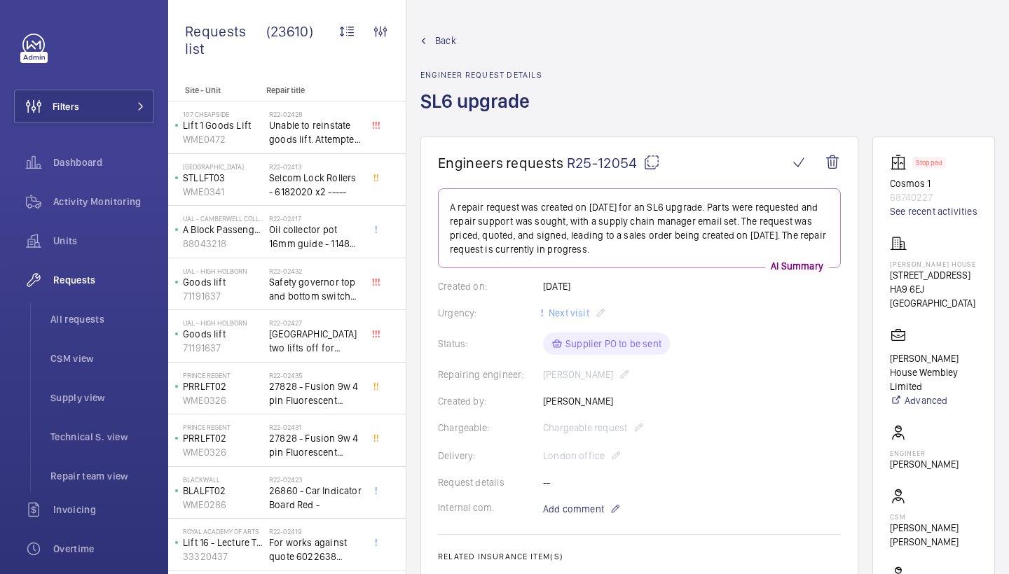
scroll to position [0, 0]
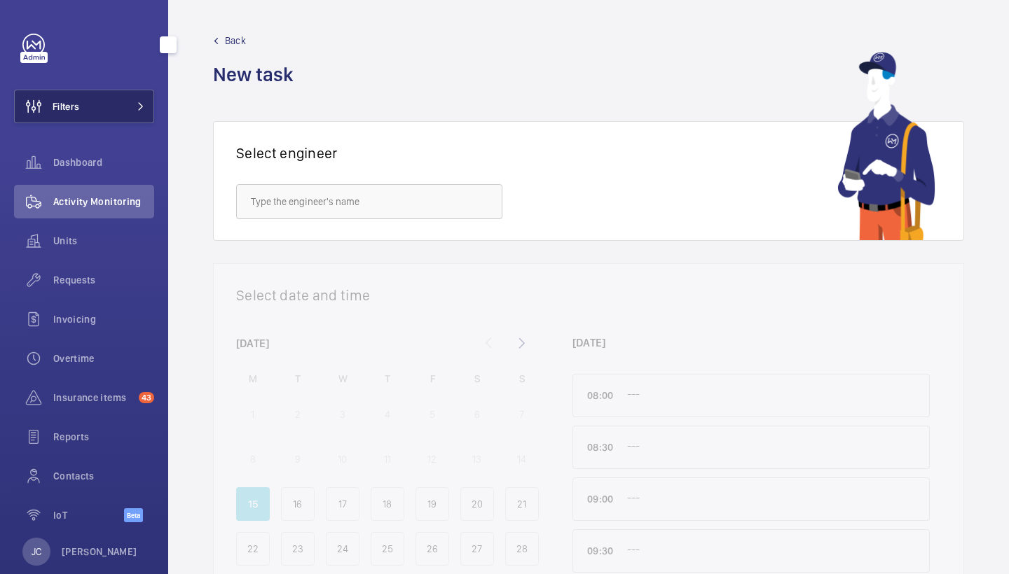
click at [117, 102] on button "Filters" at bounding box center [84, 107] width 140 height 34
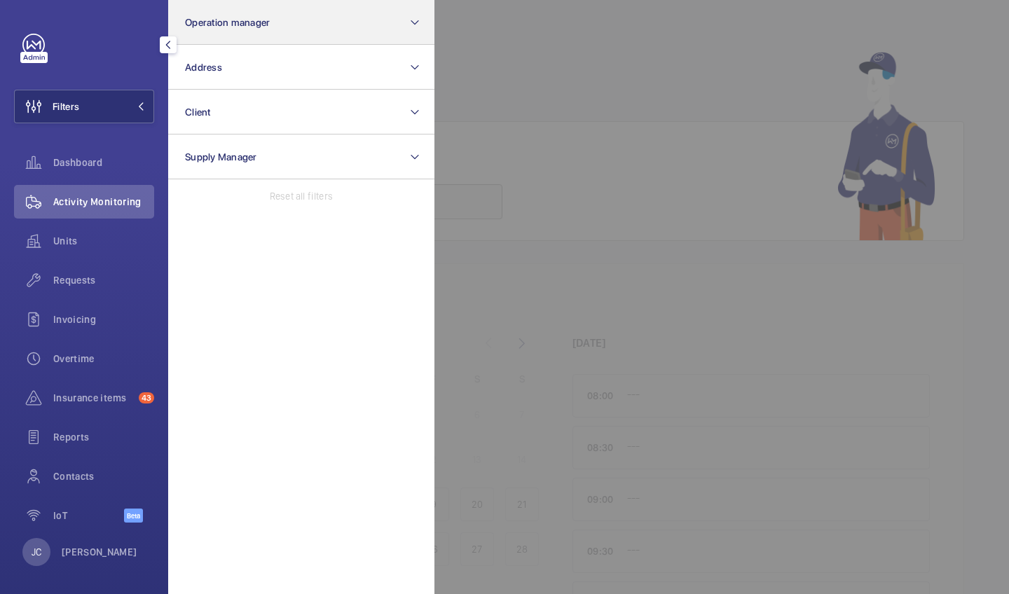
click at [292, 43] on button "Operation manager" at bounding box center [301, 22] width 266 height 45
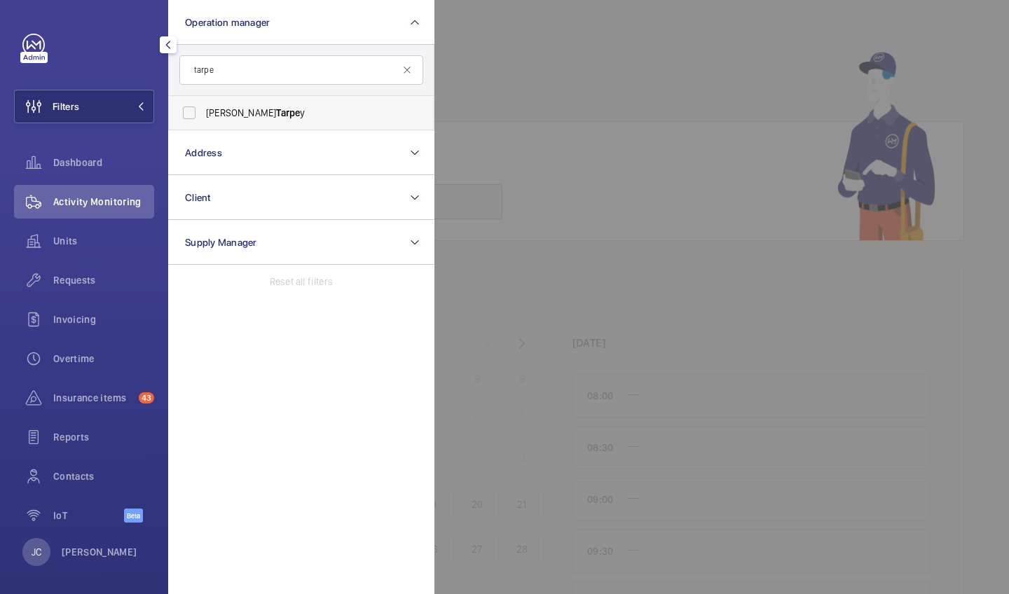
type input "tarpe"
click at [258, 98] on label "[PERSON_NAME] y" at bounding box center [291, 113] width 244 height 34
click at [203, 99] on input "[PERSON_NAME] y" at bounding box center [189, 113] width 28 height 28
checkbox input "true"
click at [77, 247] on span "Units" at bounding box center [103, 241] width 101 height 14
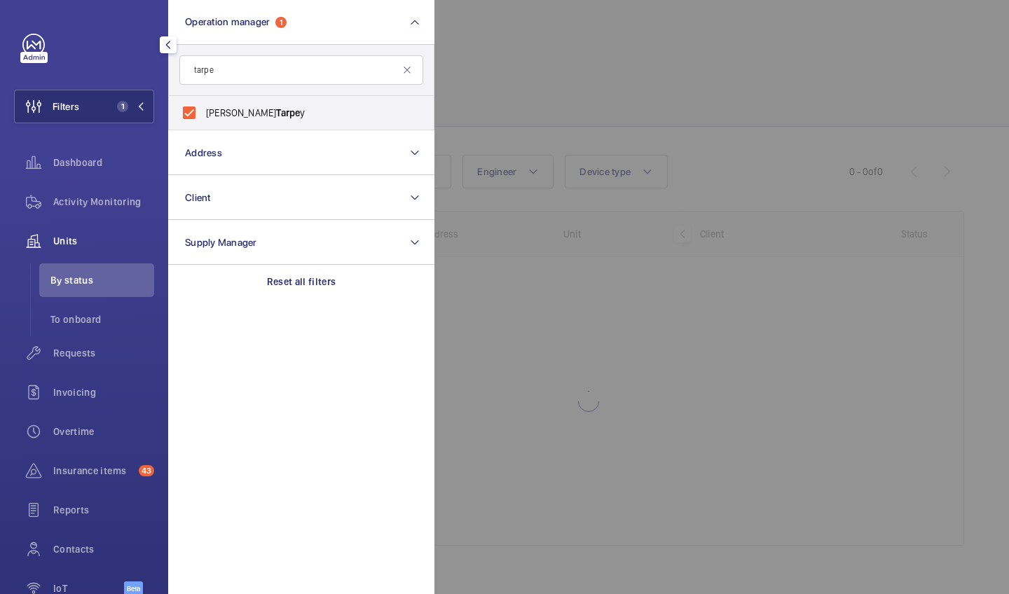
click at [736, 106] on div at bounding box center [938, 297] width 1009 height 594
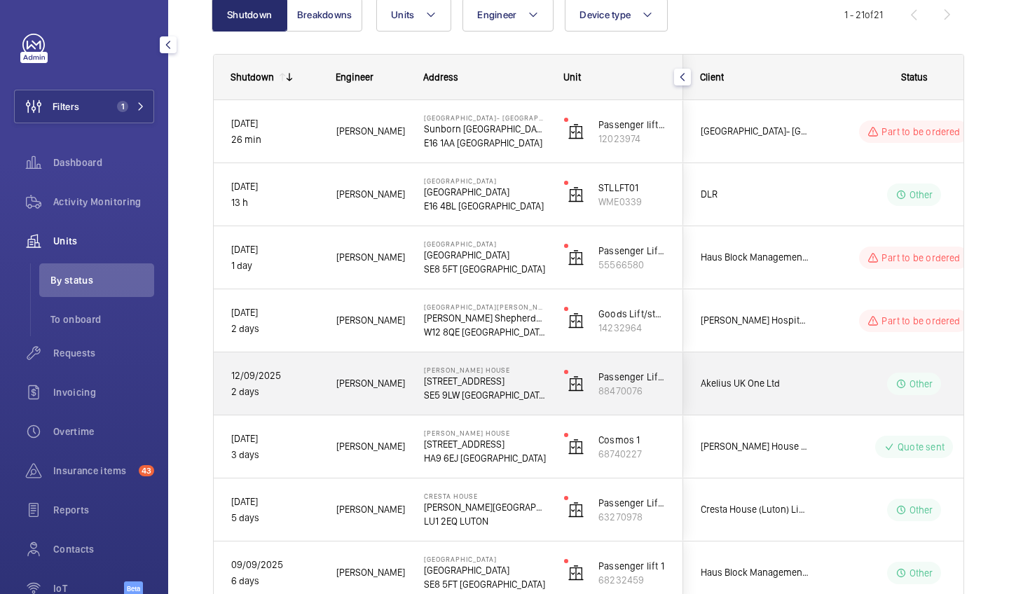
scroll to position [181, 0]
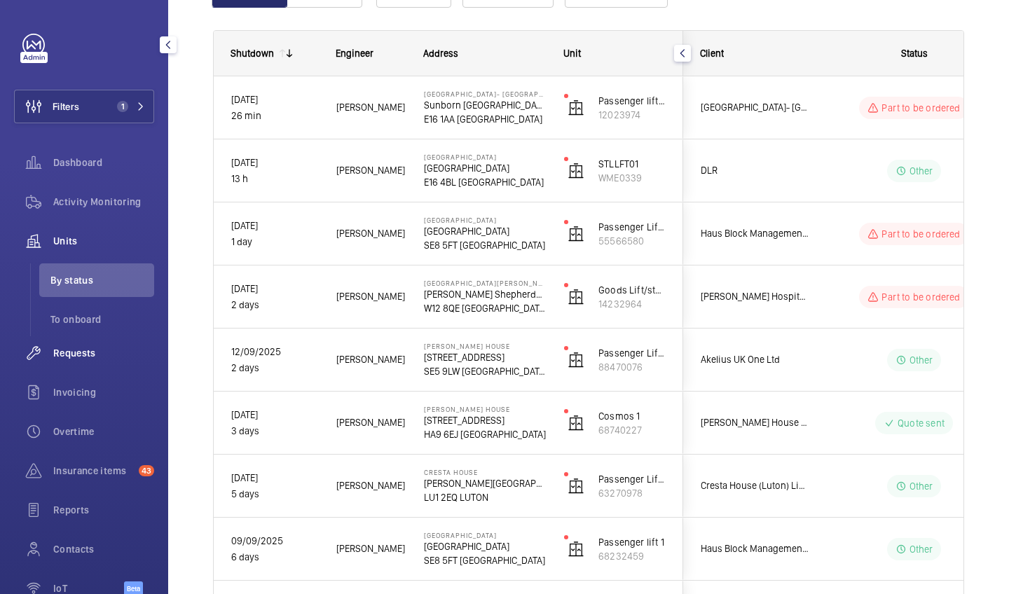
click at [97, 348] on span "Requests" at bounding box center [103, 353] width 101 height 14
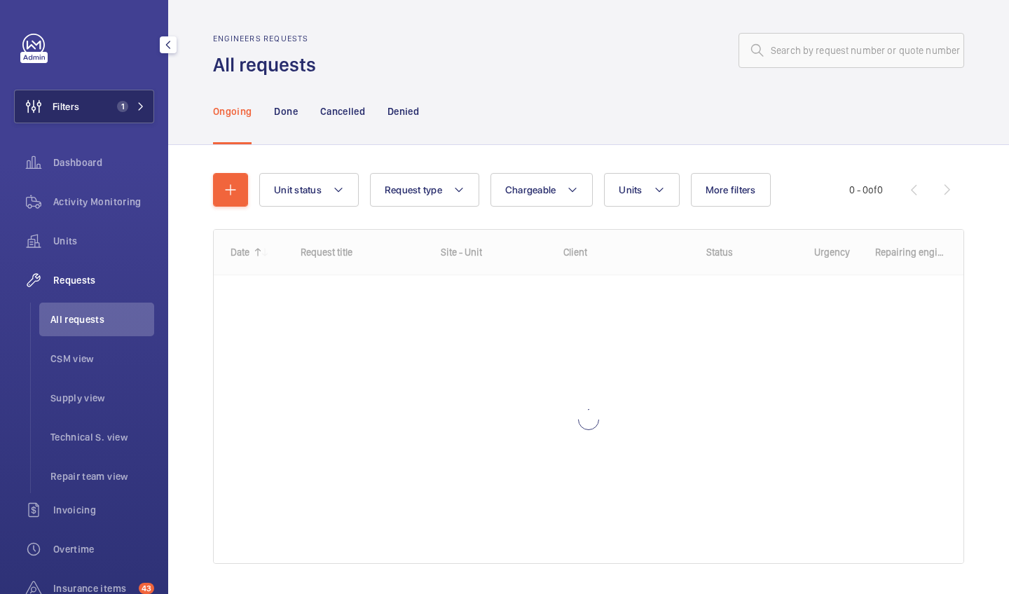
click at [103, 104] on button "Filters 1" at bounding box center [84, 107] width 140 height 34
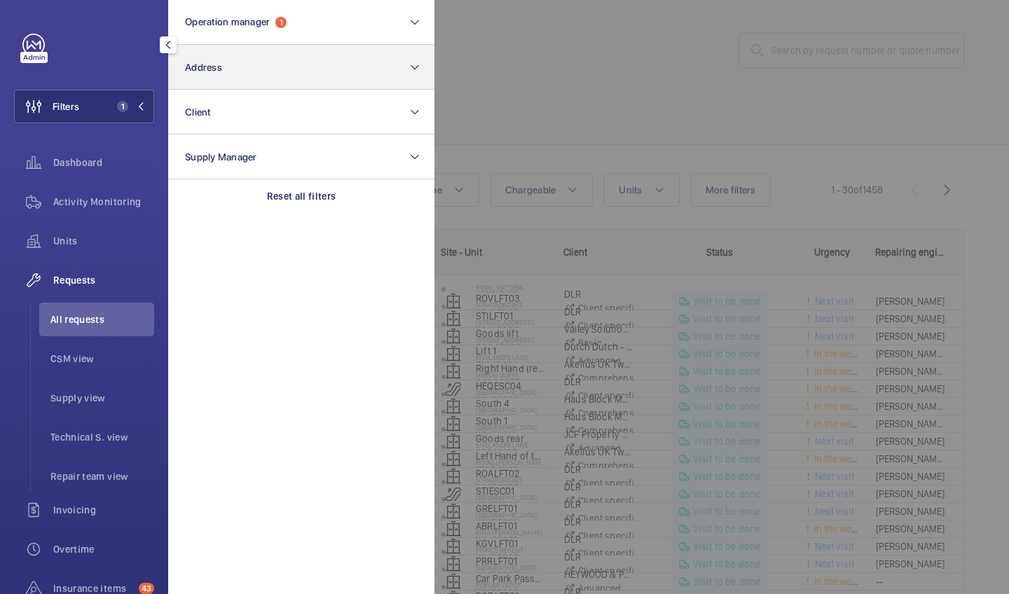
click at [238, 80] on button "Address" at bounding box center [301, 67] width 266 height 45
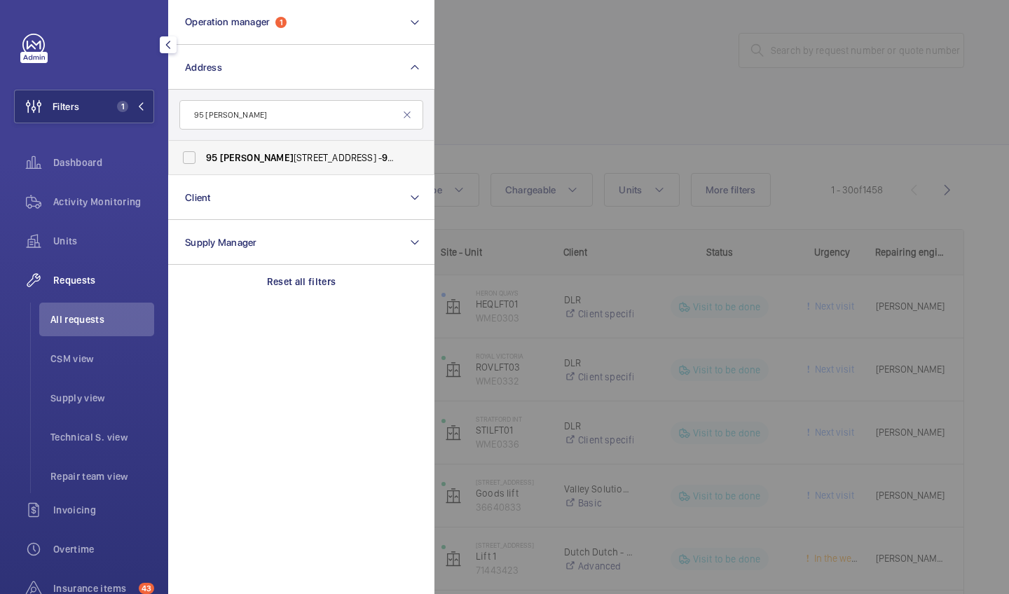
type input "95 [PERSON_NAME]"
click at [283, 149] on label "[STREET_ADDRESS][PERSON_NAME] - [STREET_ADDRESS][PERSON_NAME]" at bounding box center [291, 158] width 244 height 34
click at [203, 149] on input "95 Cromwell Road London SW7 4DL - 95 Cromwell Road, LONDON SW7 4DL" at bounding box center [189, 158] width 28 height 28
checkbox input "true"
click at [577, 101] on div at bounding box center [938, 297] width 1009 height 594
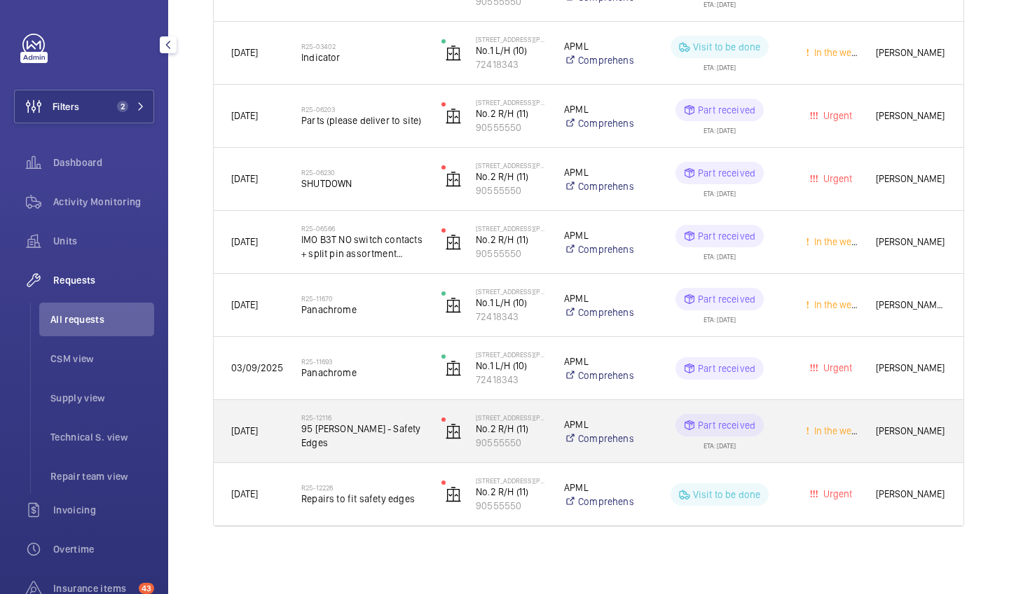
scroll to position [317, 0]
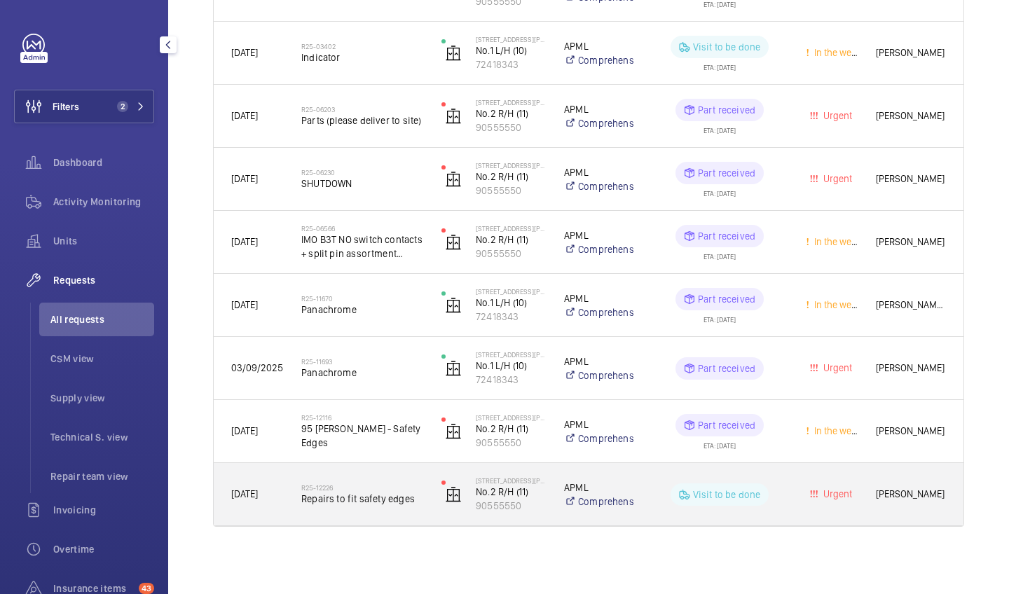
click at [362, 473] on div "R25-12226 Repairs to fit safety edges" at bounding box center [353, 494] width 139 height 63
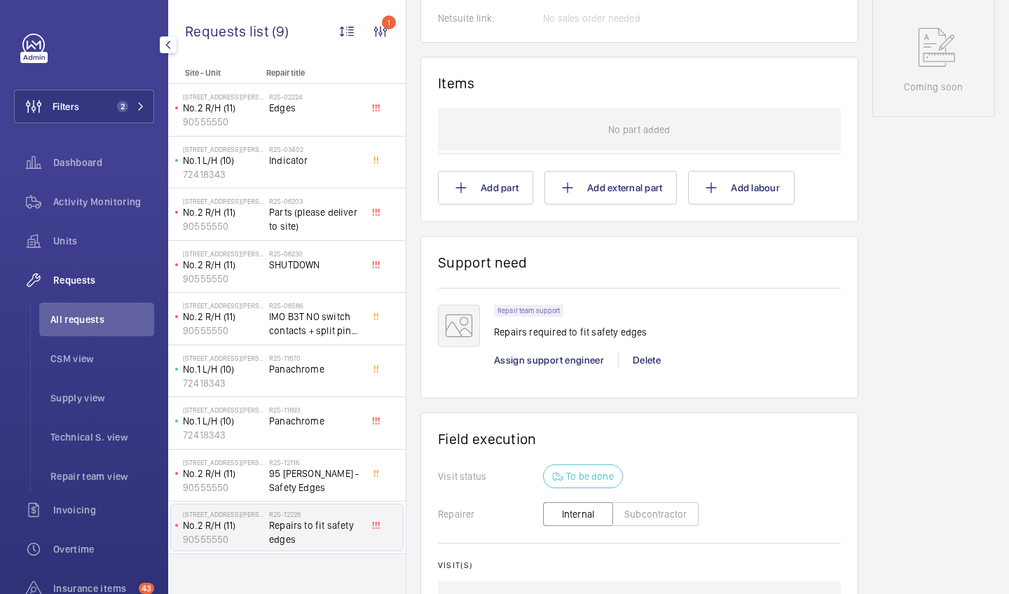
scroll to position [774, 0]
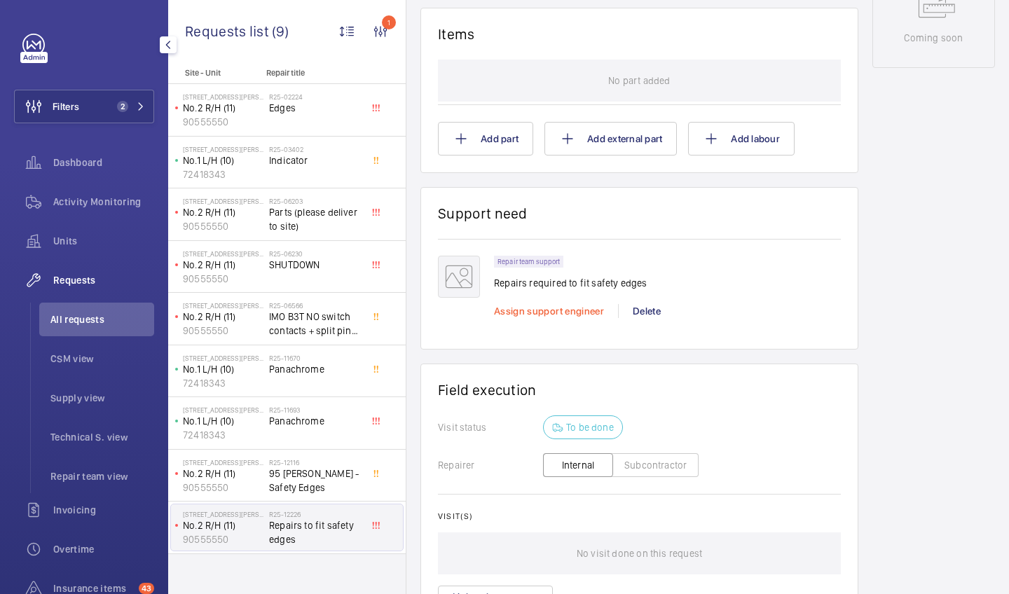
click at [504, 313] on span "Assign support engineer" at bounding box center [549, 310] width 110 height 11
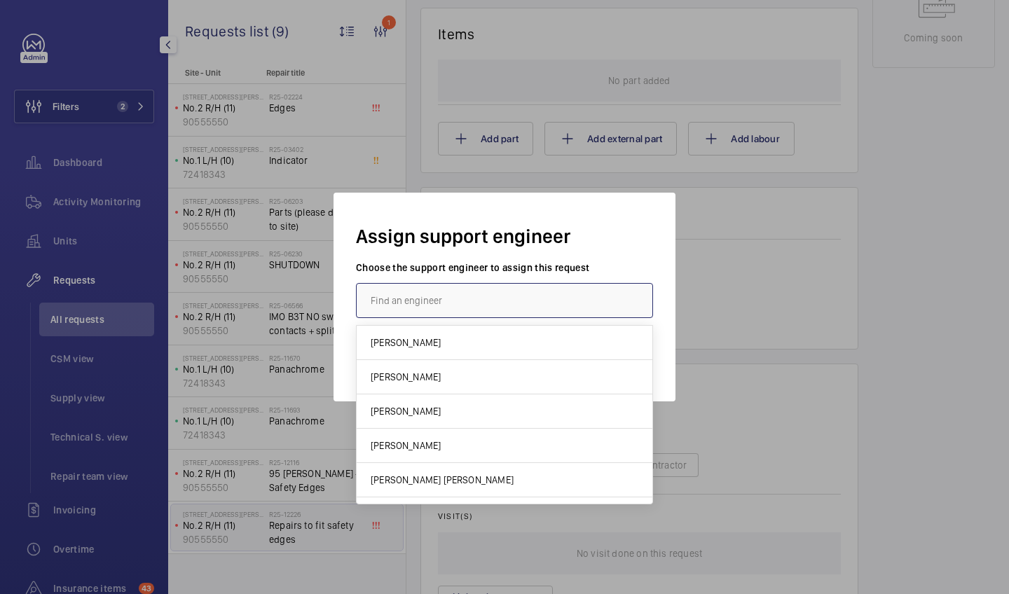
click at [439, 289] on input "text" at bounding box center [504, 300] width 297 height 35
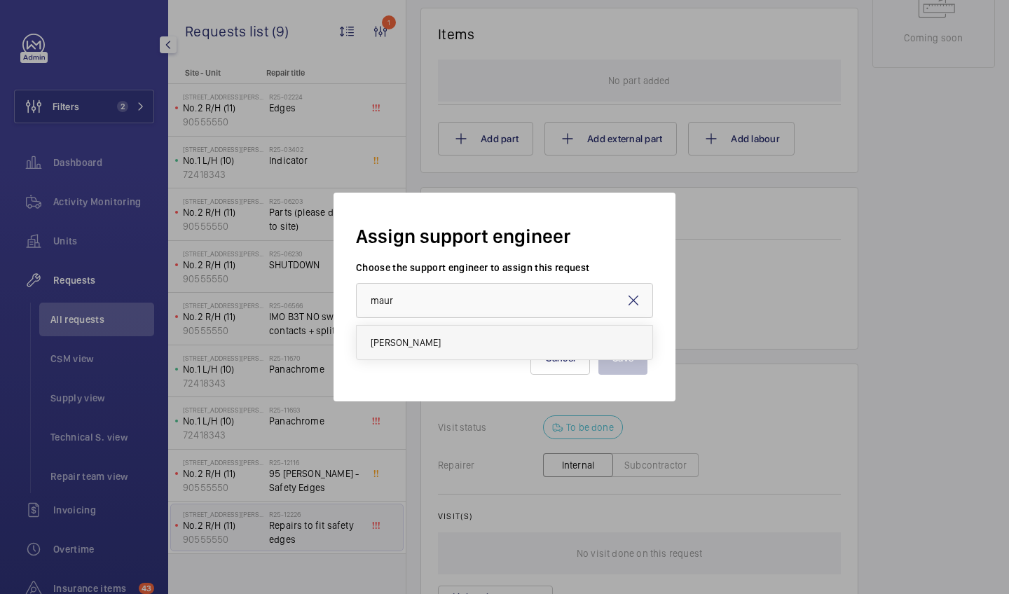
click at [435, 338] on span "Maurice Shanley" at bounding box center [406, 343] width 70 height 14
type input "Maurice Shanley"
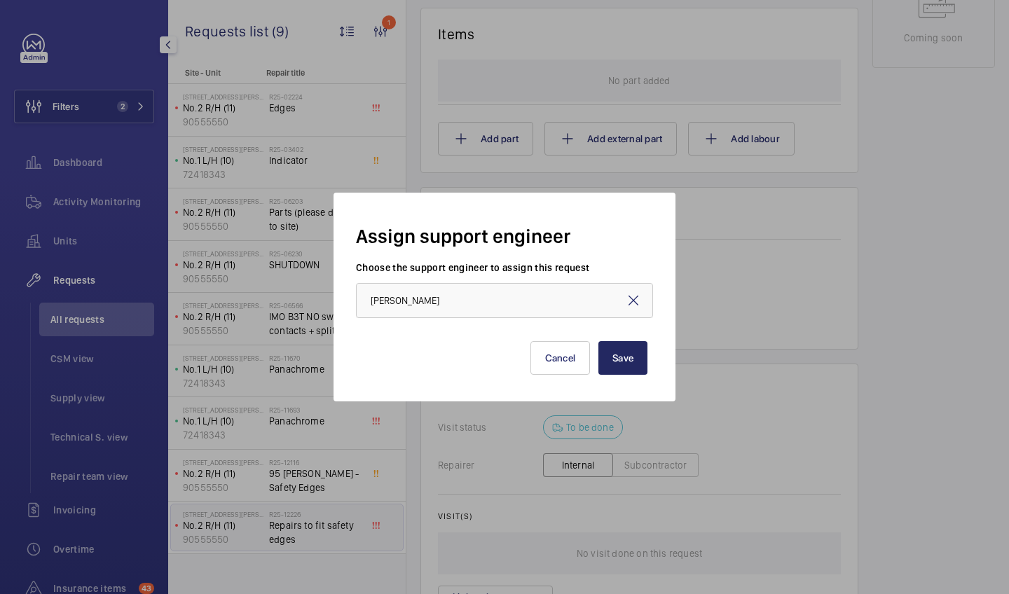
click at [632, 341] on button "Save" at bounding box center [622, 358] width 49 height 34
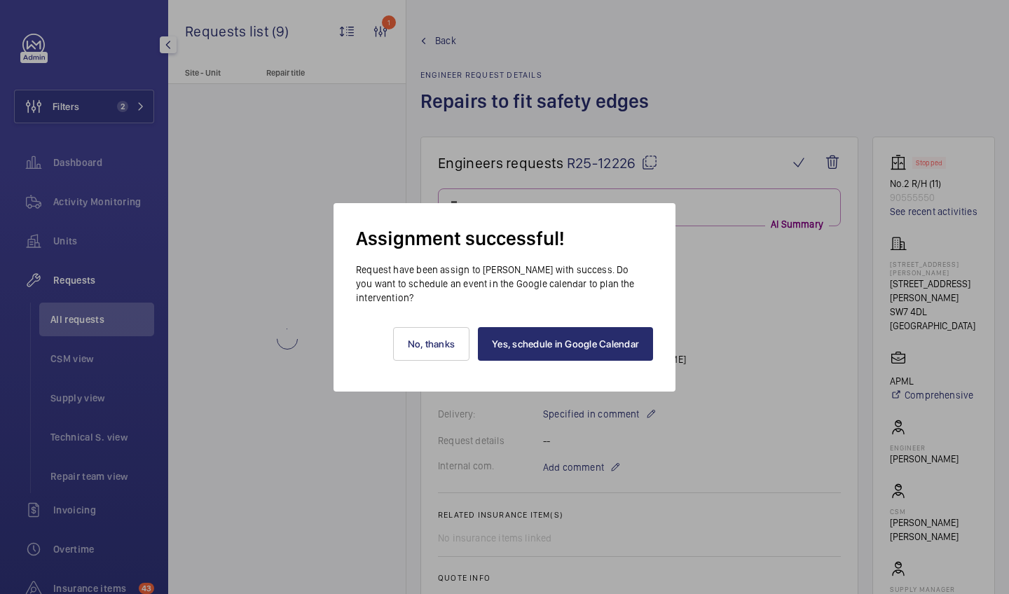
click at [605, 365] on div "Yes, schedule in Google Calendar No, thanks" at bounding box center [504, 348] width 297 height 87
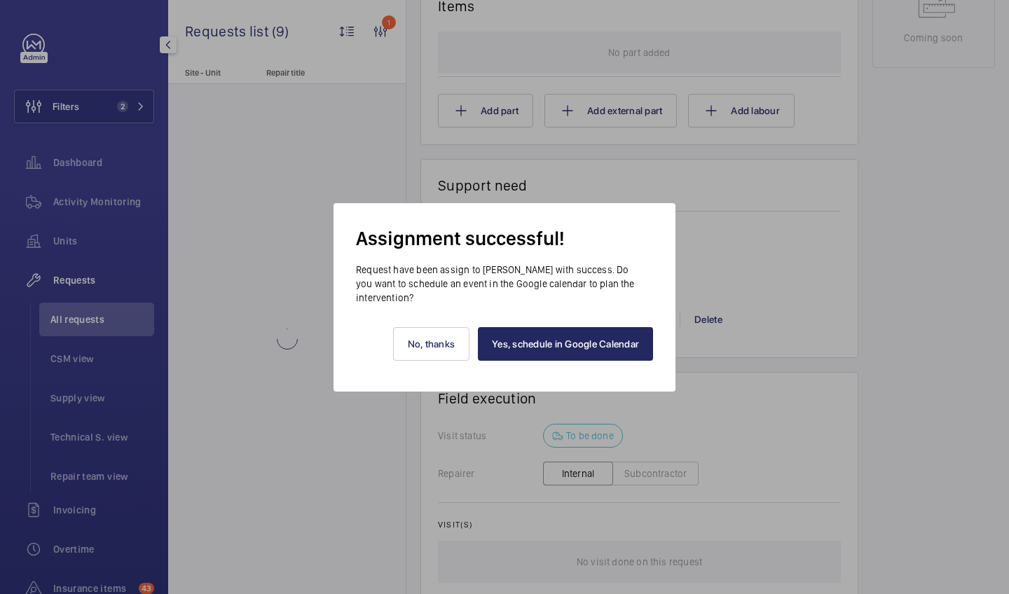
click at [607, 333] on link "Yes, schedule in Google Calendar" at bounding box center [565, 344] width 175 height 34
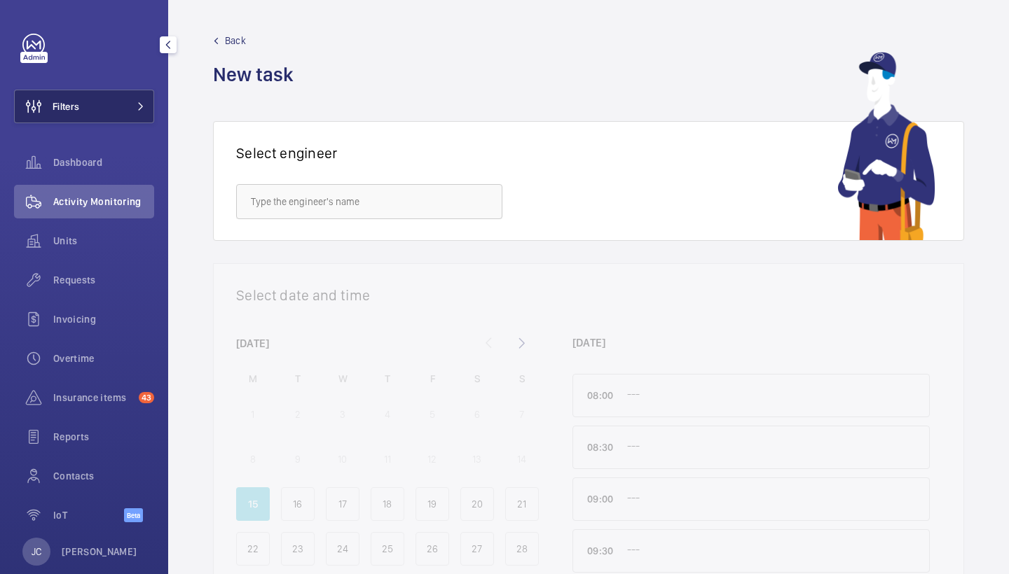
click at [116, 116] on button "Filters" at bounding box center [84, 107] width 140 height 34
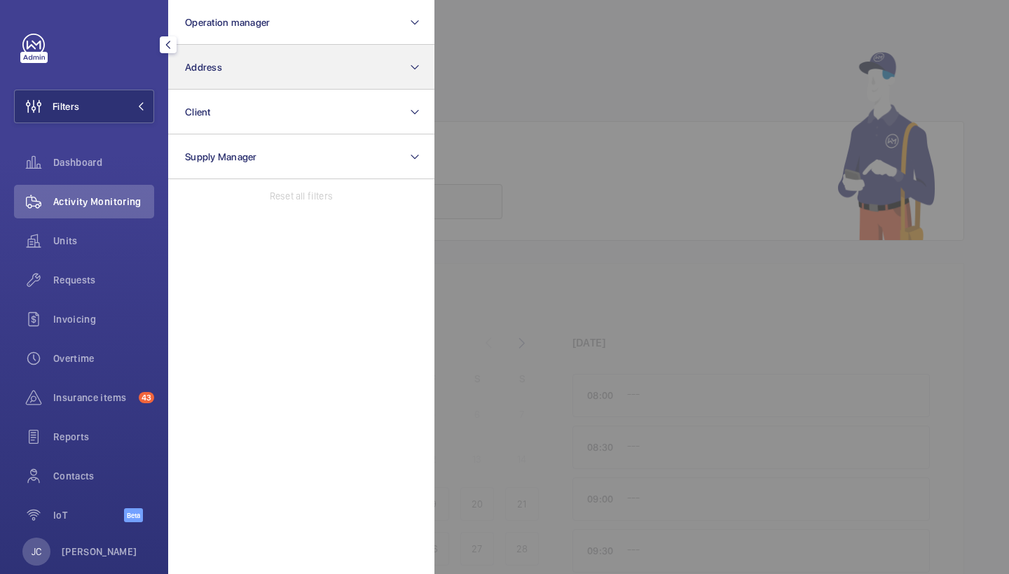
click at [234, 78] on button "Address" at bounding box center [301, 67] width 266 height 45
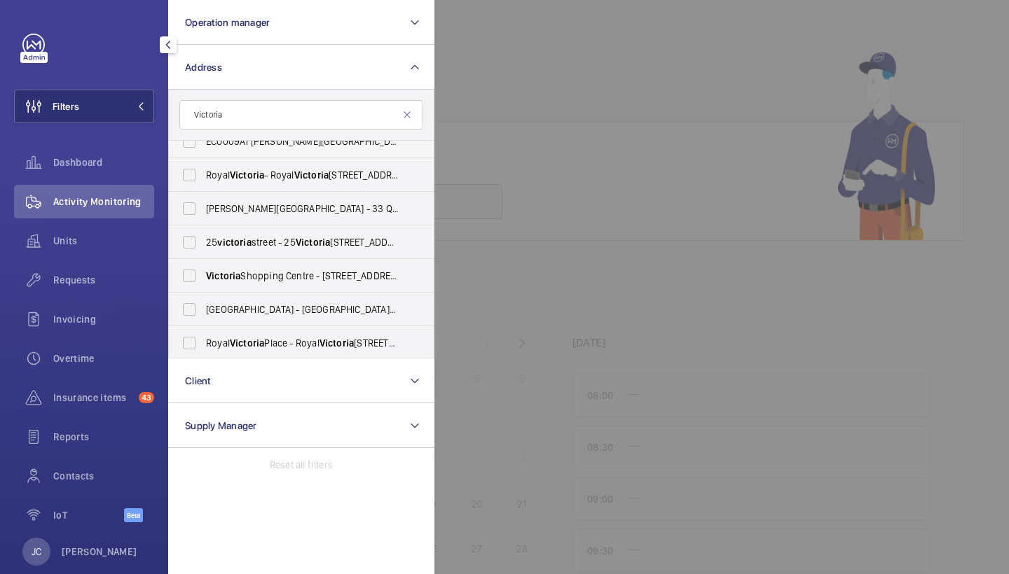
scroll to position [134, 0]
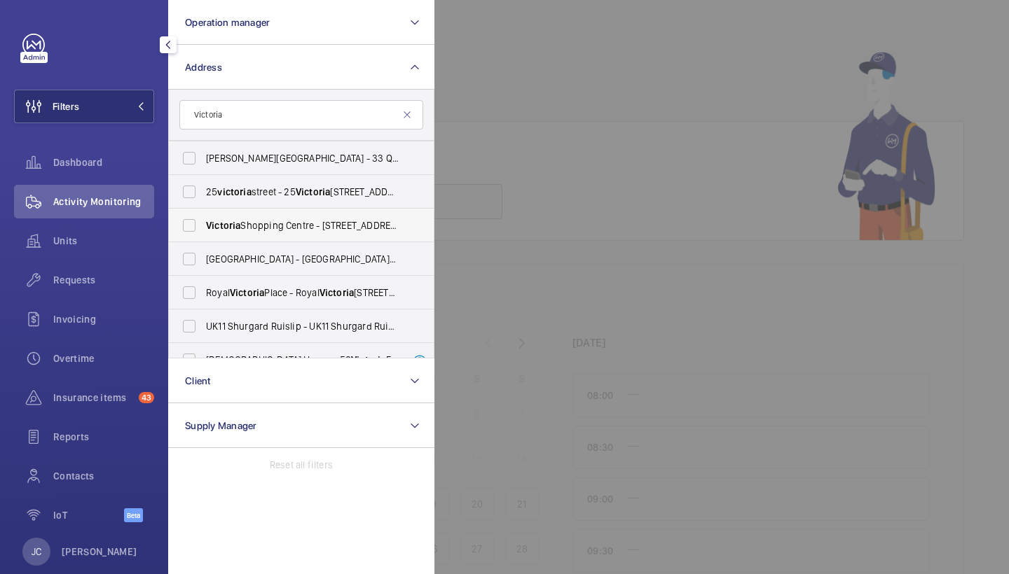
type input "Victoria"
click at [349, 232] on span "Victoria Shopping Centre - 362 Chartwell Square, Southend on Sea, SOUTHEND-ON-S…" at bounding box center [302, 226] width 193 height 14
click at [203, 232] on input "Victoria Shopping Centre - 362 Chartwell Square, Southend on Sea, SOUTHEND-ON-S…" at bounding box center [189, 226] width 28 height 28
checkbox input "true"
click at [123, 217] on div "Activity Monitoring" at bounding box center [84, 202] width 140 height 34
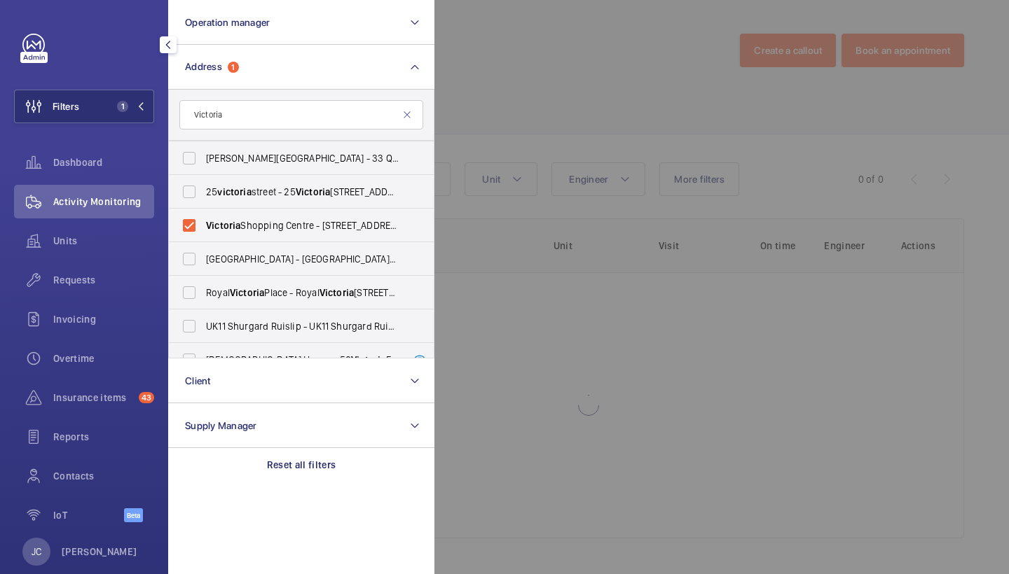
click at [502, 96] on div at bounding box center [938, 287] width 1009 height 574
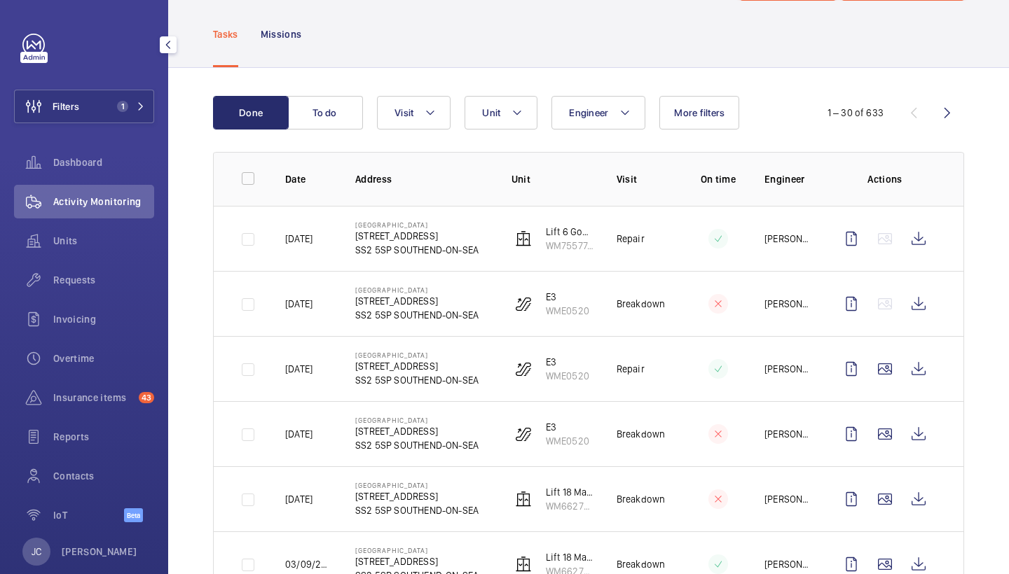
scroll to position [67, 0]
click at [923, 247] on wm-front-icon-button at bounding box center [919, 239] width 34 height 34
click at [509, 102] on button "Unit" at bounding box center [500, 113] width 73 height 34
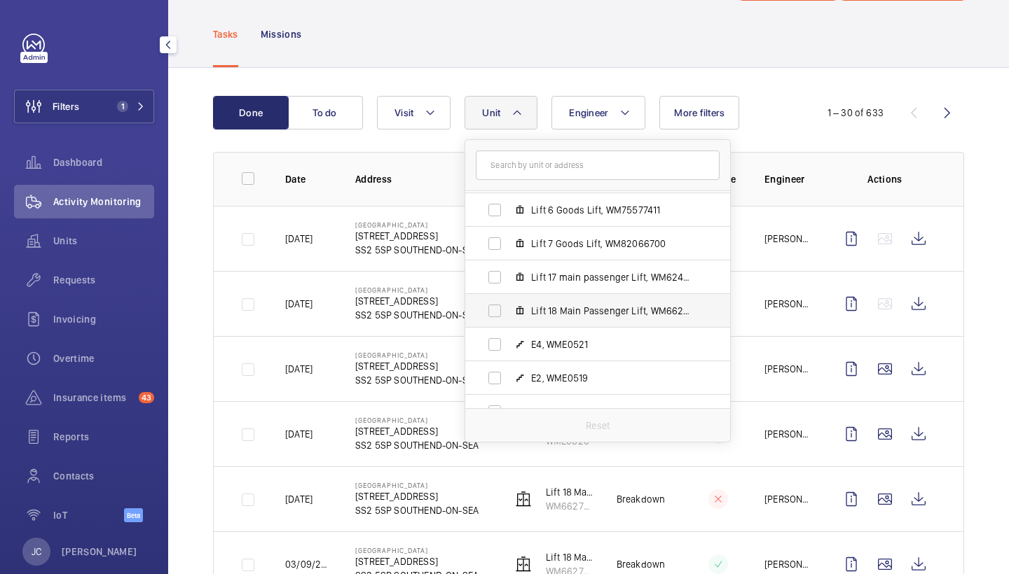
scroll to position [171, 0]
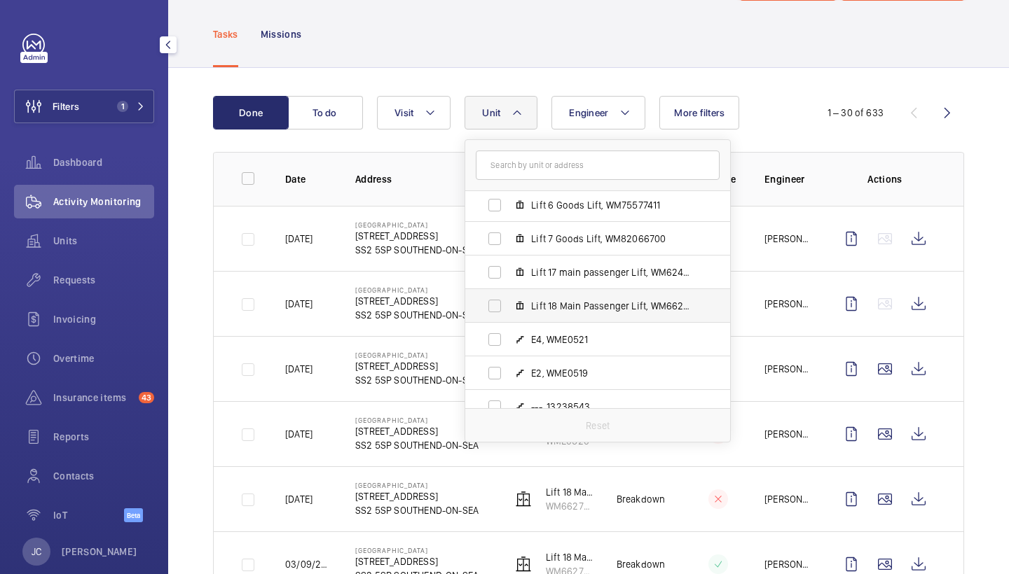
click at [605, 312] on span "Lift 18 Main Passenger Lift, WM66279330" at bounding box center [612, 306] width 163 height 14
click at [509, 312] on input "Lift 18 Main Passenger Lift, WM66279330" at bounding box center [495, 306] width 28 height 28
checkbox input "true"
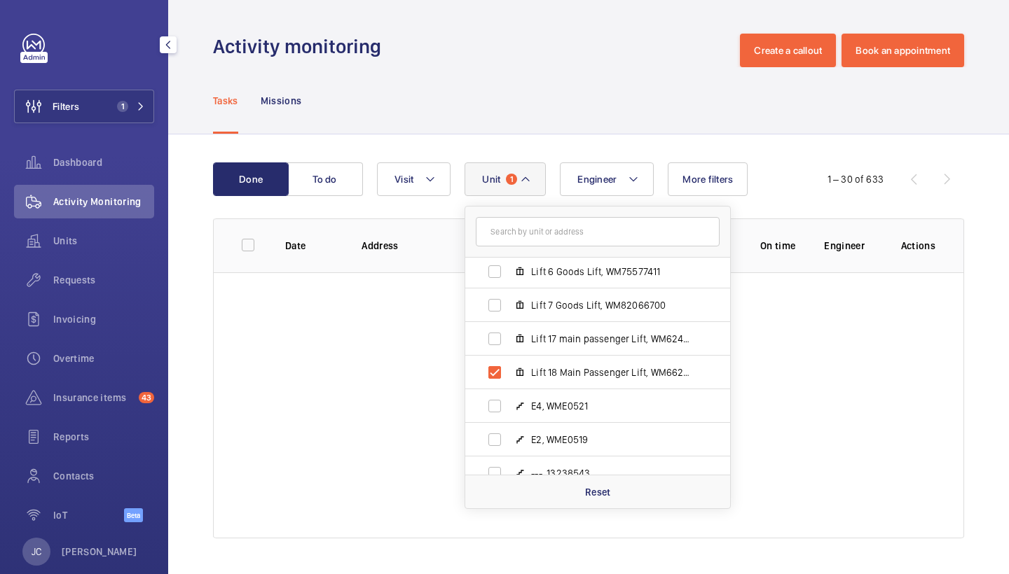
click at [607, 64] on div "Activity monitoring Create a callout Book an appointment" at bounding box center [588, 51] width 751 height 34
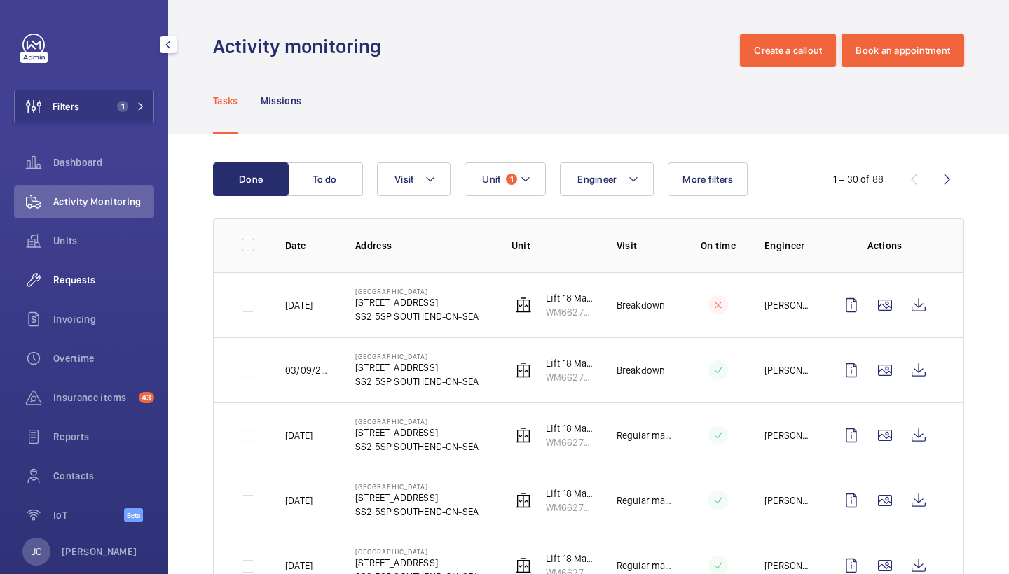
click at [76, 276] on span "Requests" at bounding box center [103, 280] width 101 height 14
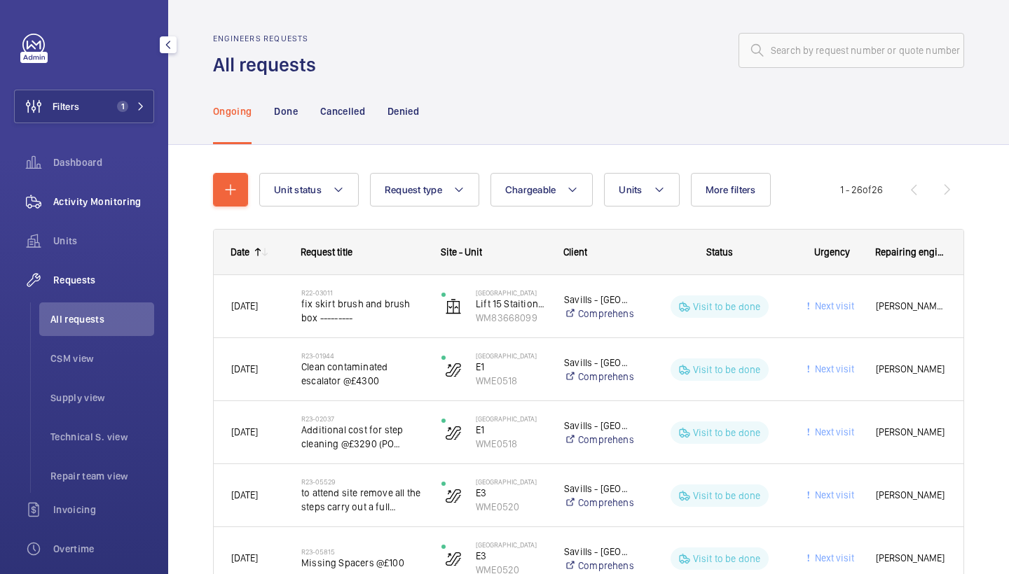
click at [83, 190] on div "Activity Monitoring" at bounding box center [84, 202] width 140 height 34
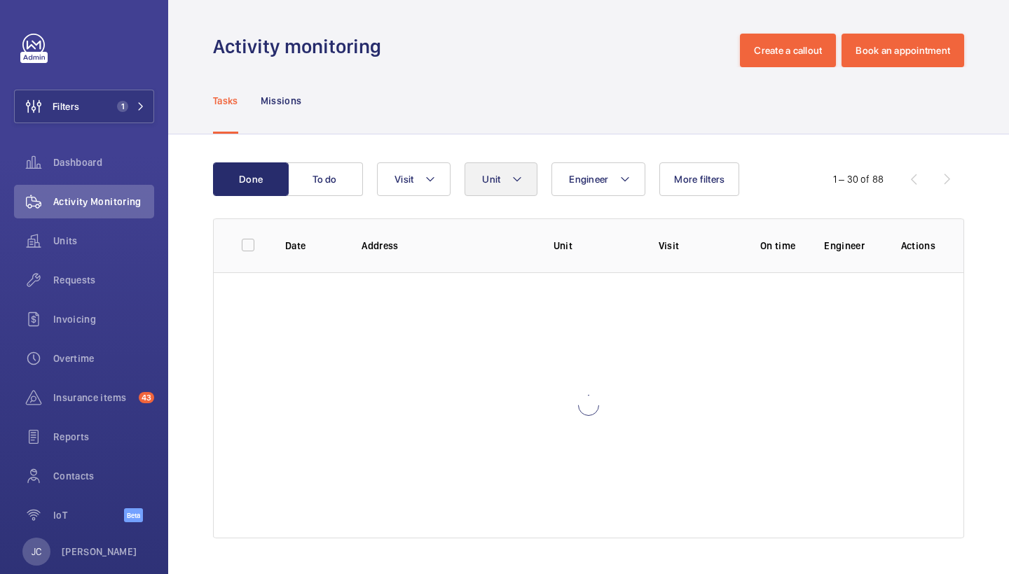
click at [520, 173] on mat-icon at bounding box center [516, 179] width 11 height 17
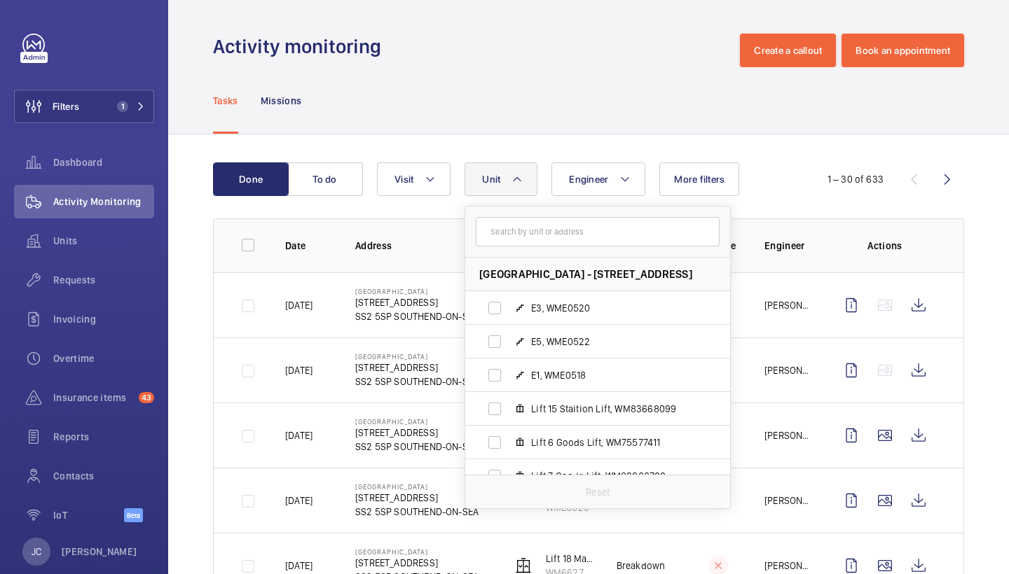
scroll to position [95, 0]
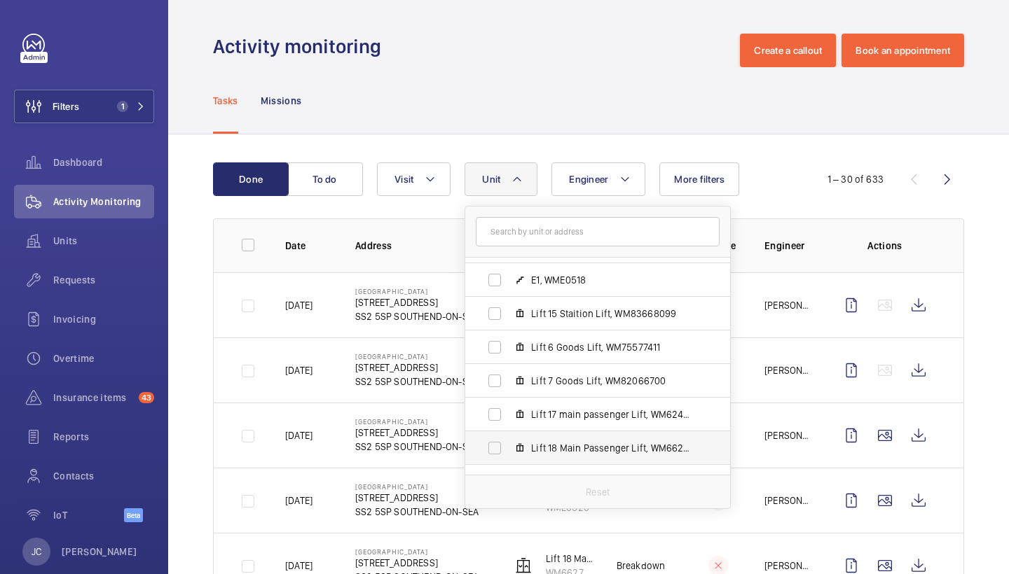
click at [600, 447] on span "Lift 18 Main Passenger Lift, WM66279330" at bounding box center [612, 448] width 163 height 14
click at [509, 447] on input "Lift 18 Main Passenger Lift, WM66279330" at bounding box center [495, 448] width 28 height 28
checkbox input "true"
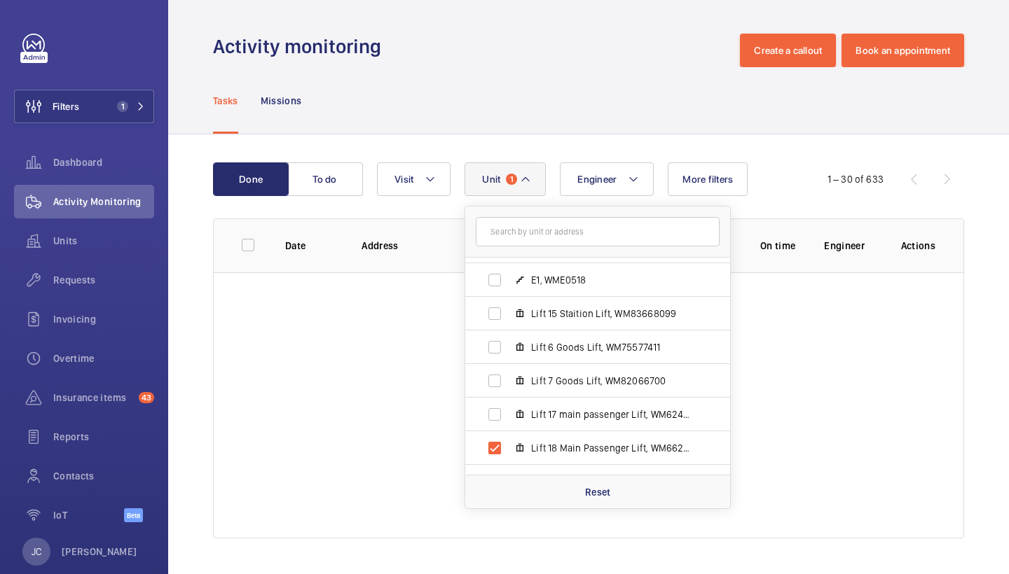
click at [632, 81] on div "Tasks Missions" at bounding box center [588, 100] width 751 height 67
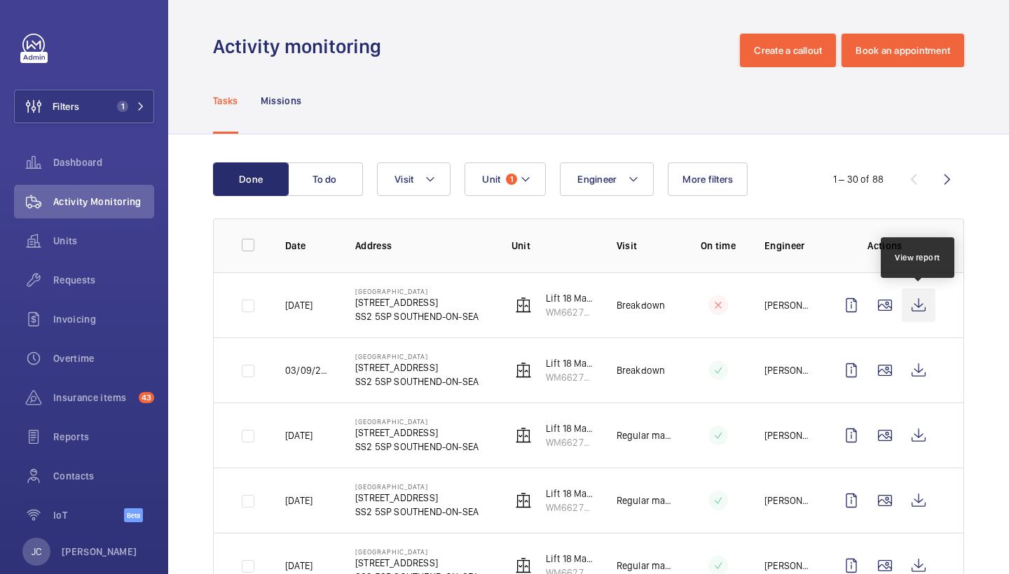
click at [914, 296] on wm-front-icon-button at bounding box center [919, 306] width 34 height 34
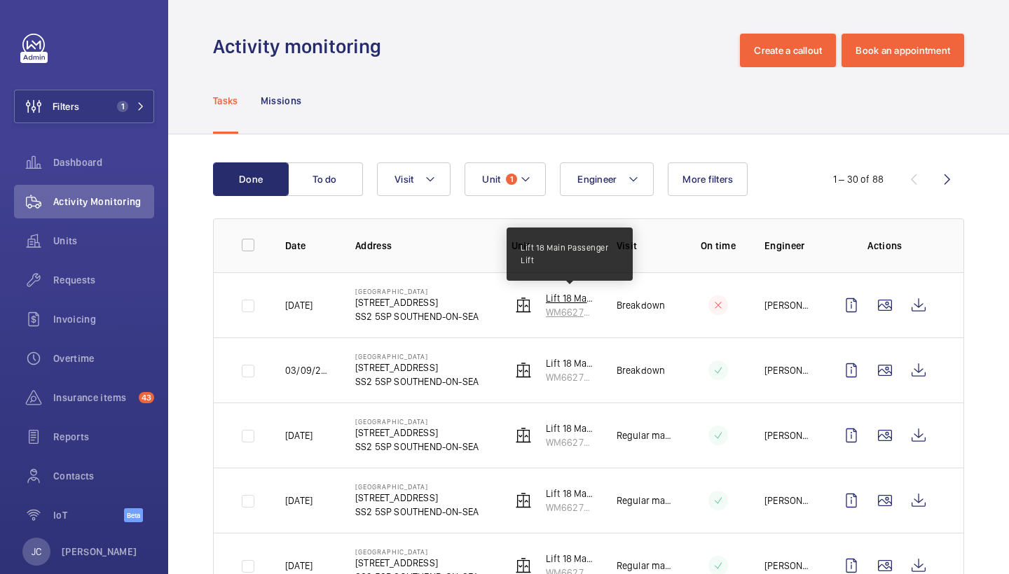
click at [562, 298] on p "Lift 18 Main Passenger Lift" at bounding box center [570, 298] width 48 height 14
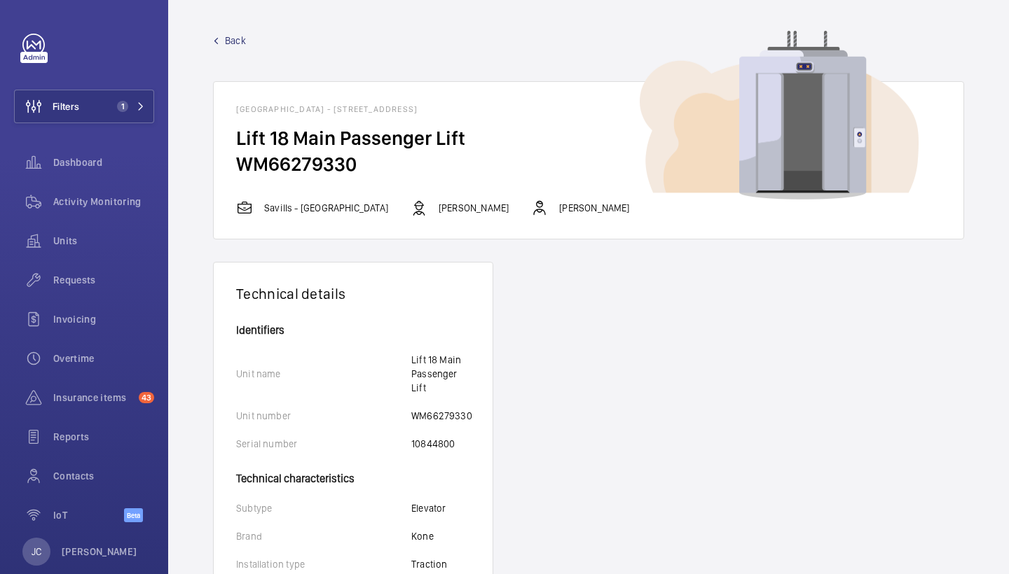
click at [230, 34] on span "Back" at bounding box center [235, 41] width 21 height 14
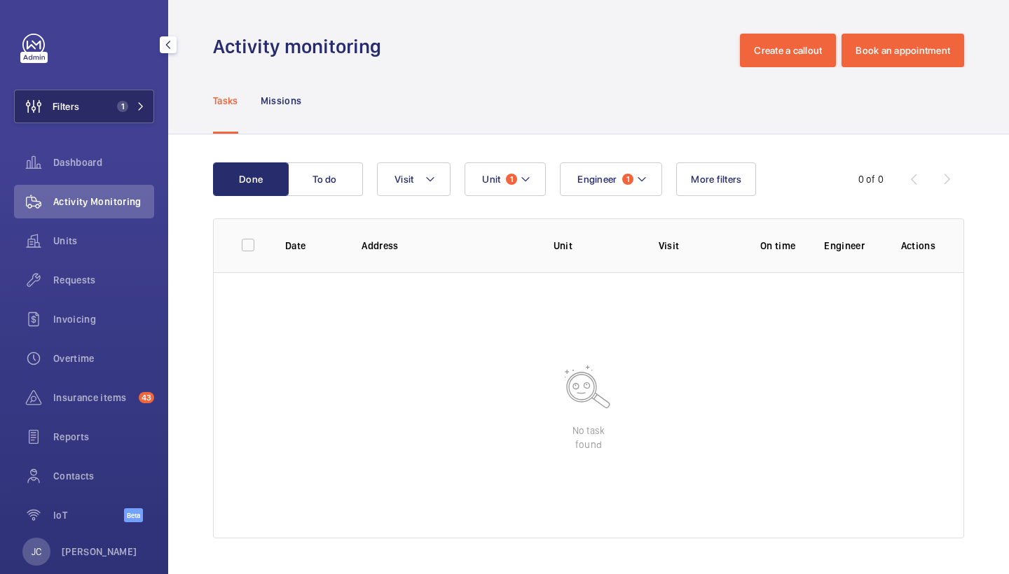
click at [134, 103] on span "1" at bounding box center [128, 106] width 34 height 11
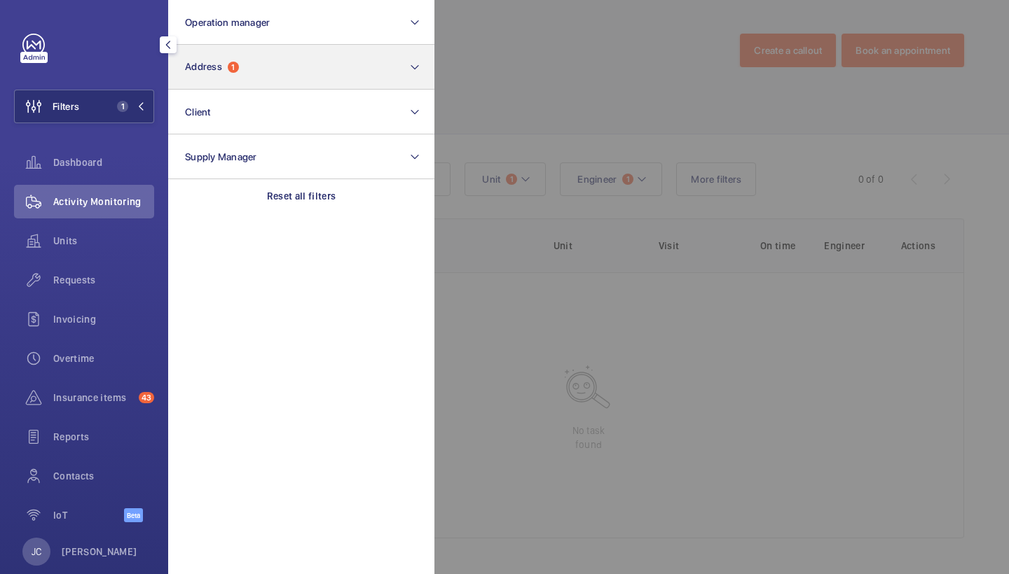
click at [238, 57] on button "Address 1" at bounding box center [301, 67] width 266 height 45
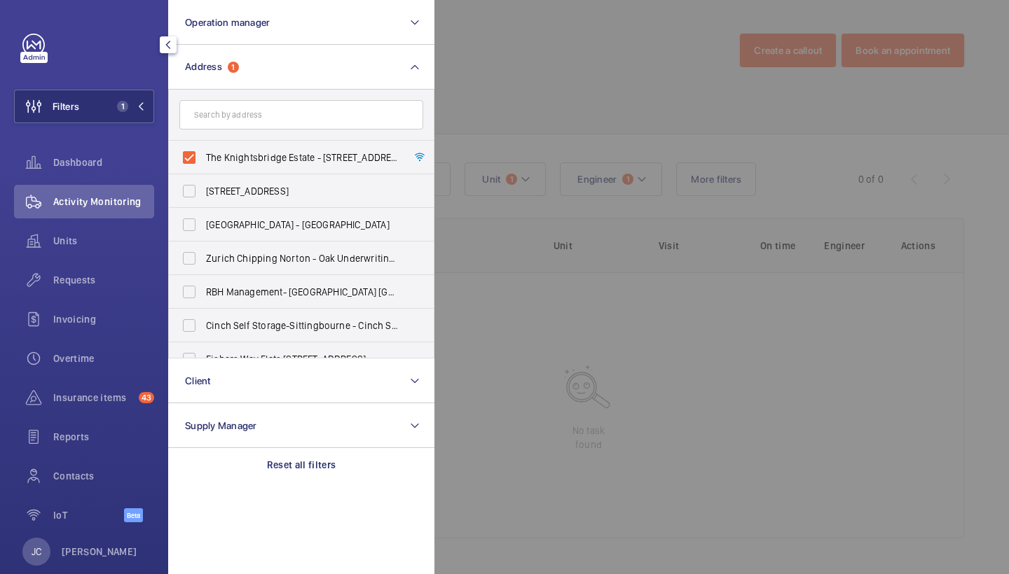
click at [606, 55] on div at bounding box center [938, 287] width 1009 height 574
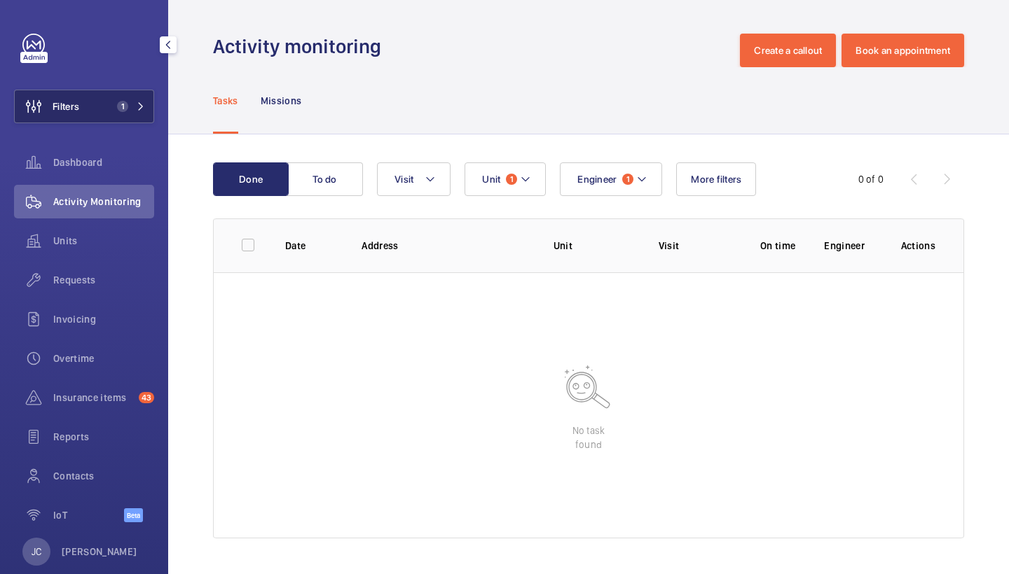
click at [139, 106] on mat-icon at bounding box center [141, 106] width 8 height 8
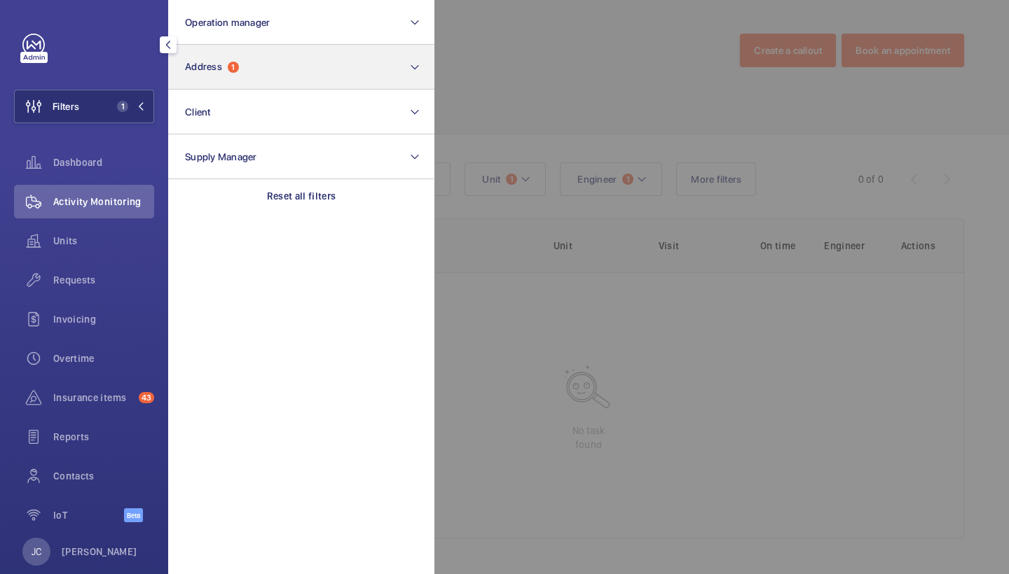
click at [234, 58] on button "Address 1" at bounding box center [301, 67] width 266 height 45
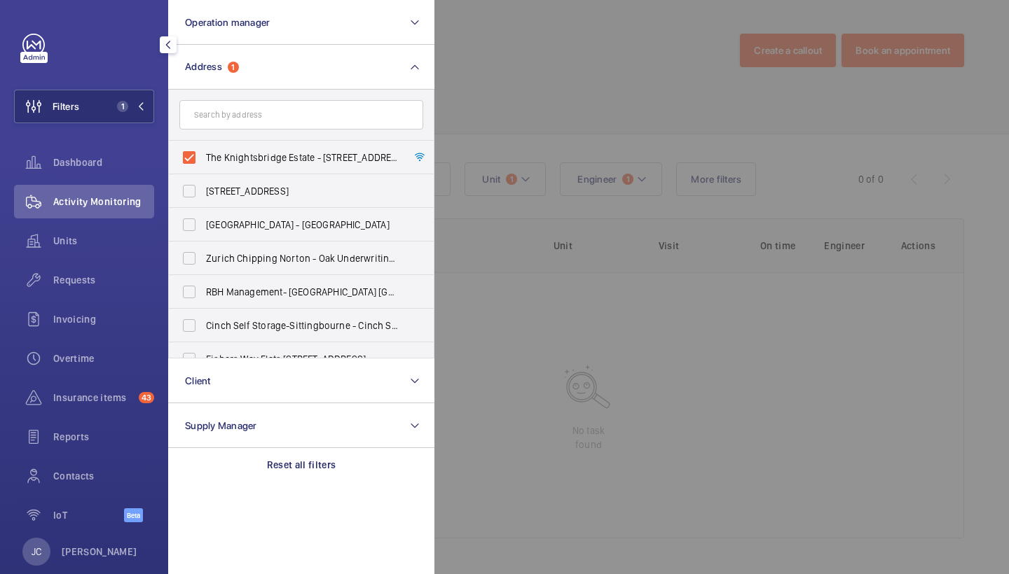
click at [596, 74] on div at bounding box center [938, 287] width 1009 height 574
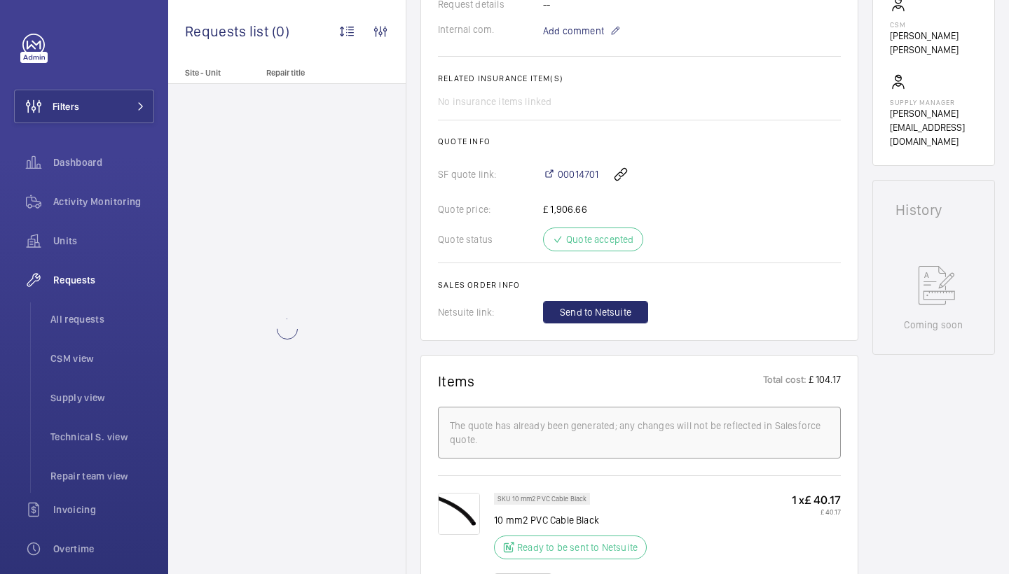
scroll to position [511, 0]
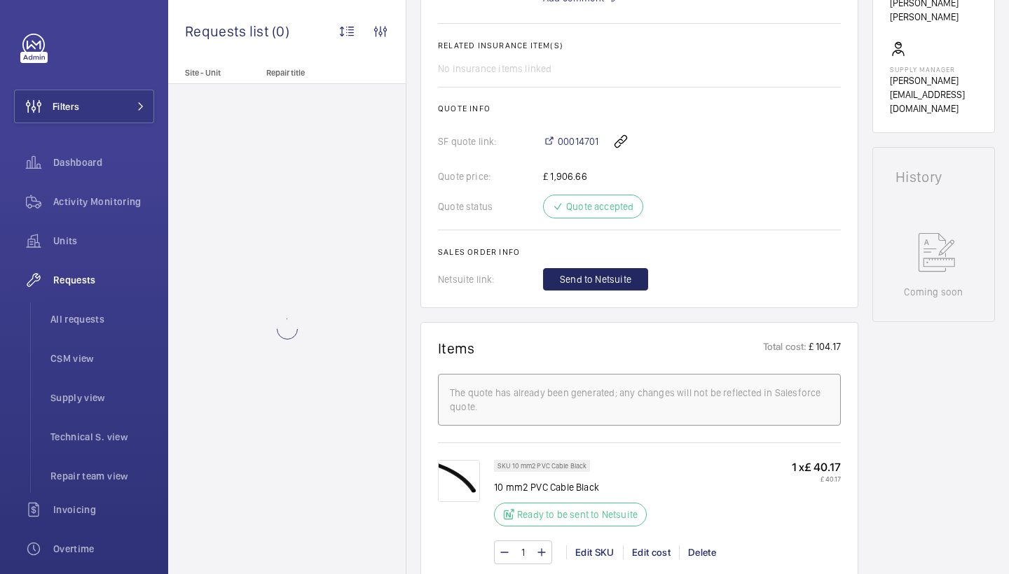
click at [637, 281] on button "Send to Netsuite" at bounding box center [595, 279] width 105 height 22
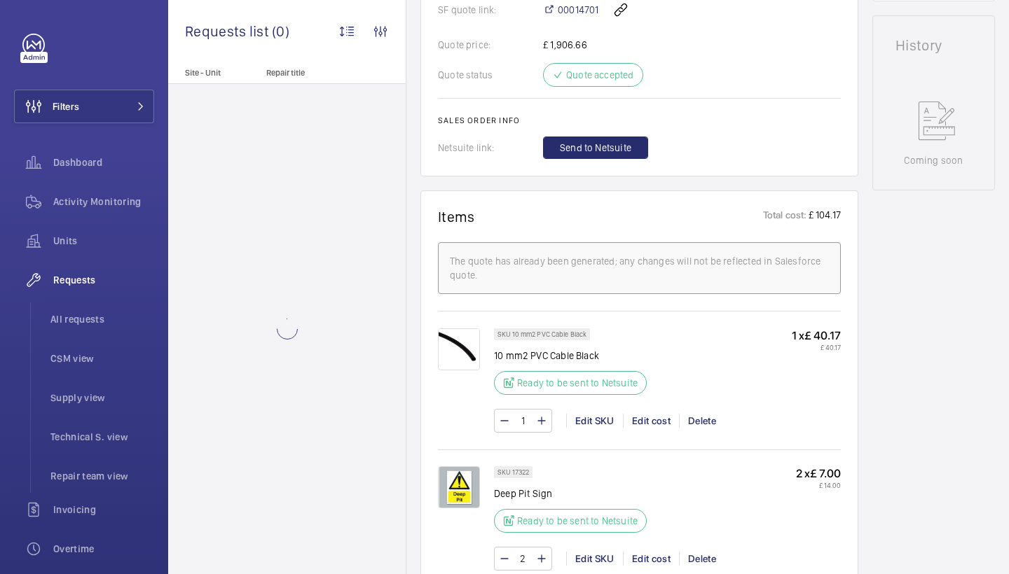
scroll to position [708, 0]
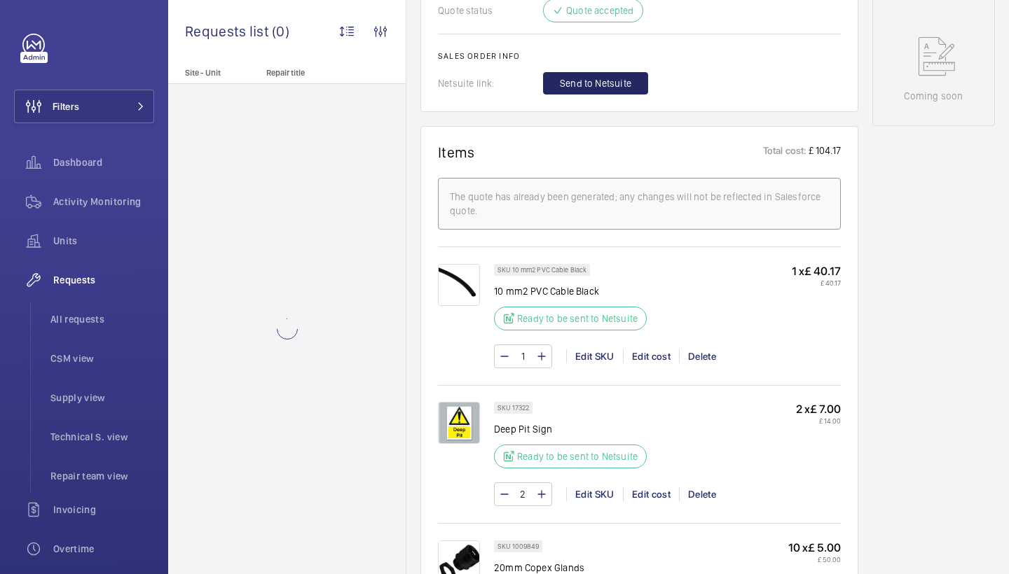
click at [597, 88] on span "Send to Netsuite" at bounding box center [595, 83] width 71 height 14
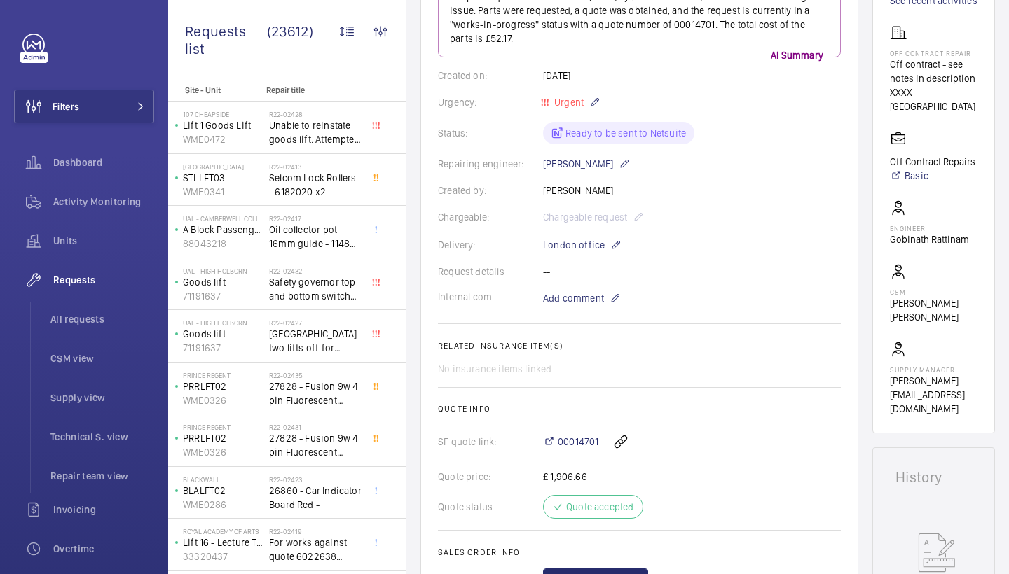
scroll to position [363, 0]
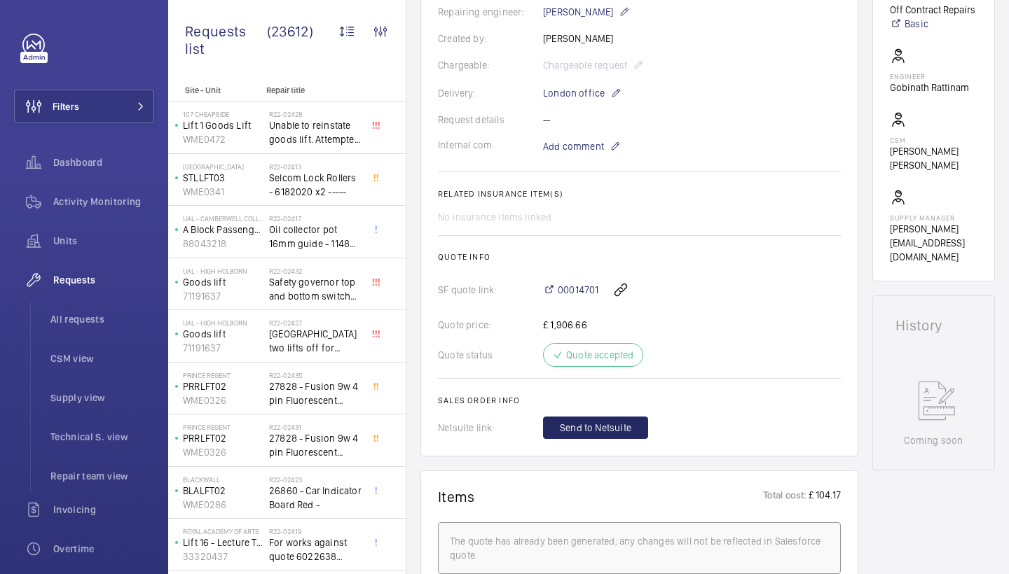
click at [609, 426] on span "Send to Netsuite" at bounding box center [595, 428] width 71 height 14
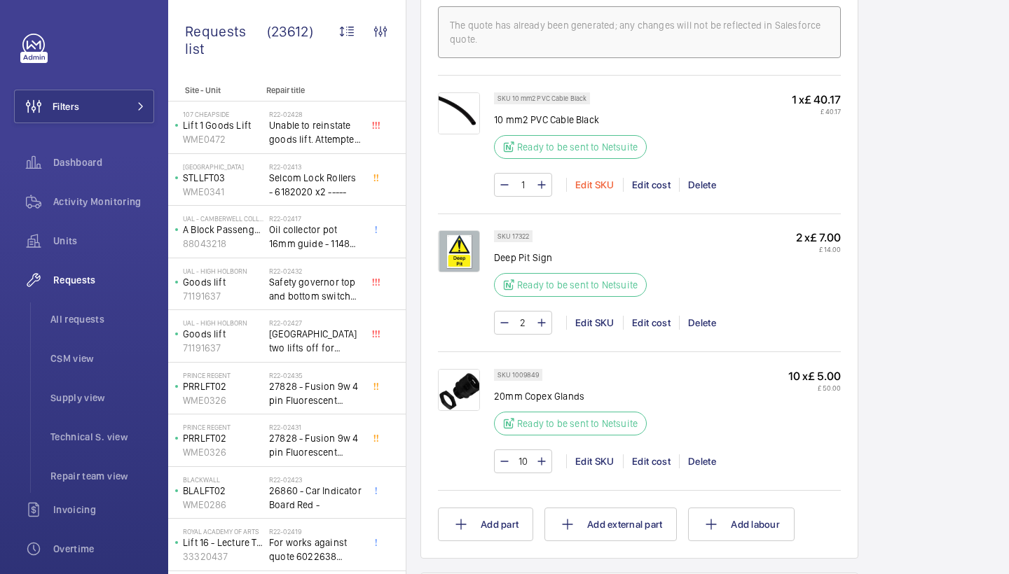
scroll to position [949, 0]
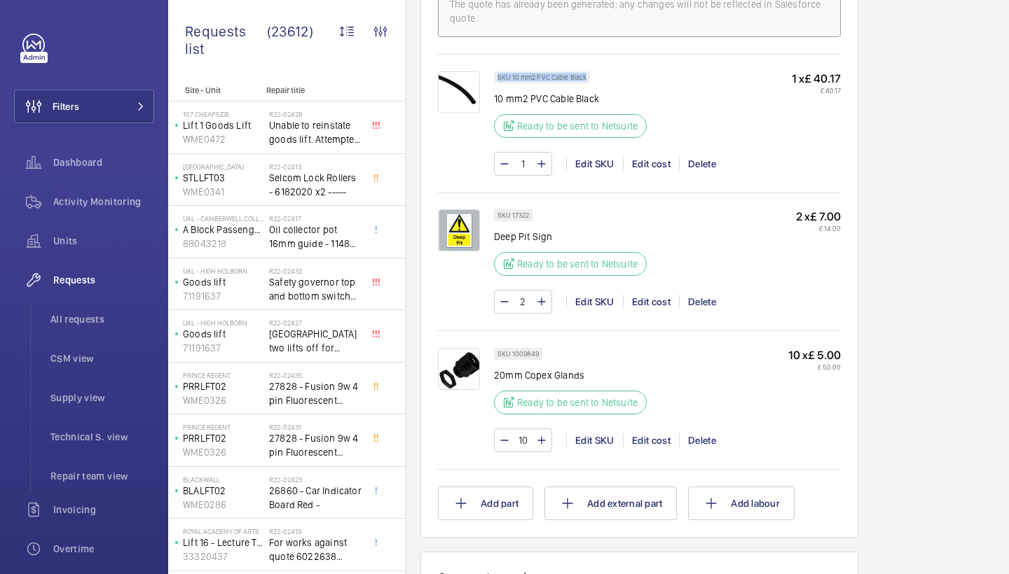
drag, startPoint x: 497, startPoint y: 76, endPoint x: 586, endPoint y: 75, distance: 88.3
click at [586, 75] on p "SKU 10 mm2 PVC Cable Black" at bounding box center [541, 77] width 89 height 5
copy p "SKU 10 mm2 PVC Cable Black"
drag, startPoint x: 513, startPoint y: 214, endPoint x: 532, endPoint y: 214, distance: 18.9
click at [532, 214] on div "SKU 17322" at bounding box center [513, 215] width 39 height 12
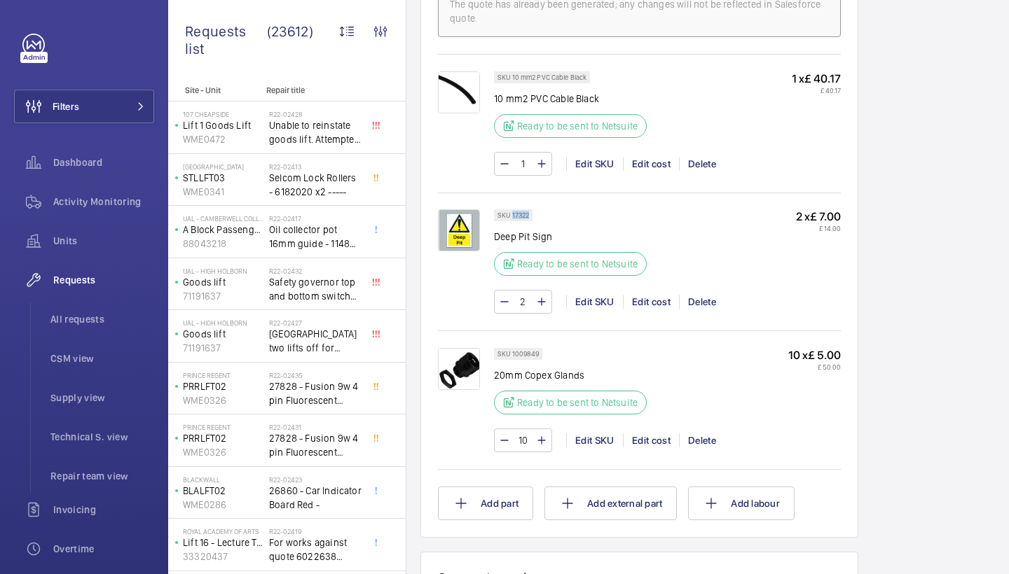
copy p "17322"
drag, startPoint x: 539, startPoint y: 353, endPoint x: 512, endPoint y: 353, distance: 26.6
click at [512, 353] on div "SKU 1009849" at bounding box center [518, 354] width 48 height 12
copy p "1009849"
drag, startPoint x: 583, startPoint y: 377, endPoint x: 495, endPoint y: 375, distance: 88.3
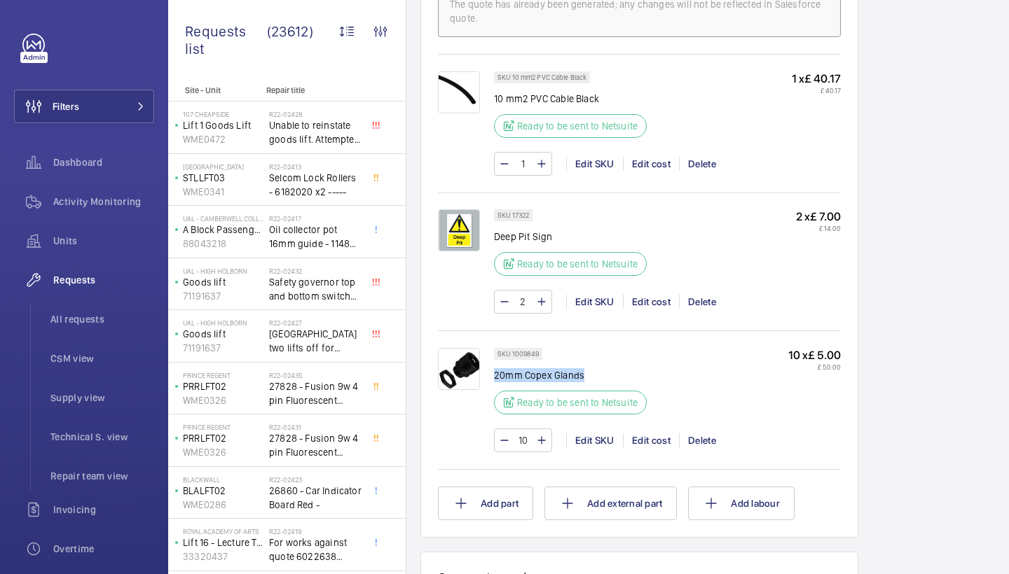
click at [495, 375] on p "20mm Copex Glands" at bounding box center [574, 375] width 161 height 14
copy p "20mm Copex Glands"
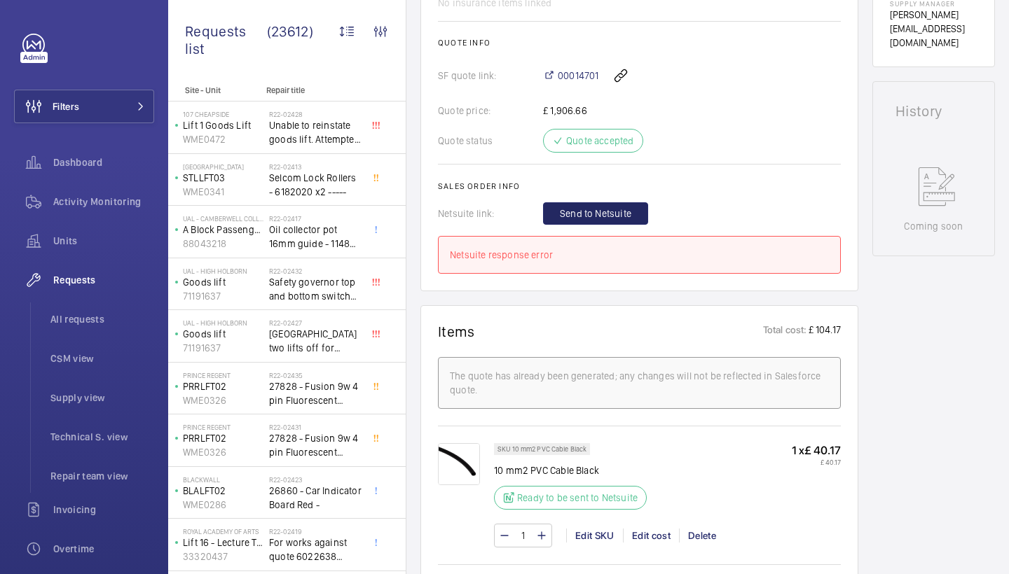
scroll to position [435, 0]
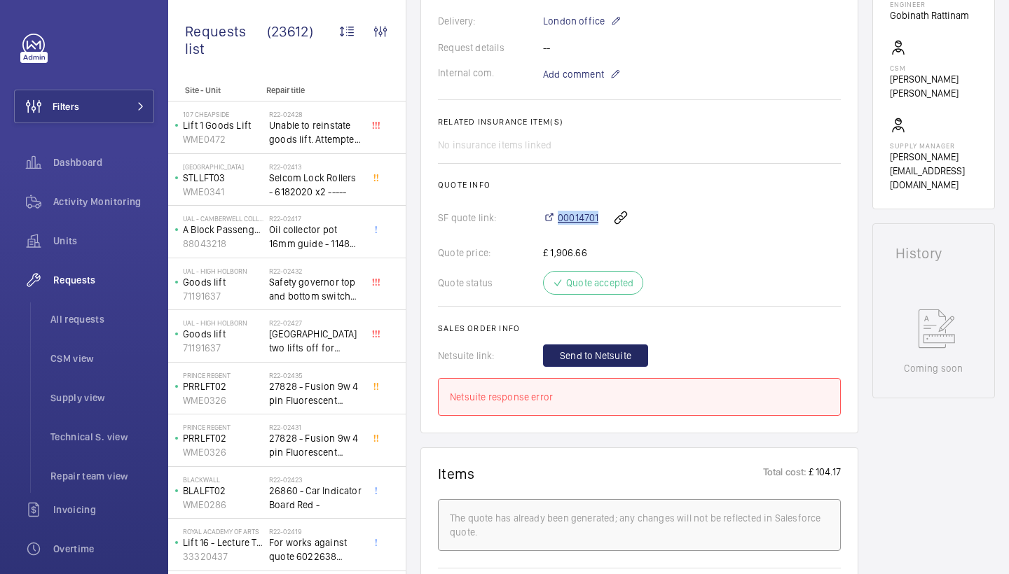
drag, startPoint x: 531, startPoint y: 217, endPoint x: 598, endPoint y: 217, distance: 67.2
click at [598, 217] on div "SF quote link: 00014701" at bounding box center [639, 218] width 403 height 34
copy div "00014701"
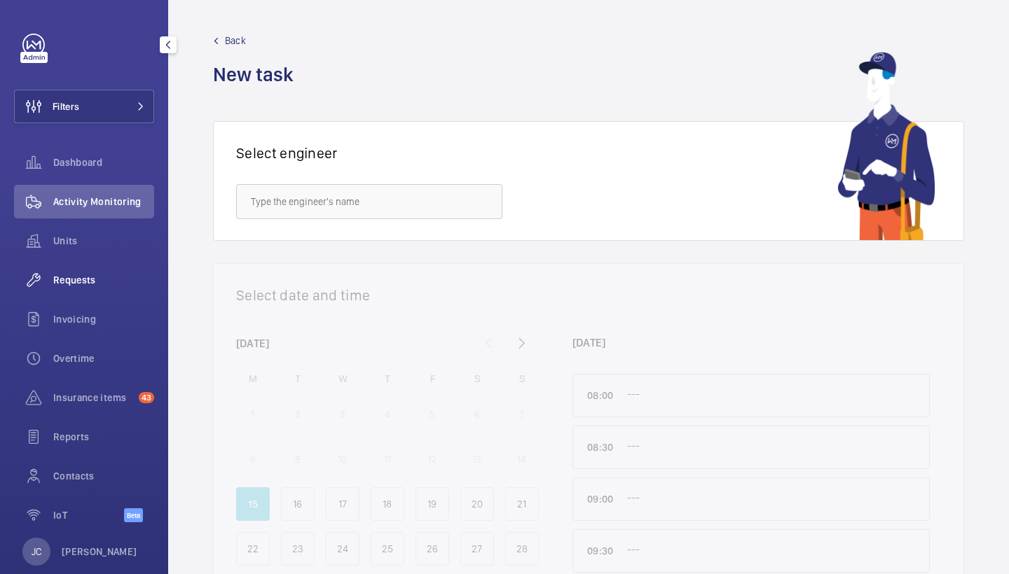
click at [103, 271] on div "Requests" at bounding box center [84, 280] width 140 height 34
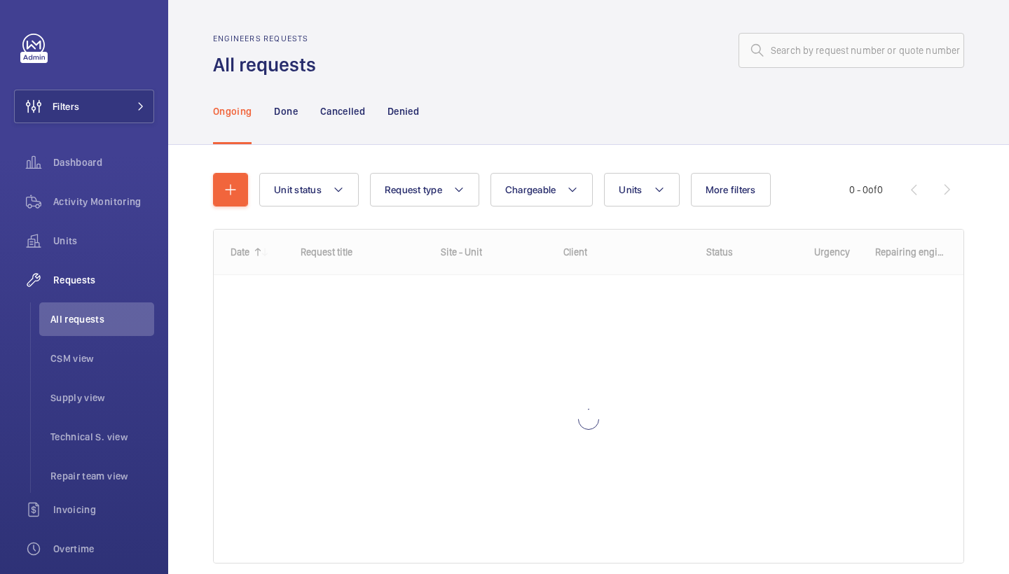
click at [249, 198] on div "Unit status Request type Chargeable Units More filters Request status Urgency R…" at bounding box center [588, 190] width 751 height 34
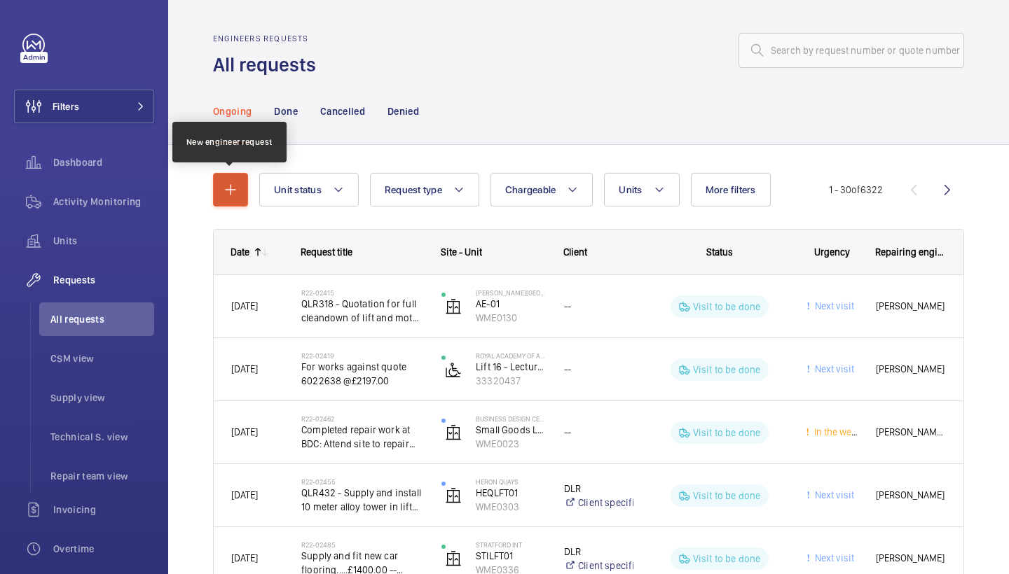
click at [242, 198] on button "button" at bounding box center [230, 190] width 35 height 34
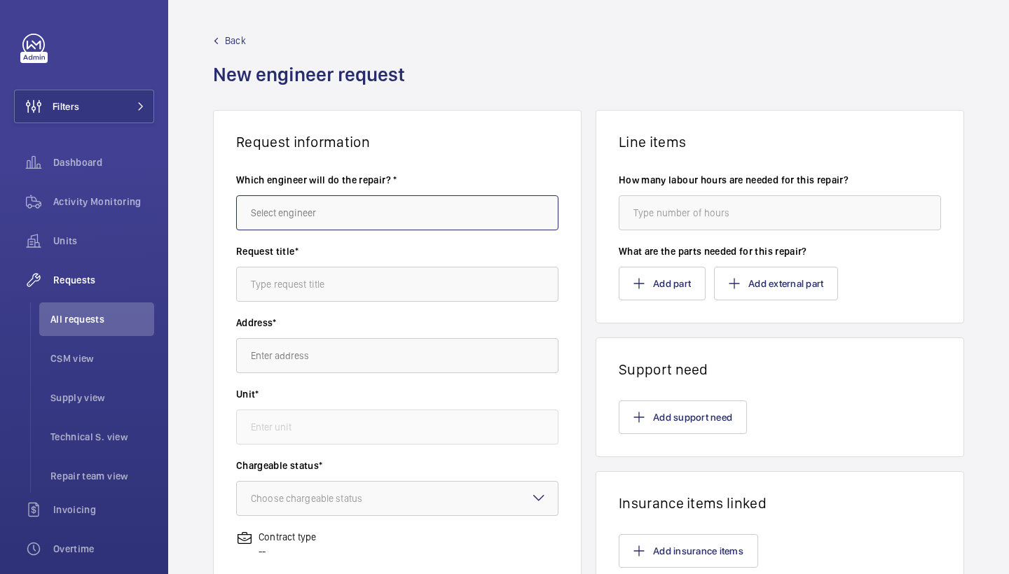
click at [516, 226] on input "text" at bounding box center [397, 212] width 322 height 35
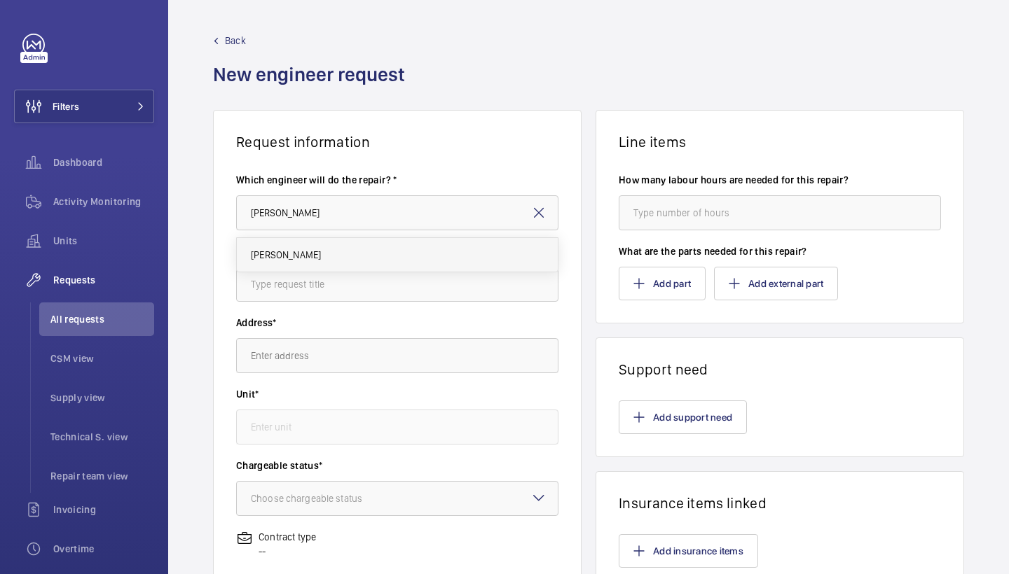
drag, startPoint x: 483, startPoint y: 245, endPoint x: 355, endPoint y: 253, distance: 128.4
click at [355, 253] on mat-option "[PERSON_NAME]" at bounding box center [397, 255] width 321 height 34
type input "[PERSON_NAME]"
click at [373, 275] on input "text" at bounding box center [397, 284] width 322 height 35
type input "pew items"
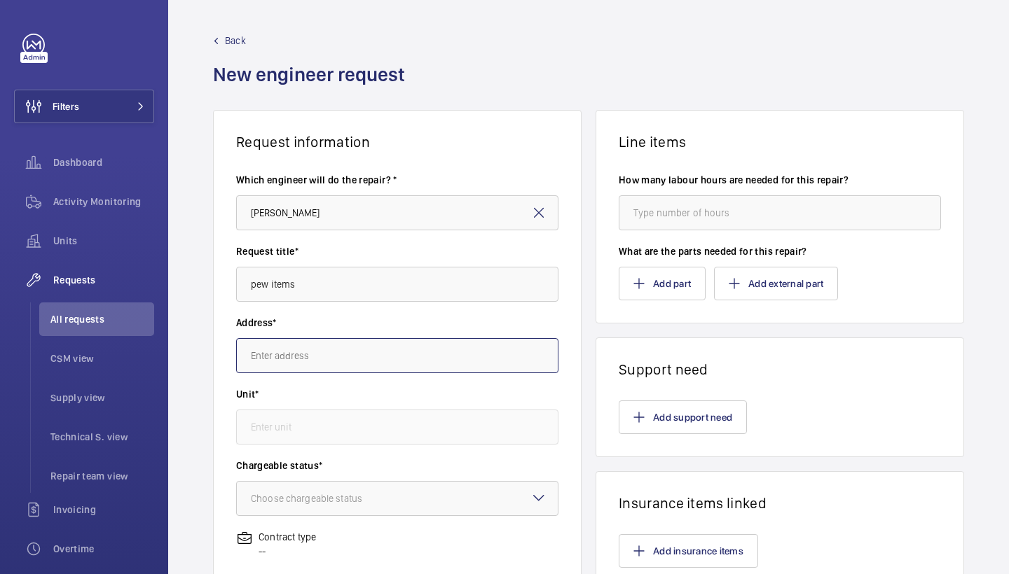
click at [316, 366] on input "text" at bounding box center [397, 355] width 322 height 35
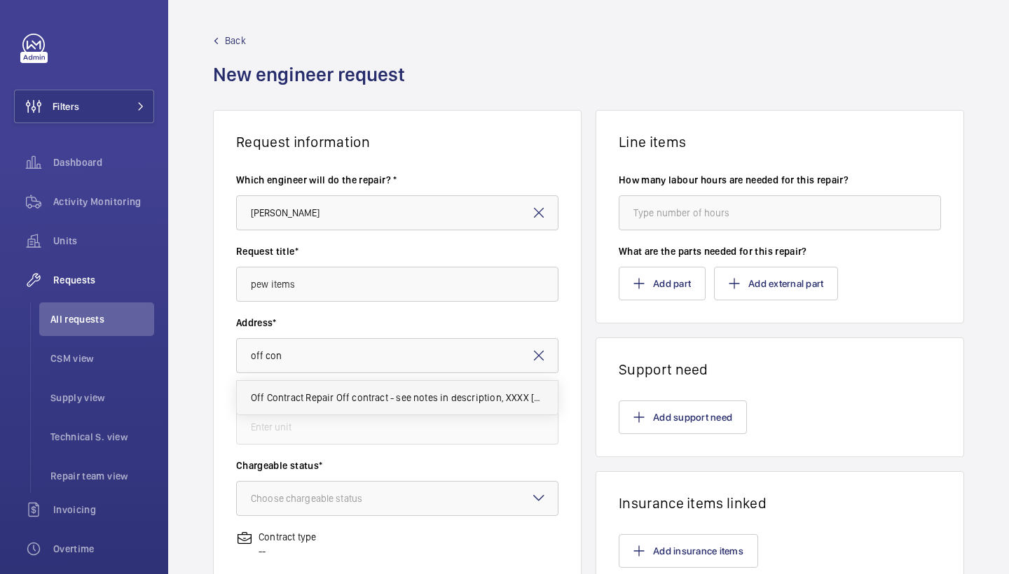
click at [293, 402] on span "Off Contract Repair Off contract - see notes in description, XXXX [GEOGRAPHIC_D…" at bounding box center [397, 398] width 293 height 14
type input "Off Contract Repair Off contract - see notes in description, XXXX [GEOGRAPHIC_D…"
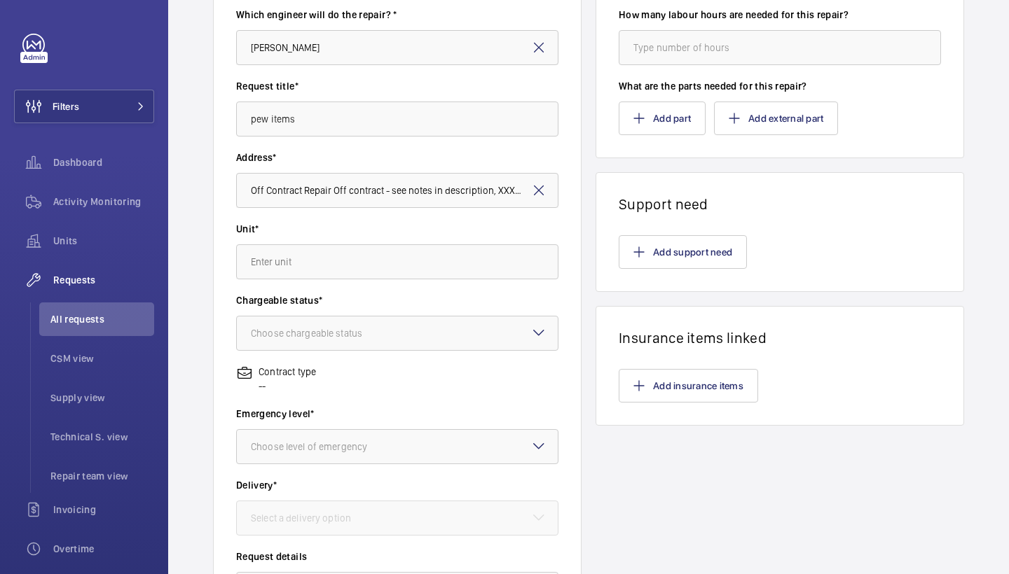
scroll to position [185, 0]
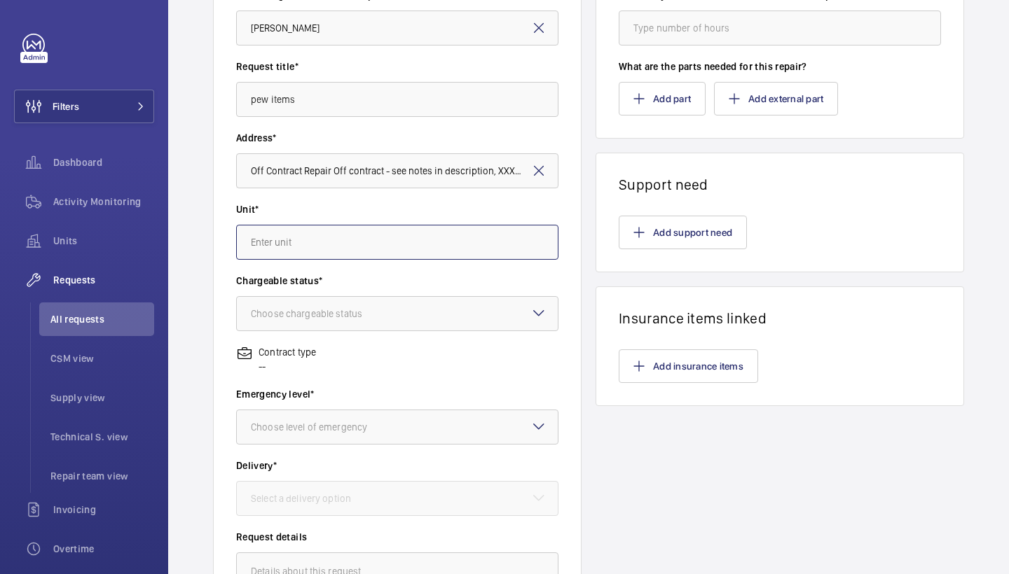
click at [447, 254] on input "text" at bounding box center [397, 242] width 322 height 35
click at [381, 315] on mat-option "97359413 - Lift - Off Contract" at bounding box center [397, 319] width 321 height 34
type input "97359413 - Lift - Off Contract"
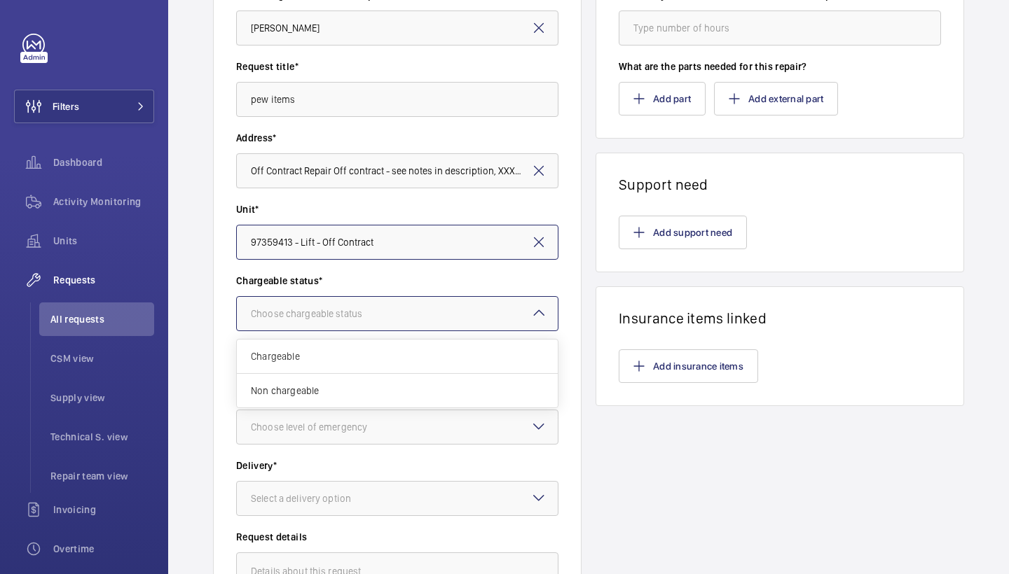
click at [408, 317] on div at bounding box center [397, 314] width 321 height 34
click at [348, 380] on div "Non chargeable" at bounding box center [397, 391] width 321 height 34
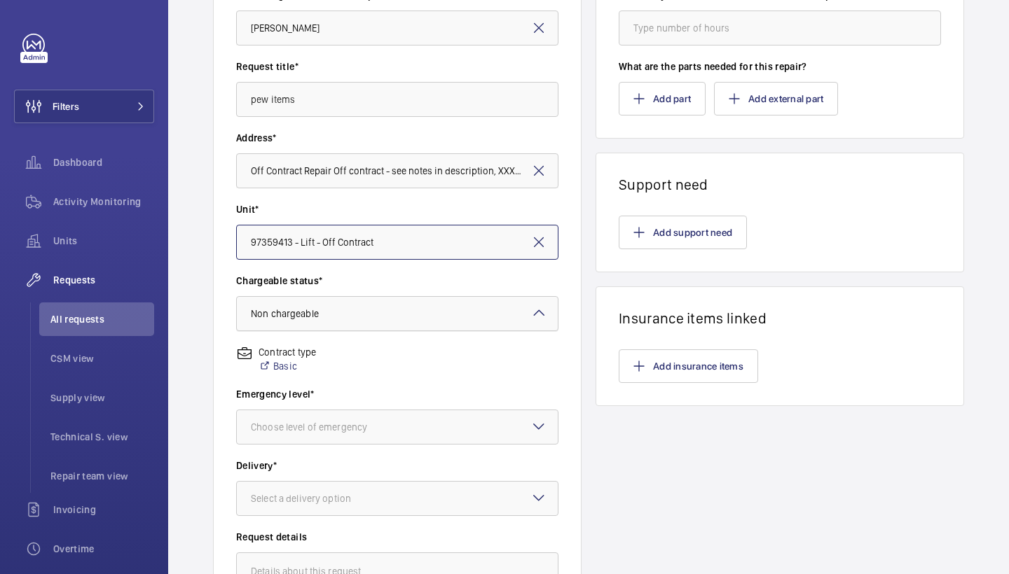
click at [389, 310] on div at bounding box center [397, 314] width 321 height 34
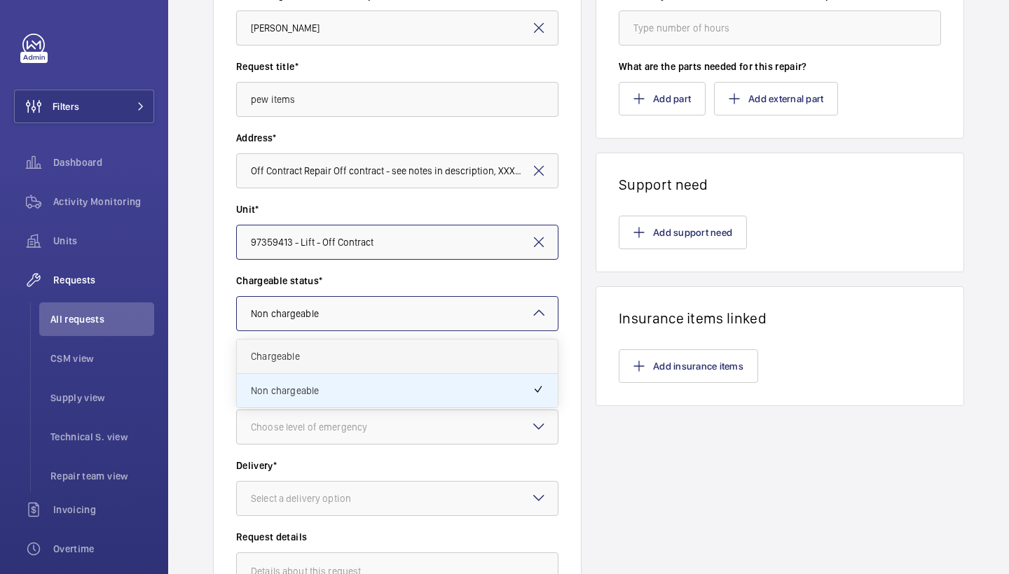
click at [357, 369] on div "Chargeable" at bounding box center [397, 357] width 321 height 34
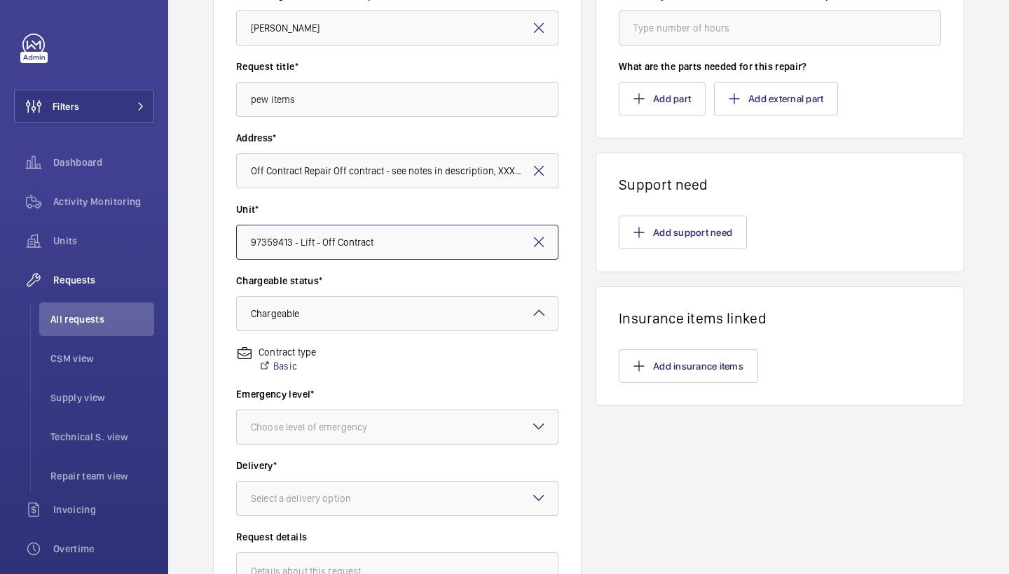
click at [383, 436] on div at bounding box center [397, 427] width 321 height 34
click at [350, 509] on span "This week" at bounding box center [397, 504] width 293 height 14
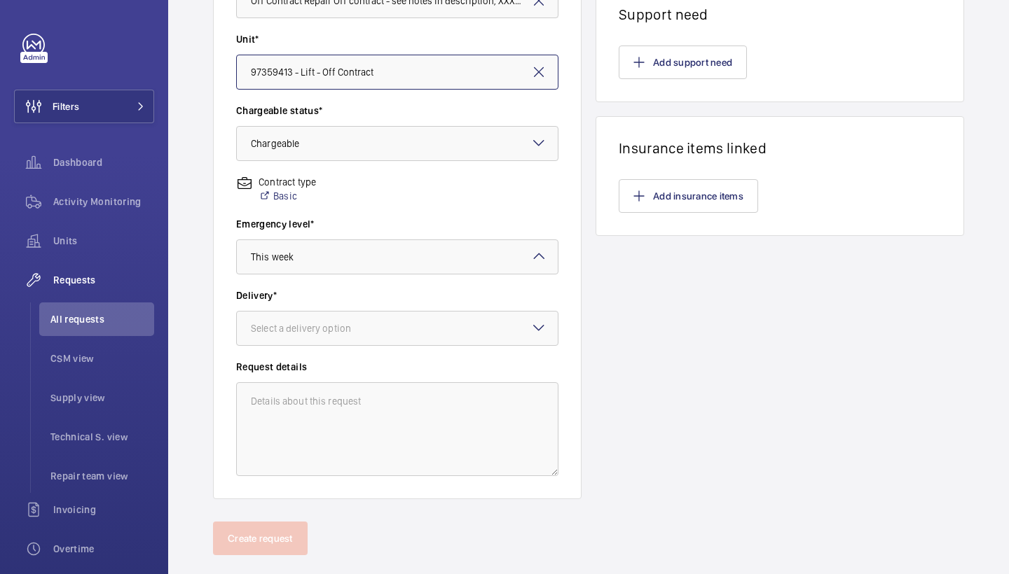
scroll to position [338, 0]
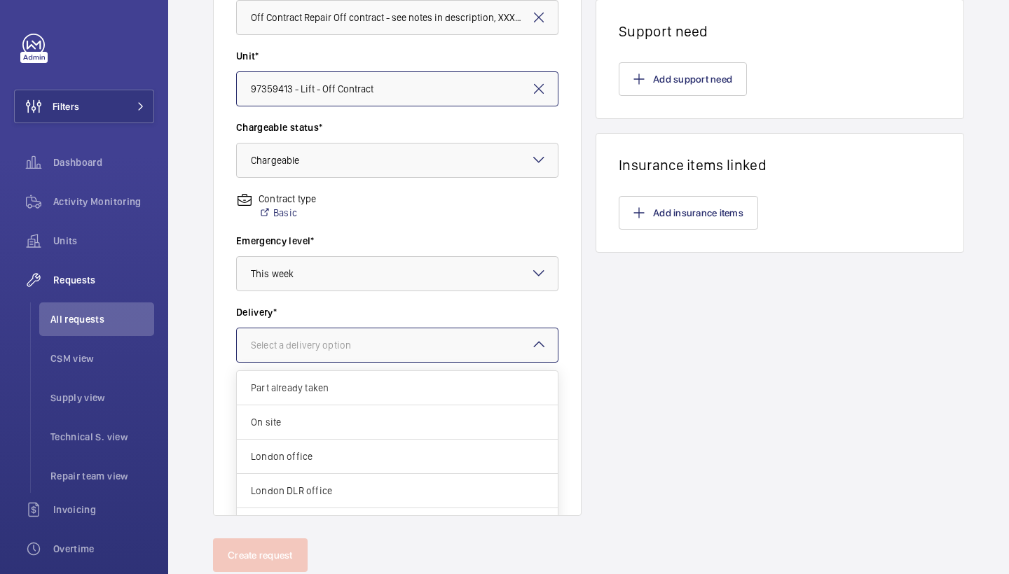
click at [450, 341] on div at bounding box center [397, 346] width 321 height 34
click at [332, 460] on span "London office" at bounding box center [397, 457] width 293 height 14
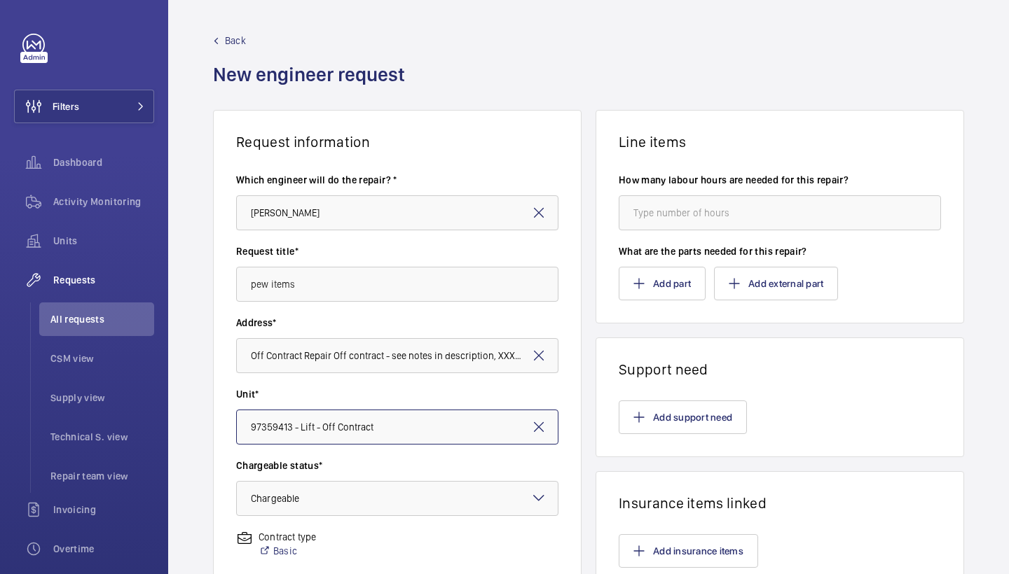
scroll to position [0, 0]
click at [656, 267] on button "Add part" at bounding box center [662, 284] width 87 height 34
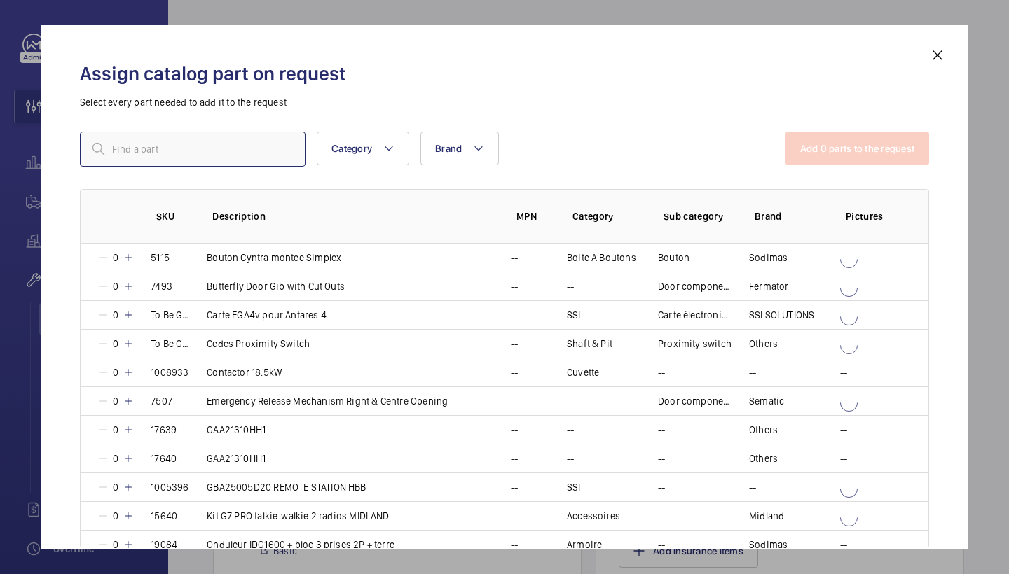
click at [291, 150] on input "text" at bounding box center [193, 149] width 226 height 35
paste input "SKU 10 mm2 PVC Cable Black"
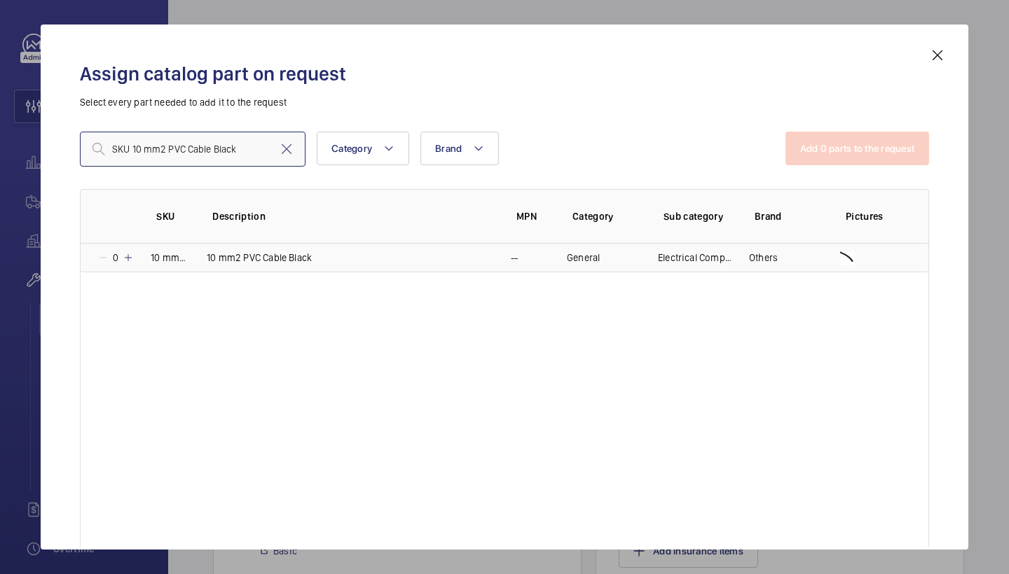
type input "SKU 10 mm2 PVC Cable Black"
click at [129, 256] on mat-icon at bounding box center [128, 257] width 11 height 11
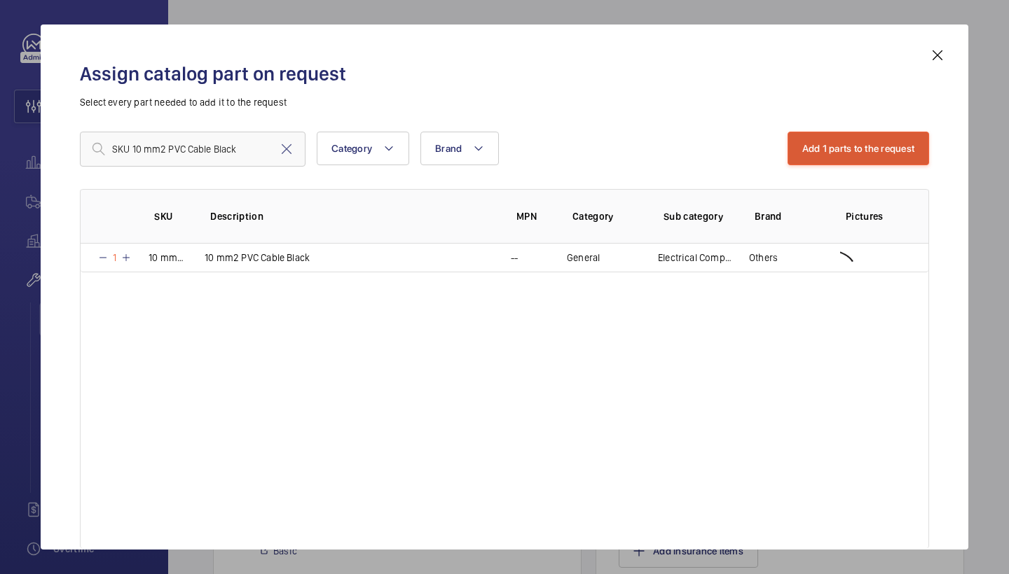
click at [890, 160] on button "Add 1 parts to the request" at bounding box center [858, 149] width 142 height 34
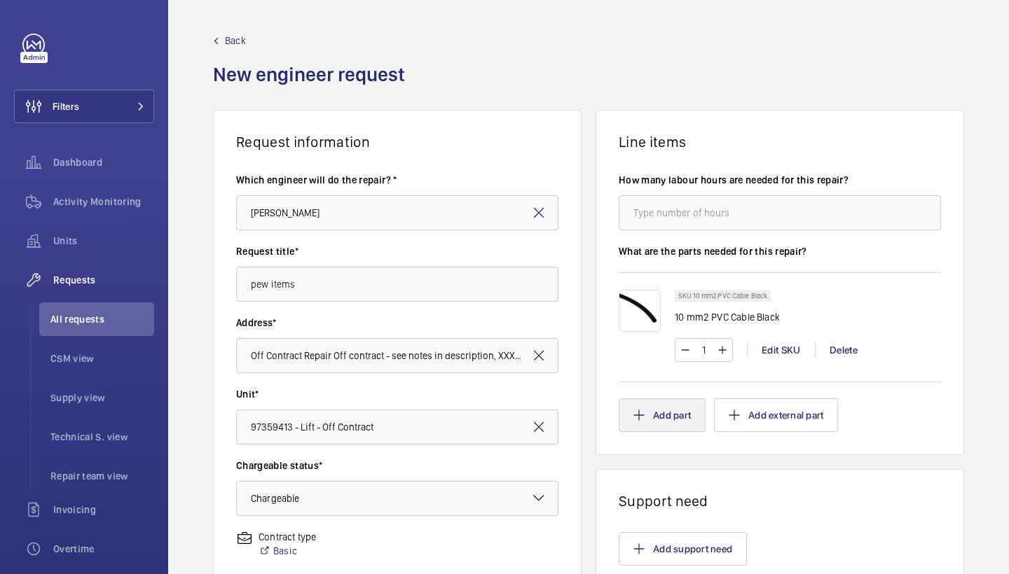
click at [665, 419] on button "Add part" at bounding box center [662, 416] width 87 height 34
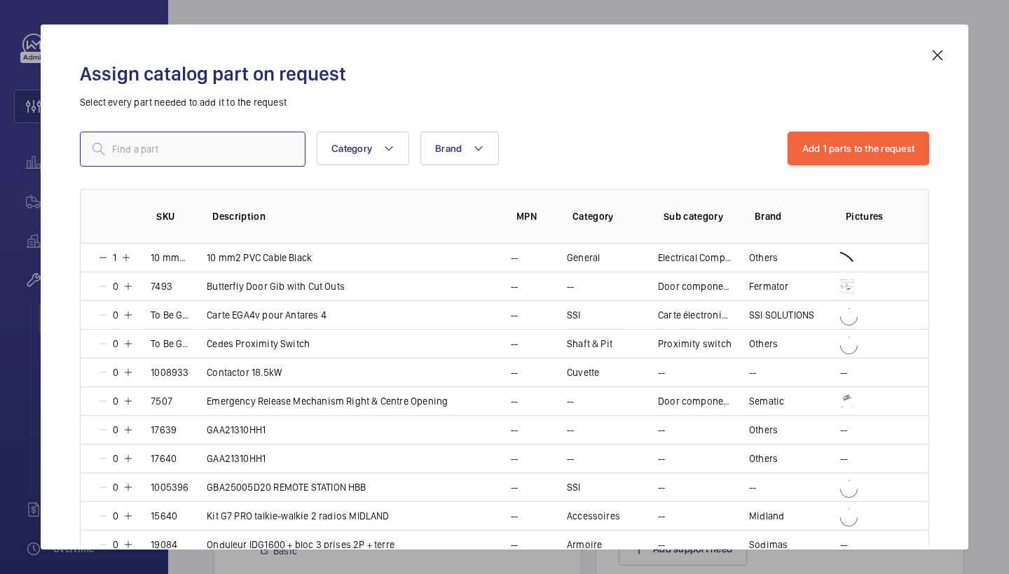
click at [195, 153] on input "text" at bounding box center [193, 149] width 226 height 35
paste input "17322"
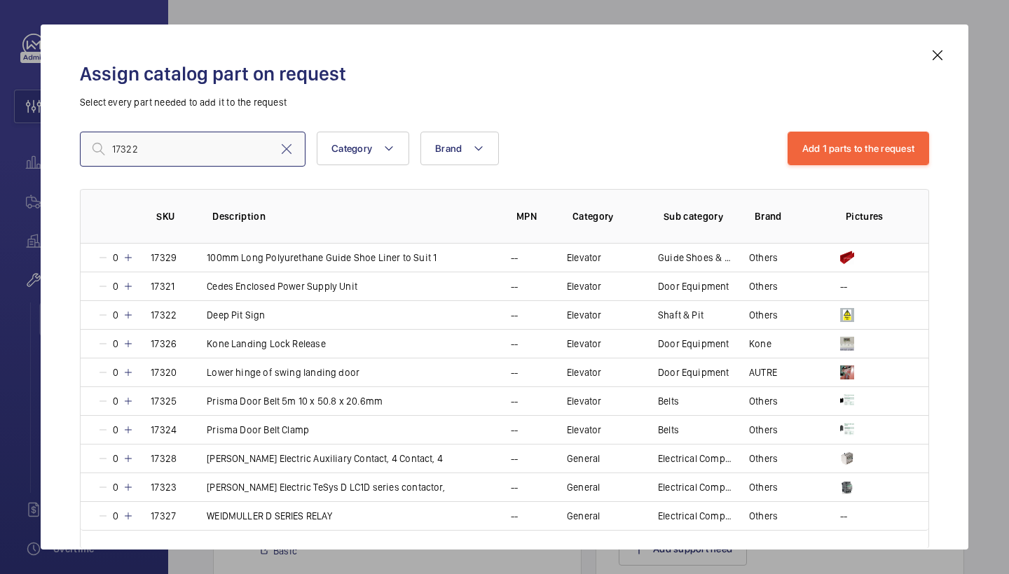
type input "17322"
click at [939, 45] on div "Assign catalog part on request Select every part needed to add it to the reques…" at bounding box center [504, 287] width 927 height 525
click at [938, 50] on mat-icon at bounding box center [937, 55] width 17 height 17
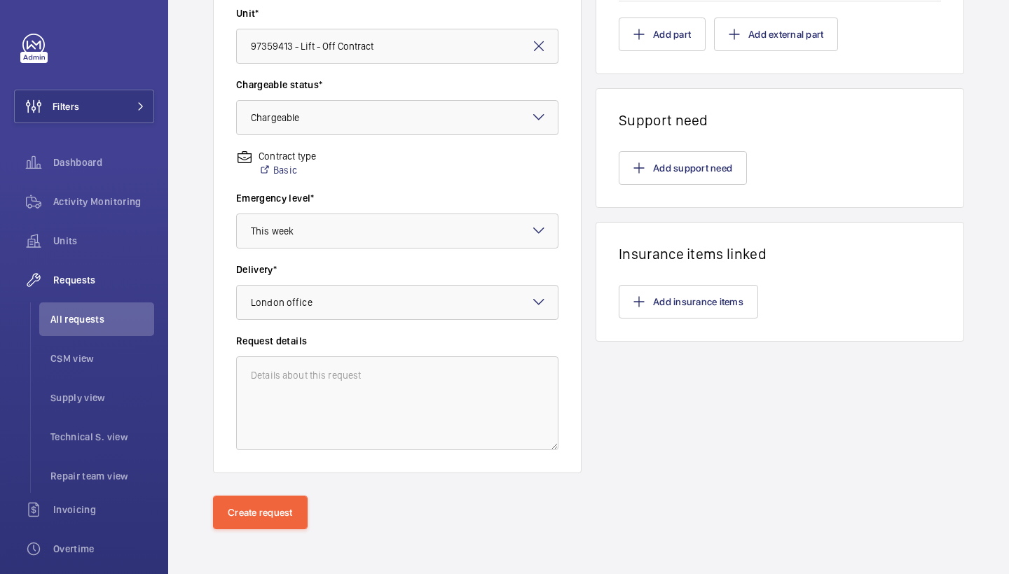
scroll to position [381, 0]
click at [255, 501] on button "Create request" at bounding box center [260, 513] width 95 height 34
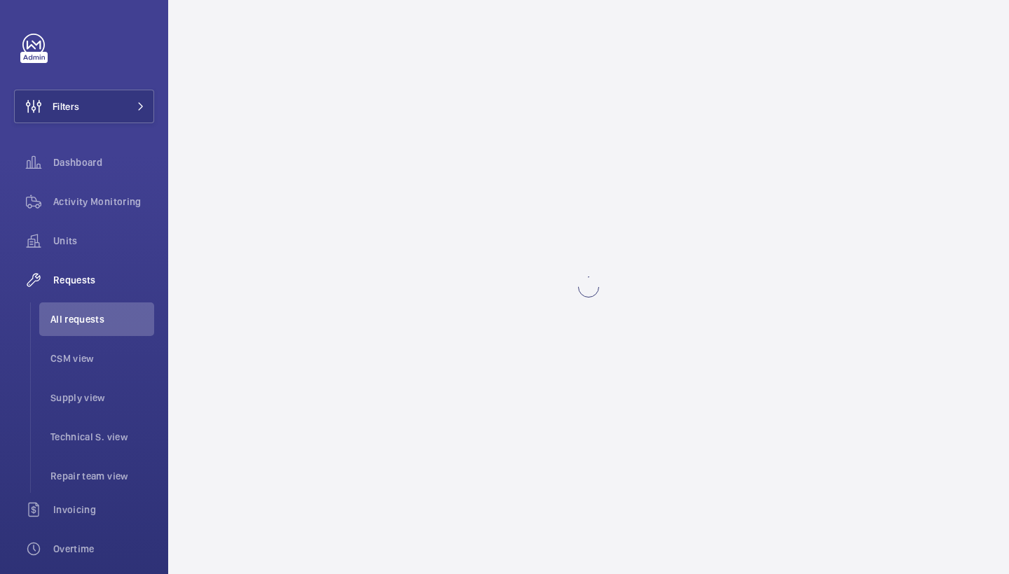
scroll to position [0, 0]
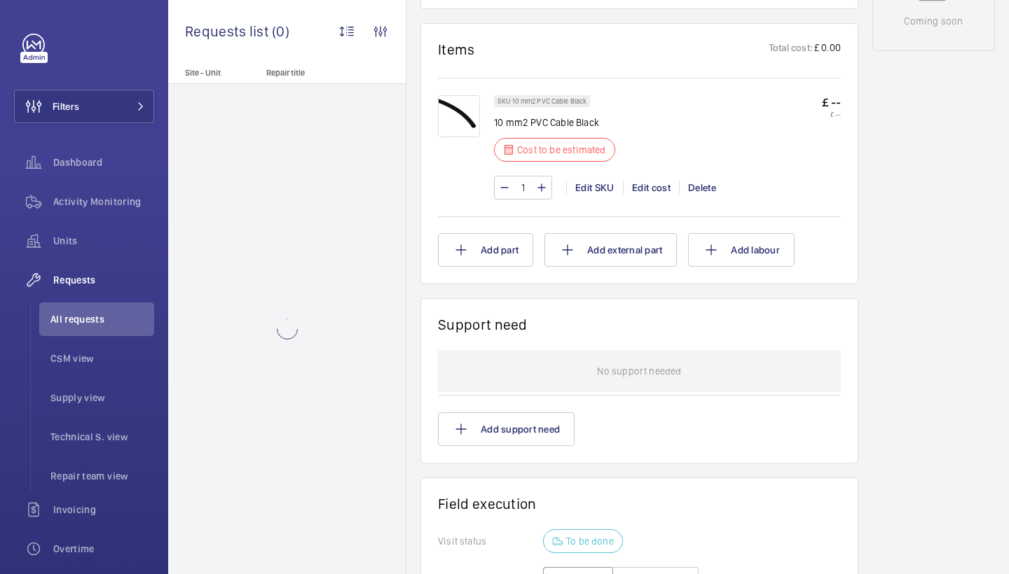
scroll to position [897, 0]
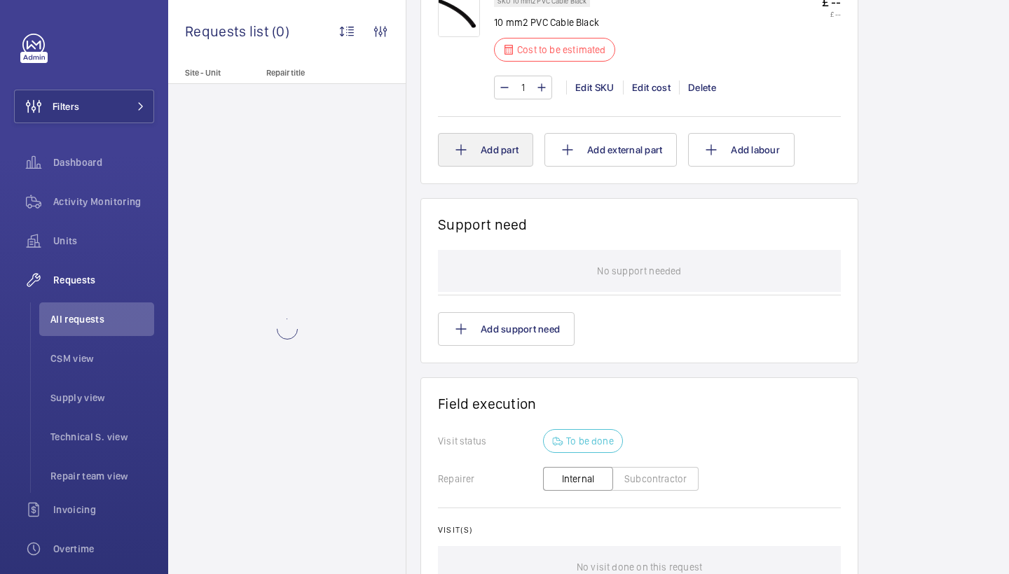
click at [502, 144] on button "Add part" at bounding box center [485, 150] width 95 height 34
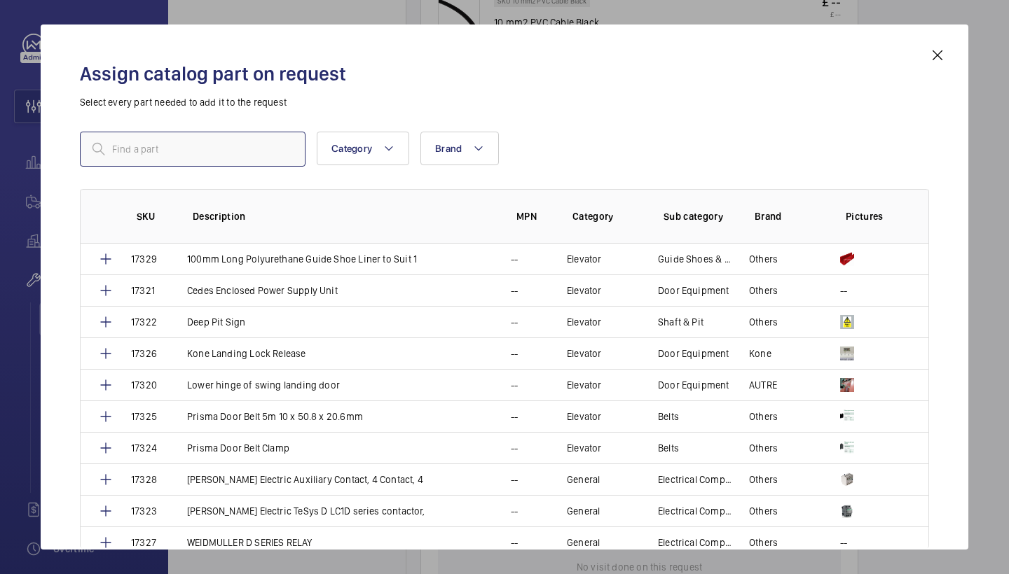
click at [252, 145] on input "text" at bounding box center [193, 149] width 226 height 35
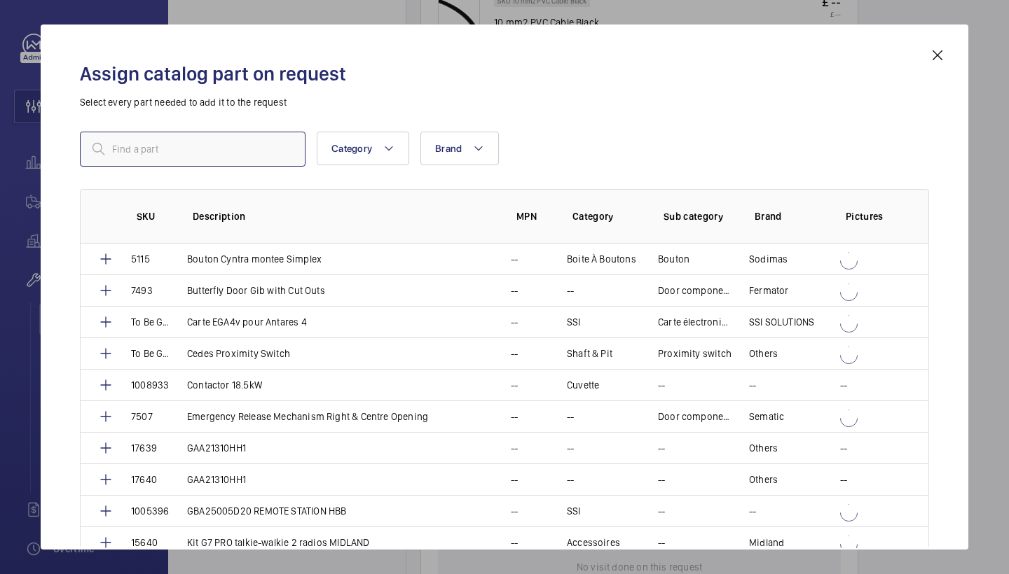
paste input "17322"
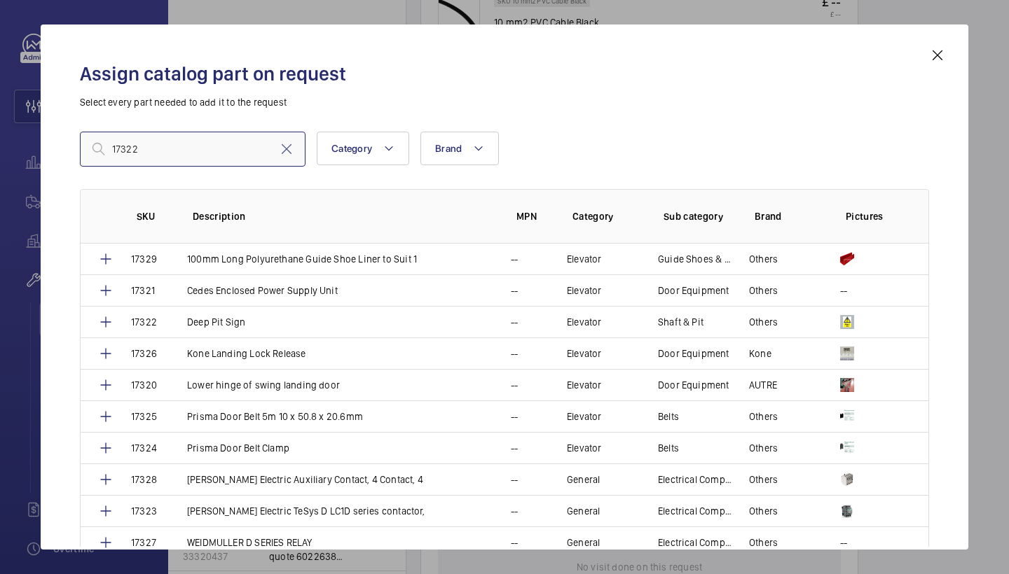
click at [158, 147] on input "17322" at bounding box center [193, 149] width 226 height 35
drag, startPoint x: 180, startPoint y: 151, endPoint x: 57, endPoint y: 151, distance: 123.3
click at [57, 151] on div "Assign catalog part on request Select every part needed to add it to the reques…" at bounding box center [504, 287] width 927 height 525
type input "deep pit"
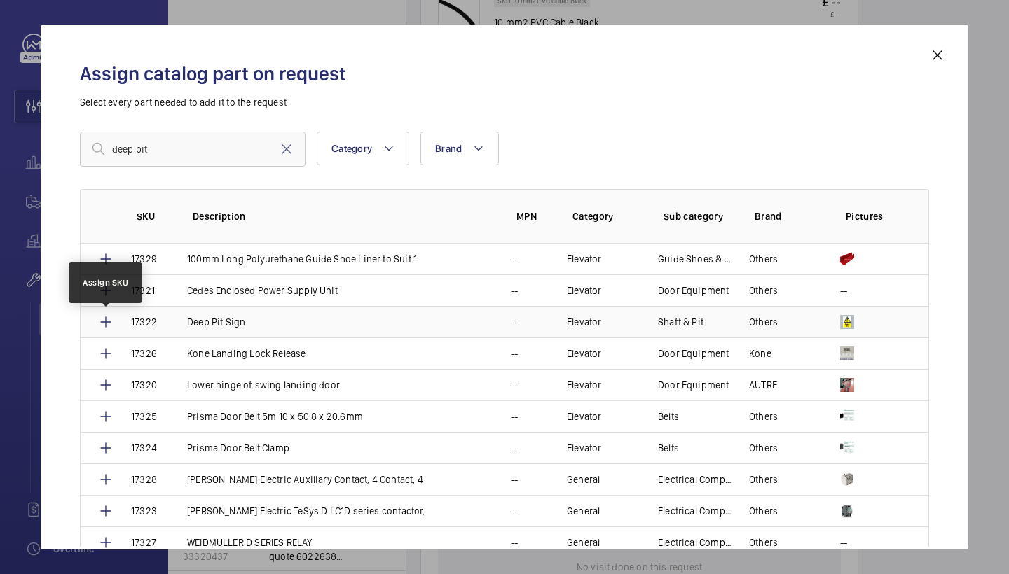
click at [106, 323] on mat-icon at bounding box center [105, 322] width 17 height 17
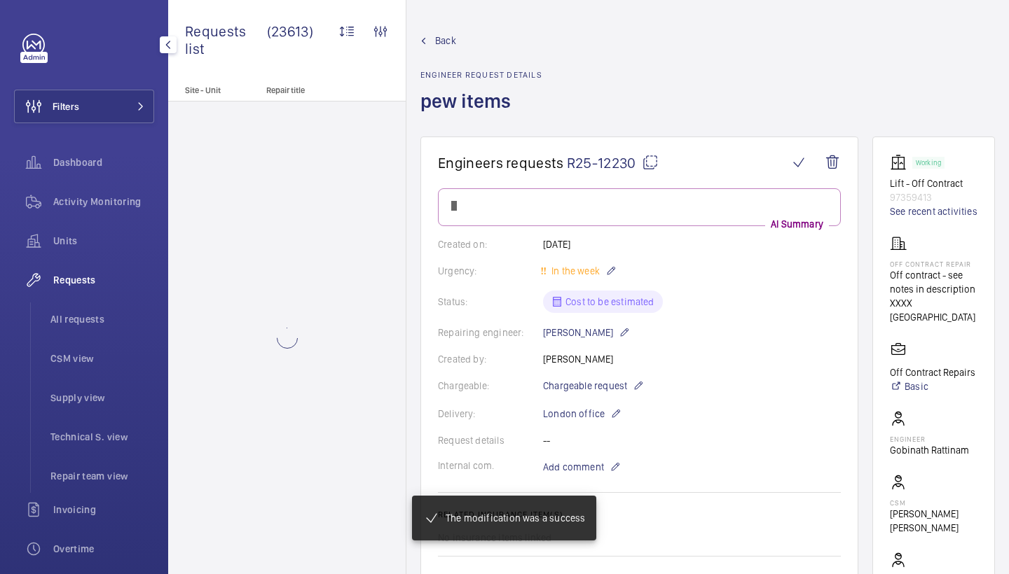
scroll to position [897, 0]
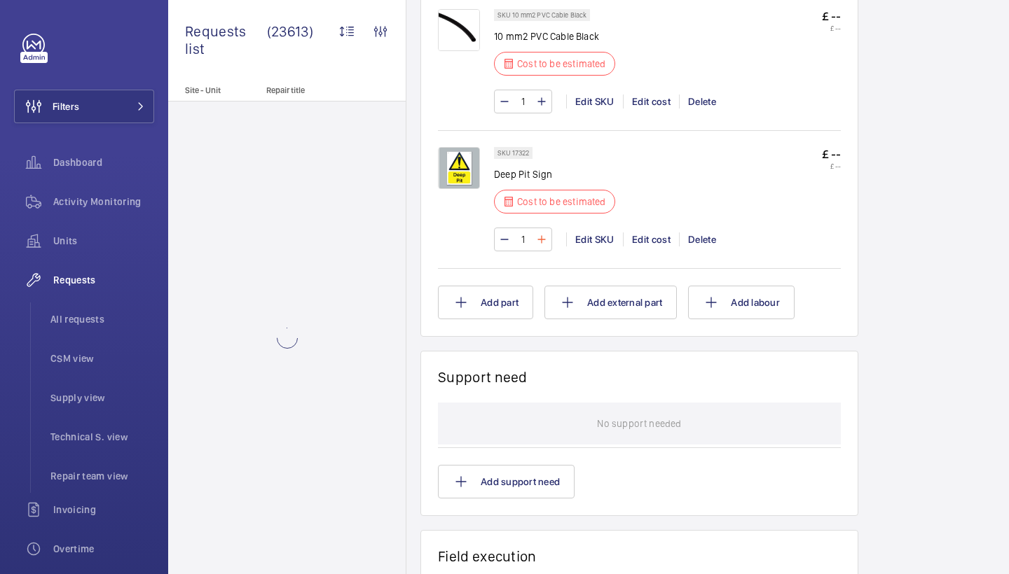
click at [545, 231] on mat-icon at bounding box center [541, 239] width 11 height 17
type input "2"
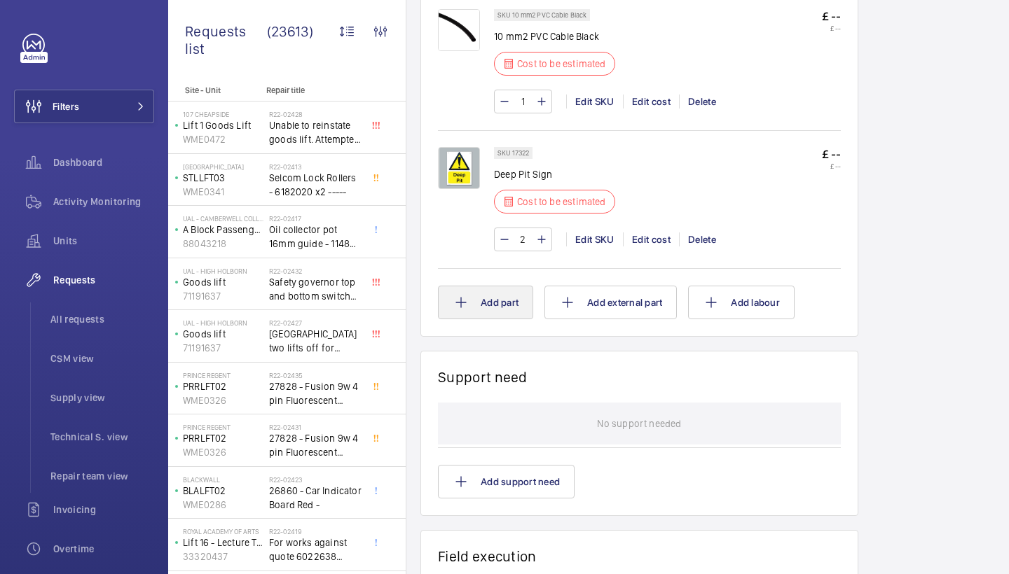
click at [489, 298] on button "Add part" at bounding box center [485, 303] width 95 height 34
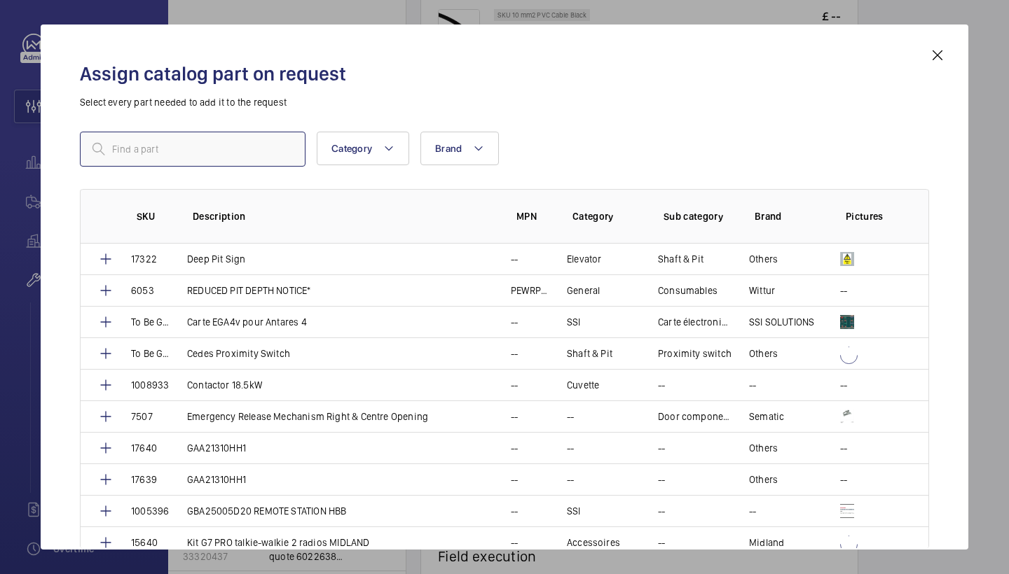
click at [280, 154] on input "text" at bounding box center [193, 149] width 226 height 35
paste input "1009849"
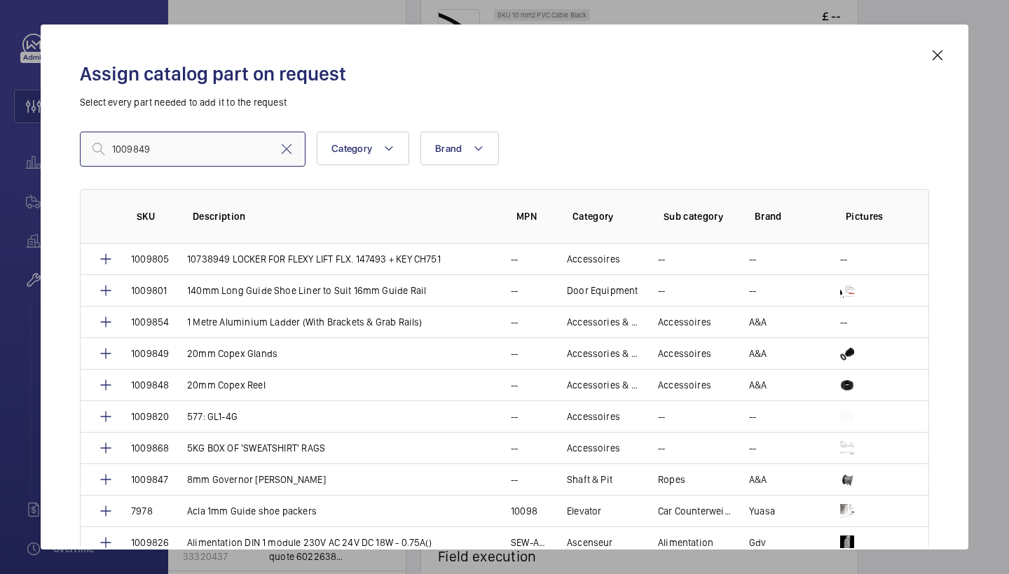
drag, startPoint x: 188, startPoint y: 146, endPoint x: 71, endPoint y: 141, distance: 117.1
click at [71, 141] on div "Assign catalog part on request Select every part needed to add it to the reques…" at bounding box center [504, 298] width 883 height 503
paste input "20mm Copex Glands"
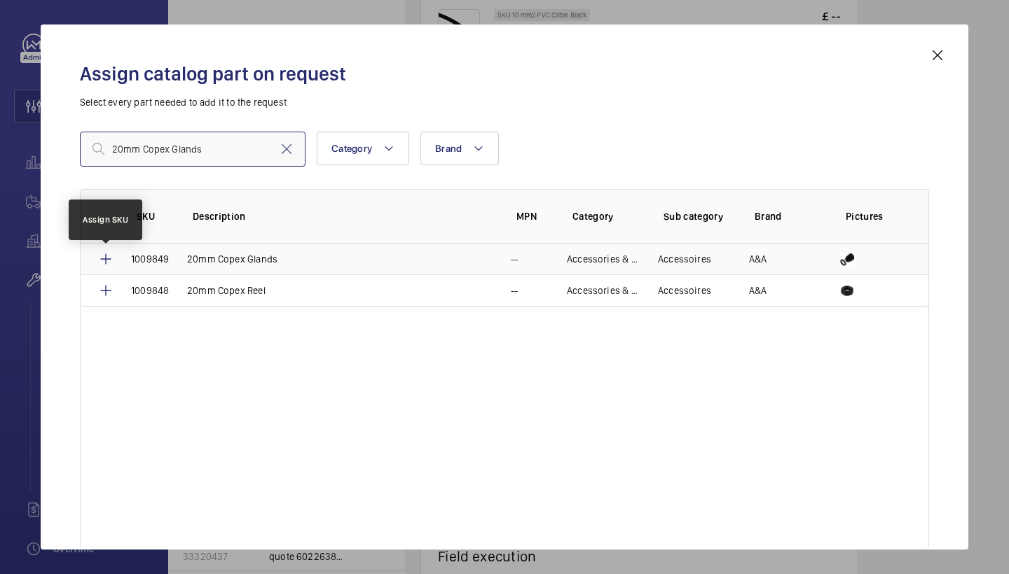
type input "20mm Copex Glands"
click at [103, 258] on mat-icon at bounding box center [105, 259] width 17 height 17
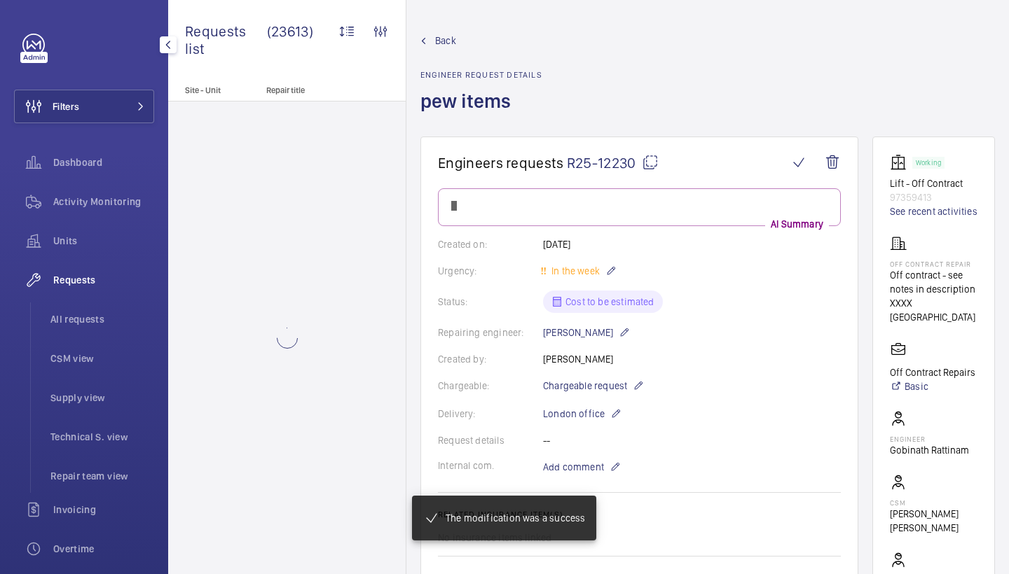
scroll to position [897, 0]
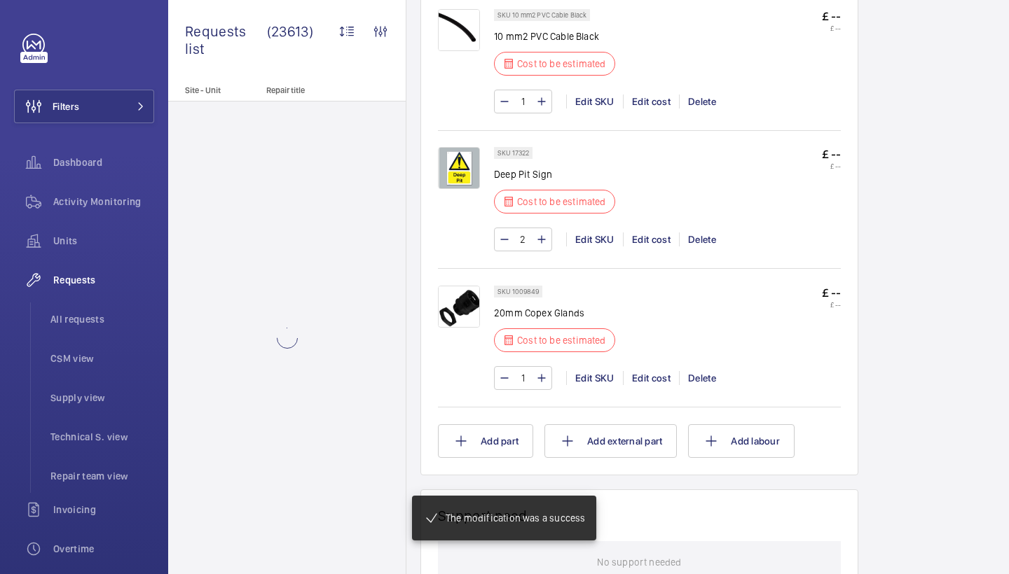
click at [544, 365] on div "SKU 1009849 20mm Copex Glands Cost to be estimated £ -- £ -- 1 Edit SKU Edit co…" at bounding box center [667, 345] width 347 height 118
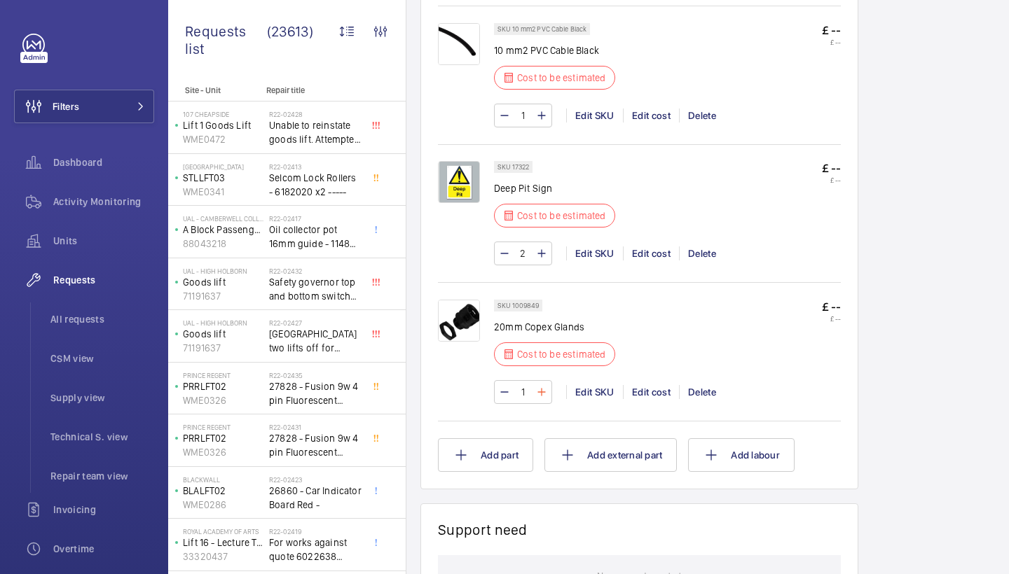
click at [538, 384] on mat-icon at bounding box center [541, 392] width 11 height 17
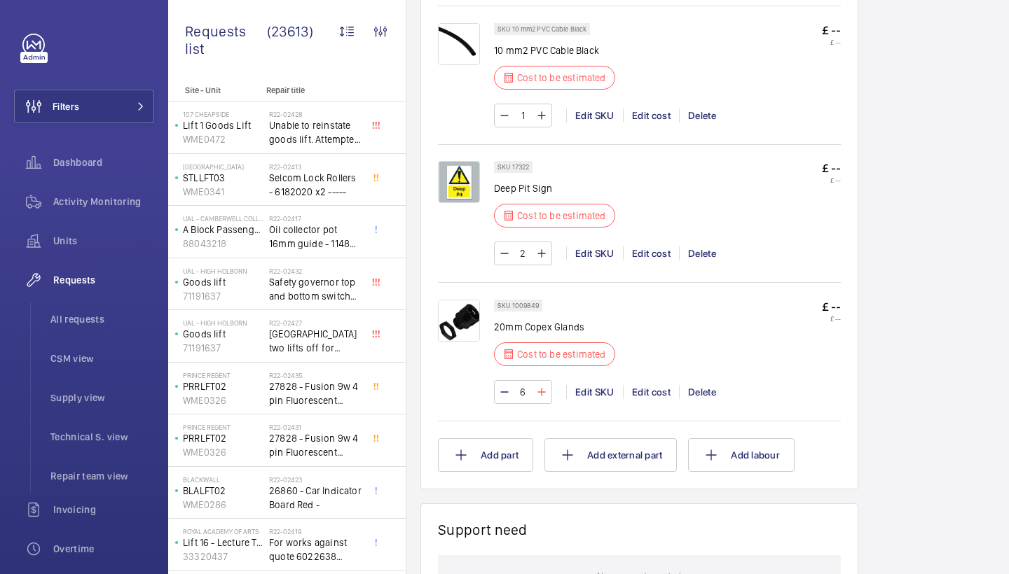
click at [538, 384] on mat-icon at bounding box center [541, 392] width 11 height 17
type input "10"
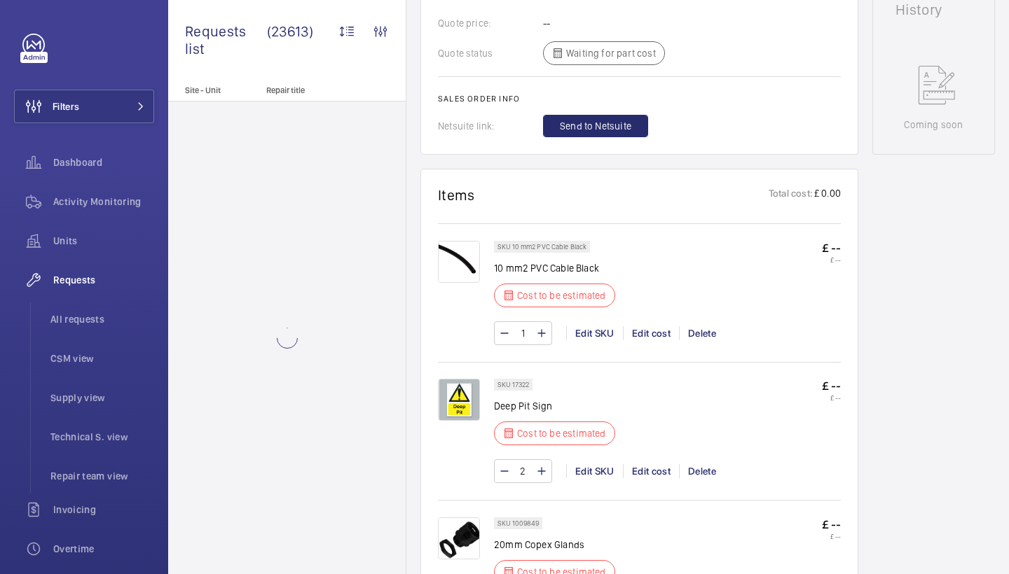
scroll to position [602, 0]
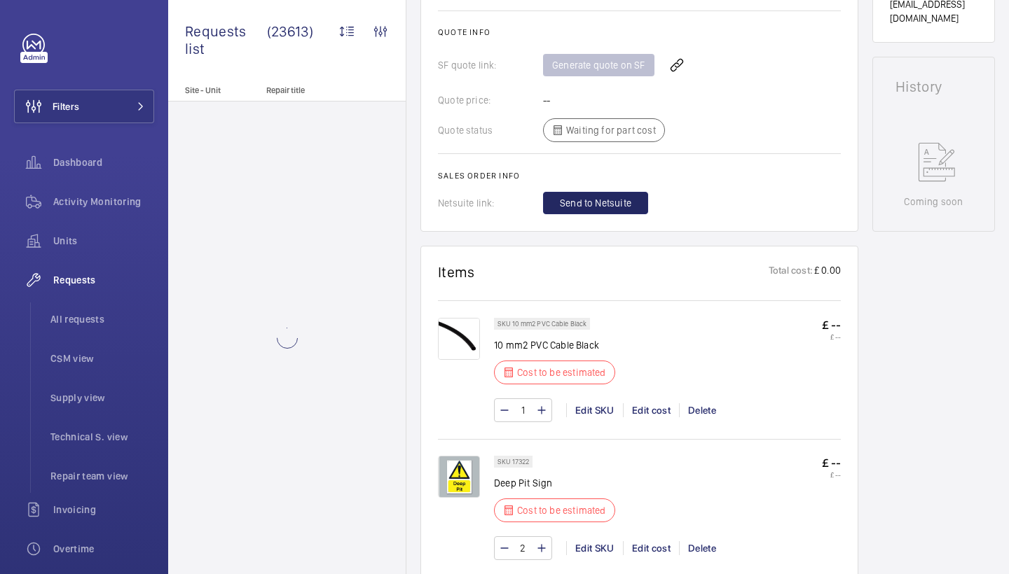
click at [614, 196] on span "Send to Netsuite" at bounding box center [595, 203] width 71 height 14
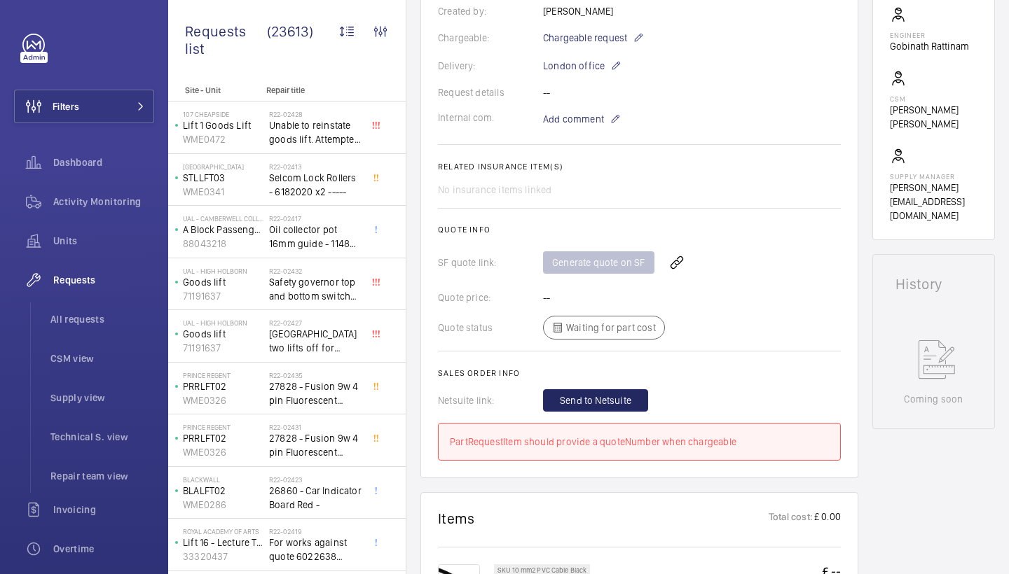
scroll to position [395, 0]
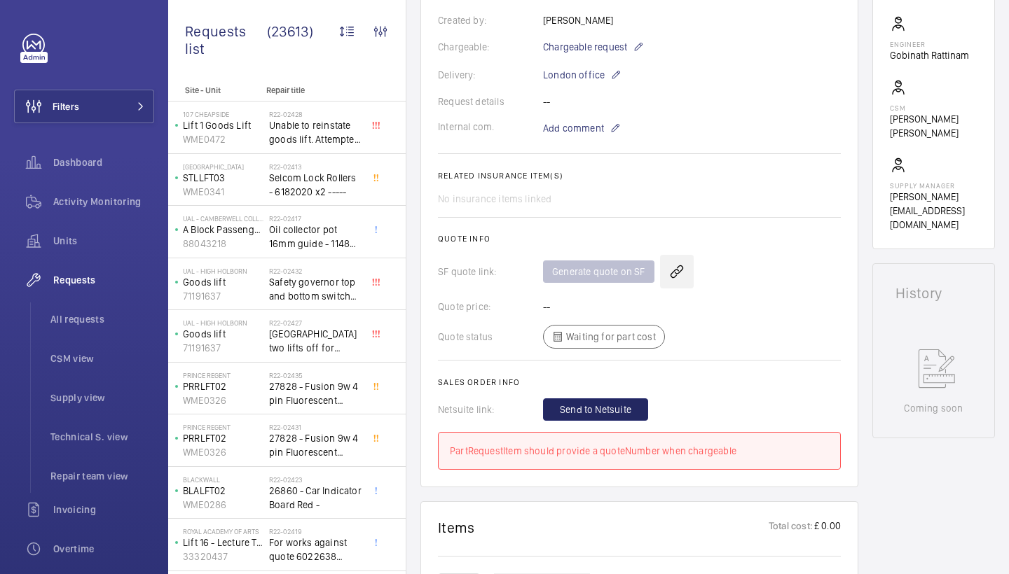
click at [678, 255] on wm-front-icon-button at bounding box center [677, 272] width 34 height 34
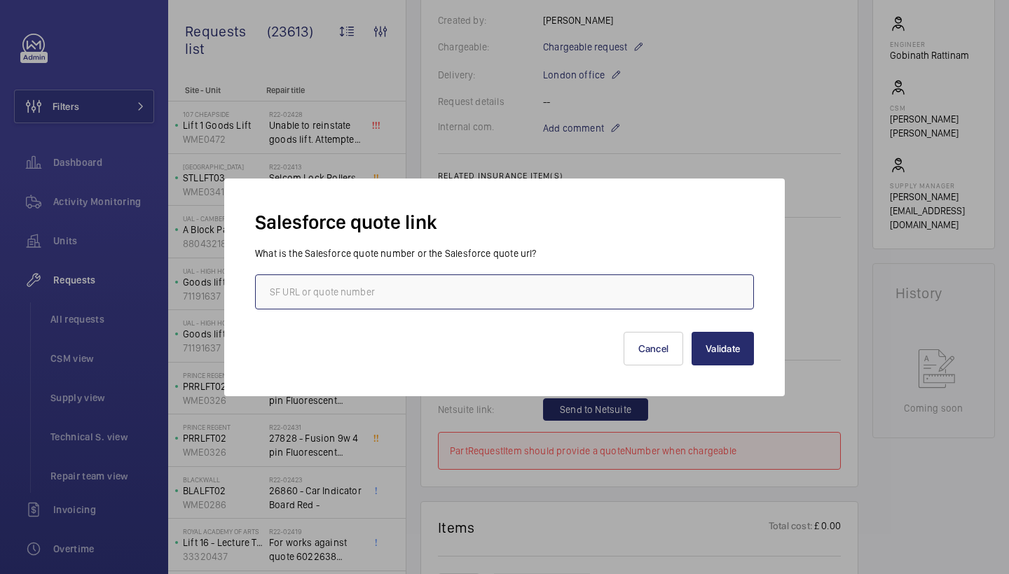
click at [399, 287] on input "text" at bounding box center [504, 292] width 499 height 35
paste input "00014701"
click at [274, 292] on input "00014701" at bounding box center [504, 292] width 499 height 35
type input "00014701"
click at [713, 355] on button "Validate" at bounding box center [722, 349] width 62 height 34
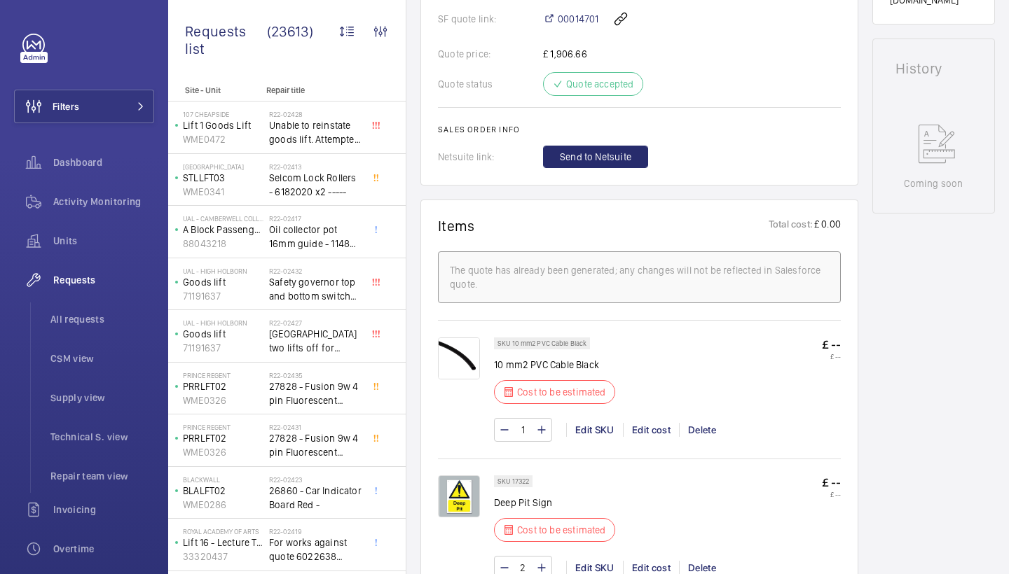
scroll to position [641, 0]
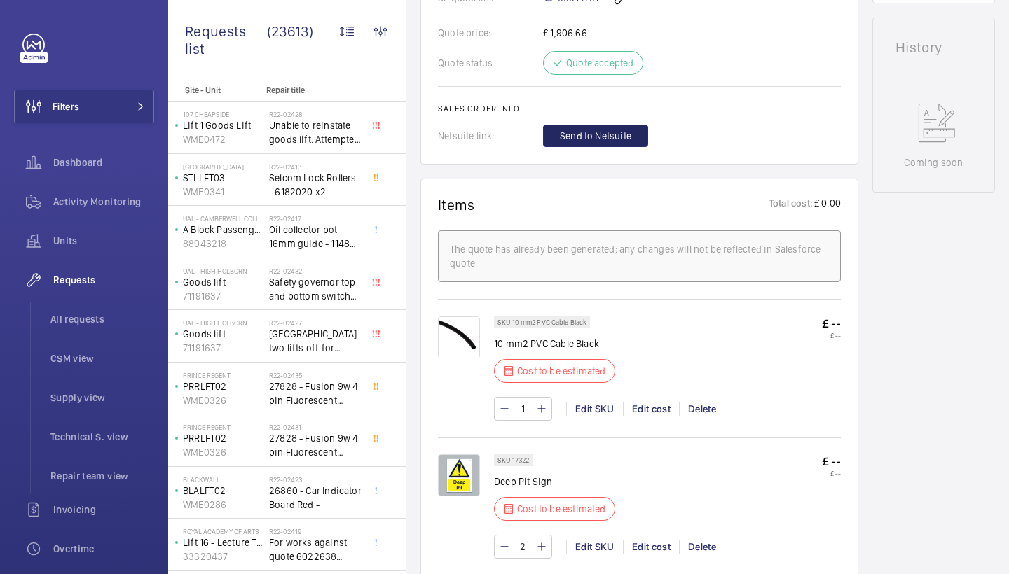
click at [618, 143] on span "Send to Netsuite" at bounding box center [595, 136] width 71 height 14
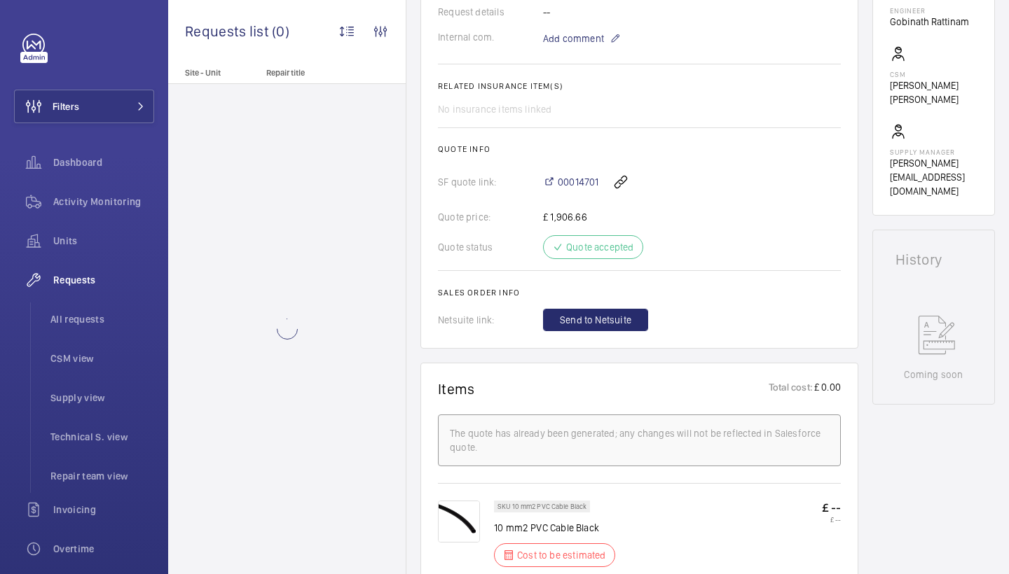
scroll to position [456, 0]
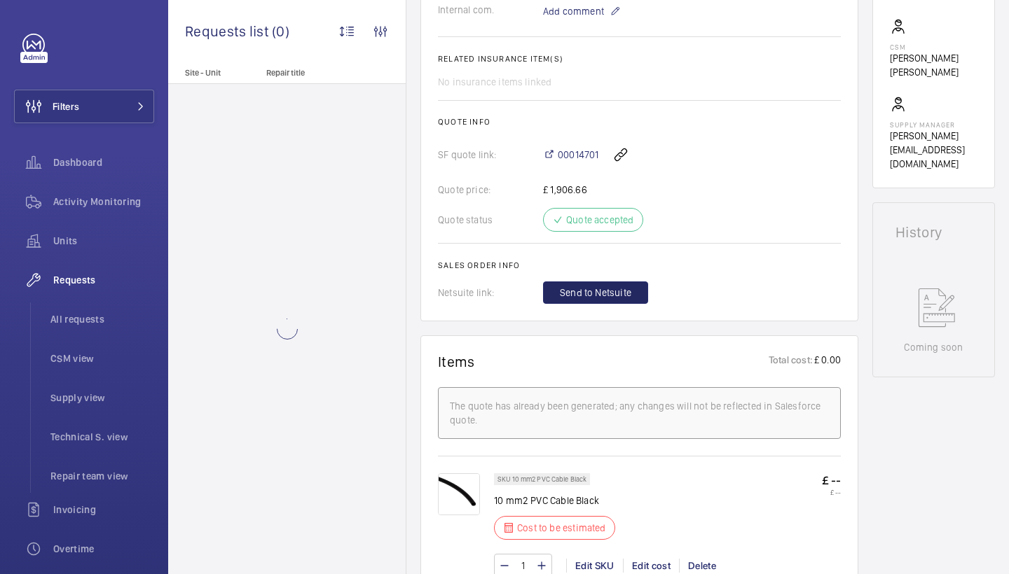
click at [617, 300] on button "Send to Netsuite" at bounding box center [595, 293] width 105 height 22
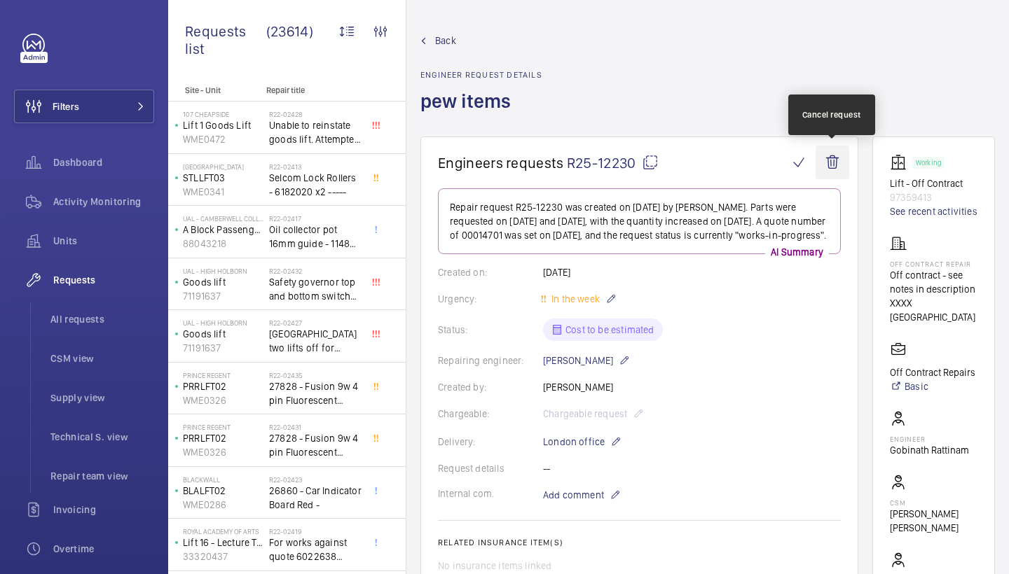
click at [832, 158] on wm-front-icon-button at bounding box center [832, 163] width 34 height 34
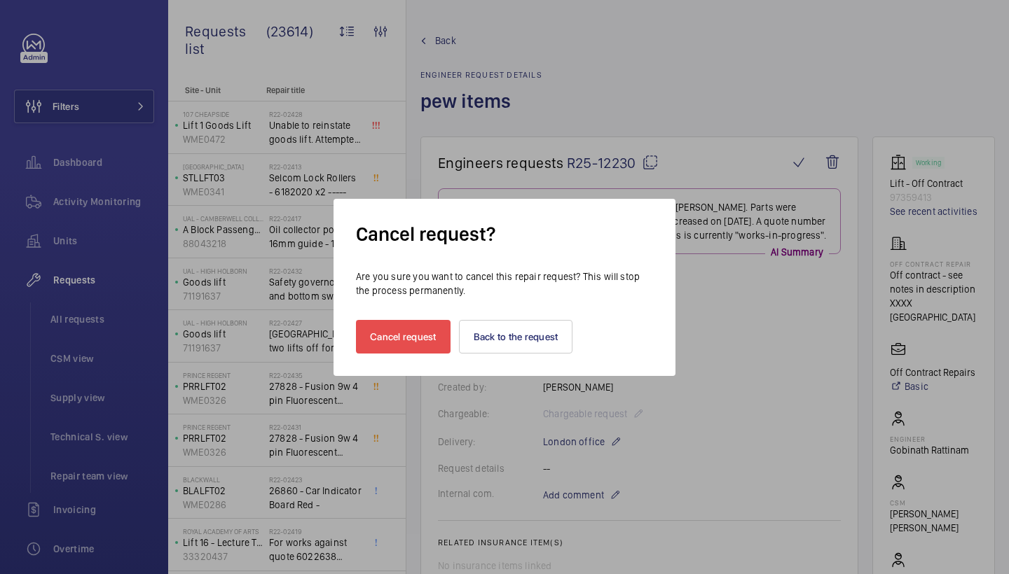
click at [439, 345] on button "Cancel request" at bounding box center [403, 337] width 95 height 34
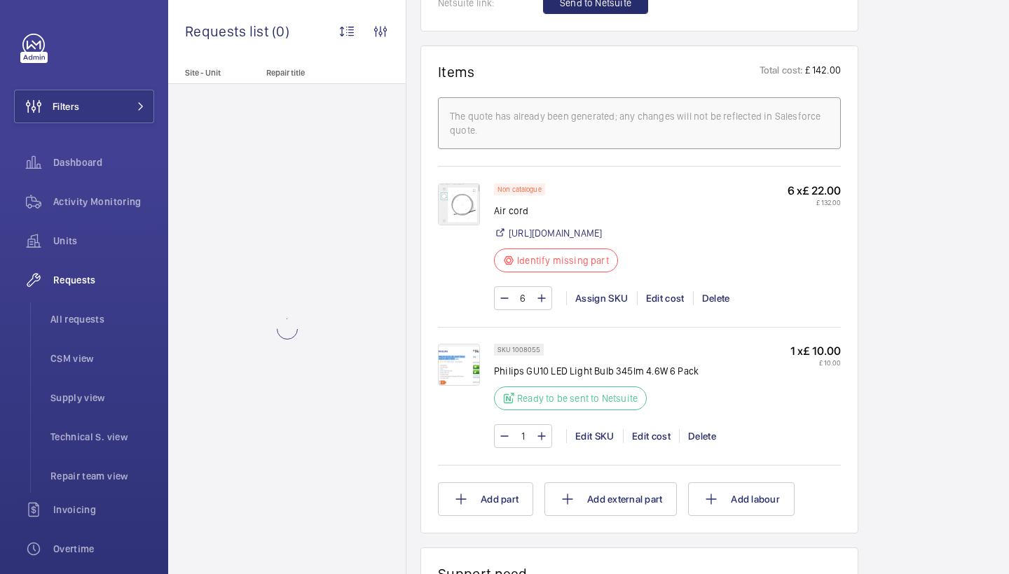
scroll to position [1044, 0]
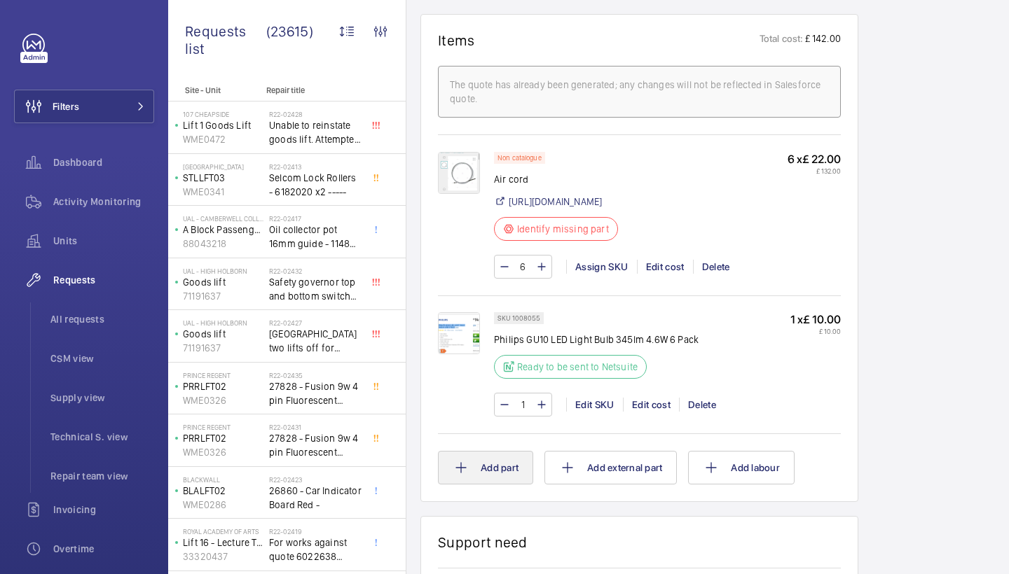
click at [509, 478] on button "Add part" at bounding box center [485, 468] width 95 height 34
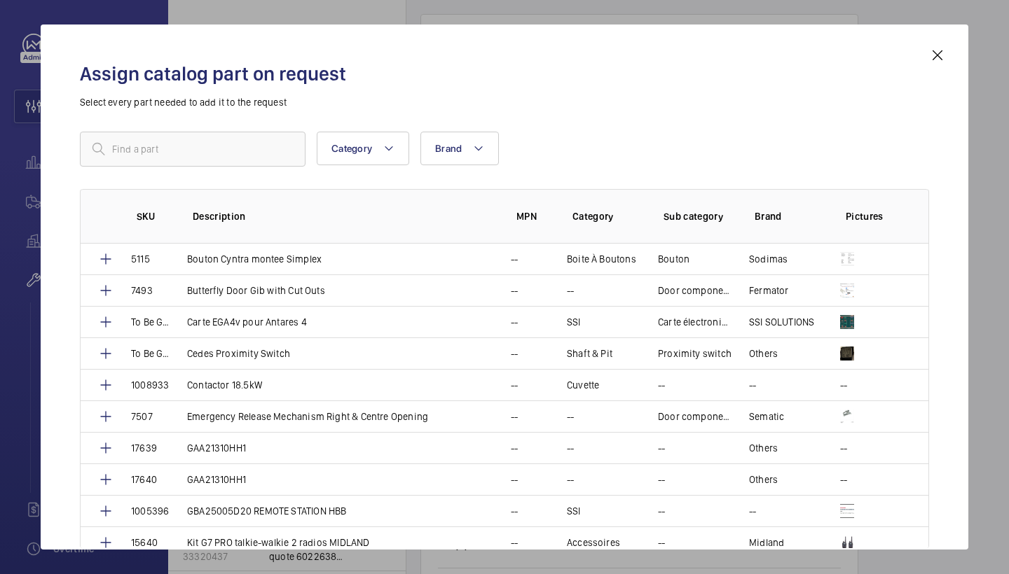
click at [939, 53] on mat-icon at bounding box center [937, 55] width 17 height 17
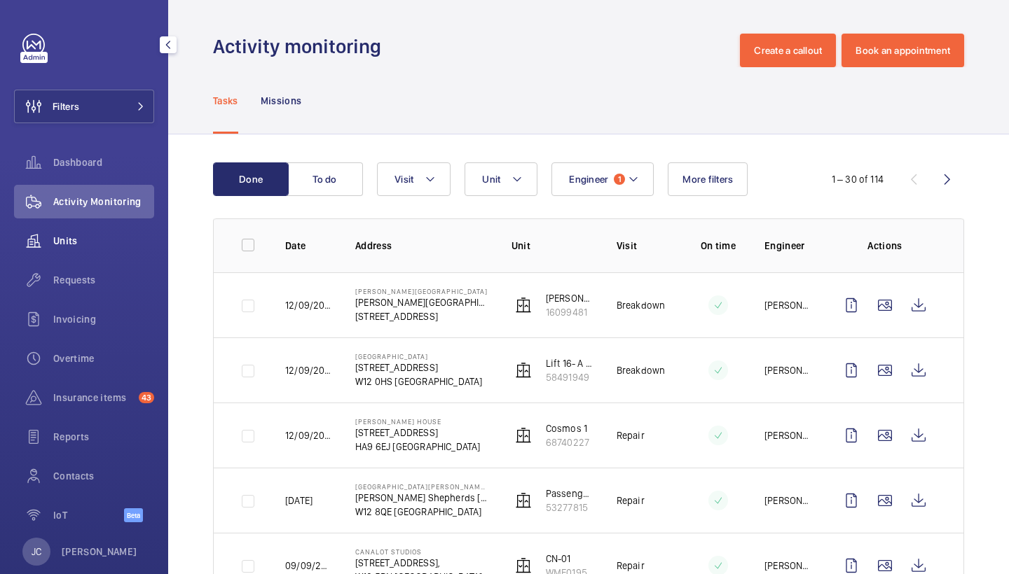
click at [97, 243] on span "Units" at bounding box center [103, 241] width 101 height 14
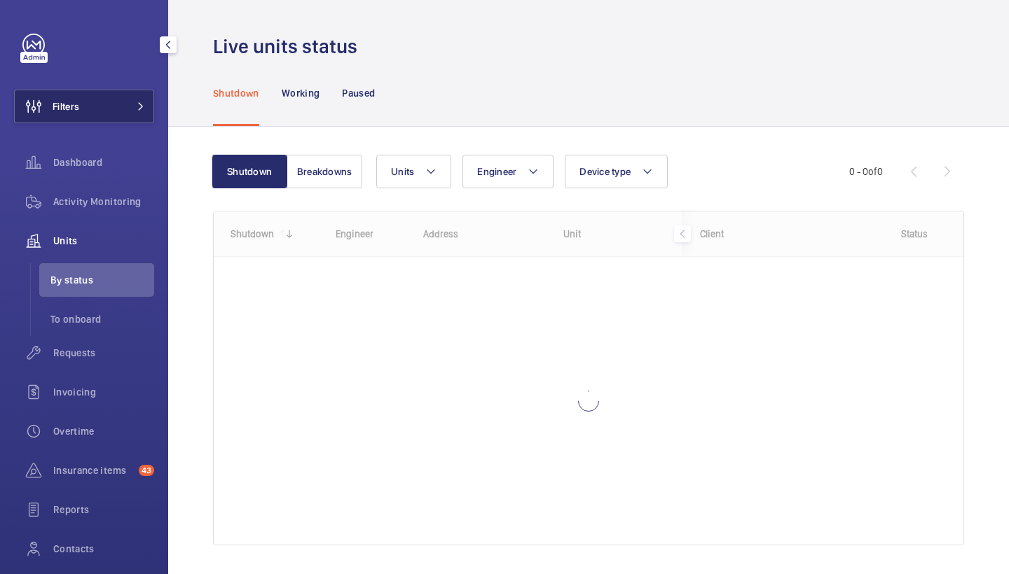
click at [130, 110] on span at bounding box center [136, 106] width 17 height 8
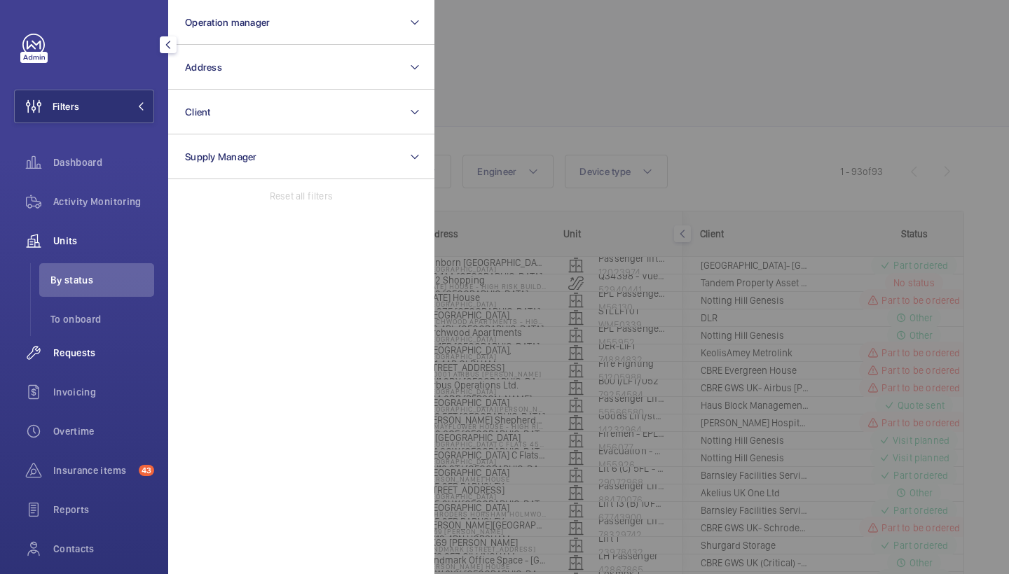
click at [73, 343] on div "Requests" at bounding box center [84, 353] width 140 height 34
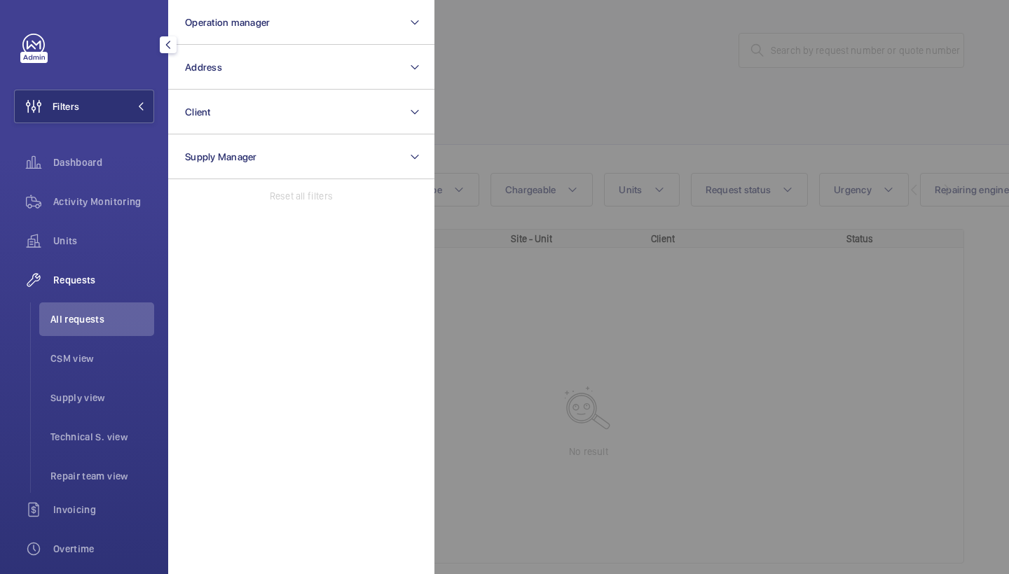
click at [516, 67] on div at bounding box center [938, 287] width 1009 height 574
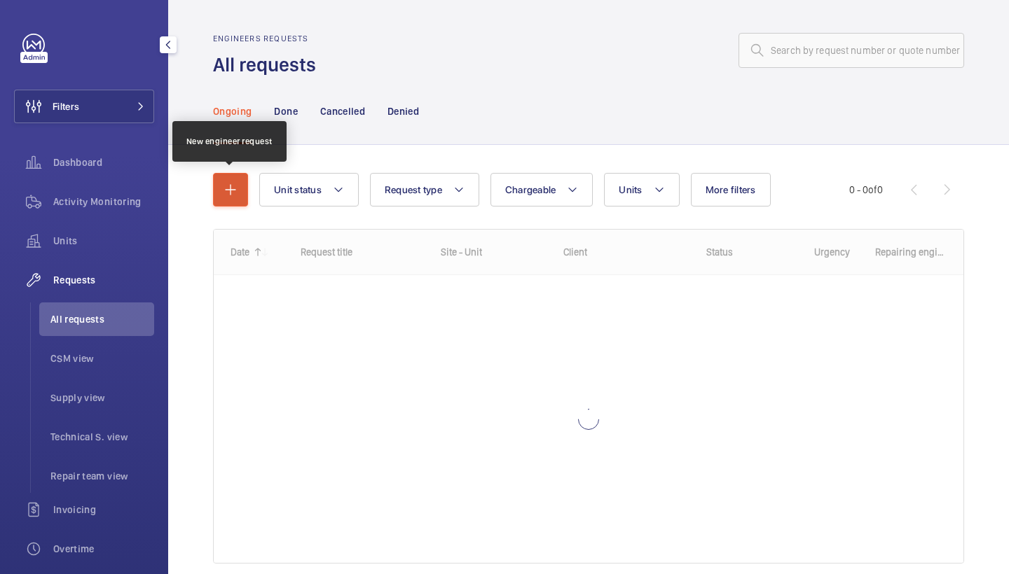
click at [226, 195] on mat-icon "button" at bounding box center [230, 189] width 17 height 17
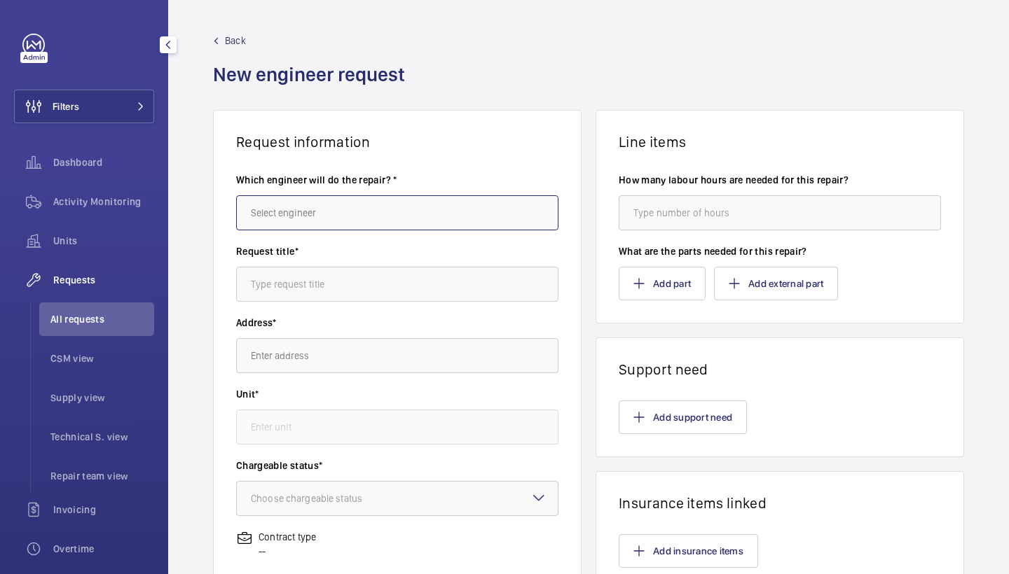
click at [334, 217] on input "text" at bounding box center [397, 212] width 322 height 35
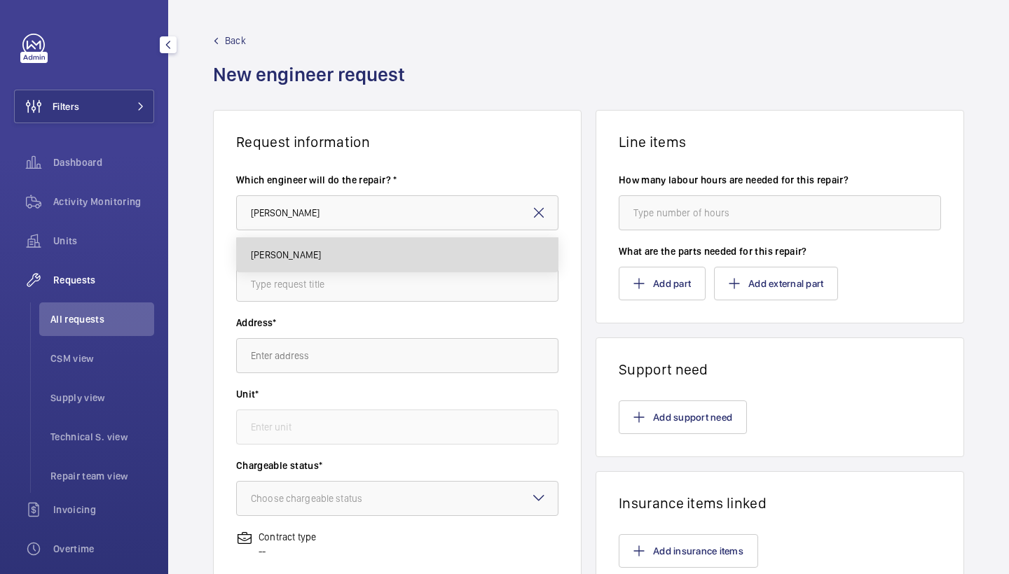
drag, startPoint x: 335, startPoint y: 216, endPoint x: 323, endPoint y: 249, distance: 34.4
click at [323, 249] on mat-option "[PERSON_NAME]" at bounding box center [397, 255] width 321 height 34
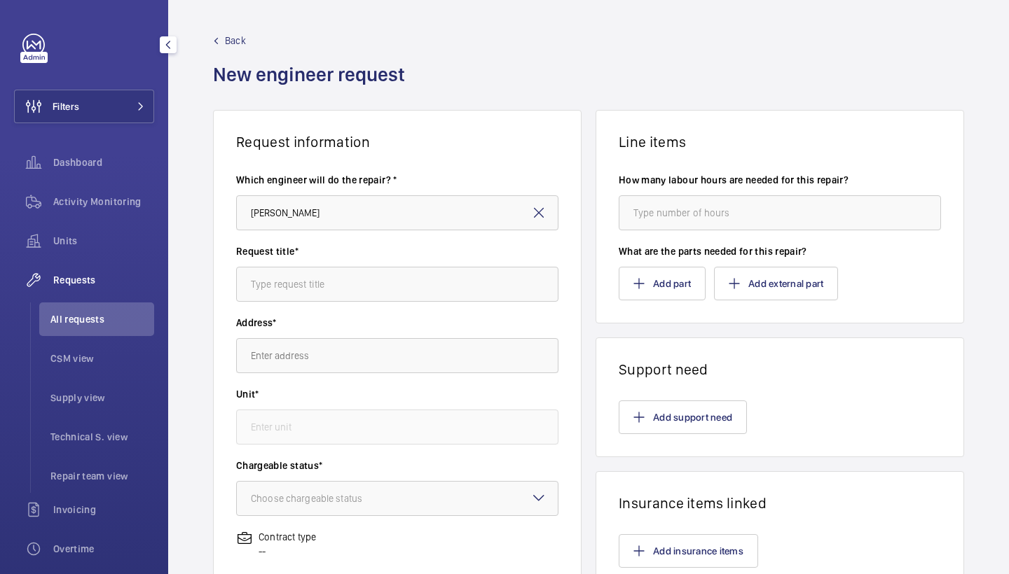
type input "[PERSON_NAME]"
click at [369, 290] on input "text" at bounding box center [397, 284] width 322 height 35
type input "i"
type input "panel lock"
click at [396, 340] on input "text" at bounding box center [397, 355] width 322 height 35
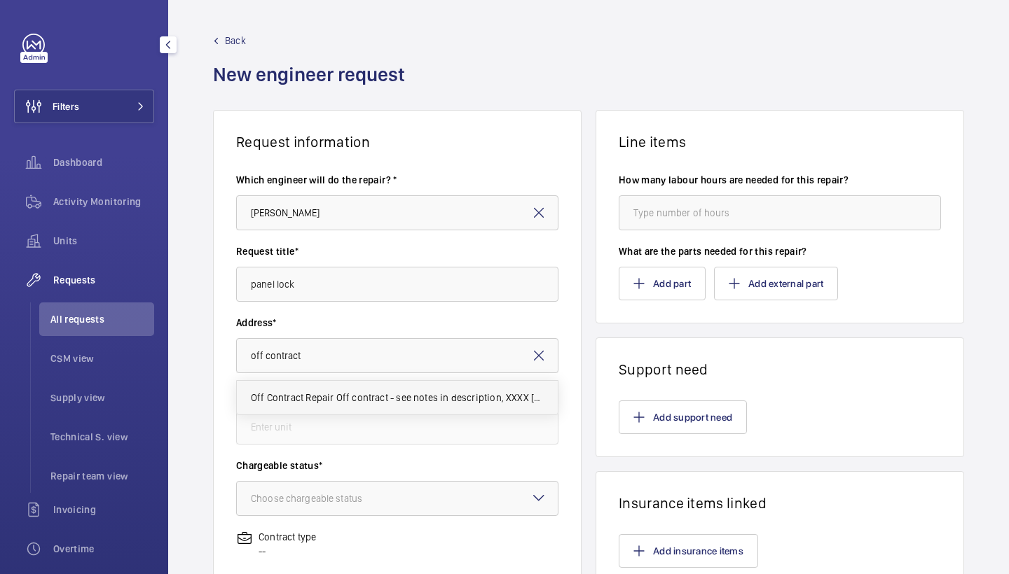
drag, startPoint x: 396, startPoint y: 340, endPoint x: 368, endPoint y: 404, distance: 69.6
click at [368, 404] on span "Off Contract Repair Off contract - see notes in description, XXXX LONDON" at bounding box center [397, 398] width 293 height 14
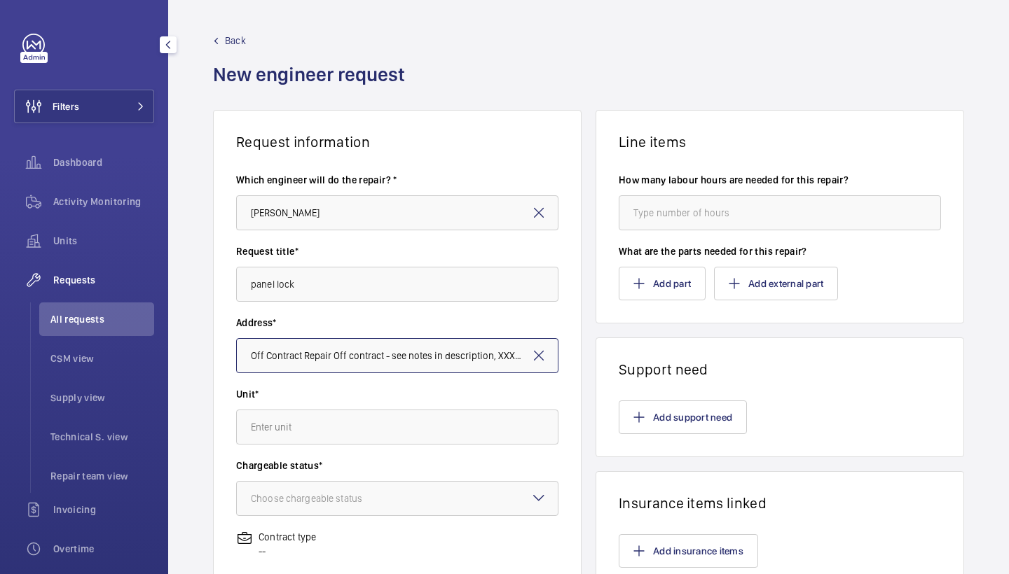
type input "off contract"
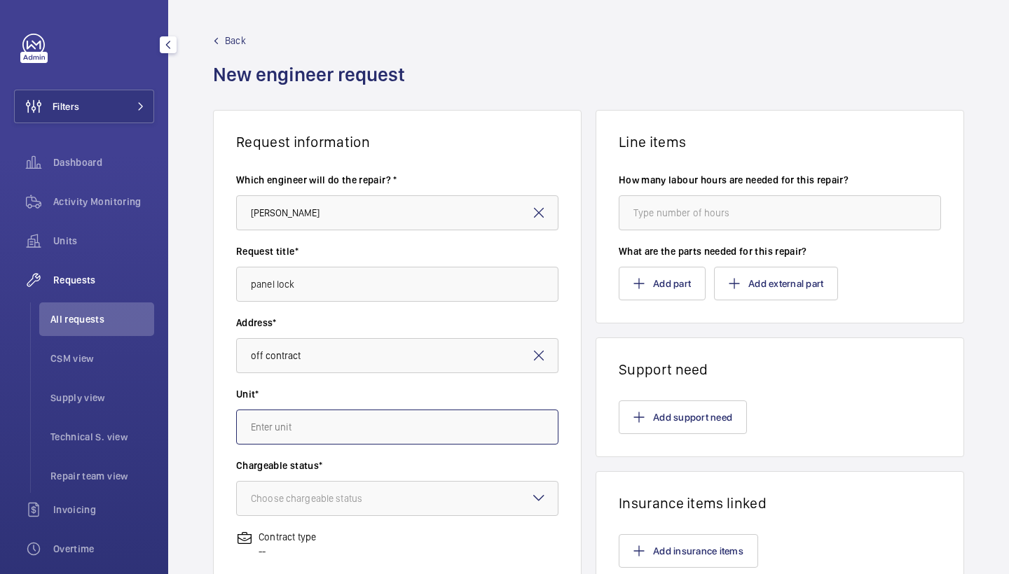
click at [410, 420] on input "text" at bounding box center [397, 427] width 322 height 35
click at [332, 492] on mat-option "97359413 - Lift - Off Contract" at bounding box center [397, 504] width 321 height 34
type input "97359413 - Lift - Off Contract"
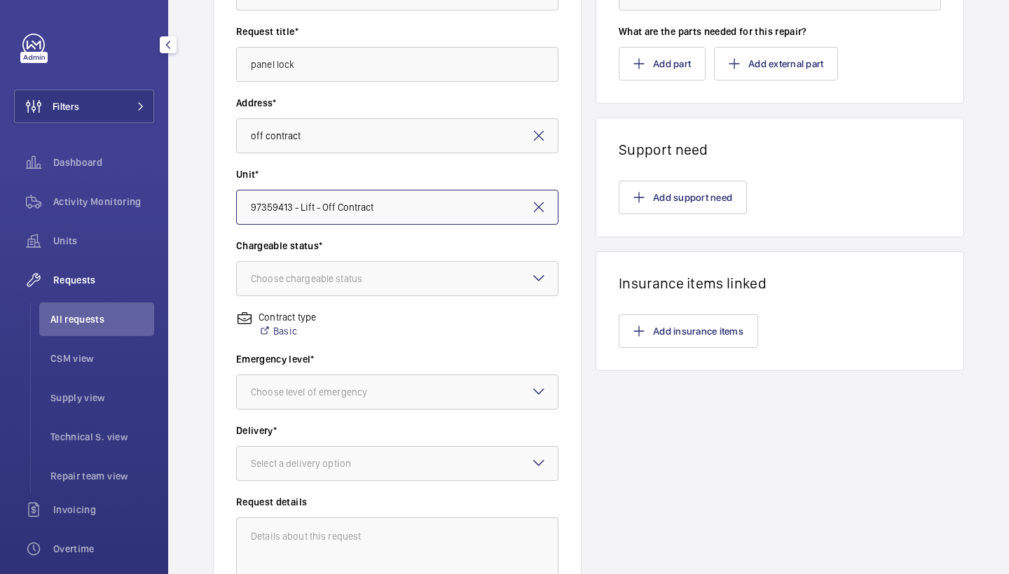
scroll to position [227, 0]
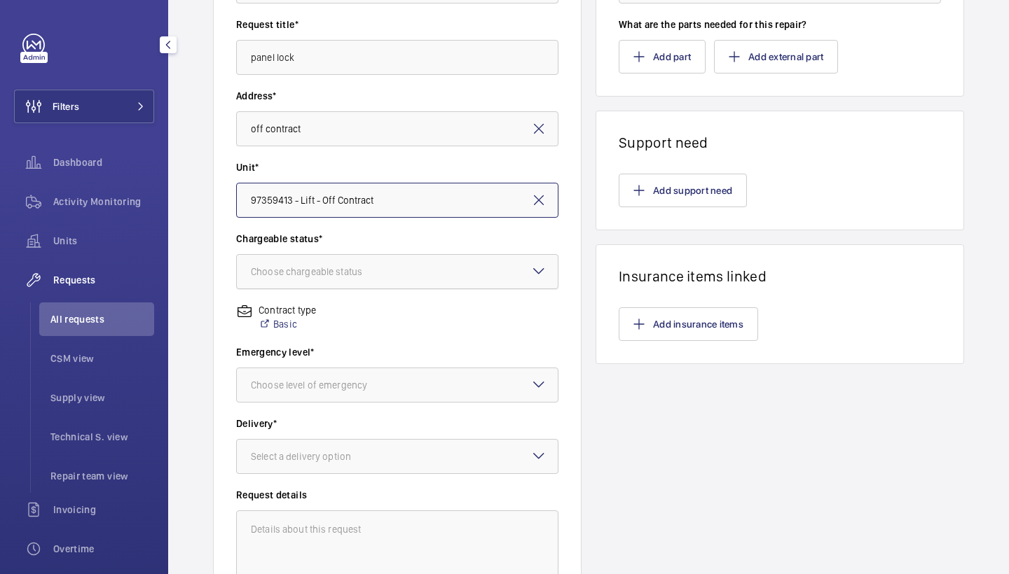
click at [403, 266] on div at bounding box center [397, 272] width 321 height 34
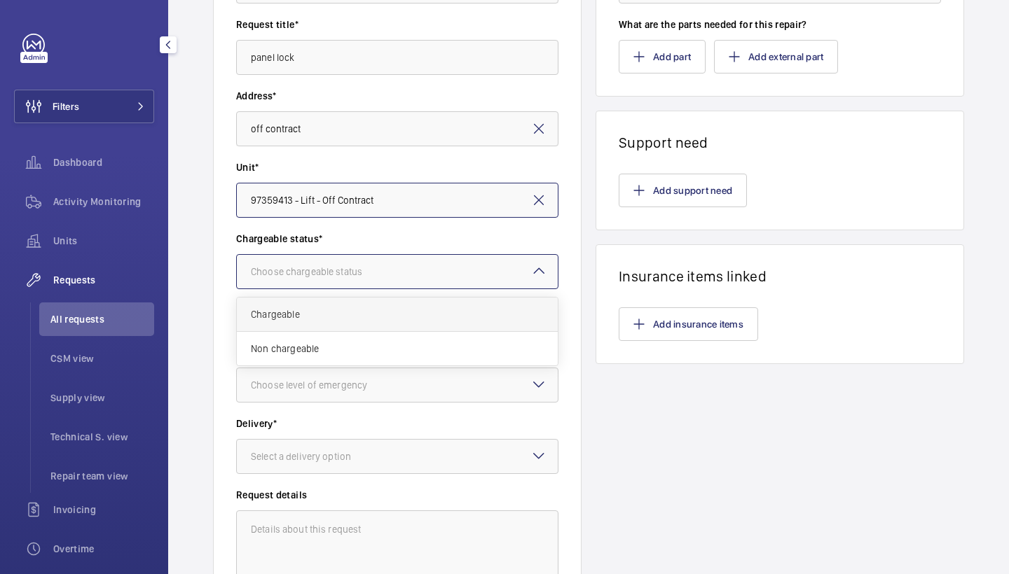
click at [350, 305] on div "Chargeable" at bounding box center [397, 315] width 321 height 34
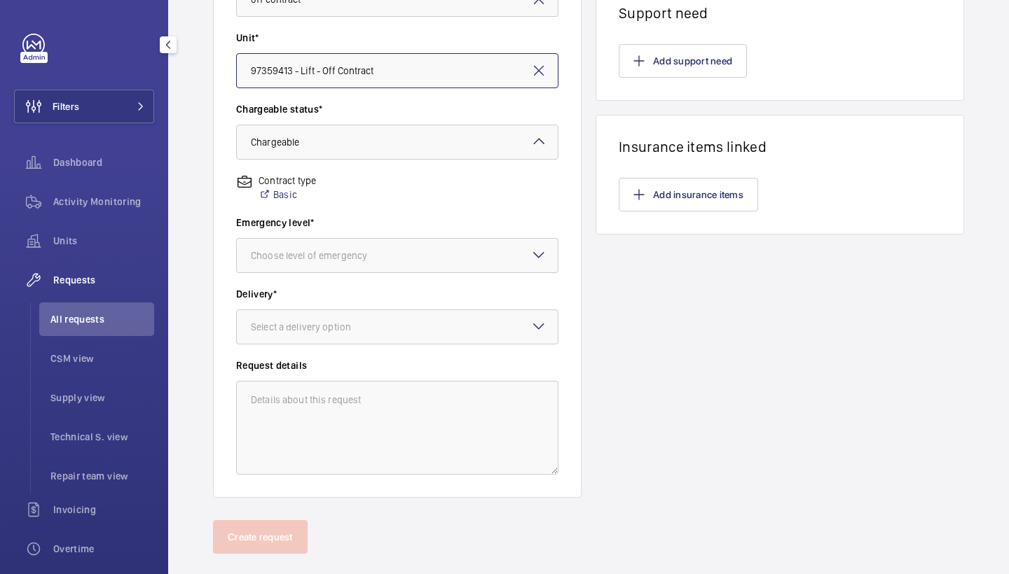
scroll to position [362, 0]
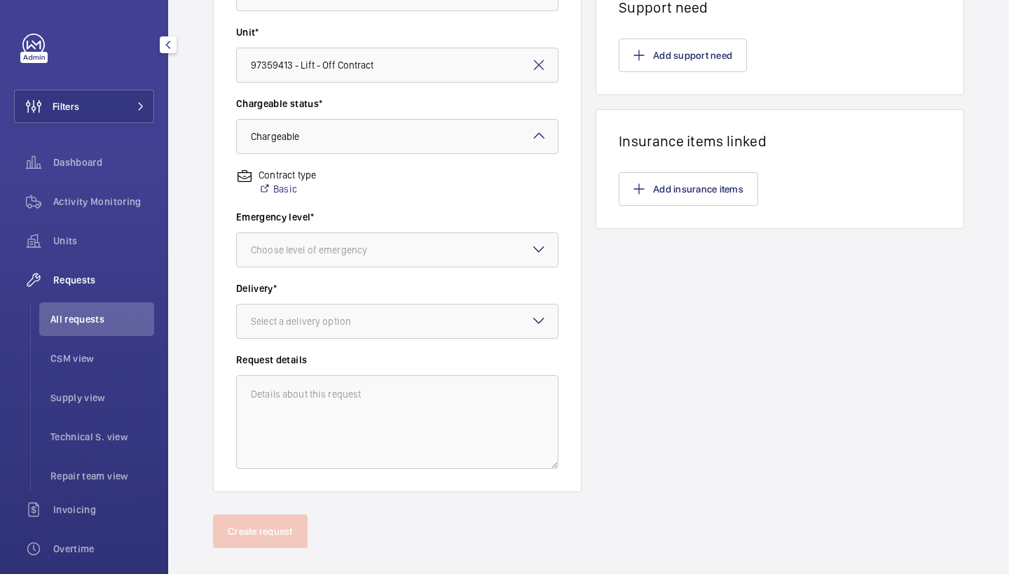
click at [387, 274] on div "Emergency level* Choose level of emergency" at bounding box center [397, 245] width 322 height 71
click at [387, 248] on div "Choose level of emergency" at bounding box center [326, 250] width 151 height 14
click at [341, 320] on span "This week" at bounding box center [397, 327] width 293 height 14
click at [553, 319] on div at bounding box center [397, 322] width 321 height 34
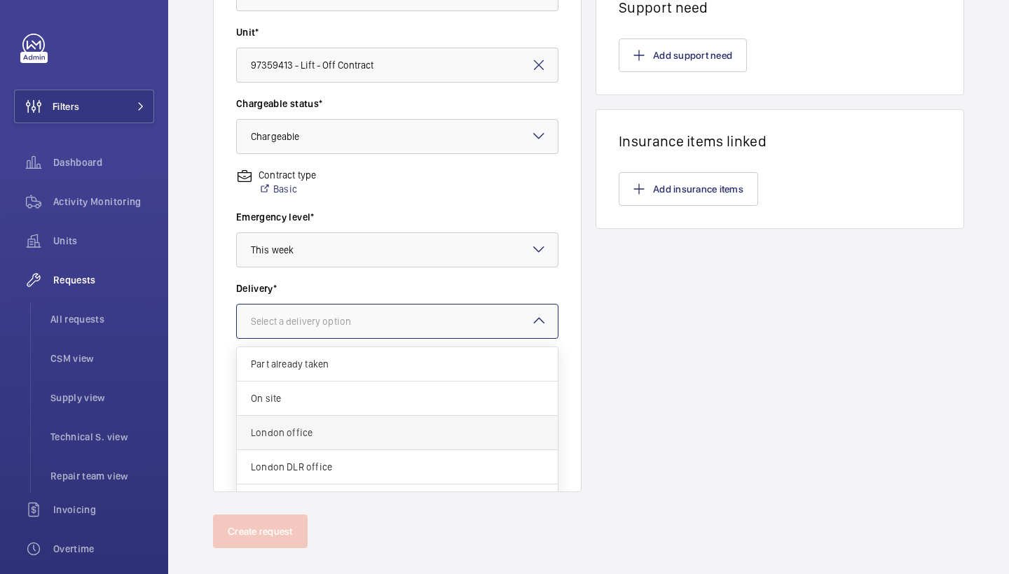
click at [370, 434] on span "London office" at bounding box center [397, 433] width 293 height 14
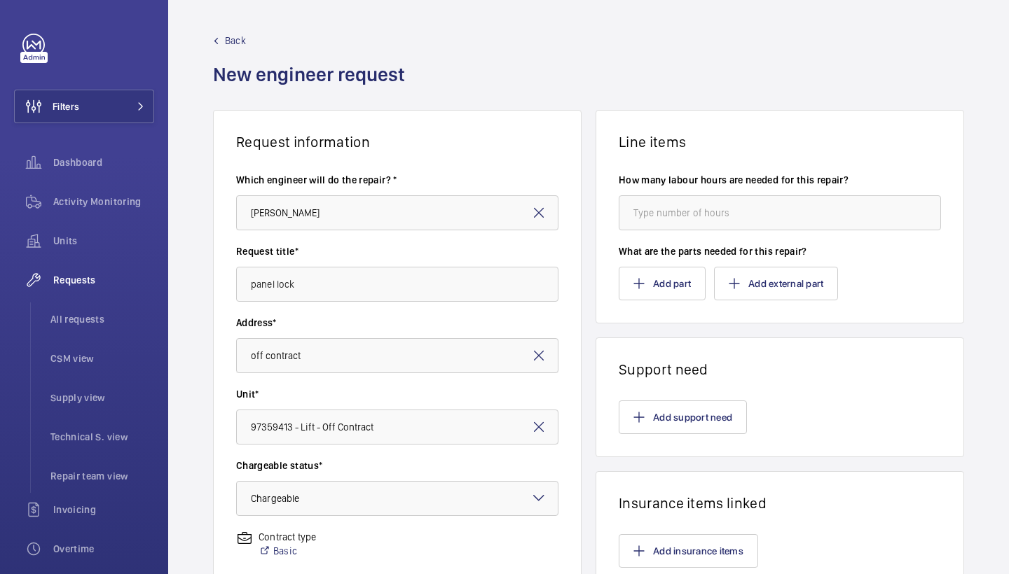
scroll to position [0, 0]
click at [654, 313] on wm-front-card-body "How many labour hours are needed for this repair? What are the parts needed for…" at bounding box center [779, 237] width 367 height 172
click at [655, 305] on wm-front-card-body "How many labour hours are needed for this repair? What are the parts needed for…" at bounding box center [779, 237] width 367 height 172
click at [668, 281] on button "Add part" at bounding box center [662, 284] width 87 height 34
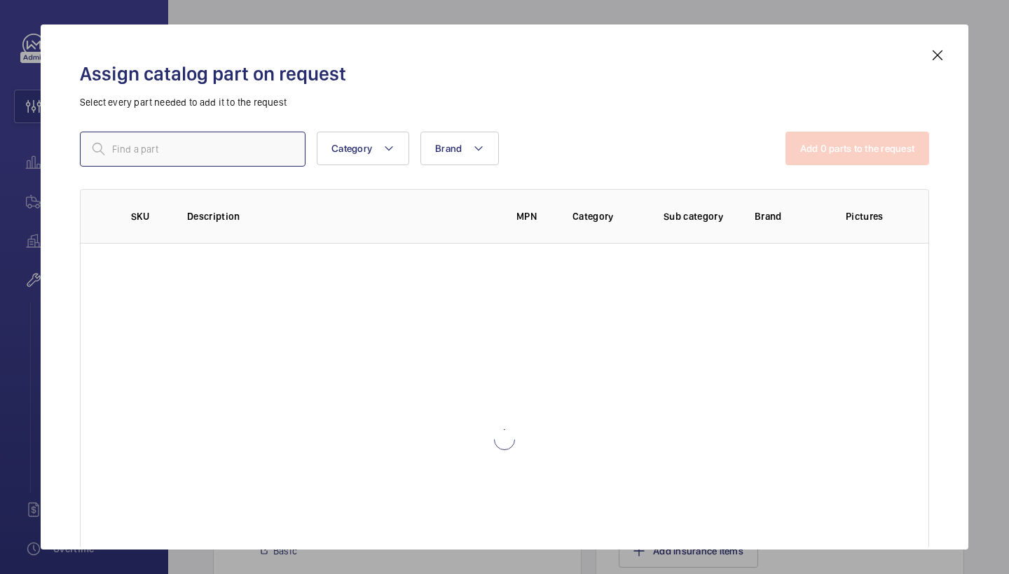
click at [242, 155] on input "text" at bounding box center [193, 149] width 226 height 35
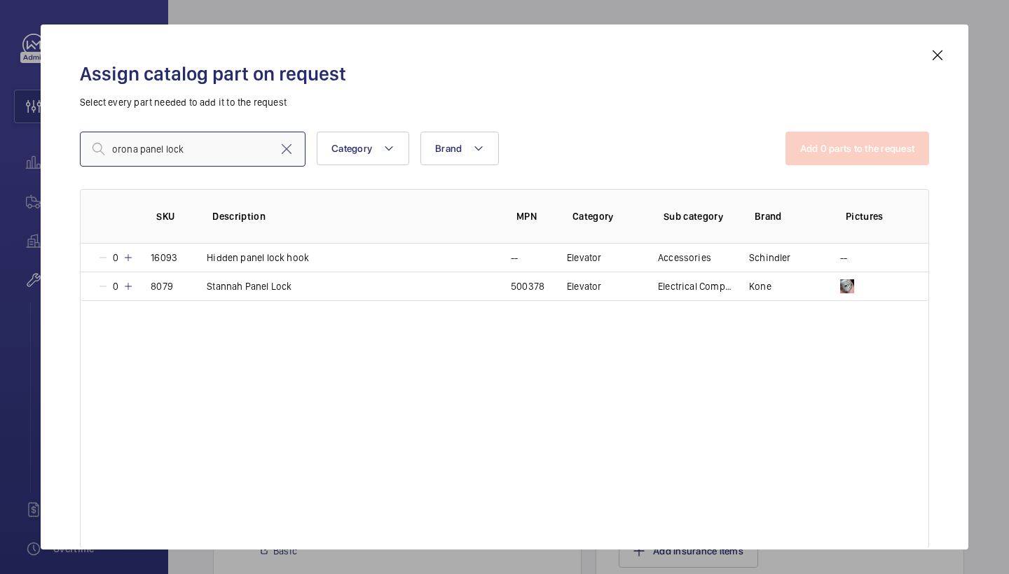
type input "orona panel lock"
click at [930, 63] on mat-icon at bounding box center [937, 55] width 17 height 17
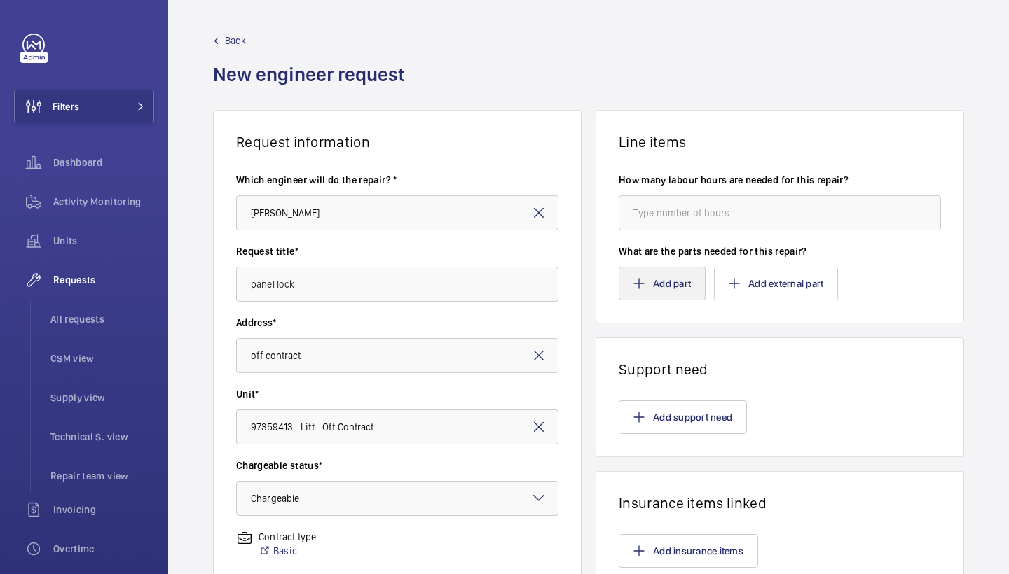
click at [629, 291] on button "Add part" at bounding box center [662, 284] width 87 height 34
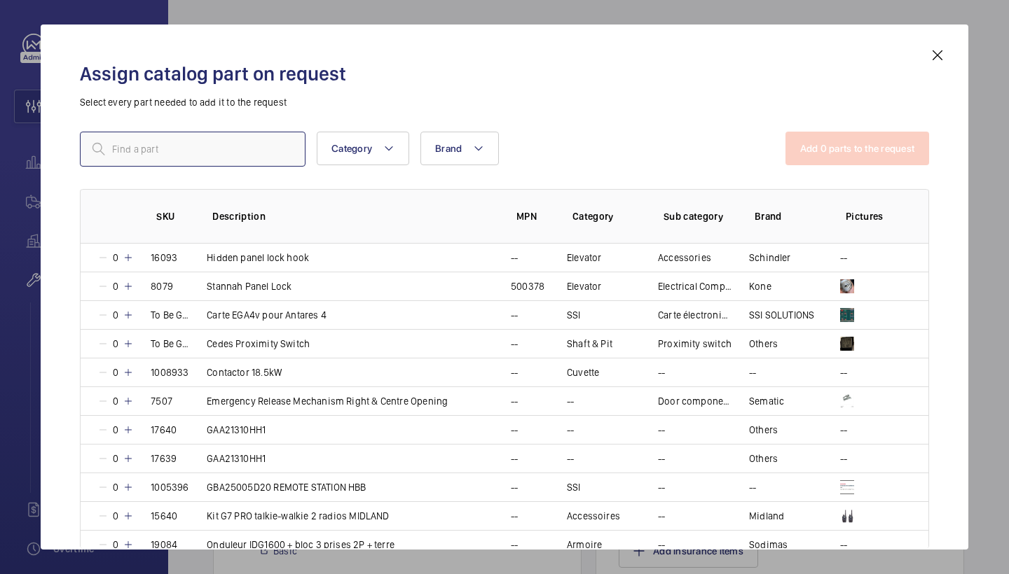
click at [238, 153] on input "text" at bounding box center [193, 149] width 226 height 35
paste input "1010270"
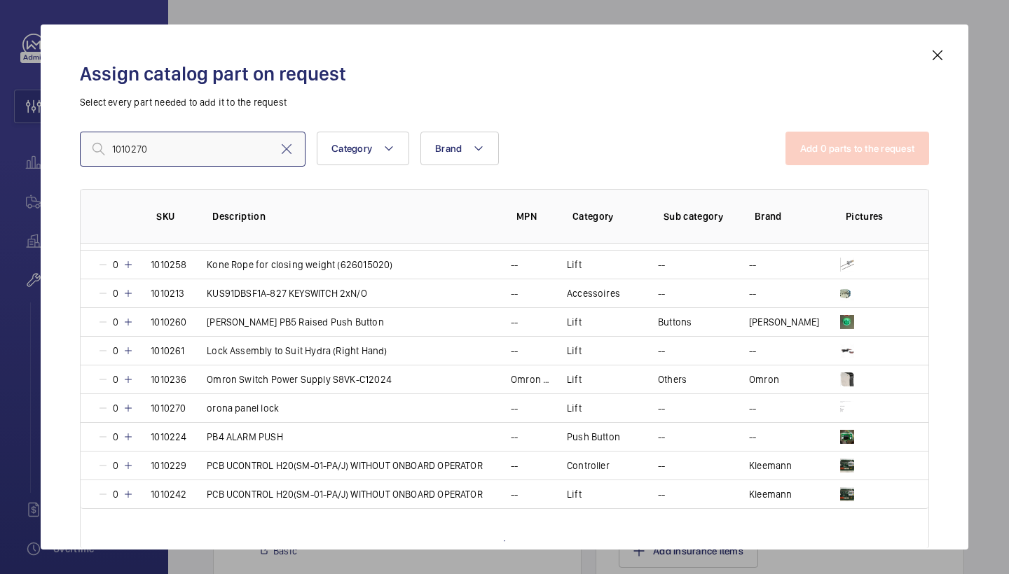
scroll to position [1171, 0]
type input "1010270"
click at [127, 404] on mat-icon at bounding box center [128, 407] width 11 height 11
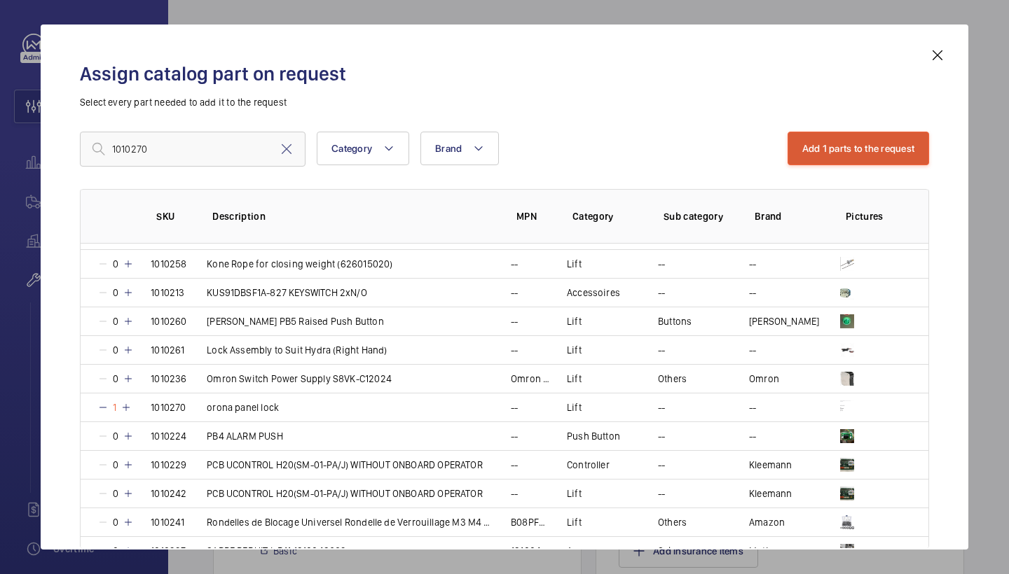
click at [842, 160] on button "Add 1 parts to the request" at bounding box center [858, 149] width 142 height 34
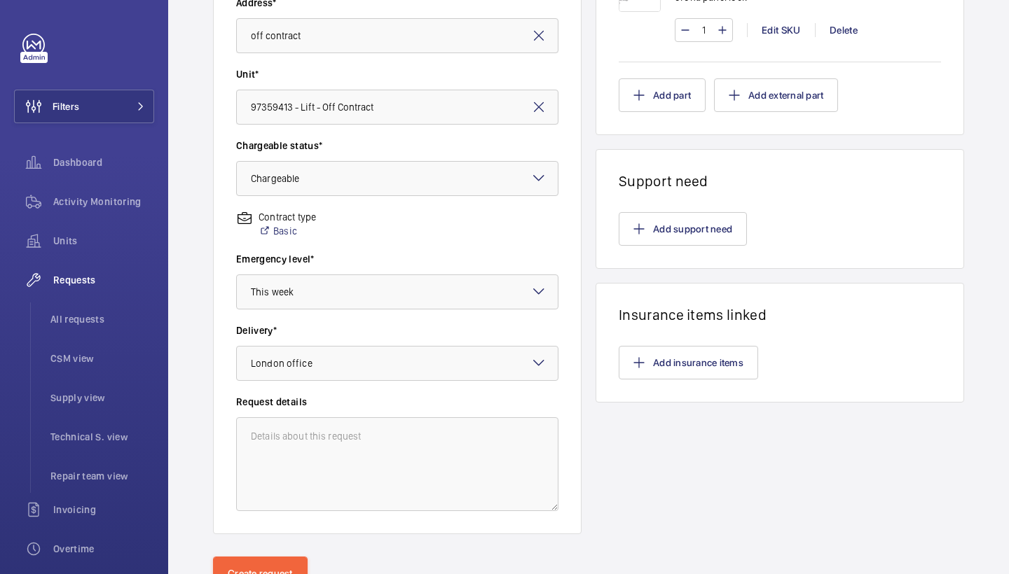
scroll to position [346, 0]
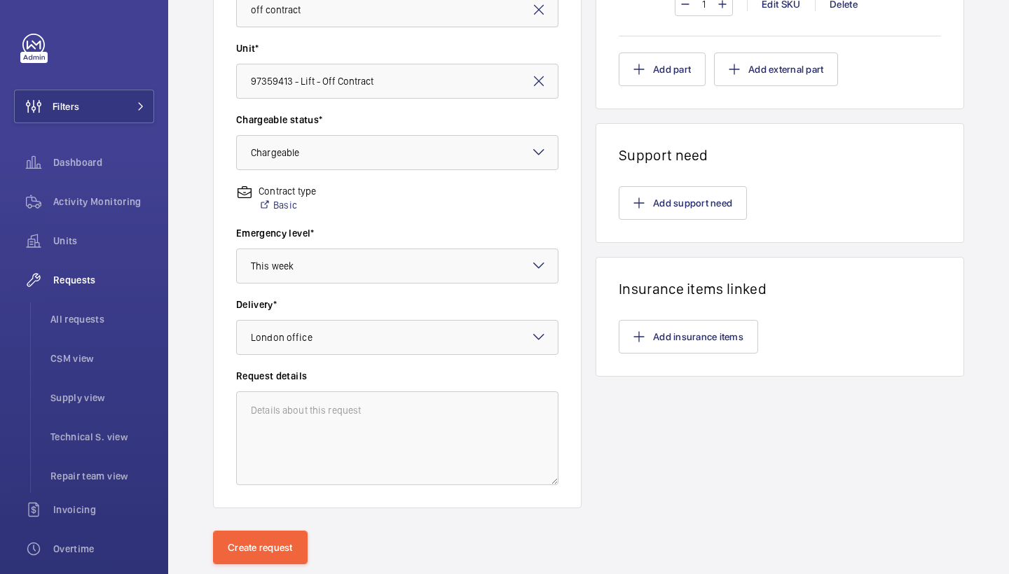
click at [649, 223] on wm-front-card-body "Add support need" at bounding box center [779, 203] width 367 height 78
click at [649, 206] on button "Add support need" at bounding box center [683, 203] width 128 height 34
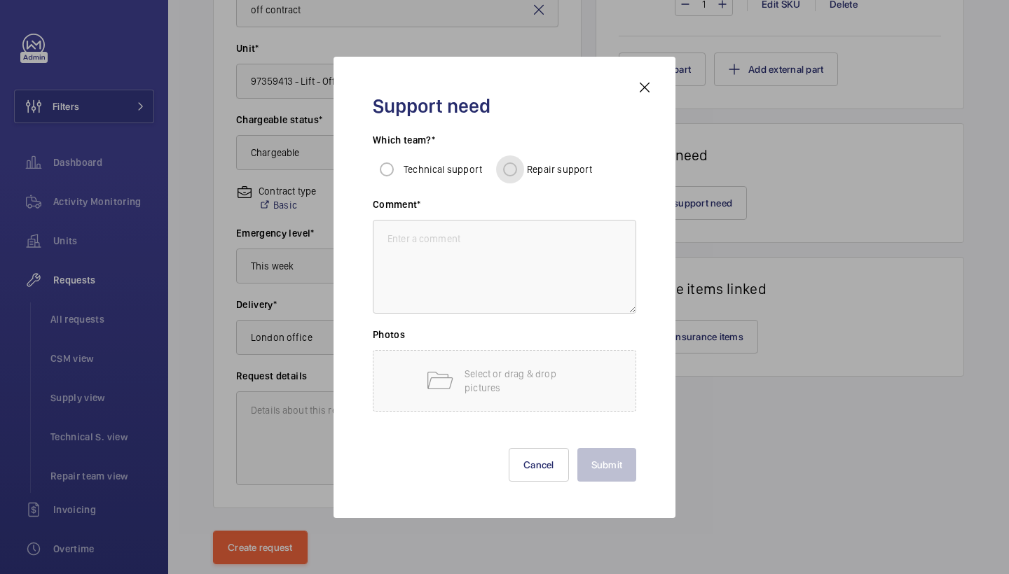
click at [504, 171] on input "Repair support" at bounding box center [510, 170] width 28 height 28
radio input "true"
click at [498, 300] on textarea at bounding box center [504, 267] width 263 height 94
type textarea "repairs to fit"
click at [611, 439] on div "Submit Cancel" at bounding box center [504, 454] width 263 height 56
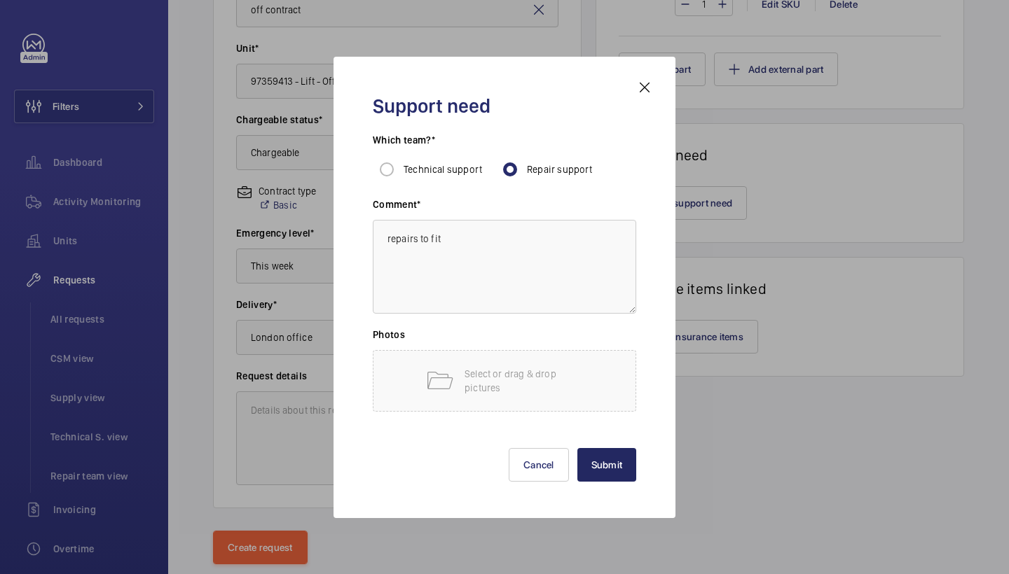
click at [603, 470] on button "Submit" at bounding box center [607, 465] width 60 height 34
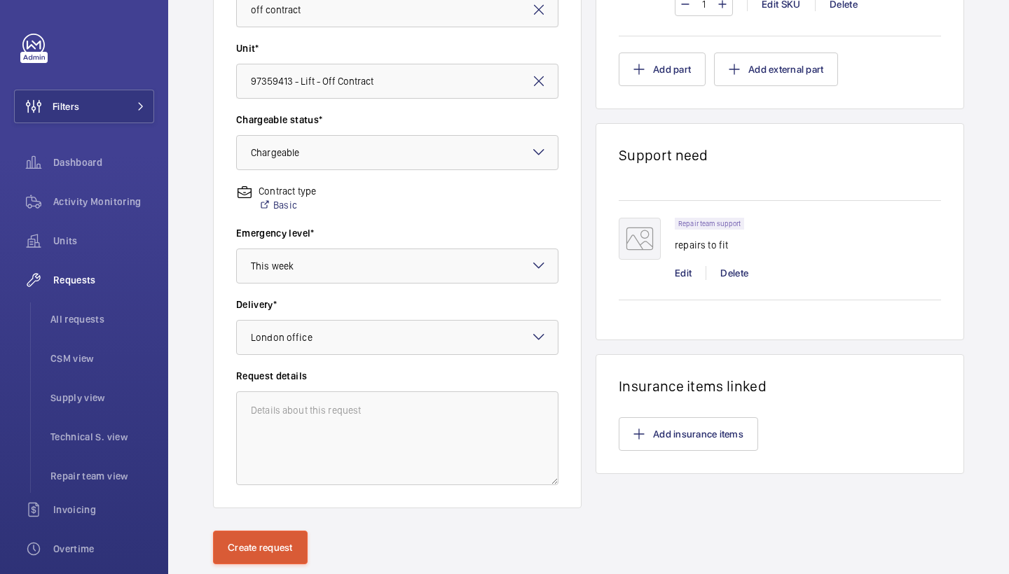
click at [278, 543] on button "Create request" at bounding box center [260, 548] width 95 height 34
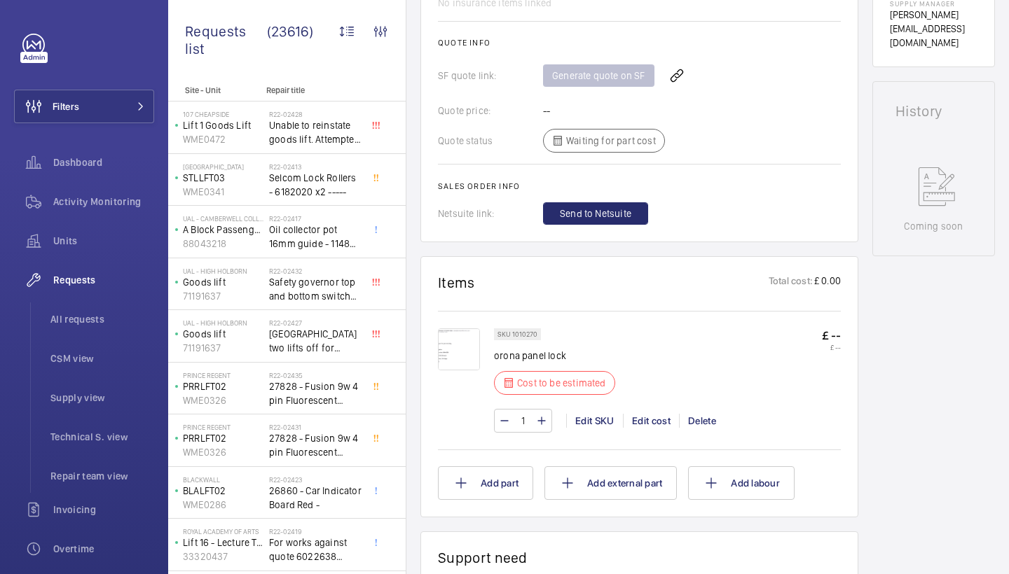
scroll to position [549, 0]
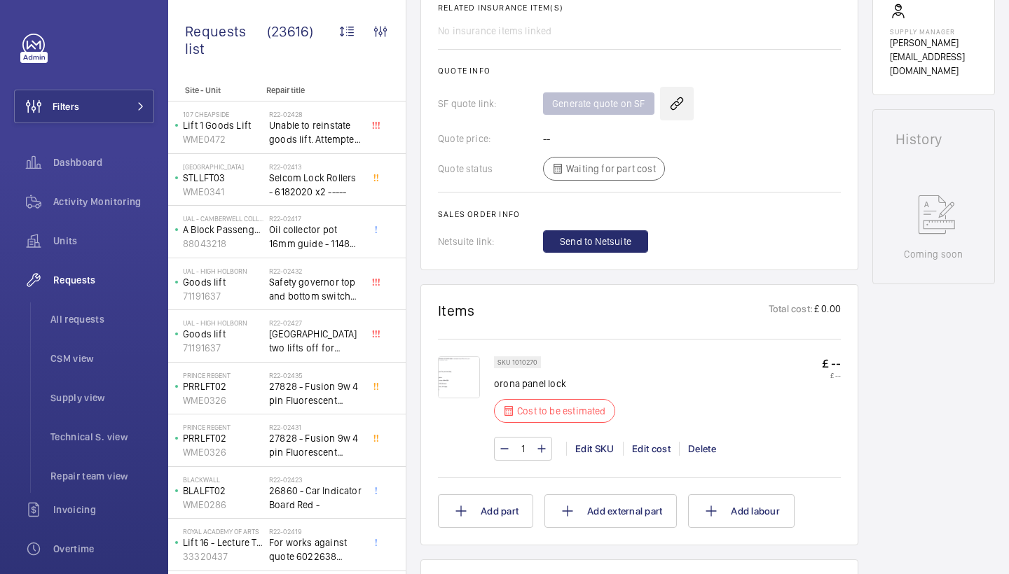
click at [679, 90] on wm-front-icon-button at bounding box center [677, 104] width 34 height 34
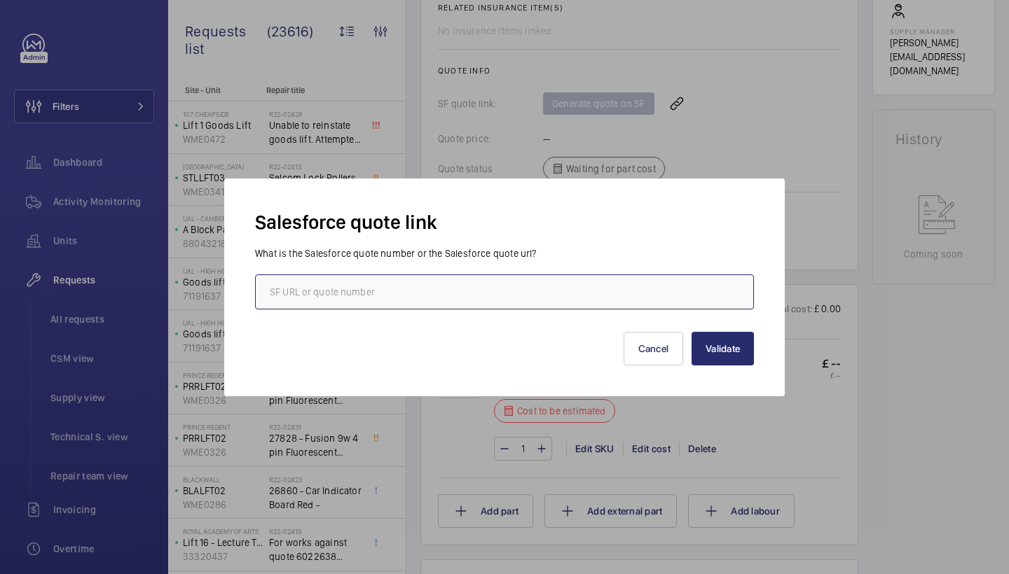
click at [336, 286] on input "text" at bounding box center [504, 292] width 499 height 35
paste input "00021349"
type input "00021349"
click at [725, 331] on div "Validate Cancel" at bounding box center [504, 338] width 499 height 56
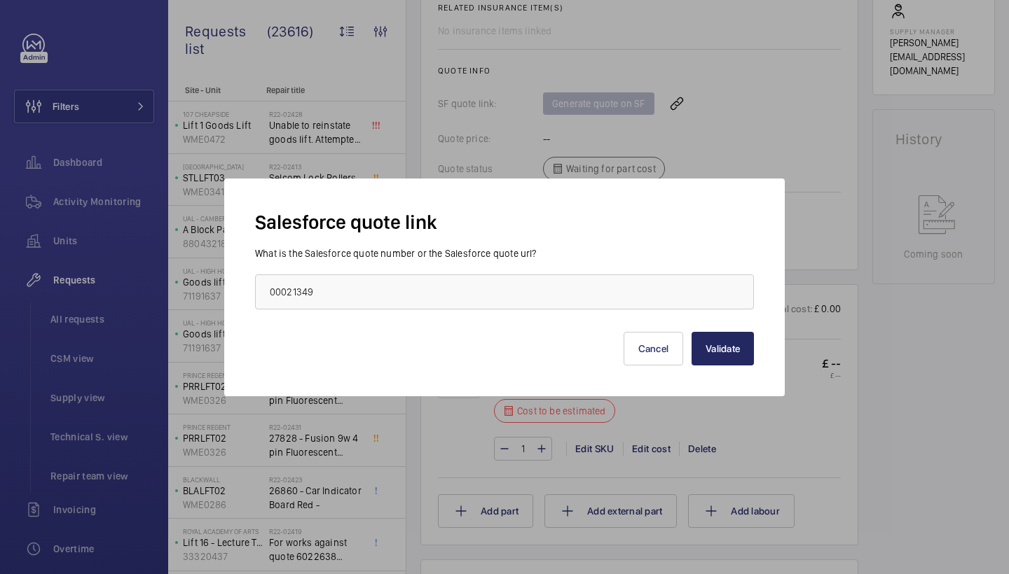
click at [716, 348] on button "Validate" at bounding box center [722, 349] width 62 height 34
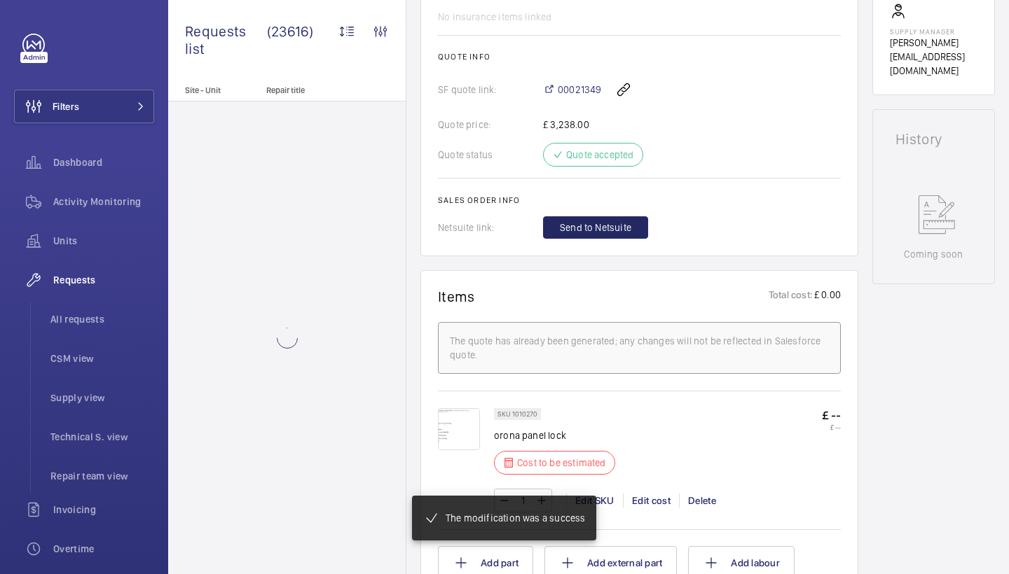
click at [609, 235] on span "Send to Netsuite" at bounding box center [595, 228] width 71 height 14
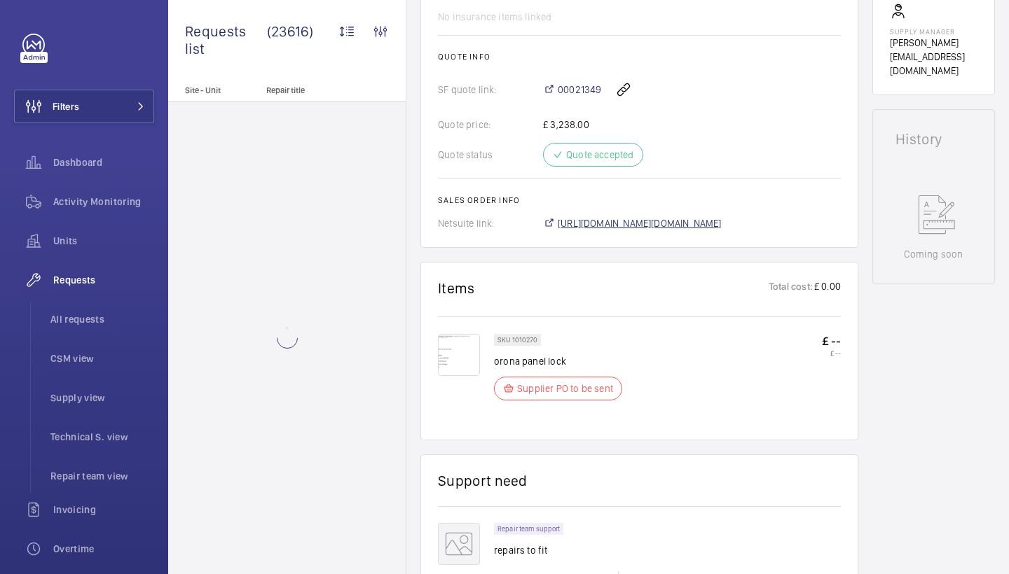
click at [620, 222] on span "https://6461500.app.netsuite.com/app/accounting/transactions/salesord.nl?id=300…" at bounding box center [640, 223] width 164 height 14
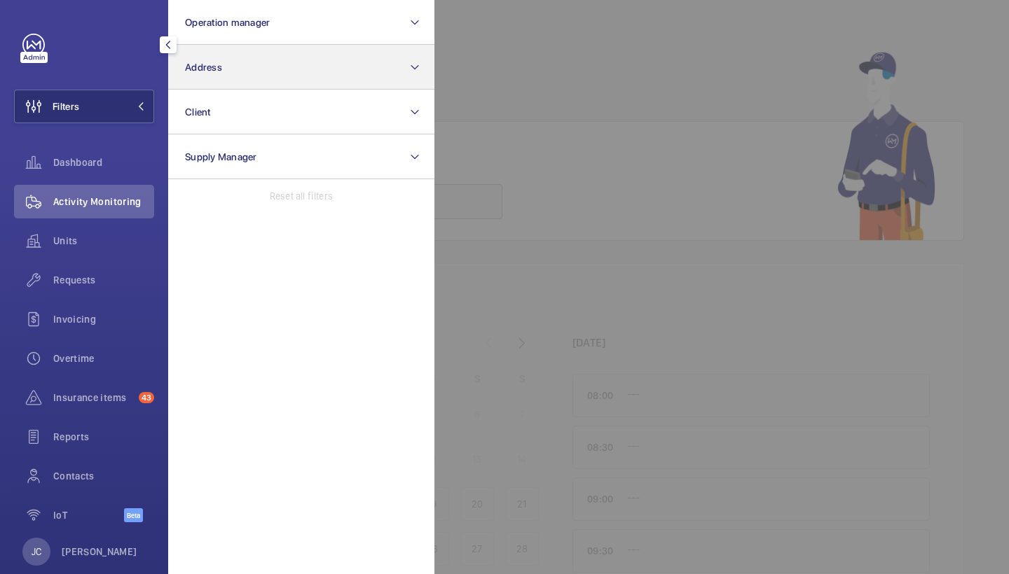
click at [247, 73] on button "Address" at bounding box center [301, 67] width 266 height 45
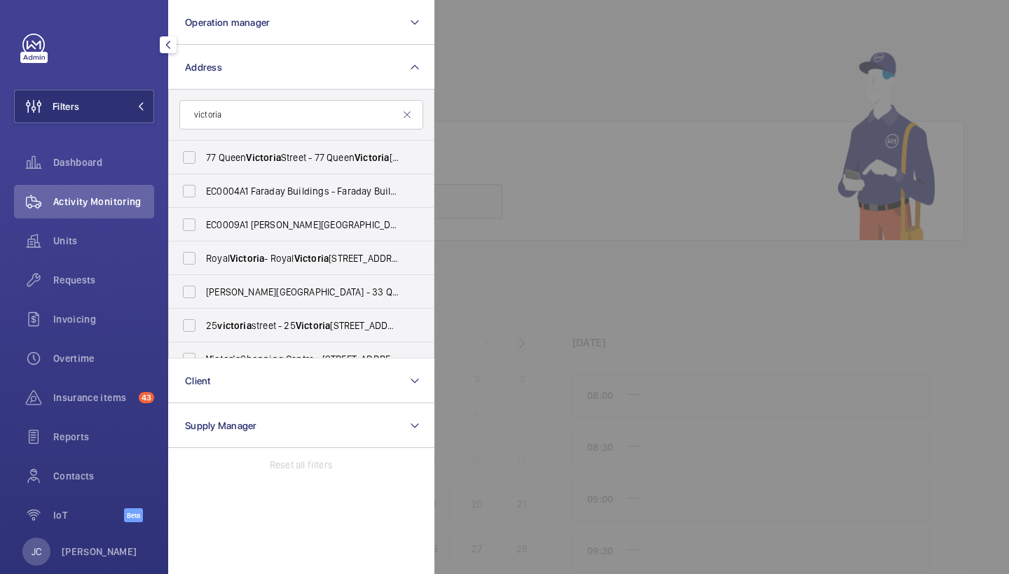
type input "Victoria"
drag, startPoint x: 200, startPoint y: 138, endPoint x: 112, endPoint y: 272, distance: 160.5
click at [112, 272] on div "Requests" at bounding box center [84, 280] width 140 height 34
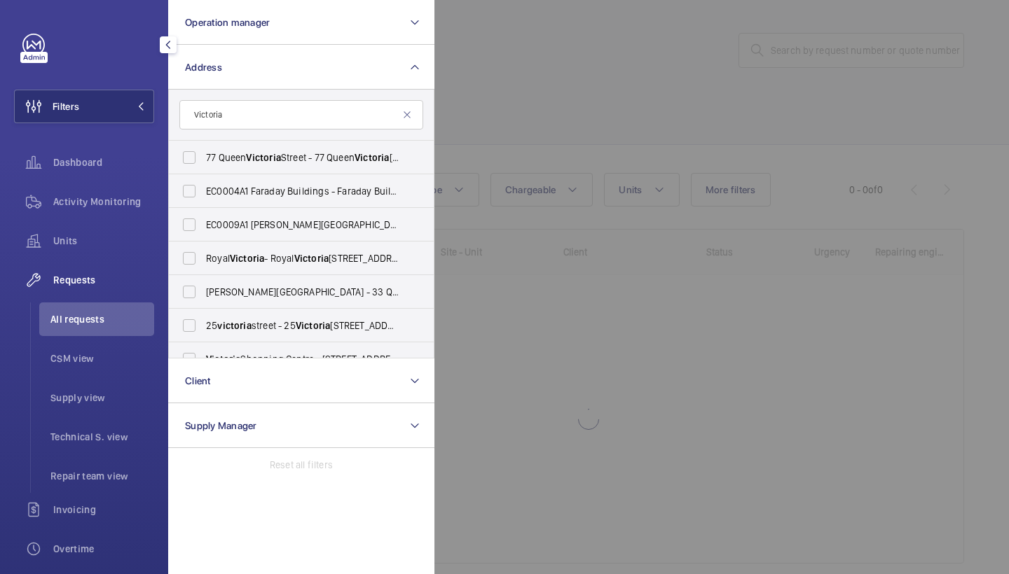
click at [586, 118] on div at bounding box center [938, 287] width 1009 height 574
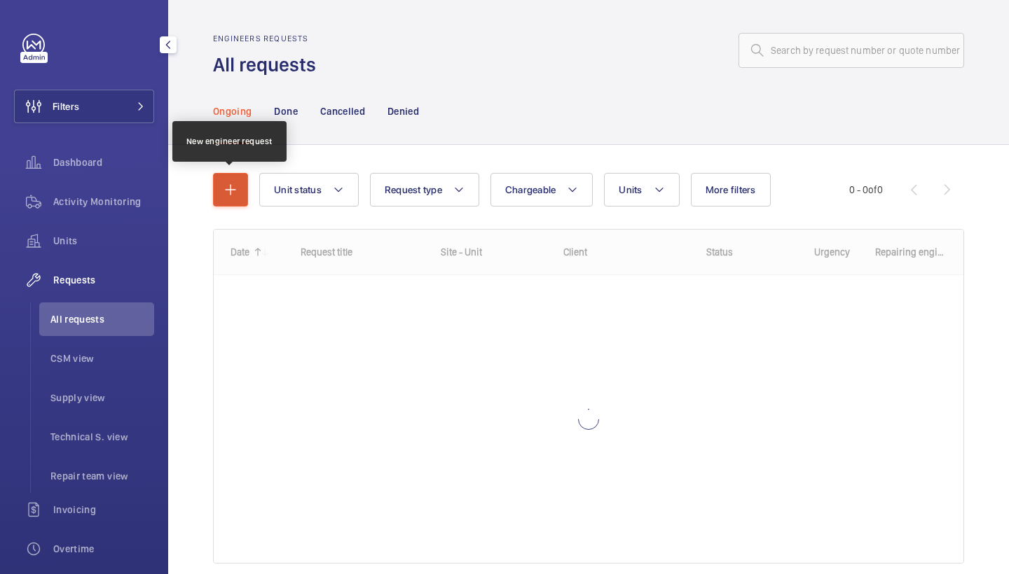
click at [235, 191] on mat-icon "button" at bounding box center [230, 189] width 17 height 17
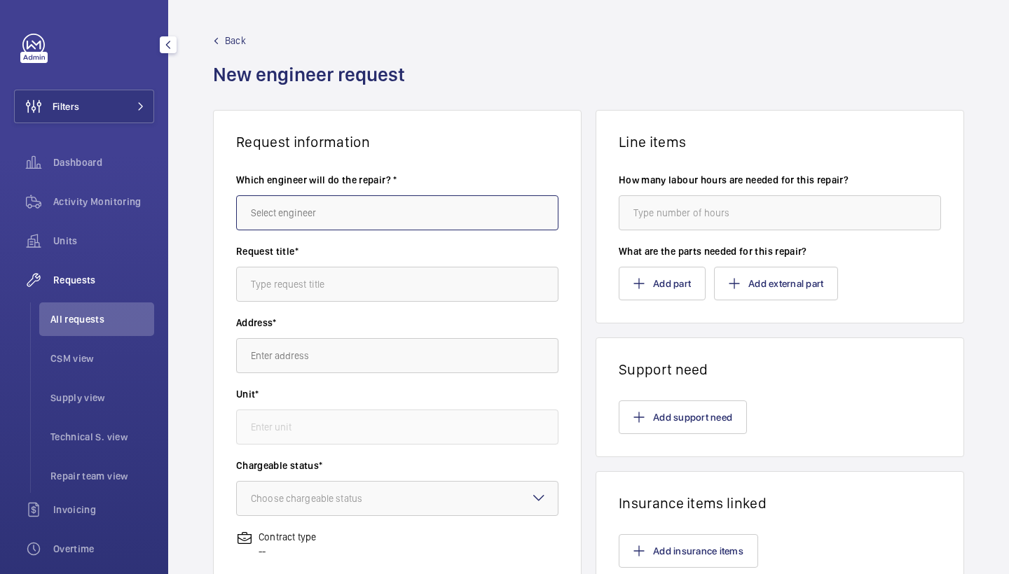
click at [266, 227] on input "text" at bounding box center [397, 212] width 322 height 35
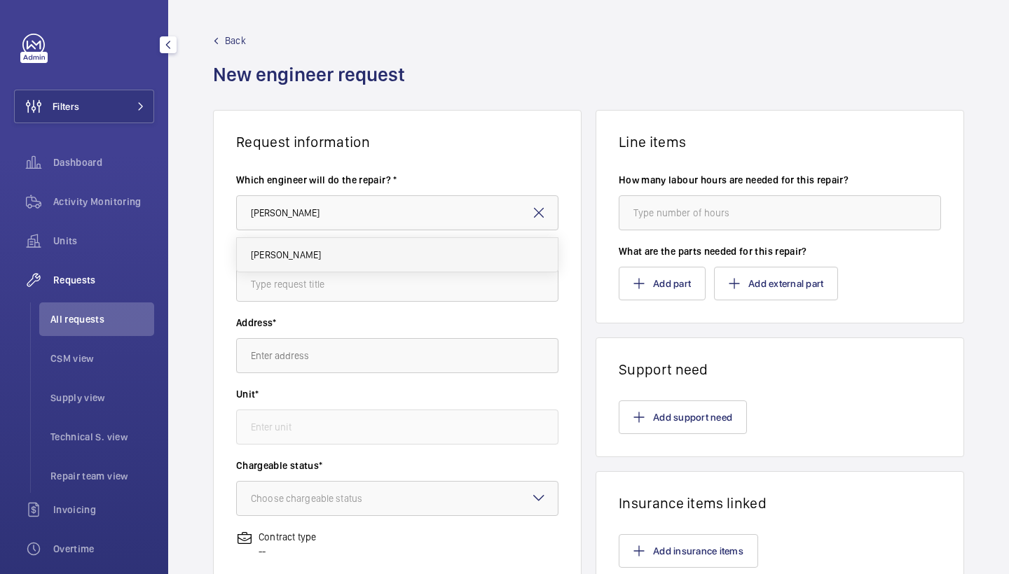
drag, startPoint x: 265, startPoint y: 235, endPoint x: 279, endPoint y: 263, distance: 31.0
click at [279, 263] on mat-option "[PERSON_NAME]" at bounding box center [397, 255] width 321 height 34
type input "[PERSON_NAME]"
click at [324, 289] on input "text" at bounding box center [397, 284] width 322 height 35
type input "motor encoder"
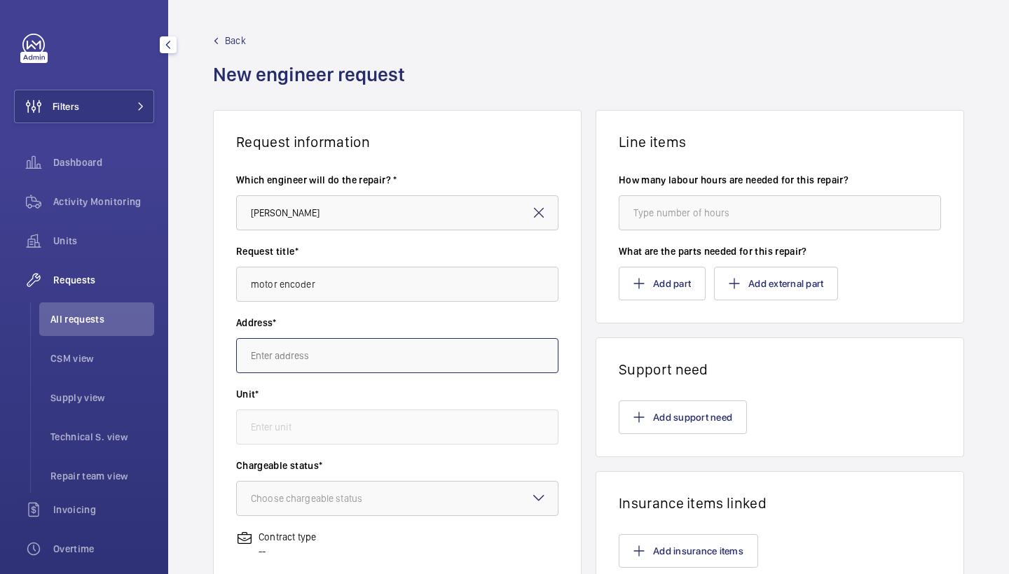
click at [325, 366] on input "text" at bounding box center [397, 355] width 322 height 35
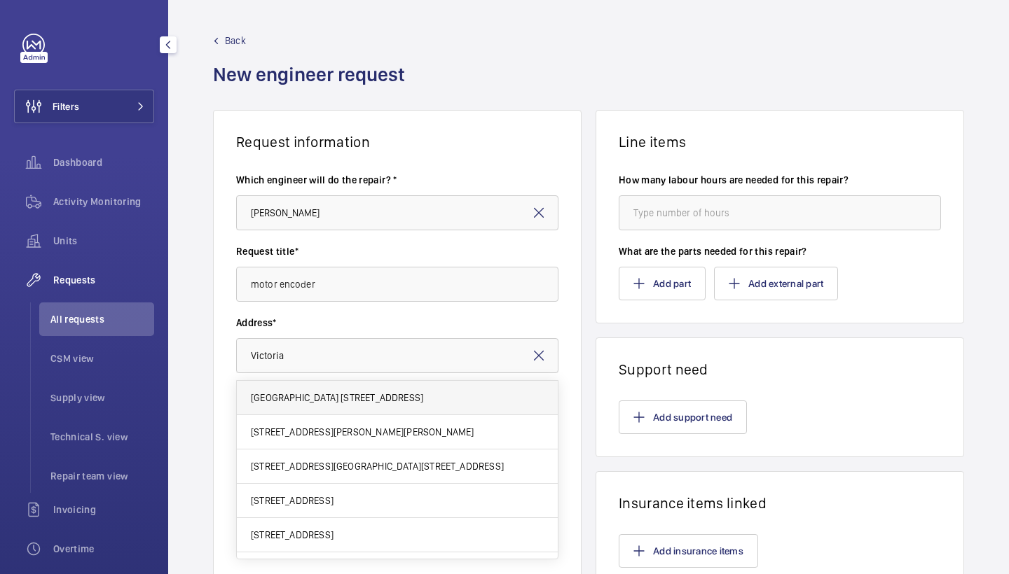
drag, startPoint x: 232, startPoint y: 352, endPoint x: 332, endPoint y: 399, distance: 110.6
click at [332, 399] on span "[GEOGRAPHIC_DATA] [STREET_ADDRESS]" at bounding box center [337, 398] width 172 height 14
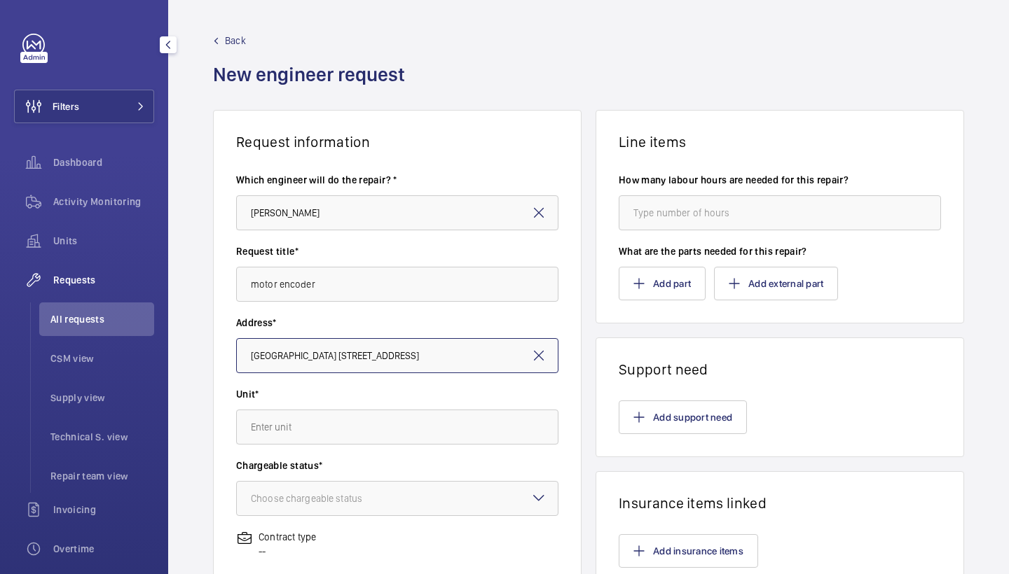
type input "Victoria"
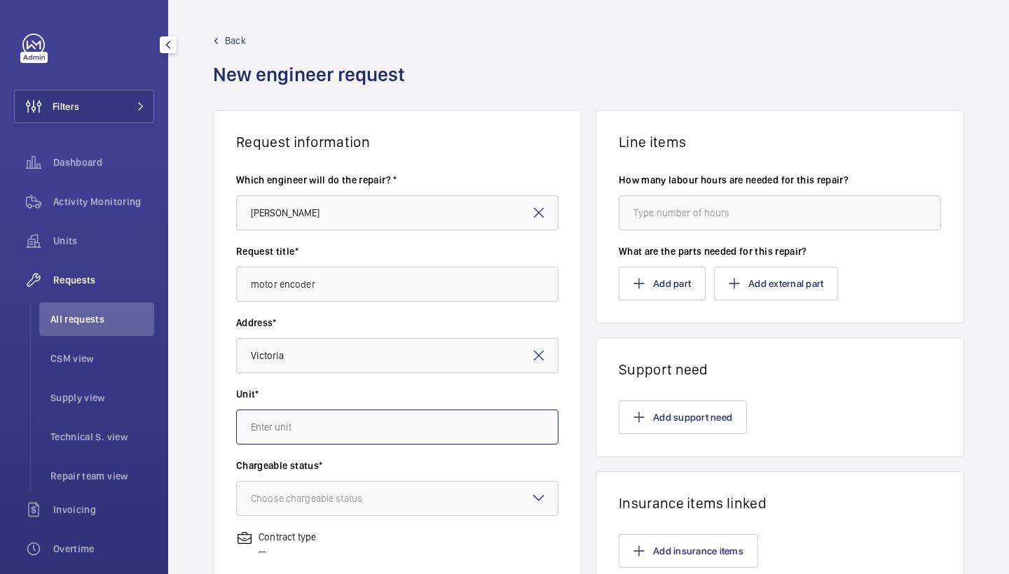
click at [366, 426] on input "text" at bounding box center [397, 427] width 322 height 35
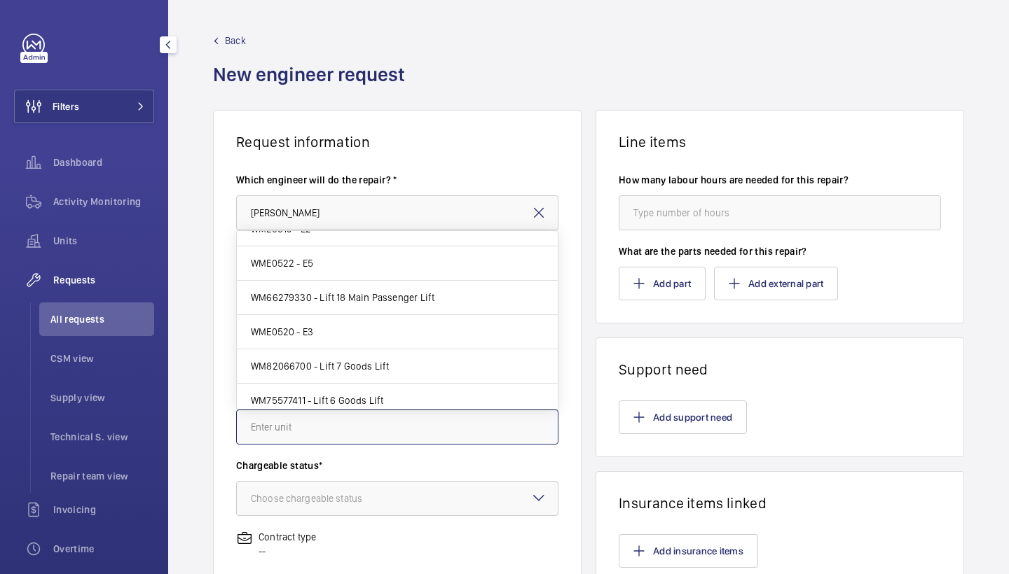
scroll to position [159, 0]
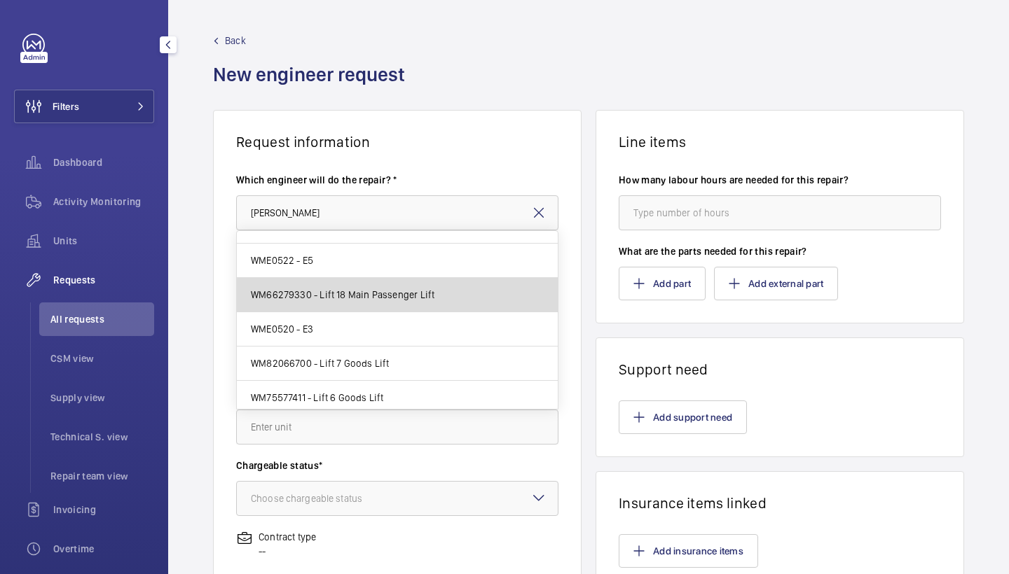
click at [415, 301] on span "WM66279330 - Lift 18 Main Passenger Lift" at bounding box center [343, 295] width 184 height 14
type input "WM66279330 - Lift 18 Main Passenger Lift"
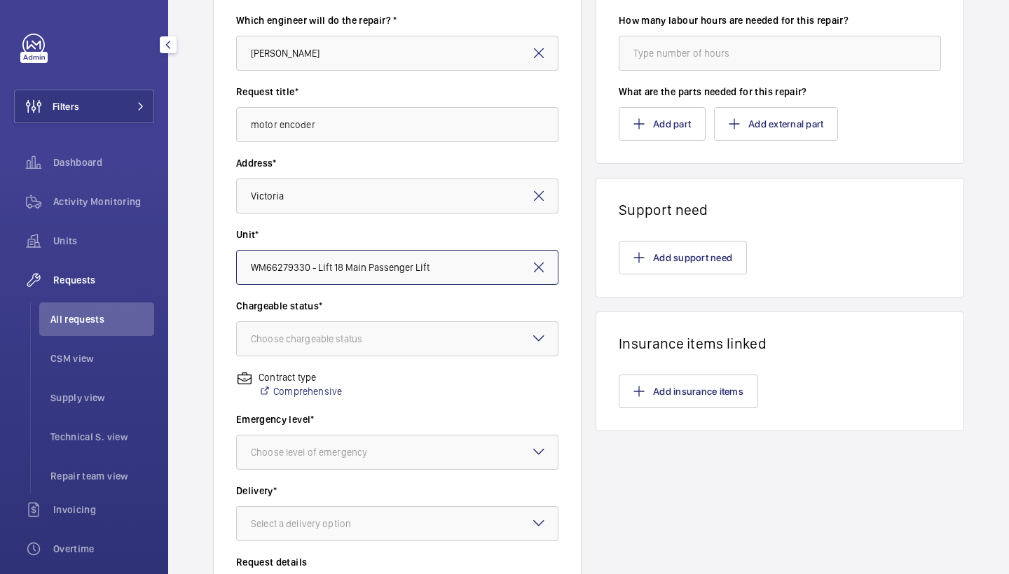
scroll to position [185, 0]
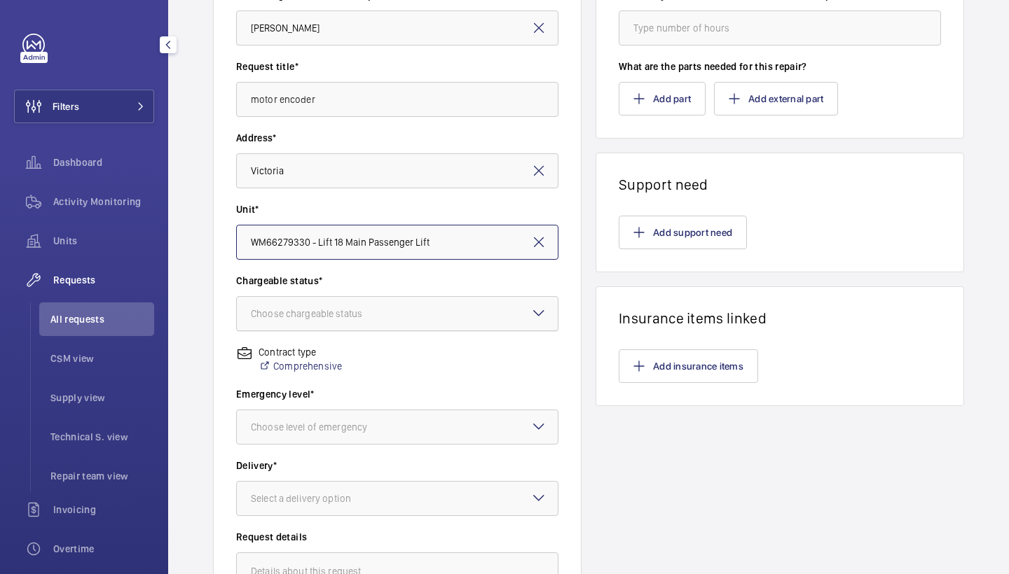
click at [416, 326] on div at bounding box center [397, 314] width 321 height 34
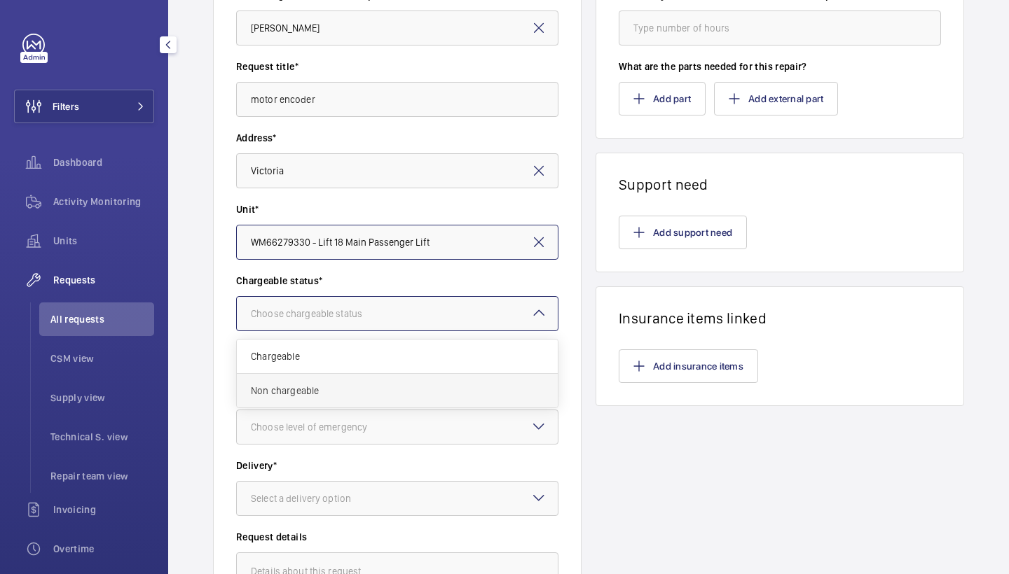
click at [343, 391] on span "Non chargeable" at bounding box center [397, 391] width 293 height 14
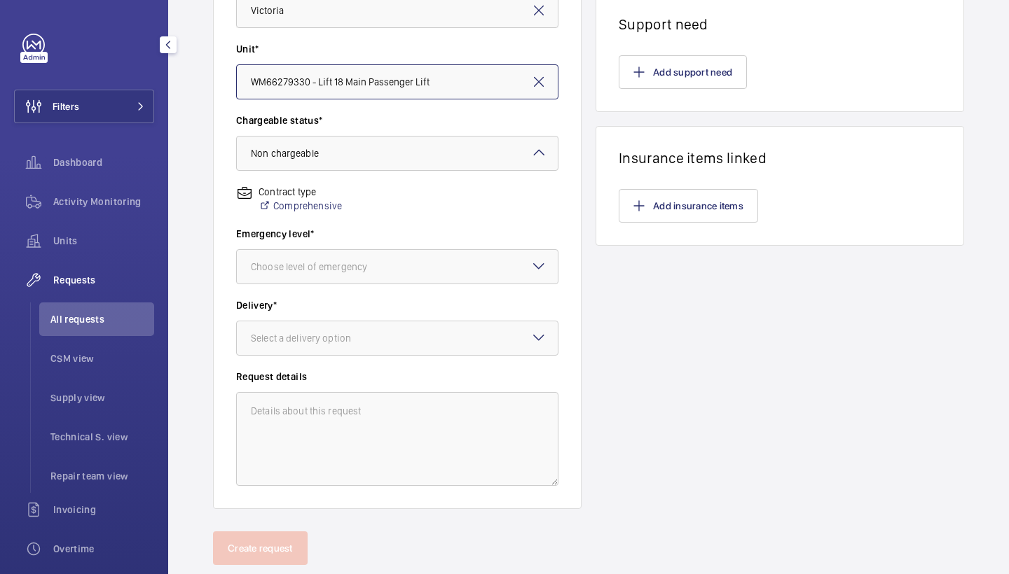
scroll to position [345, 0]
click at [412, 264] on div at bounding box center [397, 268] width 321 height 34
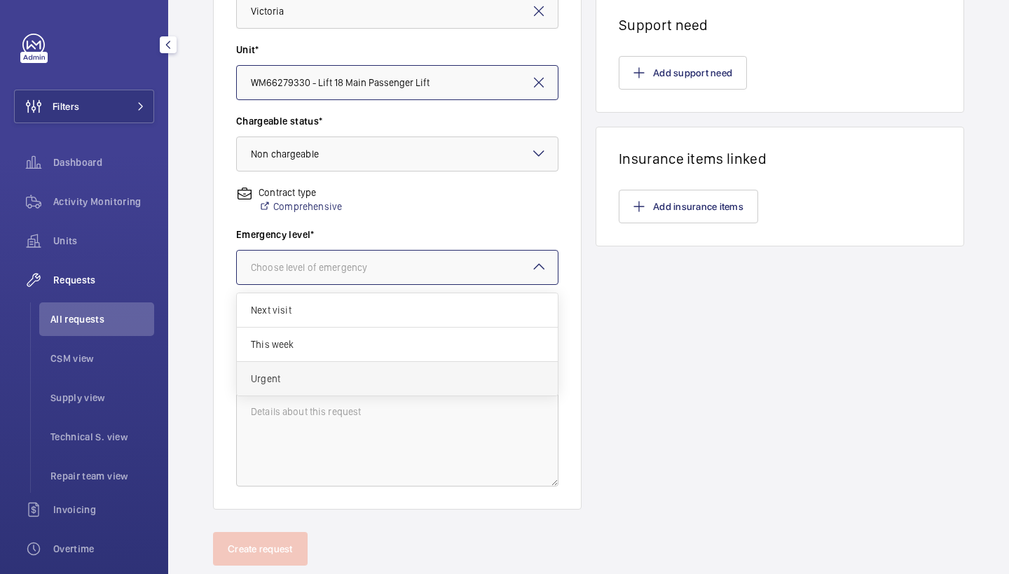
click at [331, 374] on span "Urgent" at bounding box center [397, 379] width 293 height 14
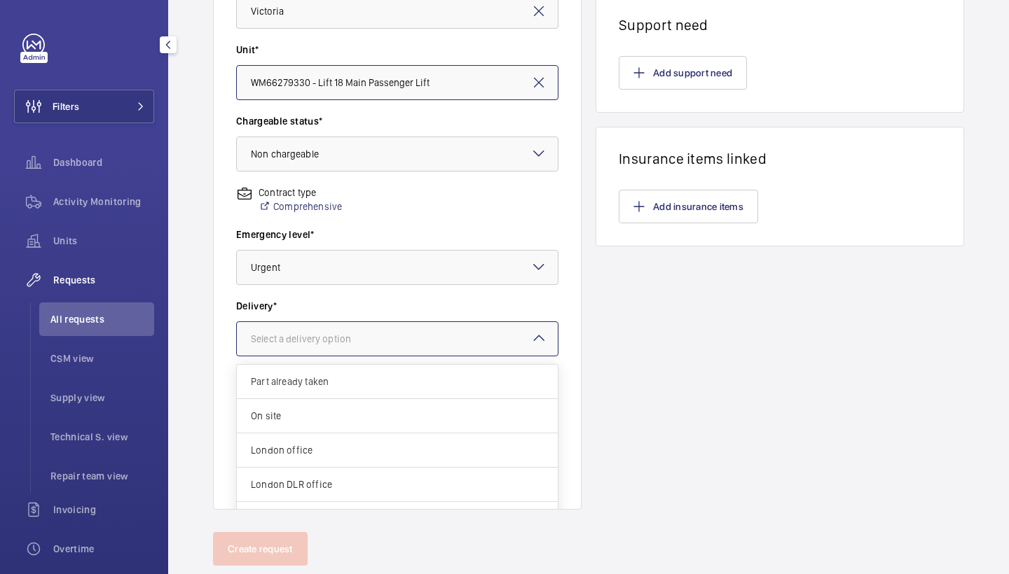
click at [385, 350] on div at bounding box center [397, 339] width 321 height 34
click at [322, 443] on div "London office" at bounding box center [397, 451] width 321 height 34
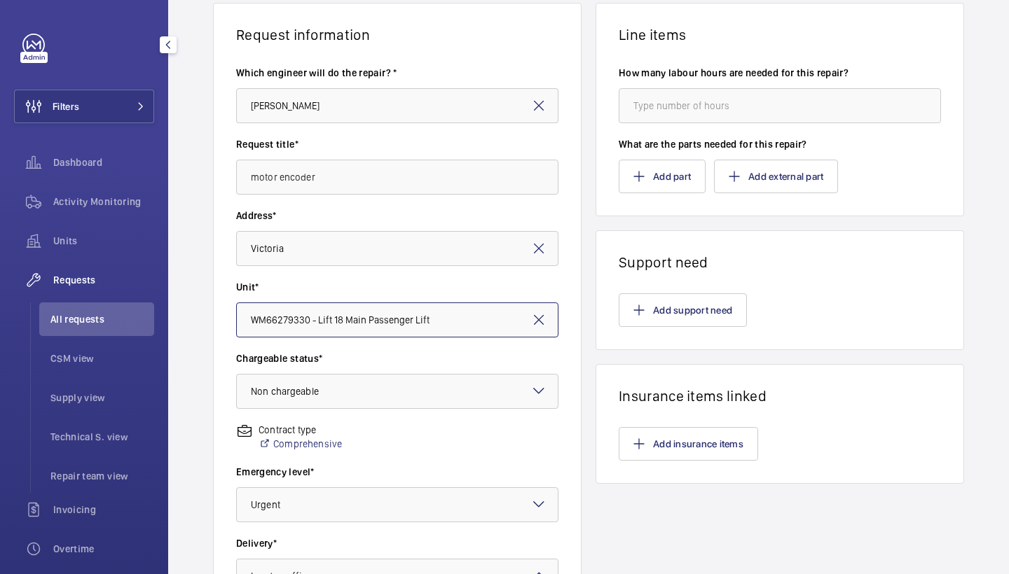
scroll to position [75, 0]
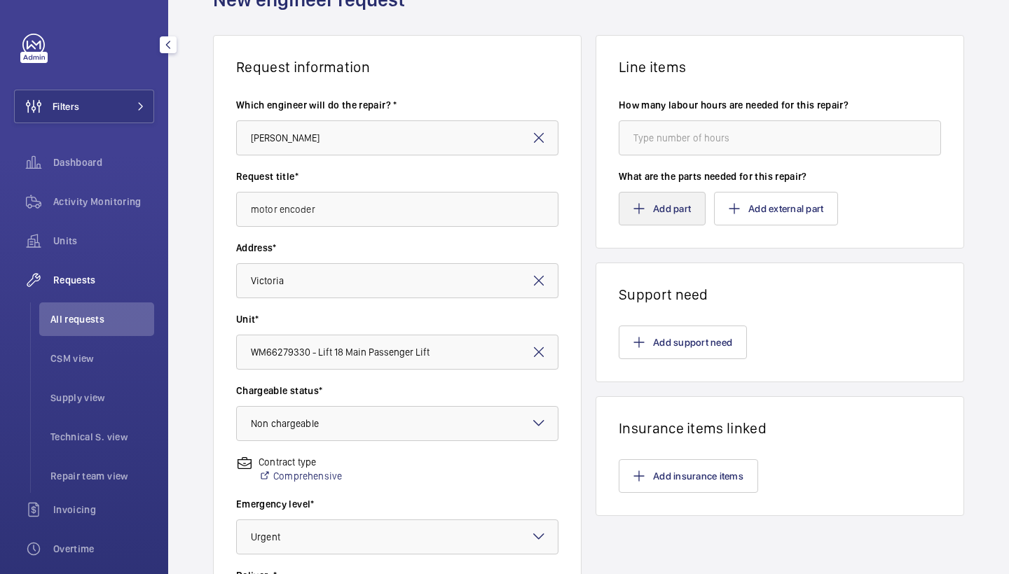
click at [645, 214] on button "Add part" at bounding box center [662, 209] width 87 height 34
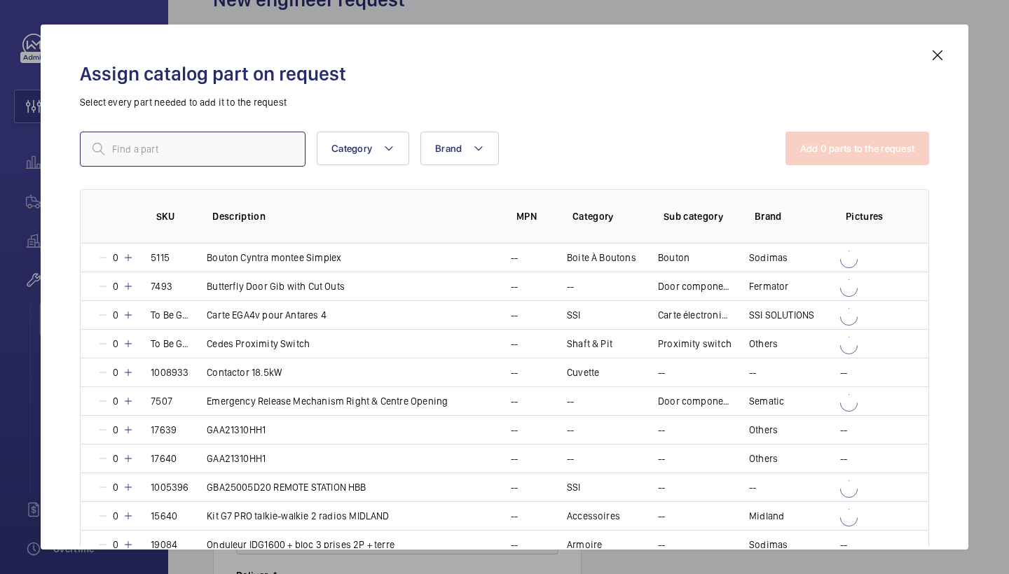
click at [233, 158] on input "text" at bounding box center [193, 149] width 226 height 35
type input "n"
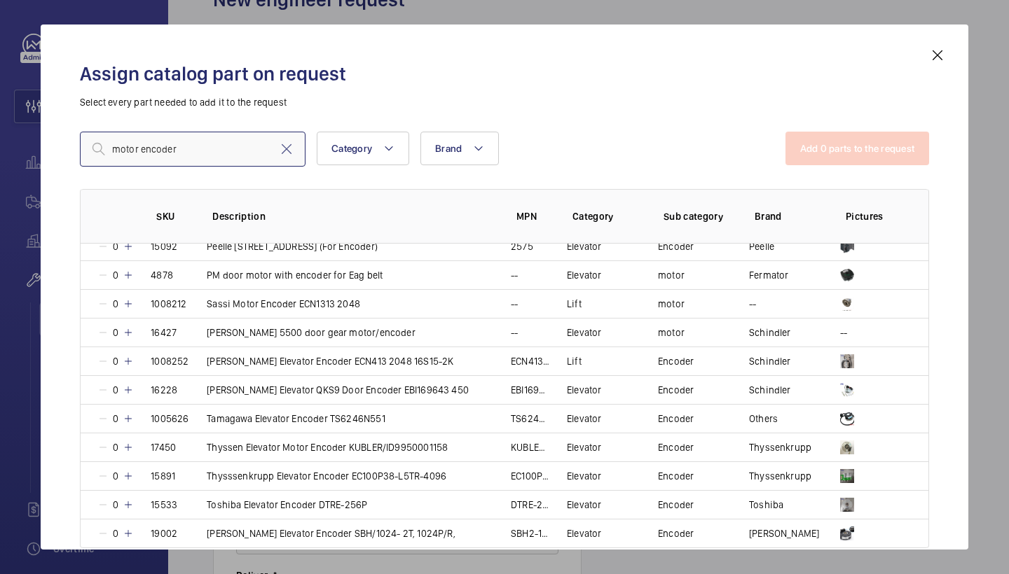
scroll to position [787, 0]
type input "motor assembly"
click at [944, 57] on mat-icon at bounding box center [937, 55] width 17 height 17
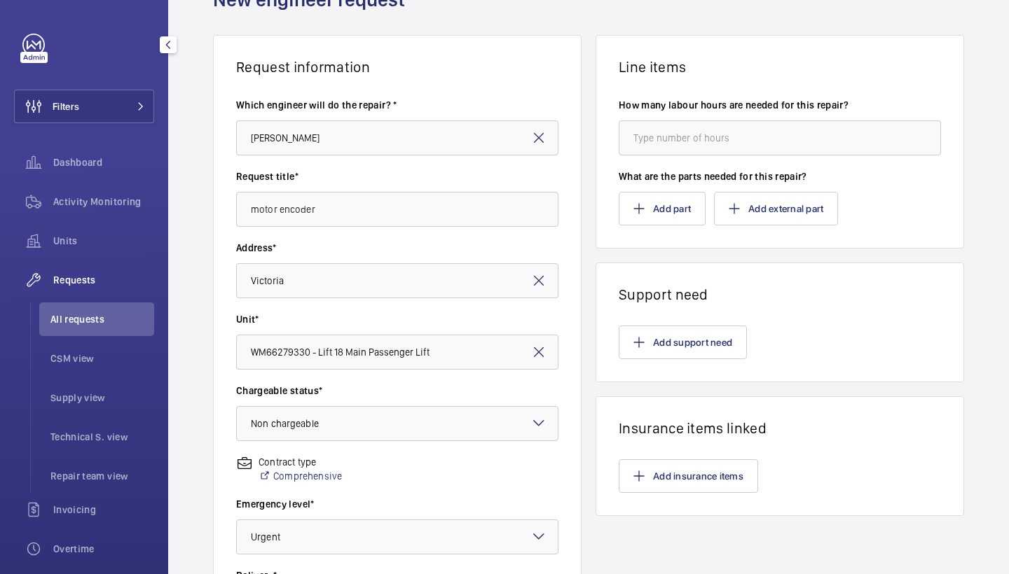
click at [645, 227] on wm-front-card-body "How many labour hours are needed for this repair? What are the parts needed for…" at bounding box center [779, 162] width 367 height 172
click at [646, 217] on button "Add part" at bounding box center [662, 209] width 87 height 34
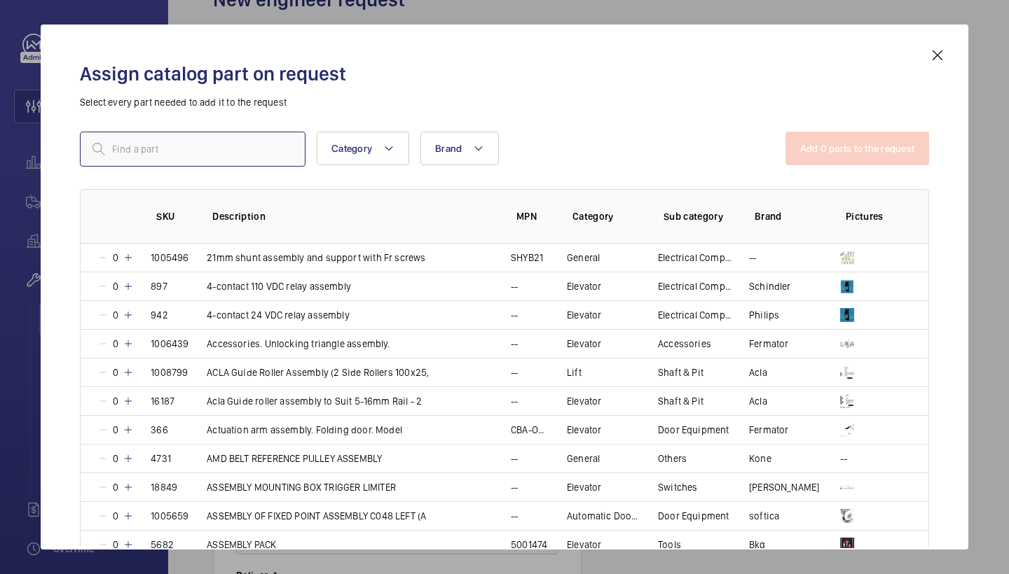
click at [230, 153] on input "text" at bounding box center [193, 149] width 226 height 35
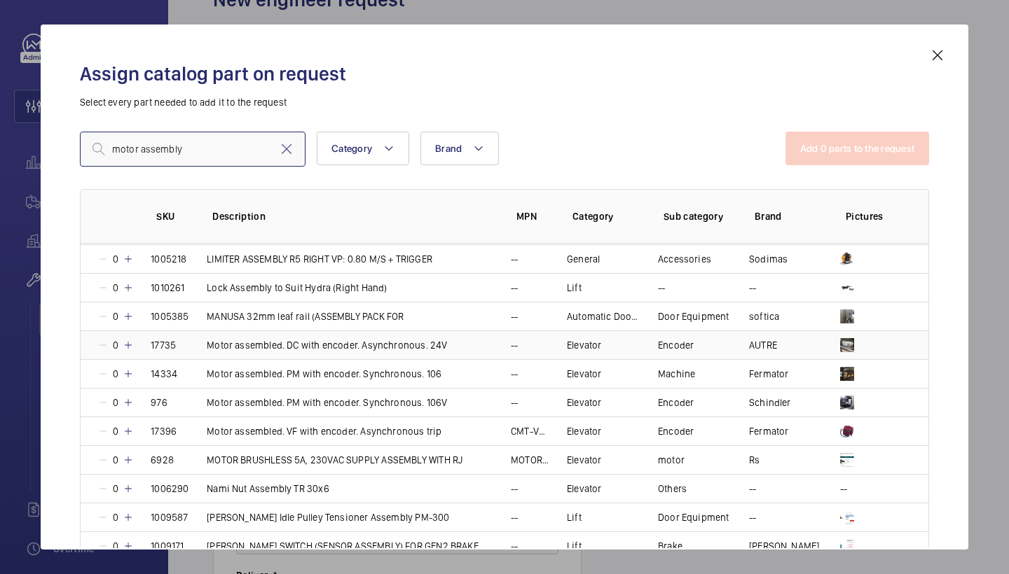
scroll to position [2931, 0]
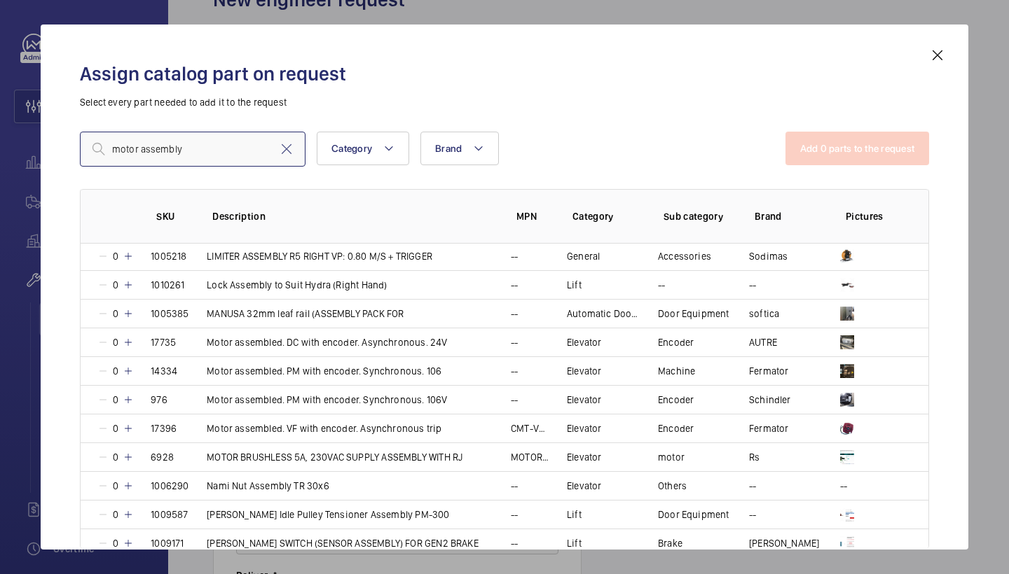
drag, startPoint x: 175, startPoint y: 145, endPoint x: 23, endPoint y: 111, distance: 155.7
click at [23, 111] on div "Assign catalog part on request Select every part needed to add it to the reques…" at bounding box center [504, 287] width 1009 height 574
paste input "KM601370G04"
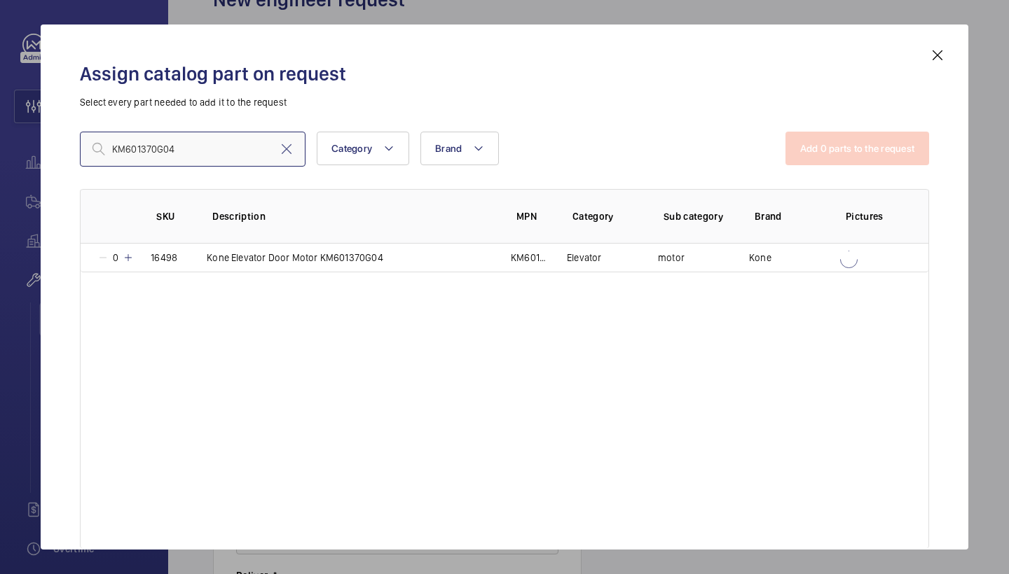
scroll to position [0, 0]
type input "KM601370G04"
click at [127, 256] on mat-icon at bounding box center [128, 257] width 11 height 11
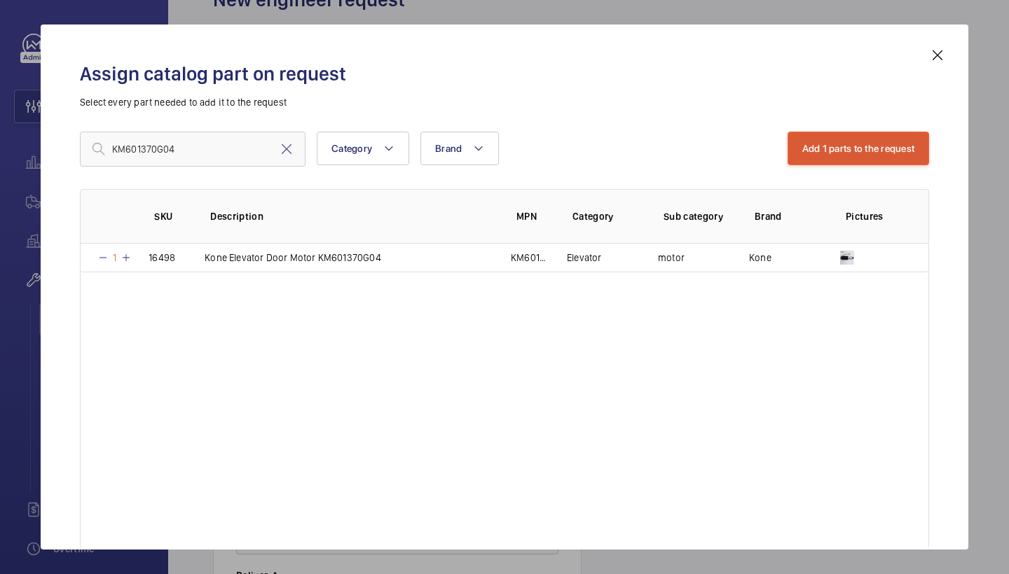
click at [820, 163] on button "Add 1 parts to the request" at bounding box center [858, 149] width 142 height 34
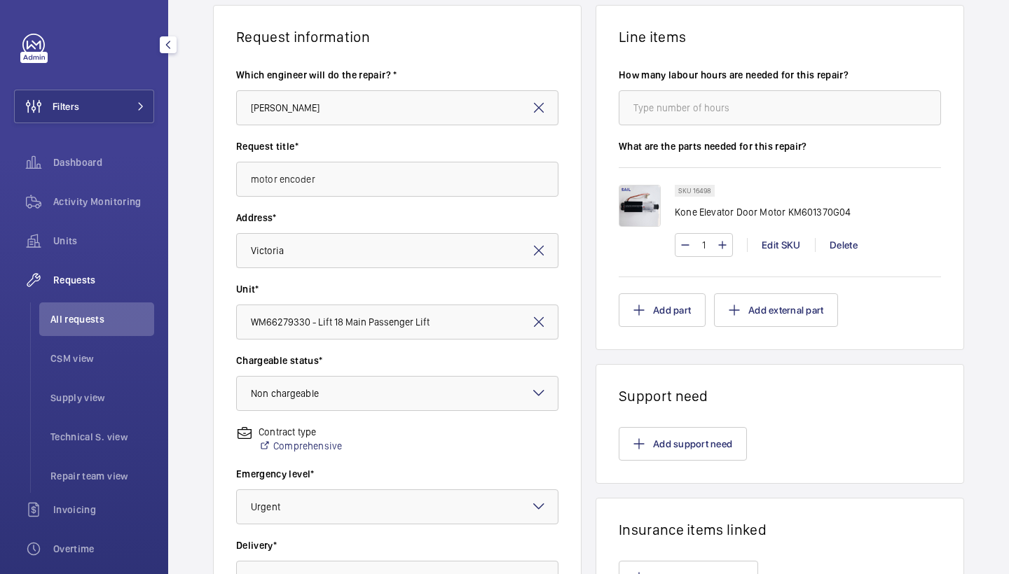
scroll to position [120, 0]
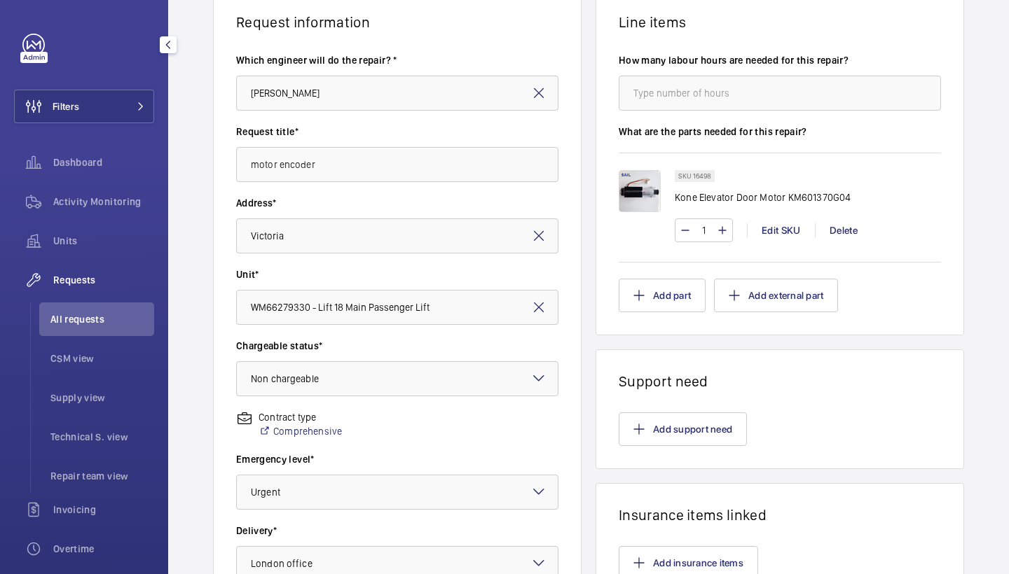
click at [656, 184] on img at bounding box center [640, 191] width 42 height 42
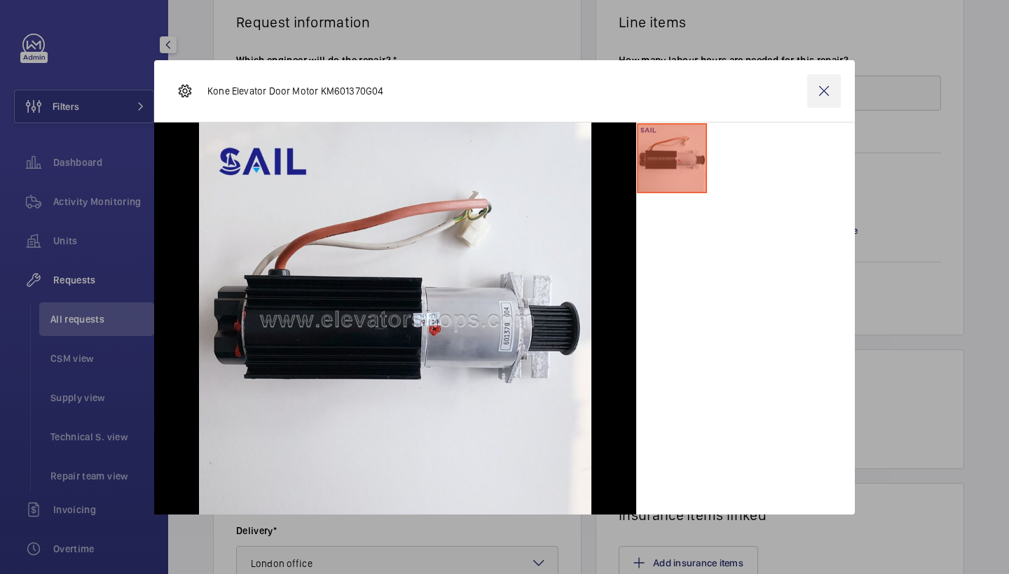
click at [822, 97] on wm-front-icon-button at bounding box center [824, 91] width 34 height 34
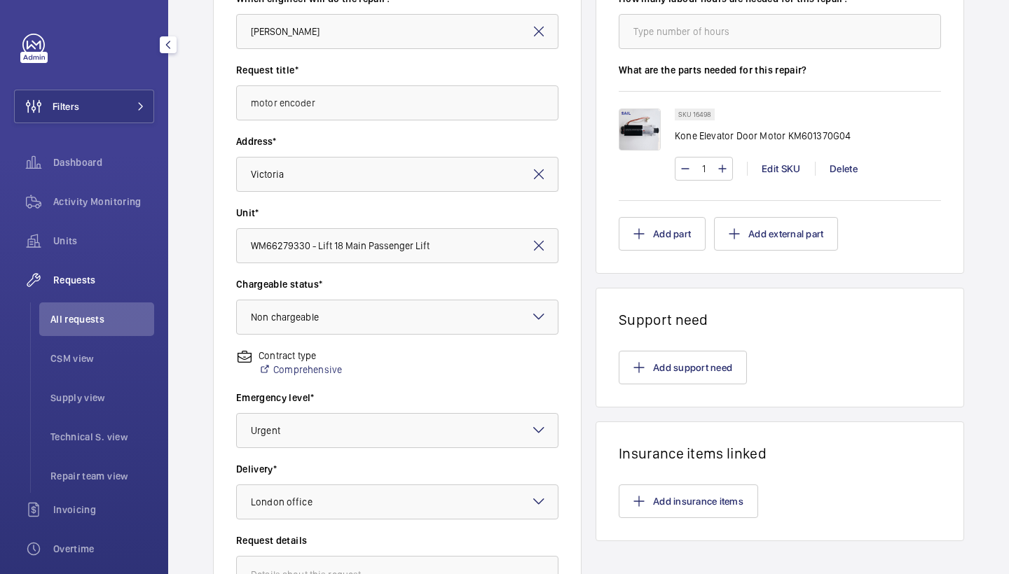
scroll to position [184, 0]
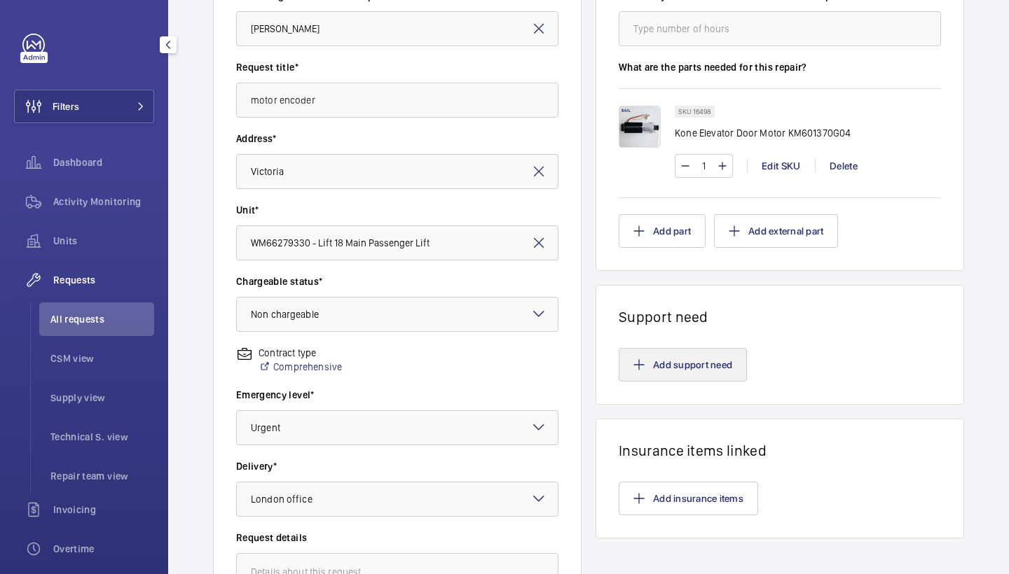
click at [621, 375] on button "Add support need" at bounding box center [683, 365] width 128 height 34
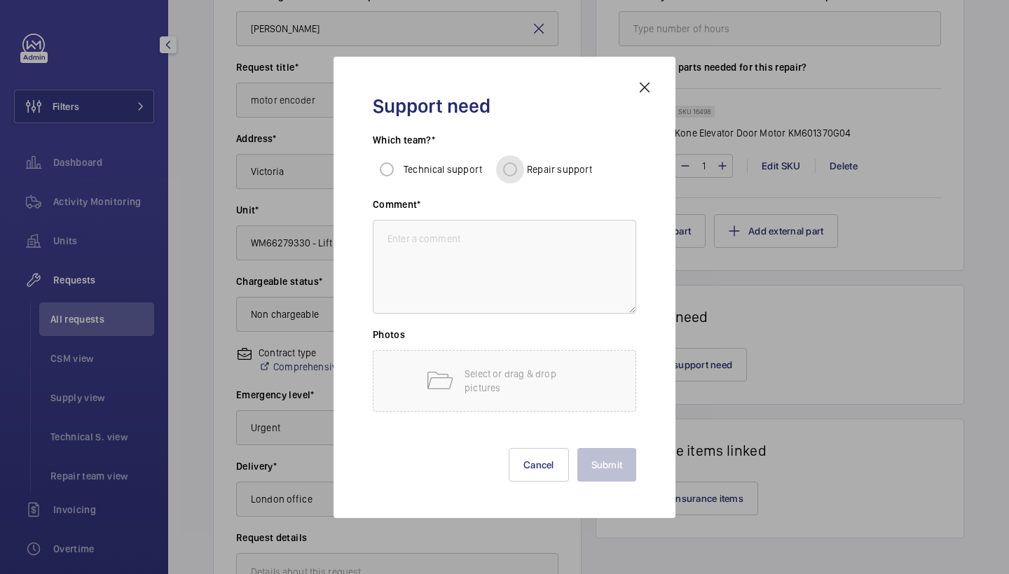
click at [511, 179] on input "Repair support" at bounding box center [510, 170] width 28 height 28
radio input "true"
click at [516, 247] on textarea at bounding box center [504, 267] width 263 height 94
type textarea "repairs to fit"
drag, startPoint x: 608, startPoint y: 460, endPoint x: 448, endPoint y: 296, distance: 229.4
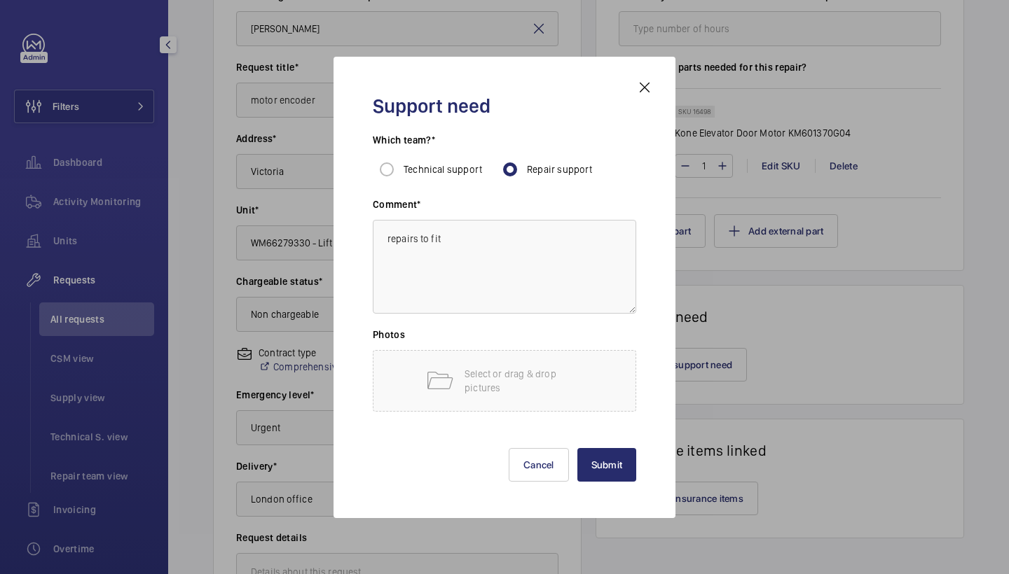
click at [608, 460] on button "Submit" at bounding box center [607, 465] width 60 height 34
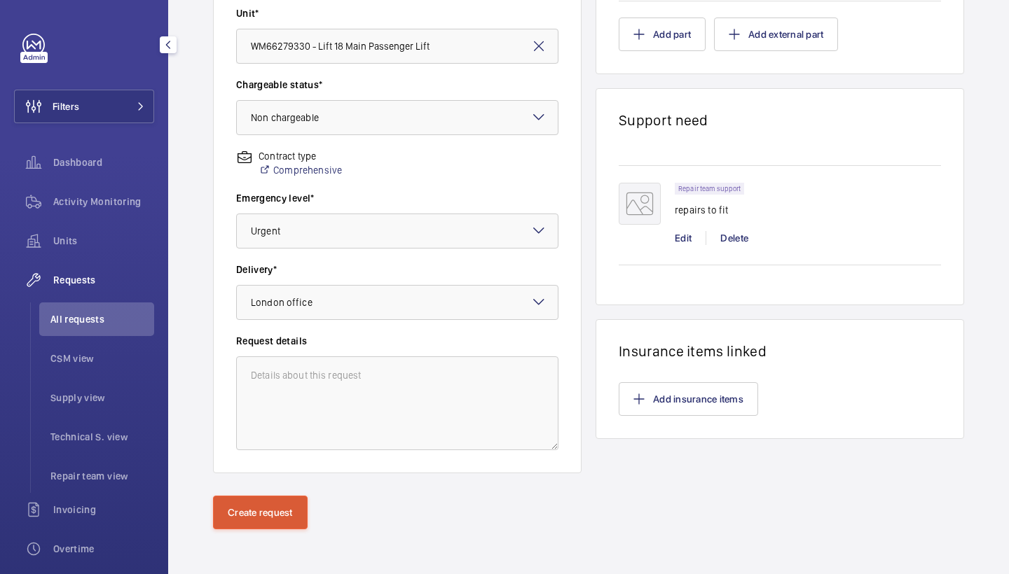
scroll to position [381, 0]
click at [265, 497] on button "Create request" at bounding box center [260, 513] width 95 height 34
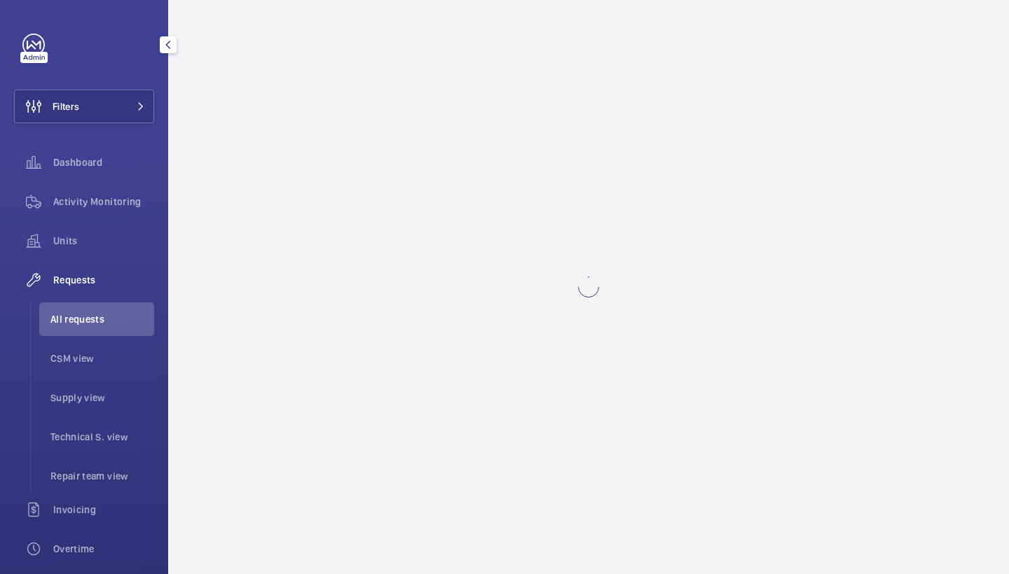
scroll to position [0, 0]
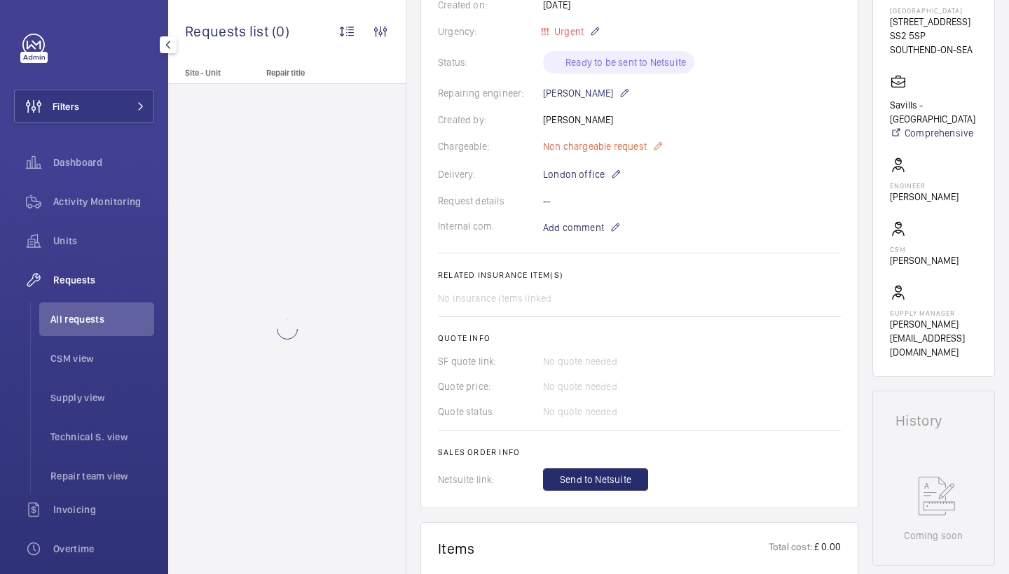
scroll to position [284, 0]
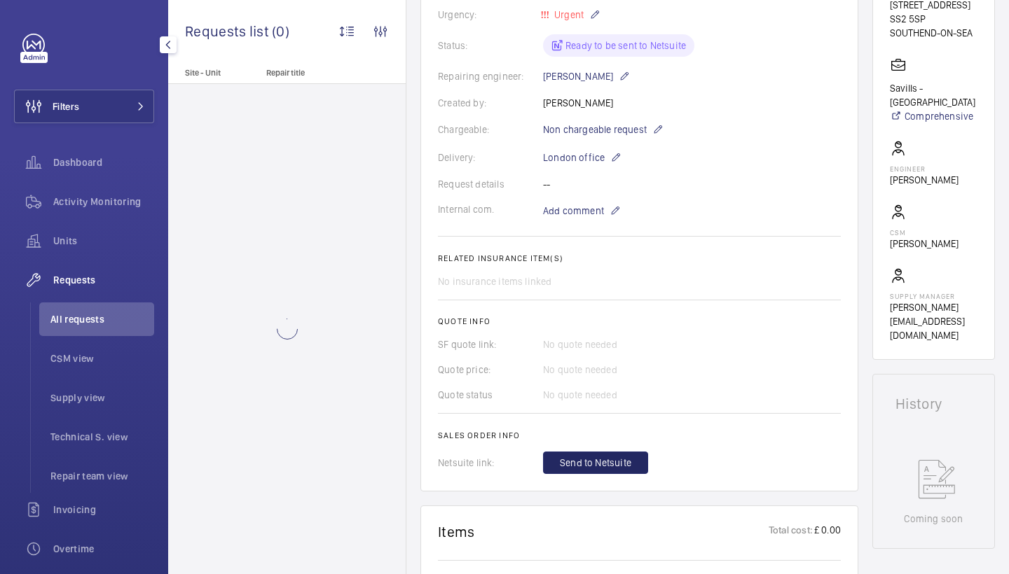
click at [605, 465] on span "Send to Netsuite" at bounding box center [595, 463] width 71 height 14
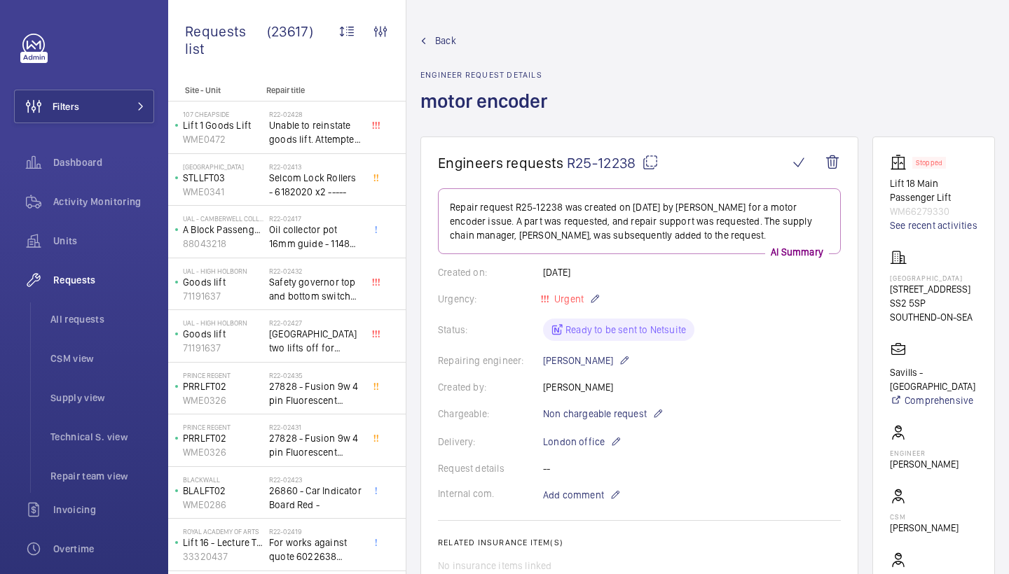
scroll to position [649, 0]
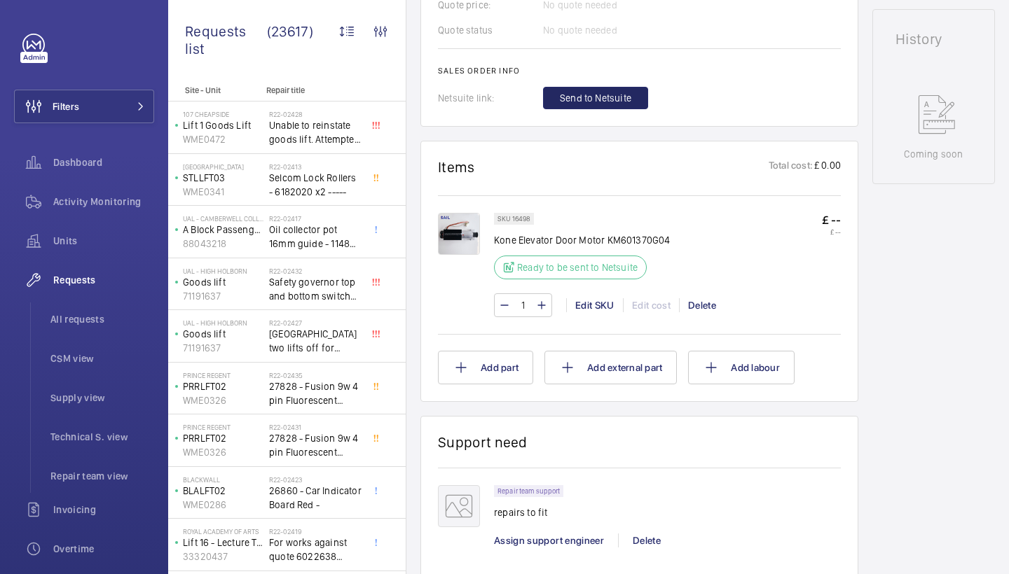
click at [626, 88] on button "Send to Netsuite" at bounding box center [595, 98] width 105 height 22
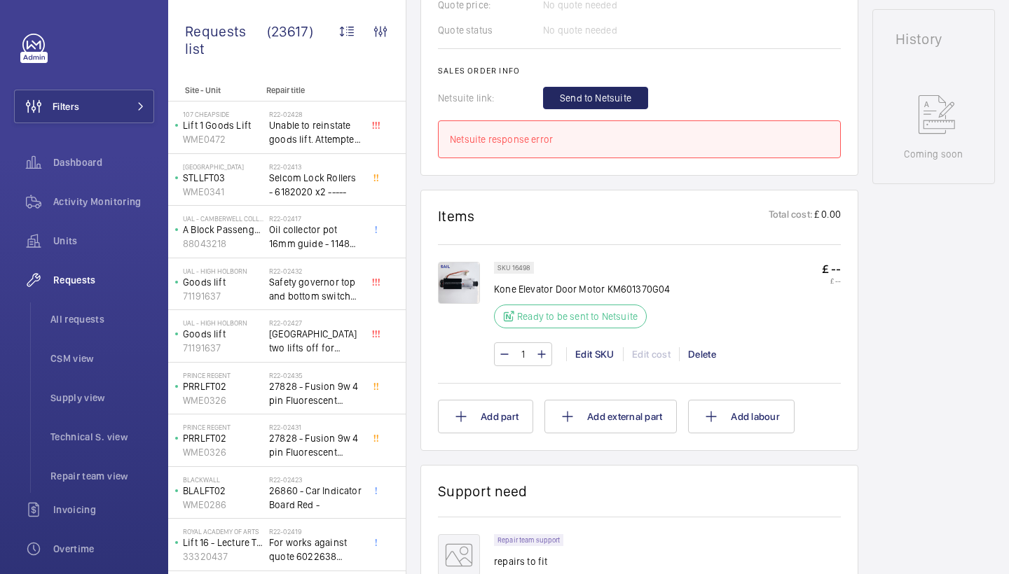
click at [588, 97] on span "Send to Netsuite" at bounding box center [595, 98] width 71 height 14
click at [621, 105] on button "Send to Netsuite" at bounding box center [595, 98] width 105 height 22
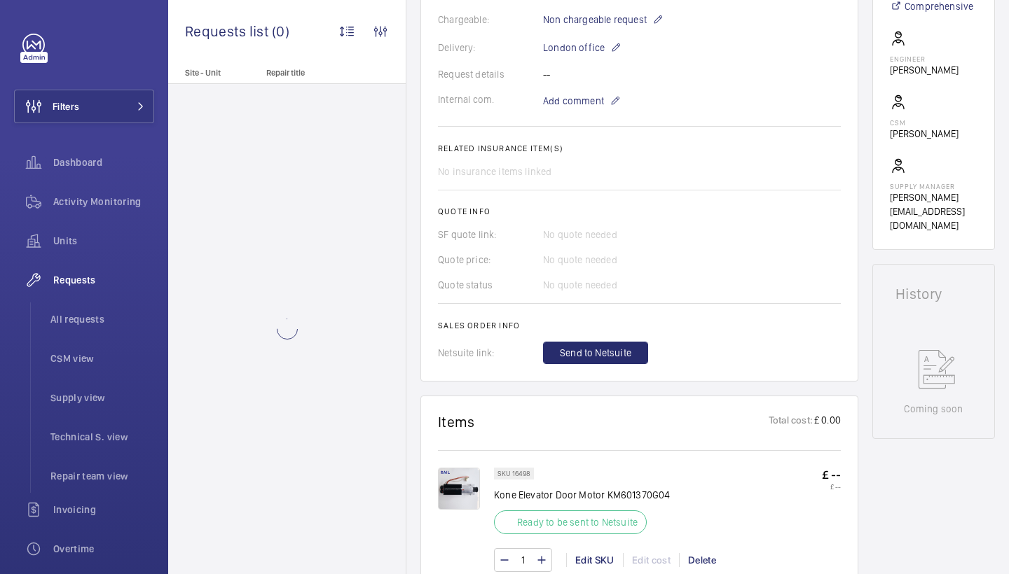
scroll to position [396, 0]
click at [609, 356] on span "Send to Netsuite" at bounding box center [595, 351] width 71 height 14
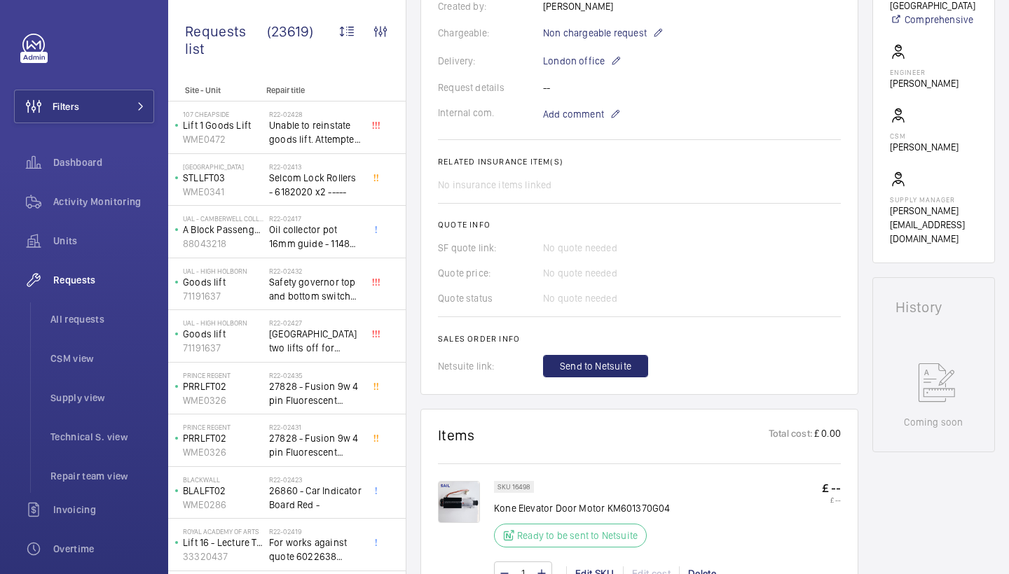
scroll to position [397, 0]
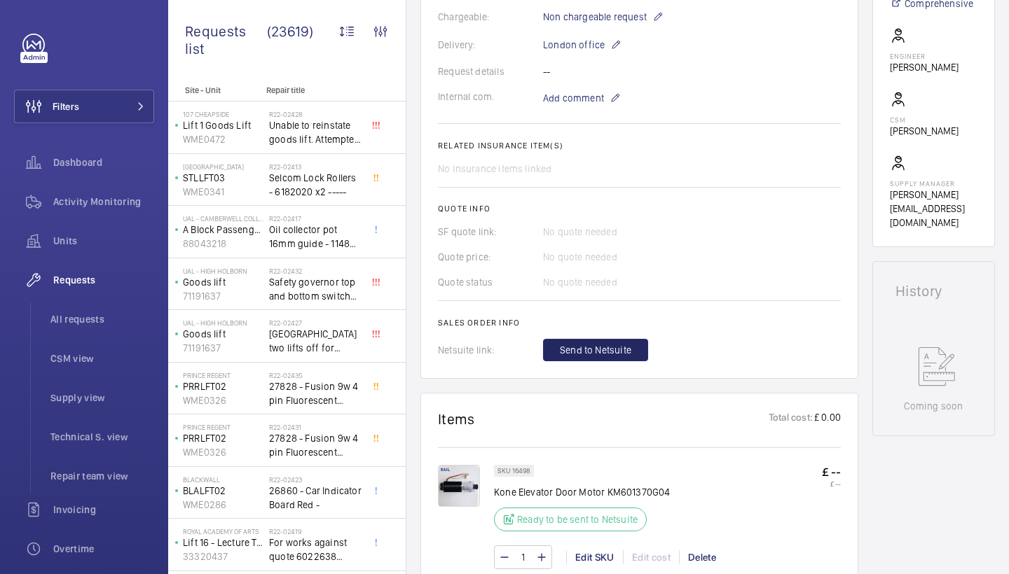
click at [579, 341] on button "Send to Netsuite" at bounding box center [595, 350] width 105 height 22
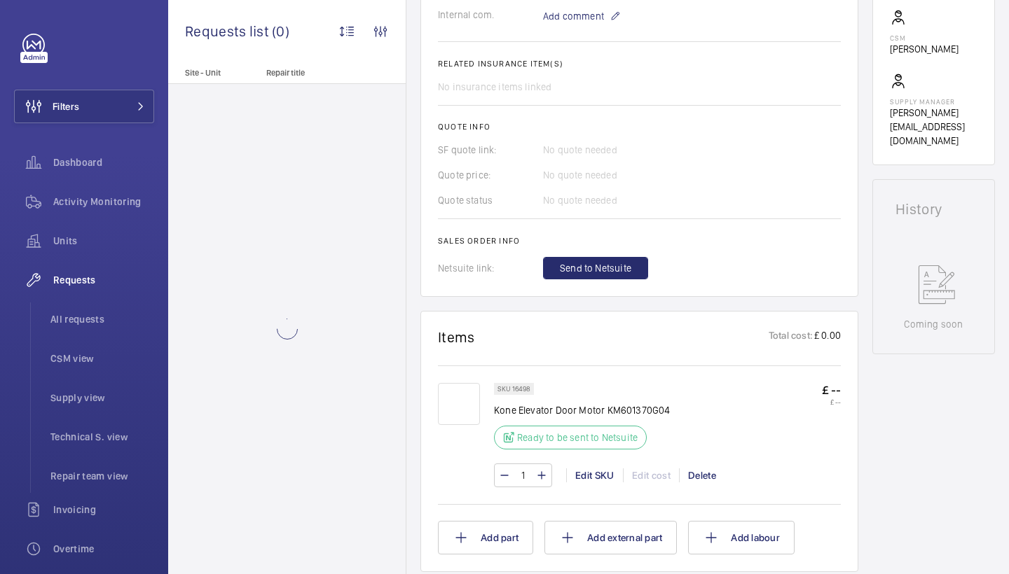
scroll to position [658, 0]
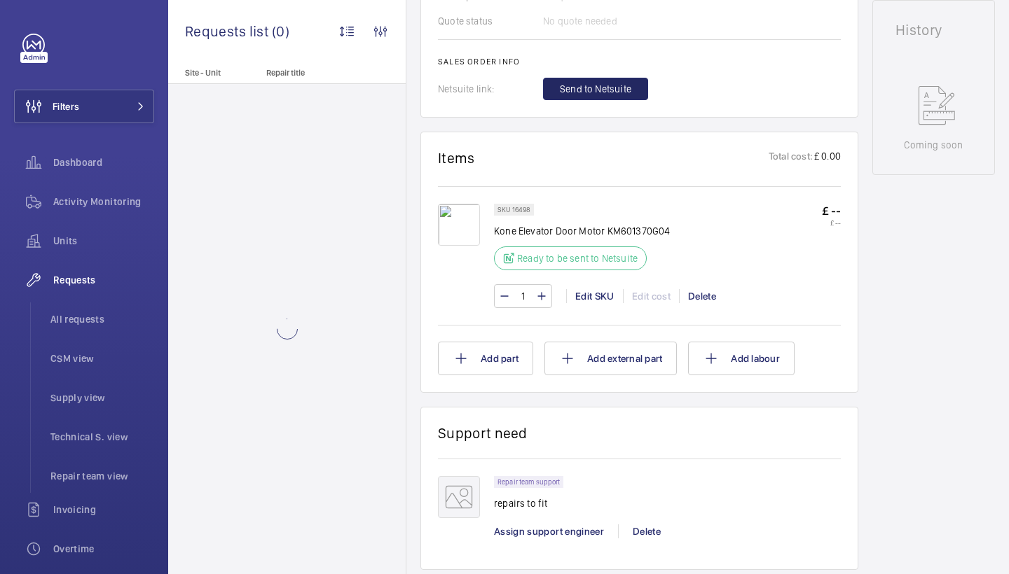
click at [630, 87] on span "Send to Netsuite" at bounding box center [595, 89] width 71 height 14
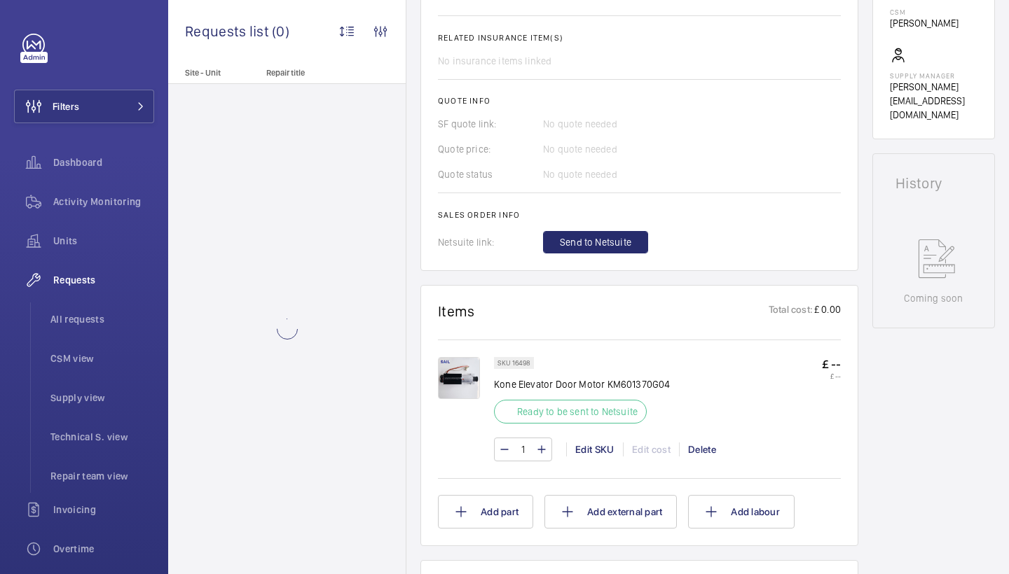
scroll to position [682, 0]
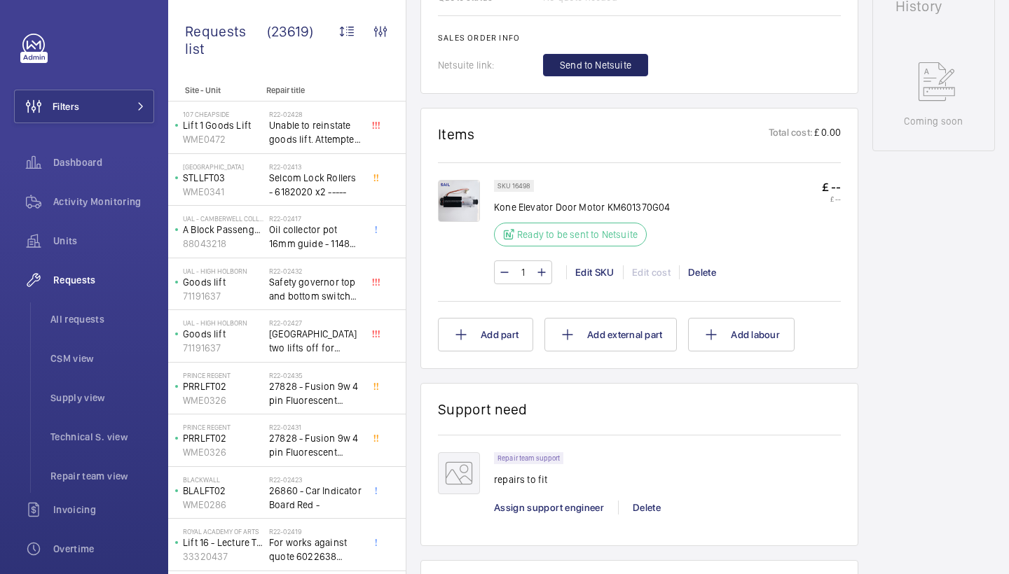
click at [607, 70] on span "Send to Netsuite" at bounding box center [595, 65] width 71 height 14
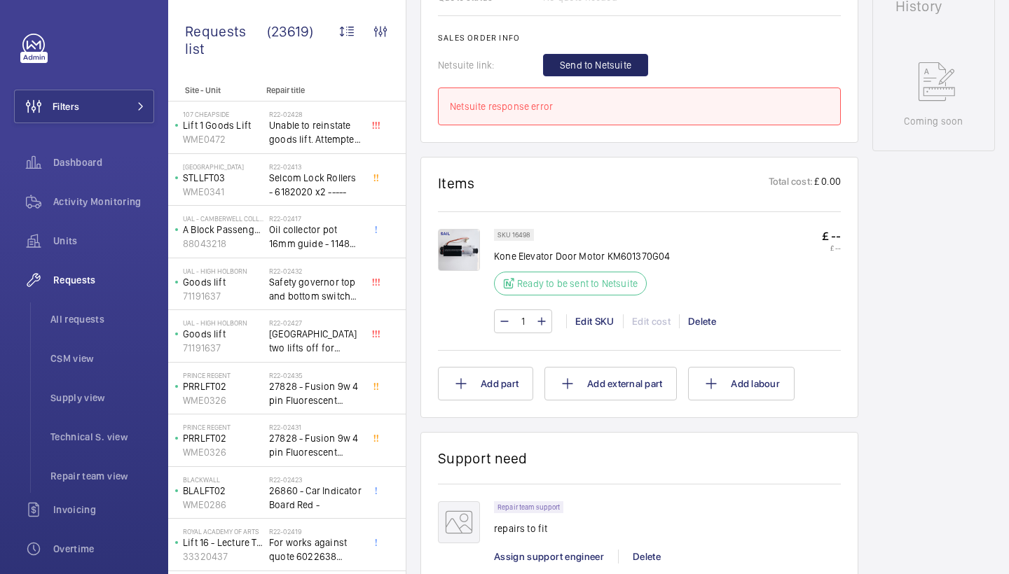
click at [605, 72] on button "Send to Netsuite" at bounding box center [595, 65] width 105 height 22
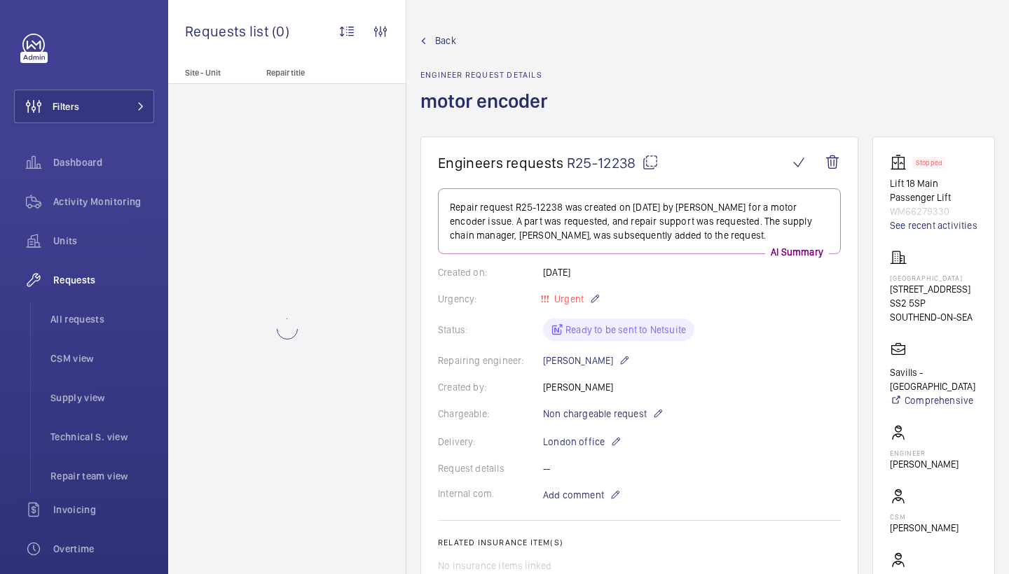
scroll to position [585, 0]
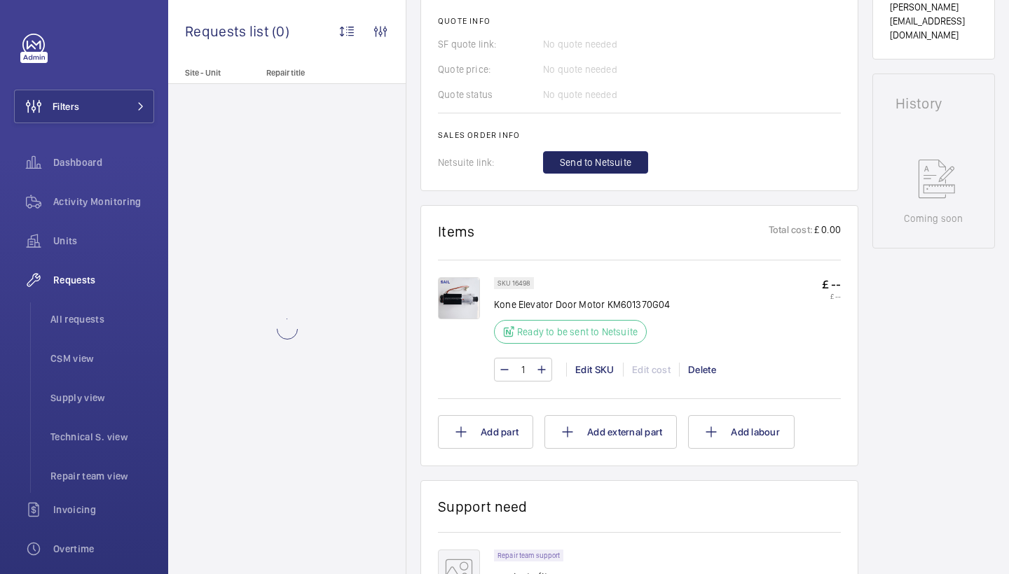
click at [595, 167] on span "Send to Netsuite" at bounding box center [595, 163] width 71 height 14
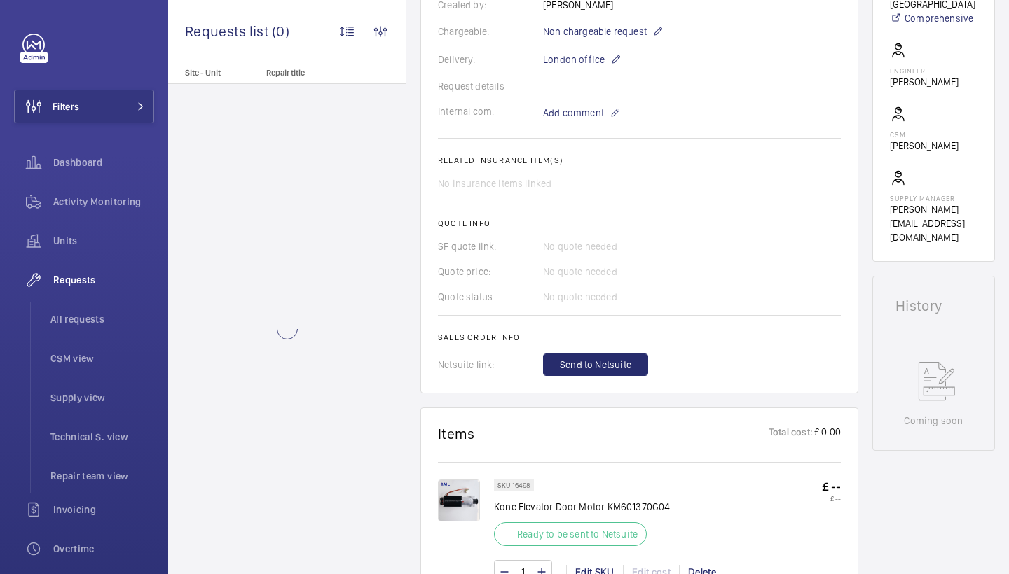
scroll to position [494, 0]
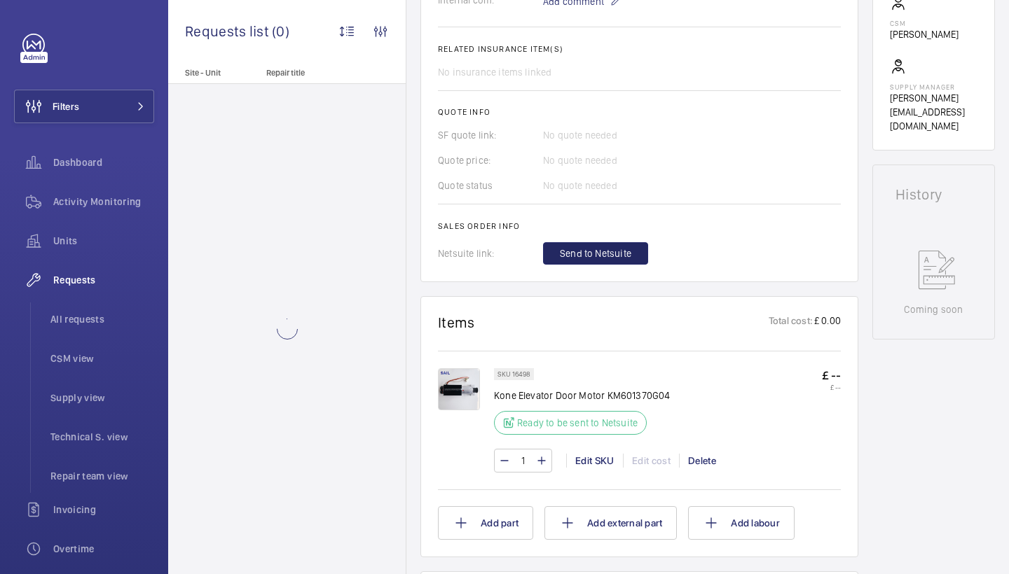
click at [610, 257] on span "Send to Netsuite" at bounding box center [595, 254] width 71 height 14
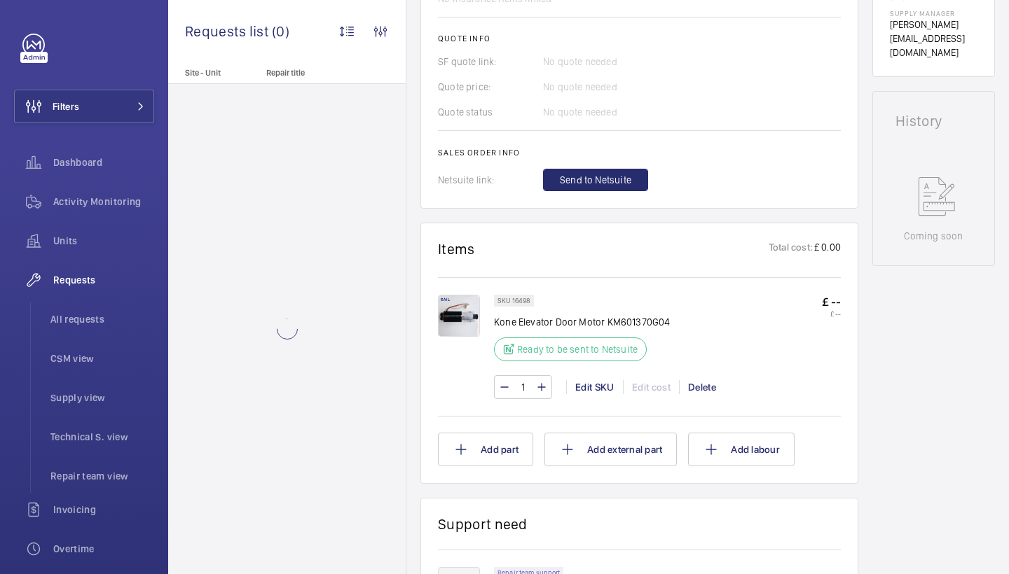
scroll to position [722, 0]
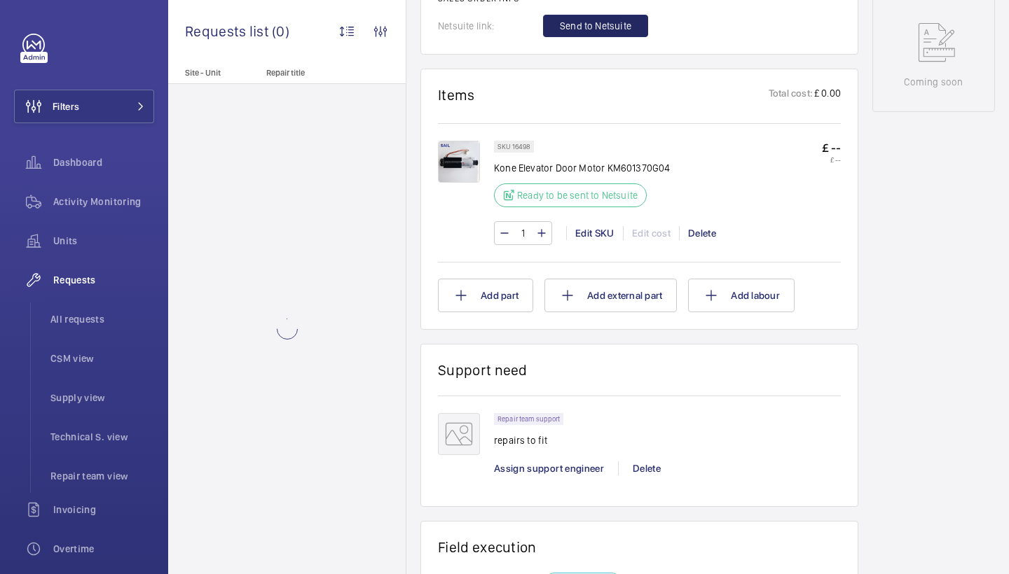
click at [635, 36] on button "Send to Netsuite" at bounding box center [595, 26] width 105 height 22
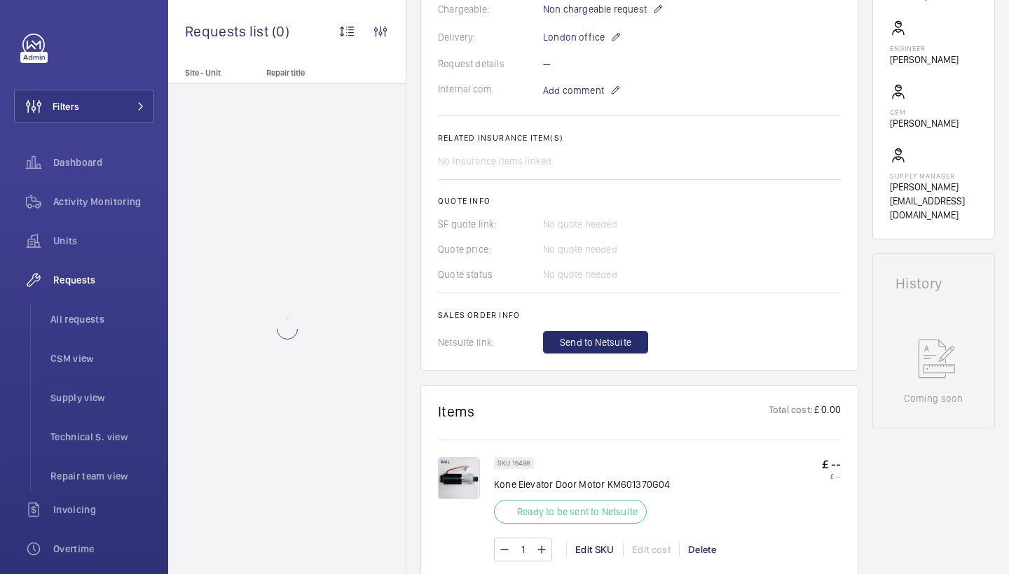
scroll to position [600, 0]
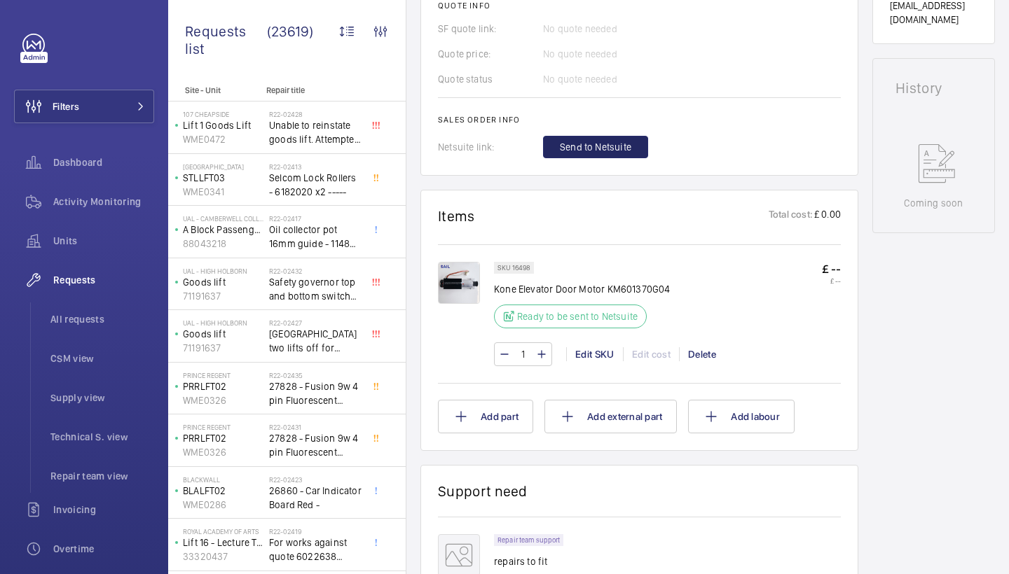
click at [609, 153] on span "Send to Netsuite" at bounding box center [595, 147] width 71 height 14
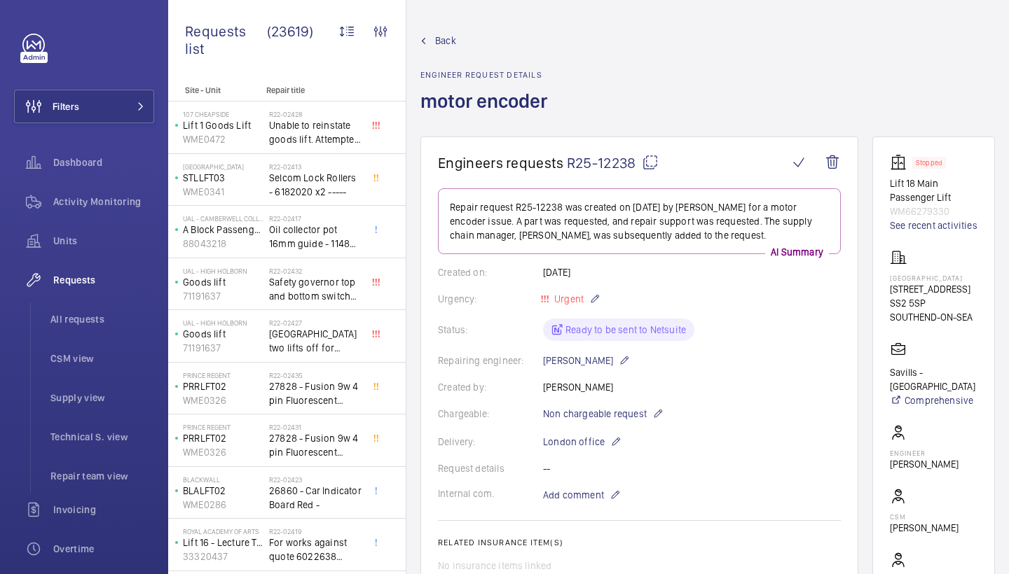
scroll to position [0, 0]
click at [654, 160] on mat-icon at bounding box center [650, 162] width 17 height 17
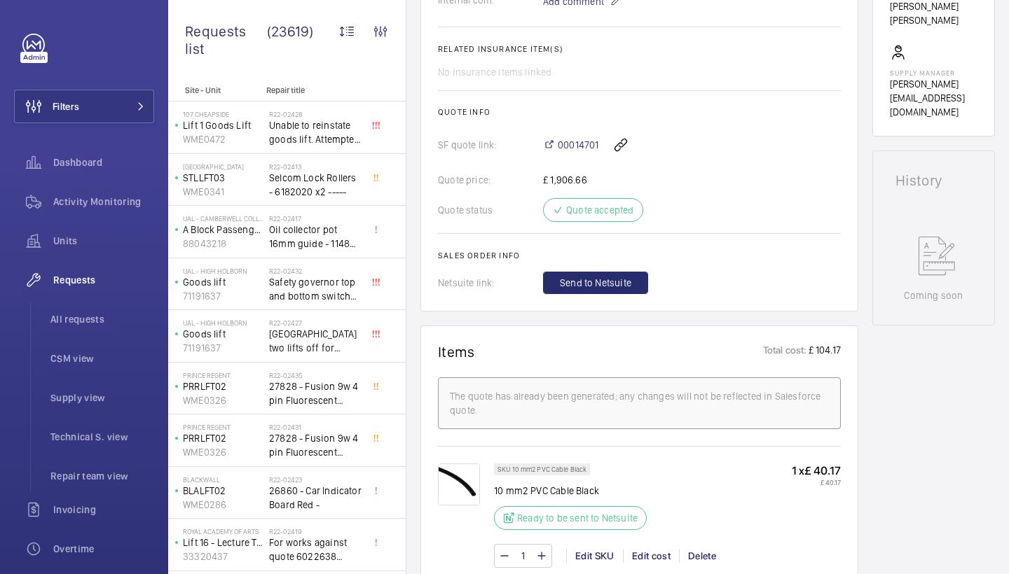
scroll to position [574, 0]
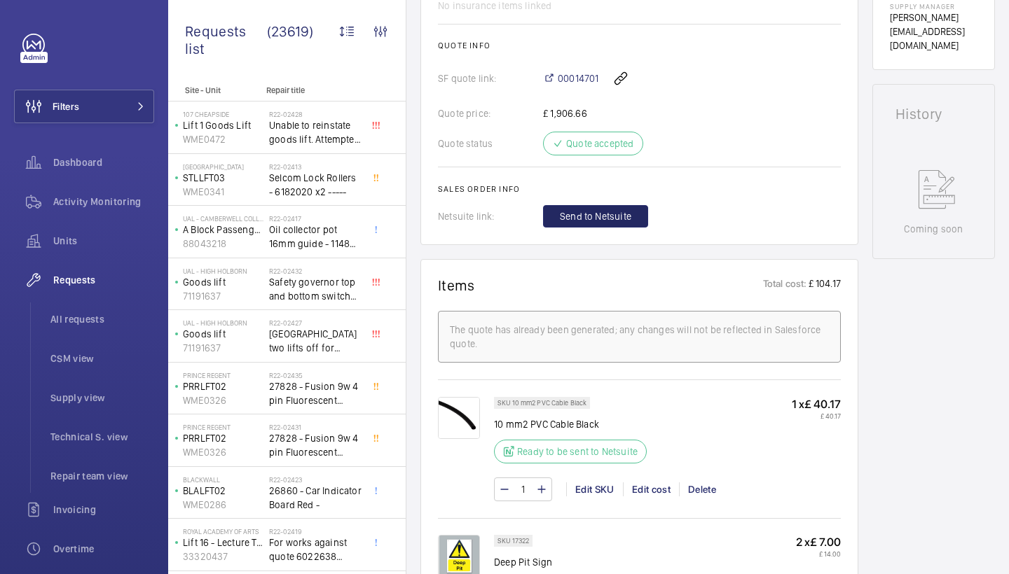
click at [623, 227] on button "Send to Netsuite" at bounding box center [595, 216] width 105 height 22
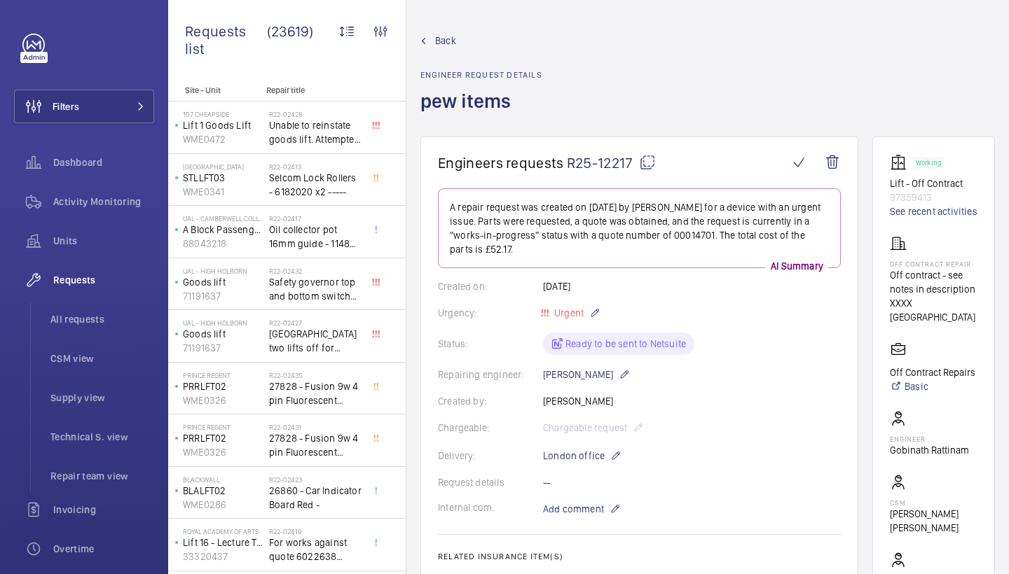
scroll to position [0, 0]
click at [644, 158] on mat-icon at bounding box center [647, 162] width 17 height 17
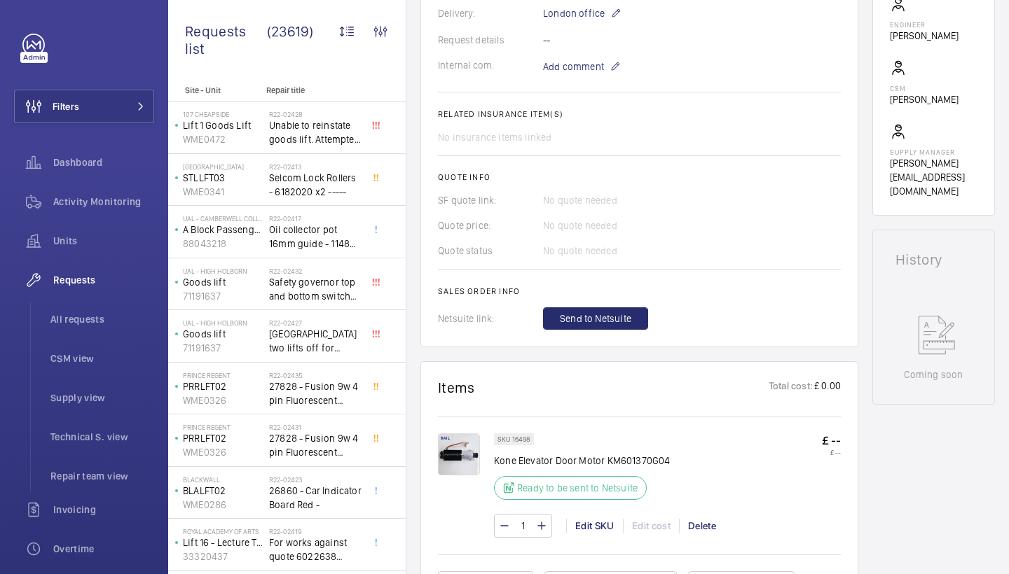
scroll to position [520, 0]
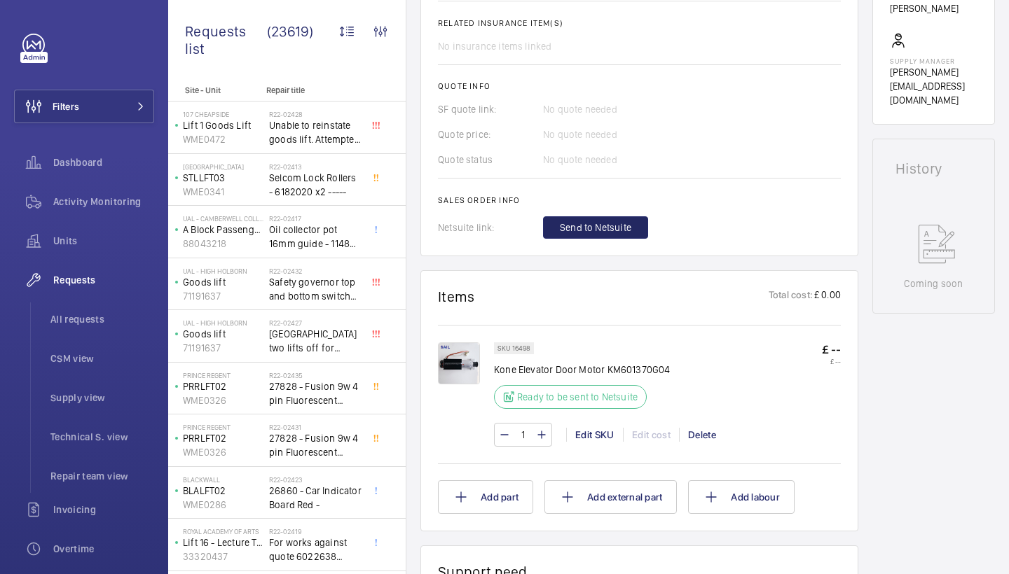
click at [584, 226] on span "Send to Netsuite" at bounding box center [595, 228] width 71 height 14
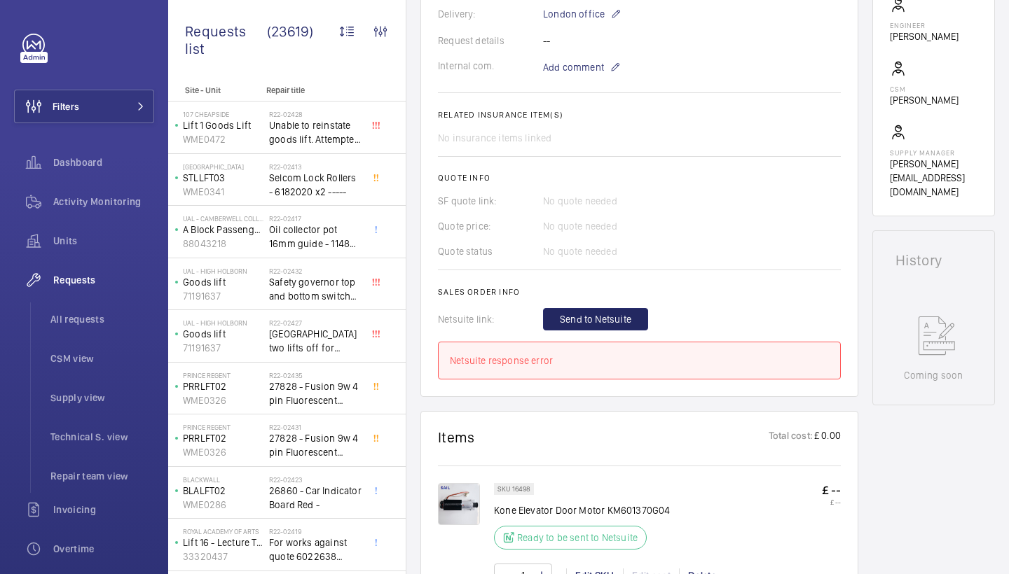
scroll to position [432, 0]
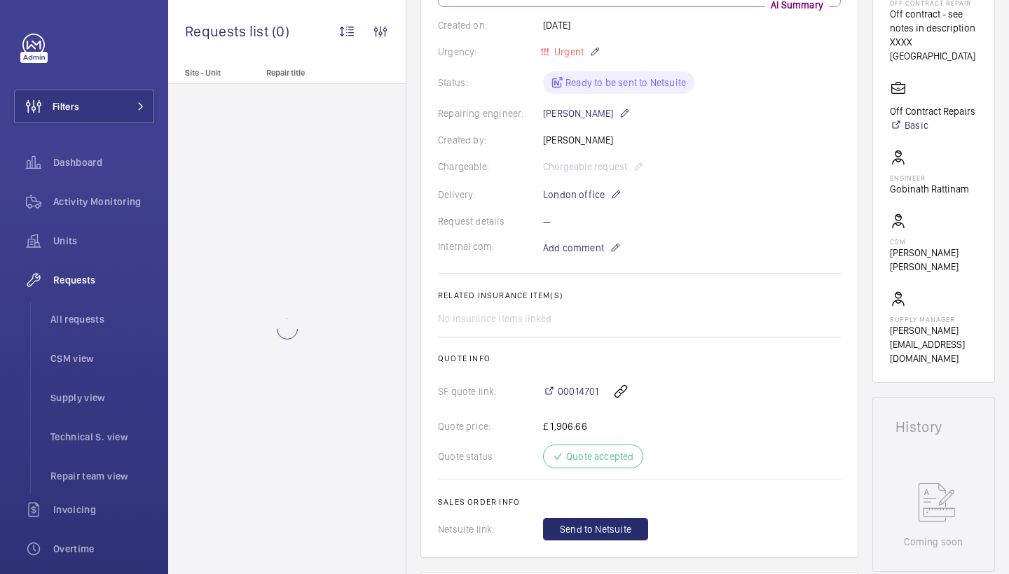
scroll to position [565, 0]
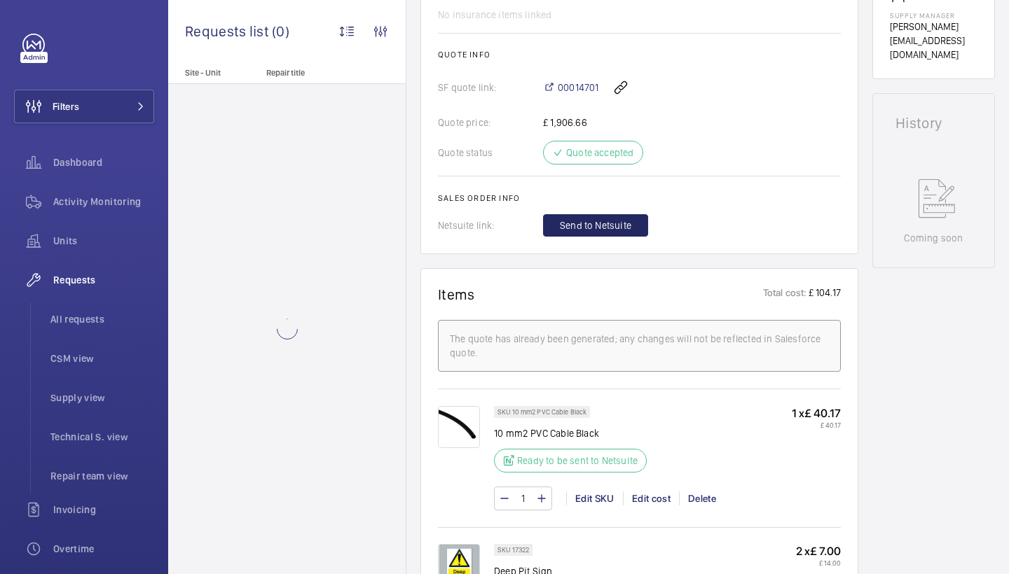
click at [593, 222] on span "Send to Netsuite" at bounding box center [595, 226] width 71 height 14
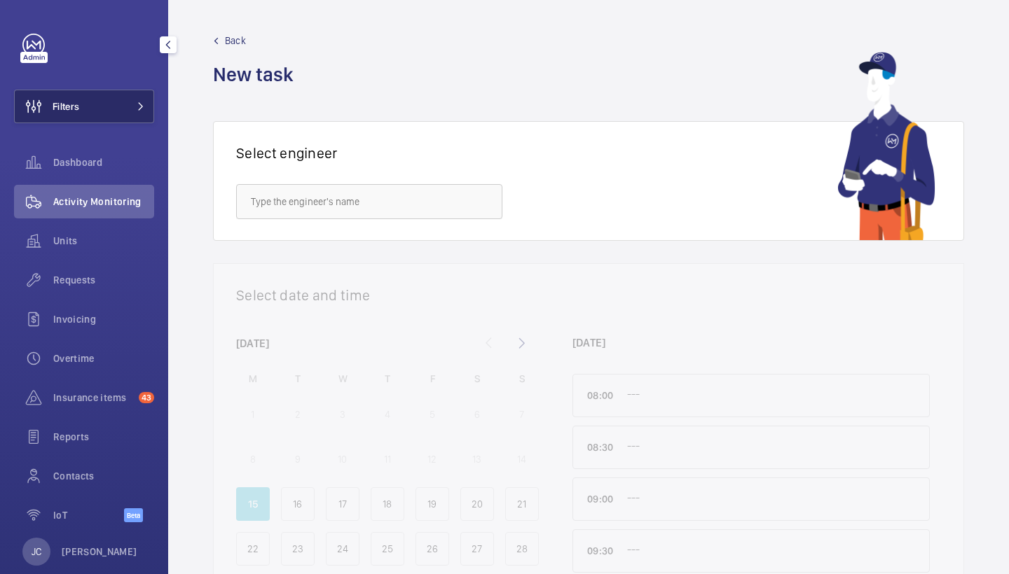
click at [146, 104] on button "Filters" at bounding box center [84, 107] width 140 height 34
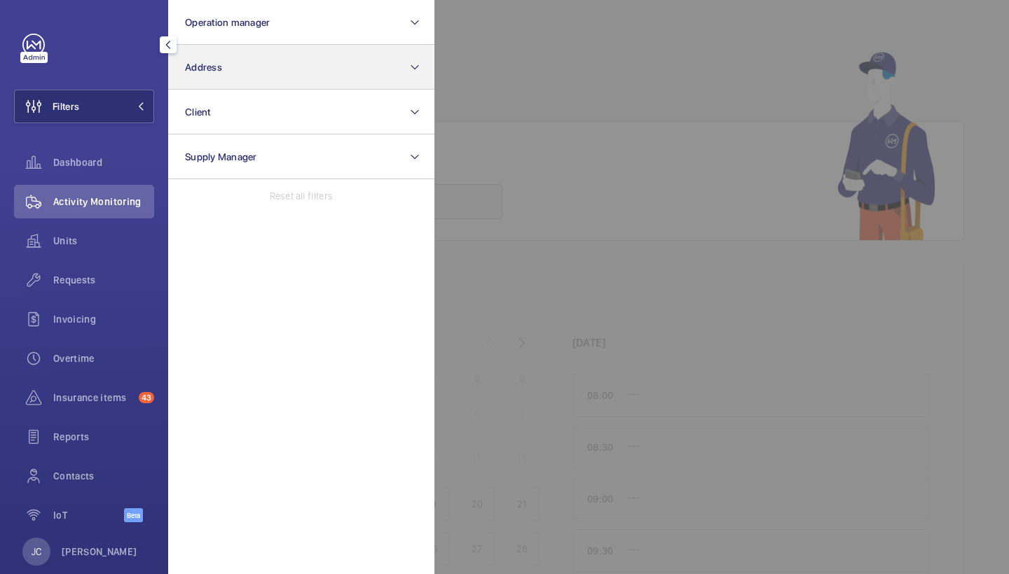
click at [237, 53] on button "Address" at bounding box center [301, 67] width 266 height 45
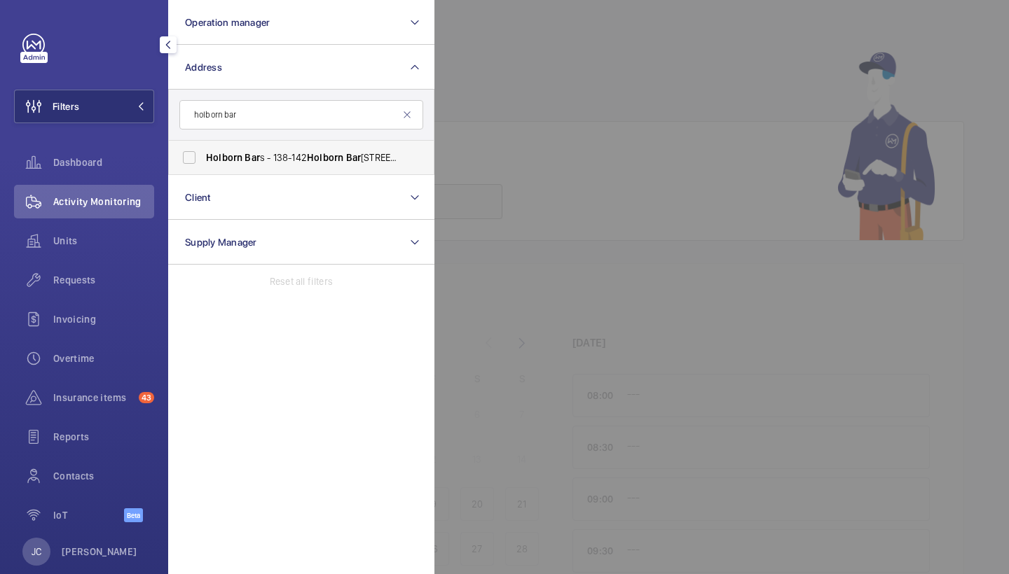
type input "holborn bar"
click at [270, 158] on span "Holborn Bar s - 138-142 Holborn Bar s, LONDON EC1N 7AD" at bounding box center [302, 158] width 193 height 14
click at [203, 158] on input "Holborn Bar s - 138-142 Holborn Bar s, LONDON EC1N 7AD" at bounding box center [189, 158] width 28 height 28
checkbox input "true"
click at [101, 279] on span "Requests" at bounding box center [103, 280] width 101 height 14
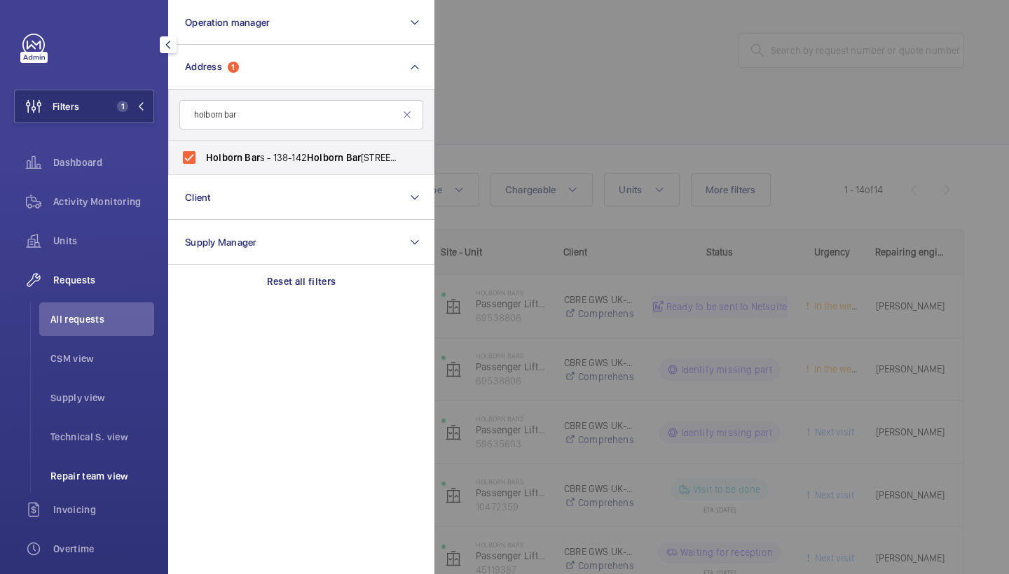
click at [120, 472] on span "Repair team view" at bounding box center [102, 476] width 104 height 14
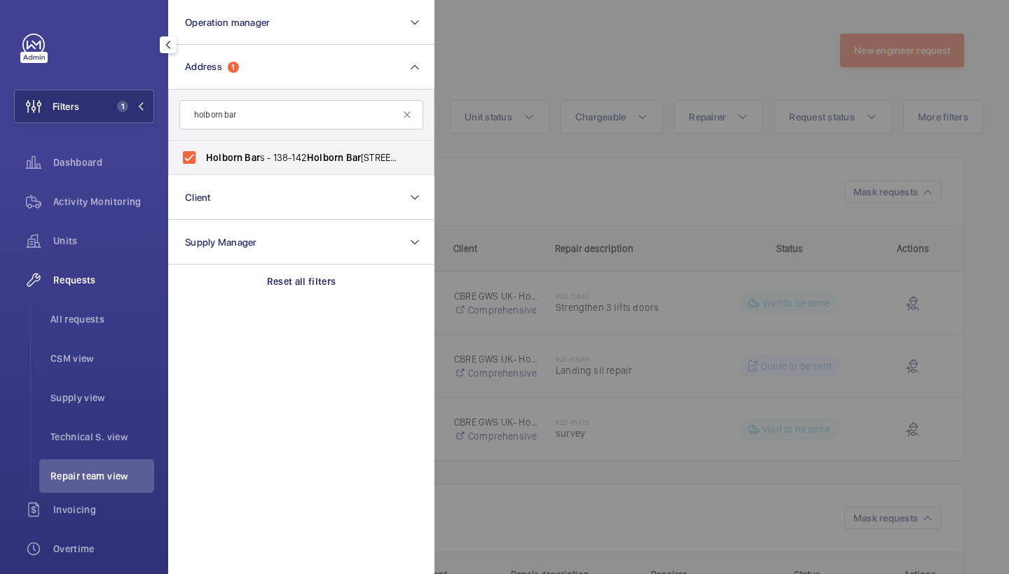
click at [647, 79] on div at bounding box center [938, 287] width 1009 height 574
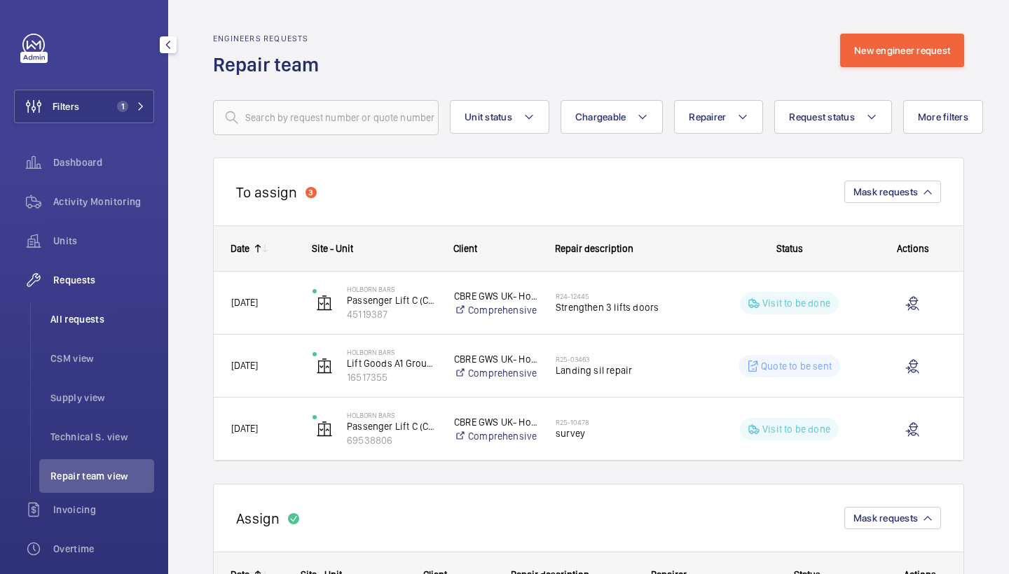
click at [94, 312] on span "All requests" at bounding box center [102, 319] width 104 height 14
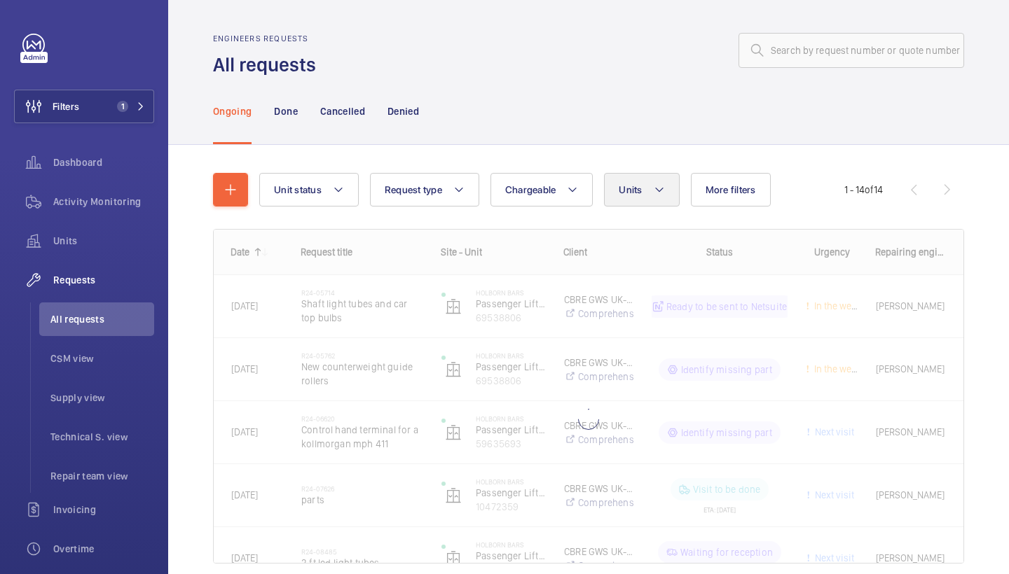
click at [634, 185] on span "Units" at bounding box center [630, 189] width 23 height 11
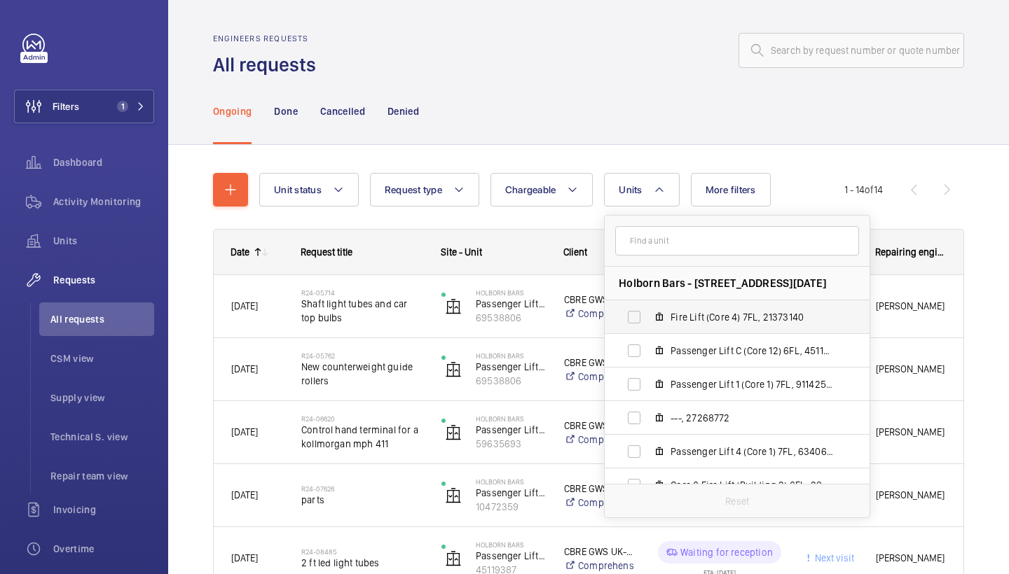
scroll to position [11, 0]
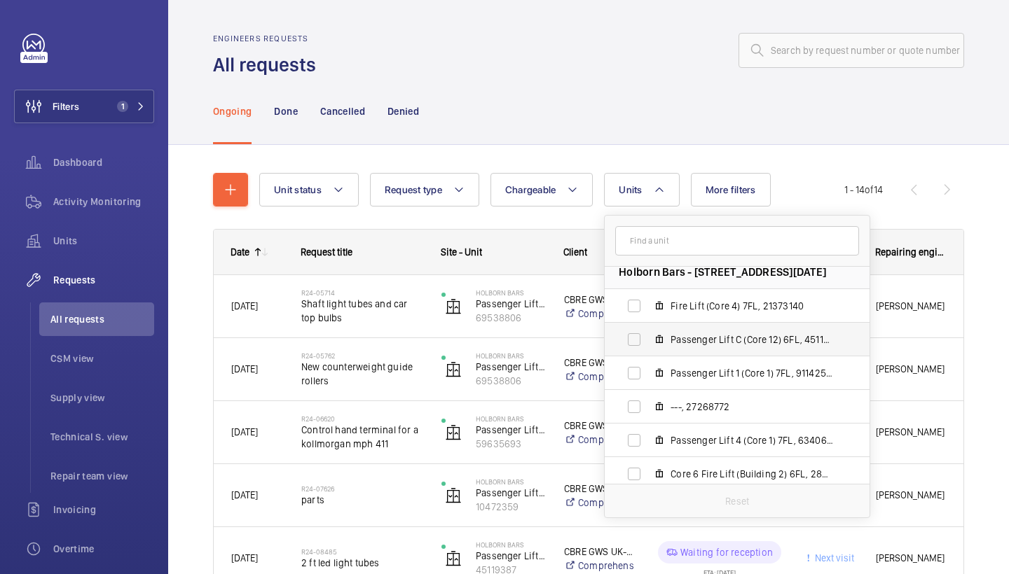
click at [743, 335] on span "Passenger Lift C (Core 12) 6FL, 45119387" at bounding box center [751, 340] width 163 height 14
click at [648, 335] on input "Passenger Lift C (Core 12) 6FL, 45119387" at bounding box center [634, 340] width 28 height 28
checkbox input "true"
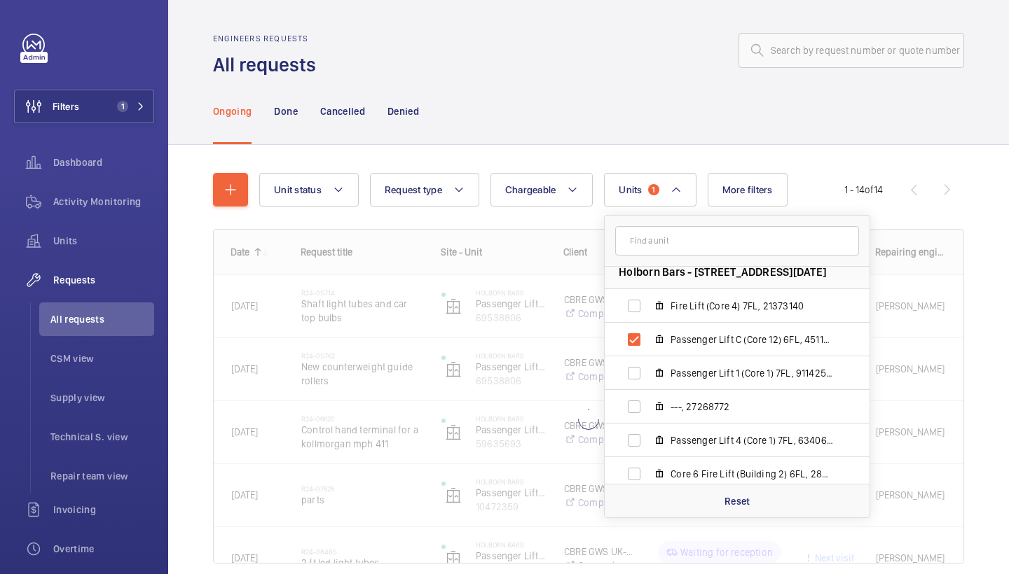
click at [676, 65] on div at bounding box center [644, 51] width 640 height 34
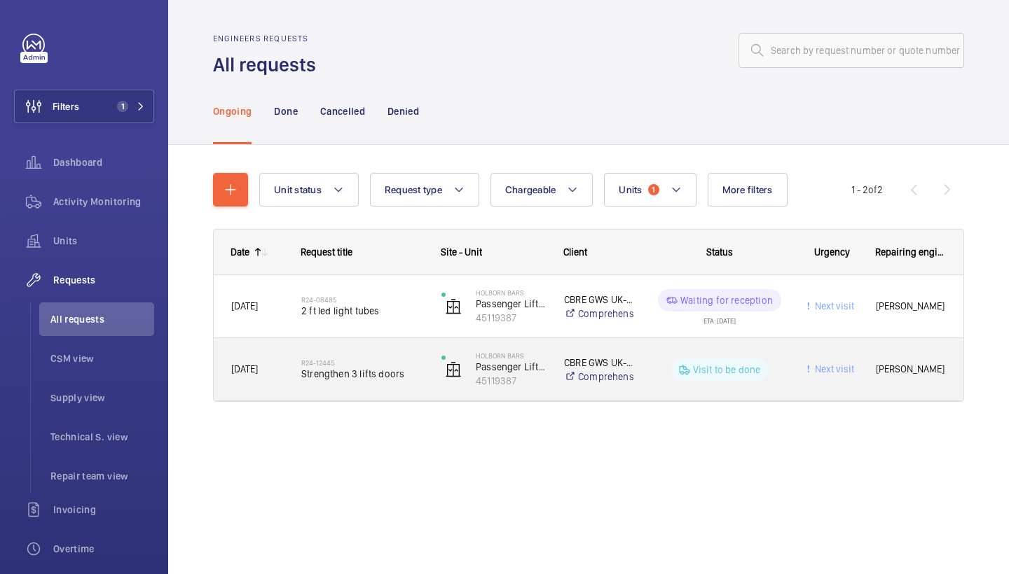
click at [388, 350] on div "R24-12445 Strengthen 3 lifts doors" at bounding box center [362, 370] width 122 height 41
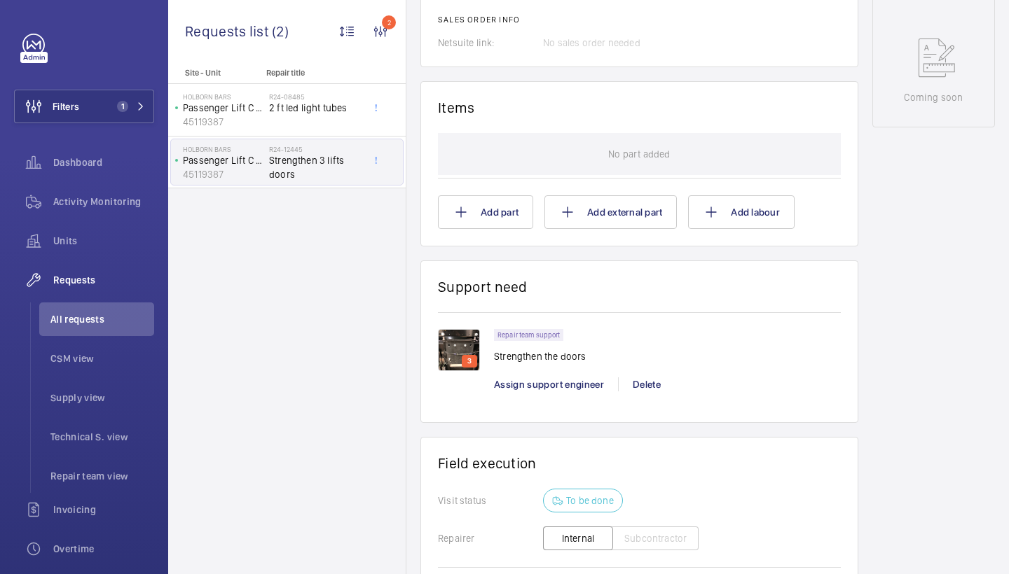
scroll to position [721, 0]
click at [470, 344] on img at bounding box center [459, 350] width 42 height 42
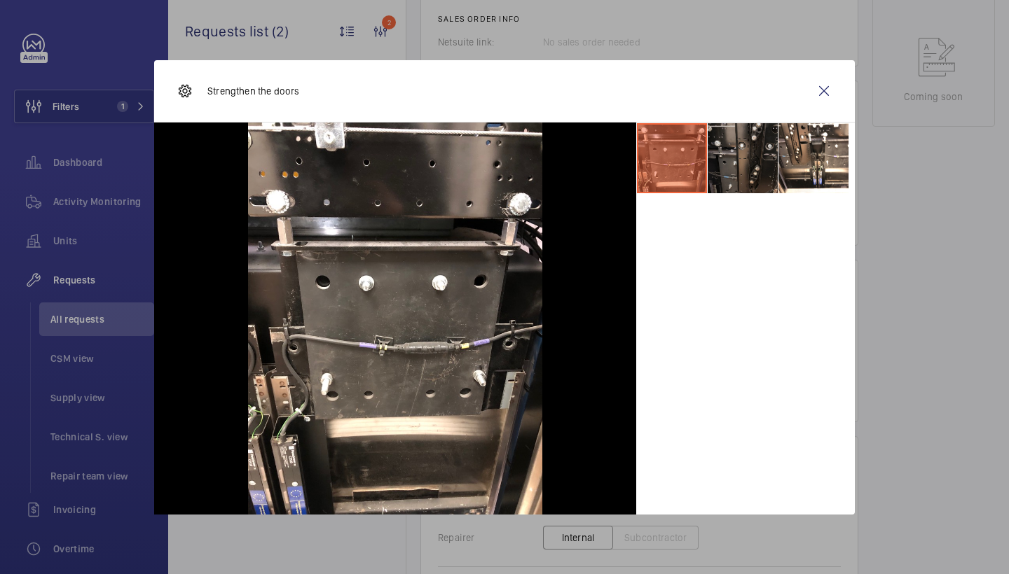
click at [710, 170] on li at bounding box center [743, 158] width 70 height 70
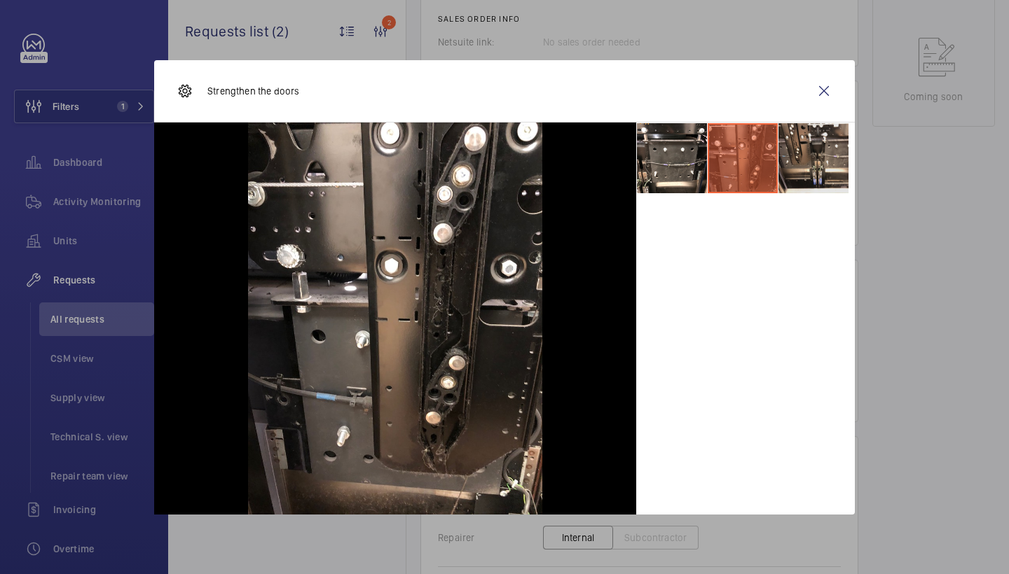
click at [803, 159] on li at bounding box center [813, 158] width 70 height 70
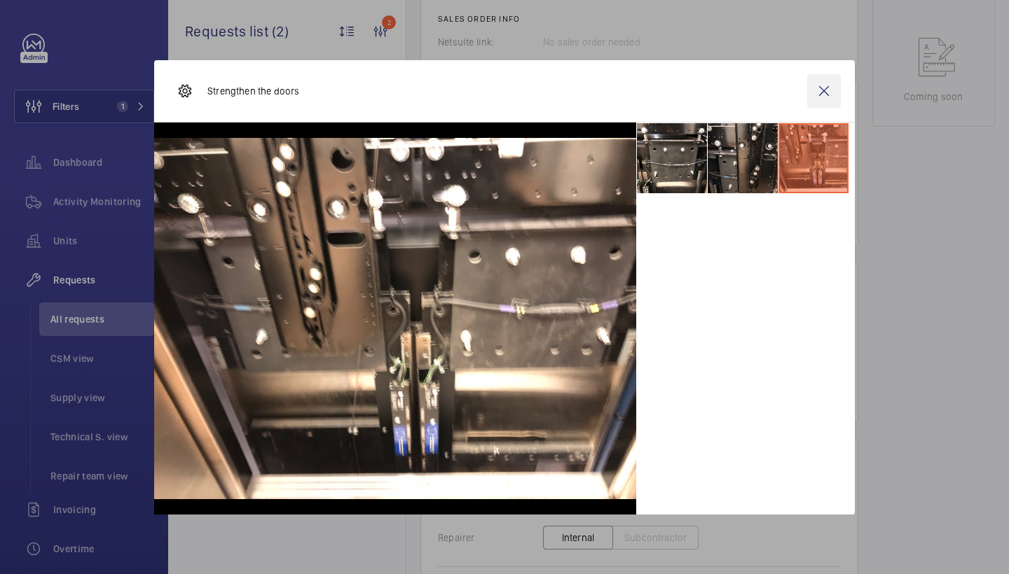
click at [834, 95] on wm-front-icon-button at bounding box center [824, 91] width 34 height 34
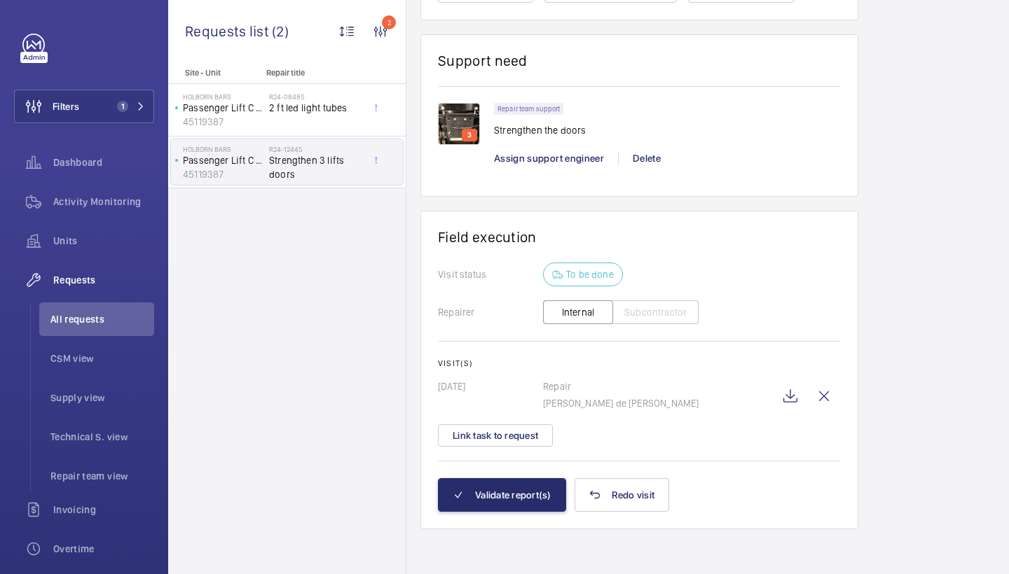
scroll to position [946, 0]
click at [789, 394] on wm-front-icon-button at bounding box center [790, 397] width 34 height 34
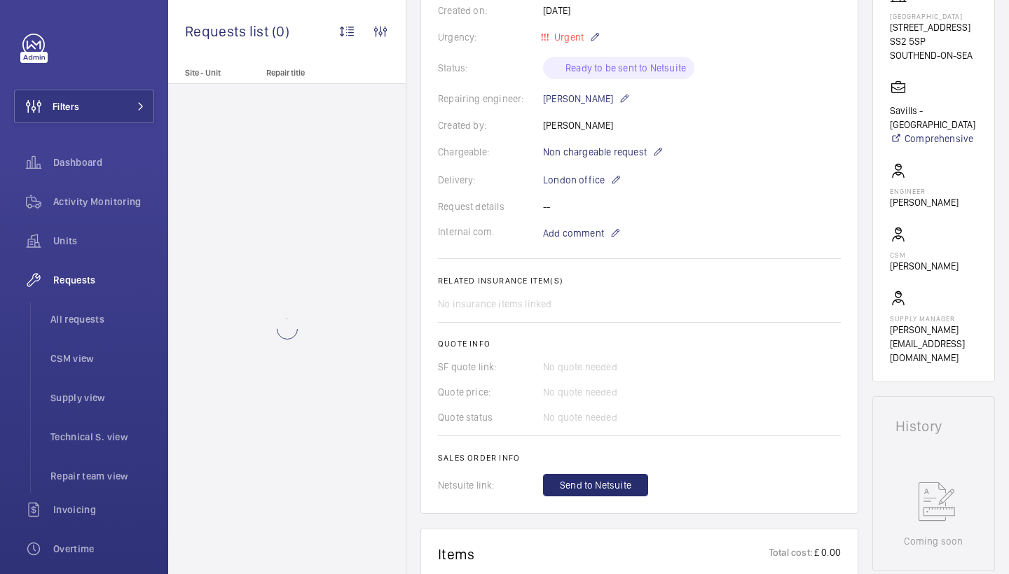
scroll to position [264, 0]
click at [605, 477] on span "Send to Netsuite" at bounding box center [595, 483] width 71 height 14
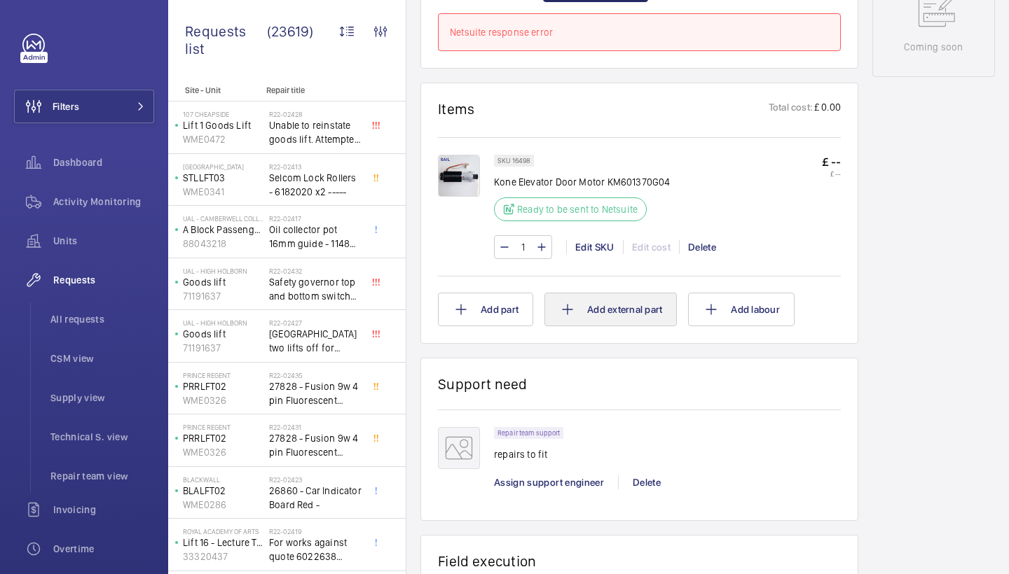
scroll to position [768, 0]
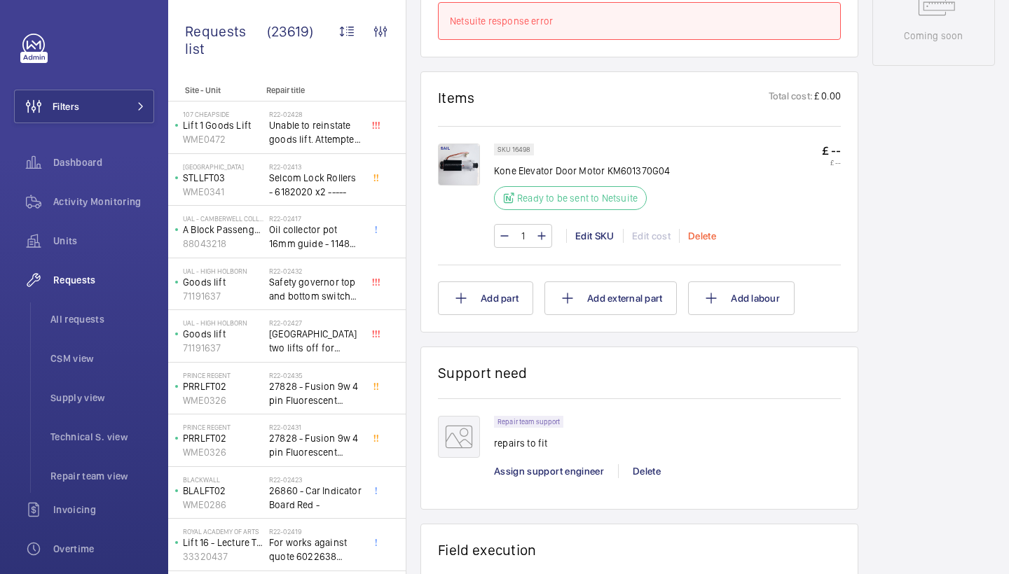
click at [713, 236] on div "Delete" at bounding box center [702, 236] width 46 height 14
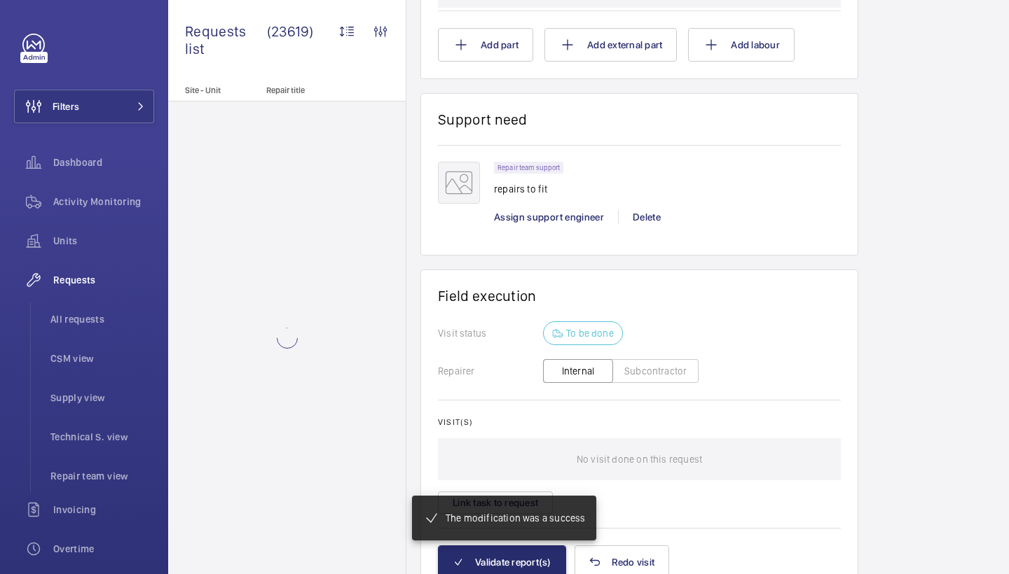
scroll to position [853, 0]
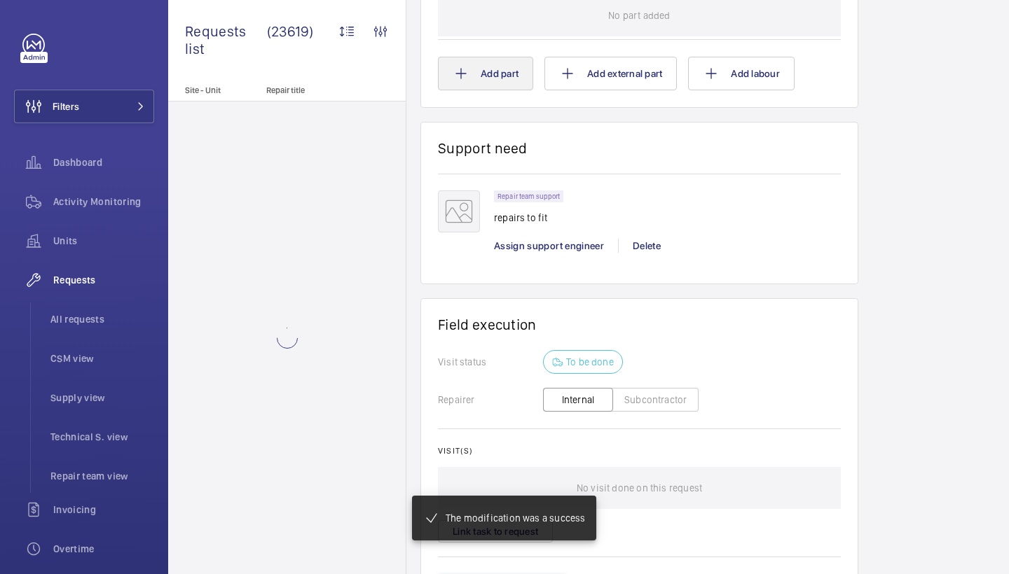
click at [494, 67] on button "Add part" at bounding box center [485, 74] width 95 height 34
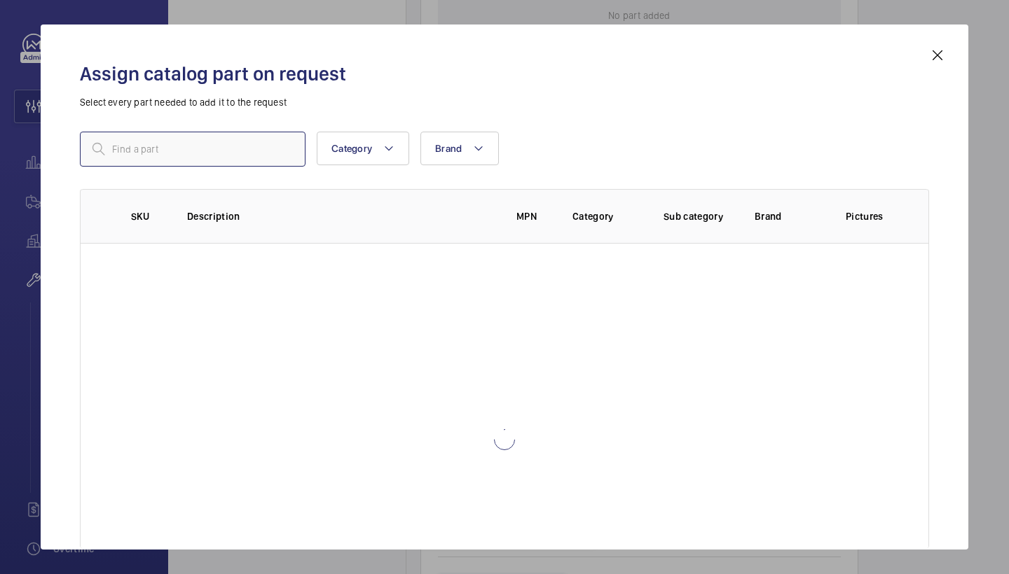
click at [256, 147] on input "text" at bounding box center [193, 149] width 226 height 35
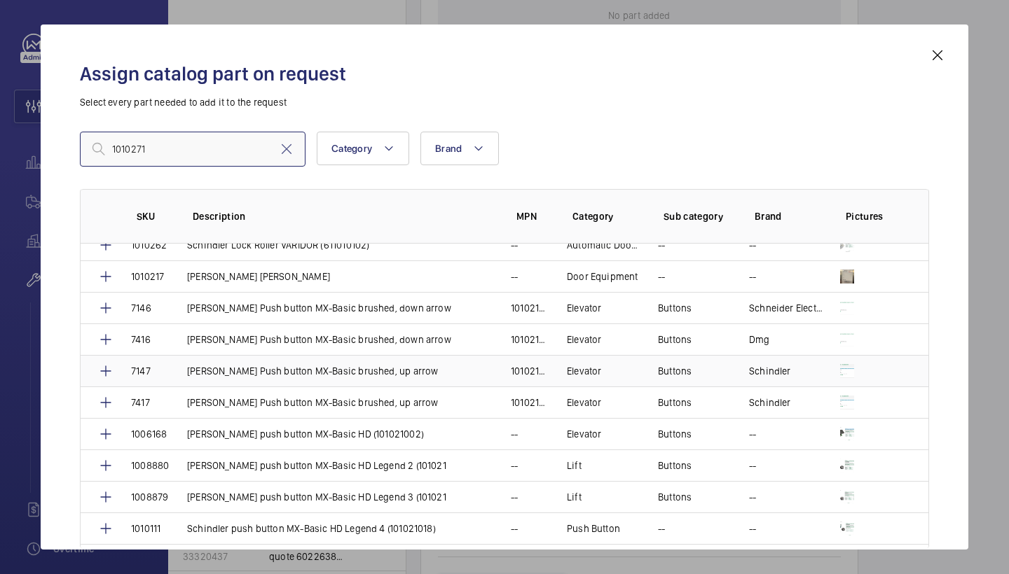
scroll to position [1870, 0]
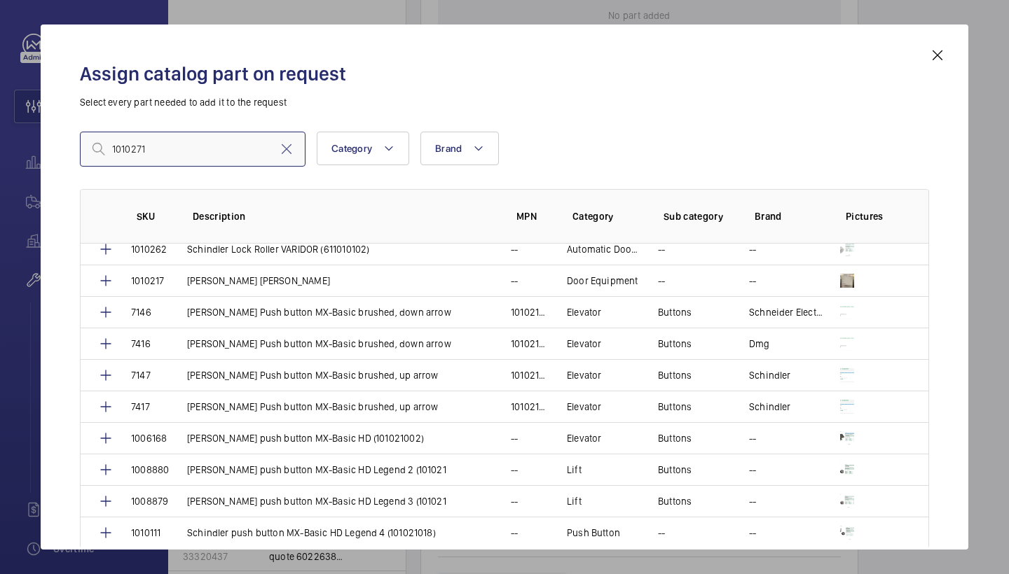
drag, startPoint x: 160, startPoint y: 153, endPoint x: 99, endPoint y: 151, distance: 61.7
click at [99, 151] on div "1010271" at bounding box center [193, 149] width 226 height 35
paste input "AMD D2 motor assembly KM601370G04"
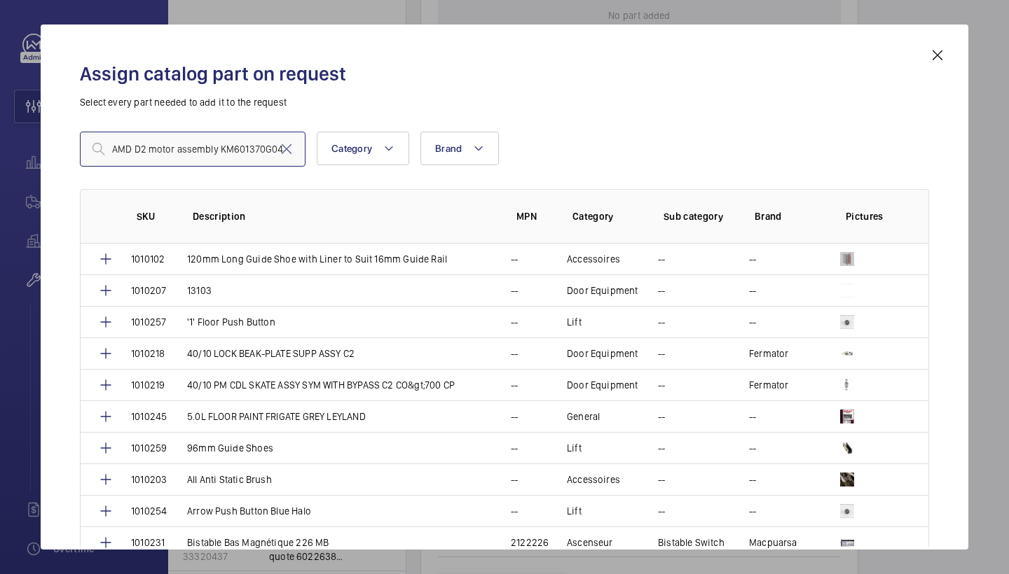
scroll to position [0, 0]
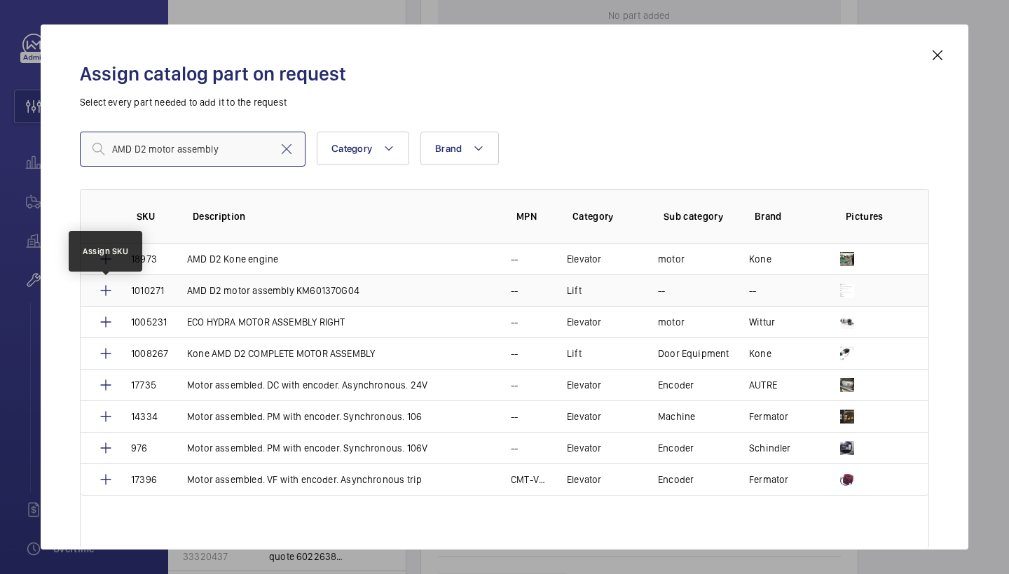
type input "AMD D2 motor assembly"
click at [107, 289] on mat-icon at bounding box center [105, 290] width 17 height 17
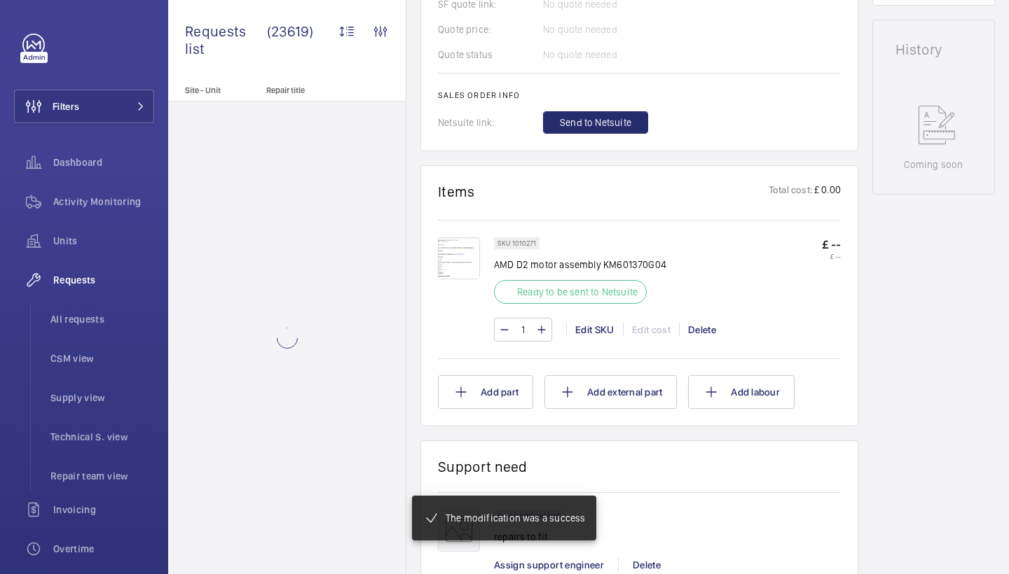
scroll to position [630, 0]
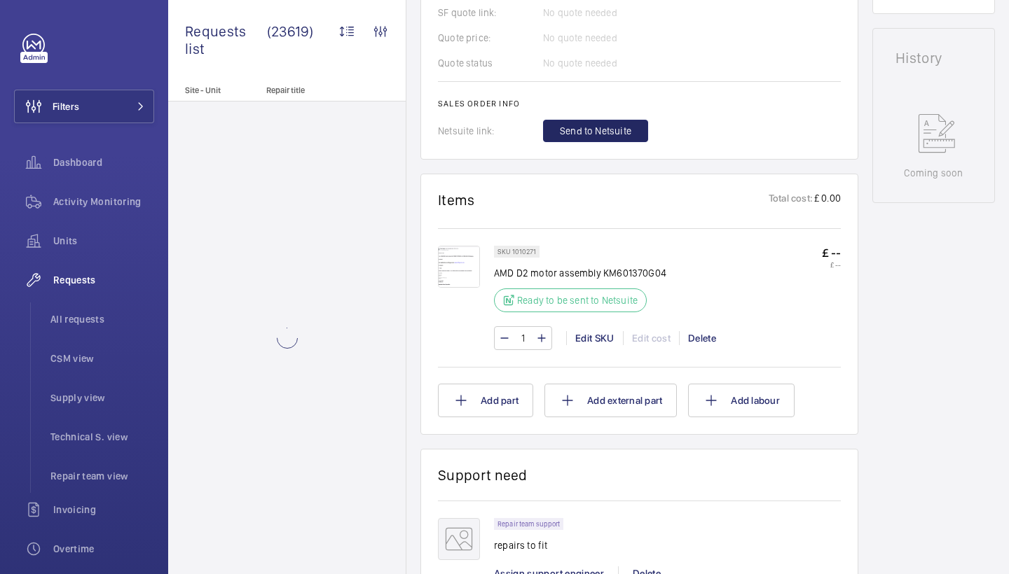
click at [606, 128] on span "Send to Netsuite" at bounding box center [595, 131] width 71 height 14
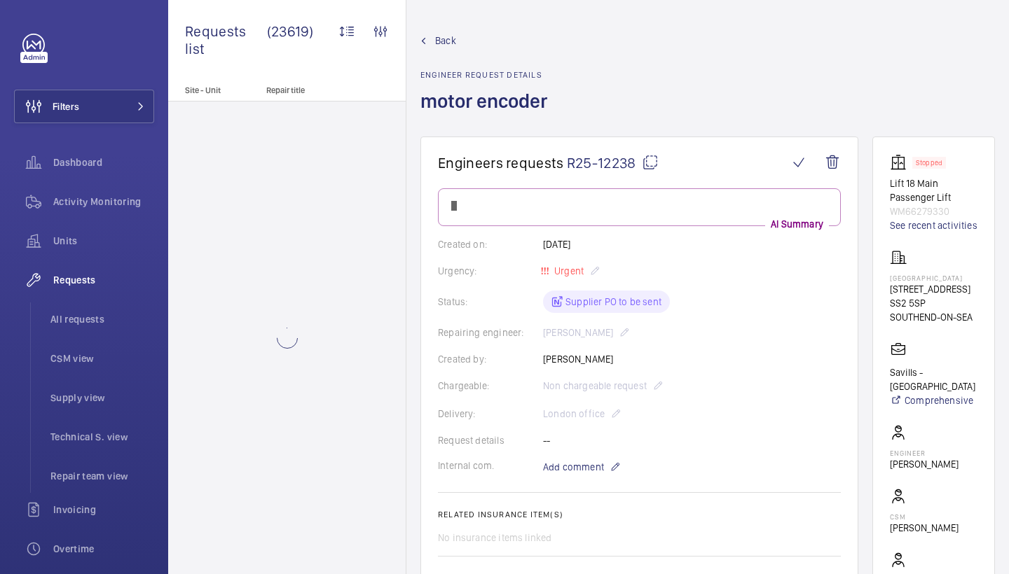
scroll to position [630, 0]
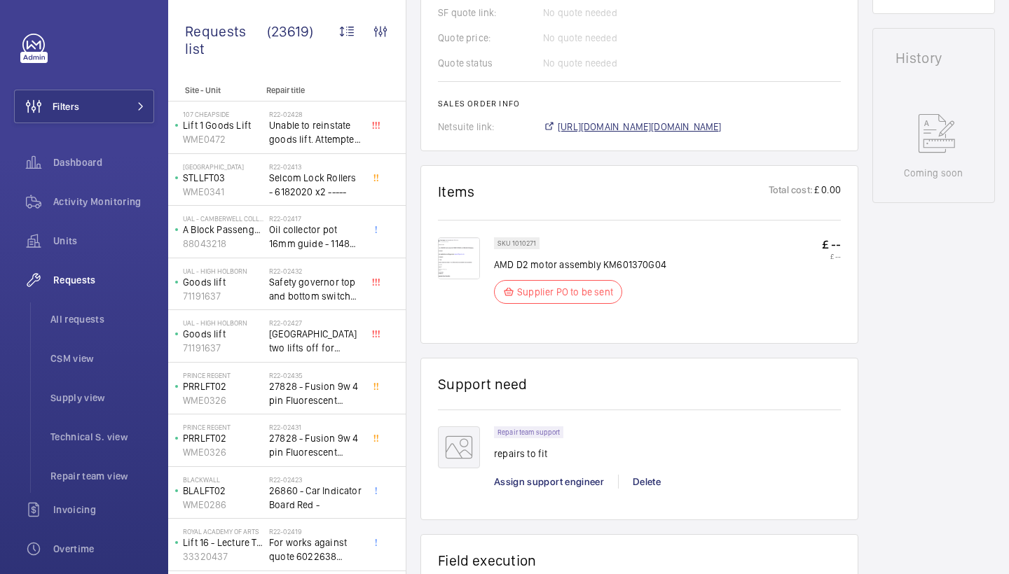
click at [722, 133] on span "[URL][DOMAIN_NAME][DOMAIN_NAME]" at bounding box center [640, 127] width 164 height 14
